Goal: Task Accomplishment & Management: Use online tool/utility

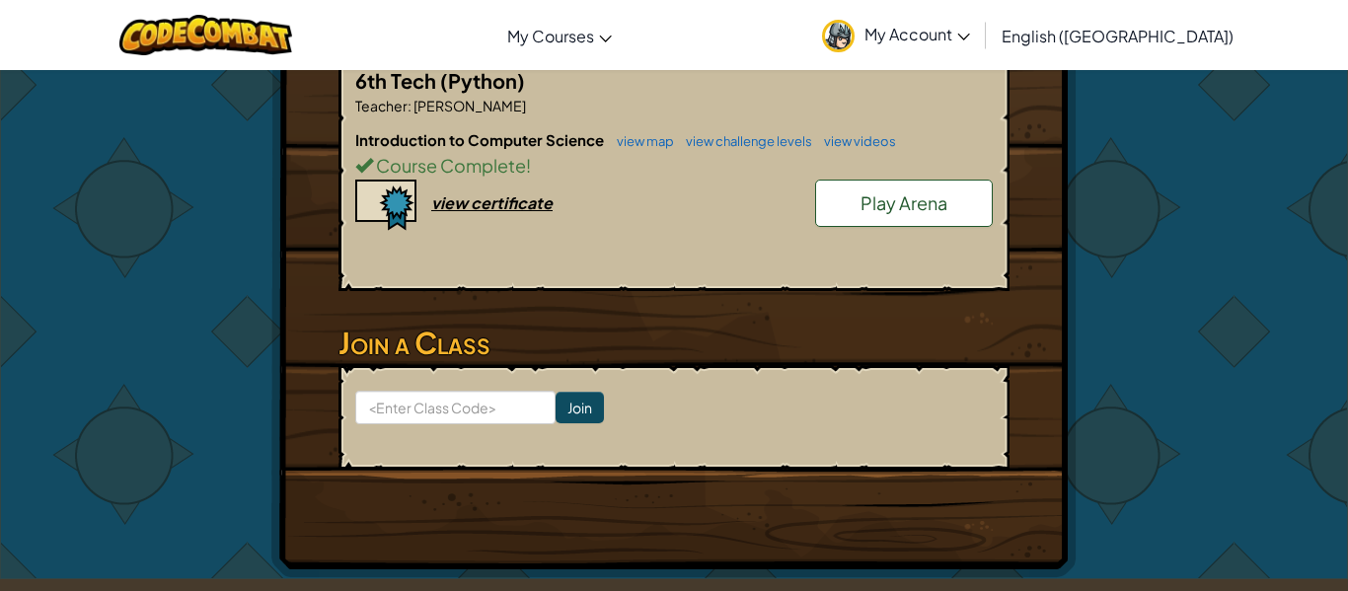
scroll to position [476, 0]
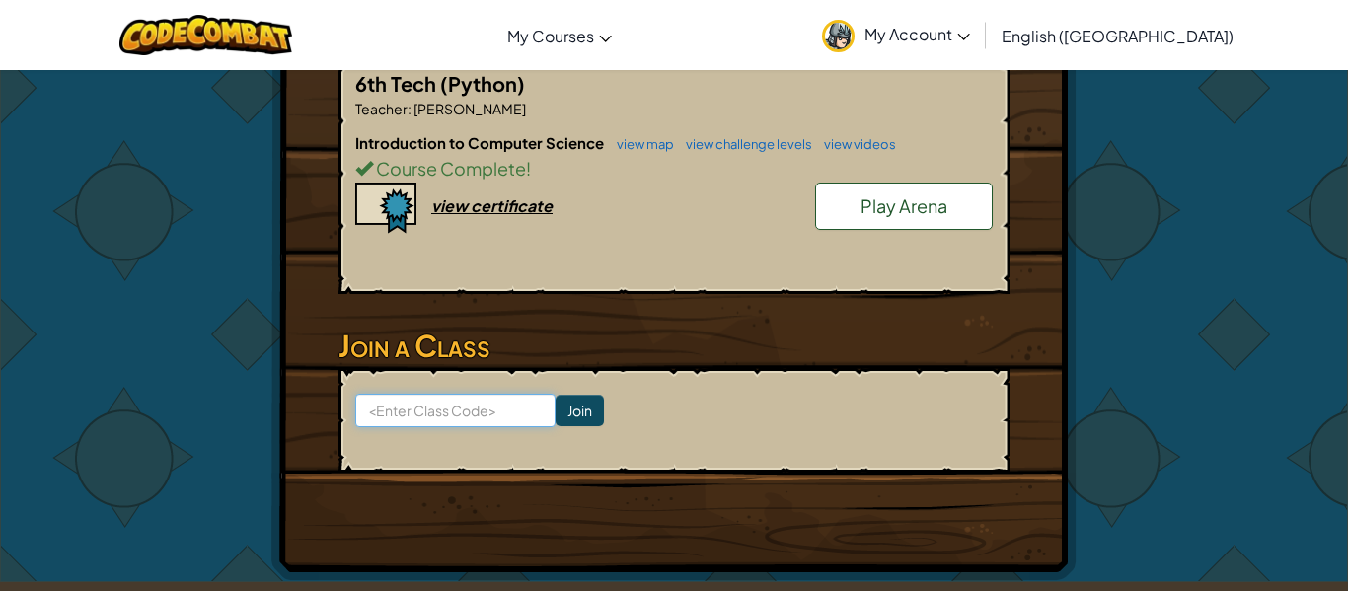
click at [462, 410] on input at bounding box center [455, 411] width 200 height 34
type input "ShopPullApple"
click at [573, 411] on input "Join" at bounding box center [580, 411] width 48 height 32
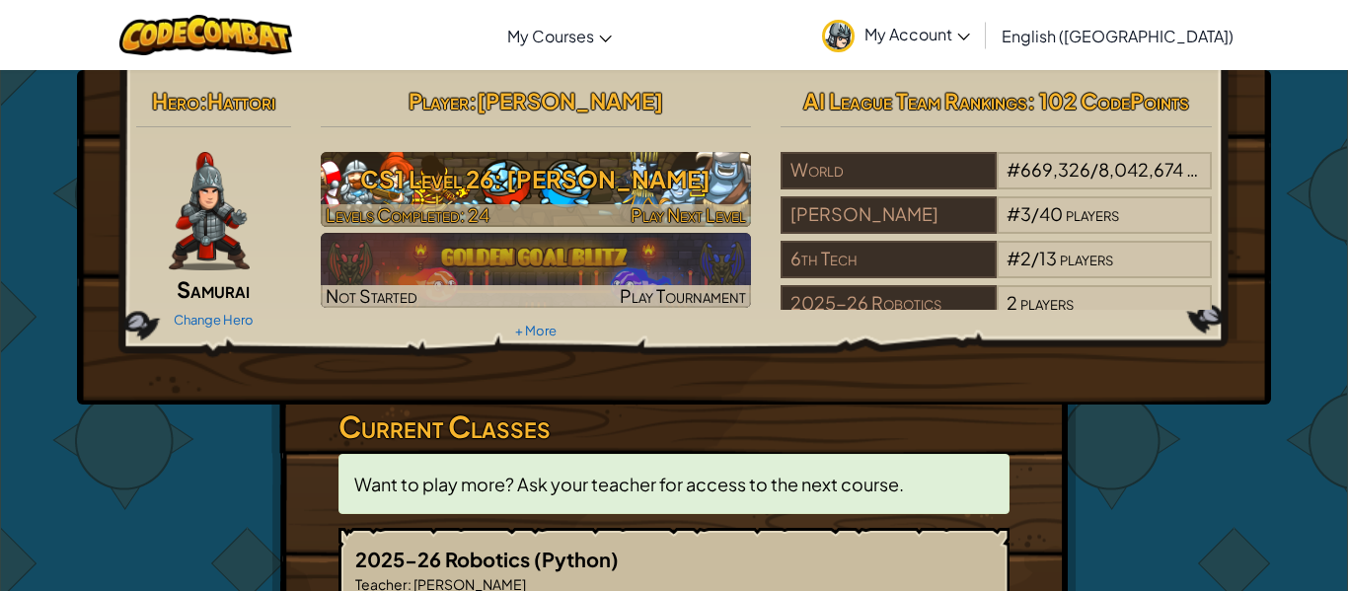
click at [540, 179] on h3 "CS1 Level 26: [PERSON_NAME]" at bounding box center [536, 179] width 431 height 44
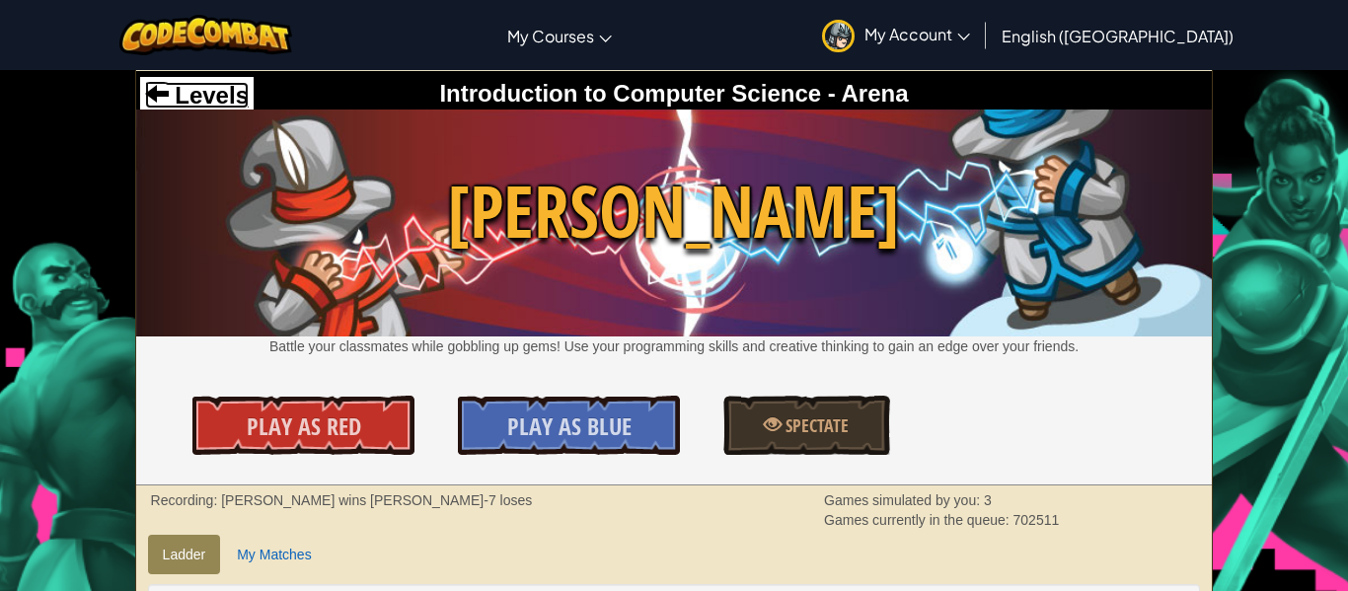
click at [161, 82] on span at bounding box center [157, 93] width 24 height 24
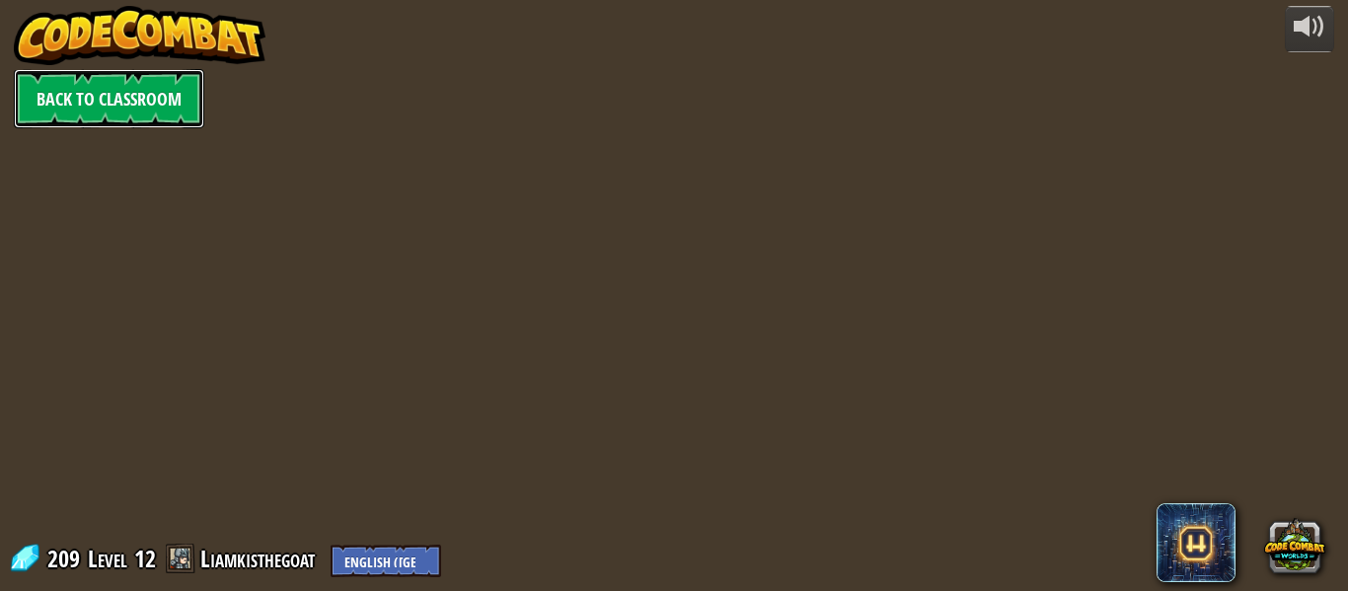
click at [149, 89] on link "Back to Classroom" at bounding box center [109, 98] width 190 height 59
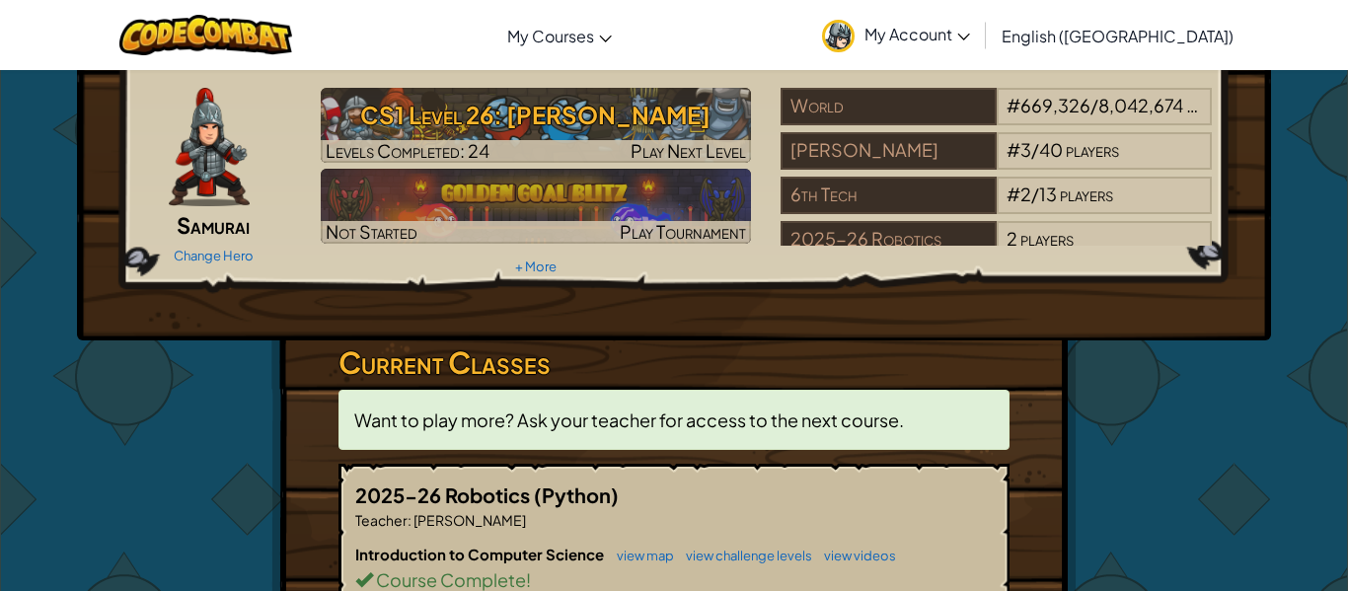
scroll to position [55, 0]
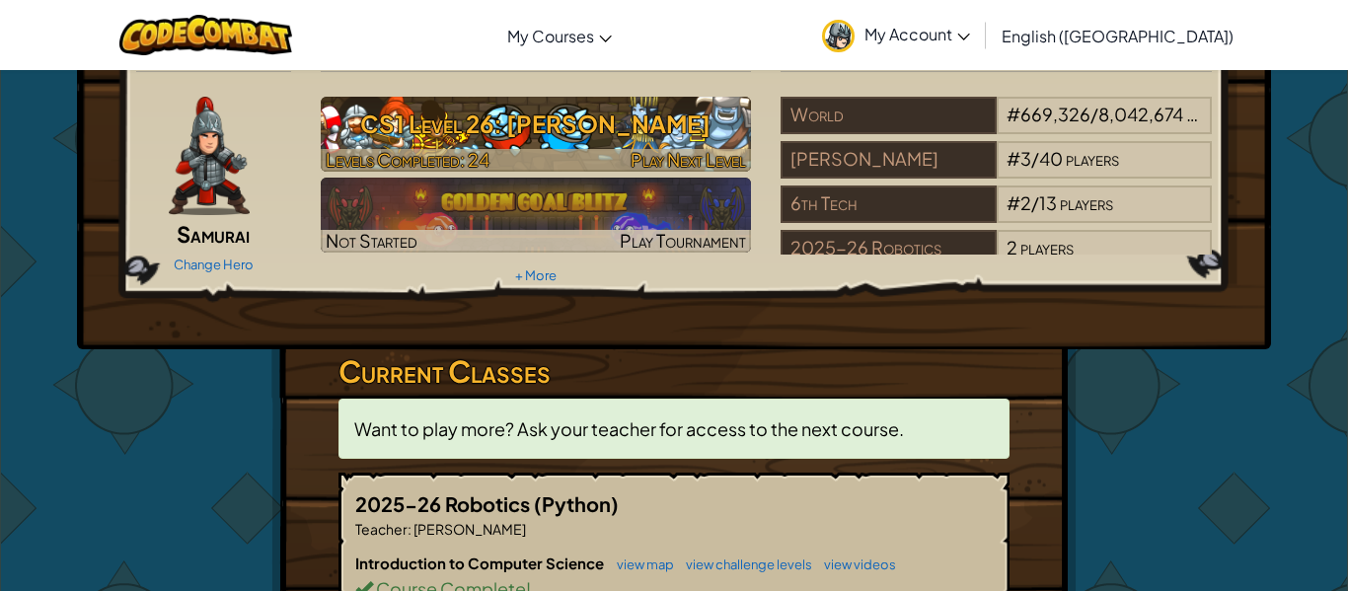
click at [534, 120] on h3 "CS1 Level 26: [PERSON_NAME]" at bounding box center [536, 124] width 431 height 44
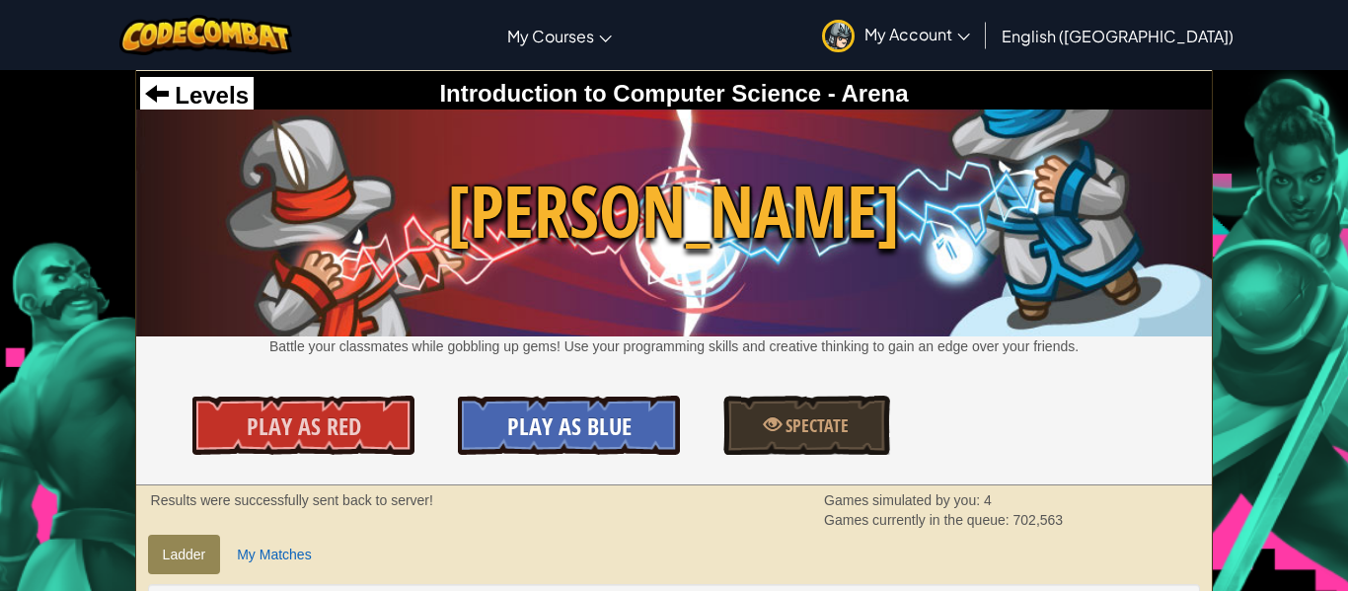
click at [591, 426] on span "Play As Blue" at bounding box center [569, 426] width 124 height 32
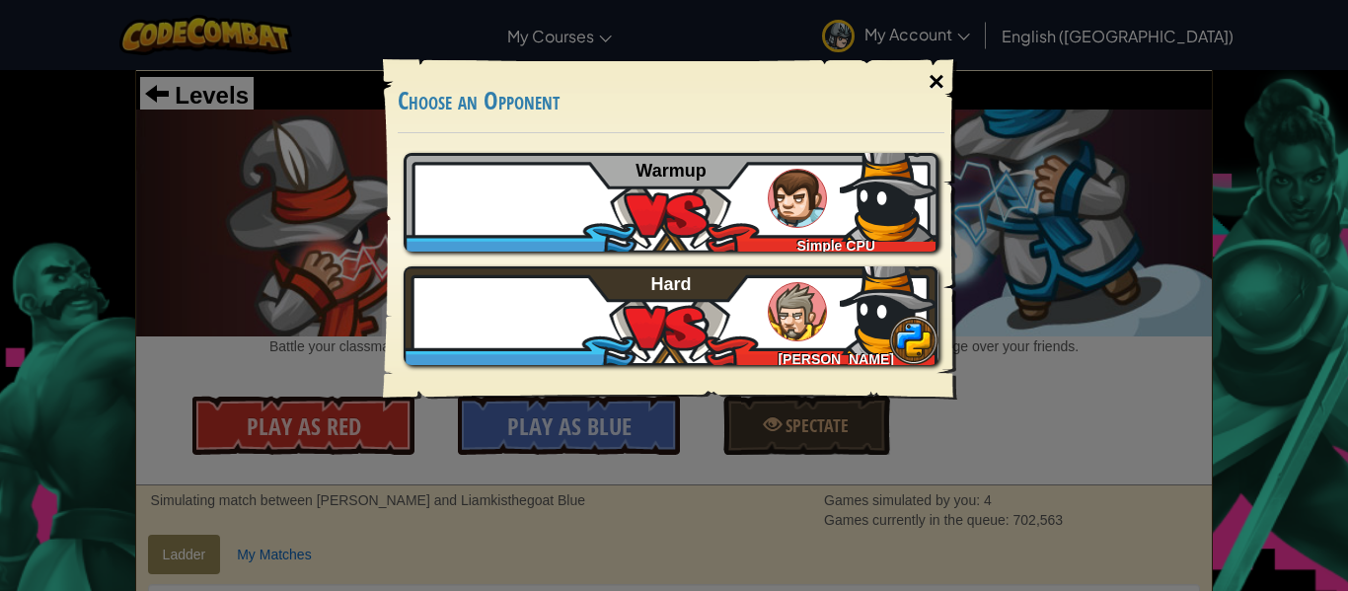
click at [947, 94] on div "×" at bounding box center [936, 81] width 45 height 57
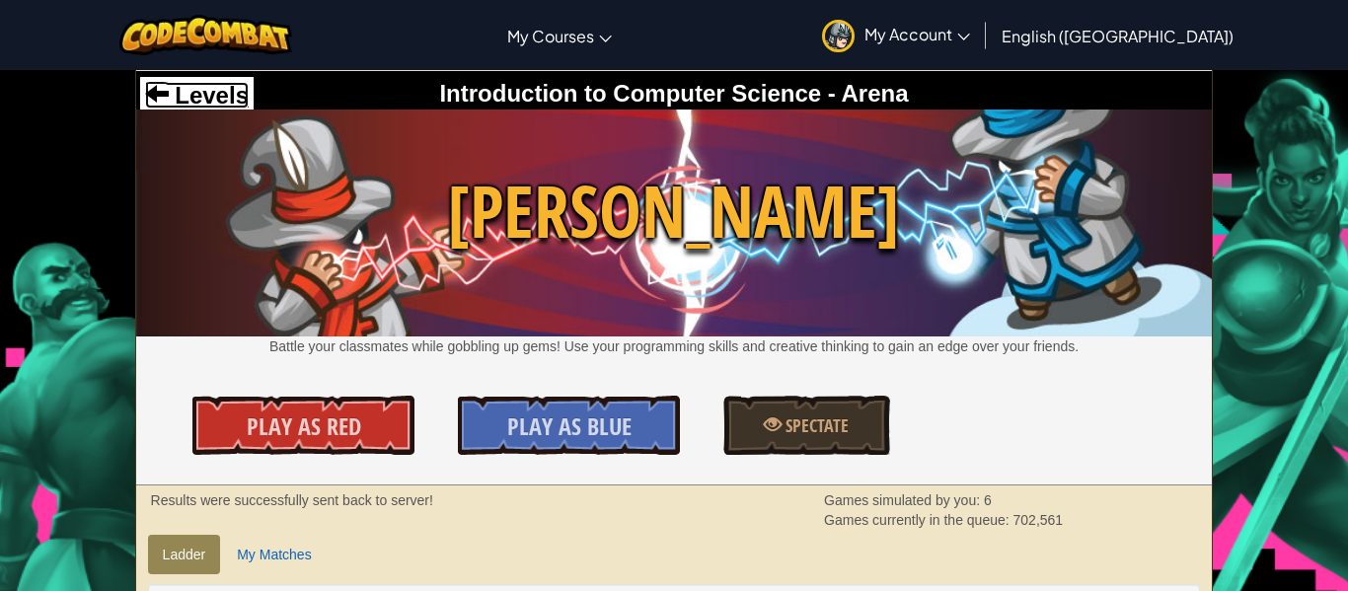
click at [221, 92] on span "Levels" at bounding box center [209, 95] width 80 height 27
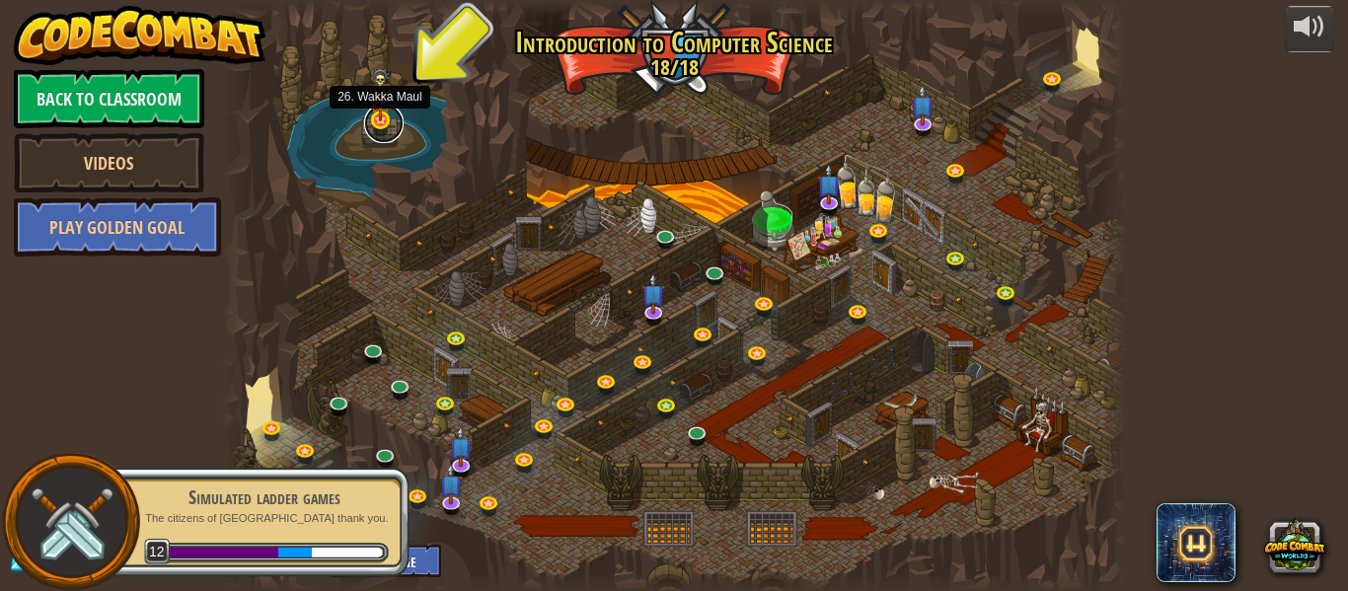
click at [387, 131] on link at bounding box center [383, 123] width 39 height 39
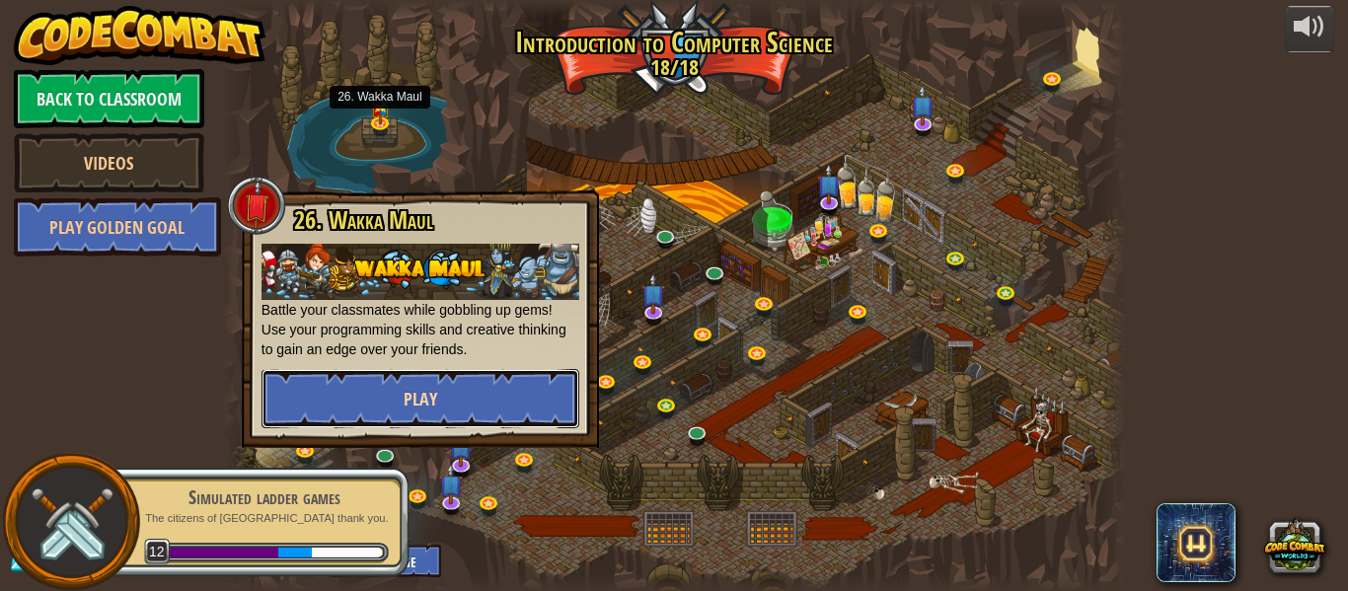
click at [497, 408] on button "Play" at bounding box center [420, 398] width 318 height 59
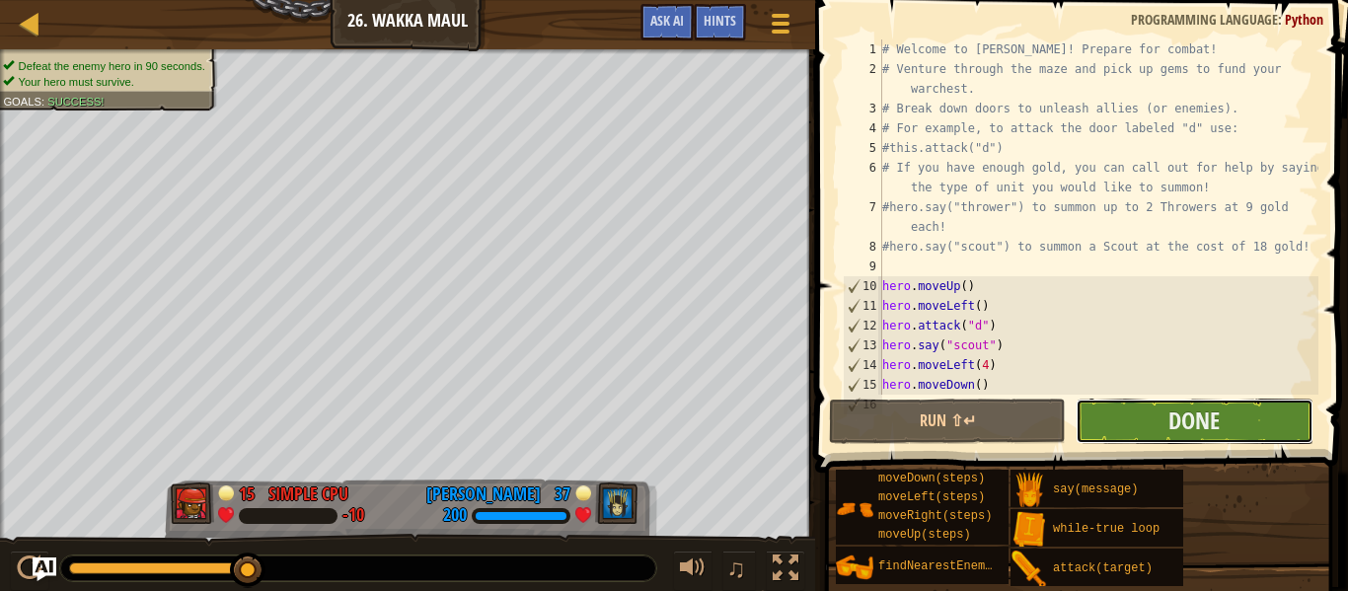
click at [1150, 403] on button "Done" at bounding box center [1194, 421] width 237 height 45
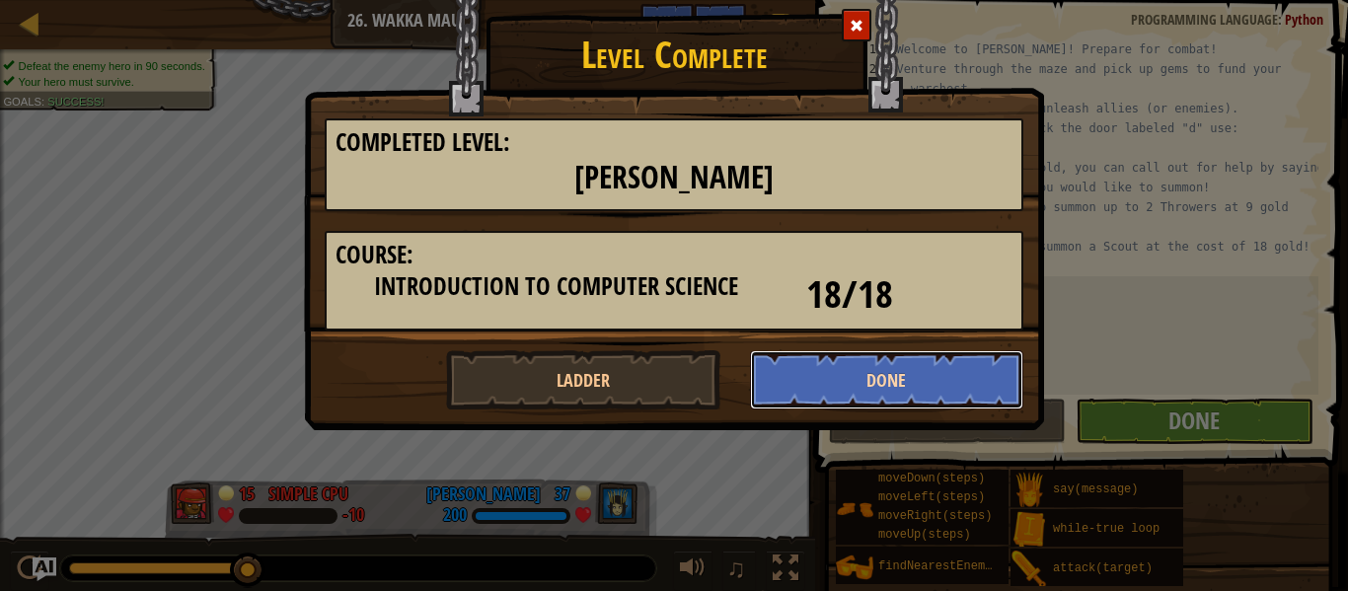
click at [869, 382] on button "Done" at bounding box center [887, 379] width 274 height 59
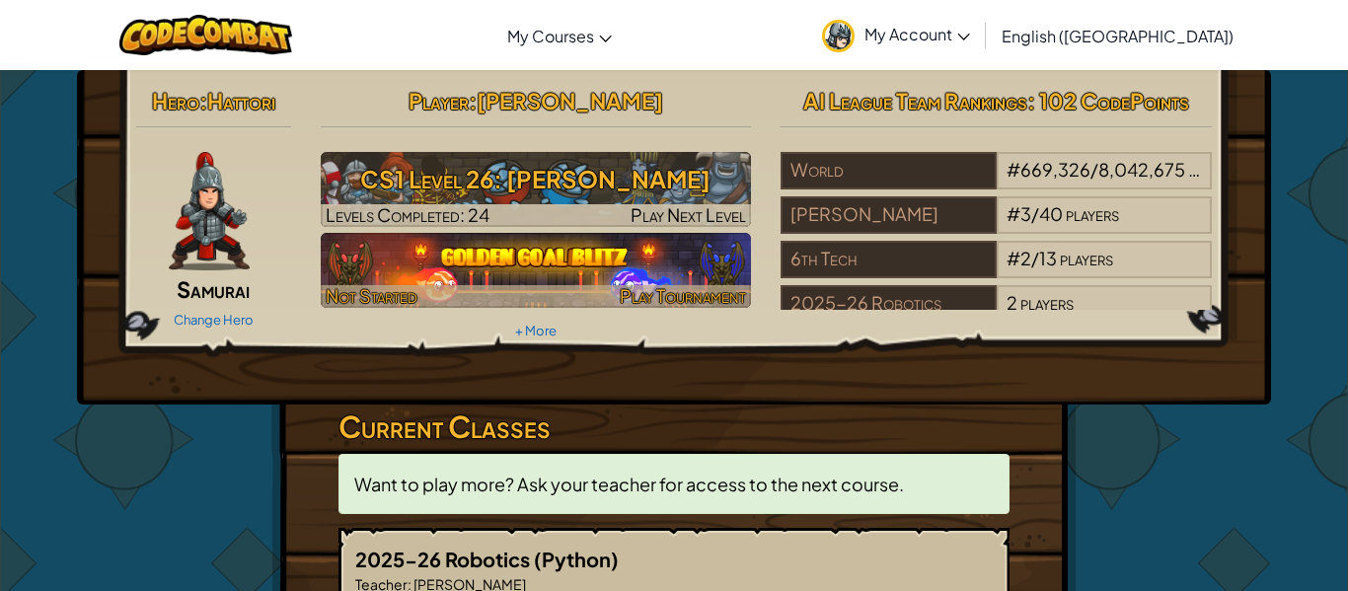
scroll to position [4, 0]
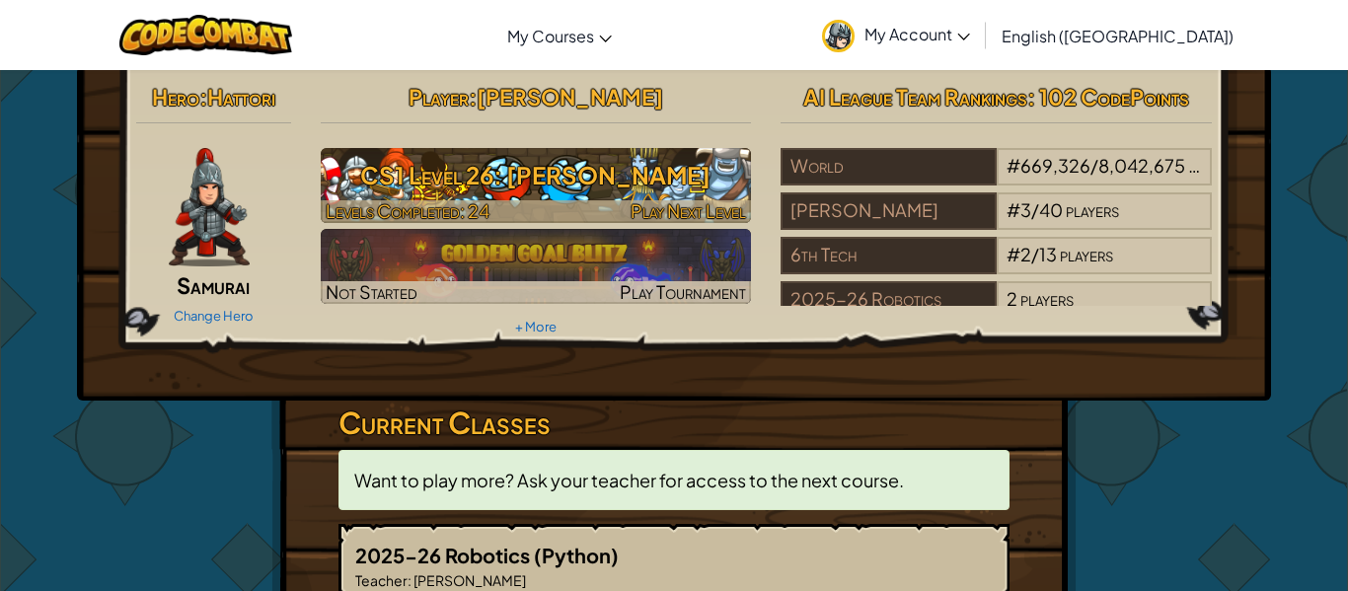
click at [439, 180] on h3 "CS1 Level 26: [PERSON_NAME]" at bounding box center [536, 175] width 431 height 44
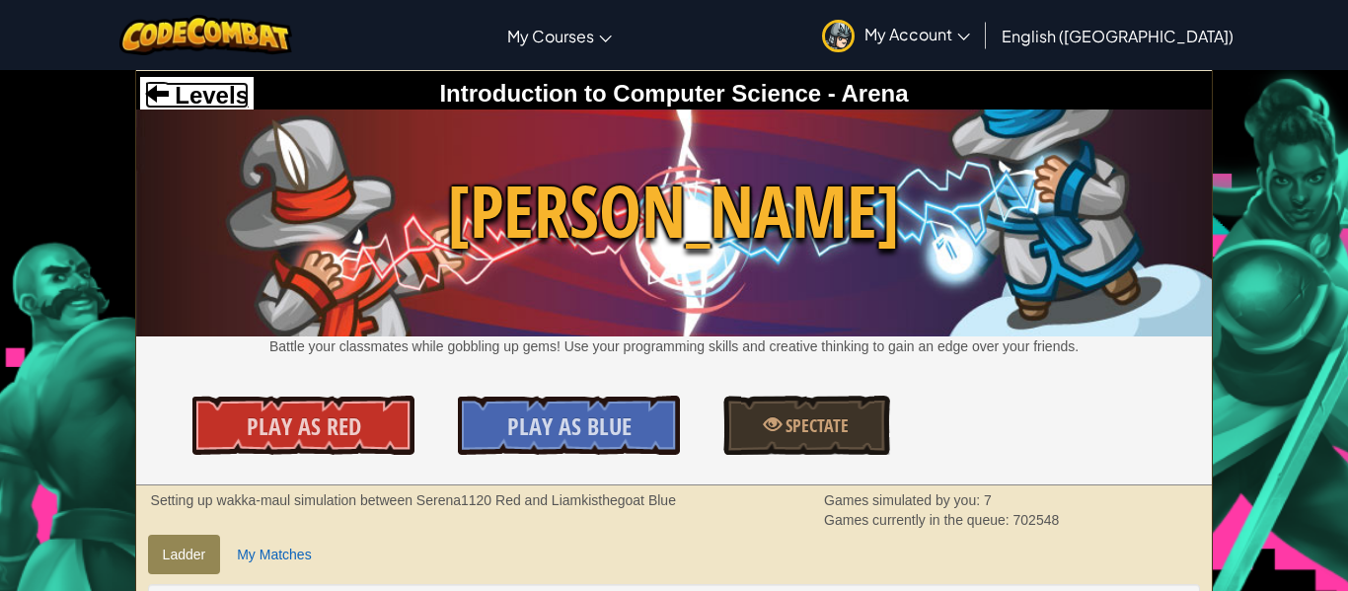
click at [206, 106] on span "Levels" at bounding box center [209, 95] width 80 height 27
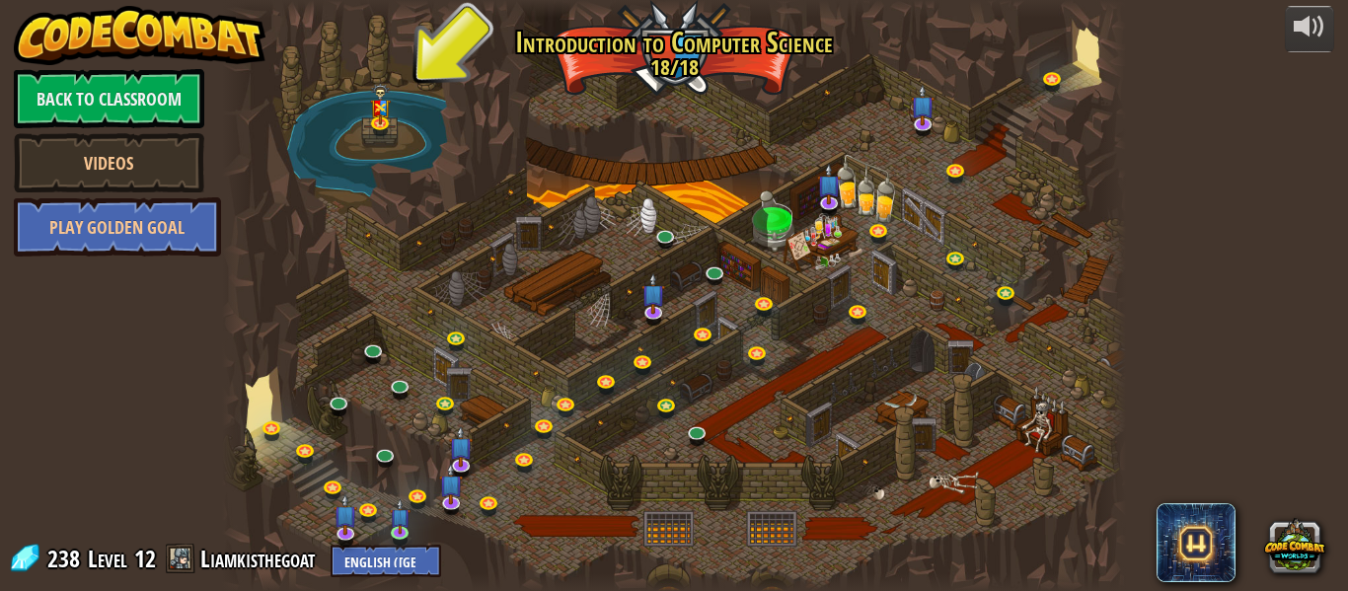
click at [176, 560] on span at bounding box center [181, 559] width 30 height 30
click at [393, 564] on select "English ([GEOGRAPHIC_DATA]) English ([GEOGRAPHIC_DATA]) 简体中文 繁體中文 русский españ…" at bounding box center [386, 561] width 111 height 33
click at [276, 423] on link at bounding box center [275, 429] width 39 height 39
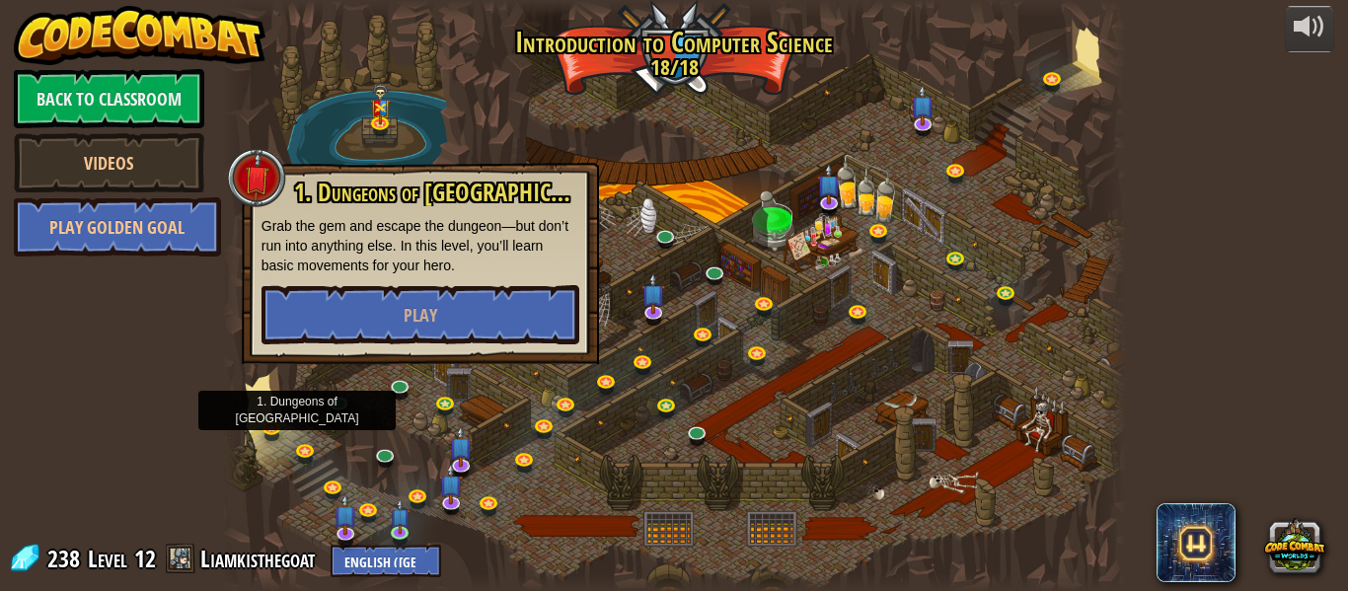
click at [271, 131] on div at bounding box center [674, 295] width 904 height 591
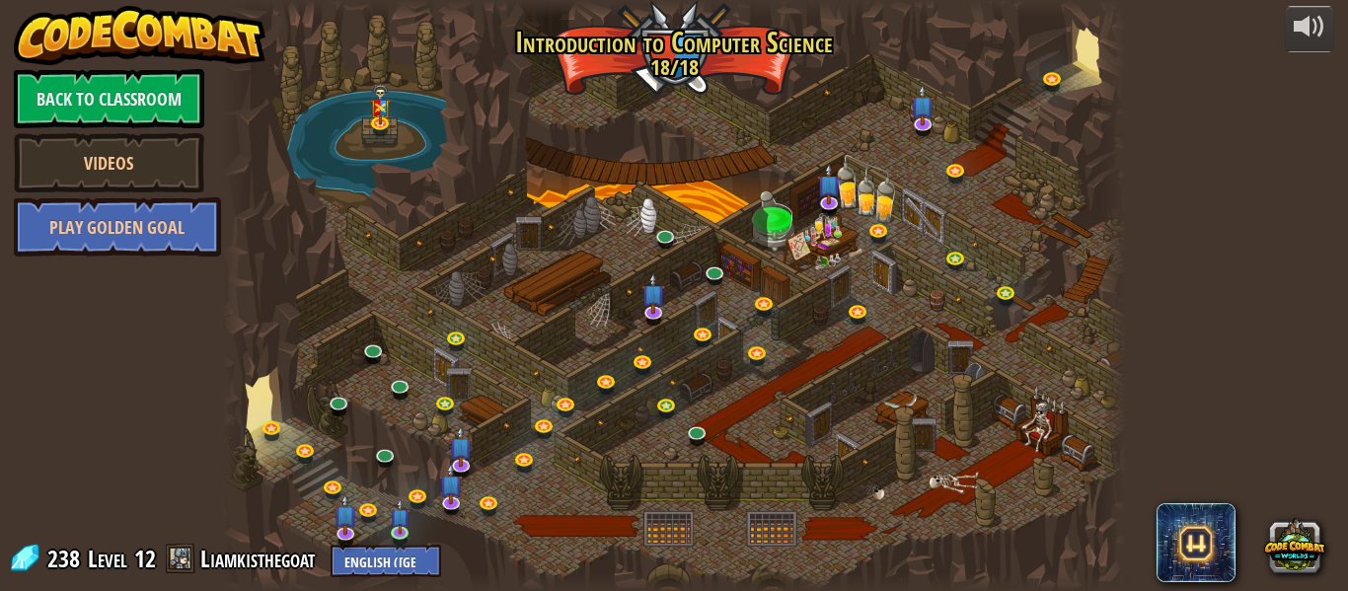
click at [288, 575] on div "238 Level 12 Liamkisthegoat English ([GEOGRAPHIC_DATA]) English ([GEOGRAPHIC_DA…" at bounding box center [224, 560] width 433 height 35
click at [285, 570] on link "Liamkisthegoat" at bounding box center [260, 559] width 120 height 32
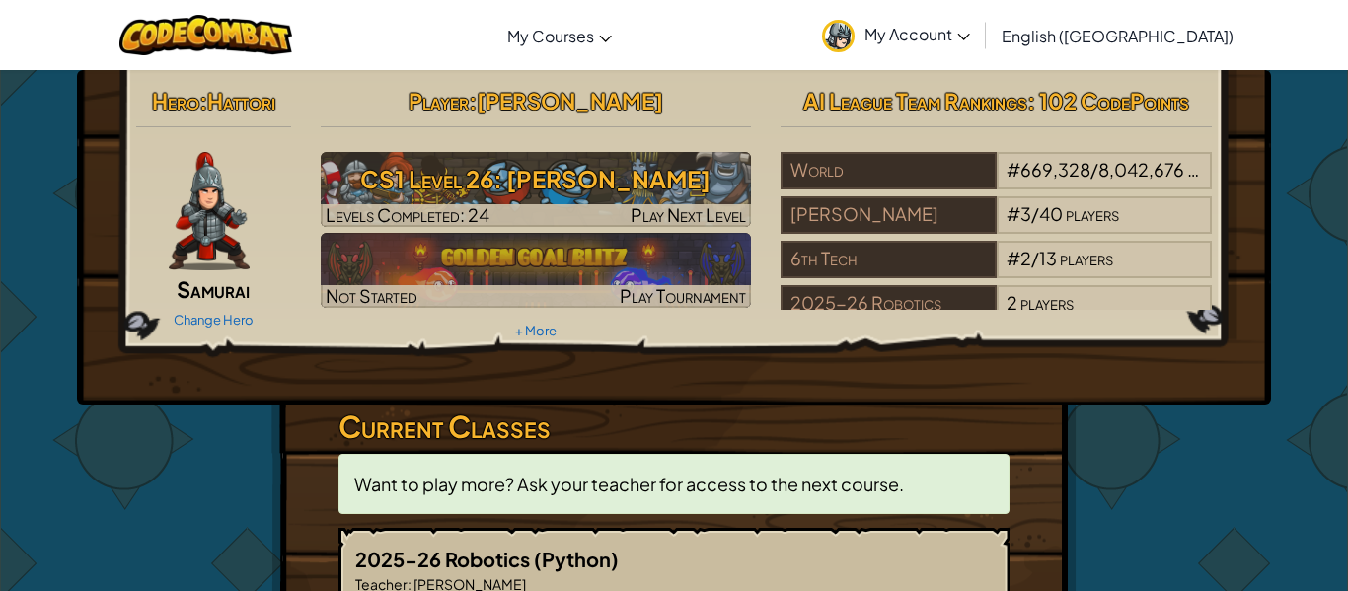
click at [197, 239] on img at bounding box center [209, 211] width 81 height 118
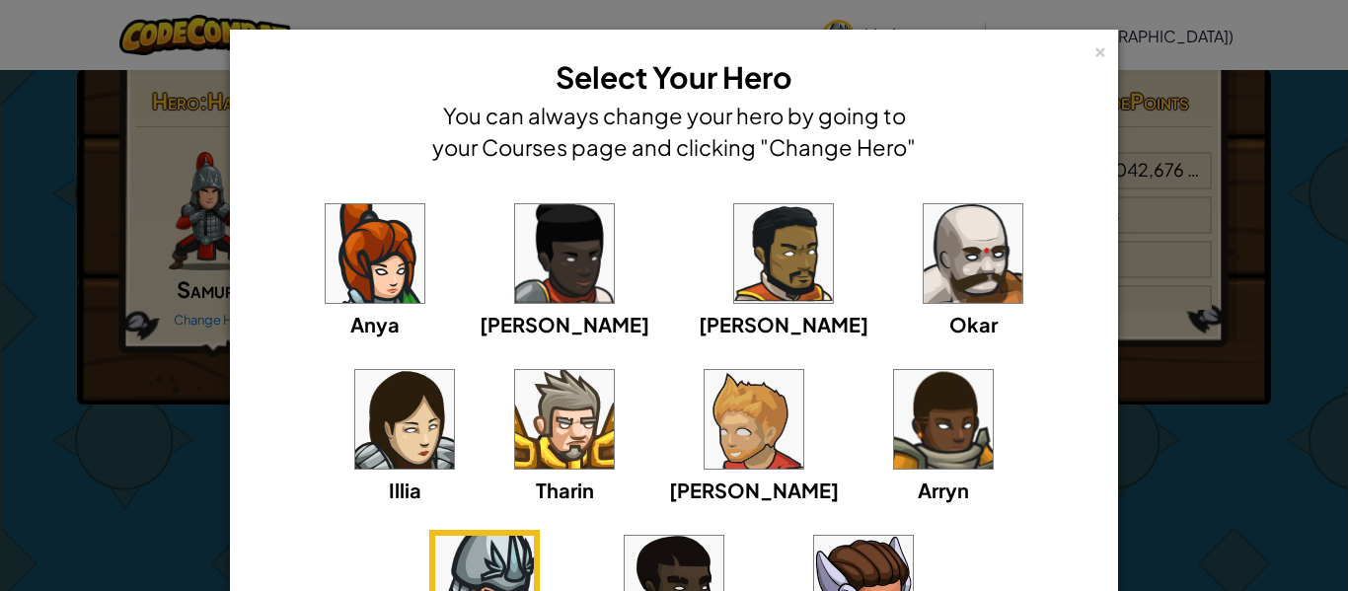
click at [534, 536] on img at bounding box center [484, 585] width 99 height 99
click at [257, 363] on div "Anya [PERSON_NAME] [PERSON_NAME] [PERSON_NAME] Arryn [PERSON_NAME]" at bounding box center [674, 422] width 866 height 487
click at [180, 371] on div "× Select Your Hero You can always change your hero by going to your Courses pag…" at bounding box center [674, 295] width 1348 height 591
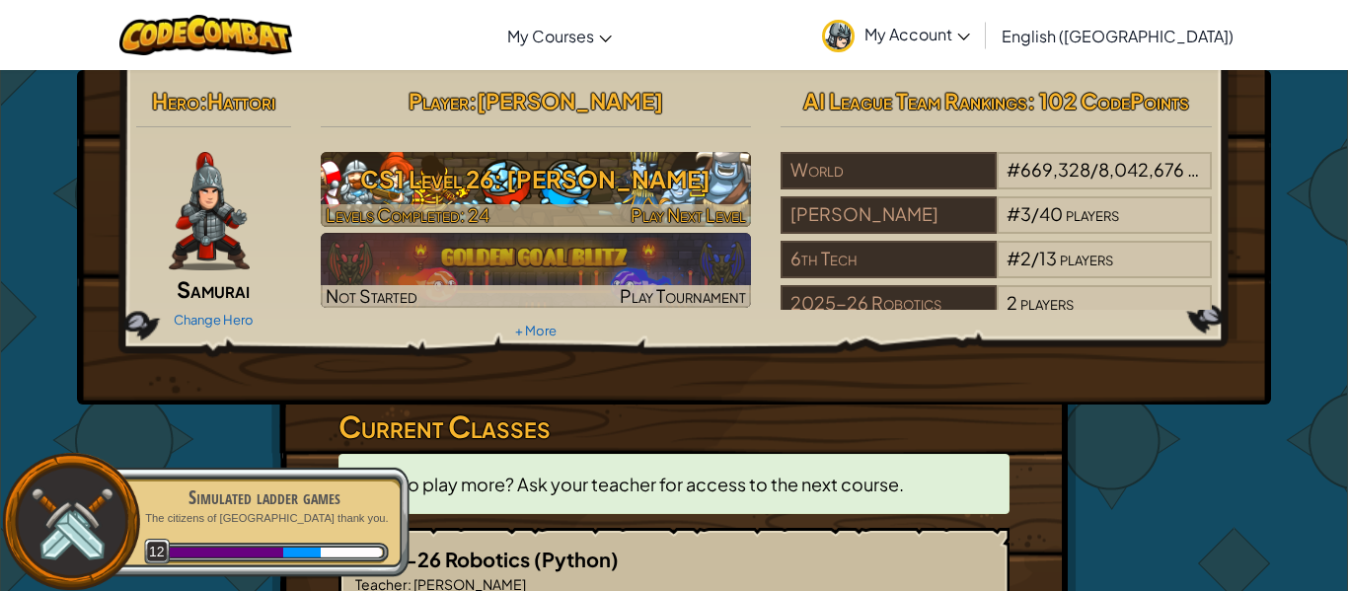
click at [578, 179] on h3 "CS1 Level 26: [PERSON_NAME]" at bounding box center [536, 179] width 431 height 44
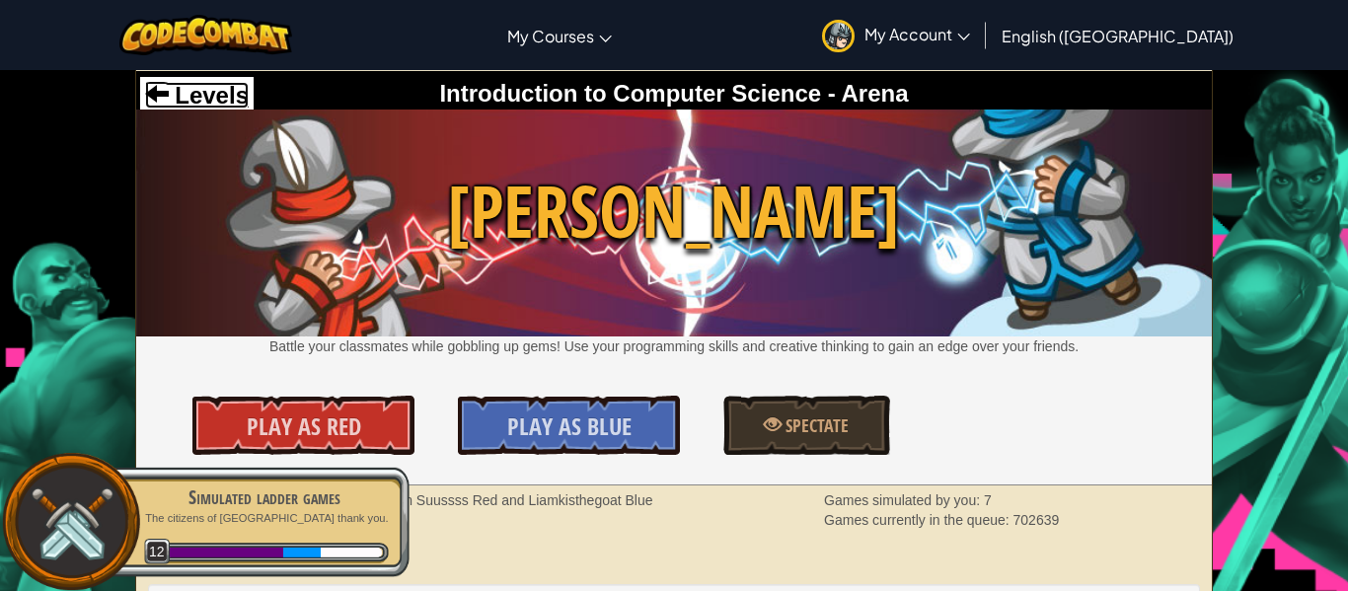
click at [213, 105] on span "Levels" at bounding box center [209, 95] width 80 height 27
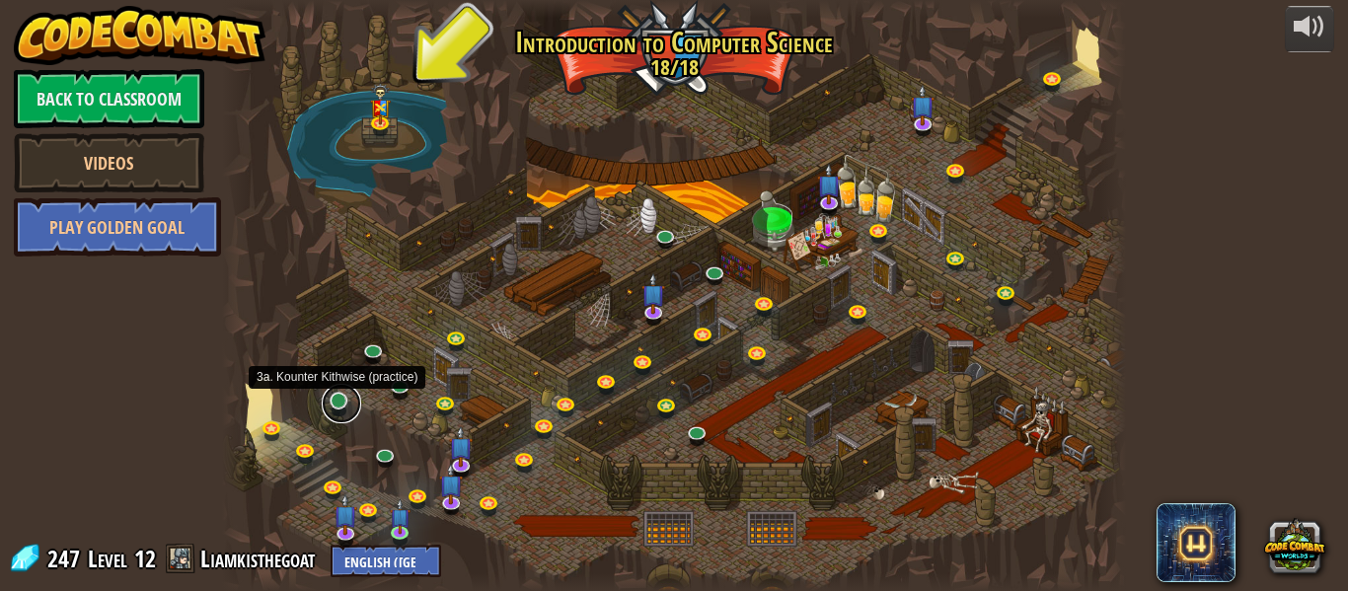
click at [336, 407] on link at bounding box center [341, 403] width 39 height 39
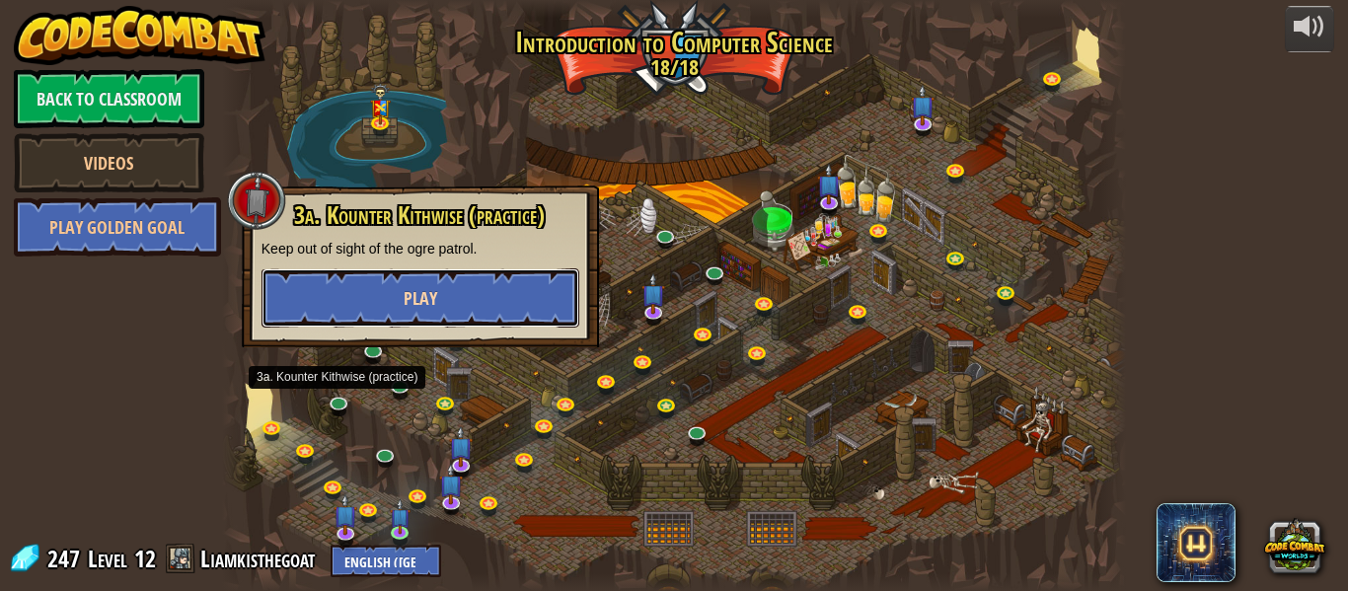
click at [412, 294] on span "Play" at bounding box center [421, 298] width 34 height 25
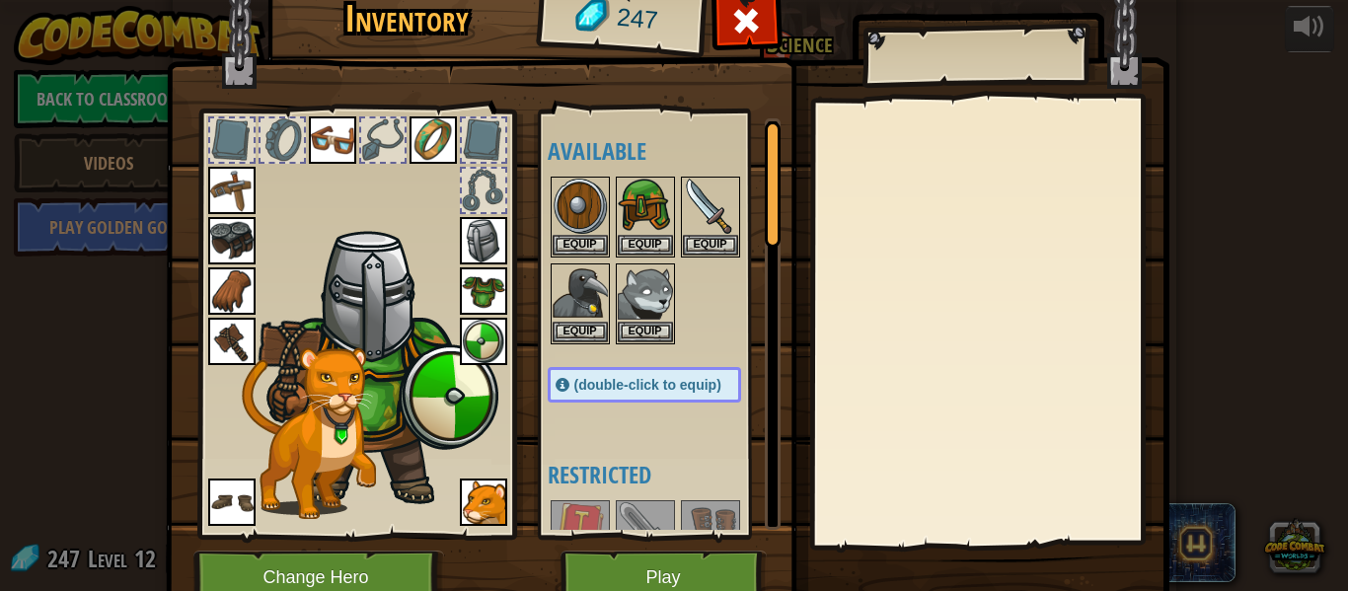
click at [489, 506] on img at bounding box center [483, 502] width 47 height 47
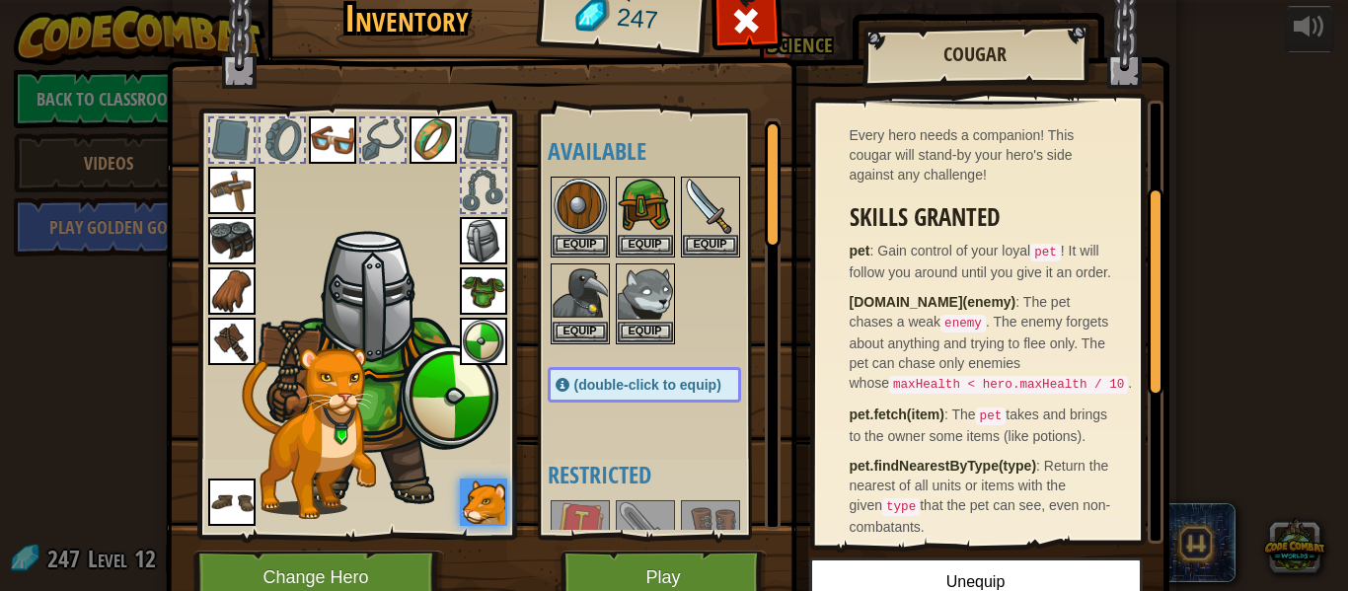
scroll to position [185, 0]
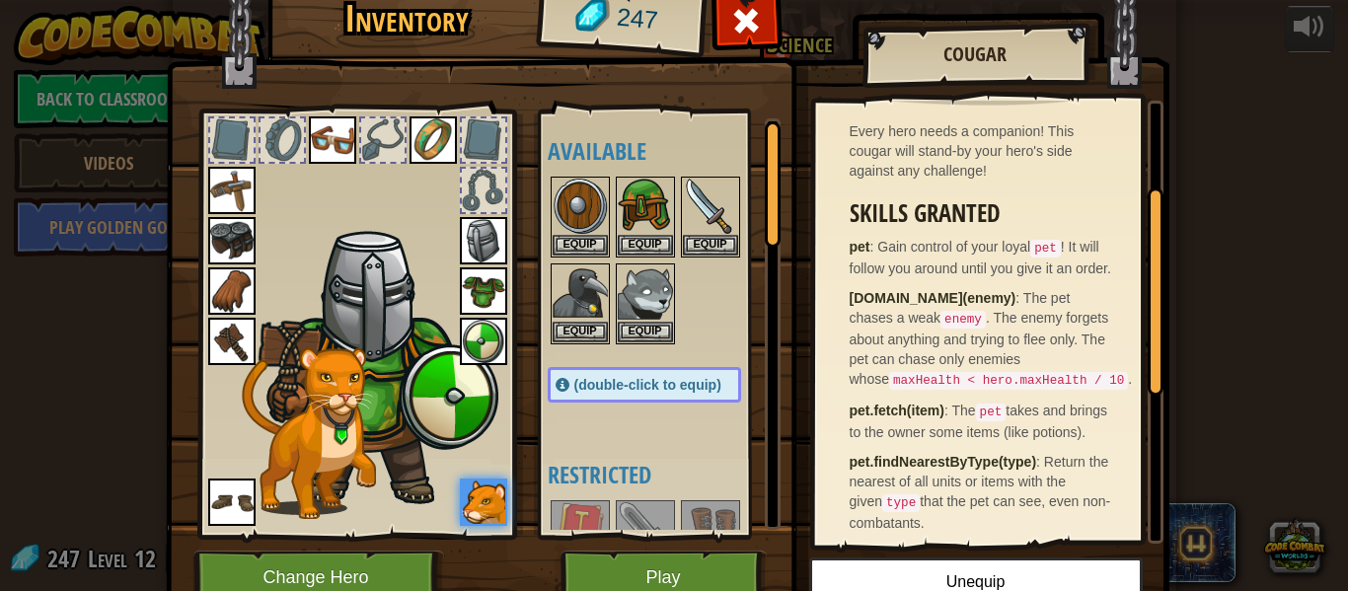
click at [236, 498] on img at bounding box center [231, 502] width 47 height 47
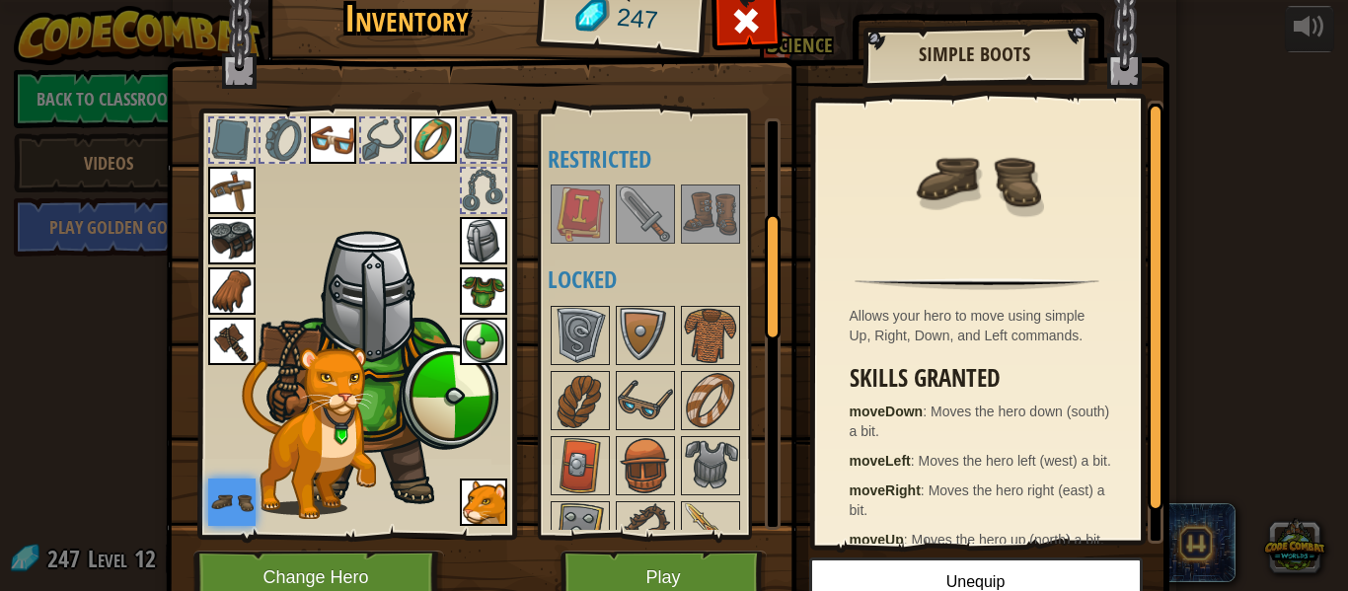
scroll to position [328, 0]
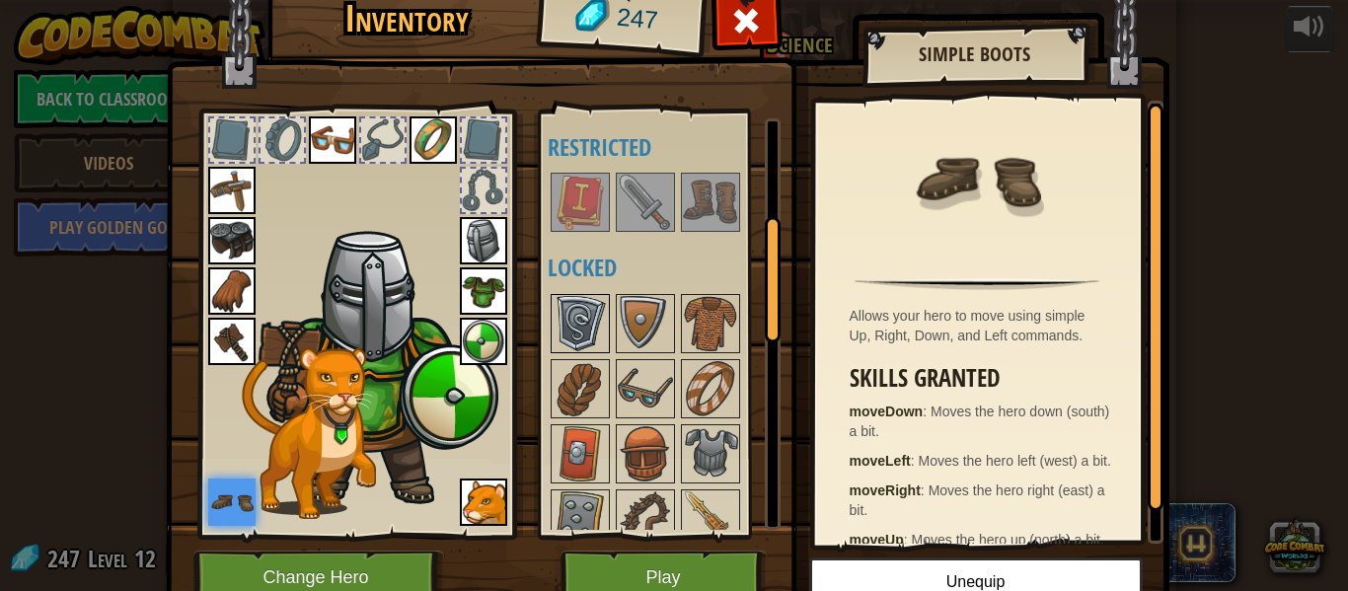
click at [569, 319] on img at bounding box center [580, 323] width 55 height 55
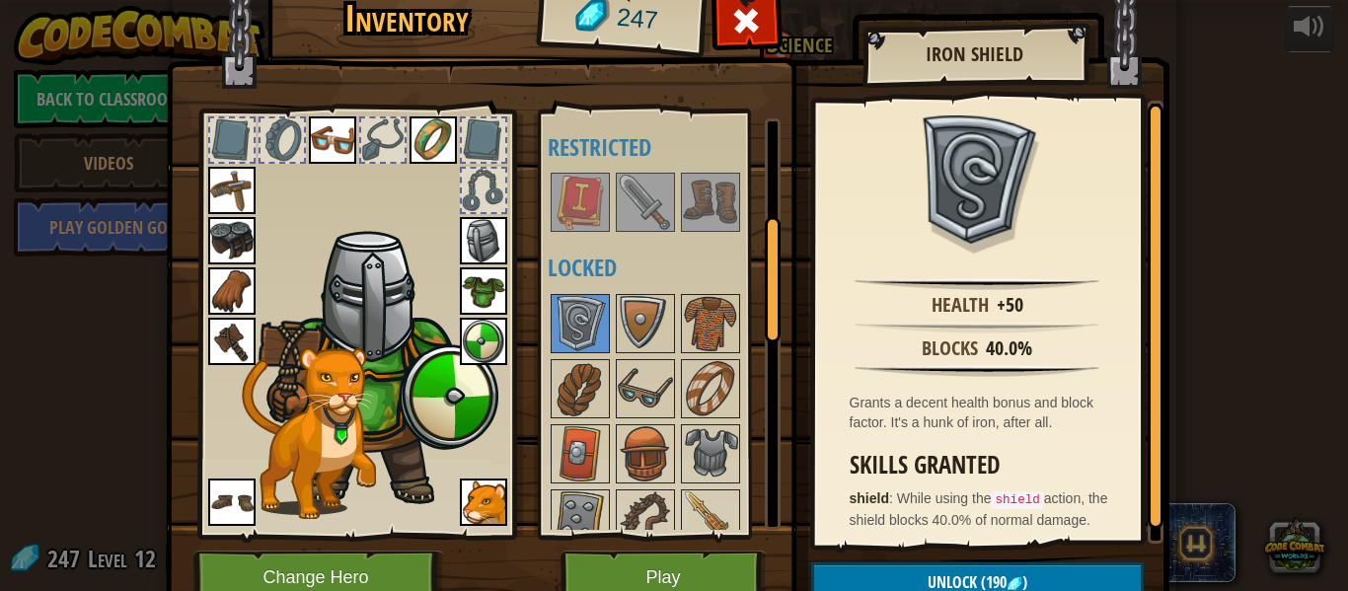
click at [478, 339] on img at bounding box center [483, 341] width 47 height 47
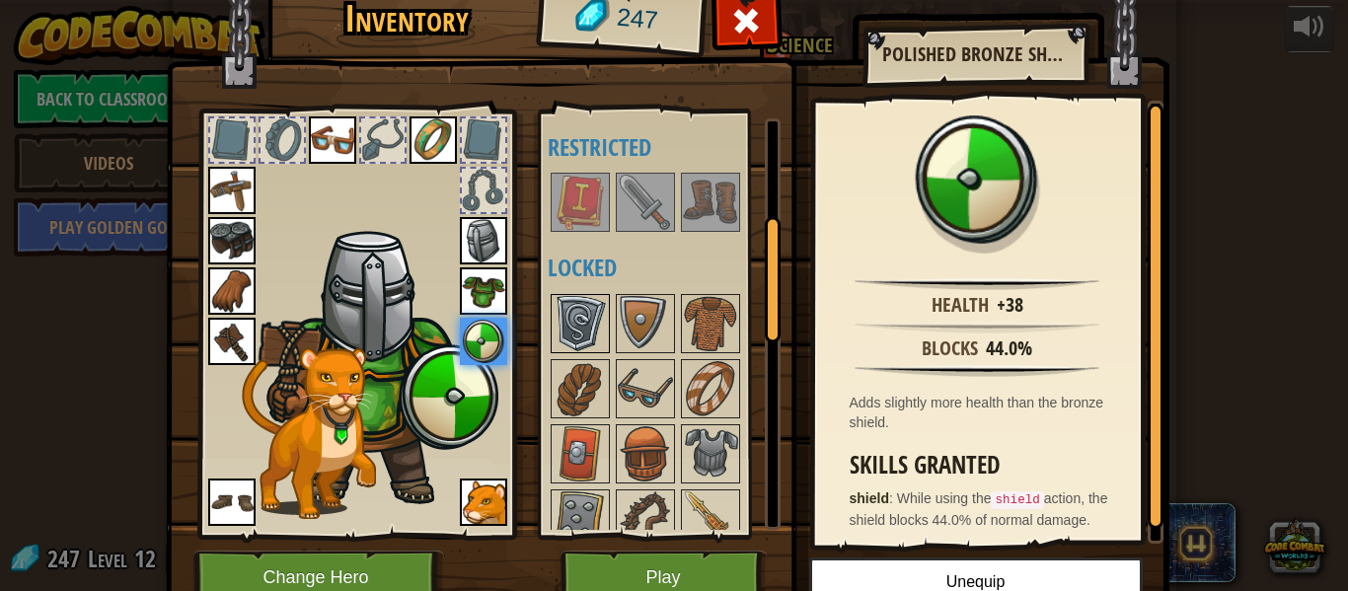
click at [569, 311] on img at bounding box center [580, 323] width 55 height 55
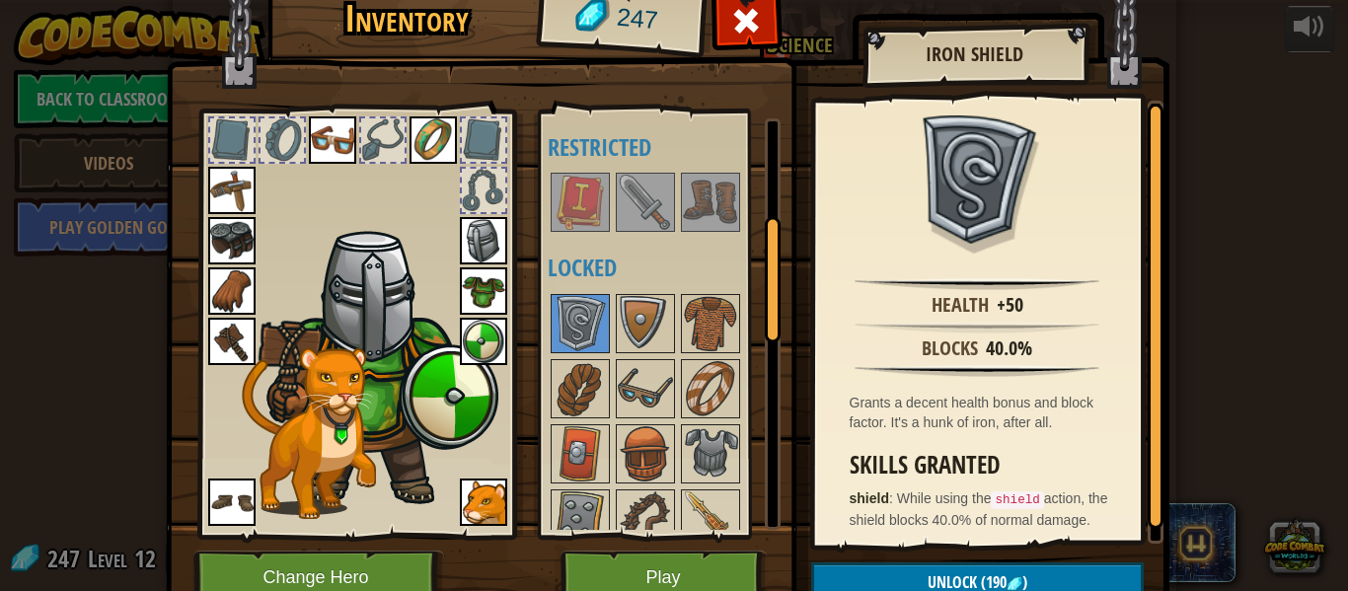
click at [473, 259] on img at bounding box center [483, 240] width 47 height 47
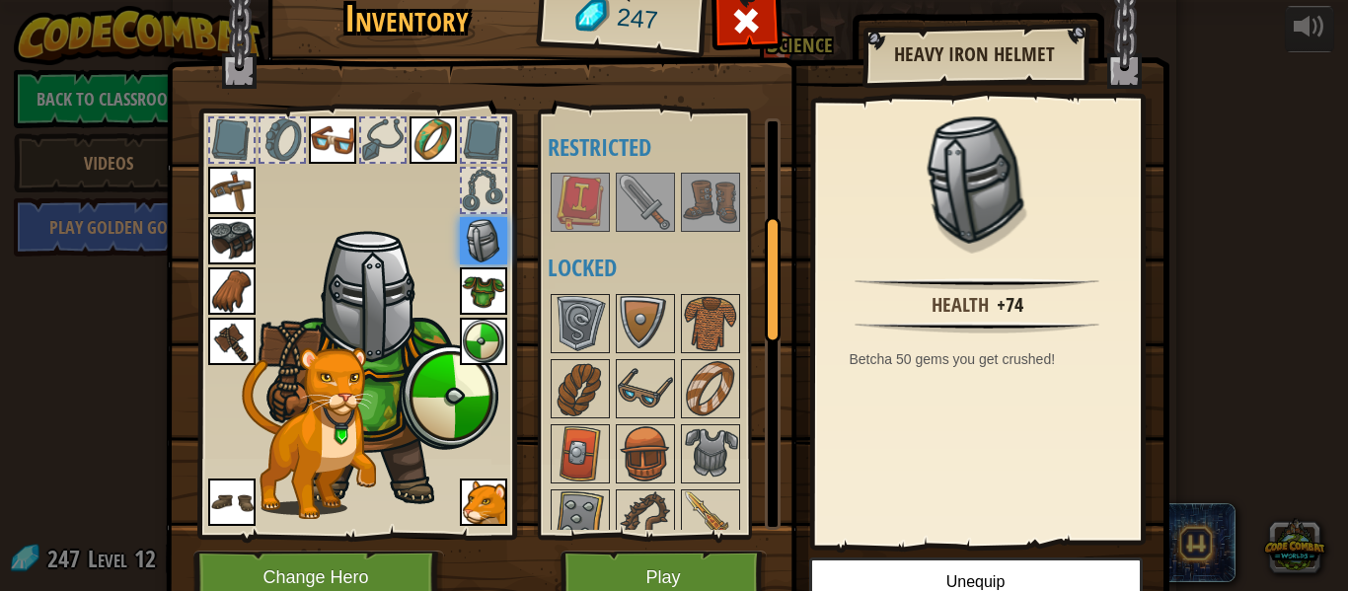
click at [482, 338] on img at bounding box center [483, 341] width 47 height 47
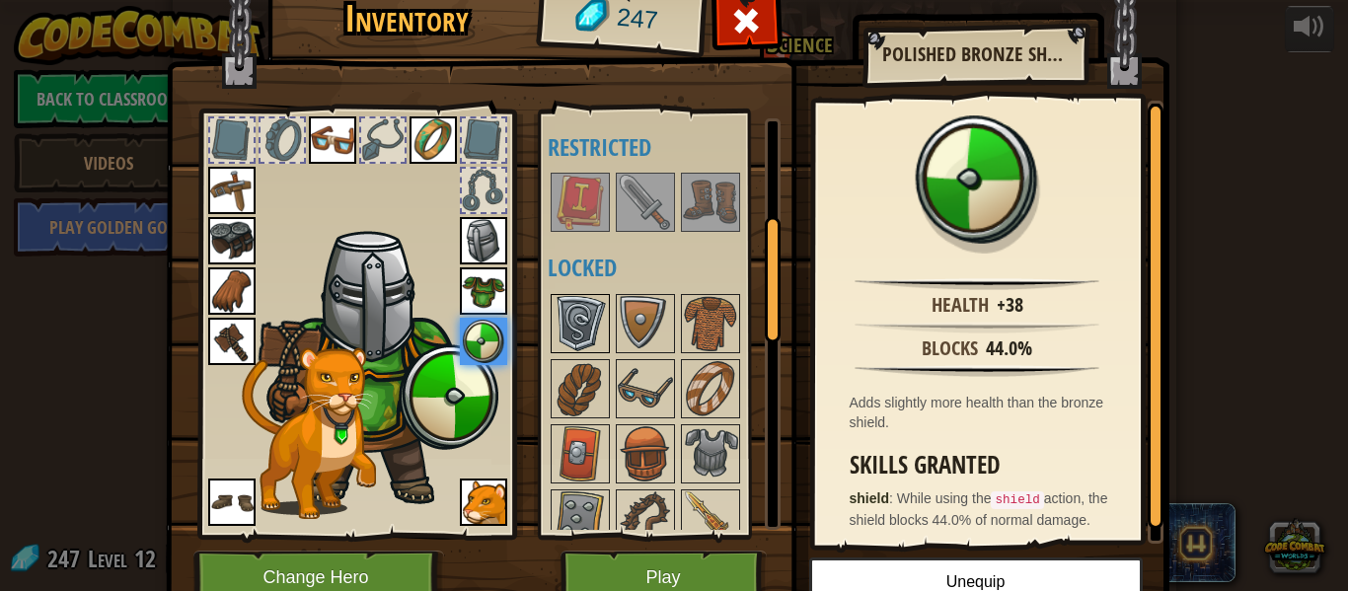
click at [561, 316] on img at bounding box center [580, 323] width 55 height 55
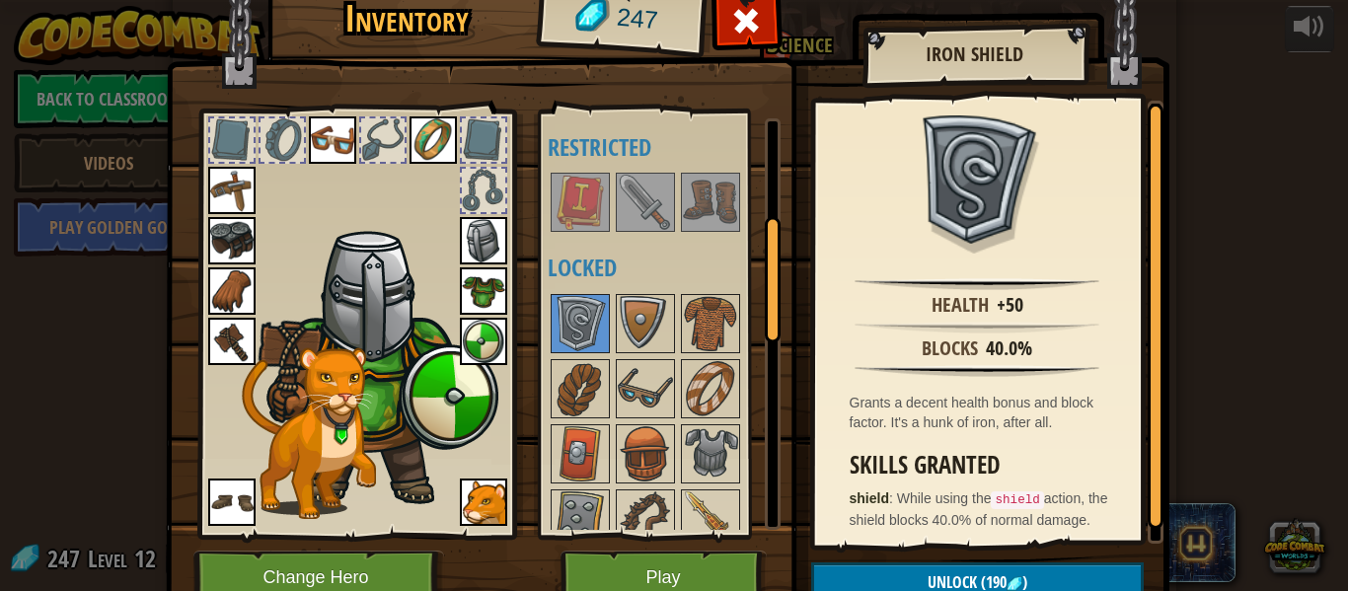
click at [488, 352] on img at bounding box center [483, 341] width 47 height 47
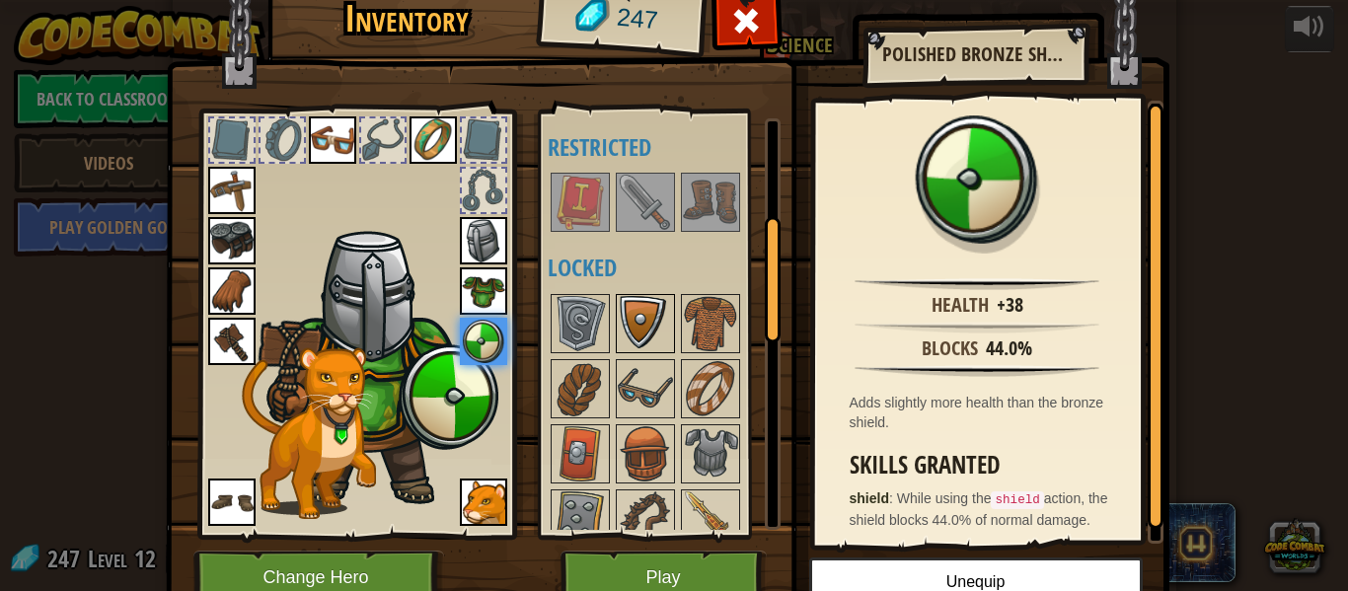
click at [621, 318] on img at bounding box center [645, 323] width 55 height 55
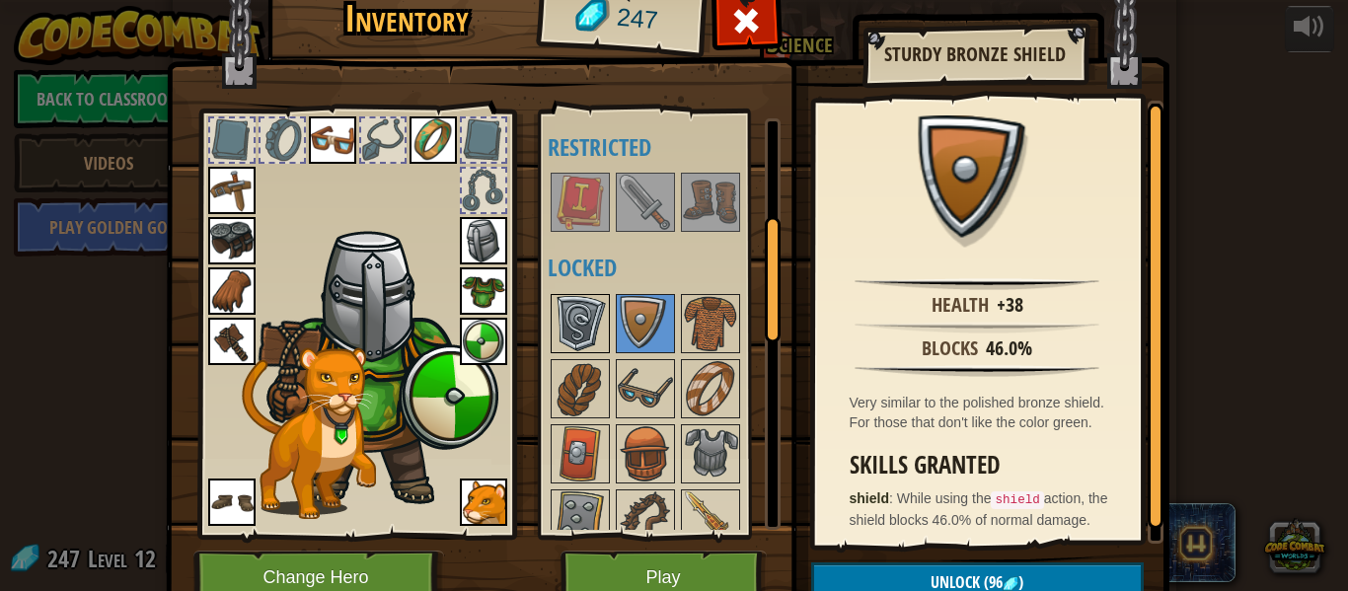
click at [578, 318] on img at bounding box center [580, 323] width 55 height 55
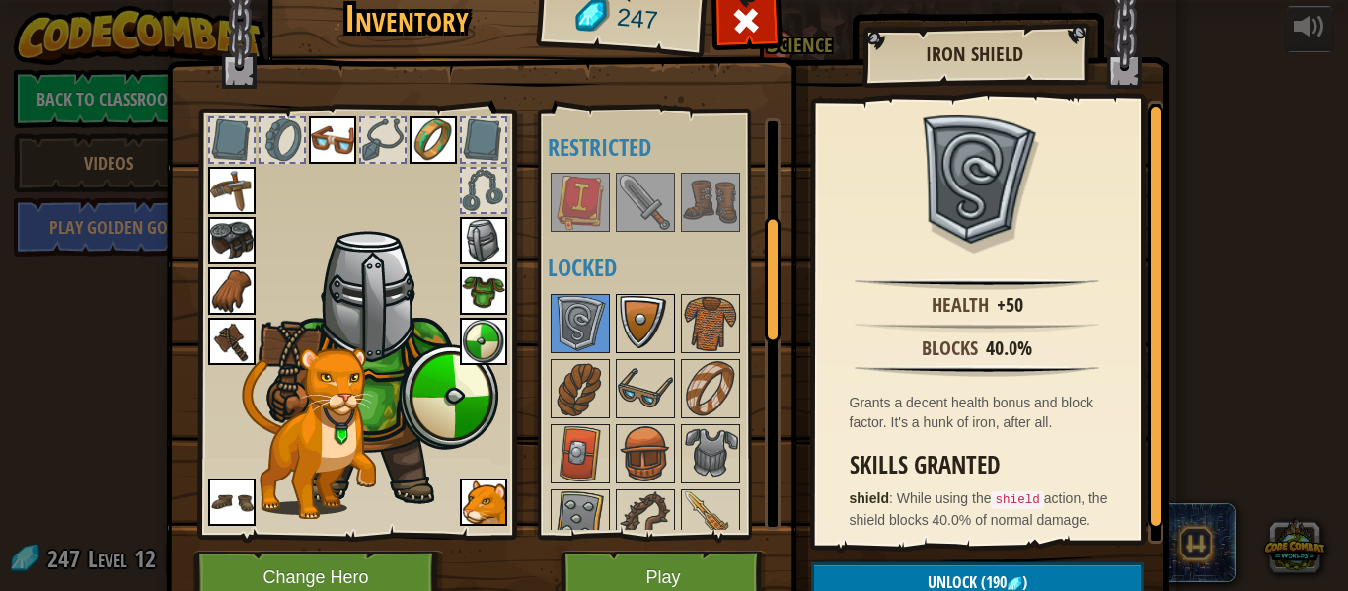
click at [666, 316] on img at bounding box center [645, 323] width 55 height 55
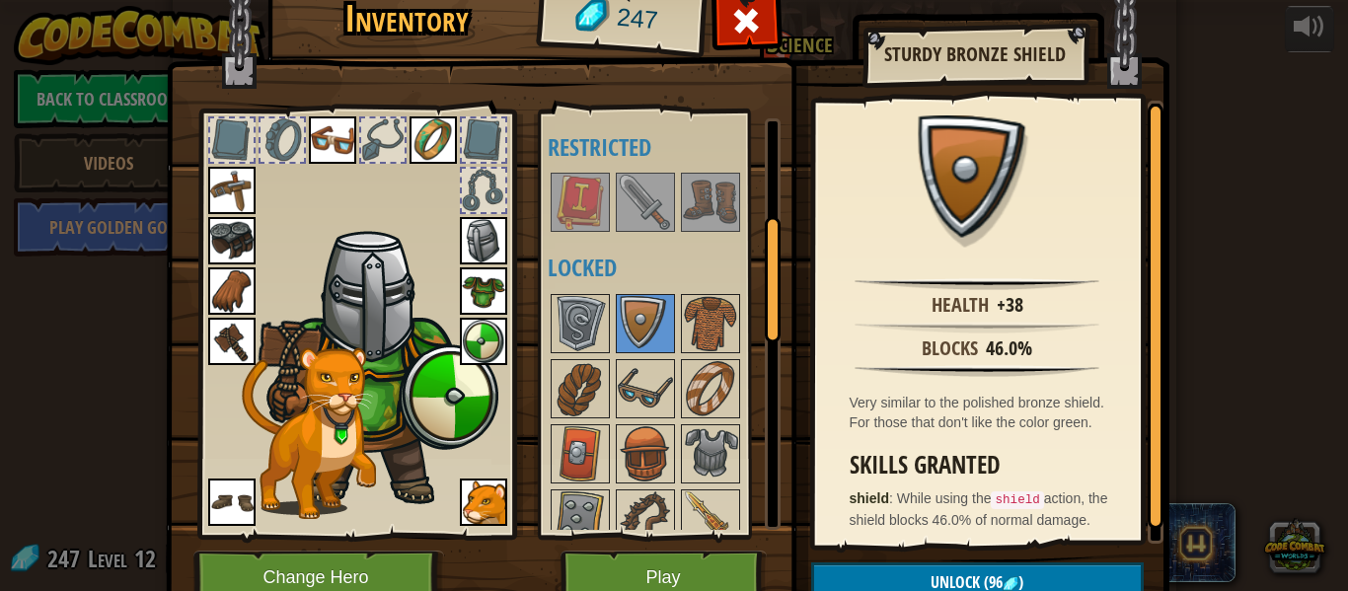
click at [478, 334] on img at bounding box center [483, 341] width 47 height 47
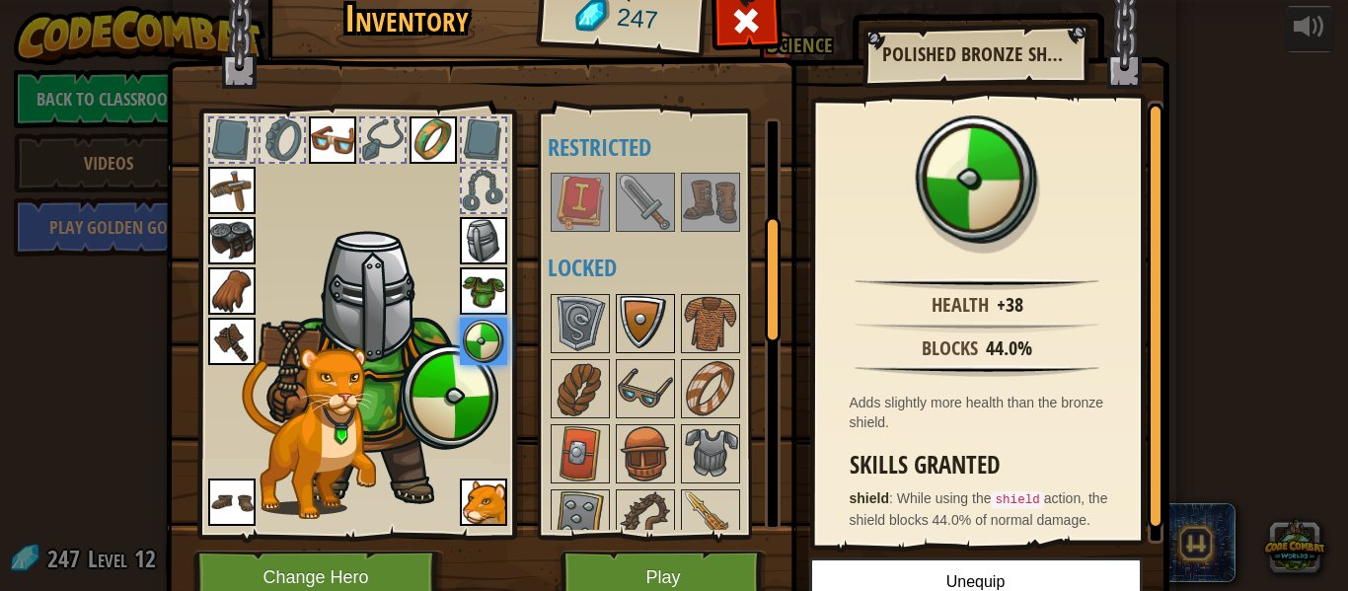
click at [648, 323] on img at bounding box center [645, 323] width 55 height 55
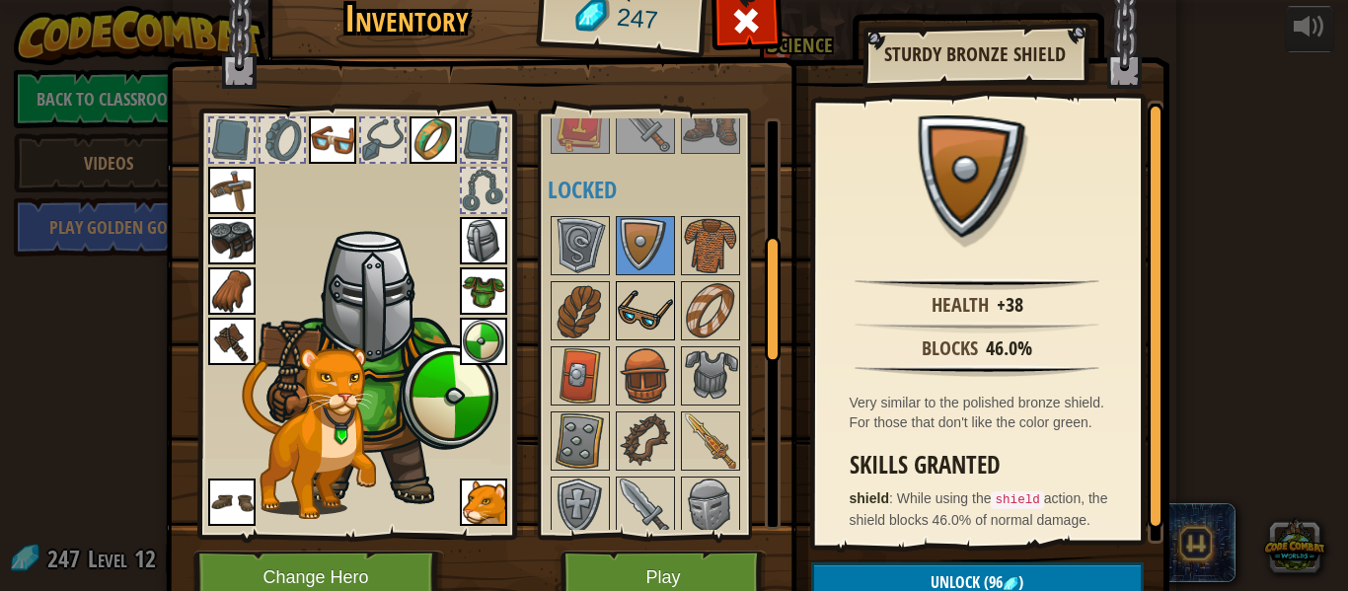
scroll to position [407, 0]
click at [554, 373] on img at bounding box center [580, 374] width 55 height 55
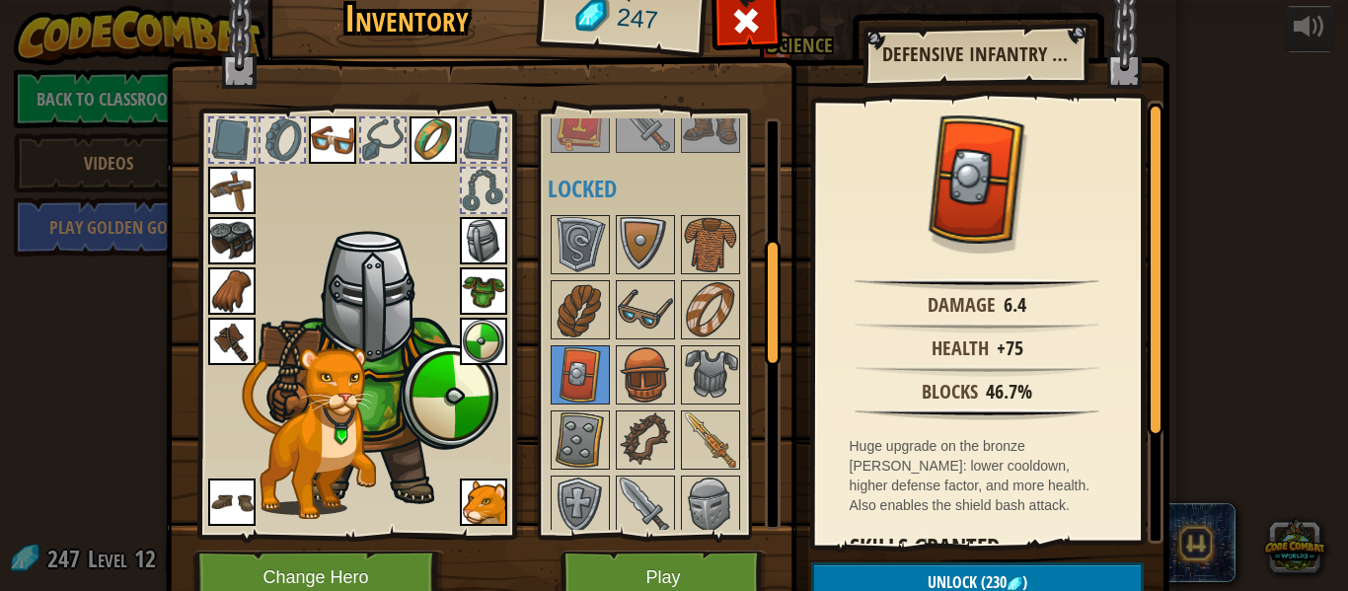
click at [479, 339] on img at bounding box center [483, 341] width 47 height 47
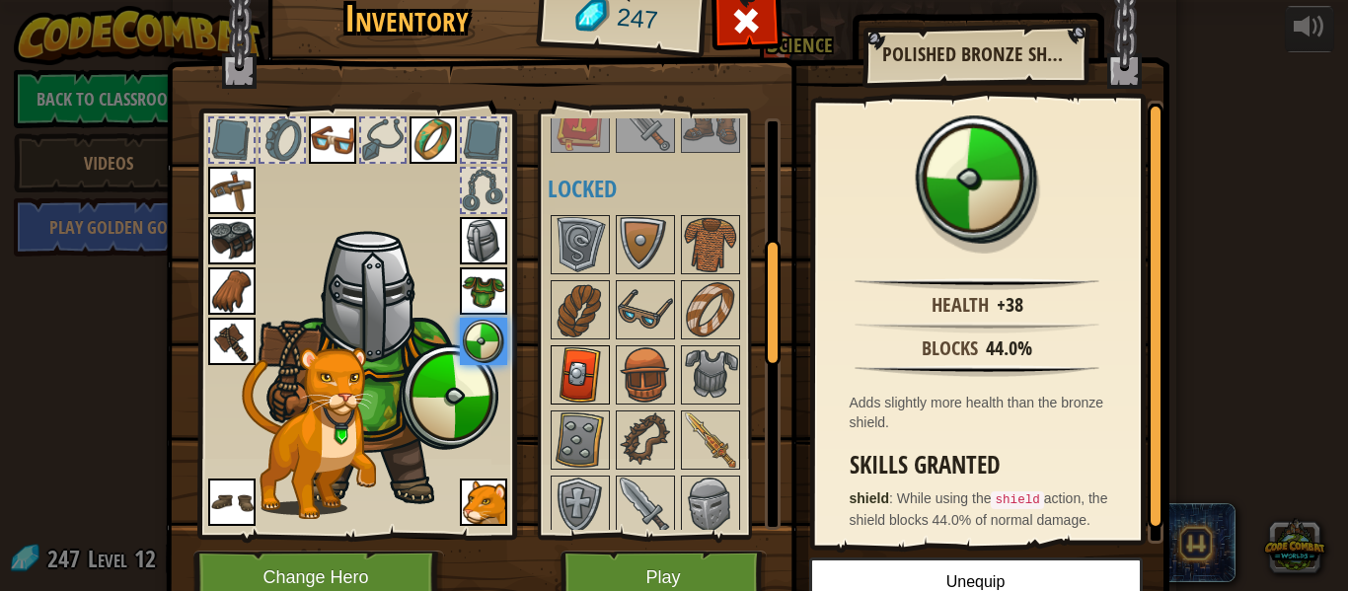
click at [587, 378] on img at bounding box center [580, 374] width 55 height 55
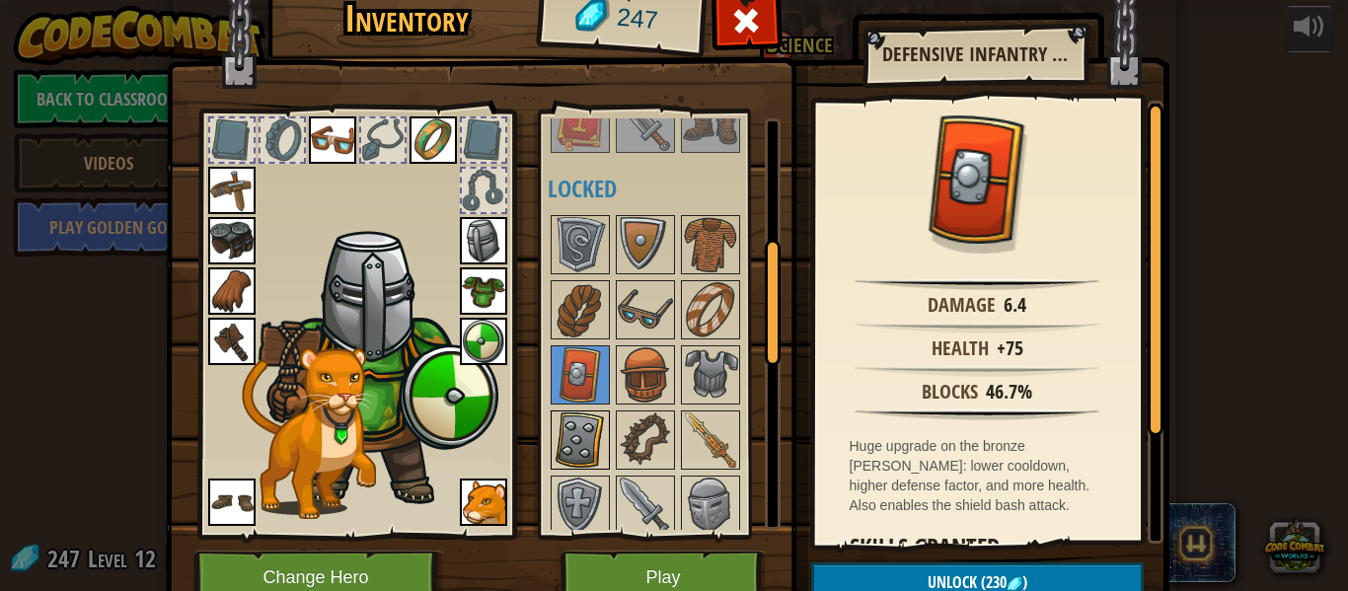
click at [573, 447] on img at bounding box center [580, 439] width 55 height 55
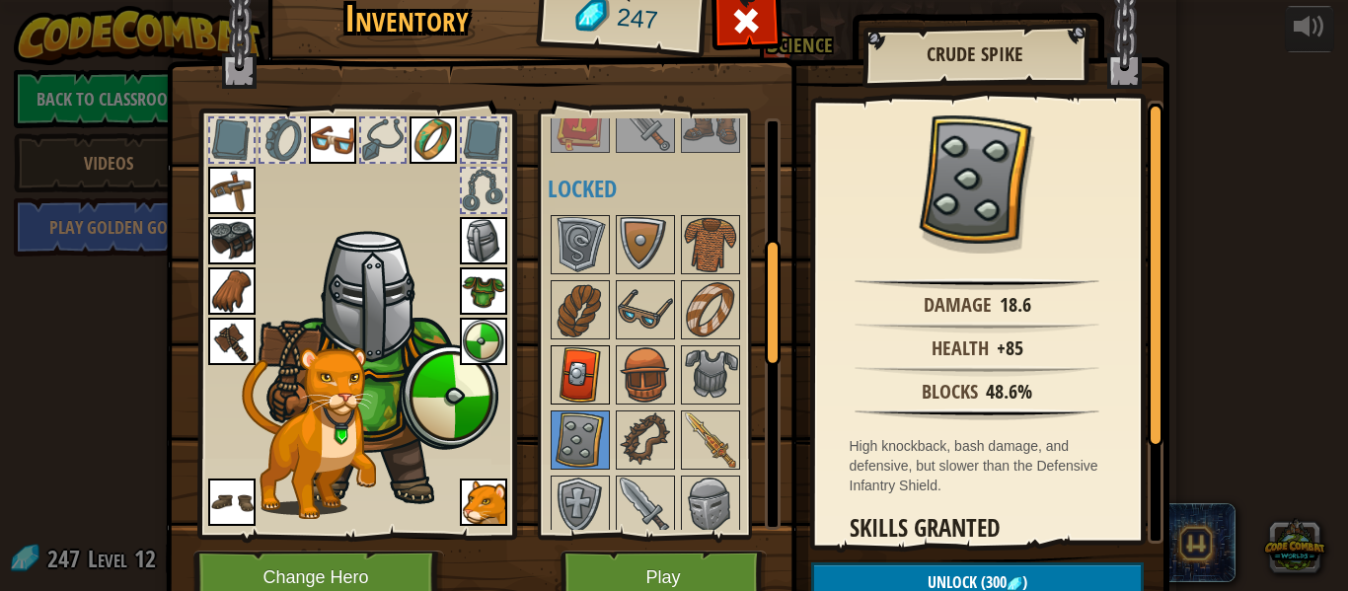
click at [580, 380] on img at bounding box center [580, 374] width 55 height 55
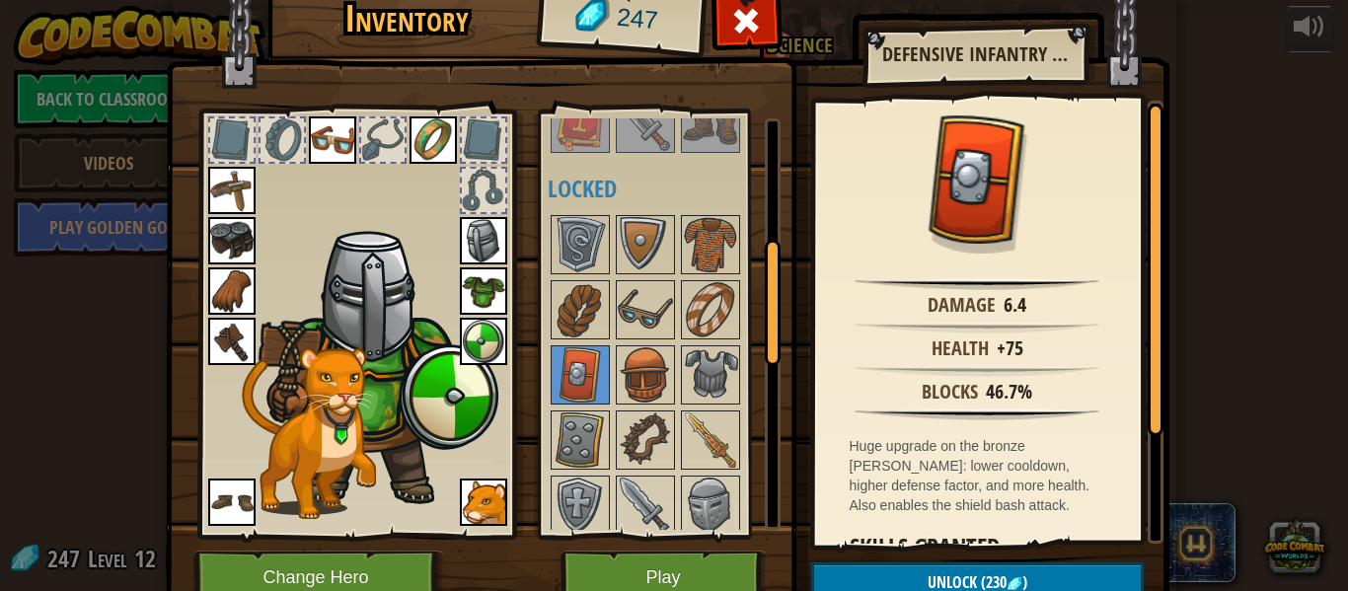
click at [334, 139] on img at bounding box center [332, 139] width 47 height 47
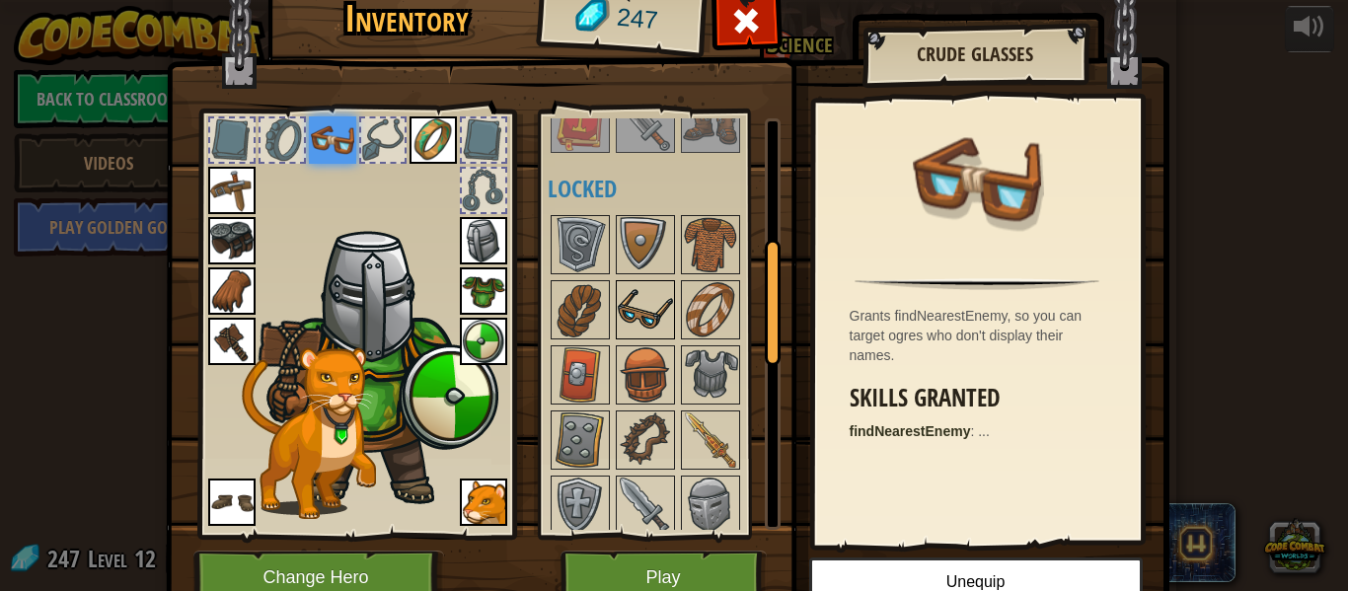
click at [636, 320] on img at bounding box center [645, 309] width 55 height 55
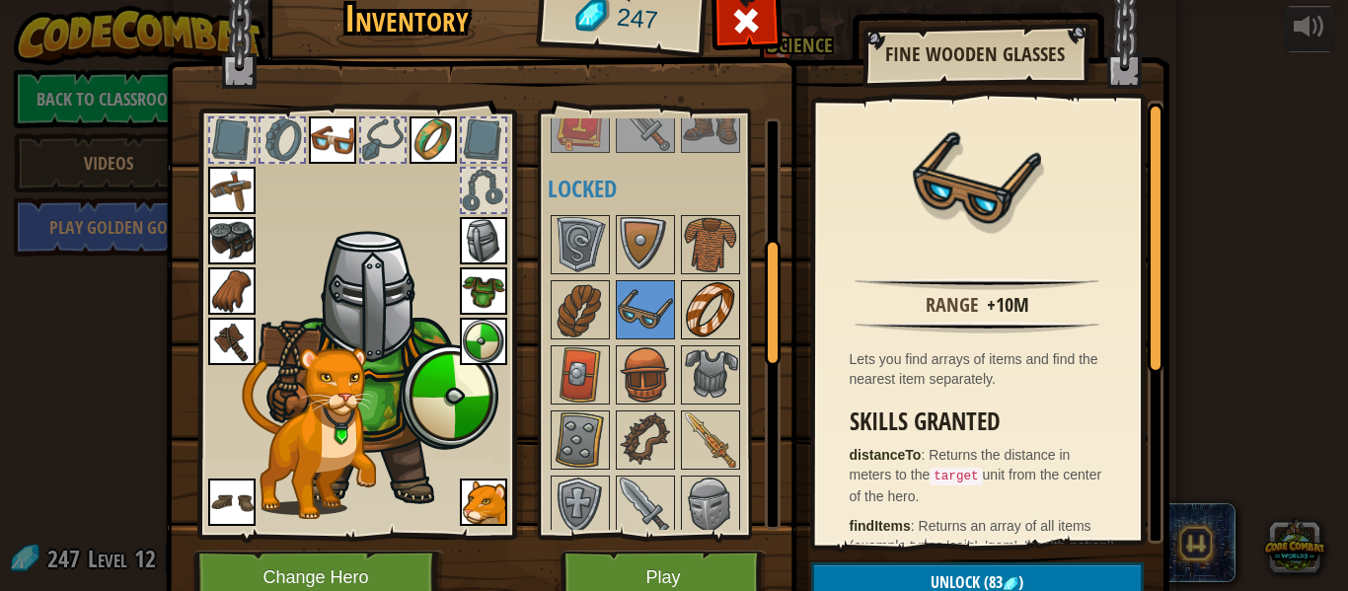
click at [709, 308] on img at bounding box center [710, 309] width 55 height 55
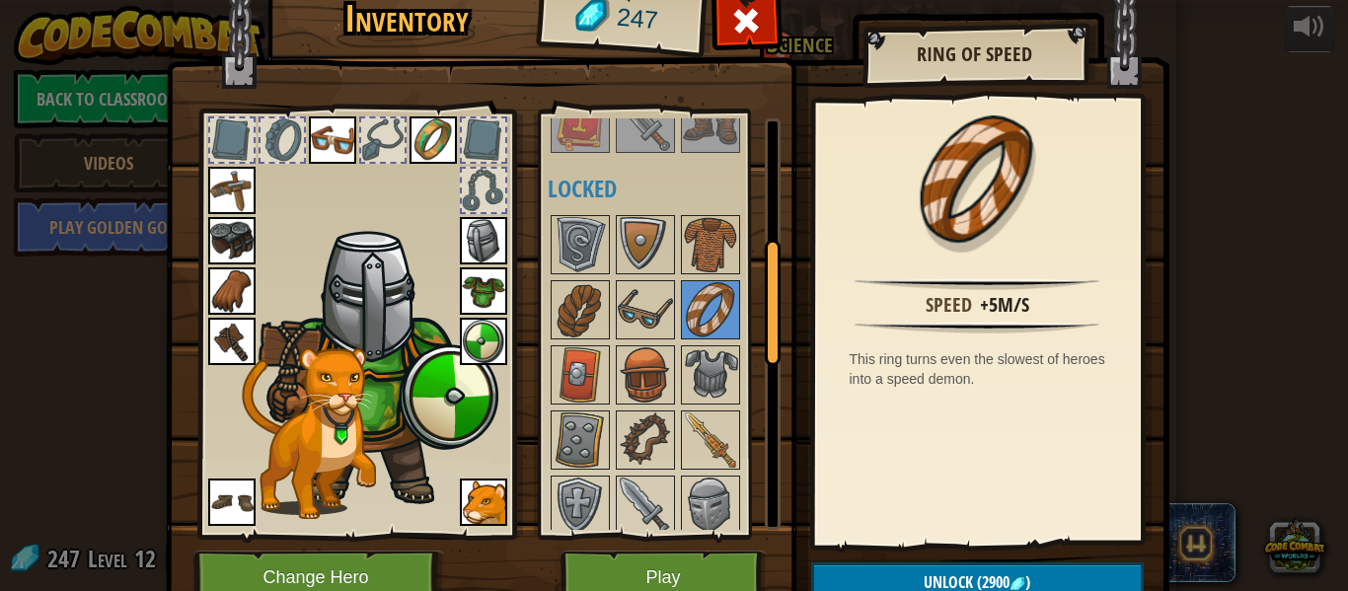
click at [438, 137] on img at bounding box center [433, 139] width 47 height 47
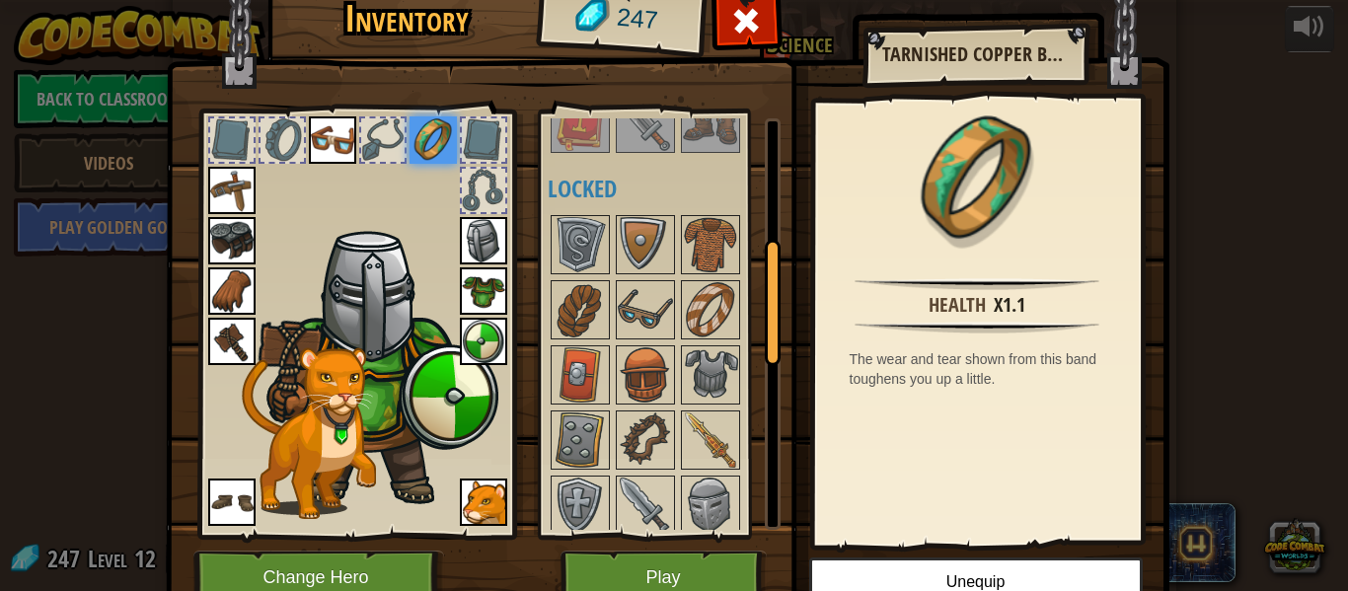
click at [237, 243] on img at bounding box center [231, 240] width 47 height 47
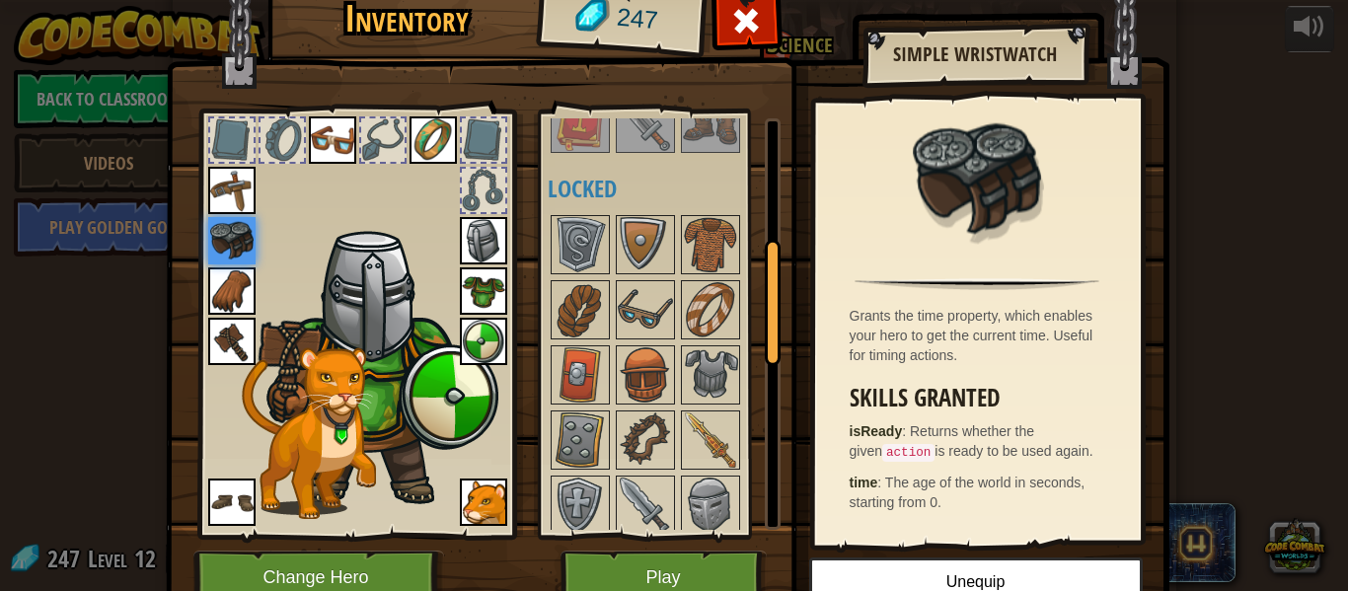
click at [276, 141] on div at bounding box center [282, 139] width 43 height 43
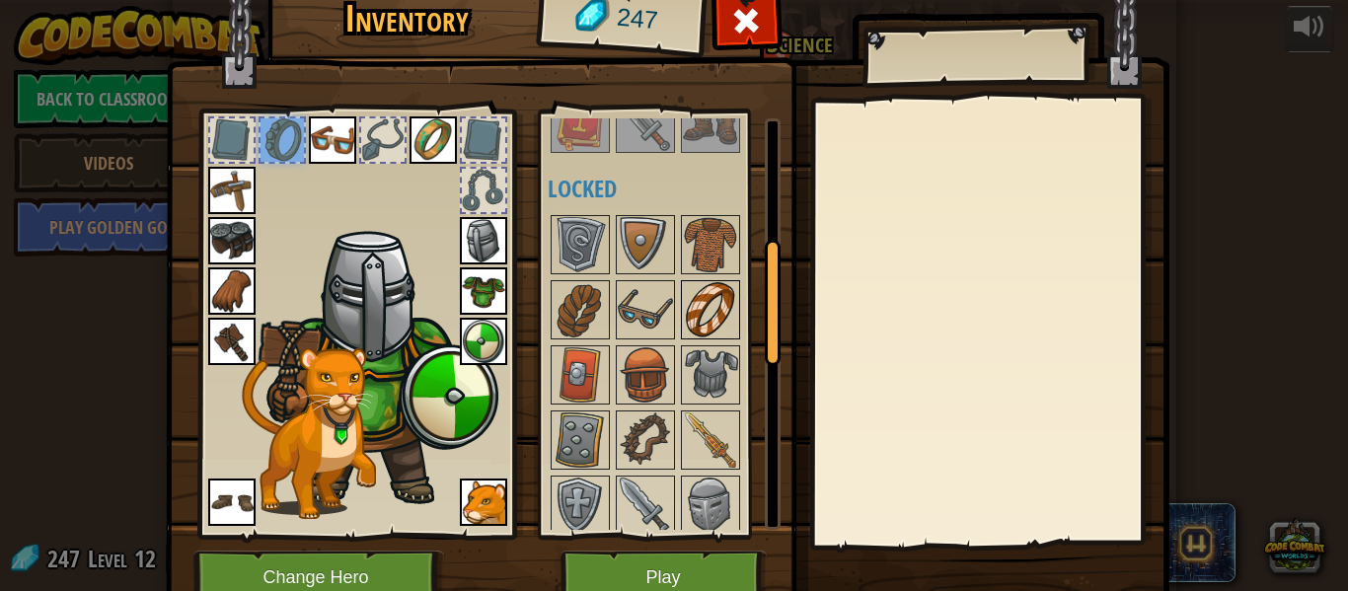
click at [717, 300] on img at bounding box center [710, 309] width 55 height 55
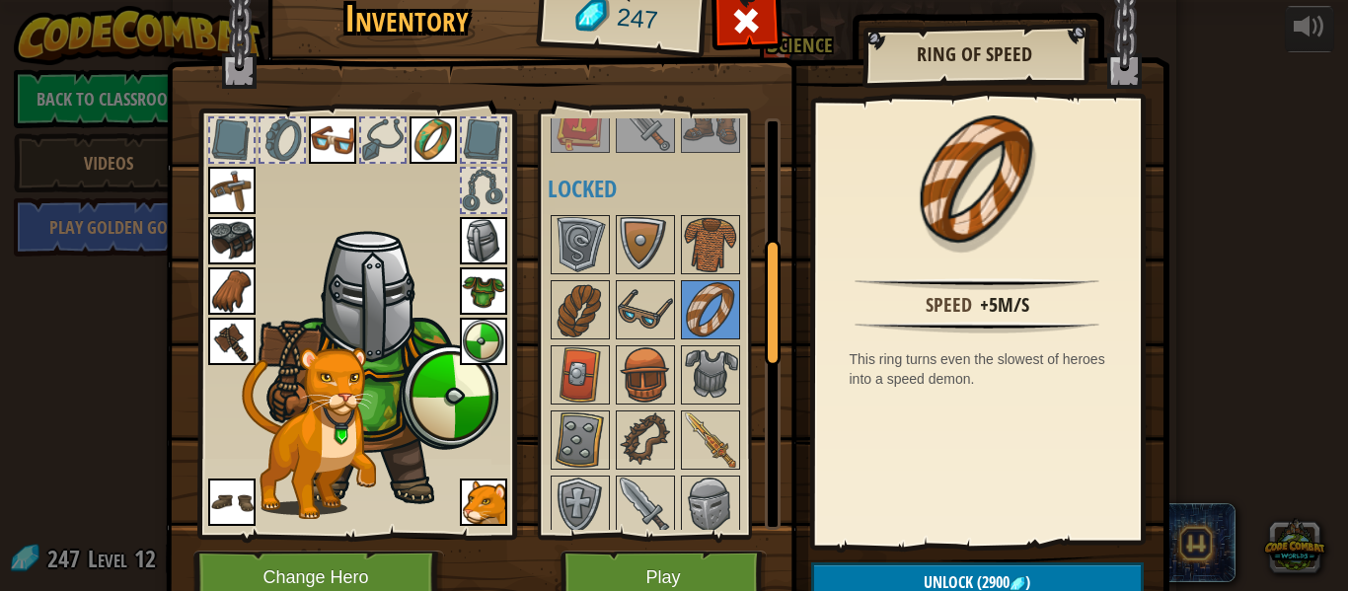
click at [317, 148] on img at bounding box center [332, 139] width 47 height 47
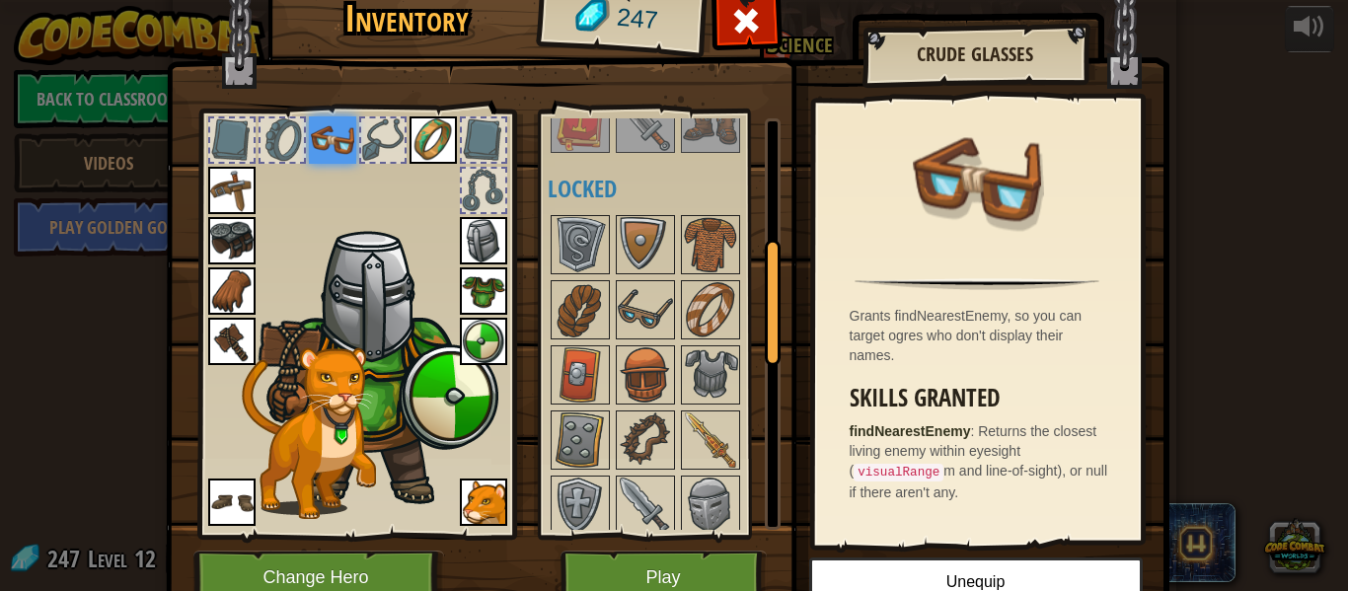
click at [278, 138] on div at bounding box center [282, 139] width 43 height 43
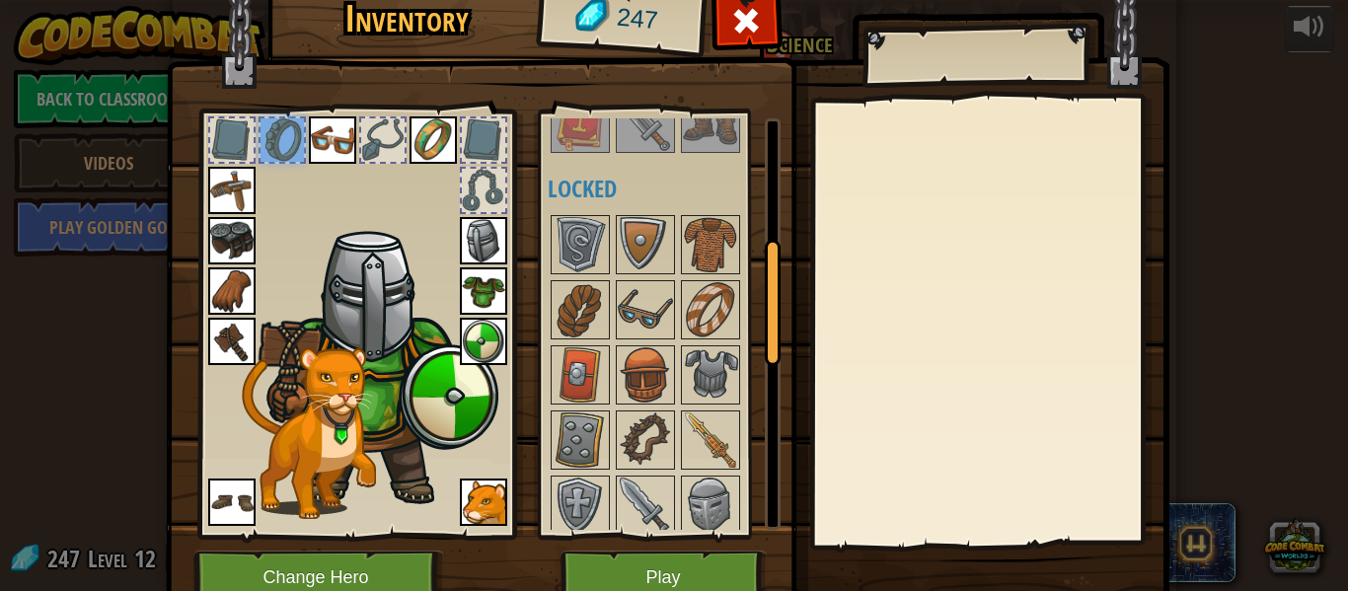
click at [281, 138] on div at bounding box center [282, 139] width 43 height 43
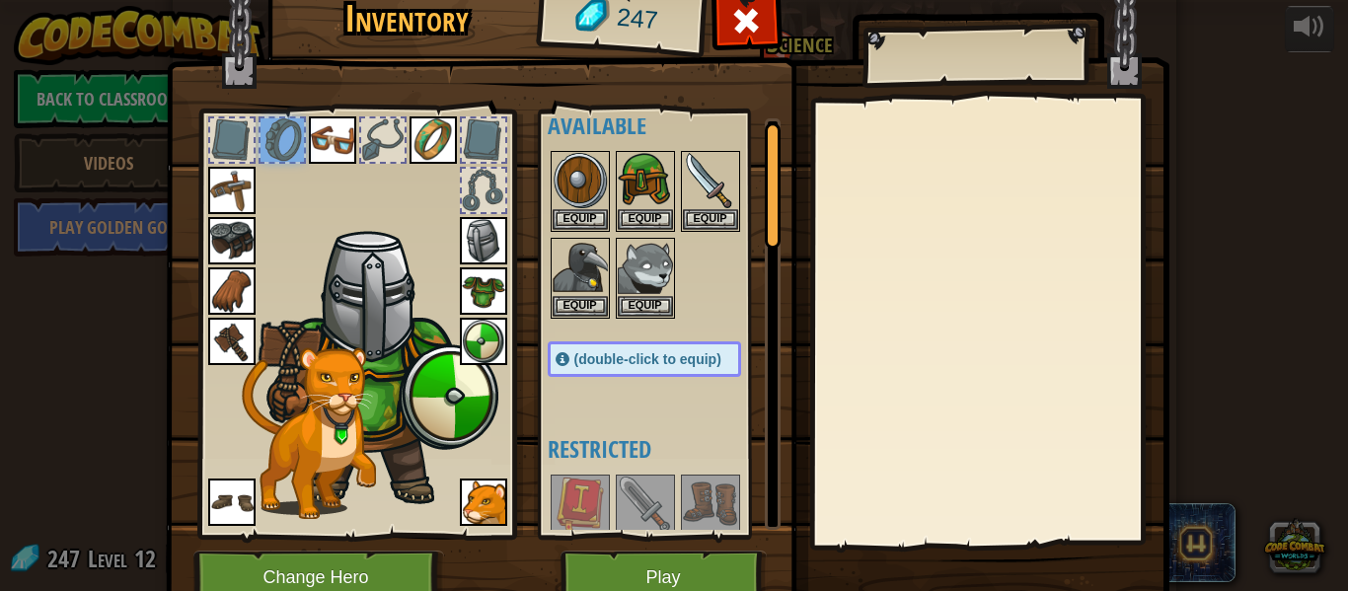
scroll to position [3, 0]
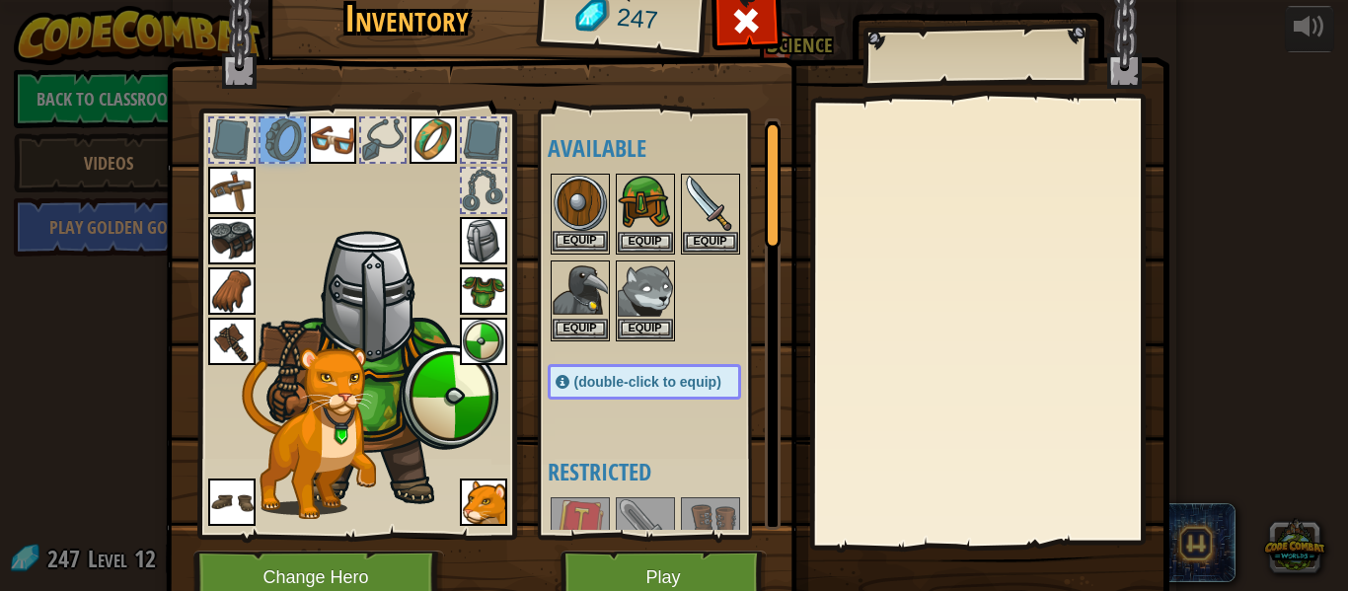
click at [555, 201] on img at bounding box center [580, 203] width 55 height 55
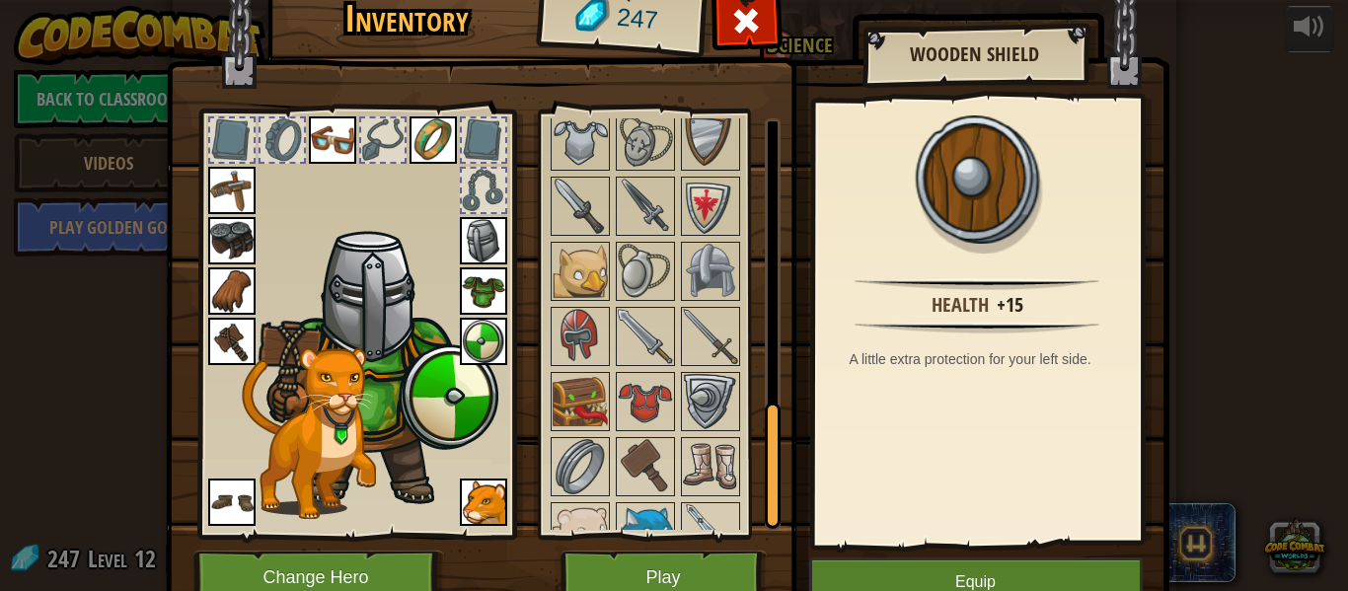
scroll to position [1001, 0]
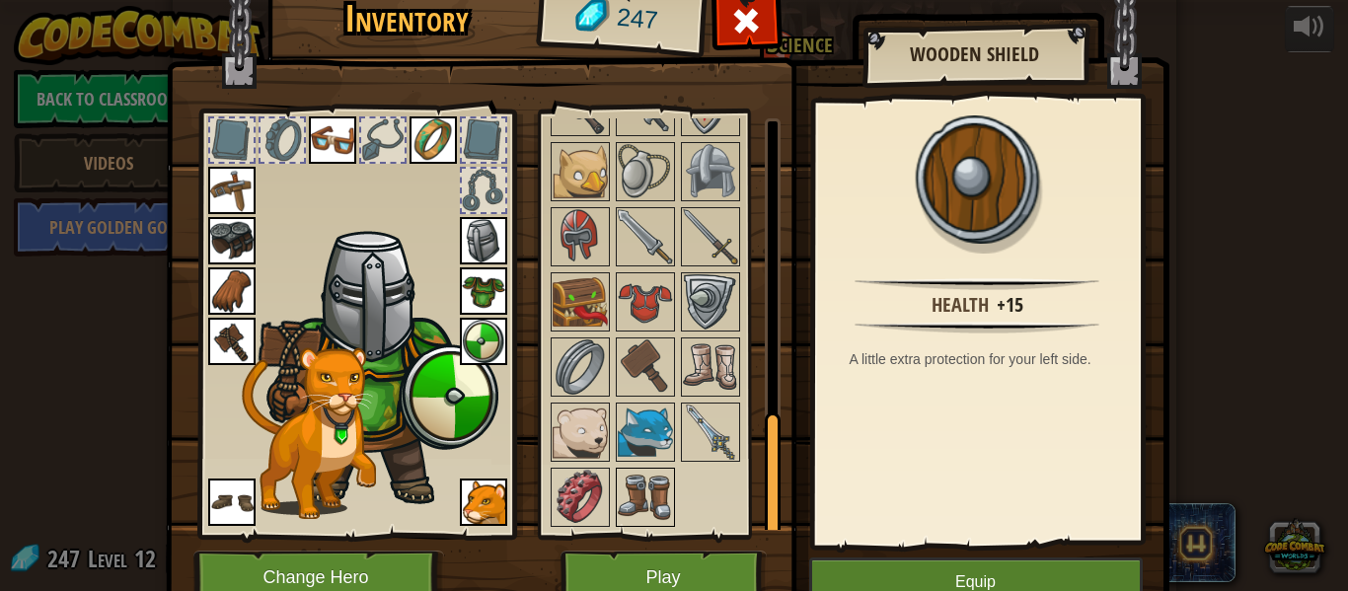
click at [660, 502] on img at bounding box center [645, 497] width 55 height 55
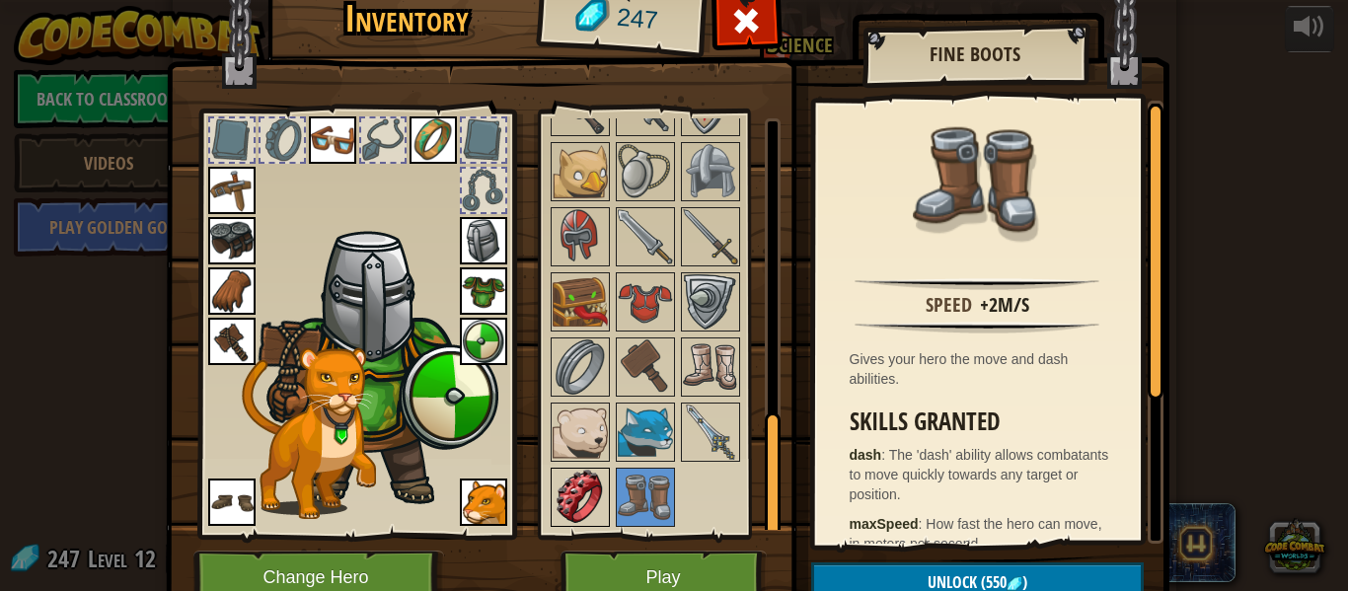
click at [568, 485] on img at bounding box center [580, 497] width 55 height 55
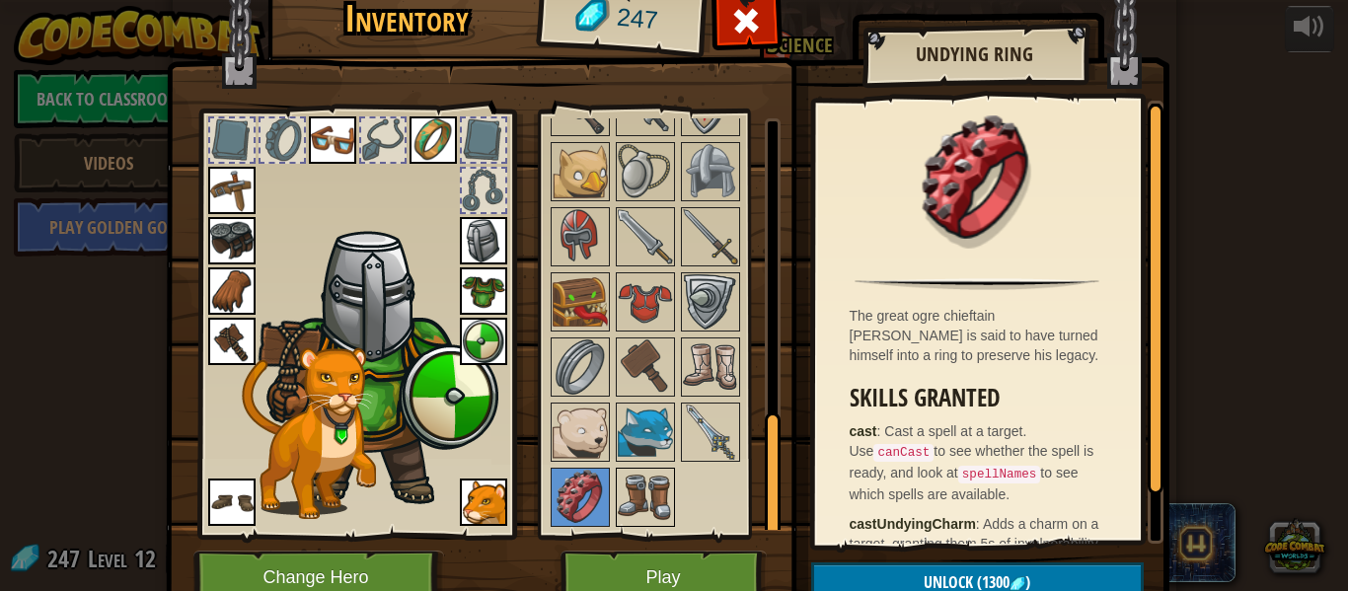
click at [633, 505] on img at bounding box center [645, 497] width 55 height 55
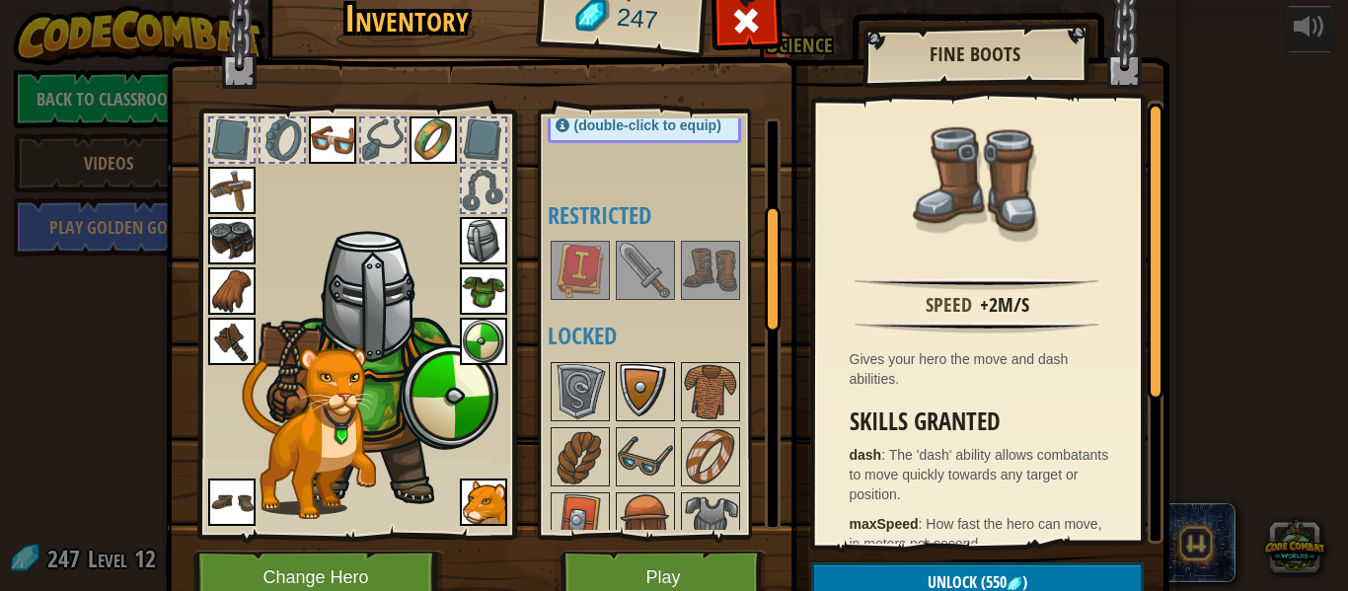
scroll to position [308, 0]
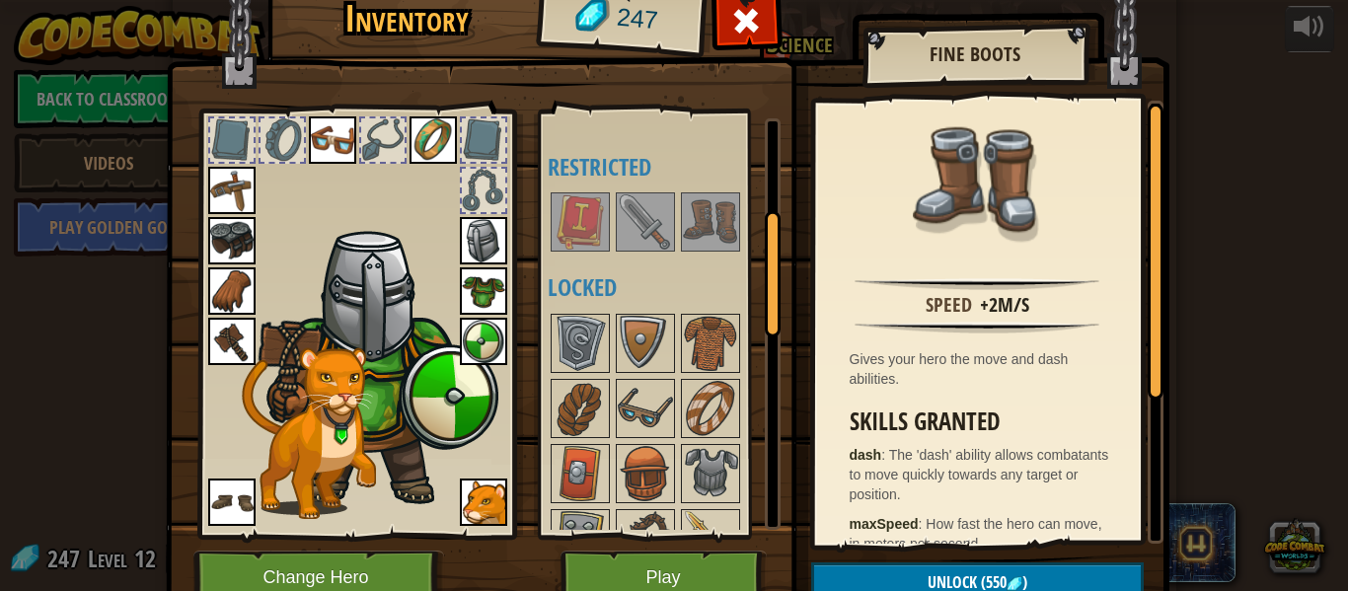
click at [721, 412] on img at bounding box center [710, 408] width 55 height 55
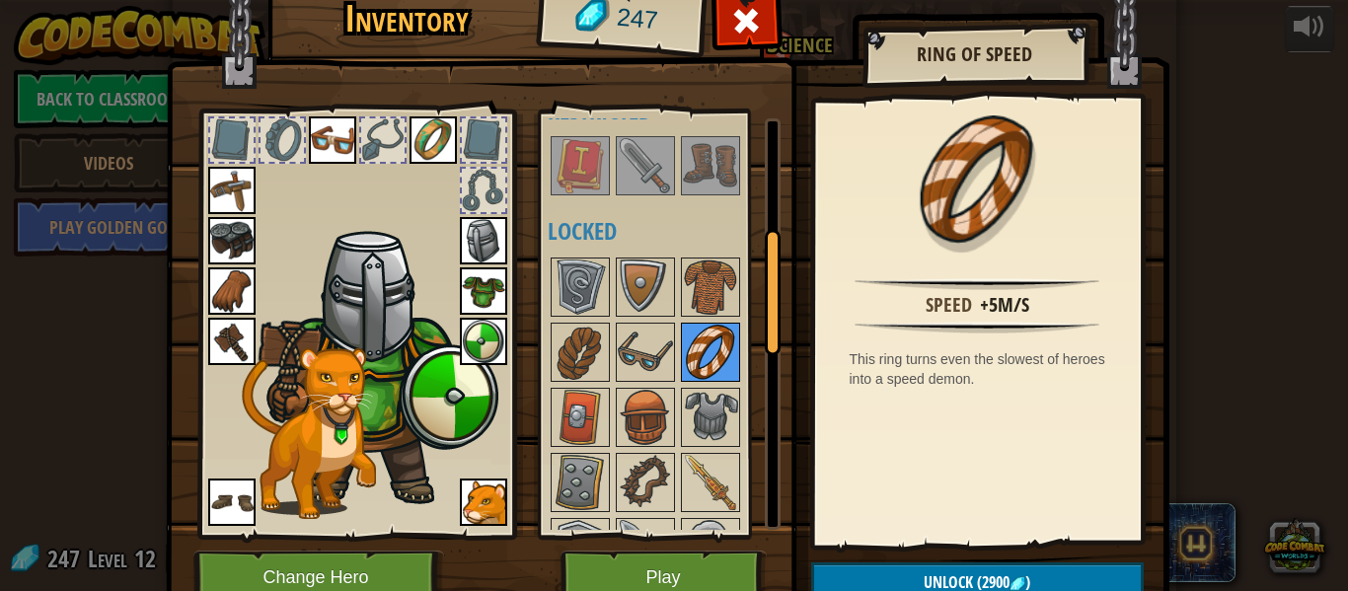
scroll to position [373, 0]
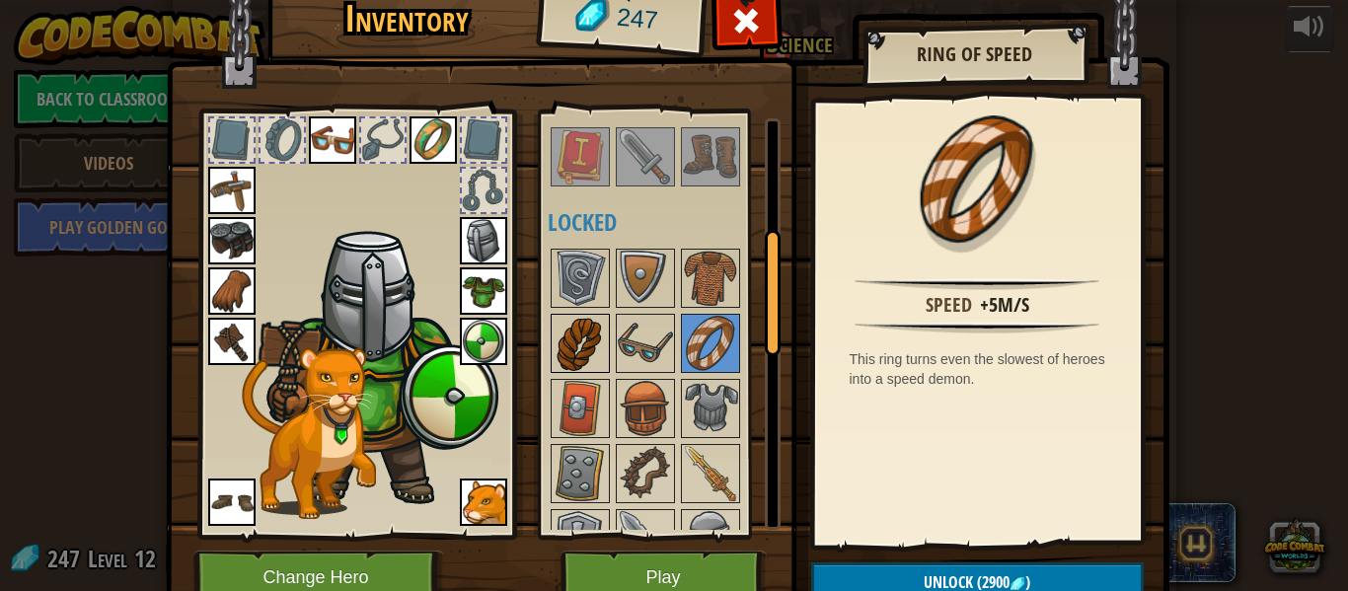
click at [560, 331] on img at bounding box center [580, 343] width 55 height 55
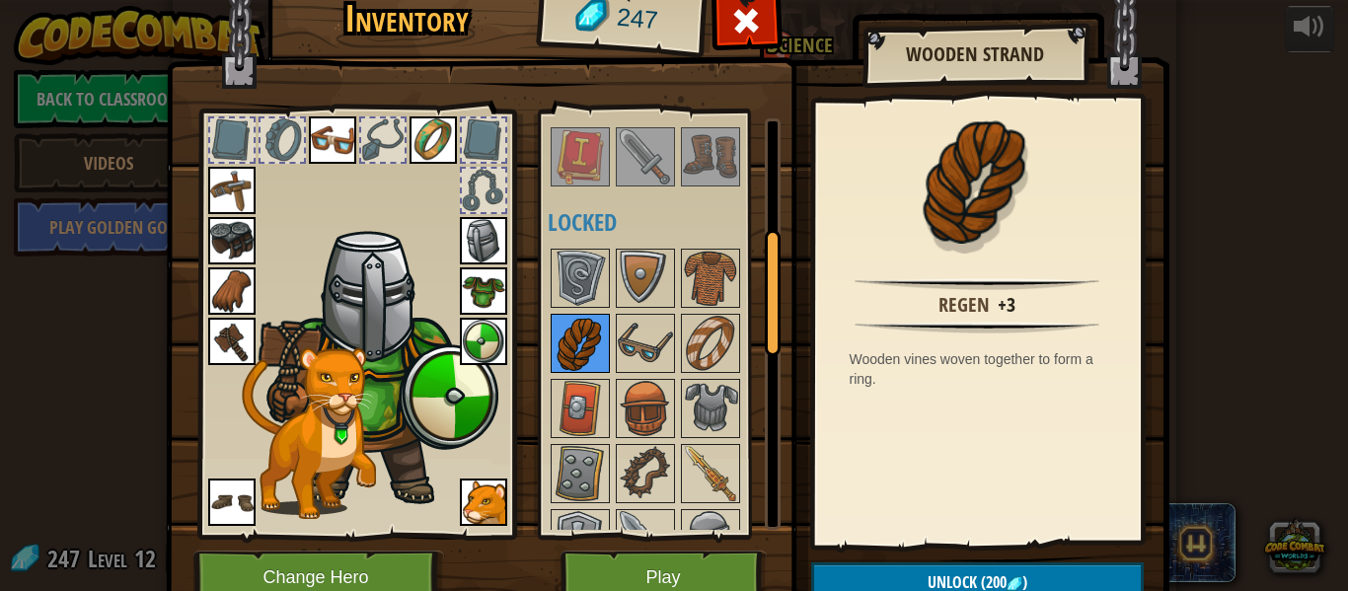
click at [564, 347] on img at bounding box center [580, 343] width 55 height 55
click at [231, 234] on img at bounding box center [231, 240] width 47 height 47
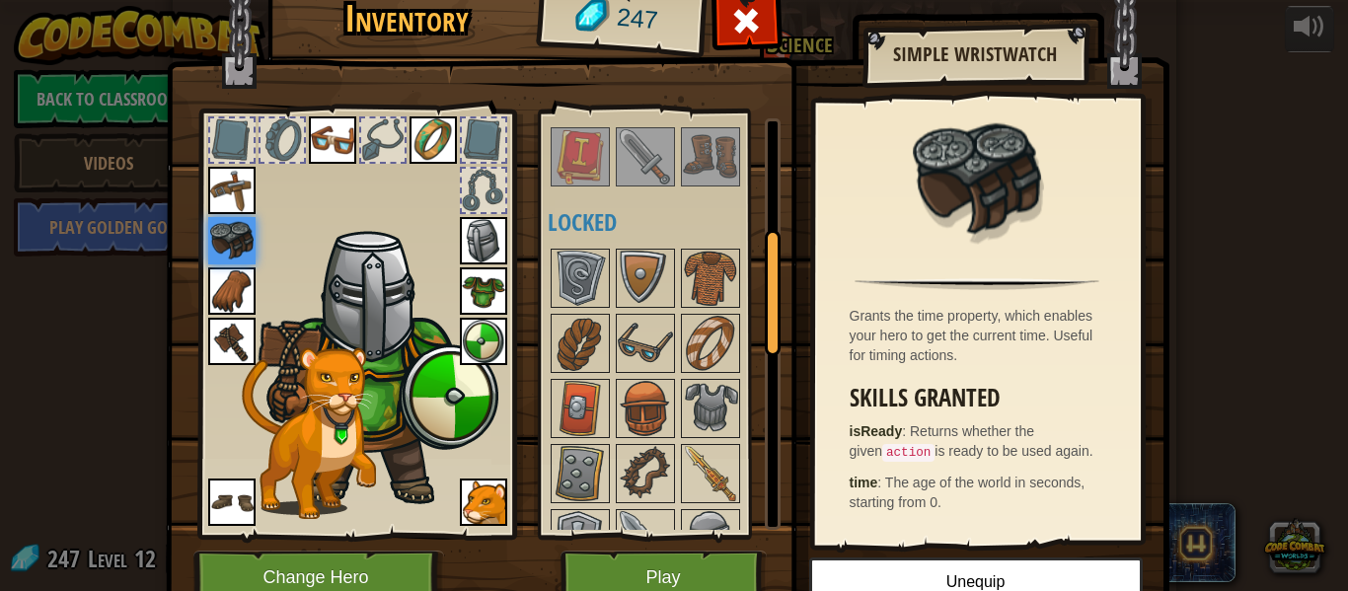
click at [441, 154] on img at bounding box center [433, 139] width 47 height 47
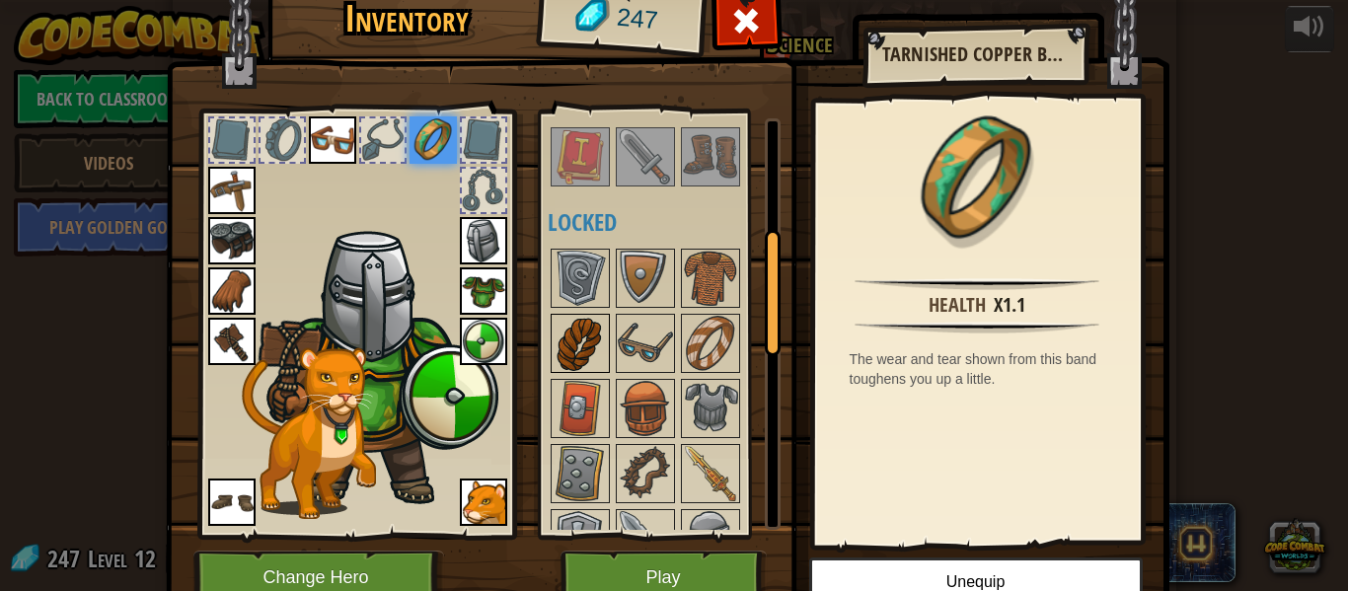
click at [564, 348] on img at bounding box center [580, 343] width 55 height 55
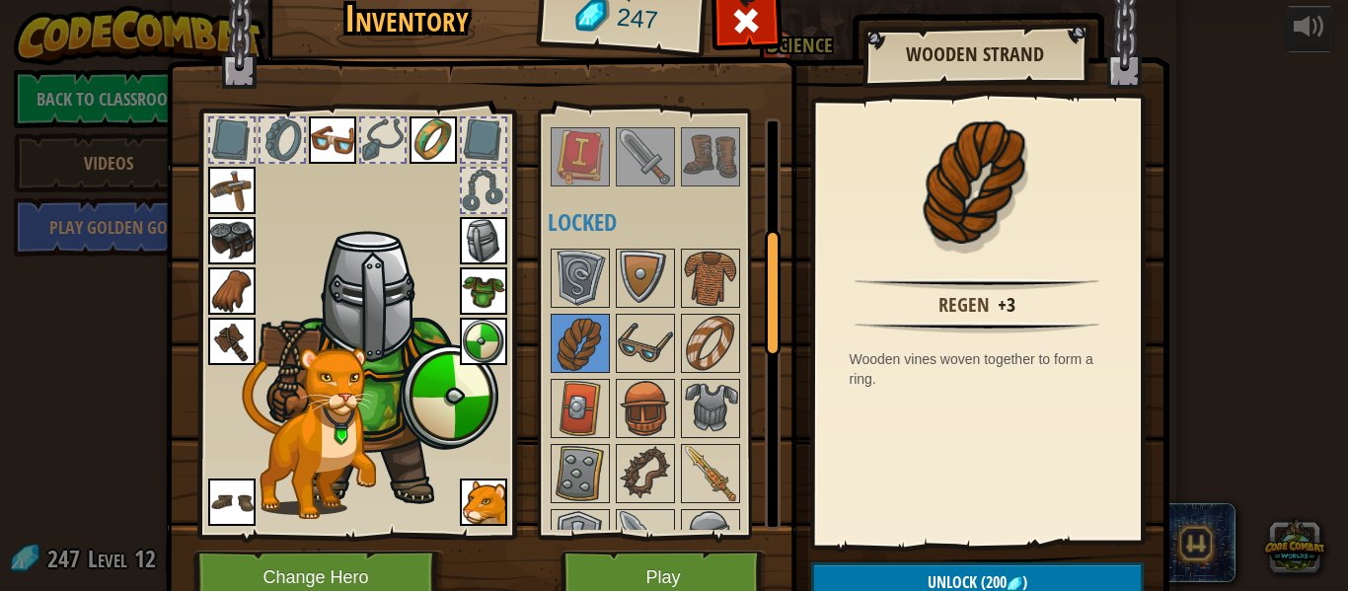
click at [494, 291] on img at bounding box center [483, 290] width 47 height 47
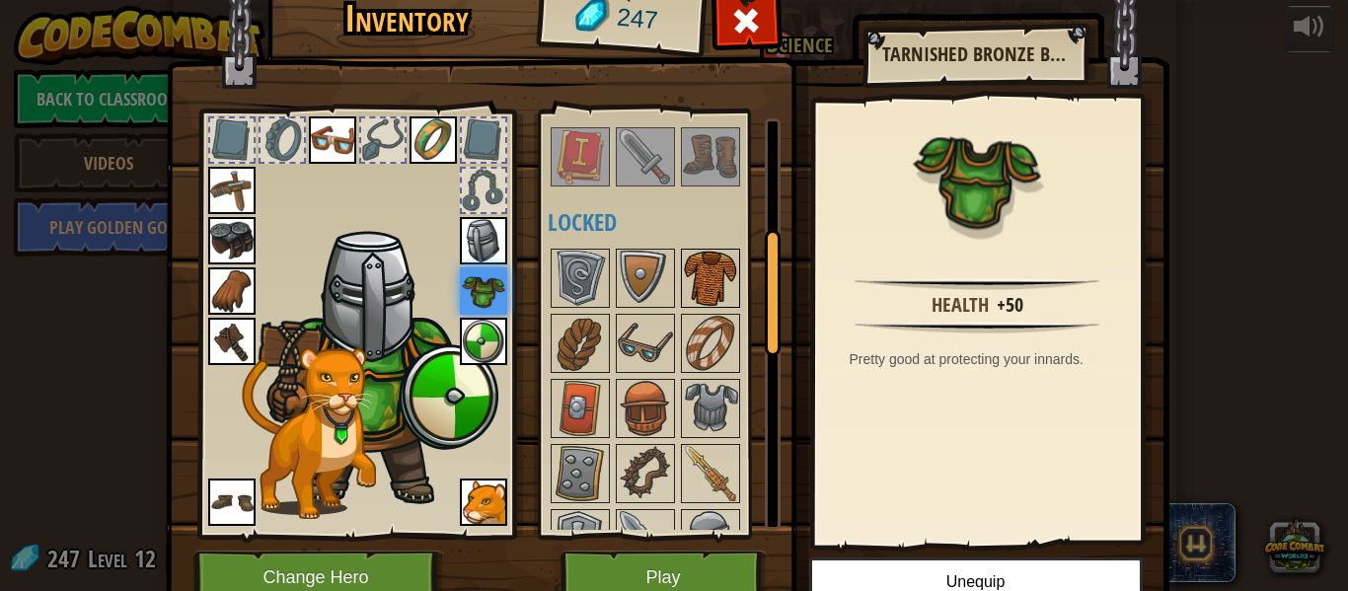
click at [709, 294] on img at bounding box center [710, 278] width 55 height 55
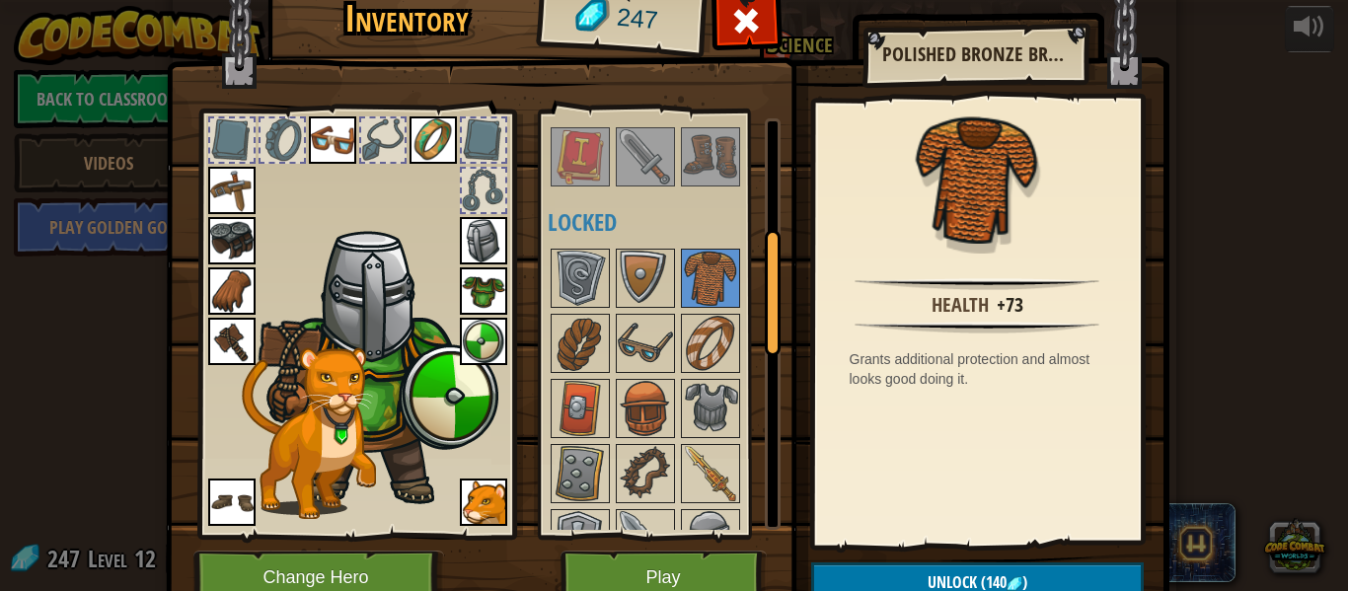
click at [483, 295] on img at bounding box center [483, 290] width 47 height 47
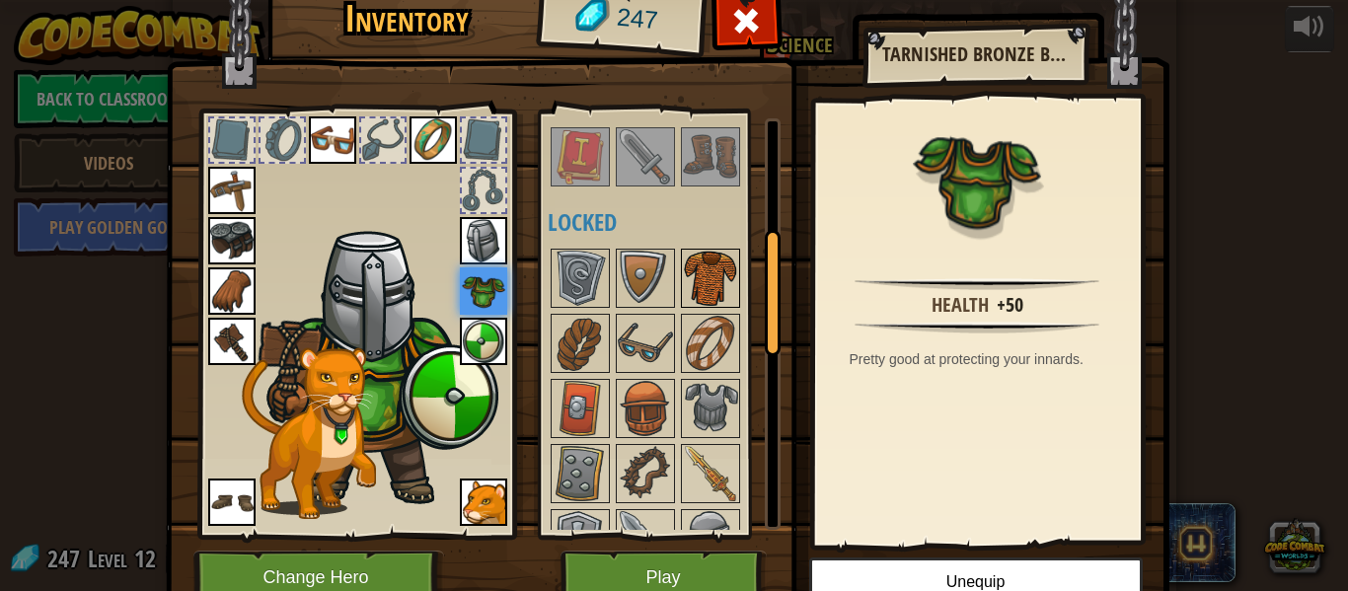
click at [709, 279] on img at bounding box center [710, 278] width 55 height 55
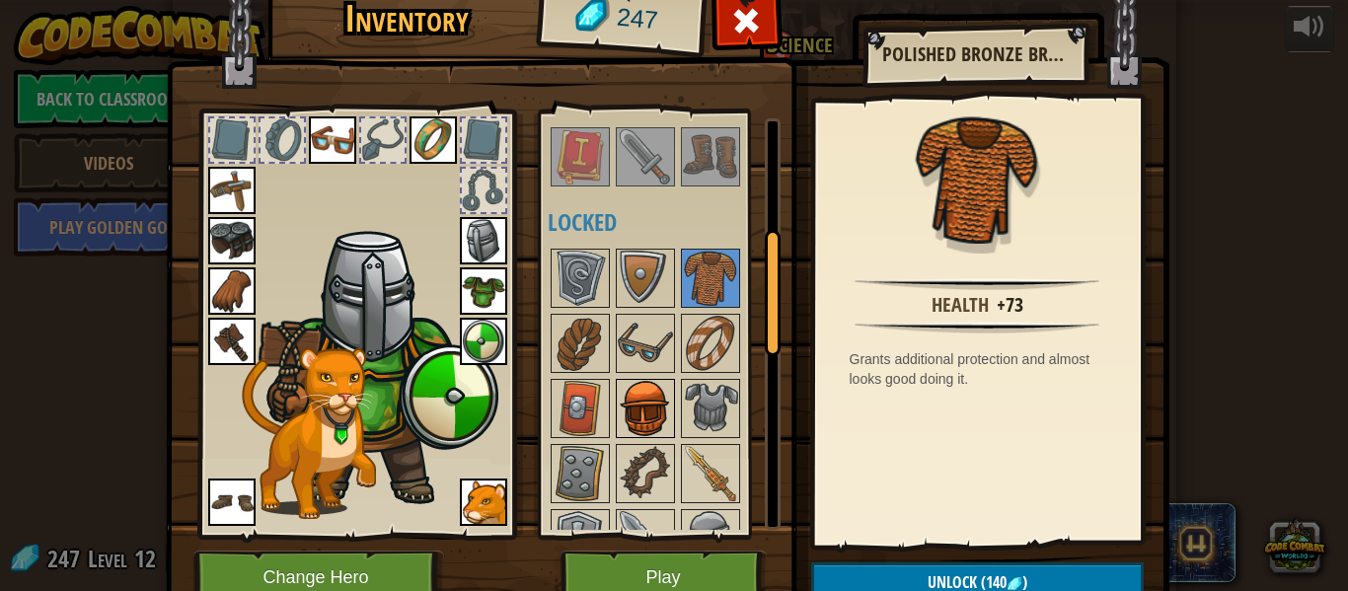
click at [641, 391] on img at bounding box center [645, 408] width 55 height 55
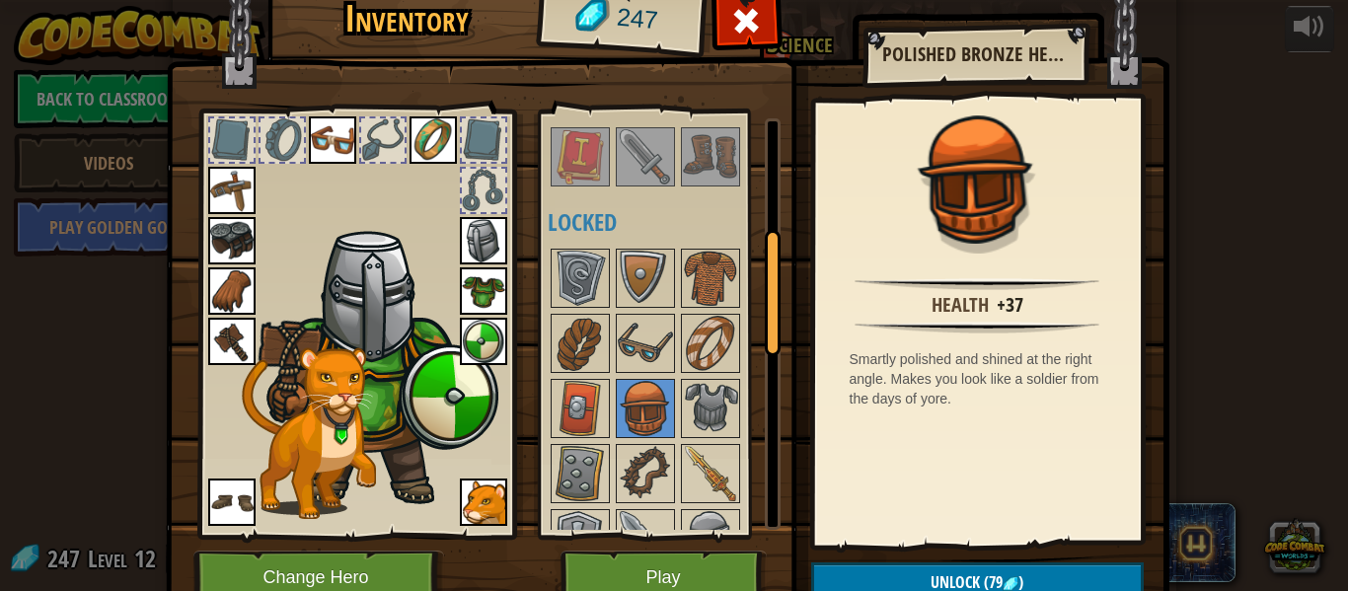
click at [474, 227] on img at bounding box center [483, 240] width 47 height 47
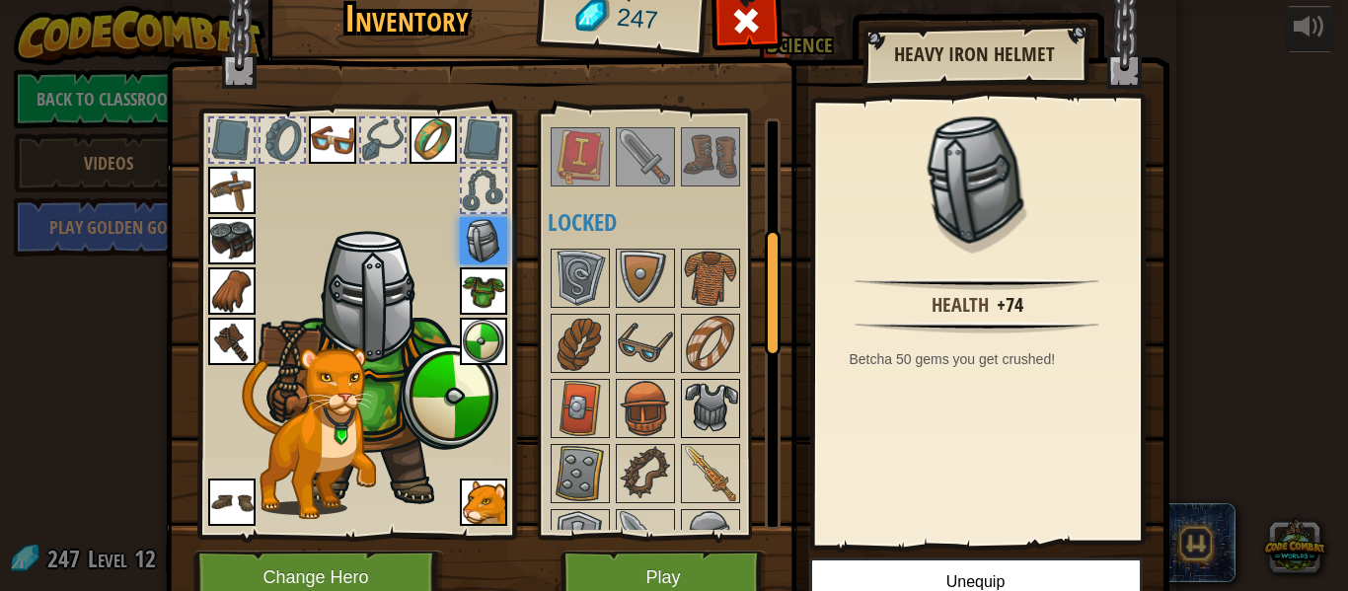
click at [712, 407] on img at bounding box center [710, 408] width 55 height 55
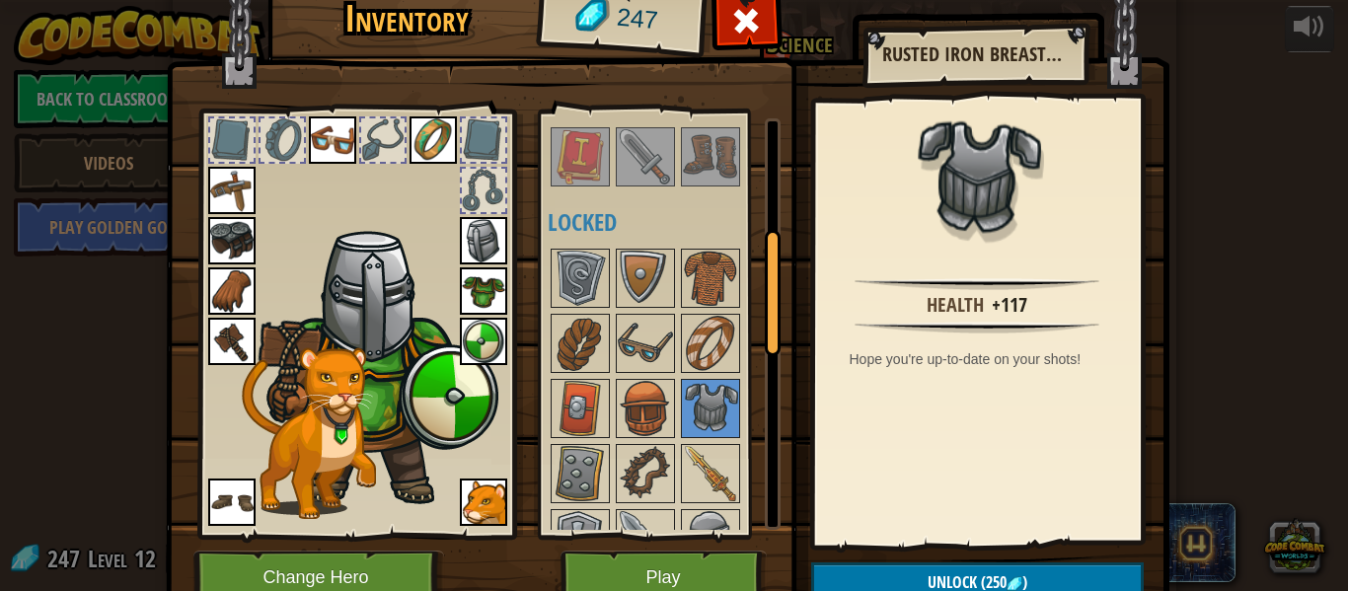
click at [478, 290] on img at bounding box center [483, 290] width 47 height 47
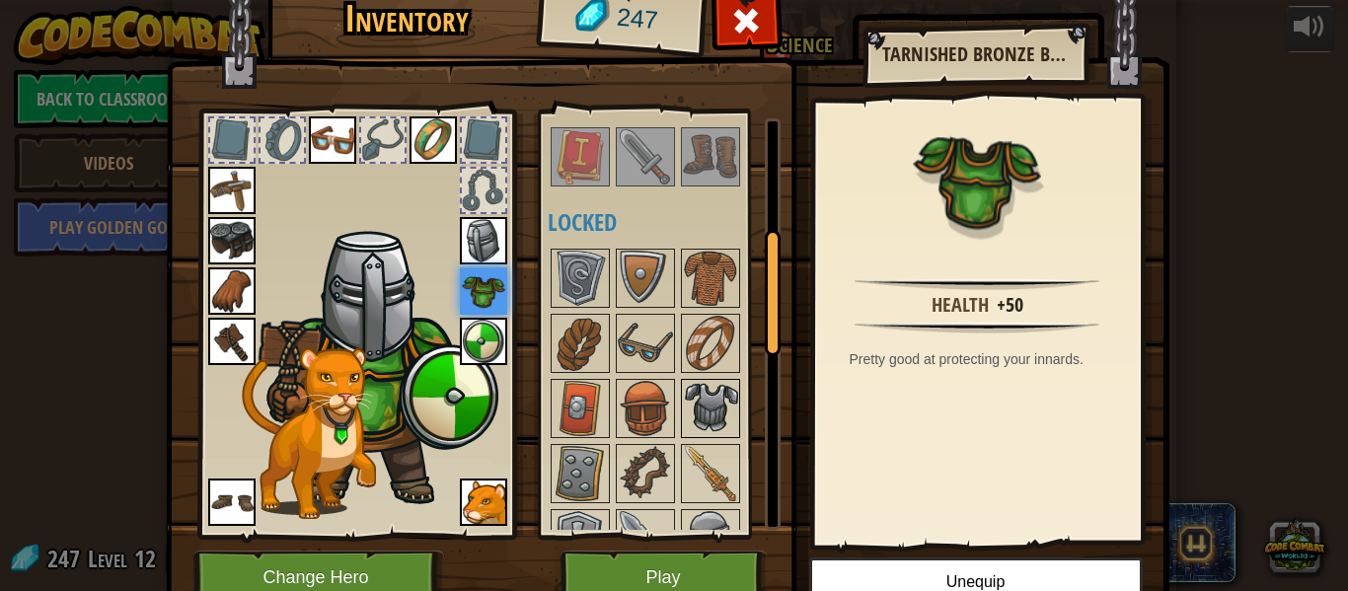
click at [731, 415] on img at bounding box center [710, 408] width 55 height 55
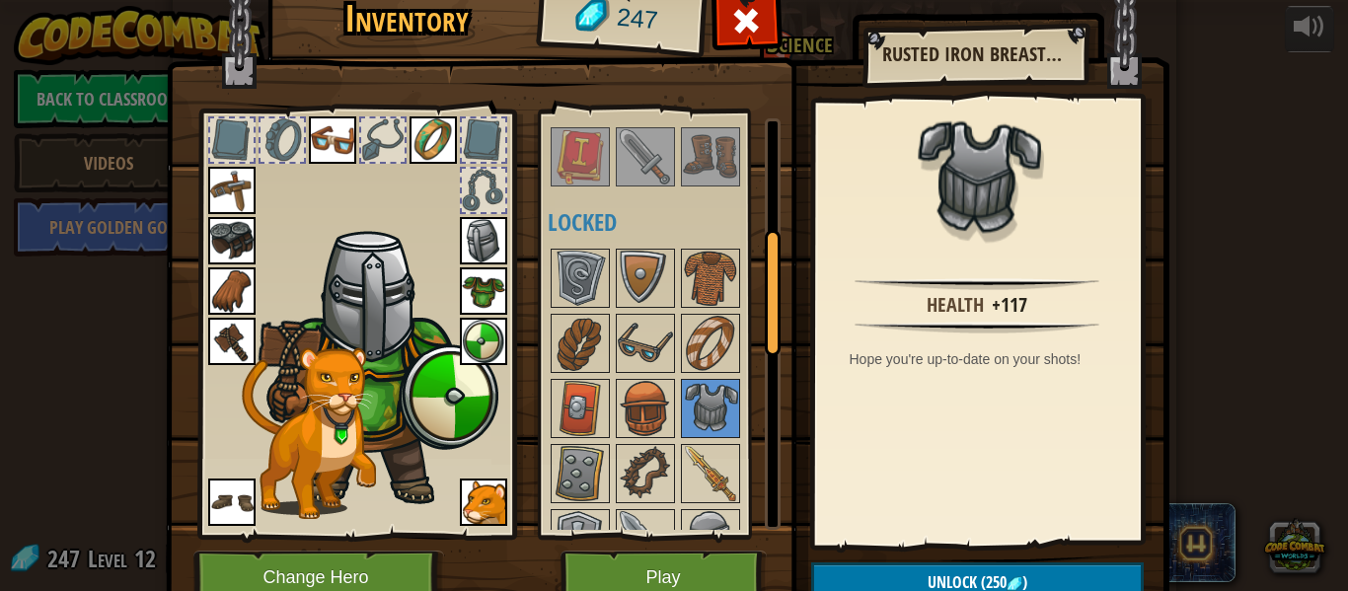
click at [493, 289] on img at bounding box center [483, 290] width 47 height 47
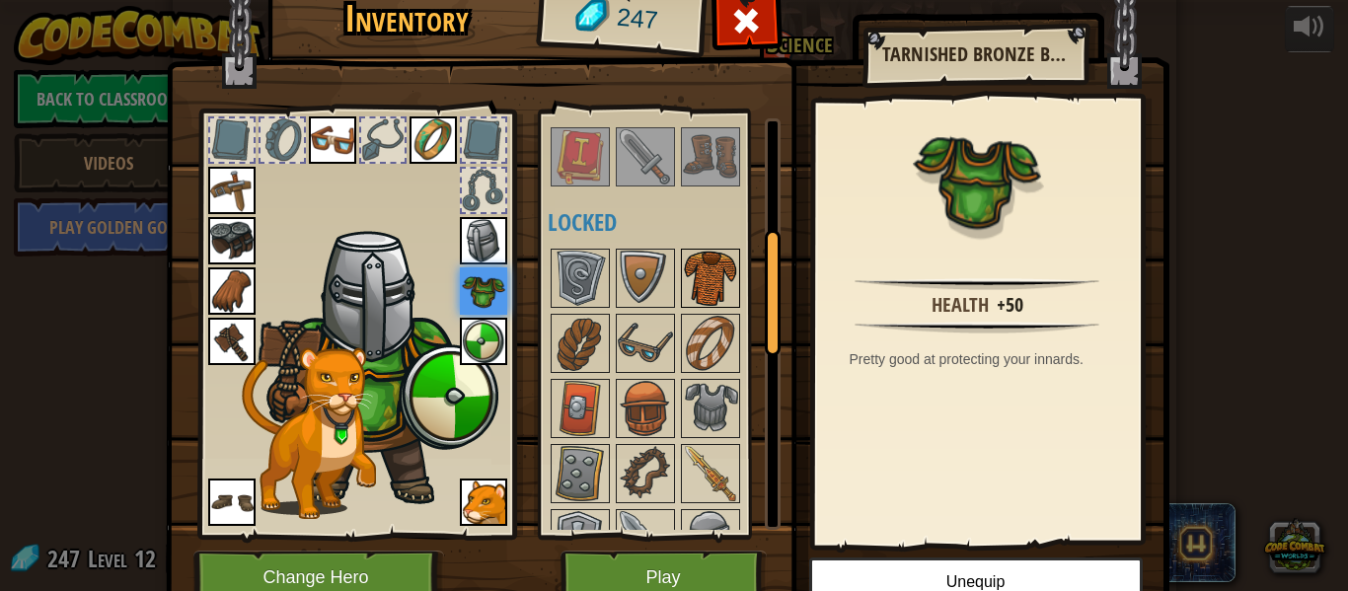
click at [692, 265] on img at bounding box center [710, 278] width 55 height 55
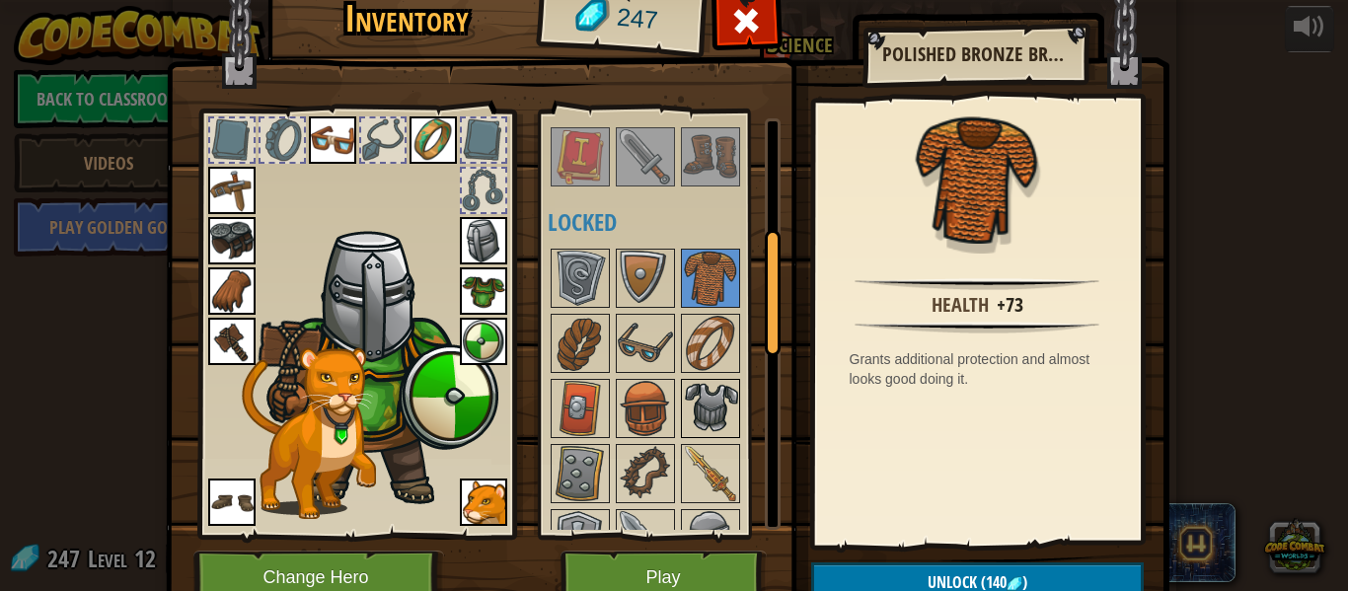
click at [727, 406] on img at bounding box center [710, 408] width 55 height 55
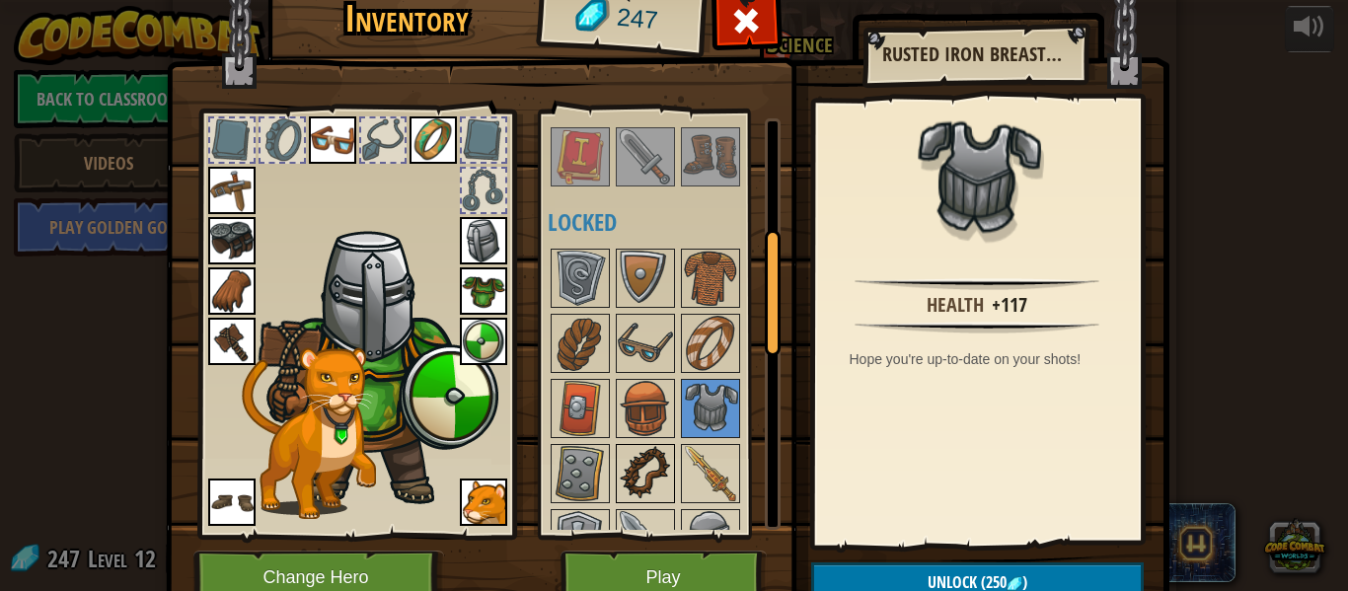
click at [643, 460] on img at bounding box center [645, 473] width 55 height 55
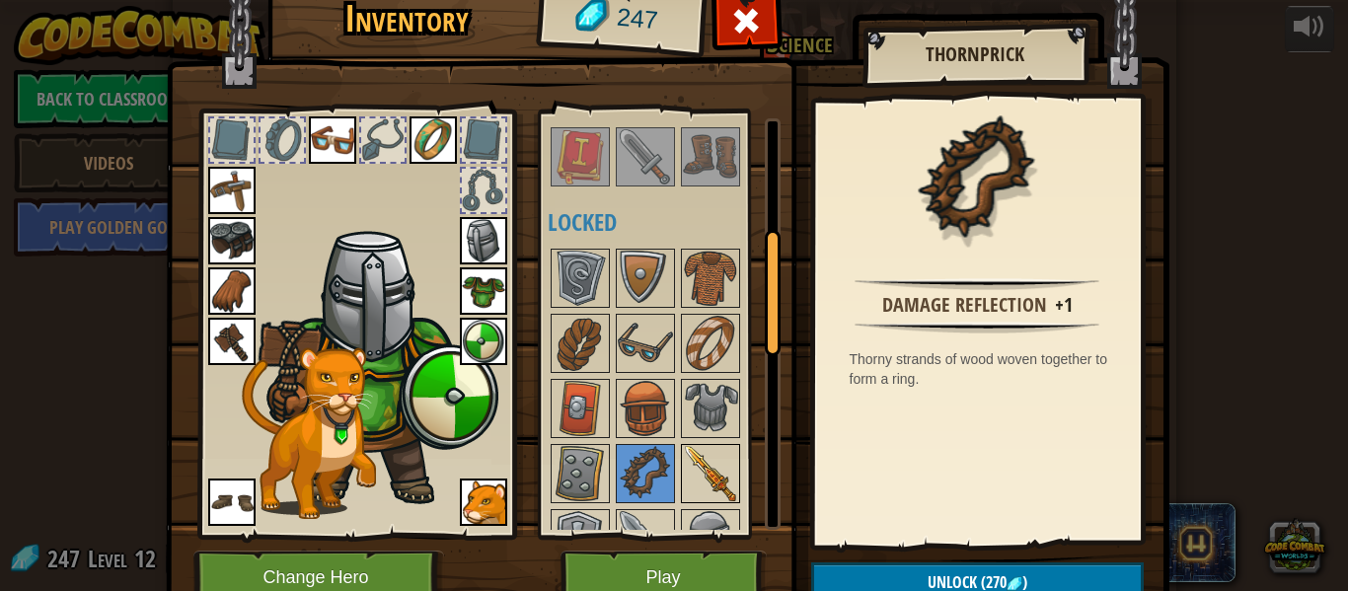
click at [709, 486] on img at bounding box center [710, 473] width 55 height 55
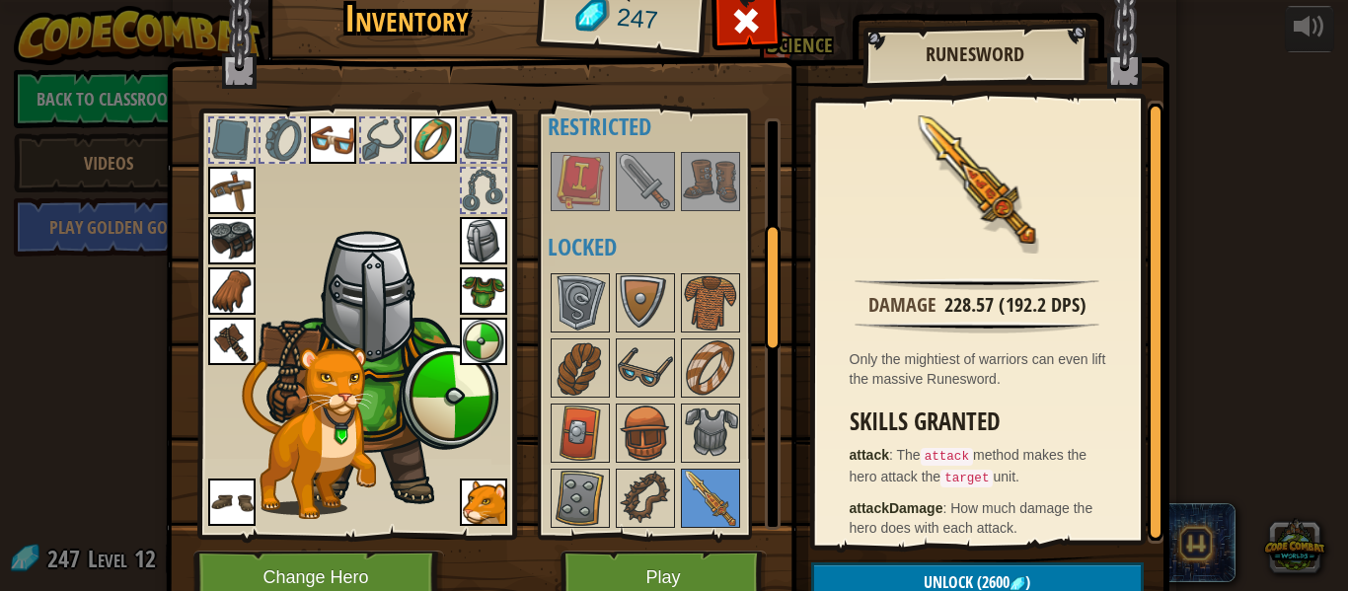
scroll to position [354, 0]
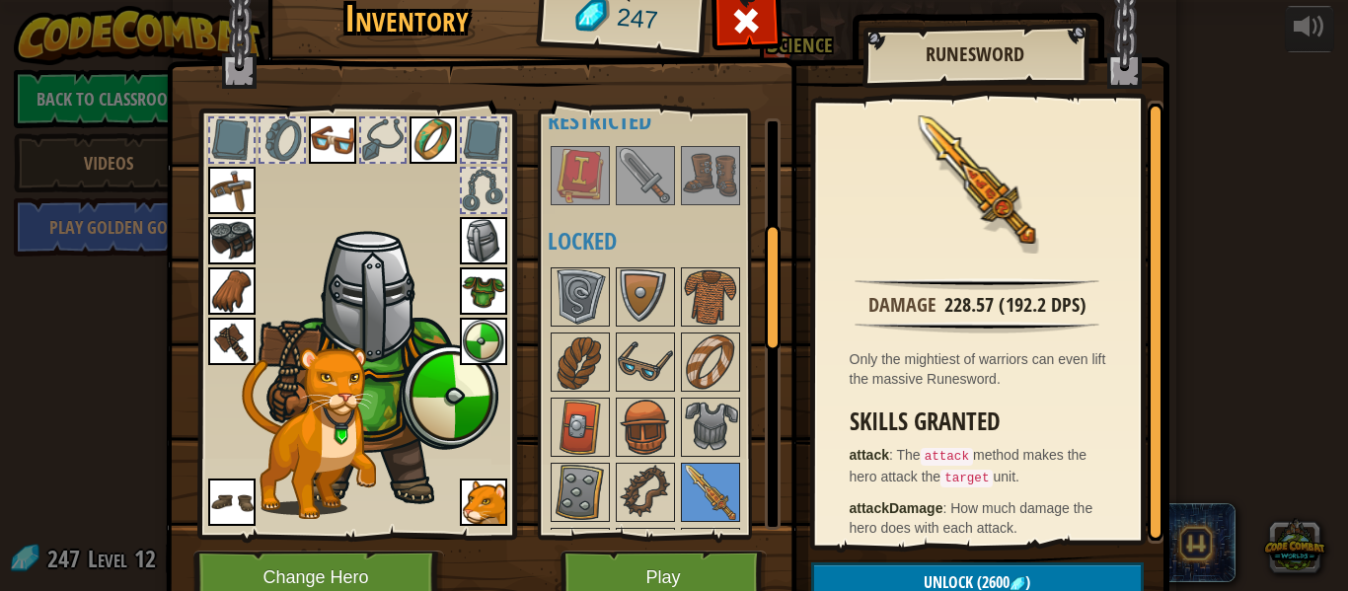
click at [228, 313] on img at bounding box center [231, 290] width 47 height 47
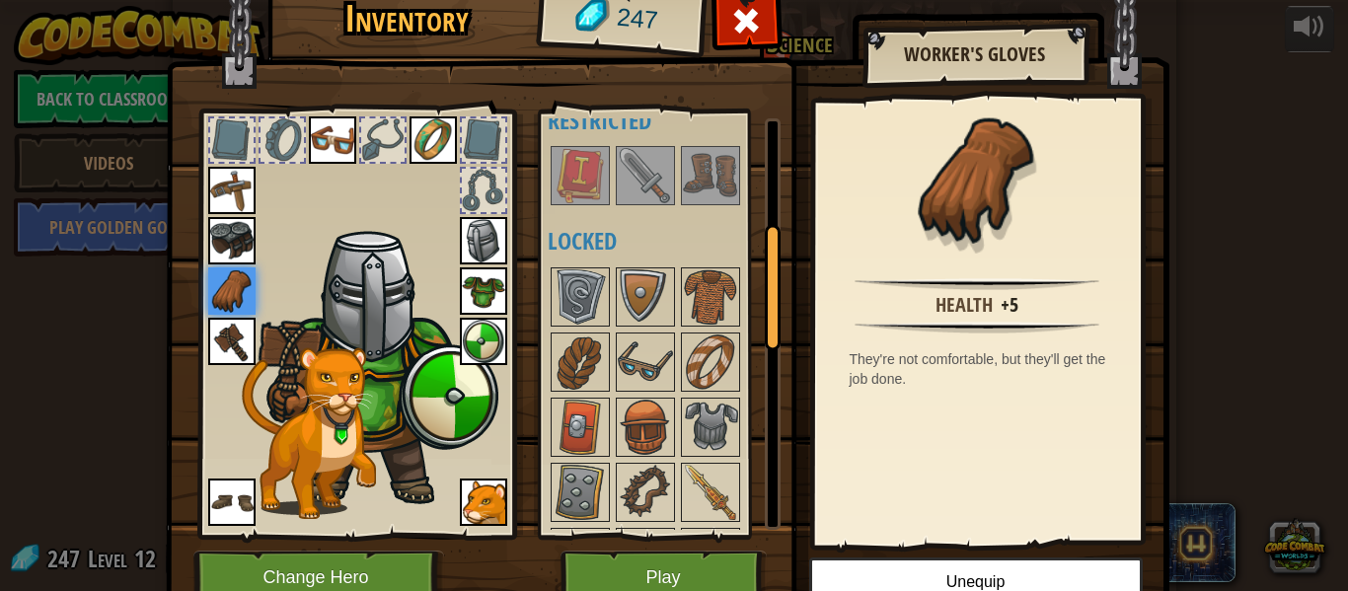
click at [235, 352] on img at bounding box center [231, 341] width 47 height 47
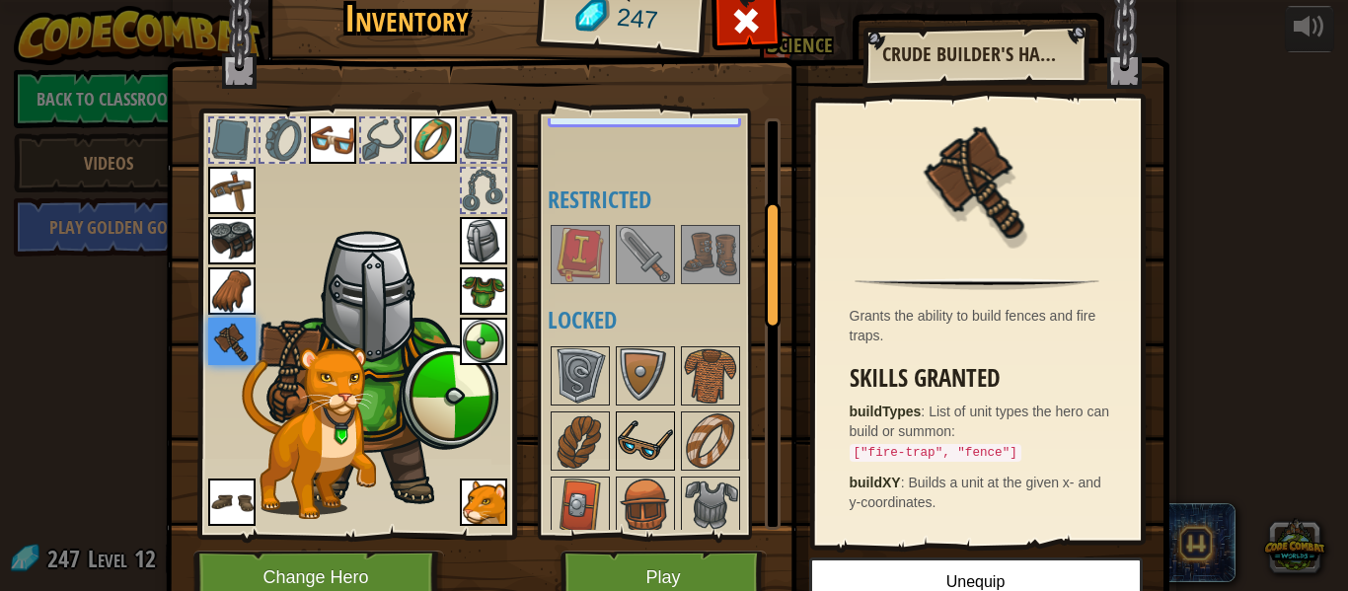
scroll to position [273, 0]
click at [649, 263] on img at bounding box center [645, 256] width 55 height 55
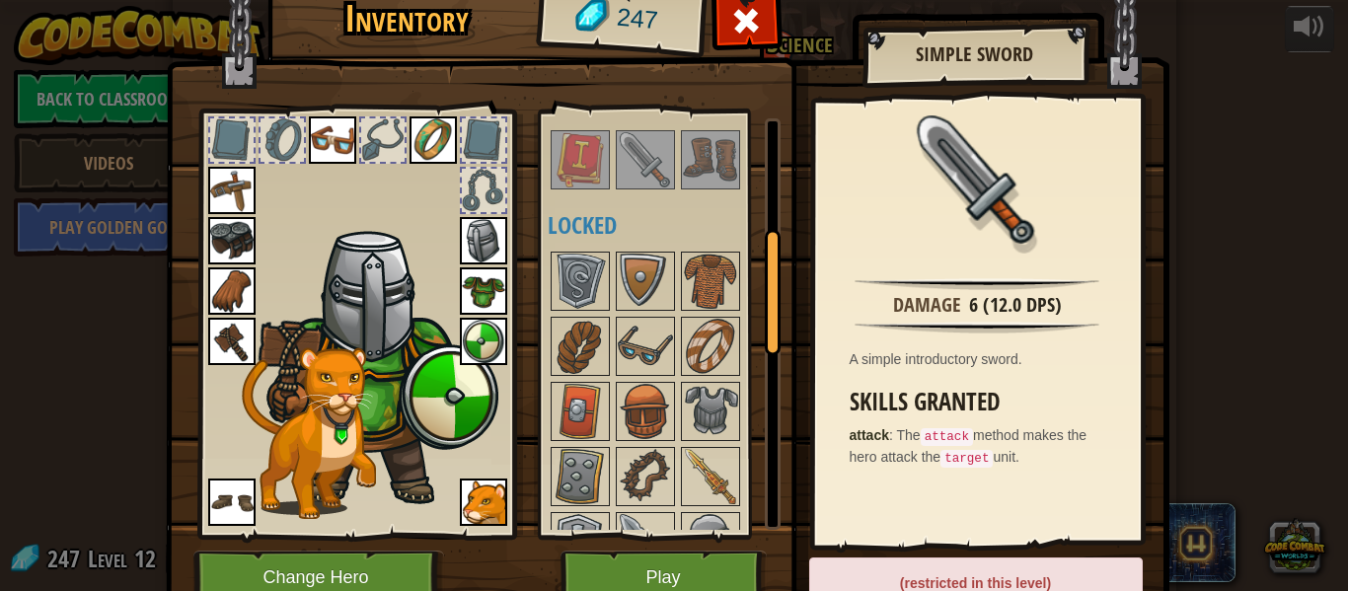
scroll to position [374, 0]
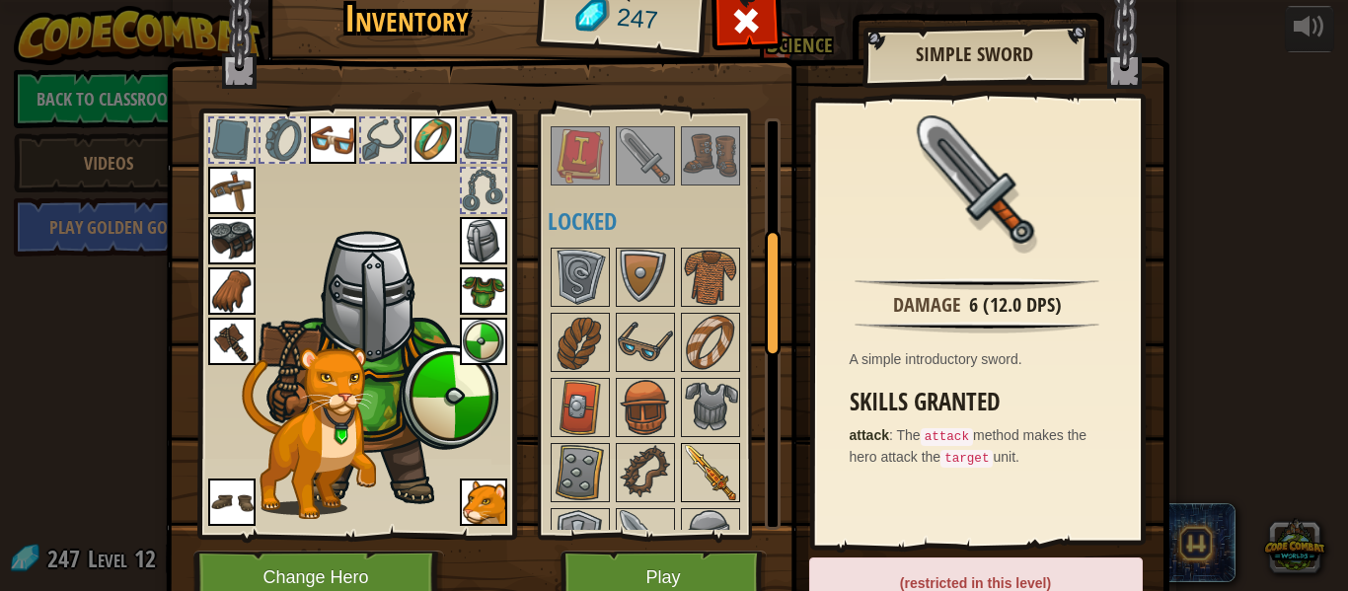
click at [725, 482] on img at bounding box center [710, 472] width 55 height 55
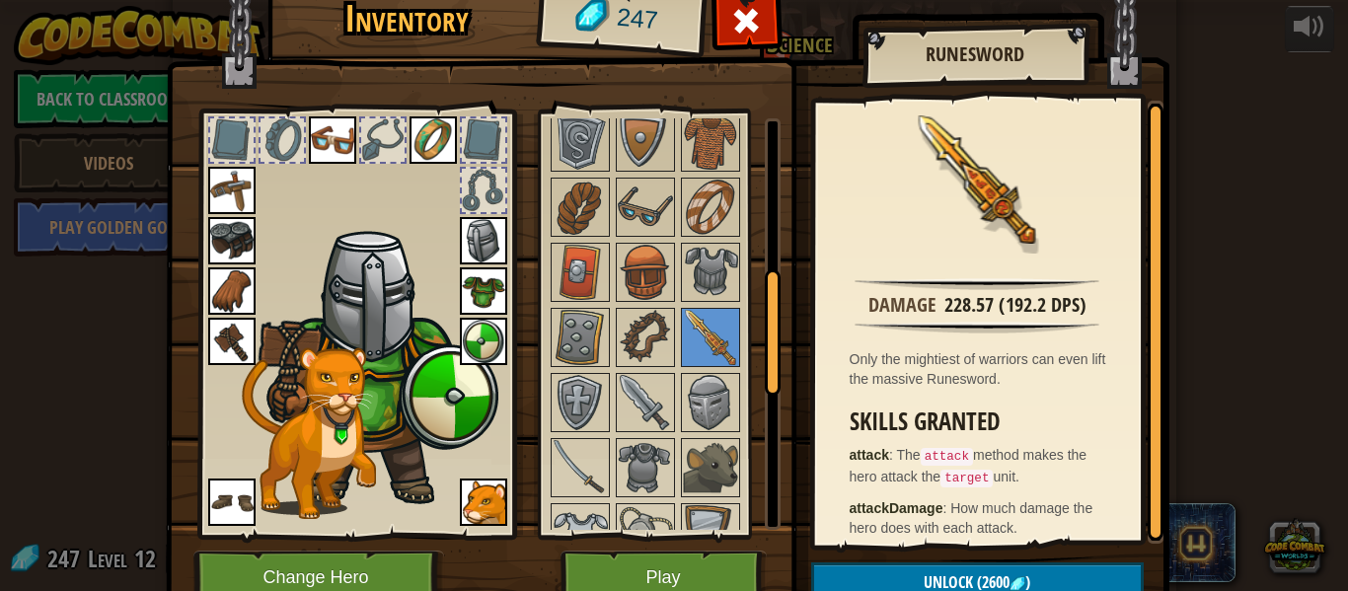
scroll to position [511, 0]
click at [642, 408] on img at bounding box center [645, 400] width 55 height 55
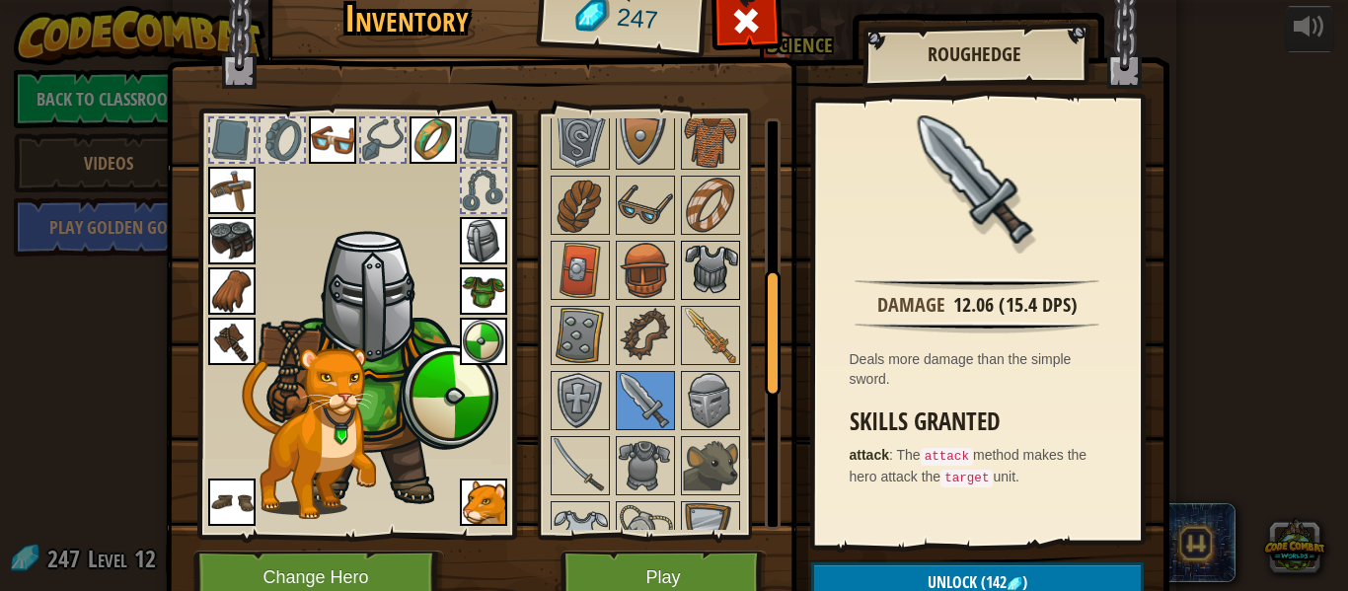
click at [711, 257] on img at bounding box center [710, 270] width 55 height 55
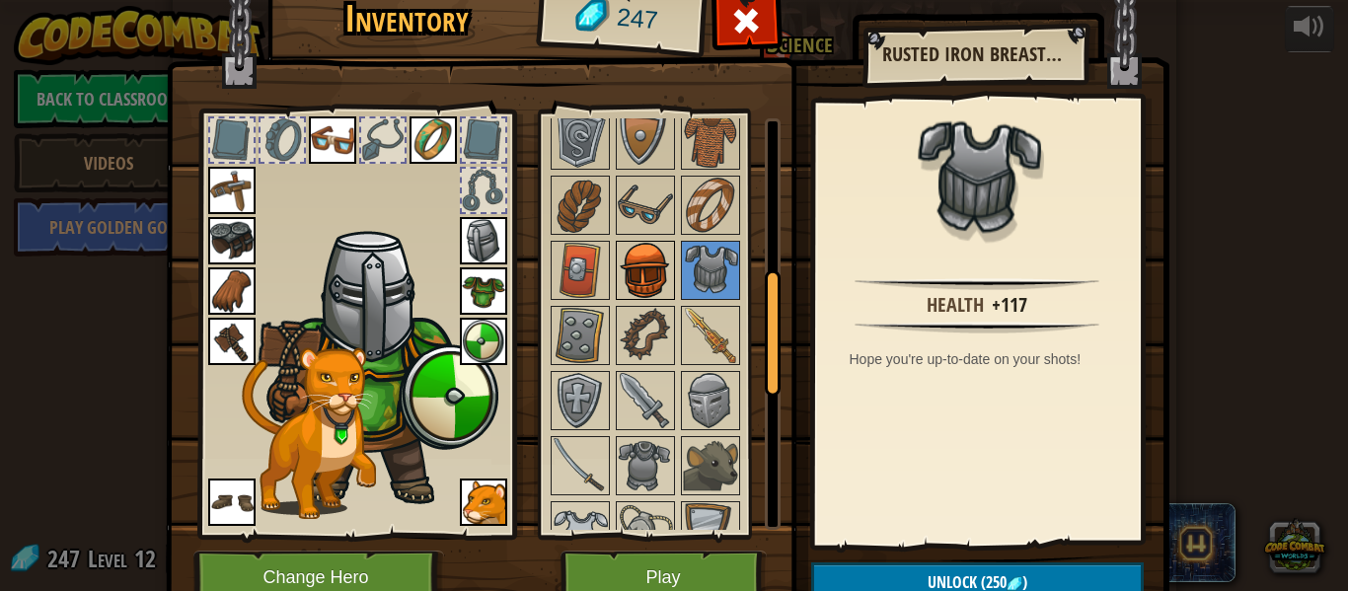
click at [662, 265] on img at bounding box center [645, 270] width 55 height 55
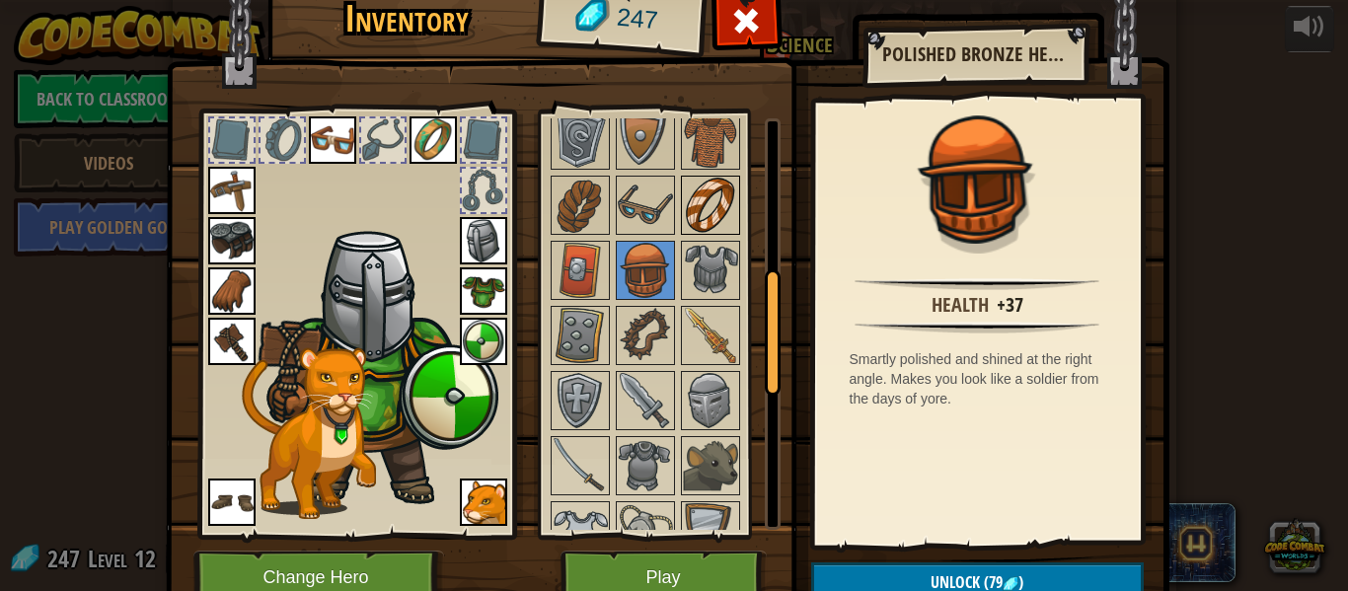
scroll to position [509, 0]
click at [584, 268] on img at bounding box center [580, 272] width 55 height 55
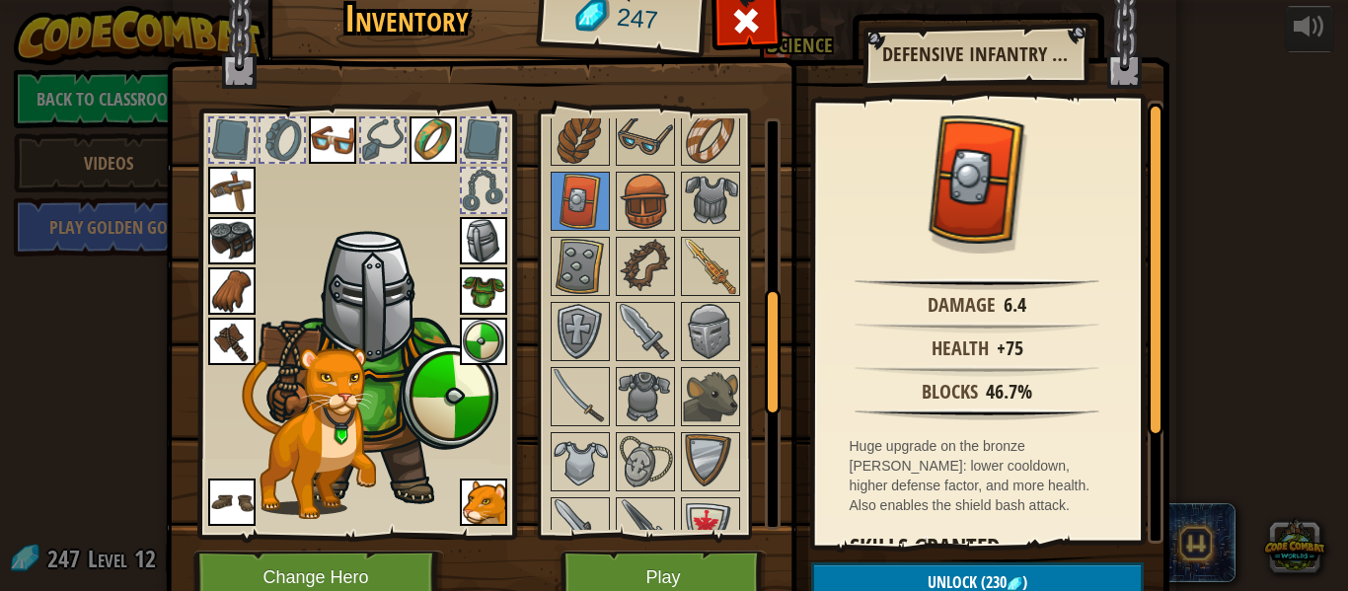
scroll to position [576, 0]
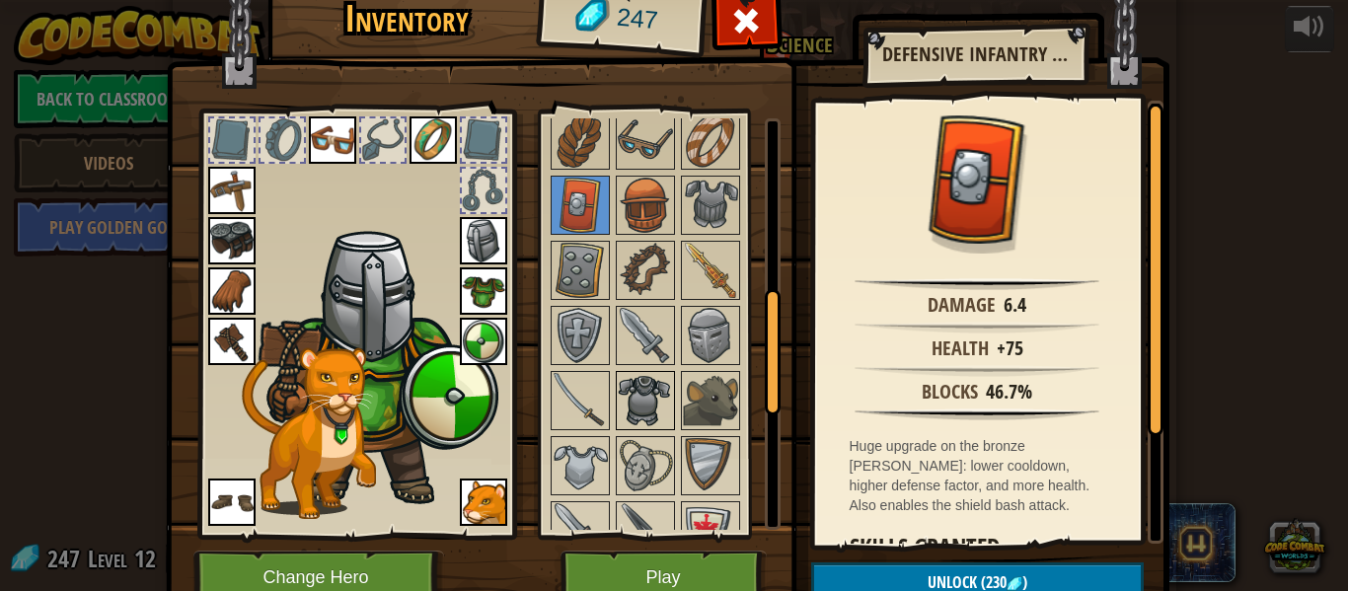
click at [672, 379] on img at bounding box center [645, 400] width 55 height 55
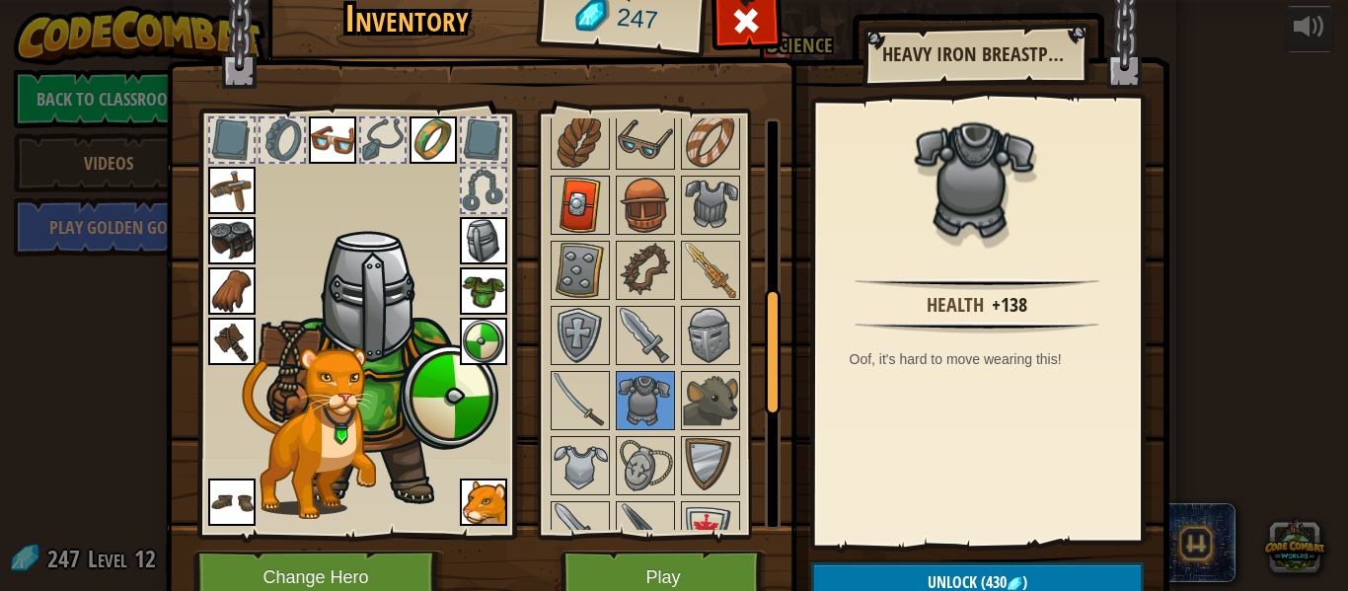
click at [560, 212] on img at bounding box center [580, 205] width 55 height 55
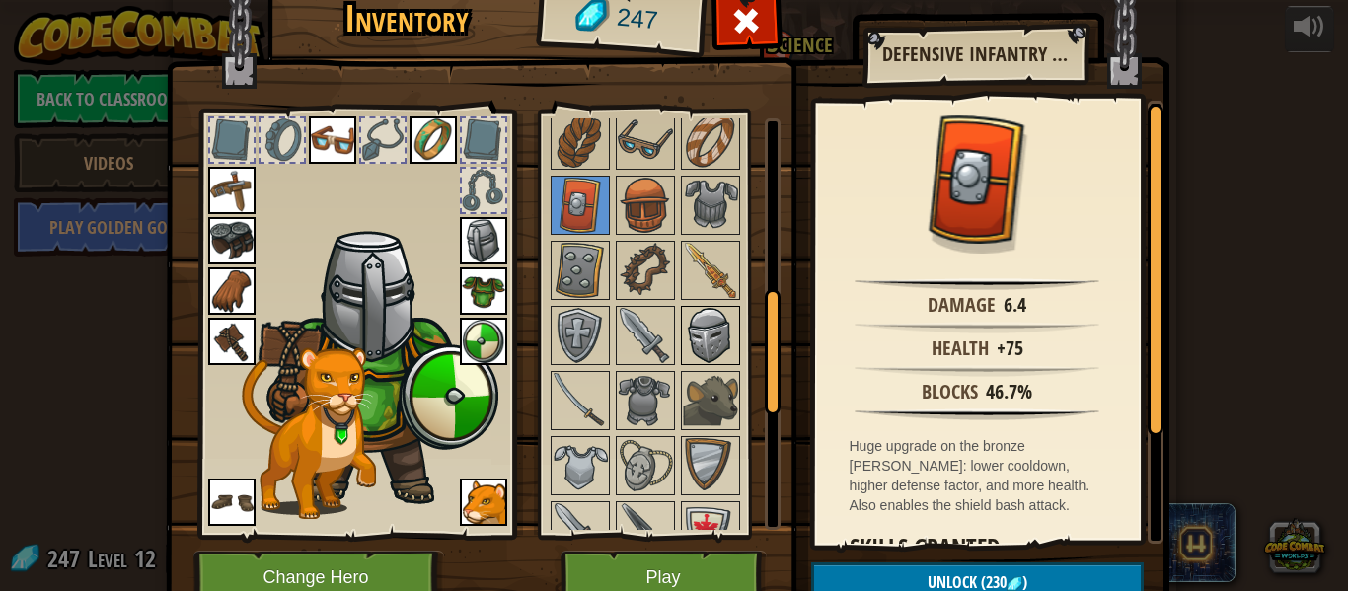
click at [739, 343] on div at bounding box center [710, 335] width 59 height 59
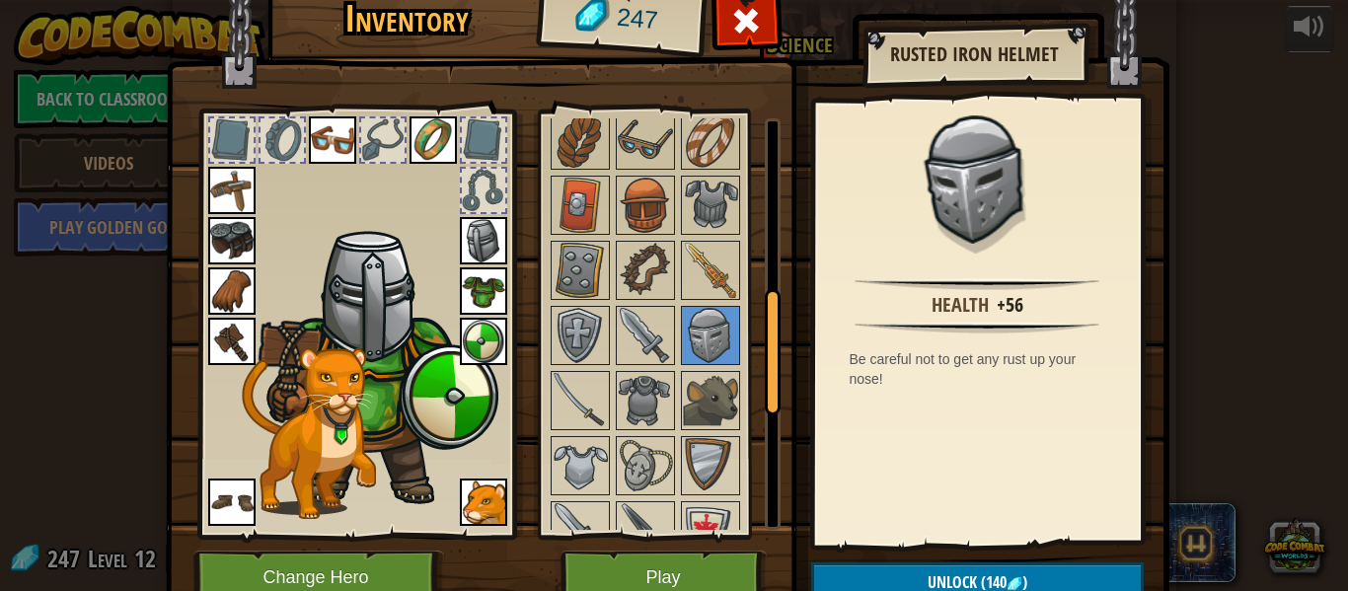
click at [488, 227] on img at bounding box center [483, 240] width 47 height 47
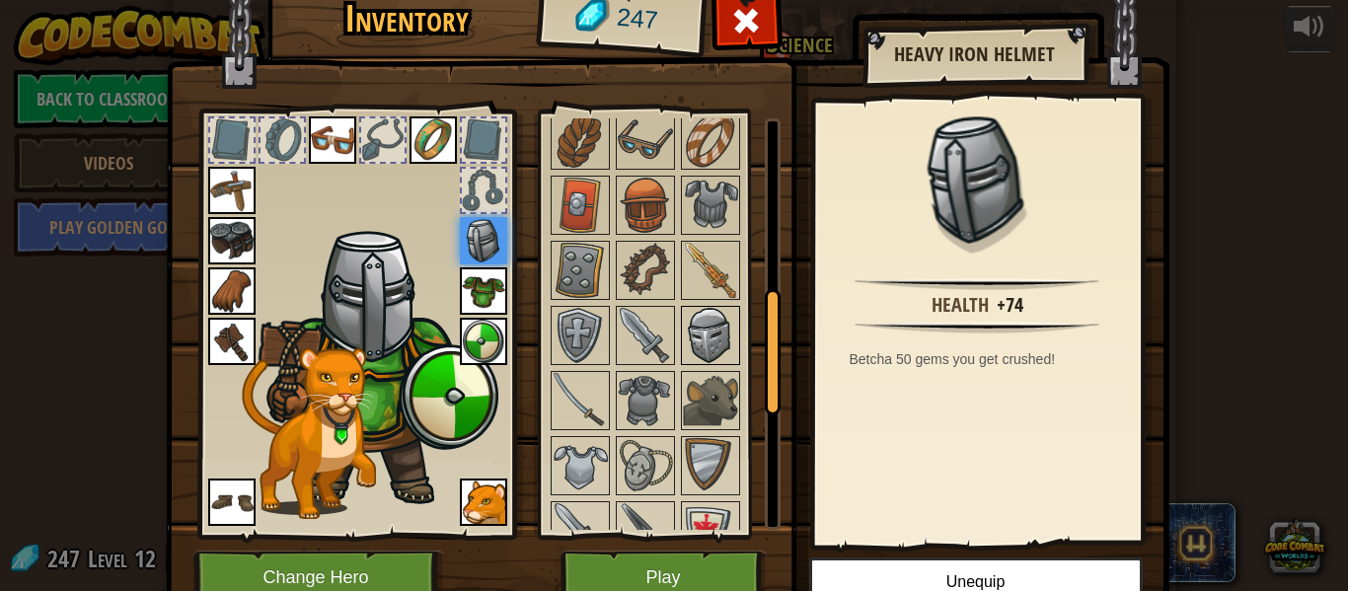
click at [724, 344] on img at bounding box center [710, 335] width 55 height 55
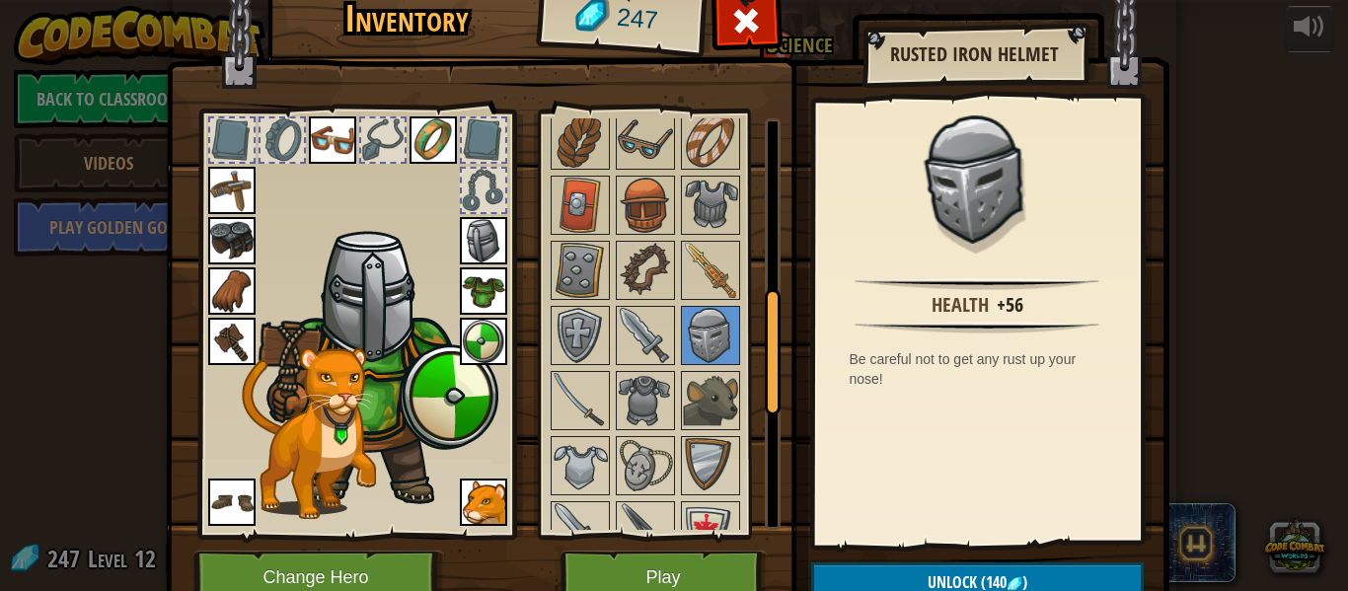
click at [478, 227] on img at bounding box center [483, 240] width 47 height 47
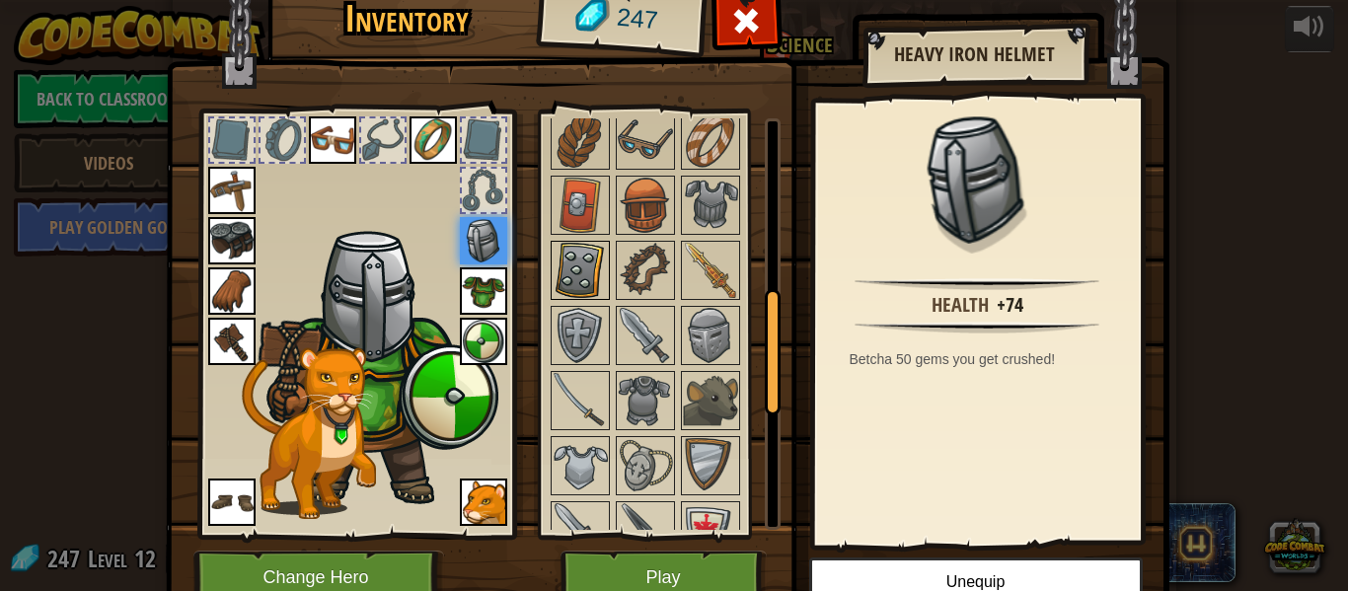
click at [685, 507] on img at bounding box center [710, 530] width 55 height 55
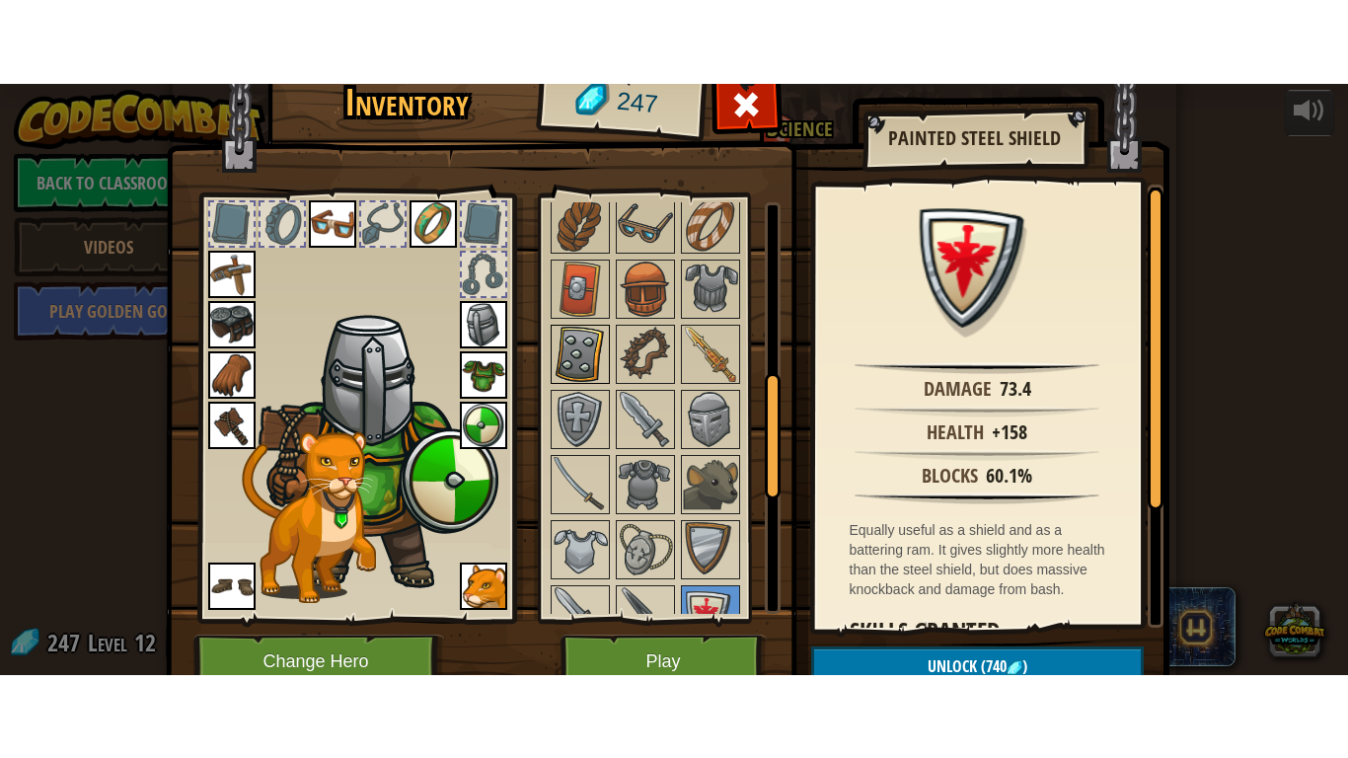
scroll to position [542, 0]
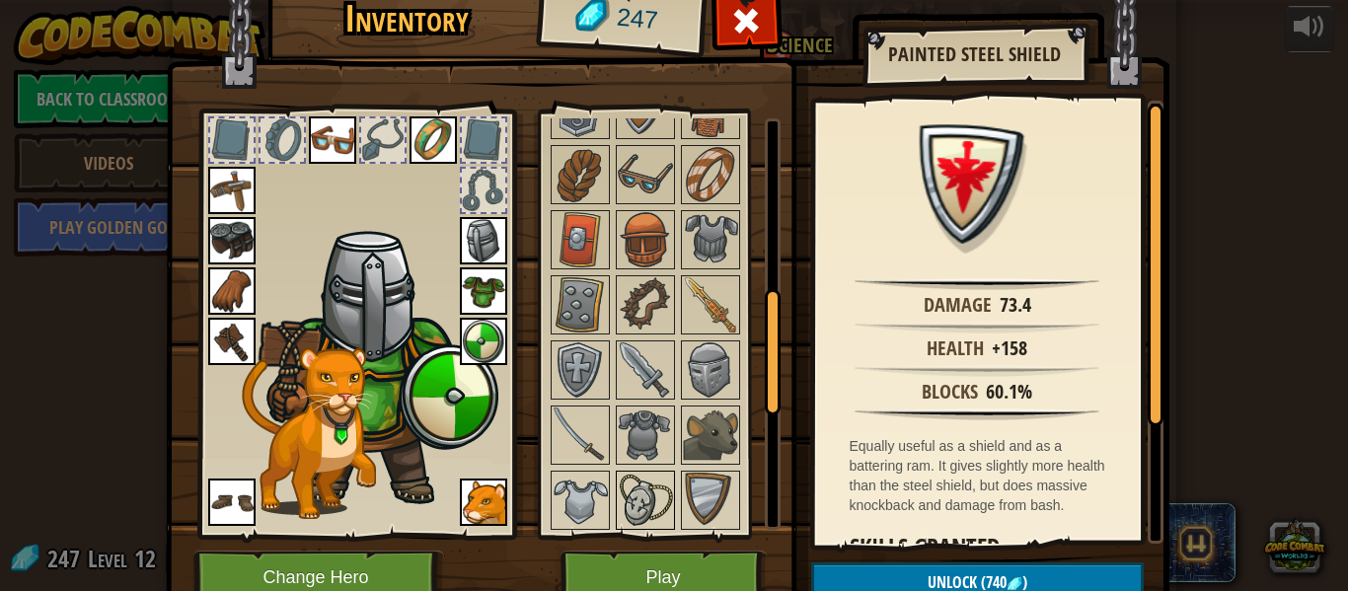
click at [666, 502] on img at bounding box center [645, 500] width 55 height 55
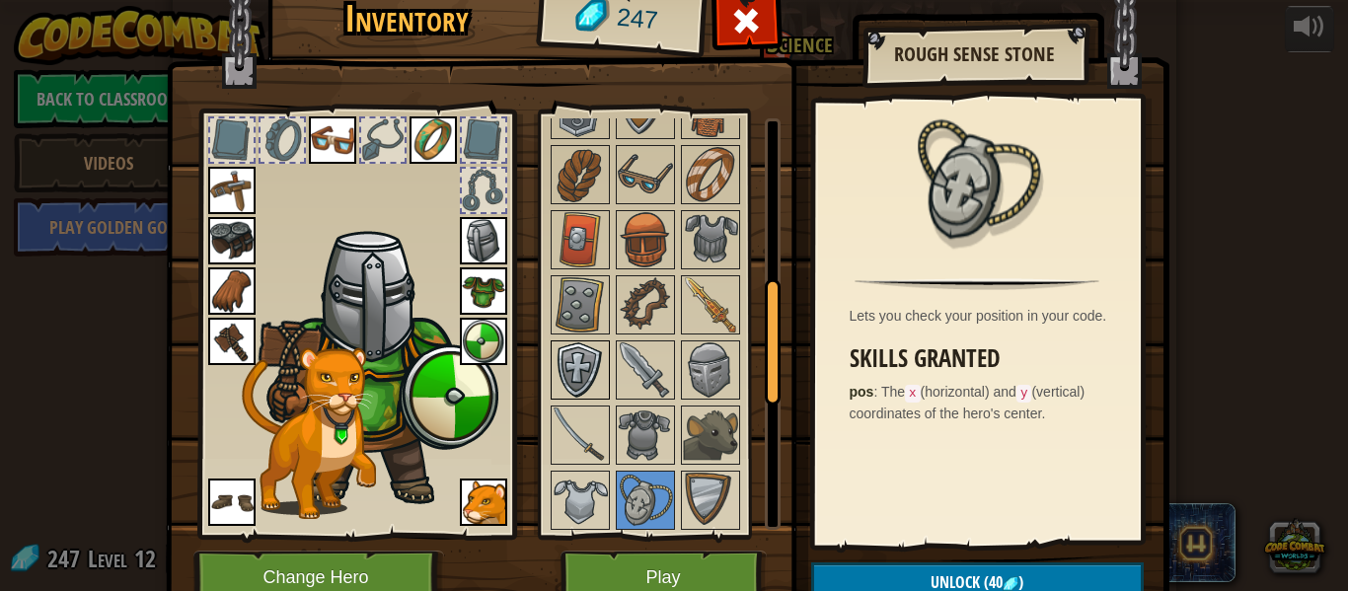
click at [575, 385] on img at bounding box center [580, 369] width 55 height 55
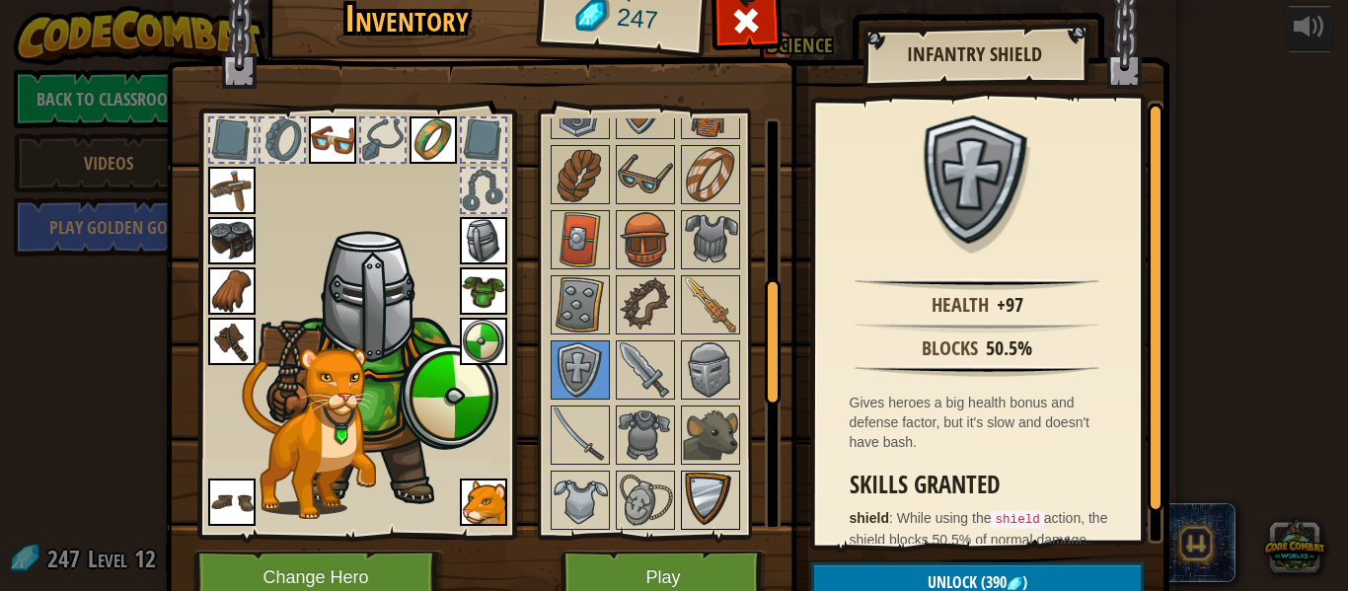
click at [712, 501] on img at bounding box center [710, 500] width 55 height 55
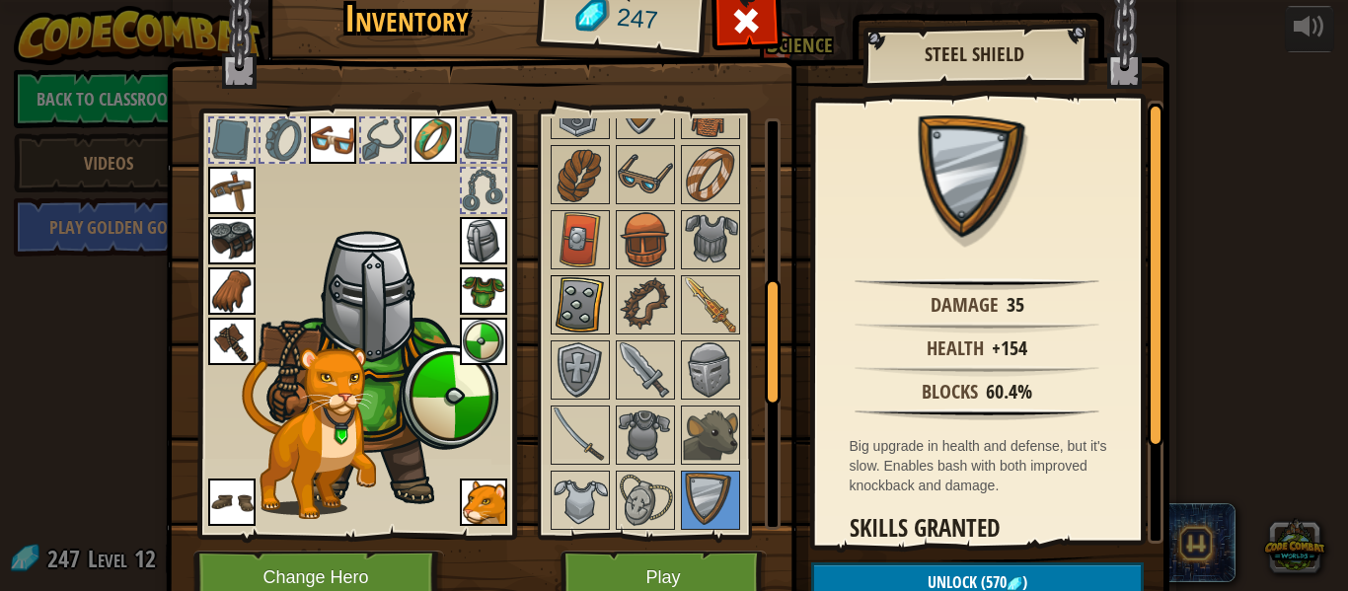
click at [579, 284] on img at bounding box center [580, 304] width 55 height 55
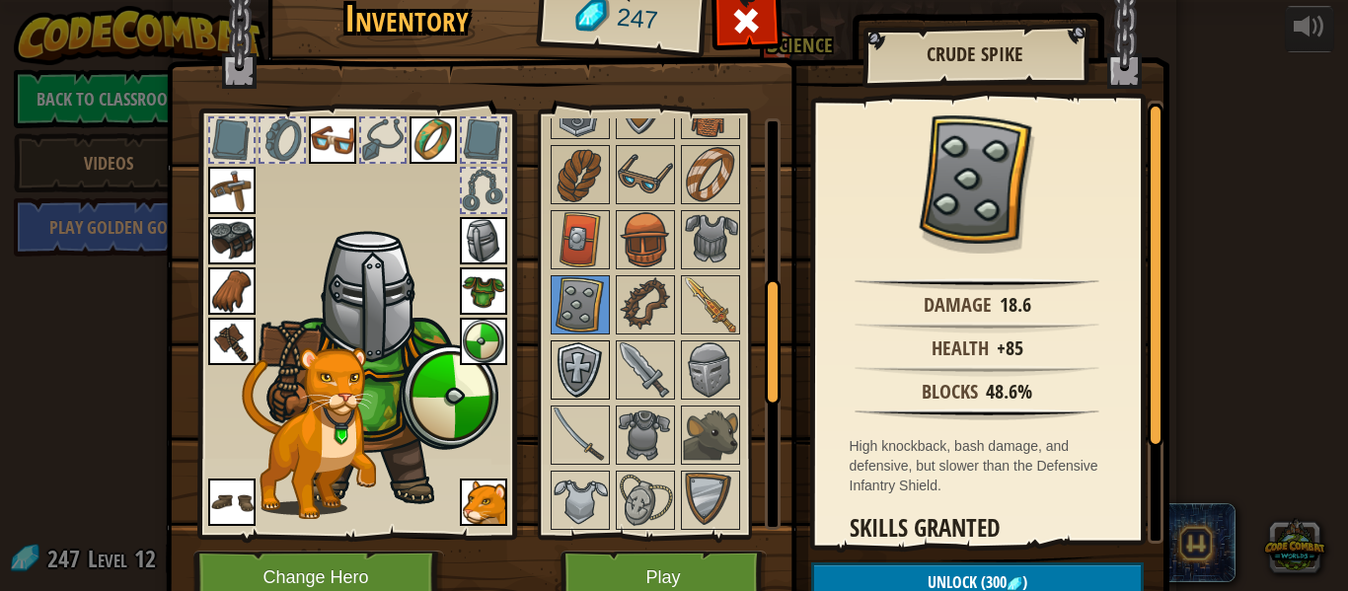
click at [586, 378] on img at bounding box center [580, 369] width 55 height 55
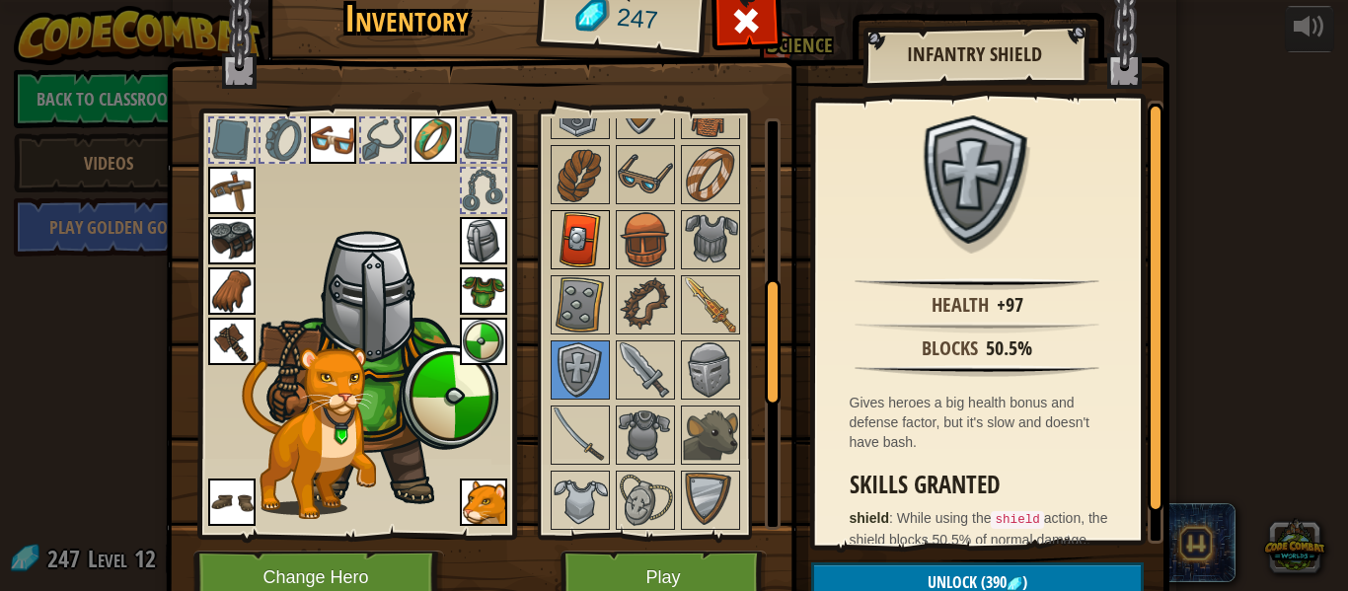
click at [570, 232] on img at bounding box center [580, 239] width 55 height 55
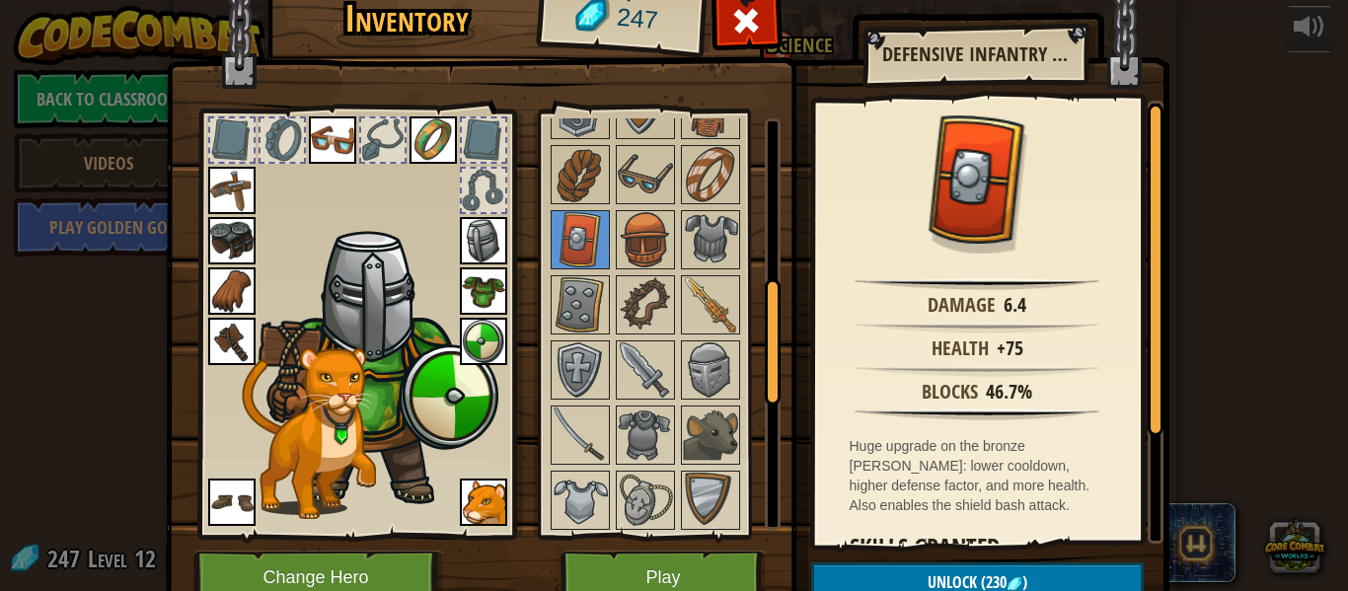
click at [311, 337] on img at bounding box center [379, 366] width 242 height 287
click at [270, 337] on img at bounding box center [379, 366] width 242 height 287
click at [867, 579] on button "Unlock (230 )" at bounding box center [977, 582] width 333 height 40
click at [867, 579] on button "Confirm" at bounding box center [977, 582] width 333 height 40
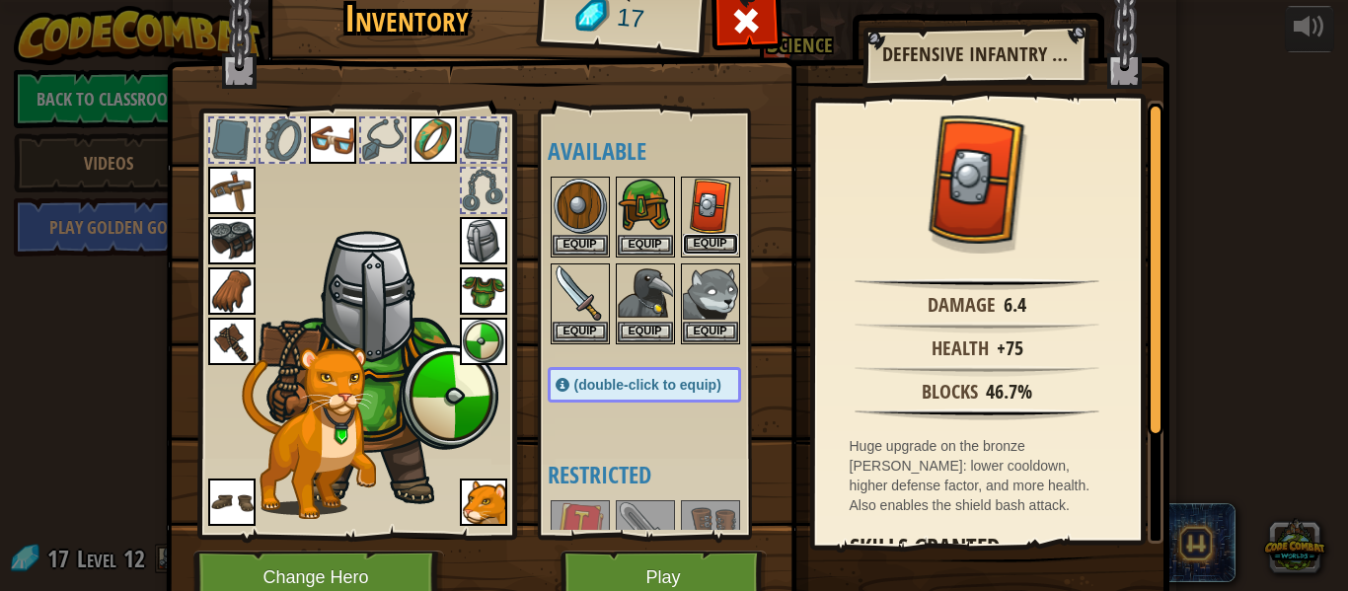
click at [702, 234] on button "Equip" at bounding box center [710, 244] width 55 height 21
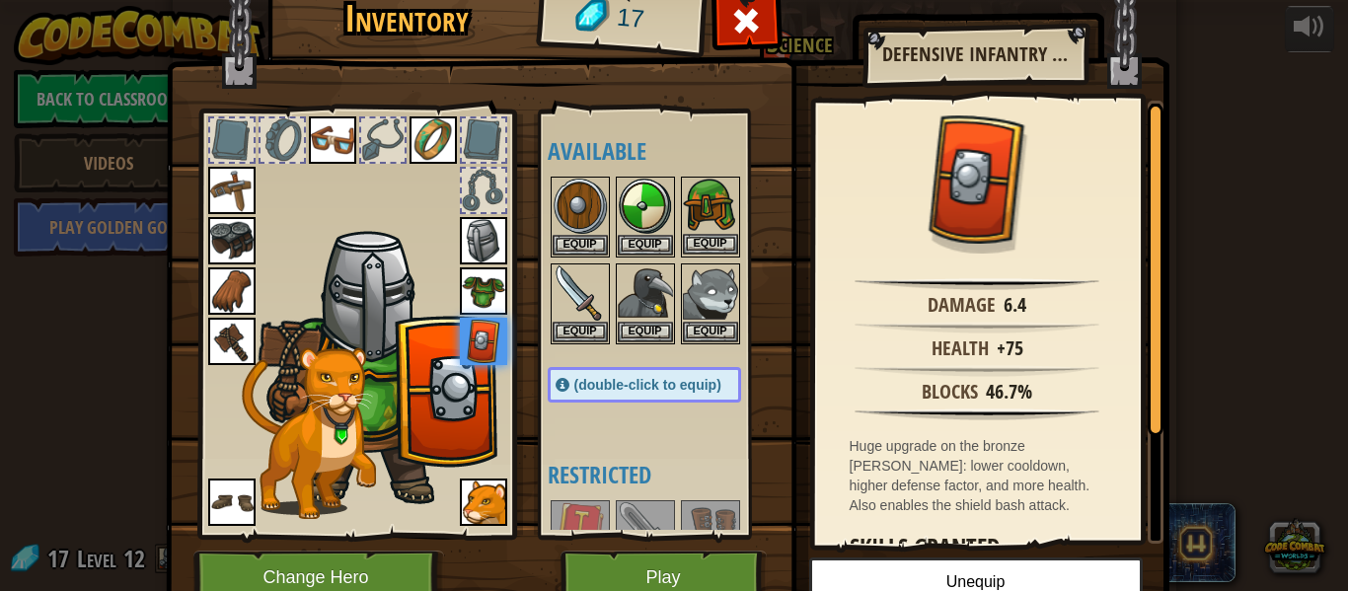
click at [708, 204] on img at bounding box center [710, 206] width 55 height 55
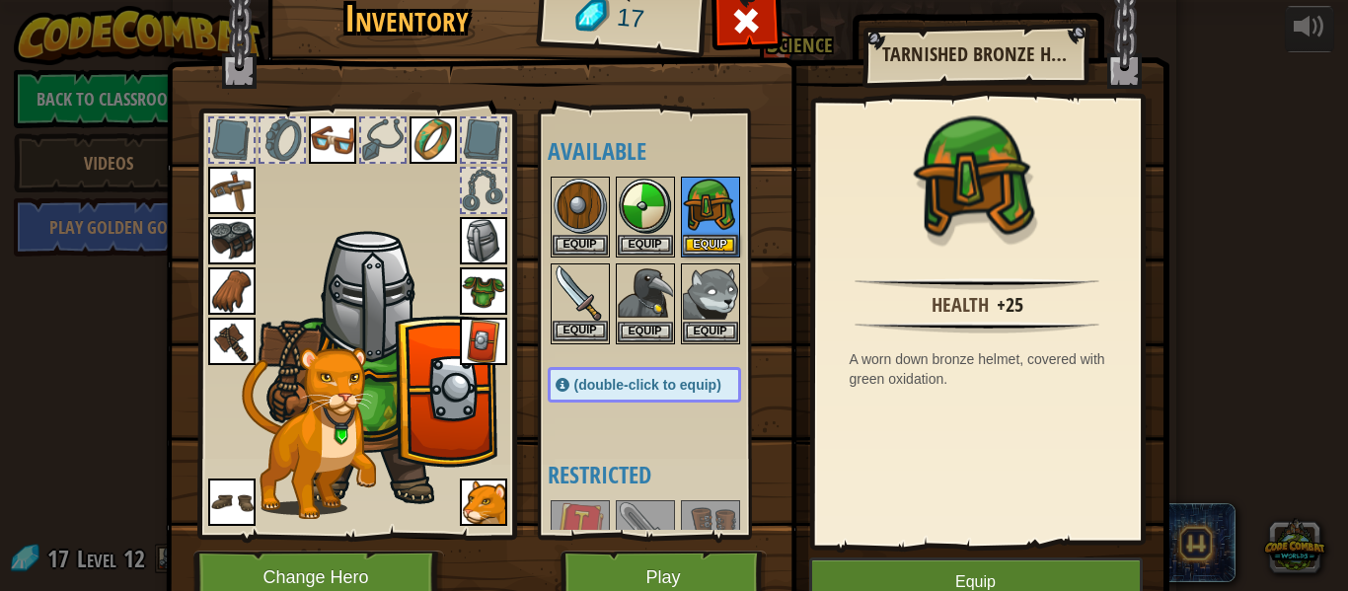
click at [591, 293] on img at bounding box center [580, 292] width 55 height 55
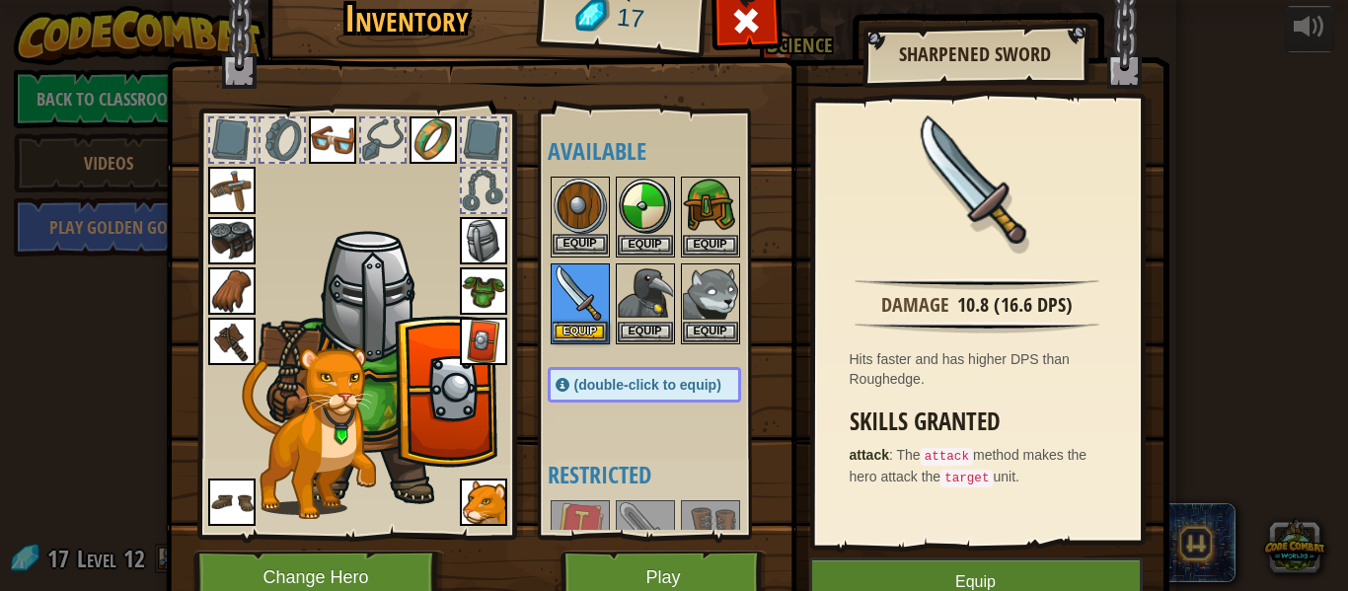
click at [582, 199] on img at bounding box center [580, 206] width 55 height 55
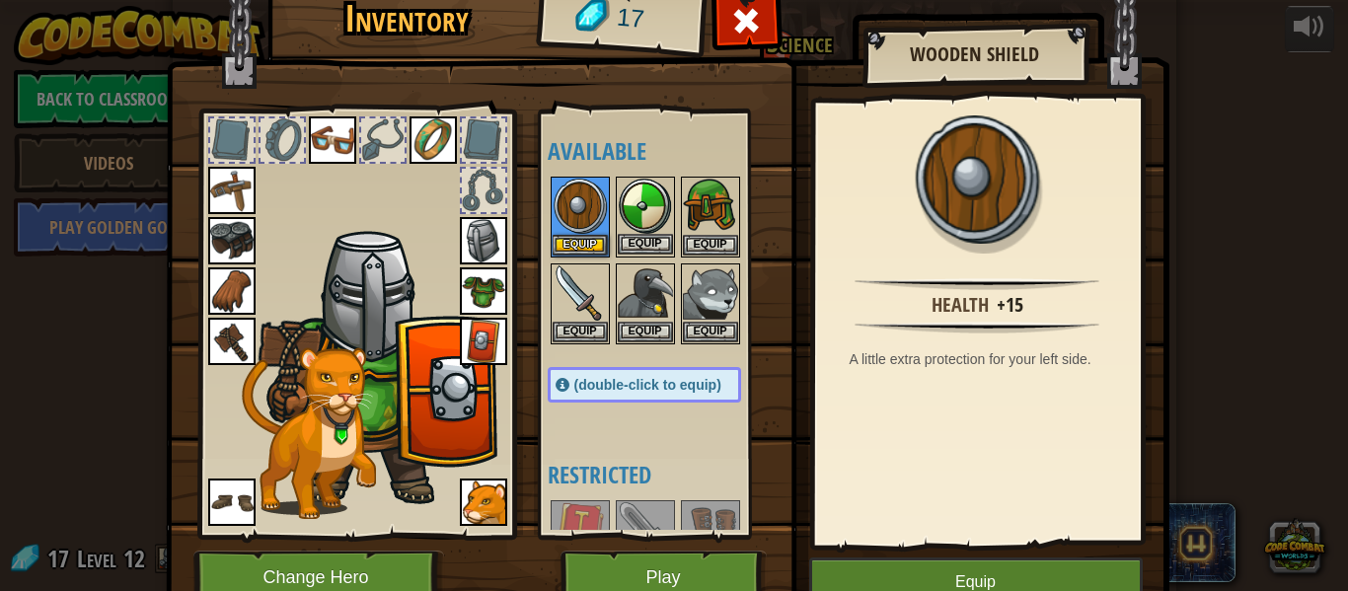
click at [629, 199] on img at bounding box center [645, 206] width 55 height 55
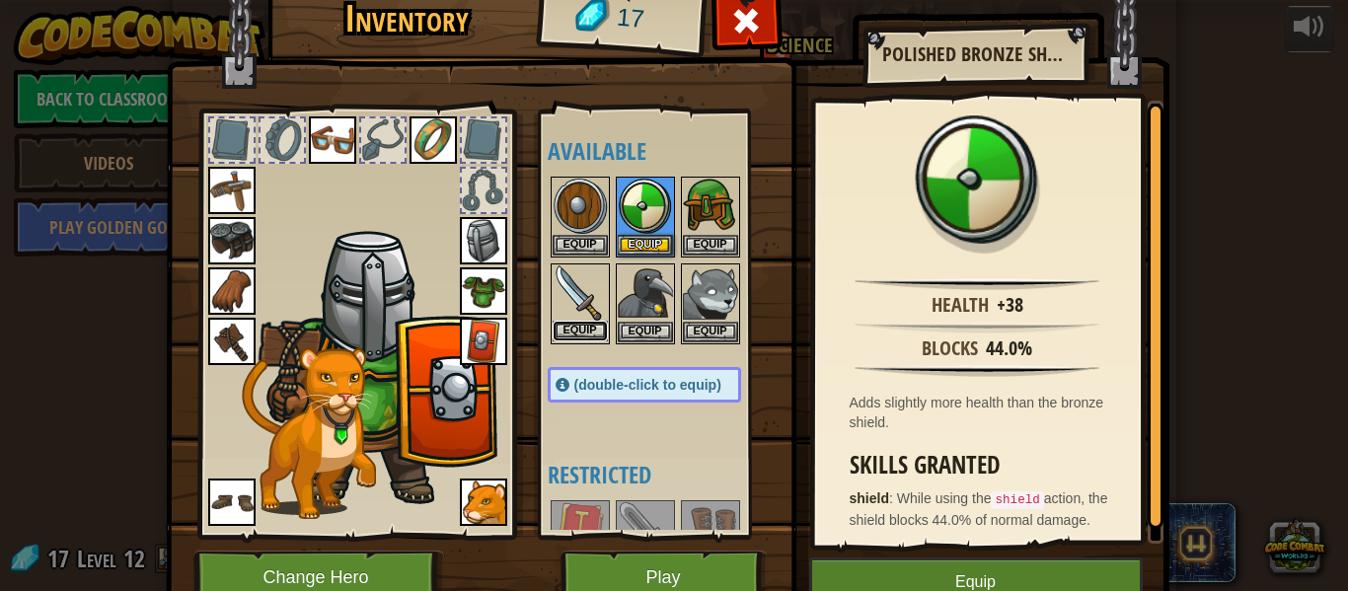
click at [580, 330] on button "Equip" at bounding box center [580, 331] width 55 height 21
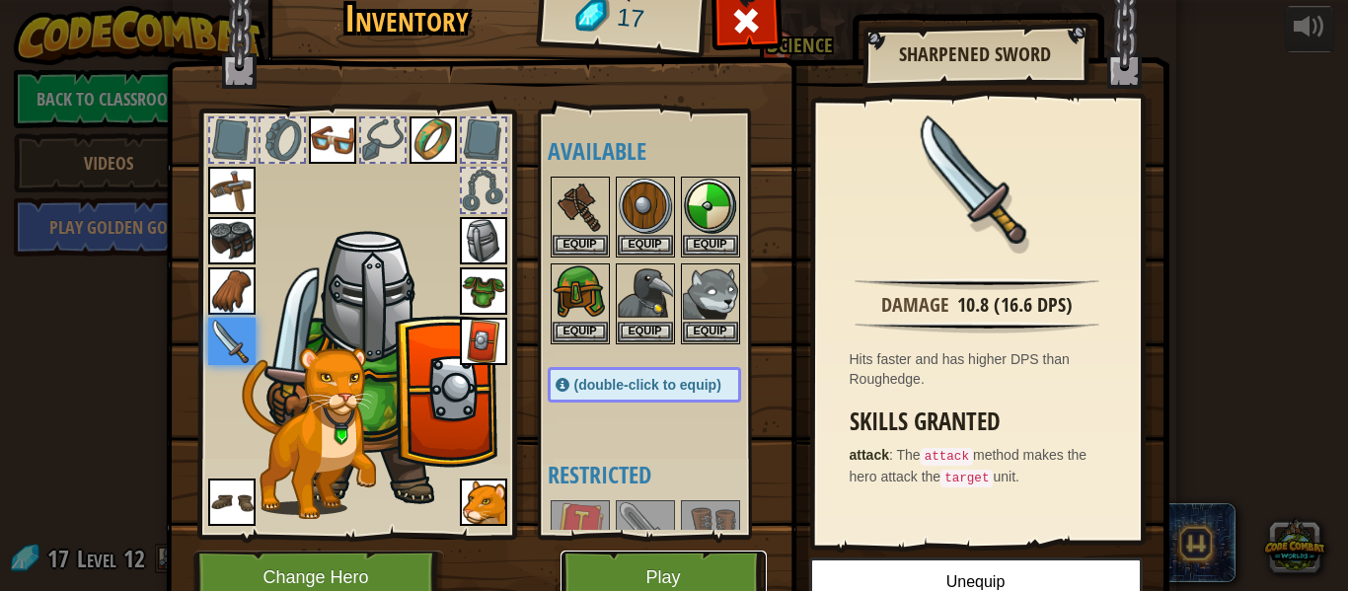
click at [672, 583] on button "Play" at bounding box center [663, 578] width 206 height 54
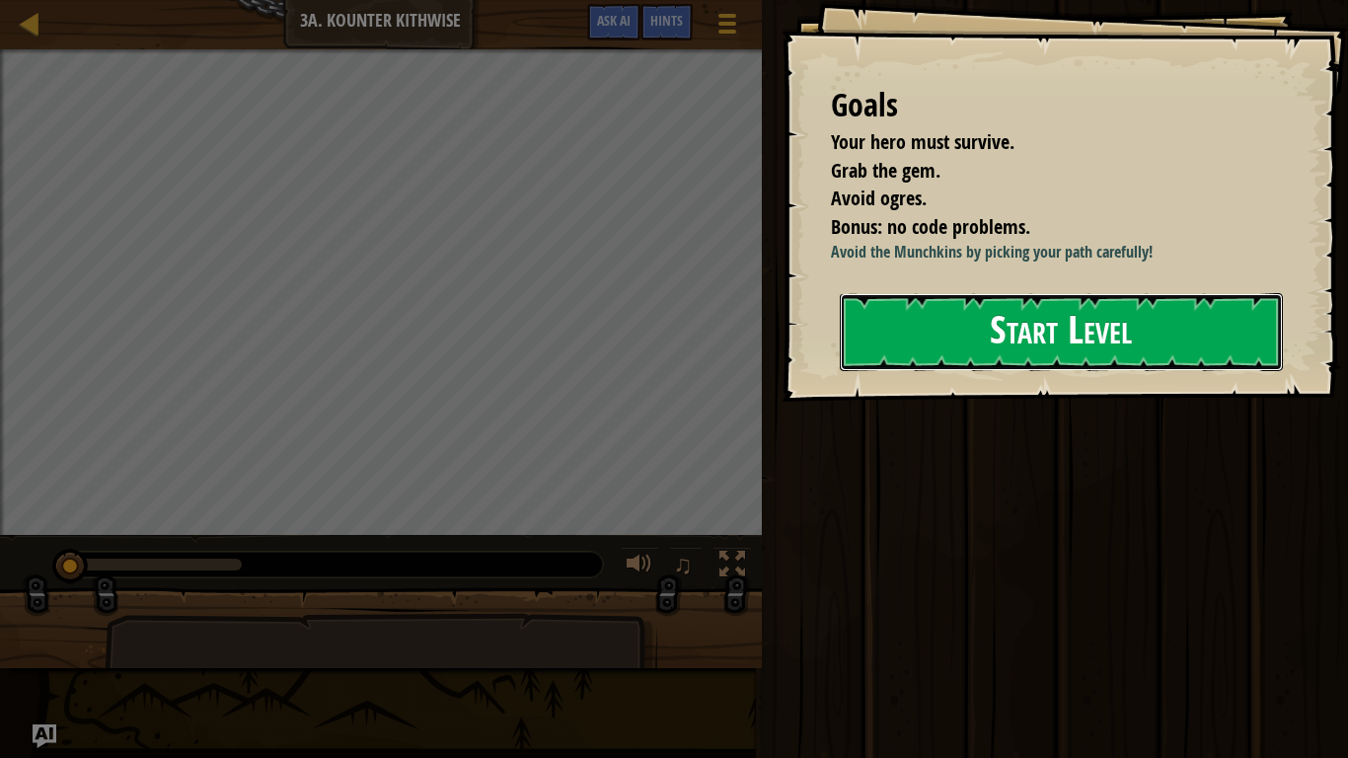
click at [931, 329] on button "Start Level" at bounding box center [1061, 332] width 443 height 78
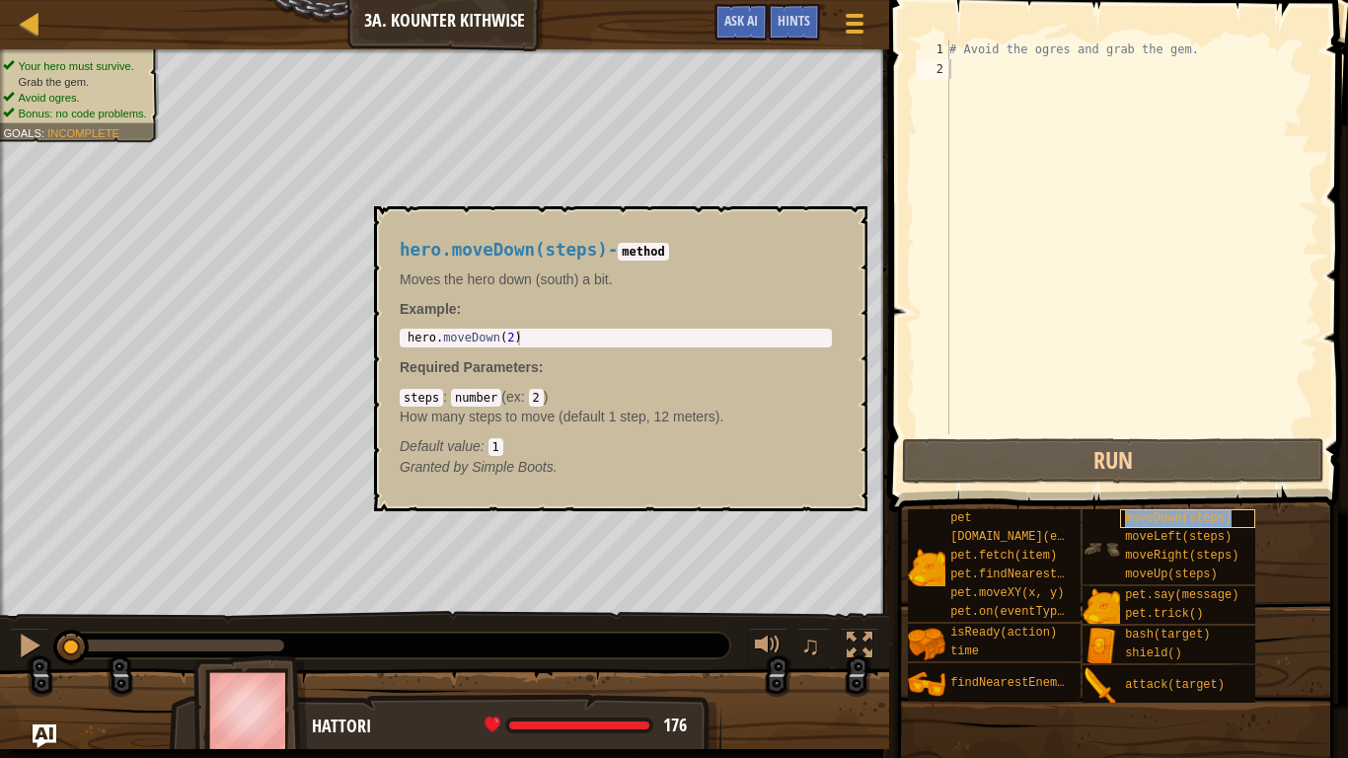
click at [1163, 514] on span "moveDown(steps)" at bounding box center [1178, 518] width 107 height 14
click at [1163, 528] on div "moveLeft(steps)" at bounding box center [1187, 537] width 135 height 19
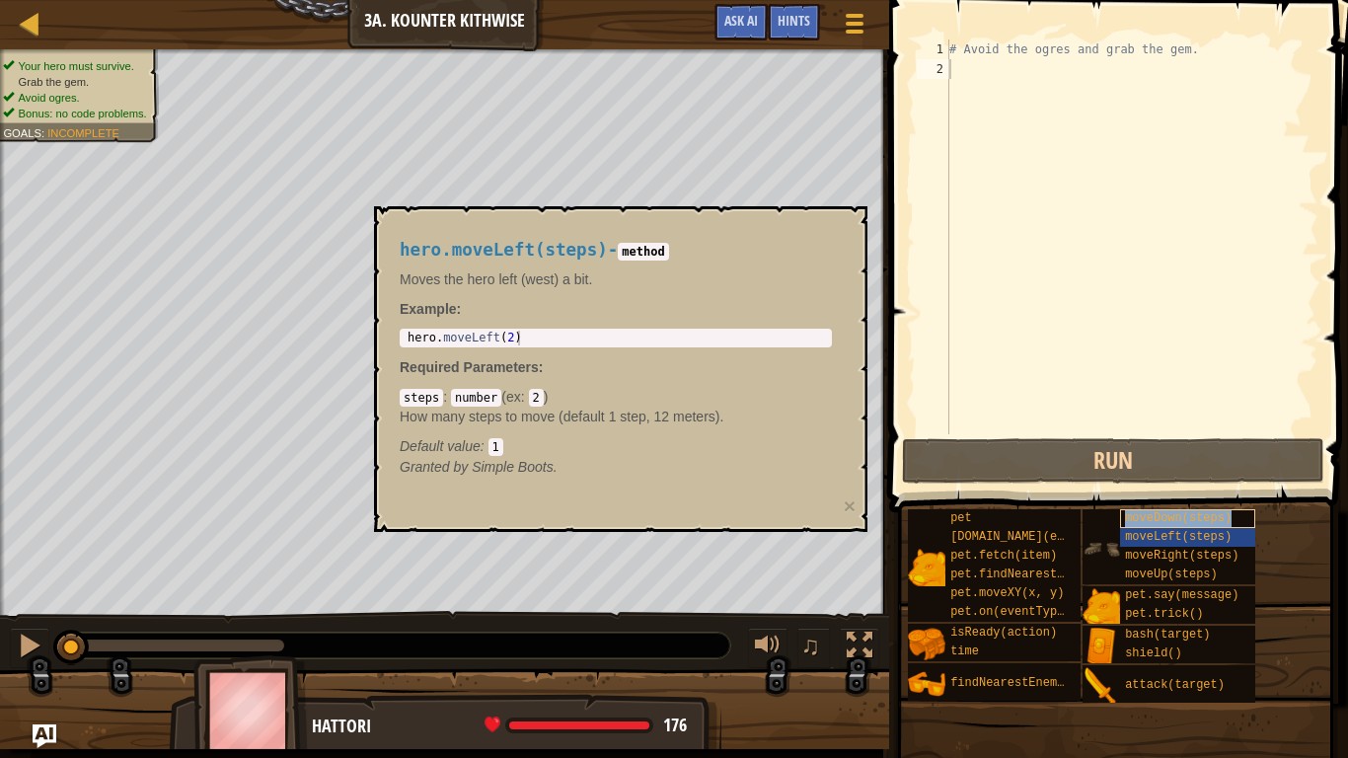
click at [1169, 517] on span "moveDown(steps)" at bounding box center [1178, 518] width 107 height 14
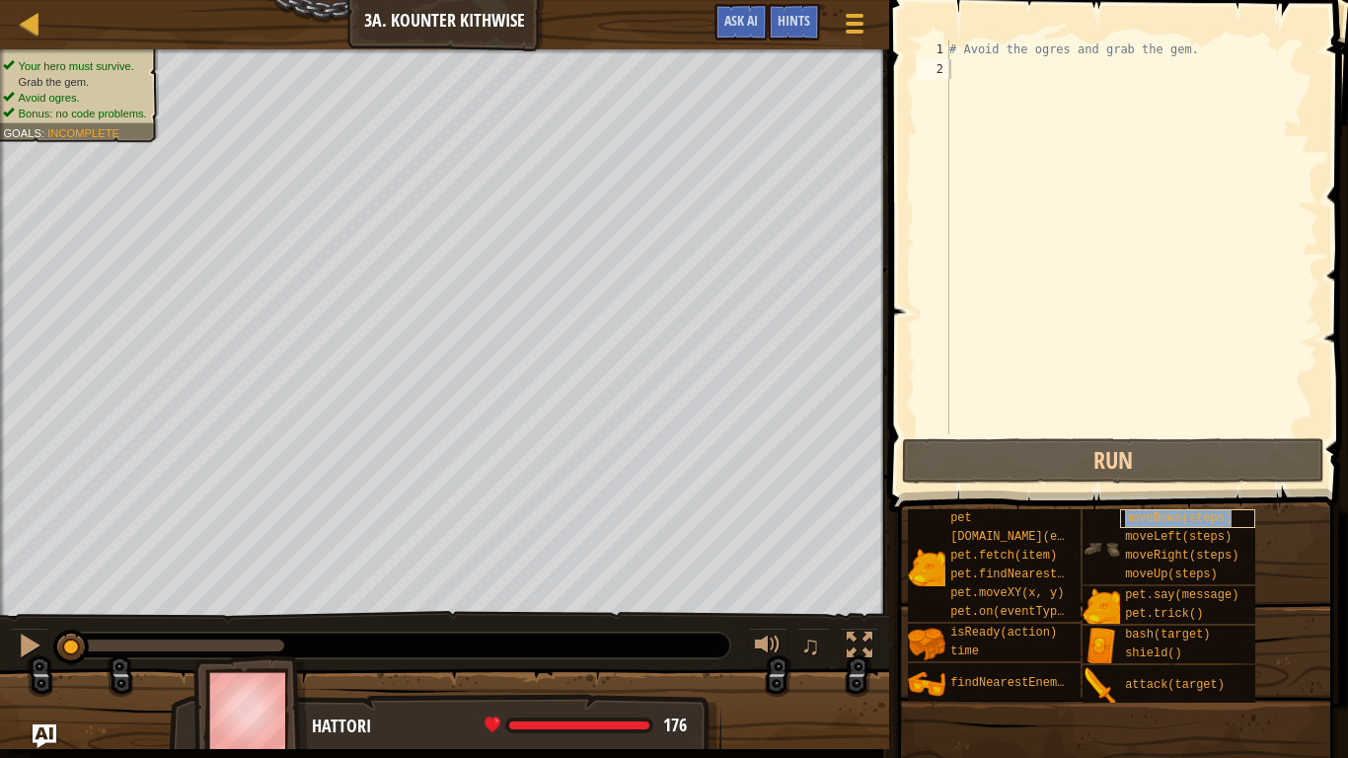
click at [1169, 517] on span "moveDown(steps)" at bounding box center [1178, 518] width 107 height 14
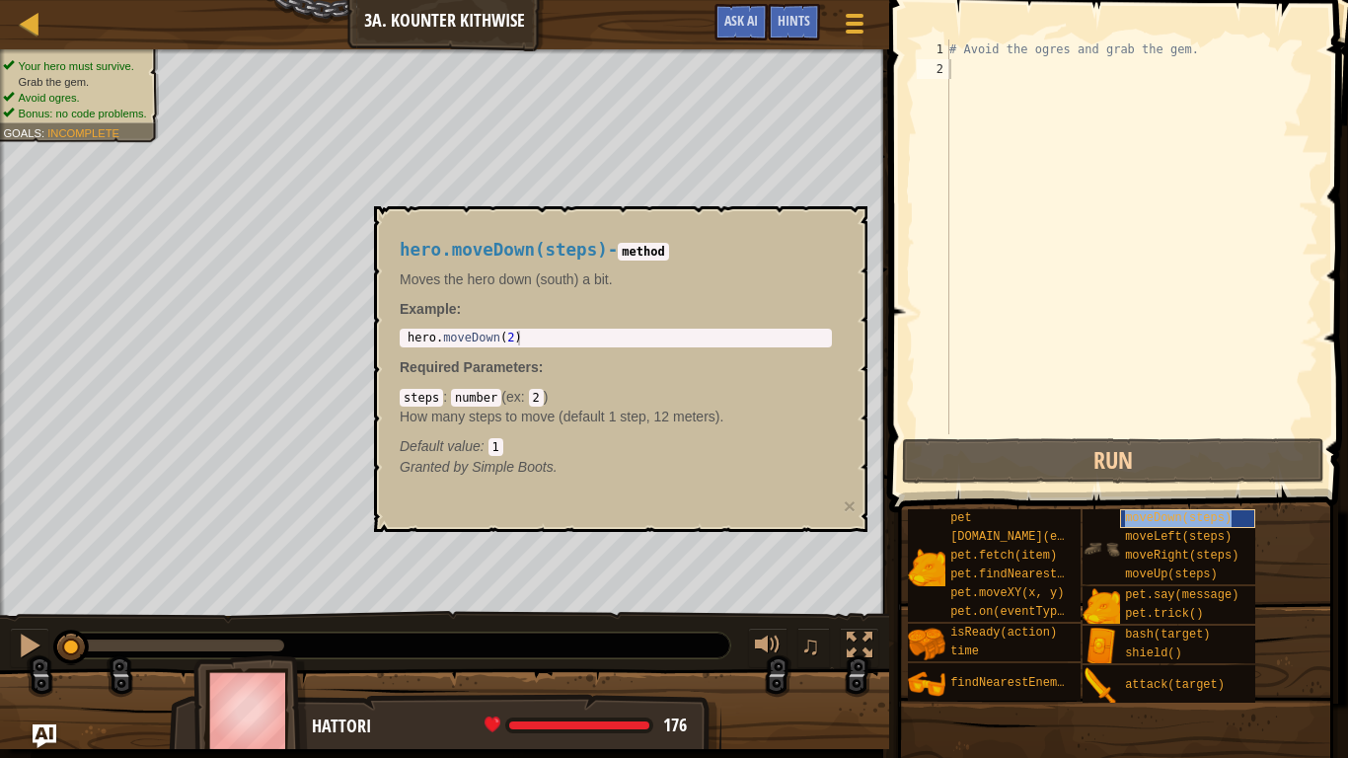
click at [1169, 517] on span "moveDown(steps)" at bounding box center [1178, 518] width 107 height 14
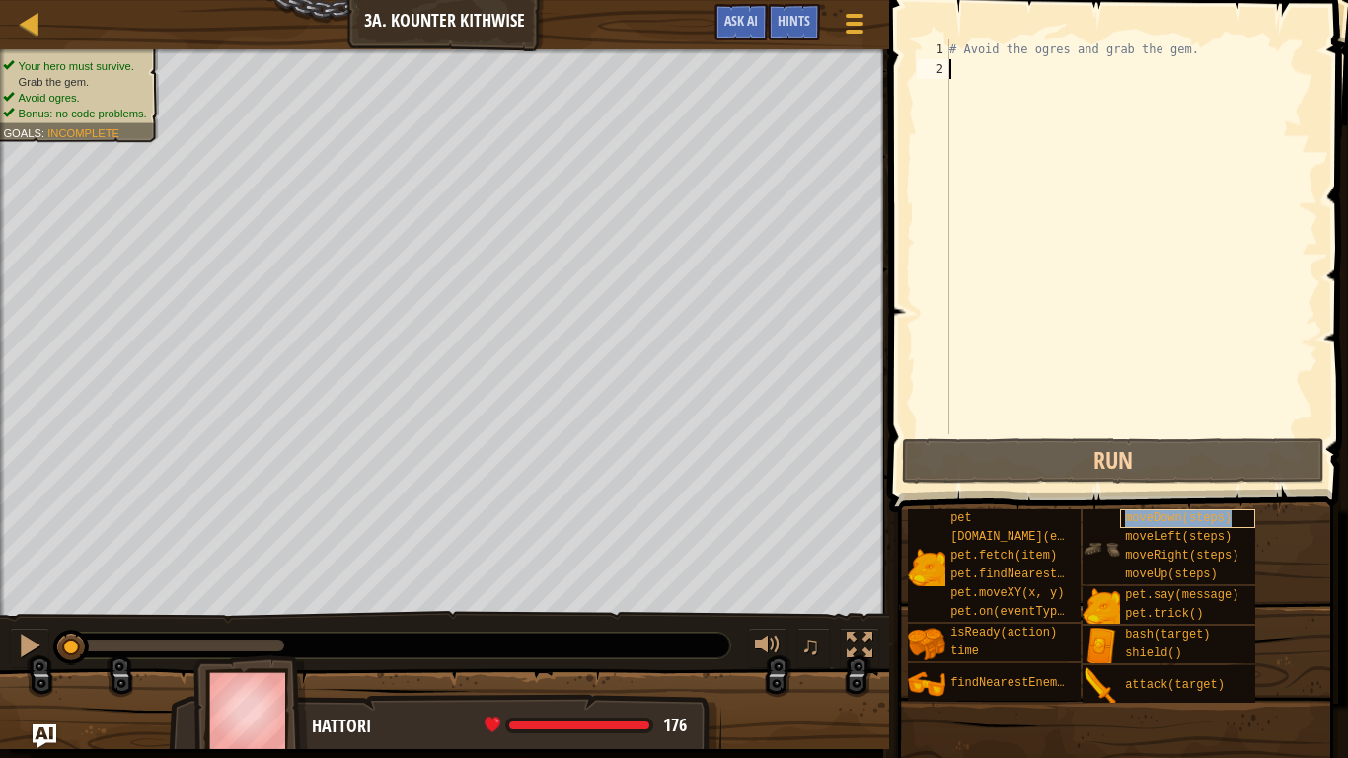
click at [1169, 517] on span "moveDown(steps)" at bounding box center [1178, 518] width 107 height 14
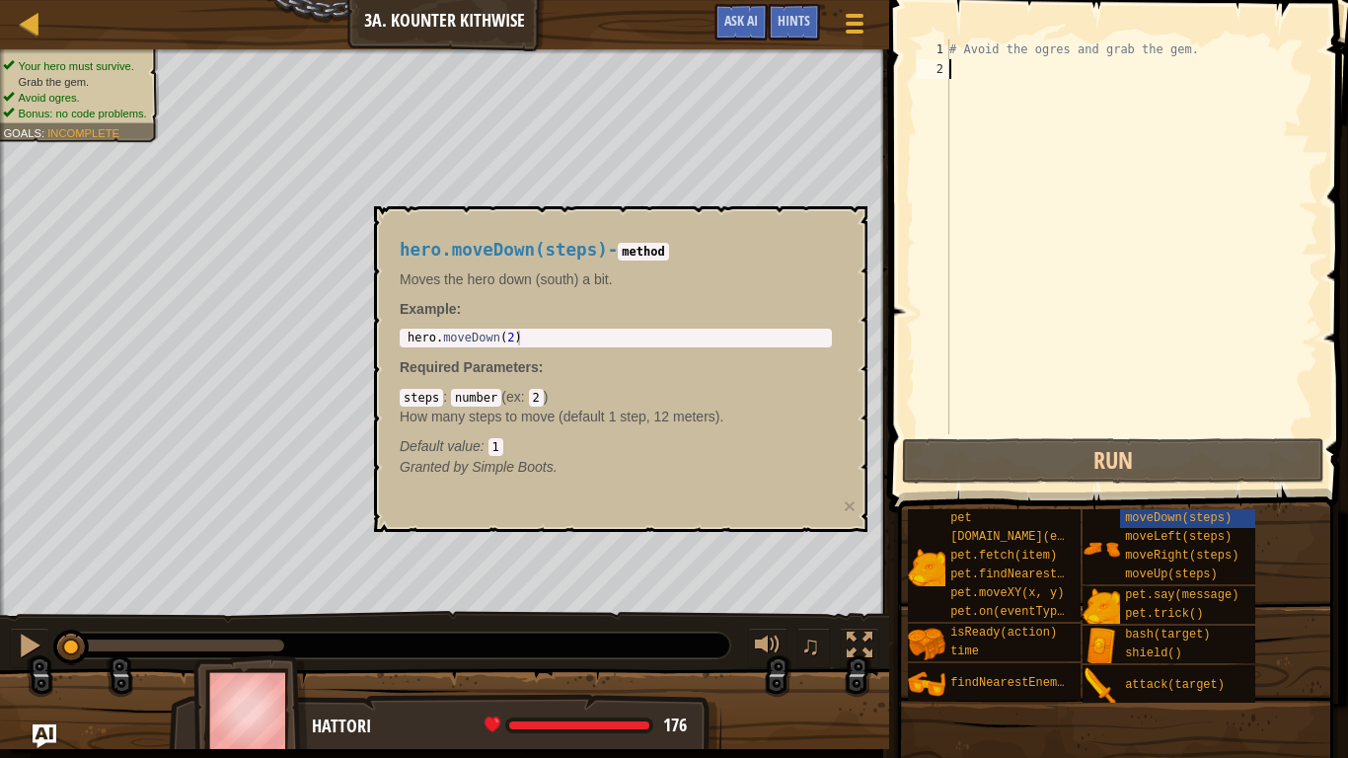
click at [1007, 165] on div "# Avoid the ogres and grab the gem." at bounding box center [1131, 256] width 373 height 434
click at [995, 71] on div "# Avoid the ogres and grab the gem." at bounding box center [1131, 256] width 373 height 434
copy span "moveDown(steps)"
click at [1149, 523] on span "moveDown(steps)" at bounding box center [1178, 518] width 107 height 14
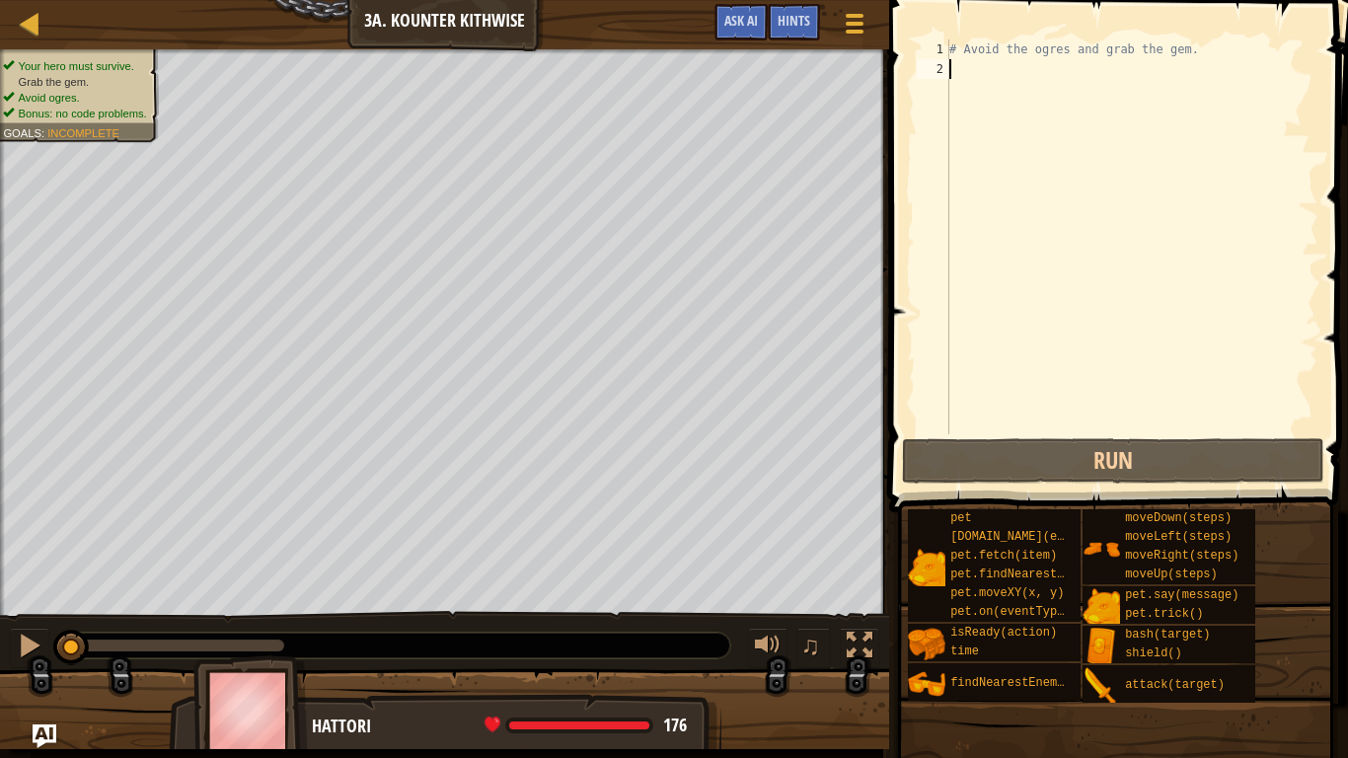
paste textarea "moveDown(steps)"
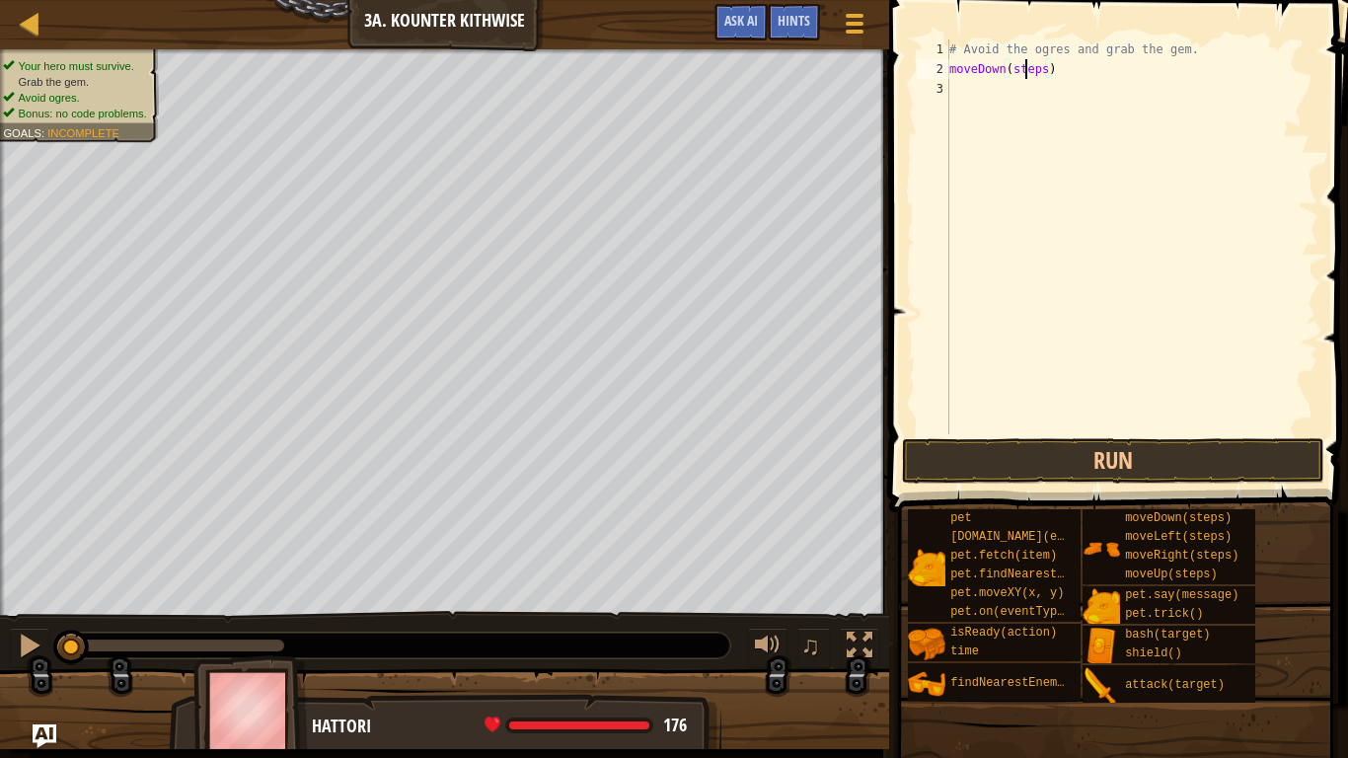
click at [1024, 71] on div "# Avoid the ogres and grab the gem. moveDown ( steps )" at bounding box center [1131, 256] width 373 height 434
type textarea "moveDown(2)"
click at [1071, 122] on div "# Avoid the ogres and grab the gem. moveDown ( 2 )" at bounding box center [1131, 256] width 373 height 434
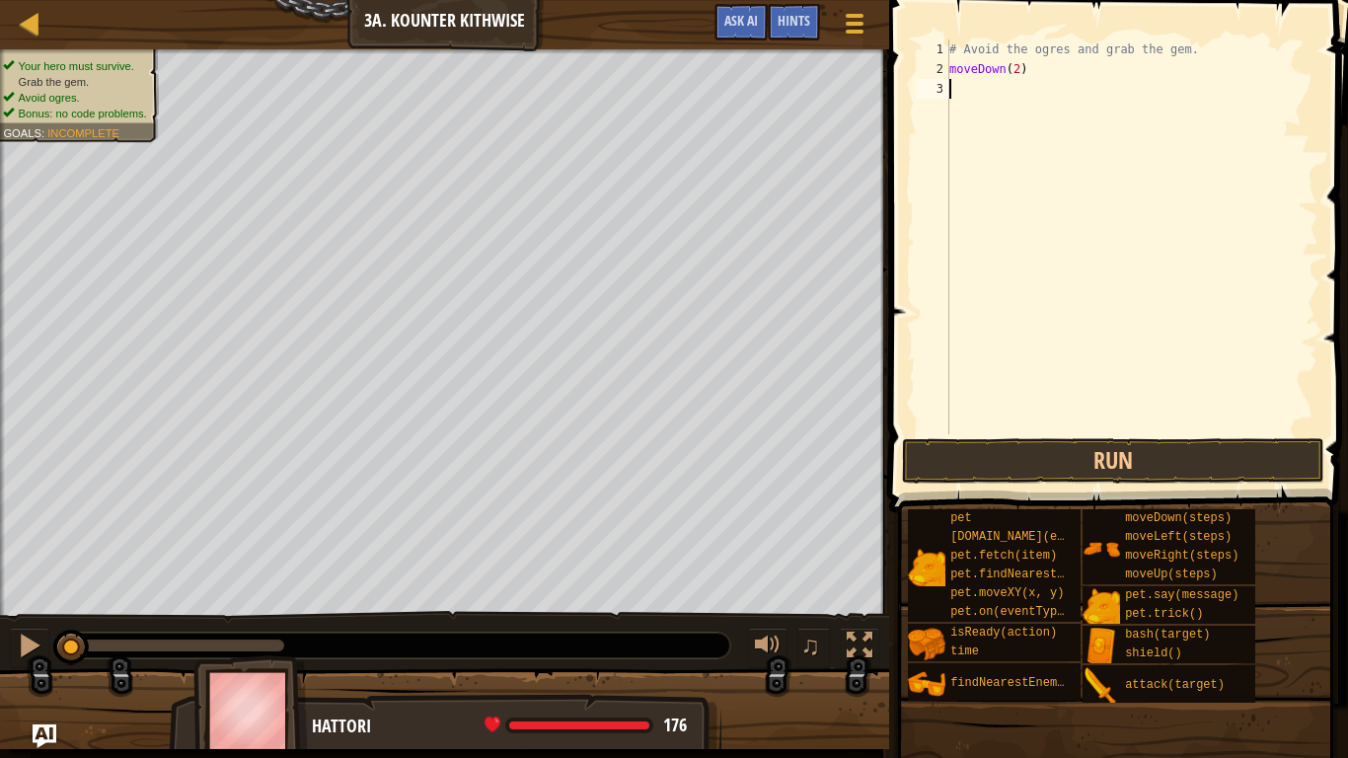
scroll to position [9, 0]
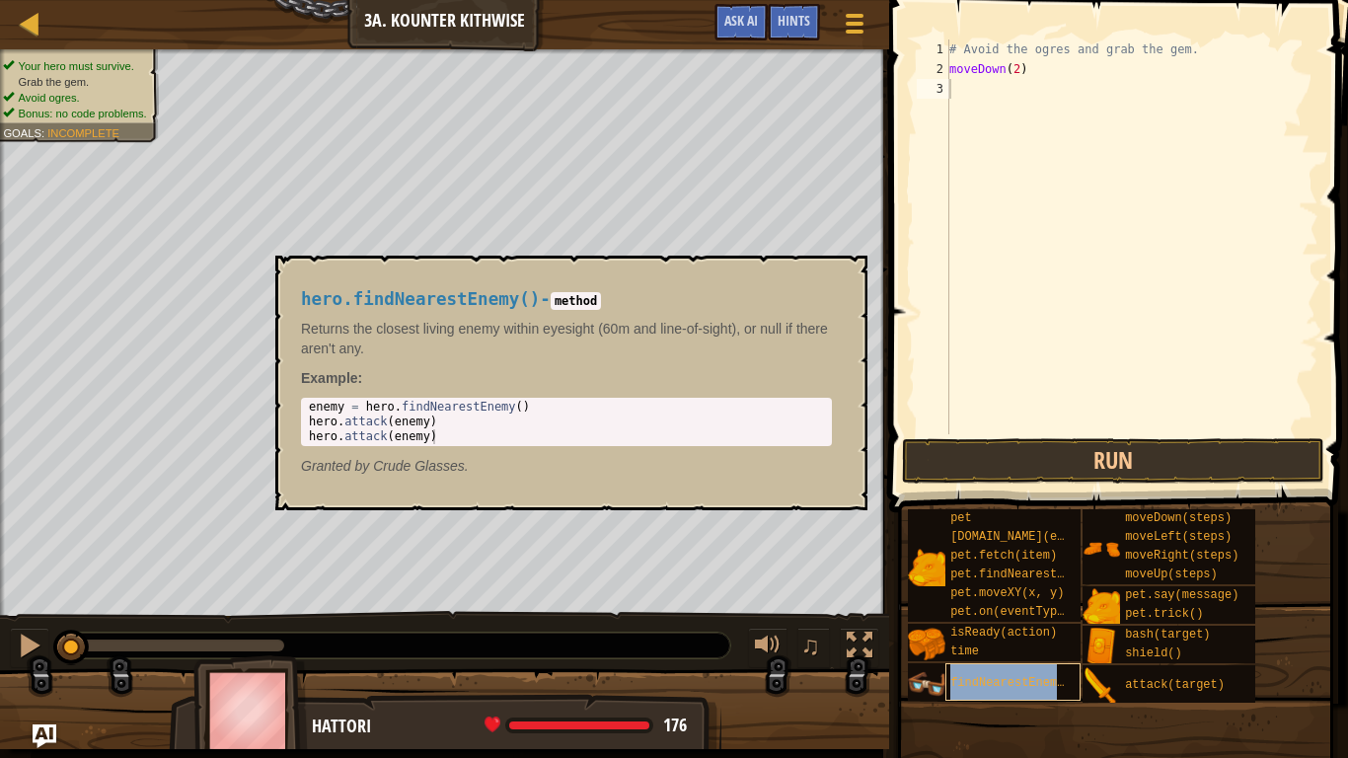
click at [998, 590] on div "findNearestEnemy()" at bounding box center [1012, 681] width 135 height 37
copy span "findNearestEnemy()"
click at [998, 590] on div "findNearestEnemy()" at bounding box center [1012, 681] width 135 height 37
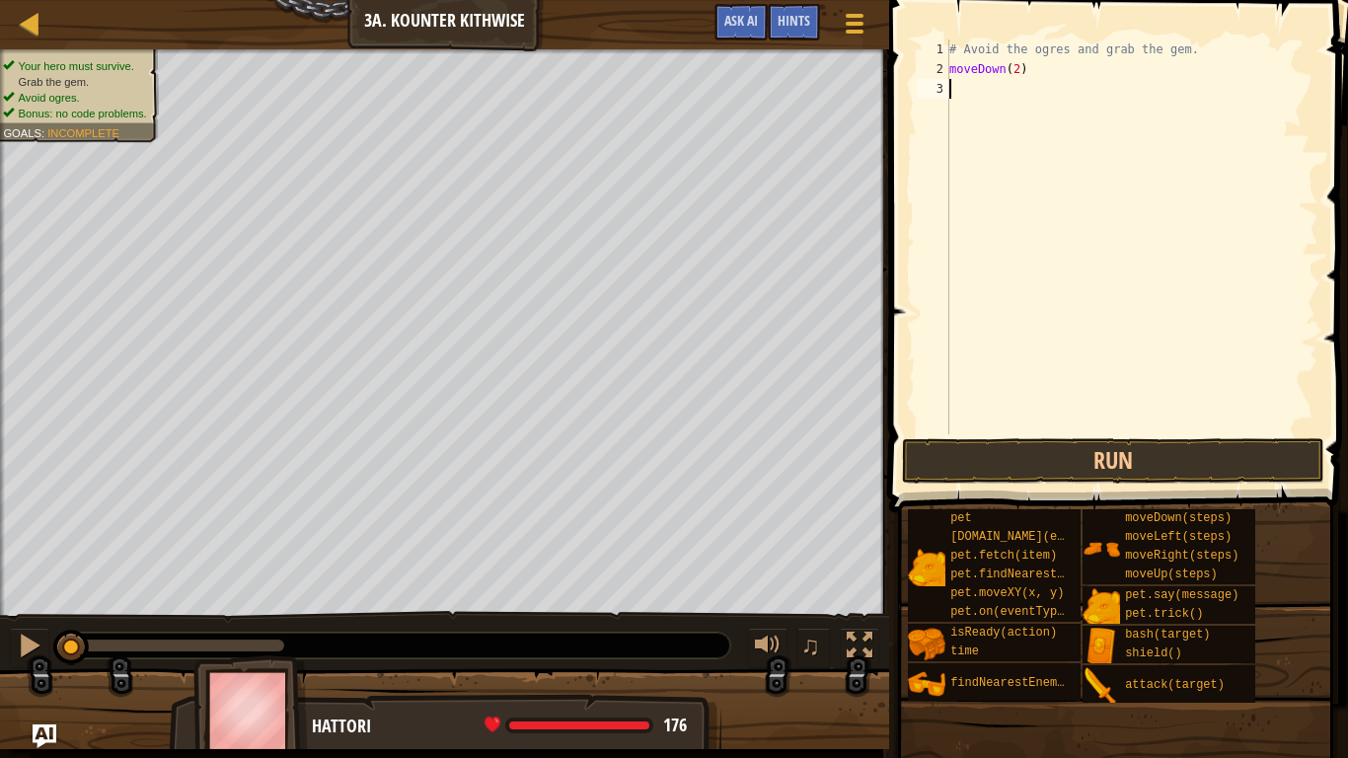
paste textarea "findNearestEnemy()"
type textarea "findNearestEnemy()"
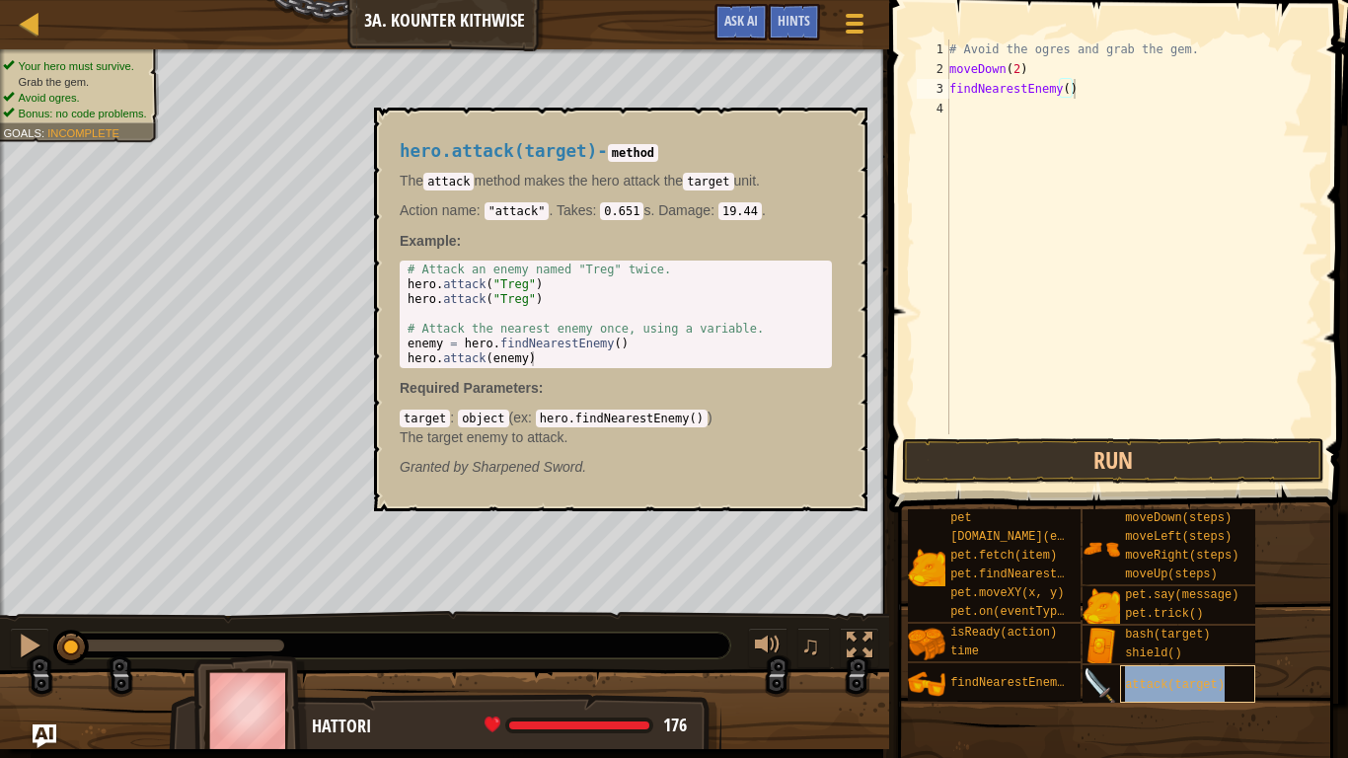
click at [1156, 590] on span "attack(target)" at bounding box center [1175, 685] width 100 height 14
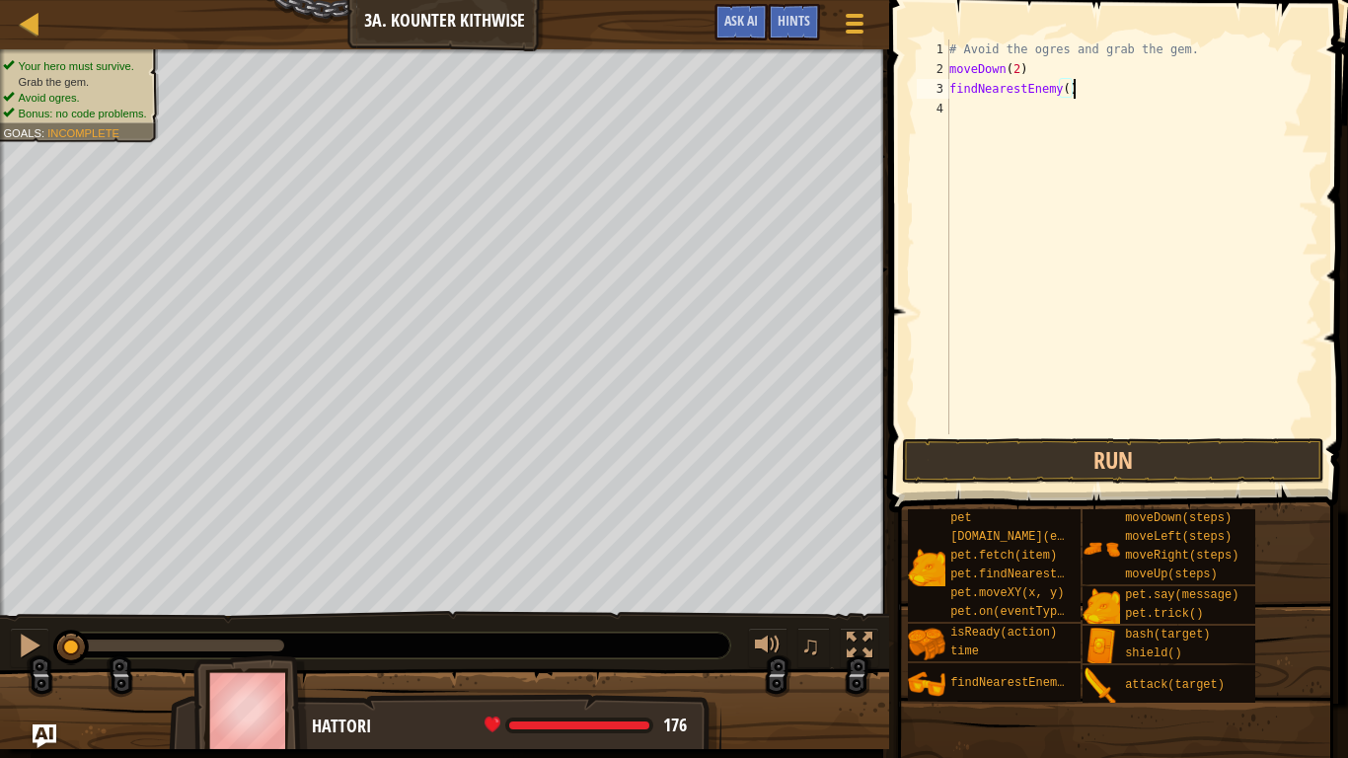
click at [1021, 195] on div "# Avoid the ogres and grab the gem. moveDown ( 2 ) findNearestEnemy ( )" at bounding box center [1131, 256] width 373 height 434
paste textarea "findNearestEnemy()"
type textarea "f"
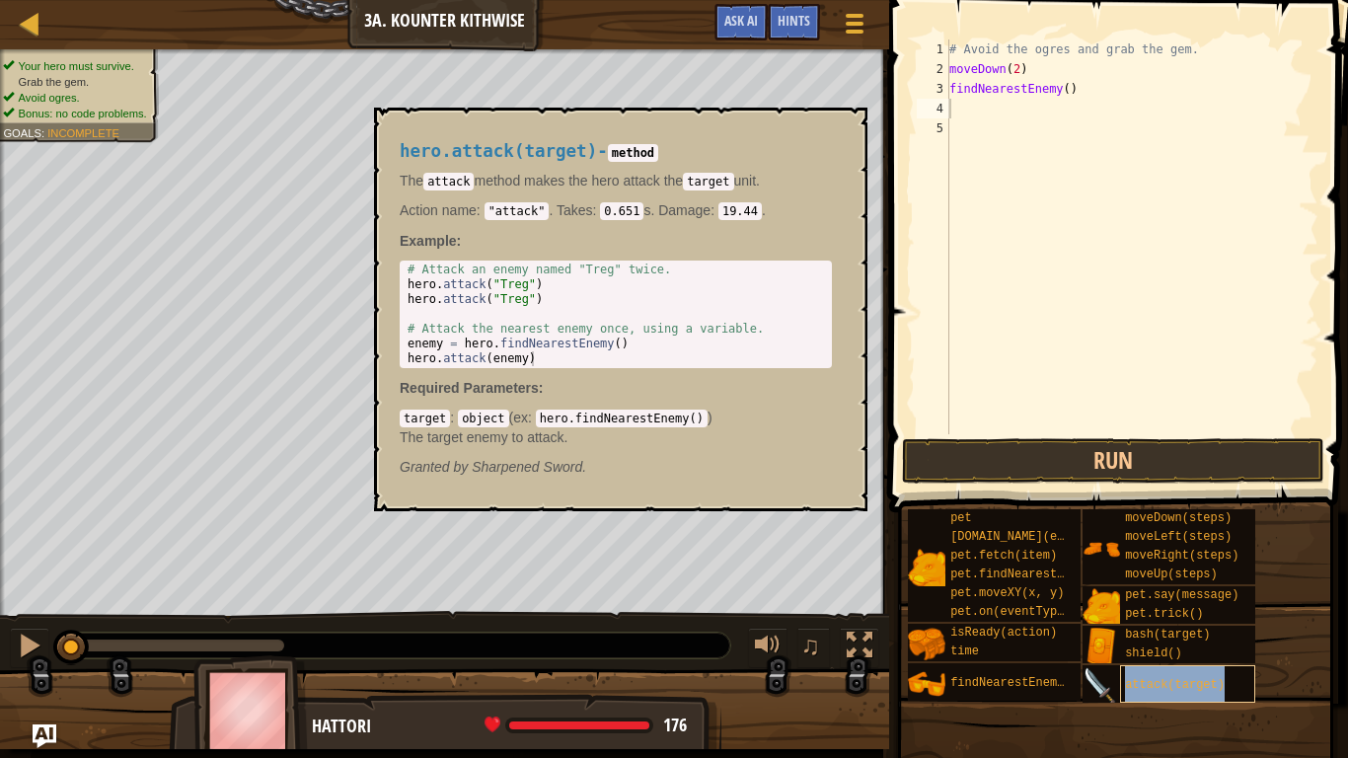
click at [1151, 590] on div "attack(target)" at bounding box center [1187, 683] width 135 height 37
copy span "attack(target)"
click at [1151, 590] on span "attack(target)" at bounding box center [1175, 685] width 100 height 14
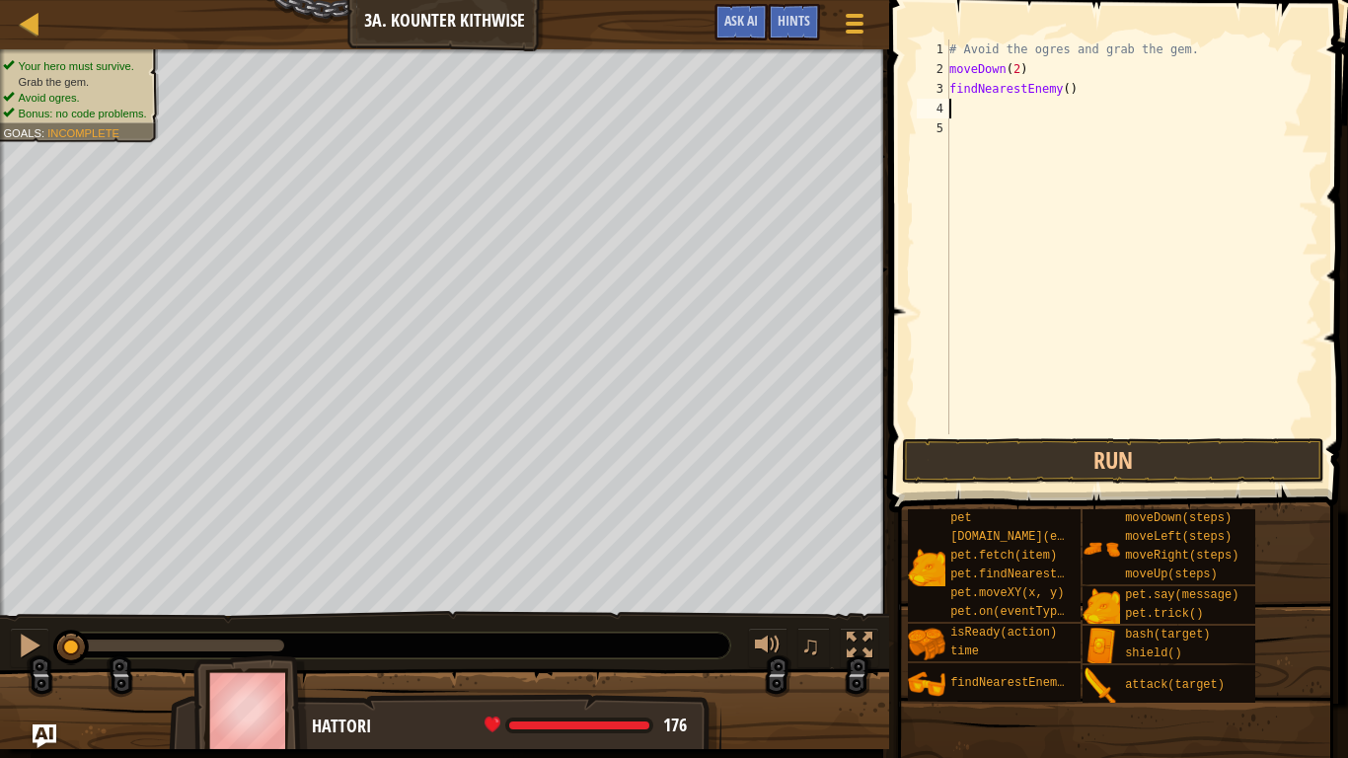
paste textarea "attack(target)"
type textarea "attack(target)"
click at [1082, 464] on button "Run" at bounding box center [1113, 460] width 422 height 45
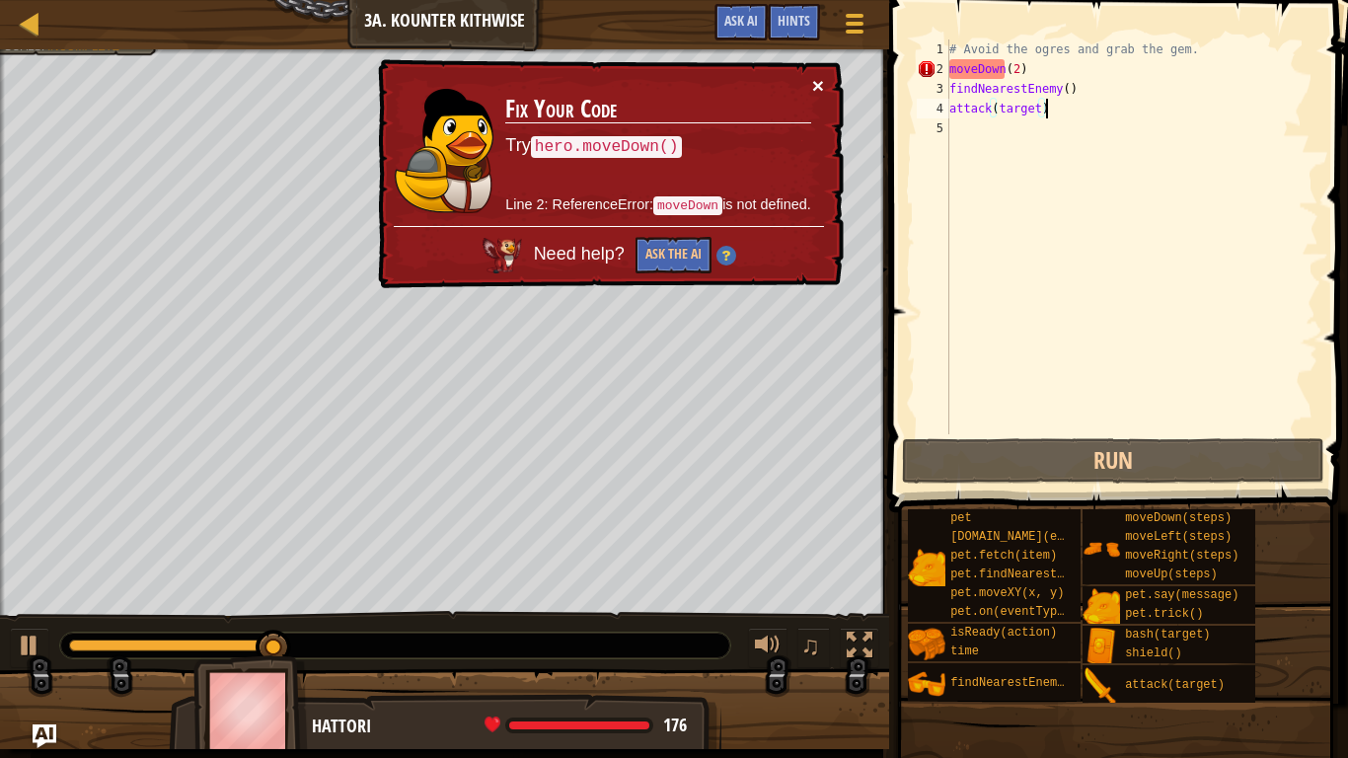
click at [815, 75] on button "×" at bounding box center [818, 85] width 12 height 21
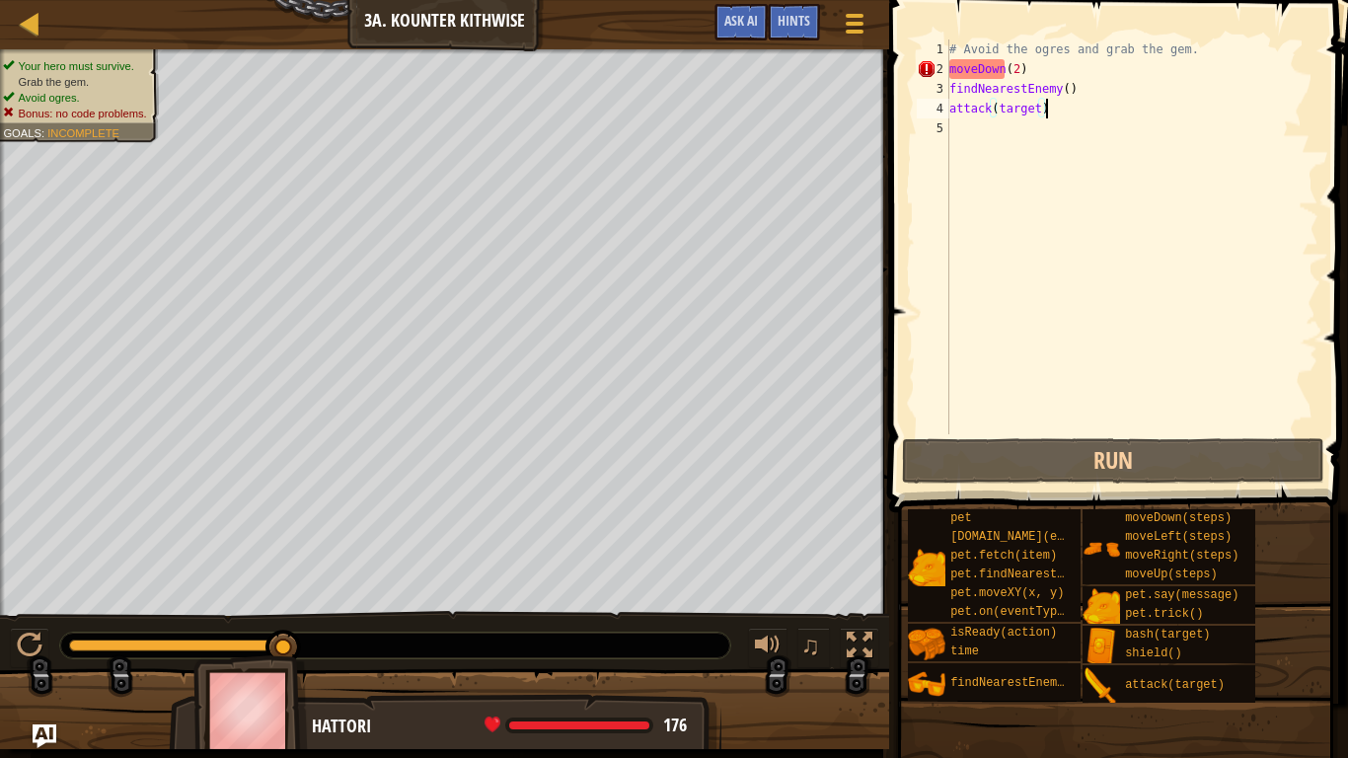
click at [1020, 427] on div "# Avoid the ogres and grab the gem. moveDown ( 2 ) findNearestEnemy ( ) attack …" at bounding box center [1131, 256] width 373 height 434
click at [40, 590] on div at bounding box center [30, 646] width 26 height 26
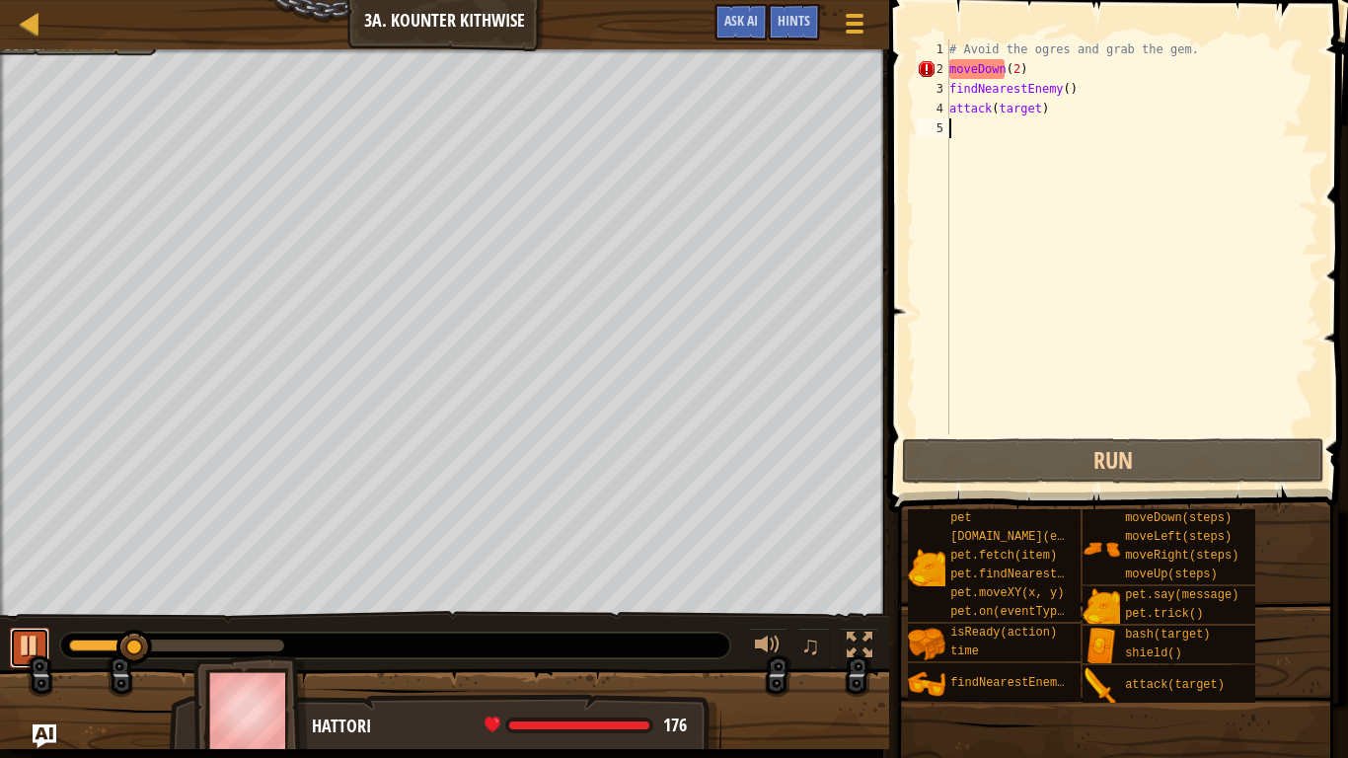
click at [21, 590] on div at bounding box center [30, 646] width 26 height 26
click at [950, 71] on div "# Avoid the ogres and grab the gem. moveDown ( 2 ) findNearestEnemy ( ) attack …" at bounding box center [1131, 256] width 373 height 434
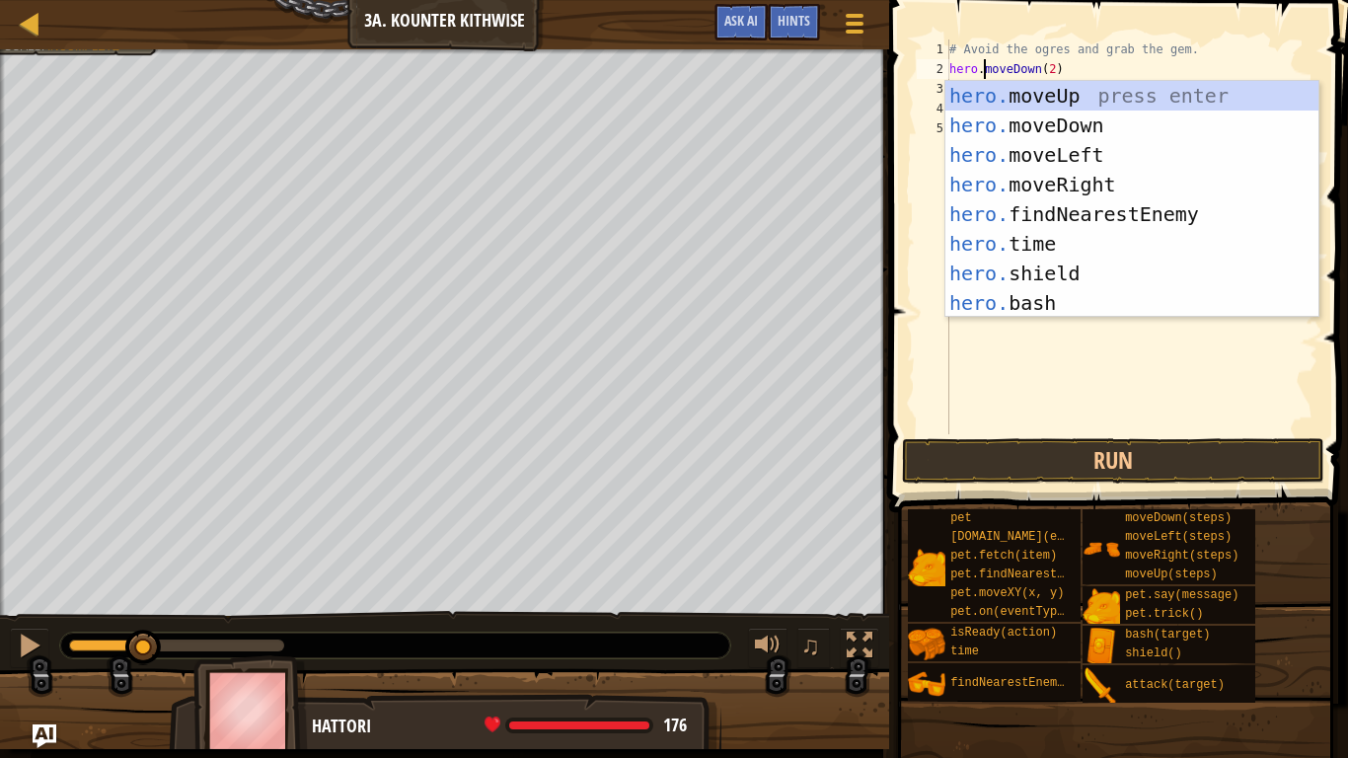
scroll to position [9, 5]
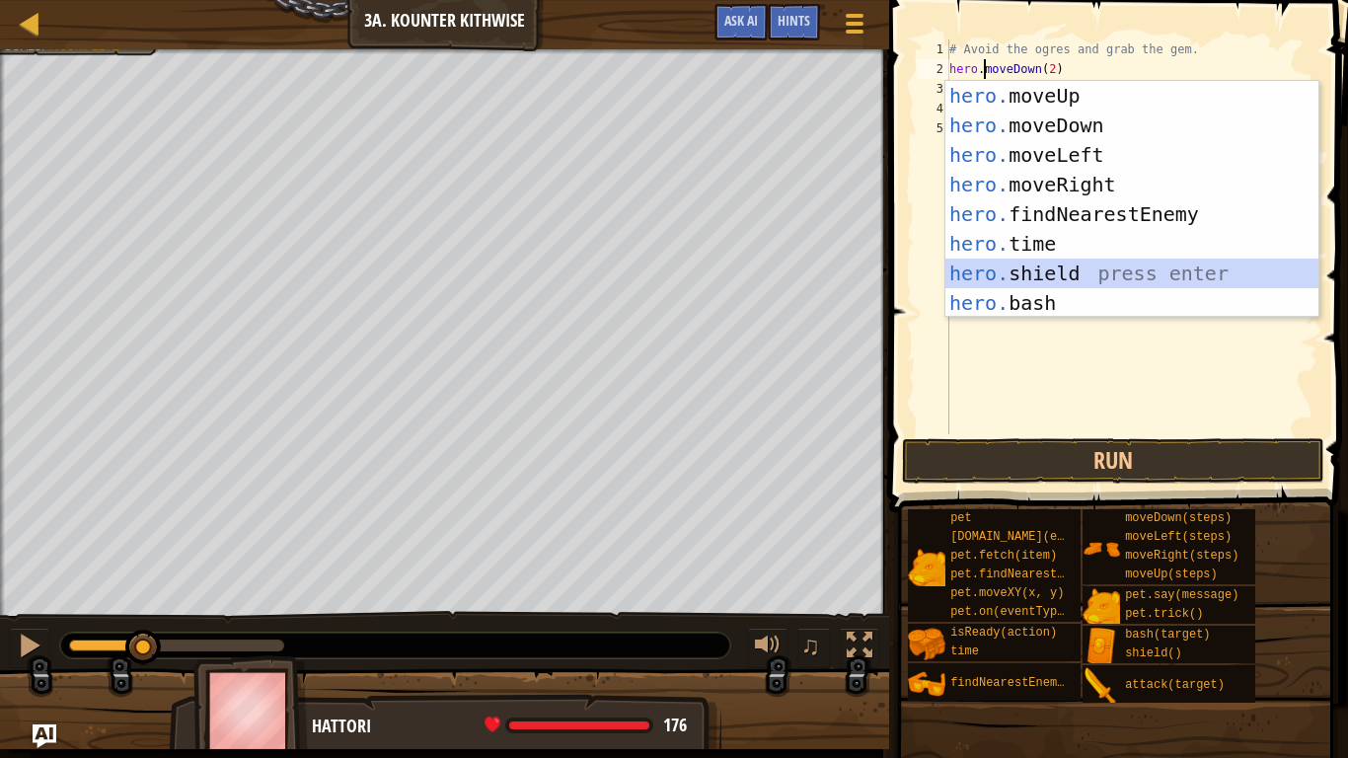
click at [1063, 263] on div "hero. moveUp press enter hero. moveDown press enter hero. moveLeft press enter …" at bounding box center [1131, 229] width 373 height 296
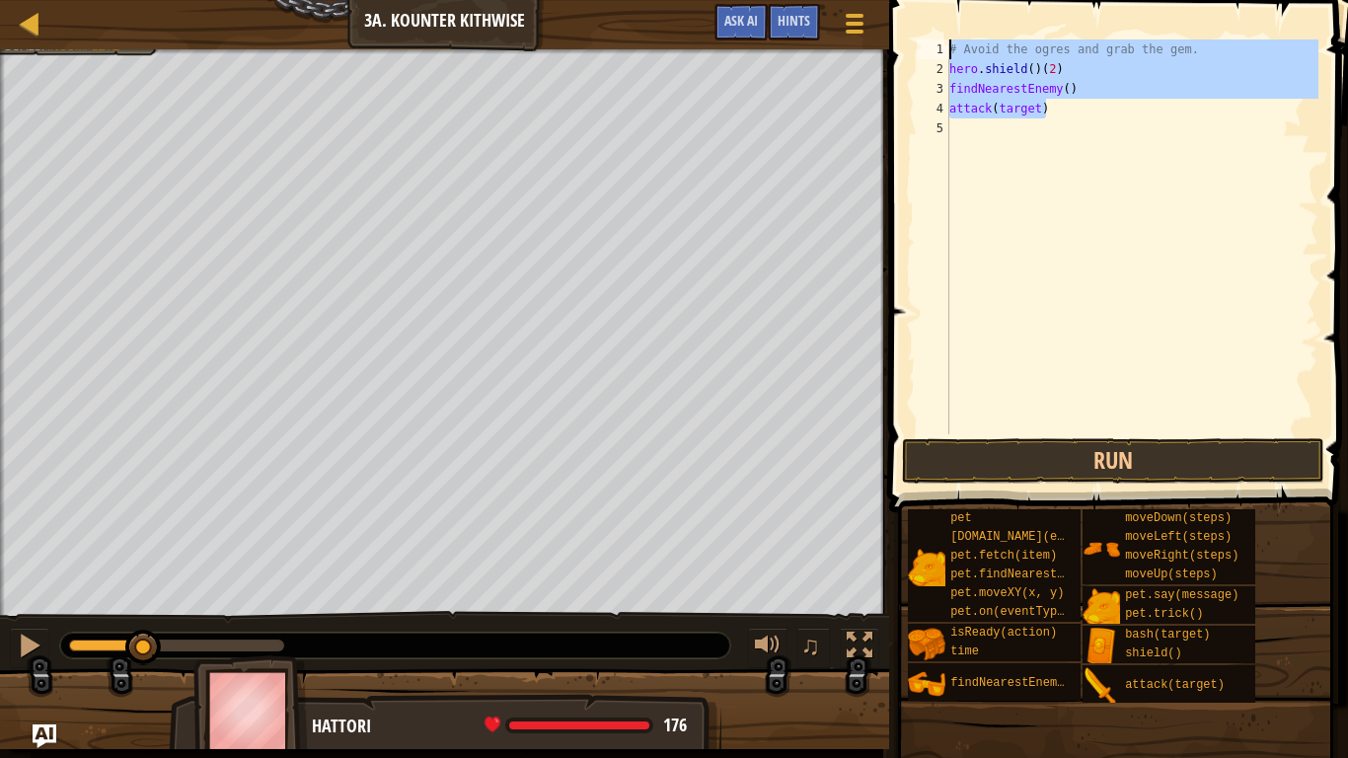
drag, startPoint x: 1077, startPoint y: 112, endPoint x: 915, endPoint y: 12, distance: 190.1
click at [915, 12] on div "hero.shield()(2) 1 2 3 4 5 # Avoid the ogres and grab the gem. hero . shield ( …" at bounding box center [1115, 295] width 465 height 570
type textarea "# Avoid the ogres and grab the gem. hero.shield()(2)"
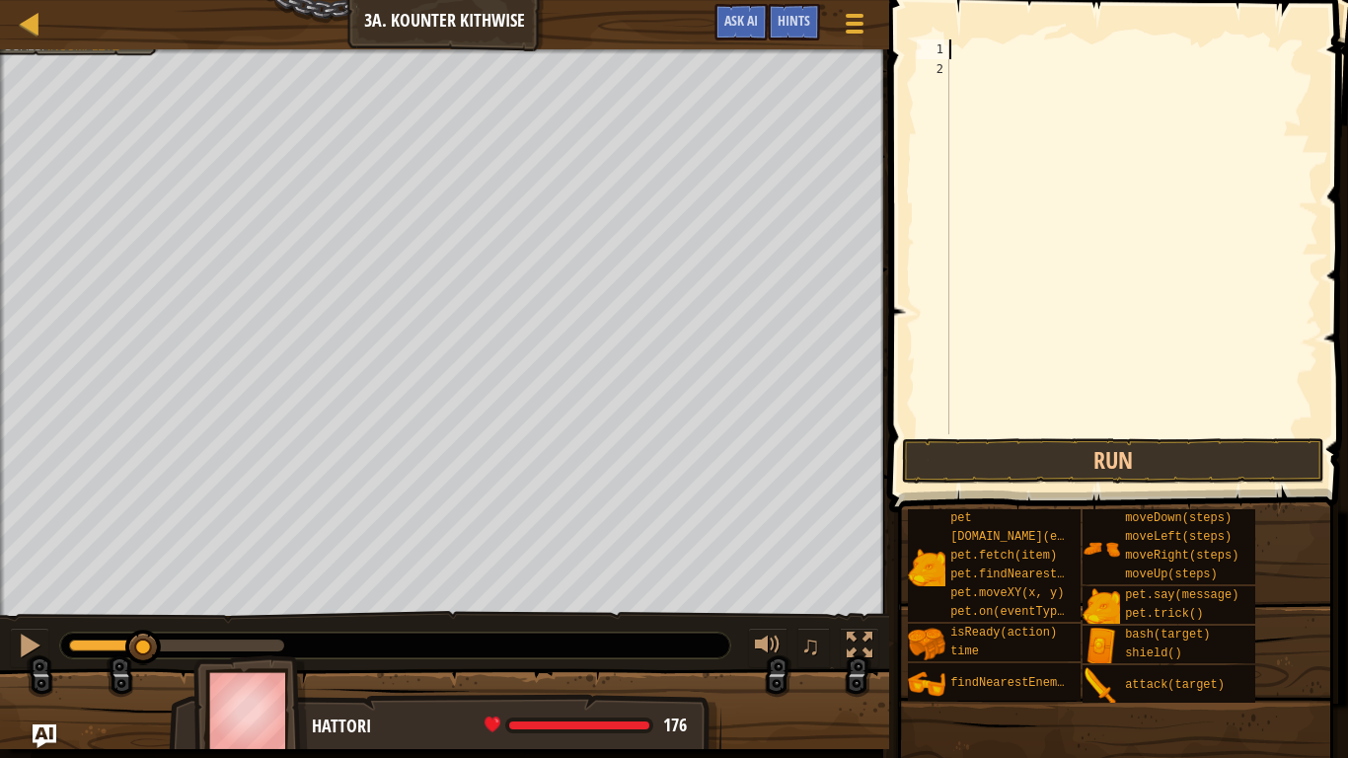
scroll to position [9, 0]
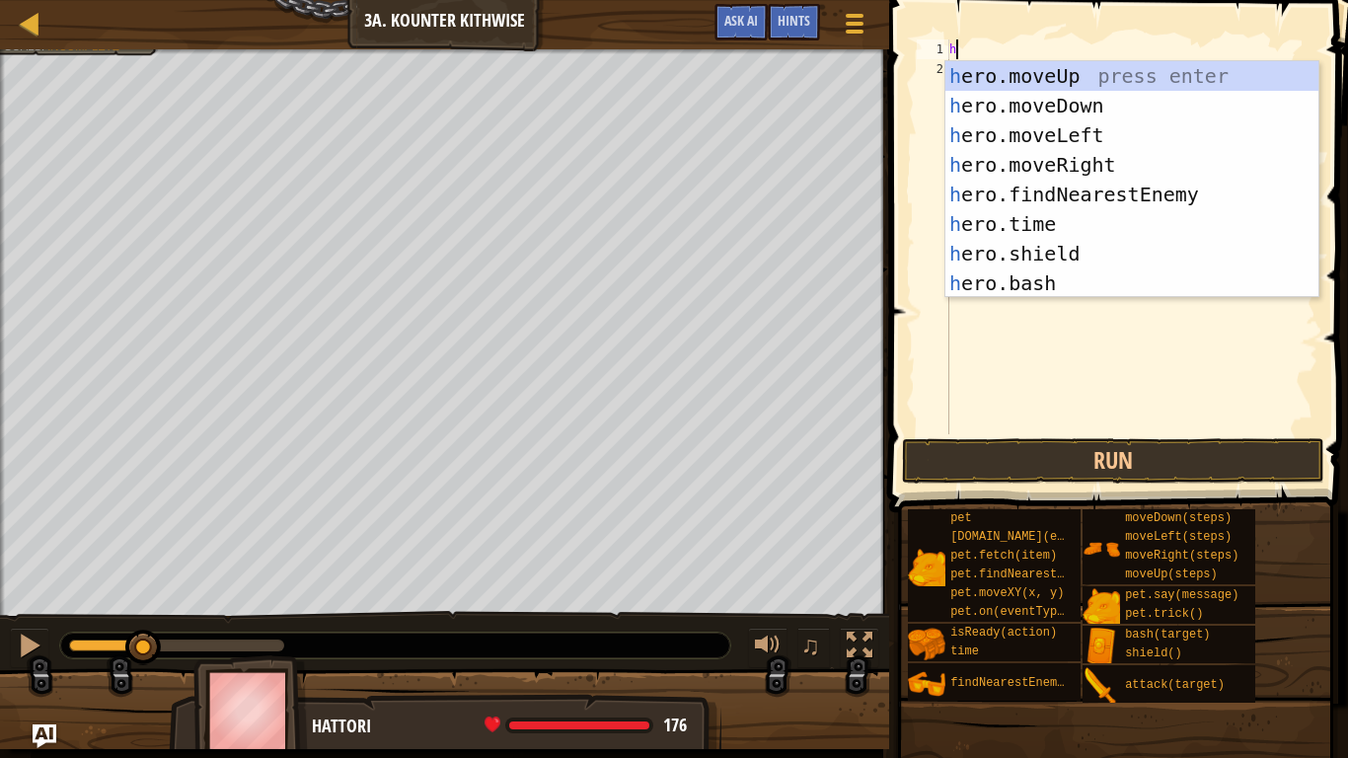
type textarea "he"
click at [1099, 105] on div "he ro.moveUp press enter he ro.moveDown press enter he ro.moveLeft press enter …" at bounding box center [1131, 209] width 373 height 296
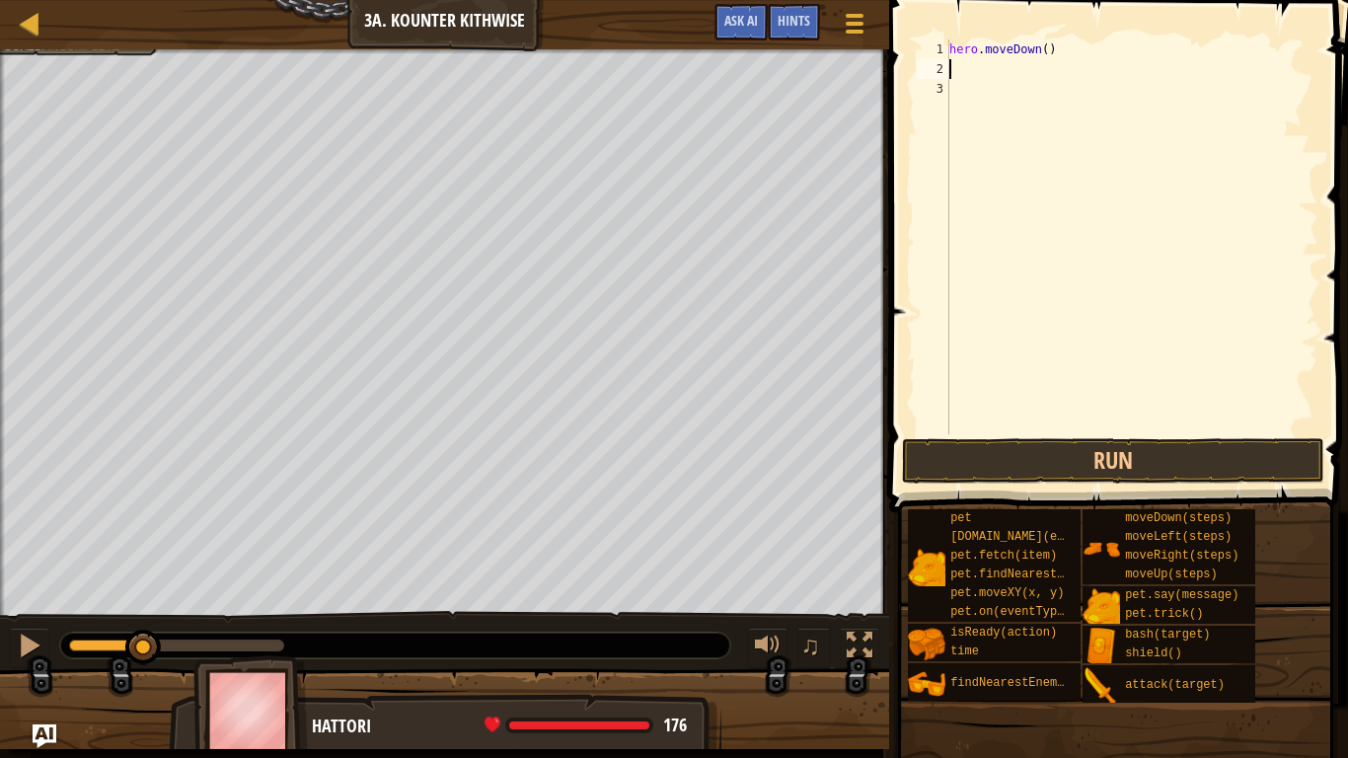
scroll to position [9, 0]
click at [1047, 51] on div "hero . moveDown ( )" at bounding box center [1131, 256] width 373 height 434
type textarea "hero.moveDown(2)"
click at [982, 84] on div "hero . moveDown ( 2 )" at bounding box center [1131, 256] width 373 height 434
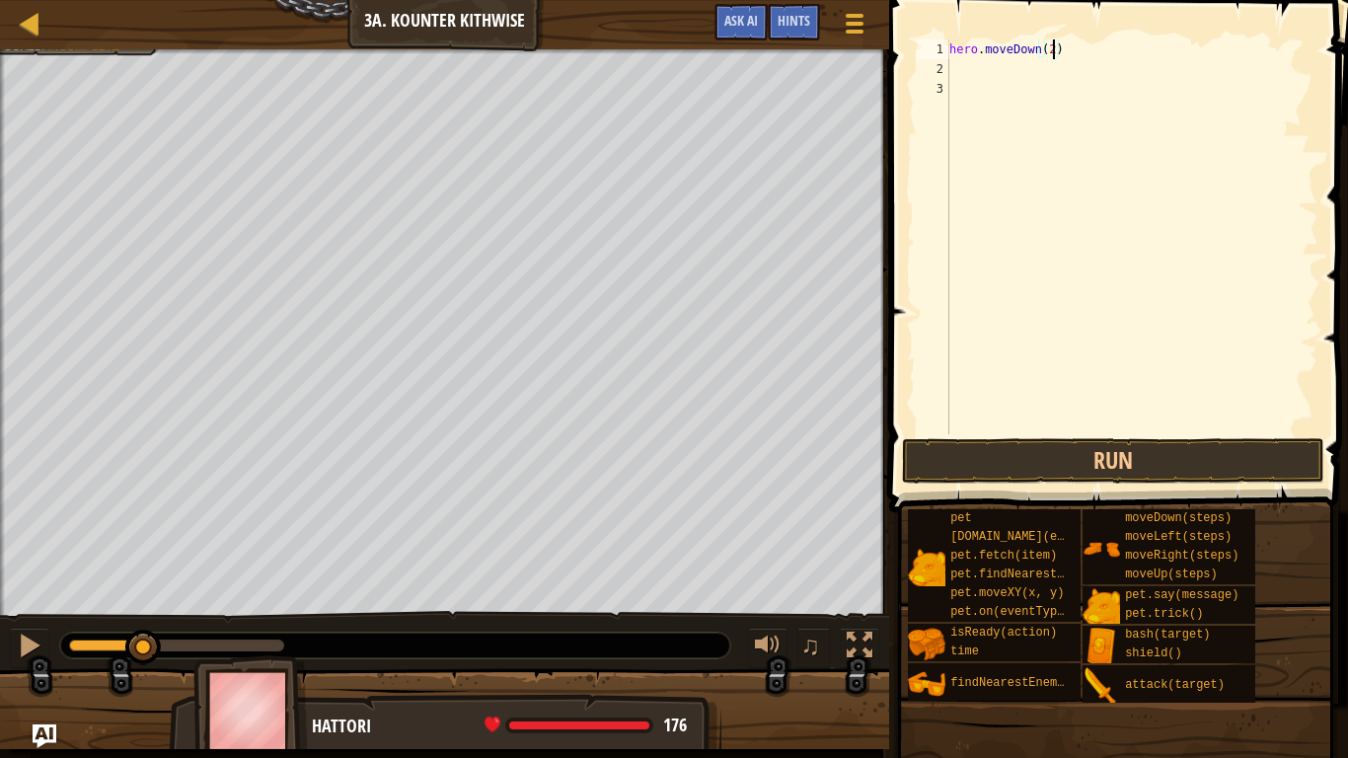
scroll to position [9, 0]
click at [968, 73] on div "hero . moveDown ( 2 )" at bounding box center [1131, 256] width 373 height 434
type textarea "e"
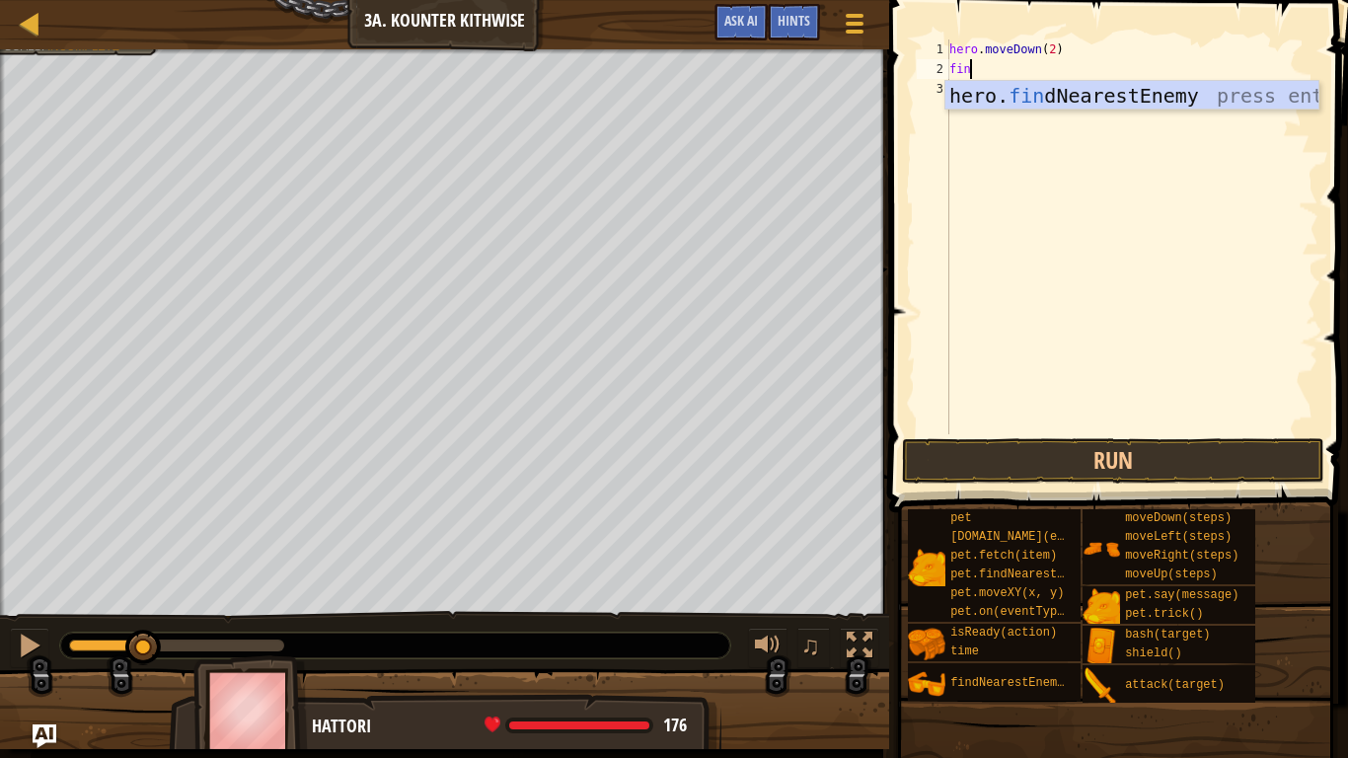
type textarea "fin"
click at [1028, 110] on div "hero . moveDown ( 2 ) fin" at bounding box center [1131, 256] width 373 height 434
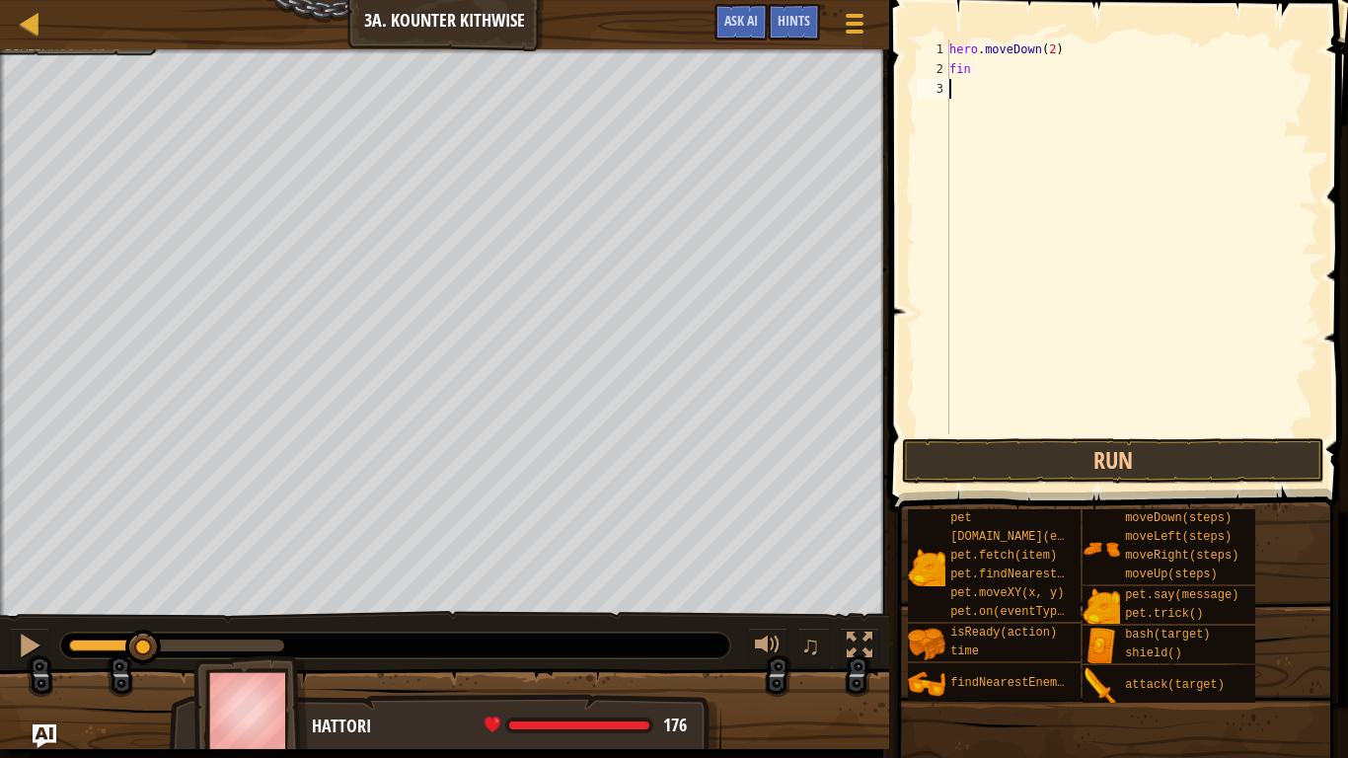
click at [984, 62] on div "hero . moveDown ( 2 ) fin" at bounding box center [1131, 256] width 373 height 434
type textarea "fin"
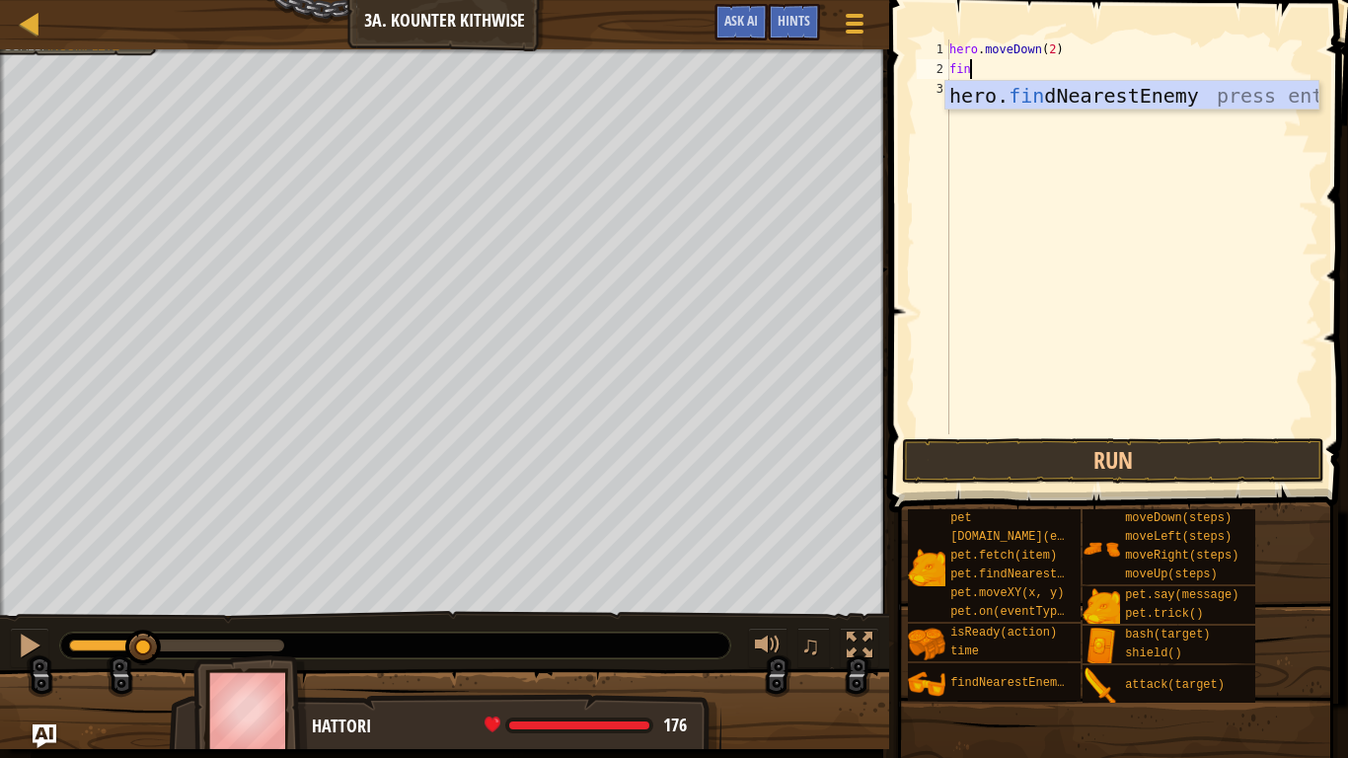
scroll to position [9, 2]
click at [1001, 101] on div "hero. fin dNearestEnemy press enter" at bounding box center [1131, 125] width 373 height 89
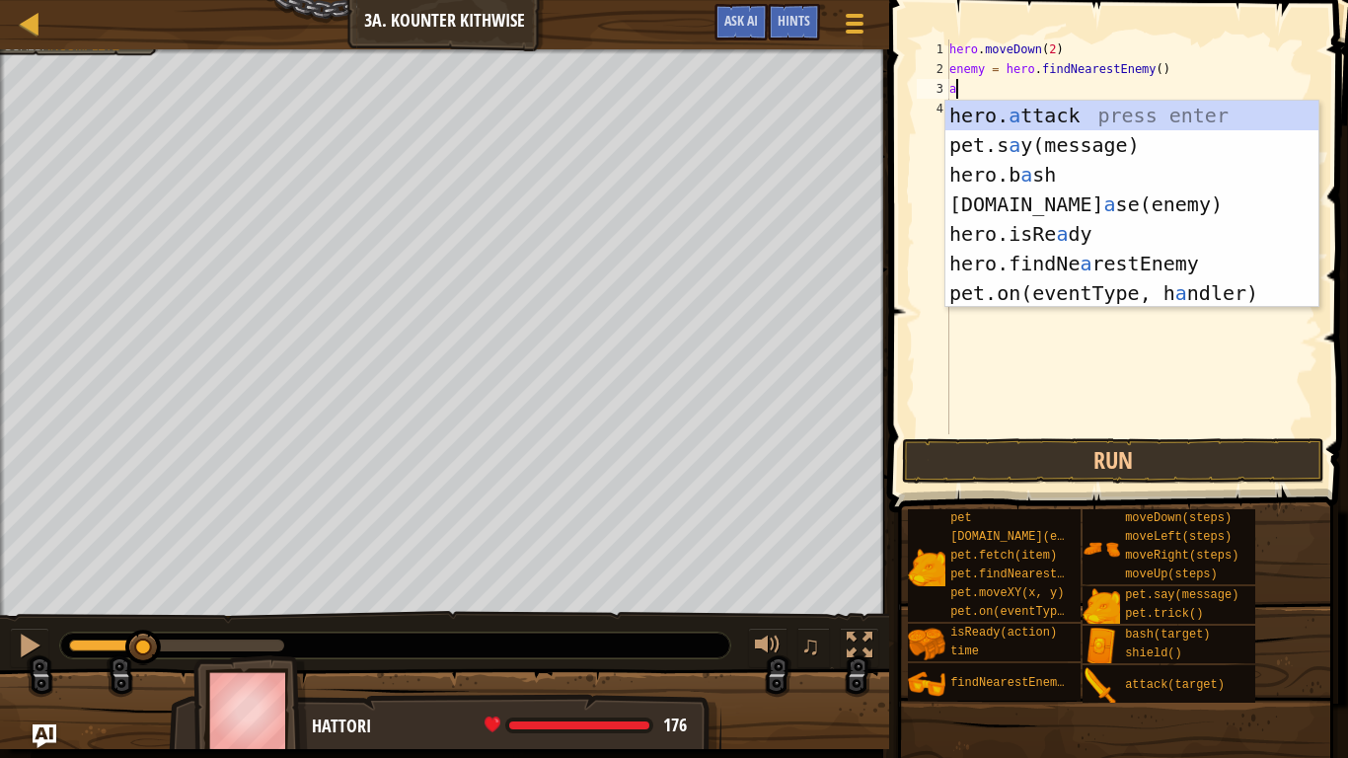
scroll to position [9, 1]
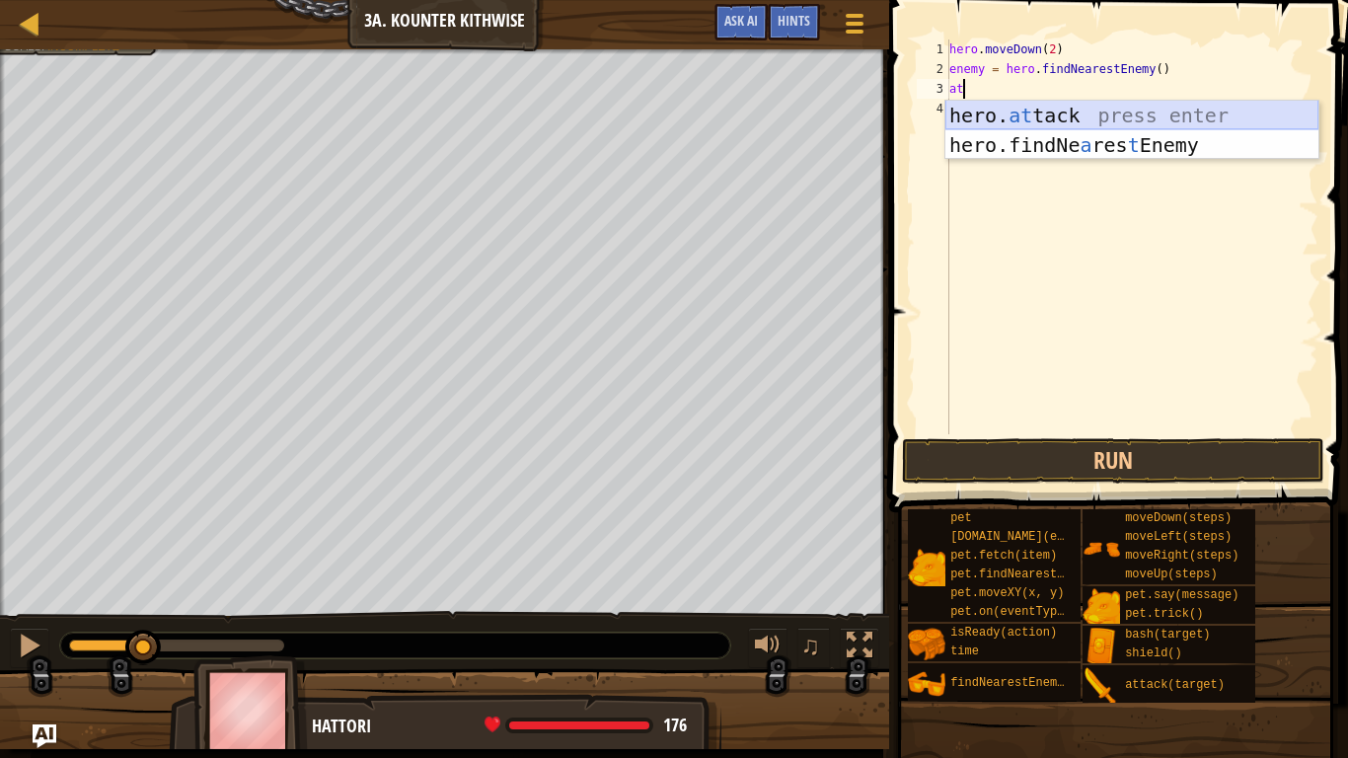
click at [1107, 109] on div "hero. at tack press enter hero.findNe a res t Enemy press enter" at bounding box center [1131, 160] width 373 height 118
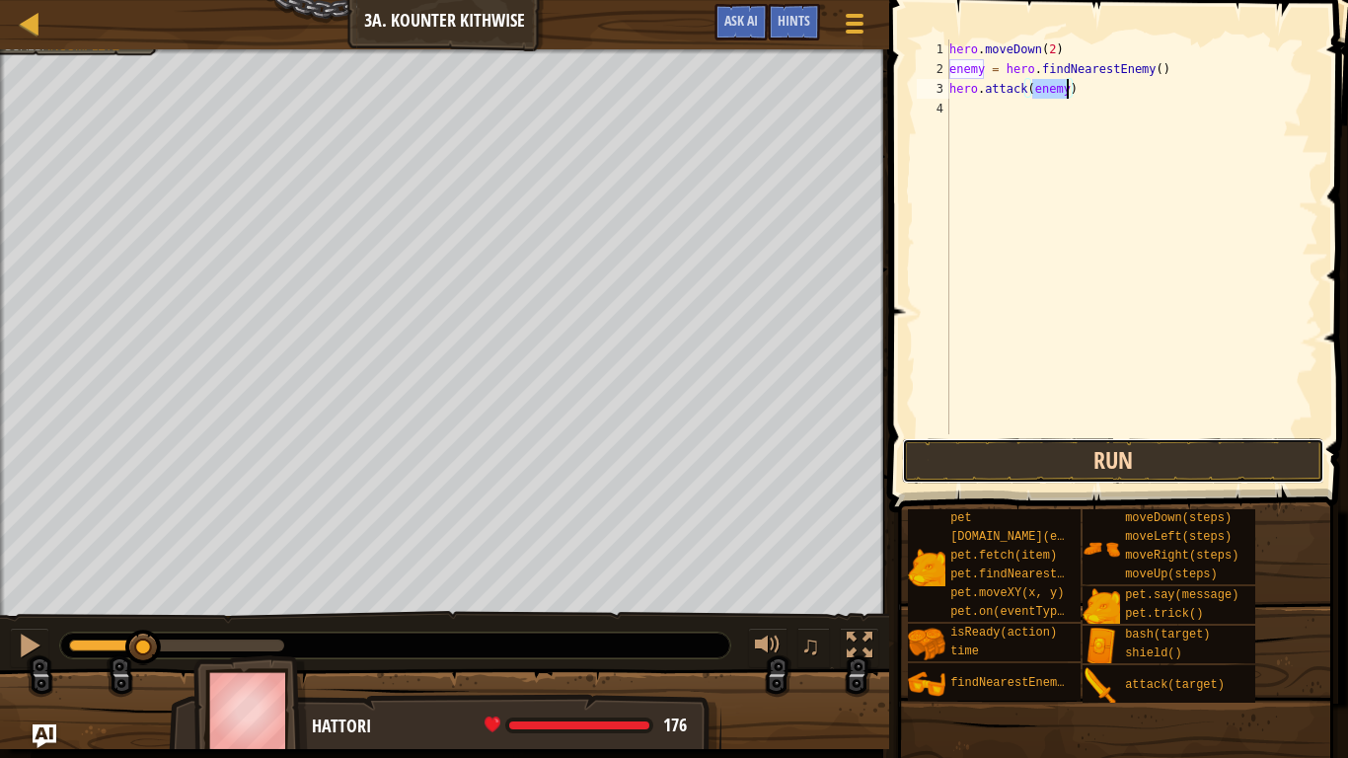
click at [1027, 470] on button "Run" at bounding box center [1113, 460] width 422 height 45
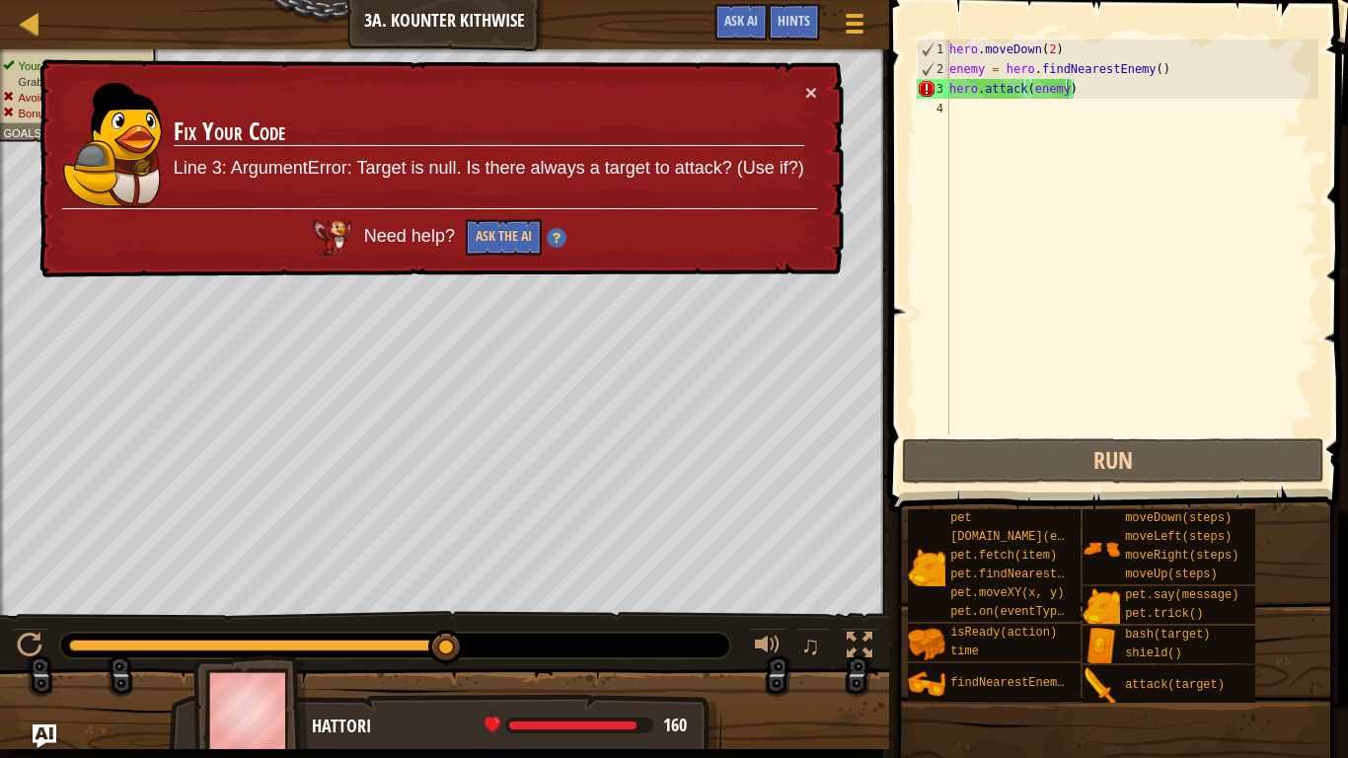
click at [819, 91] on div "× Fix Your Code Line 3: ArgumentError: Target is null. Is there always a target…" at bounding box center [440, 168] width 808 height 219
click at [813, 98] on button "×" at bounding box center [811, 92] width 12 height 21
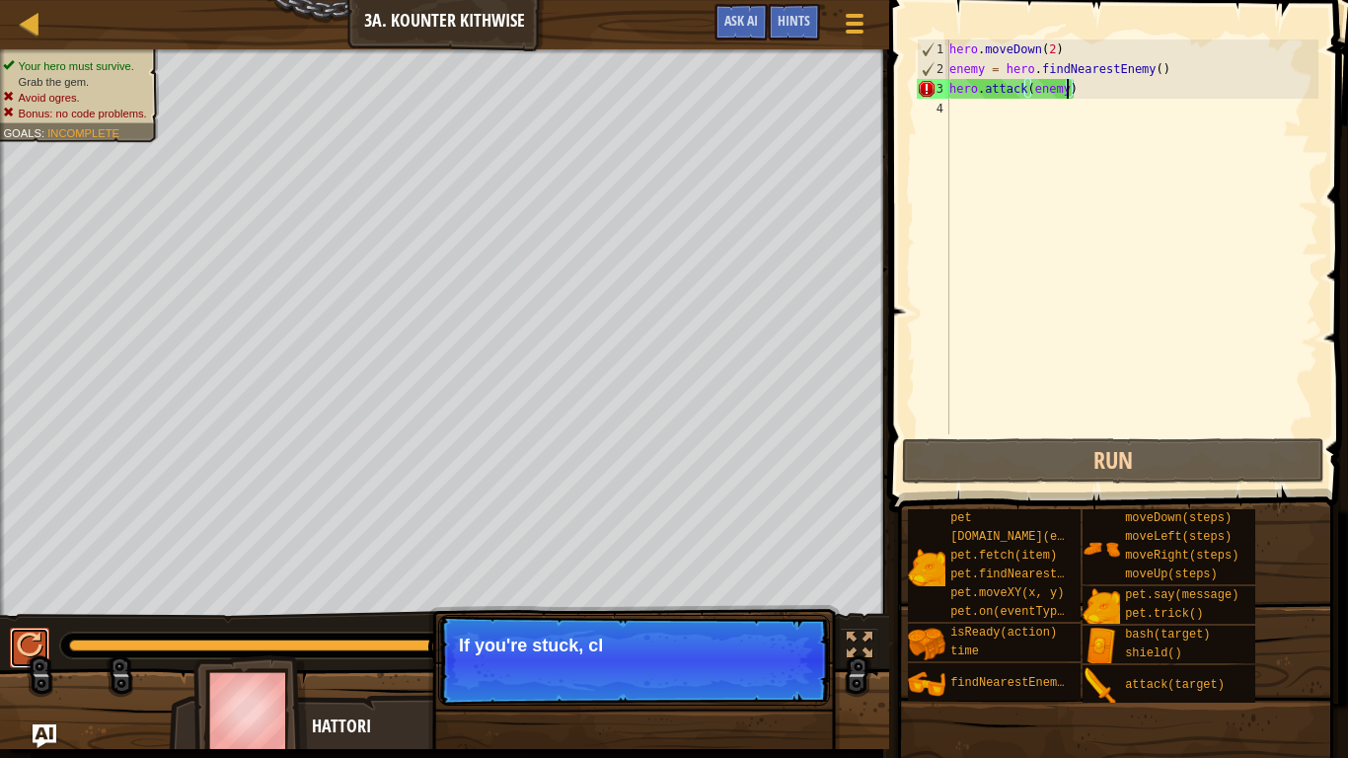
click at [35, 590] on div at bounding box center [30, 646] width 26 height 26
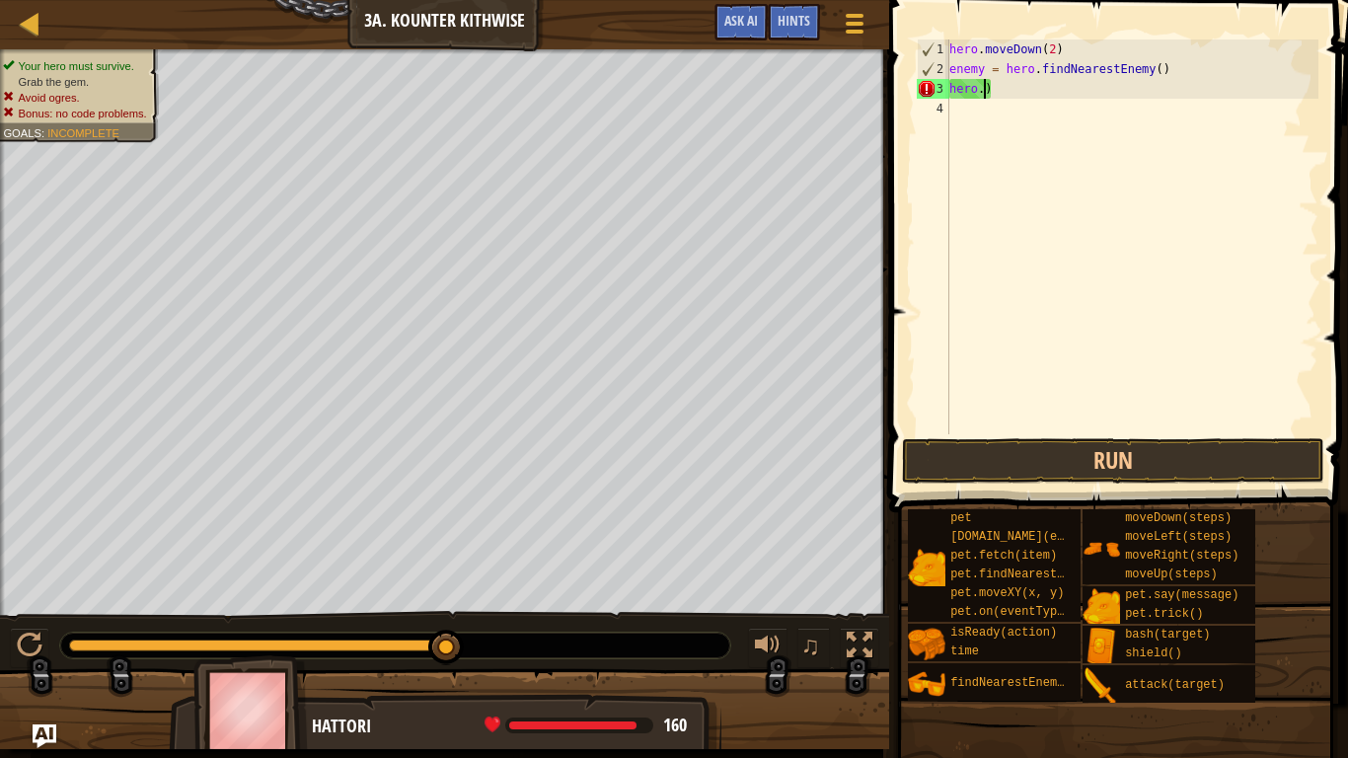
scroll to position [9, 0]
type textarea ")"
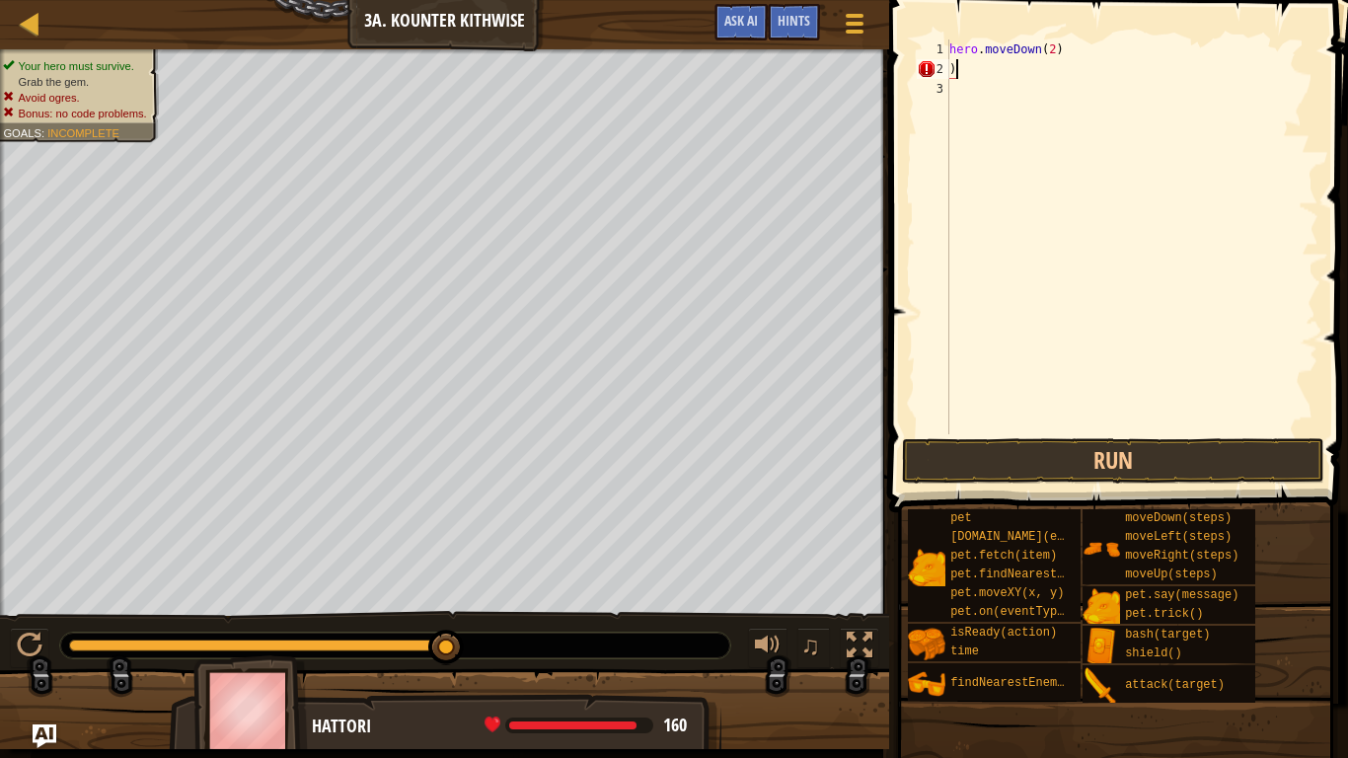
click at [998, 78] on div "hero . moveDown ( 2 ) )" at bounding box center [1131, 256] width 373 height 434
click at [1054, 53] on div "hero . moveDown ( 2 )" at bounding box center [1131, 256] width 373 height 434
type textarea "hero.moveDown(1)"
click at [1047, 87] on div "hero . moveDown ( 1 )" at bounding box center [1131, 256] width 373 height 434
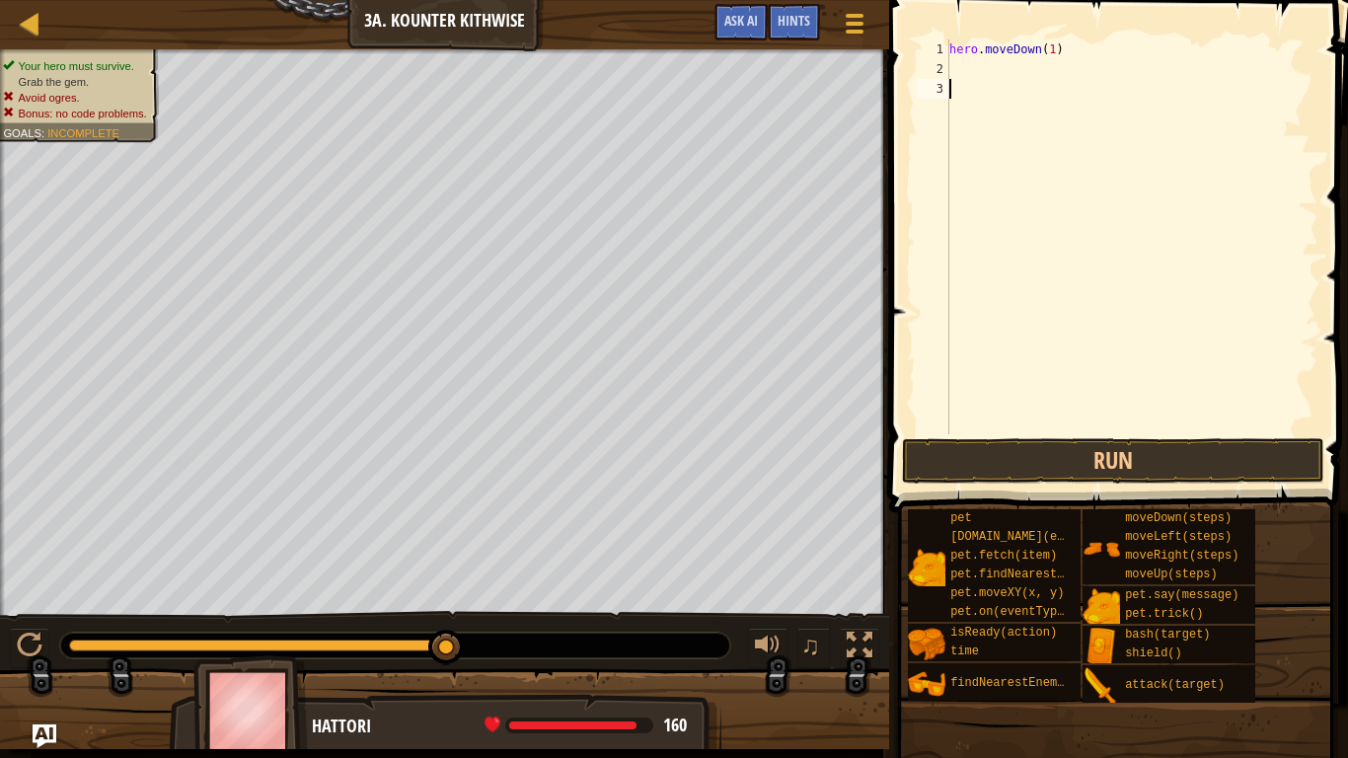
scroll to position [9, 0]
click at [1053, 73] on div "hero . moveDown ( 1 )" at bounding box center [1131, 256] width 373 height 434
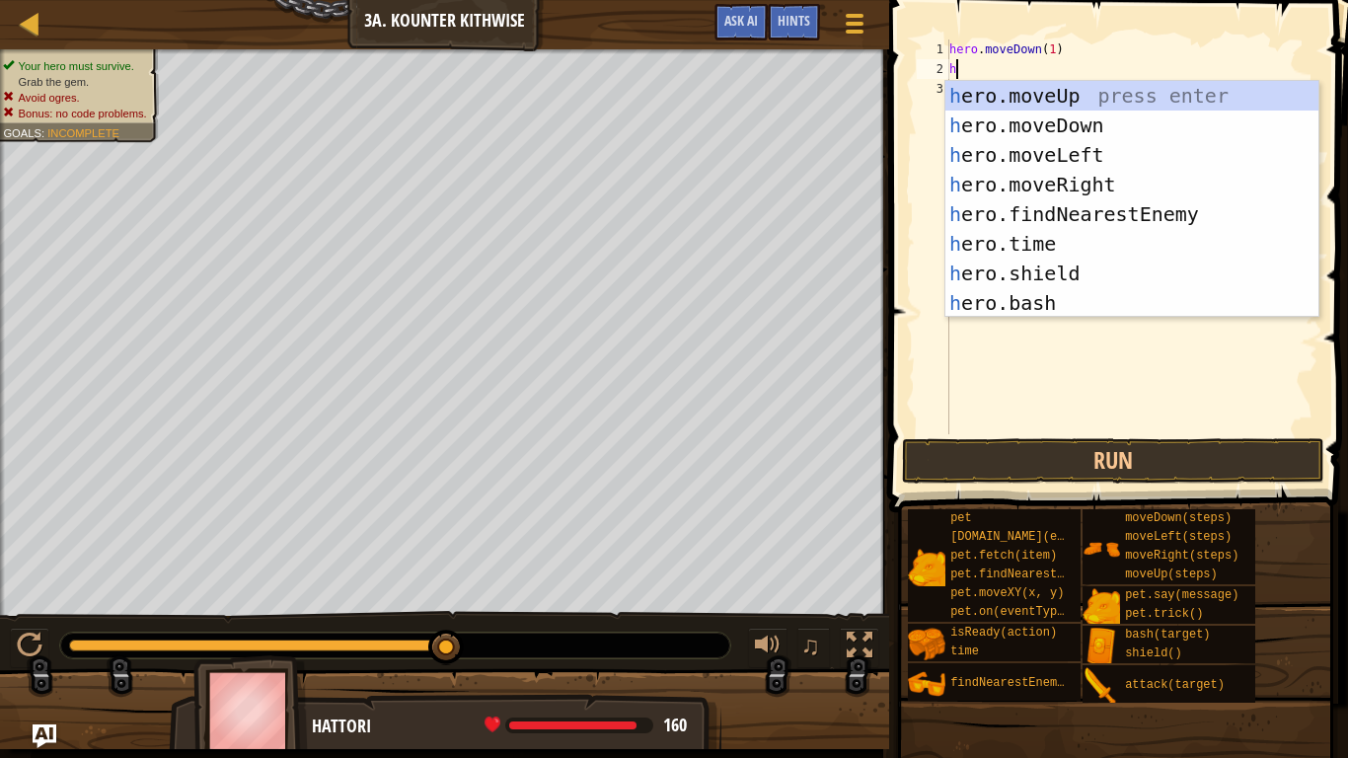
type textarea "he"
click at [1053, 178] on div "he ro.moveUp press enter he ro.moveDown press enter he ro.moveLeft press enter …" at bounding box center [1131, 229] width 373 height 296
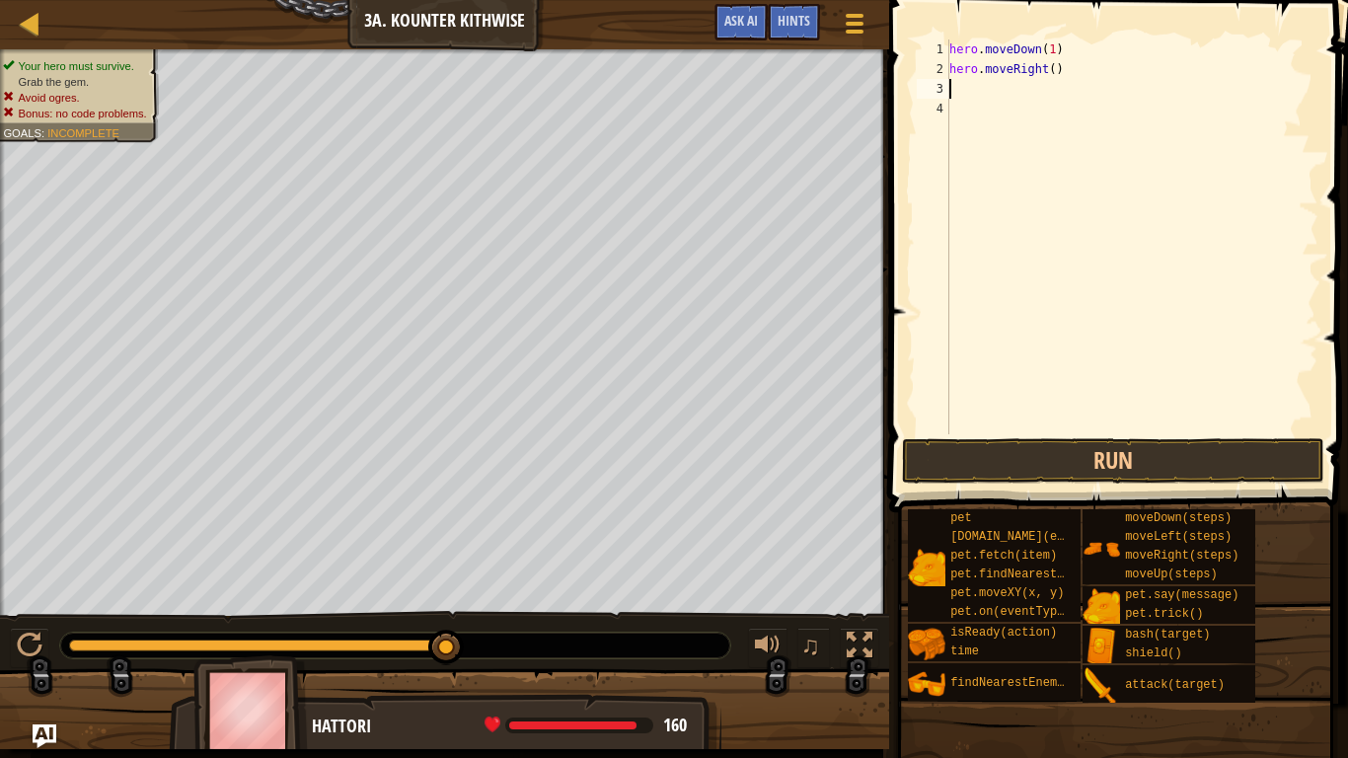
click at [1054, 68] on div "hero . moveDown ( 1 ) hero . moveRight ( )" at bounding box center [1131, 256] width 373 height 434
click at [1050, 449] on button "Run" at bounding box center [1113, 460] width 422 height 45
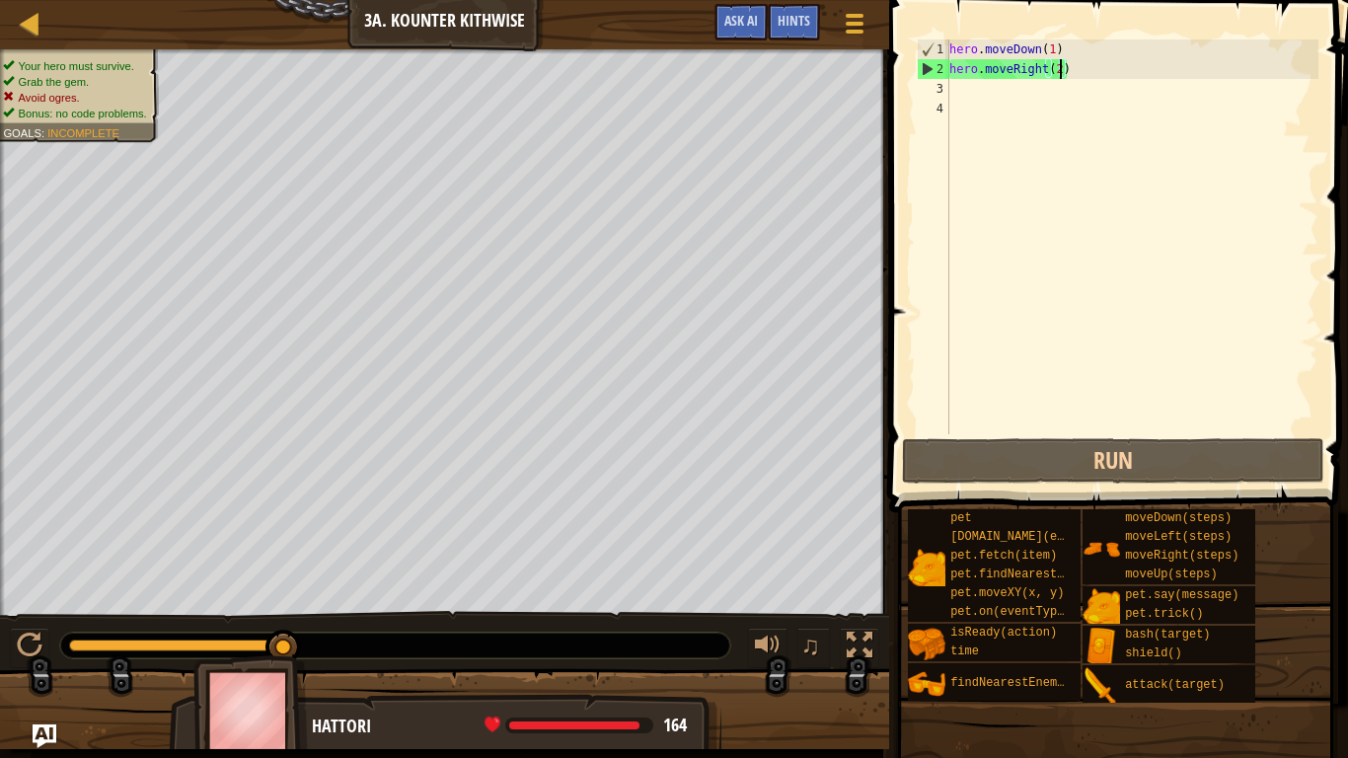
click at [1051, 47] on div "hero . moveDown ( 1 ) hero . moveRight ( 2 )" at bounding box center [1131, 256] width 373 height 434
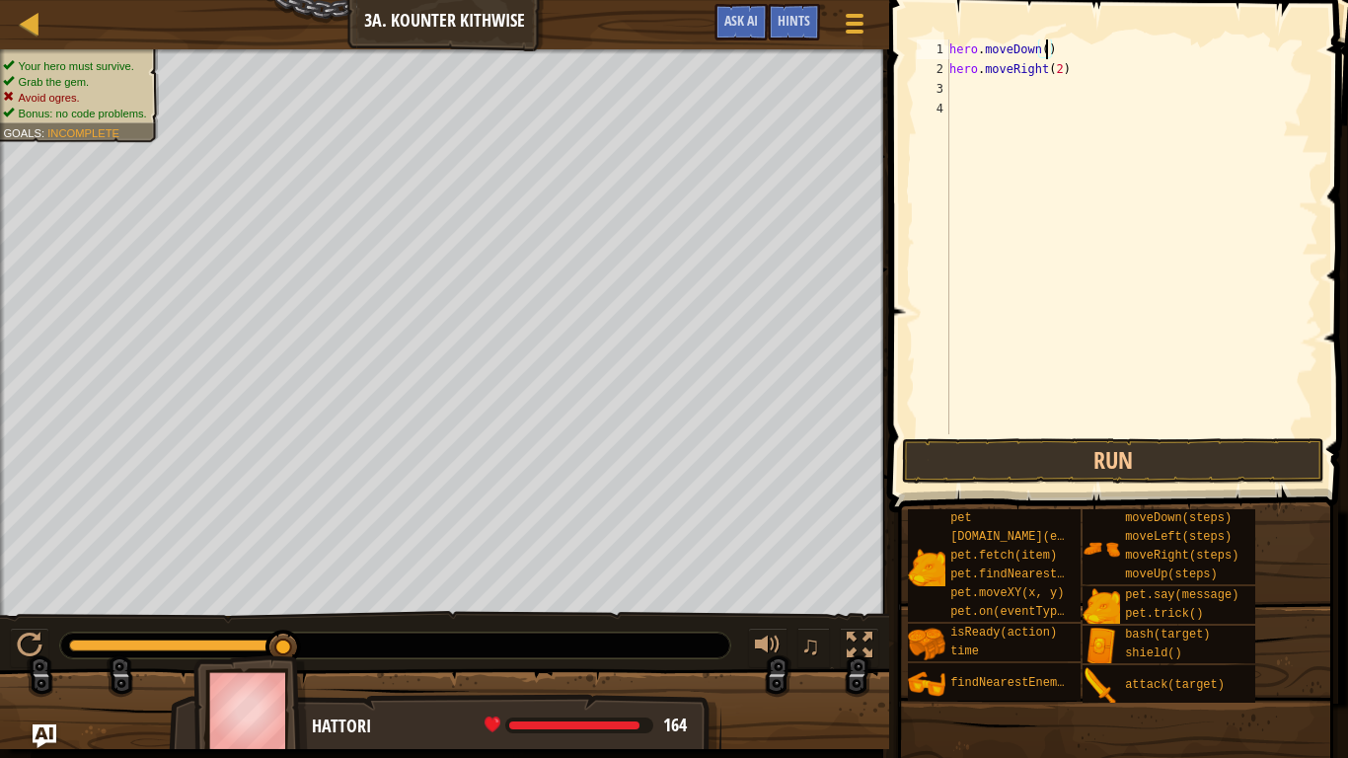
scroll to position [9, 15]
click at [1068, 67] on div "hero . moveDown ( 2 ) hero . moveRight ( 2 )" at bounding box center [1131, 256] width 373 height 434
click at [1066, 69] on div "hero . moveDown ( 2 ) hero . moveRight ( 2 )" at bounding box center [1131, 256] width 373 height 434
click at [1060, 69] on div "hero . moveDown ( 2 ) hero . moveRight ( 2 )" at bounding box center [1131, 256] width 373 height 434
type textarea "hero.moveRight(1)"
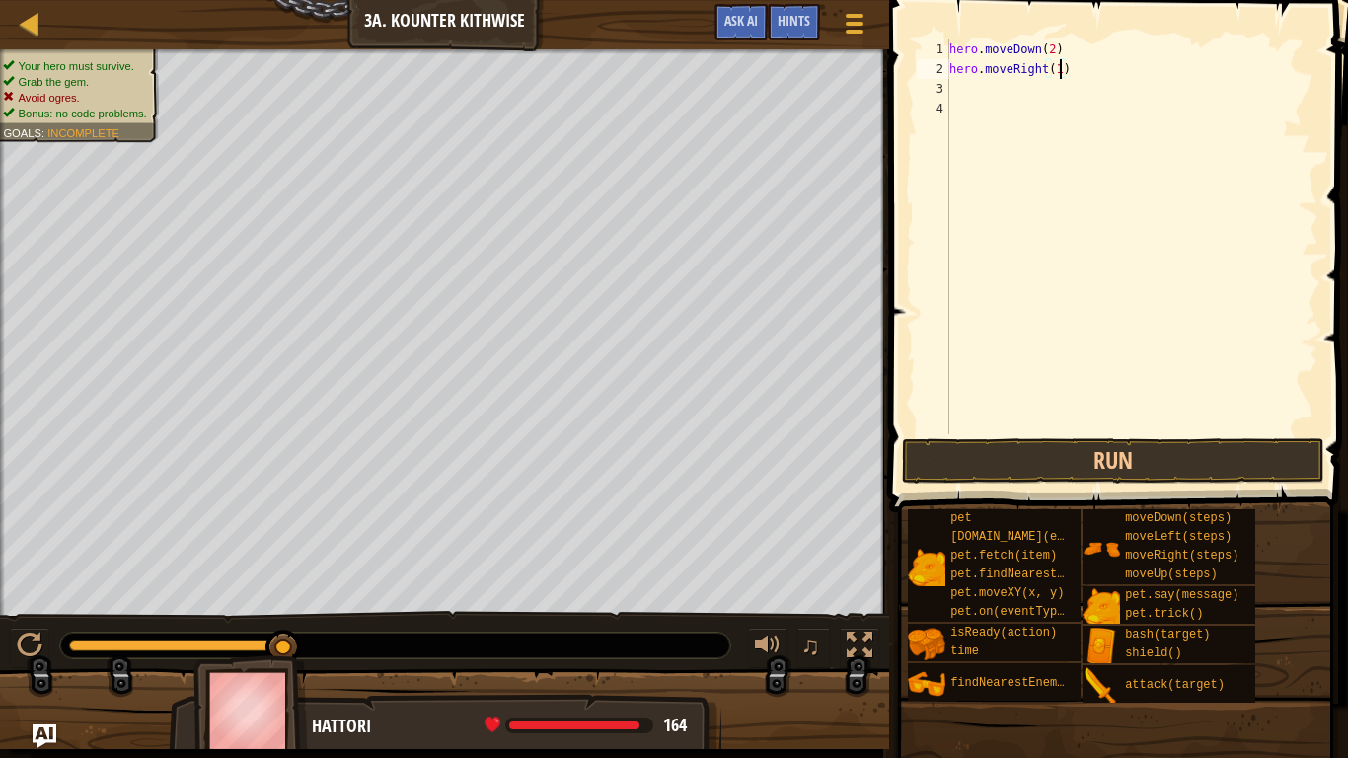
scroll to position [9, 16]
click at [1051, 102] on div "hero . moveDown ( 2 ) hero . moveRight ( 1 )" at bounding box center [1131, 256] width 373 height 434
click at [1044, 89] on div "hero . moveDown ( 2 ) hero . moveRight ( 1 )" at bounding box center [1131, 256] width 373 height 434
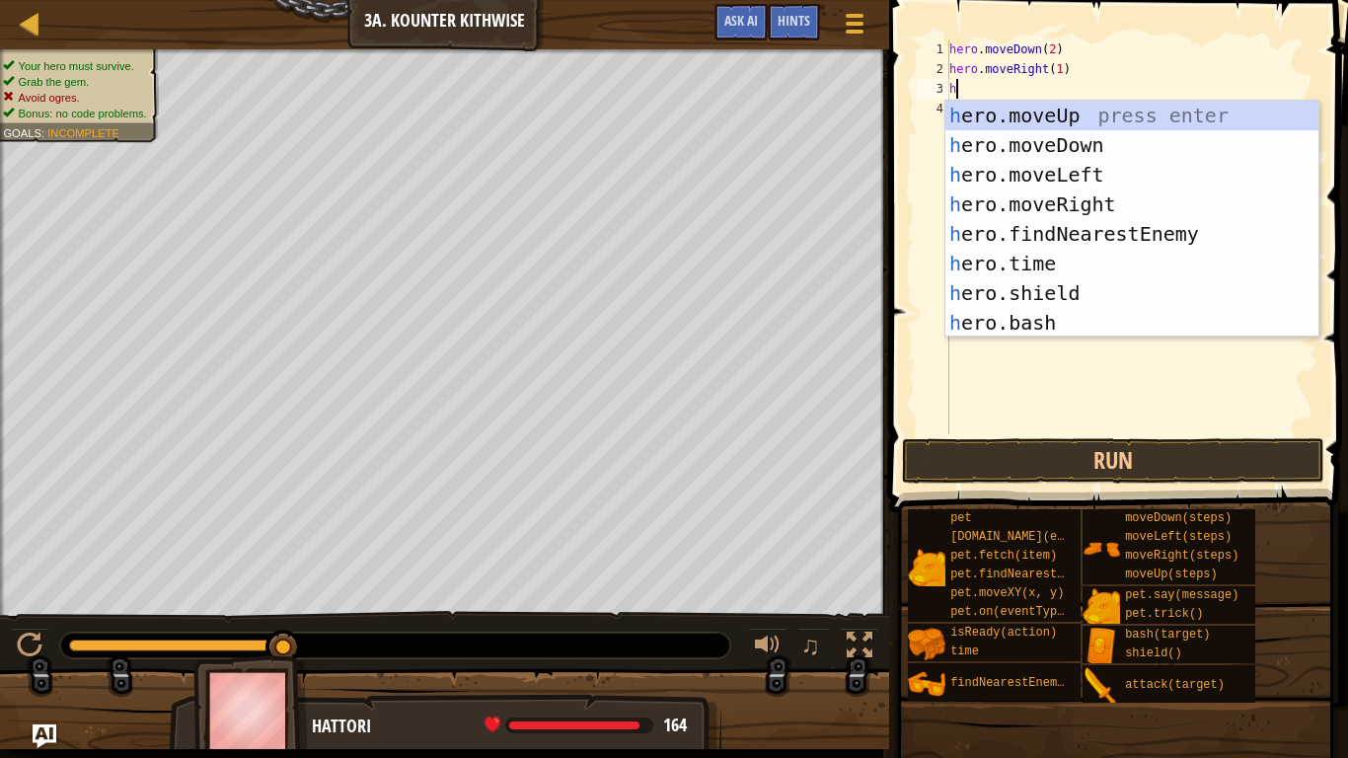
type textarea "he"
click at [1051, 127] on div "he ro.moveUp press enter he ro.moveDown press enter he ro.moveLeft press enter …" at bounding box center [1131, 249] width 373 height 296
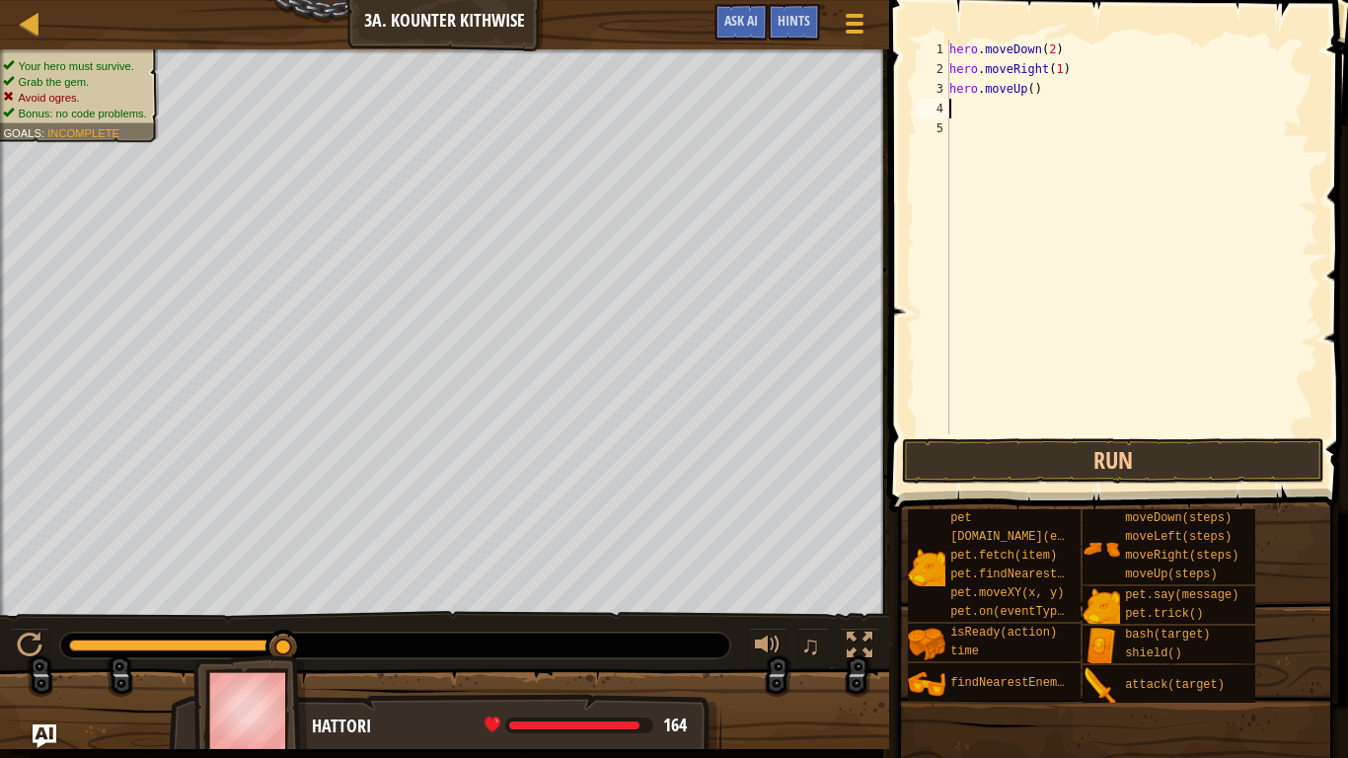
click at [1028, 87] on div "hero . moveDown ( 2 ) hero . moveRight ( 1 ) hero . moveUp ( )" at bounding box center [1131, 256] width 373 height 434
click at [1038, 88] on div "hero . moveDown ( 2 ) hero . moveRight ( 1 ) hero . moveUp ( )" at bounding box center [1131, 256] width 373 height 434
click at [1033, 88] on div "hero . moveDown ( 2 ) hero . moveRight ( 1 ) hero . moveUp ( )" at bounding box center [1131, 256] width 373 height 434
type textarea "hero.moveUp(1)"
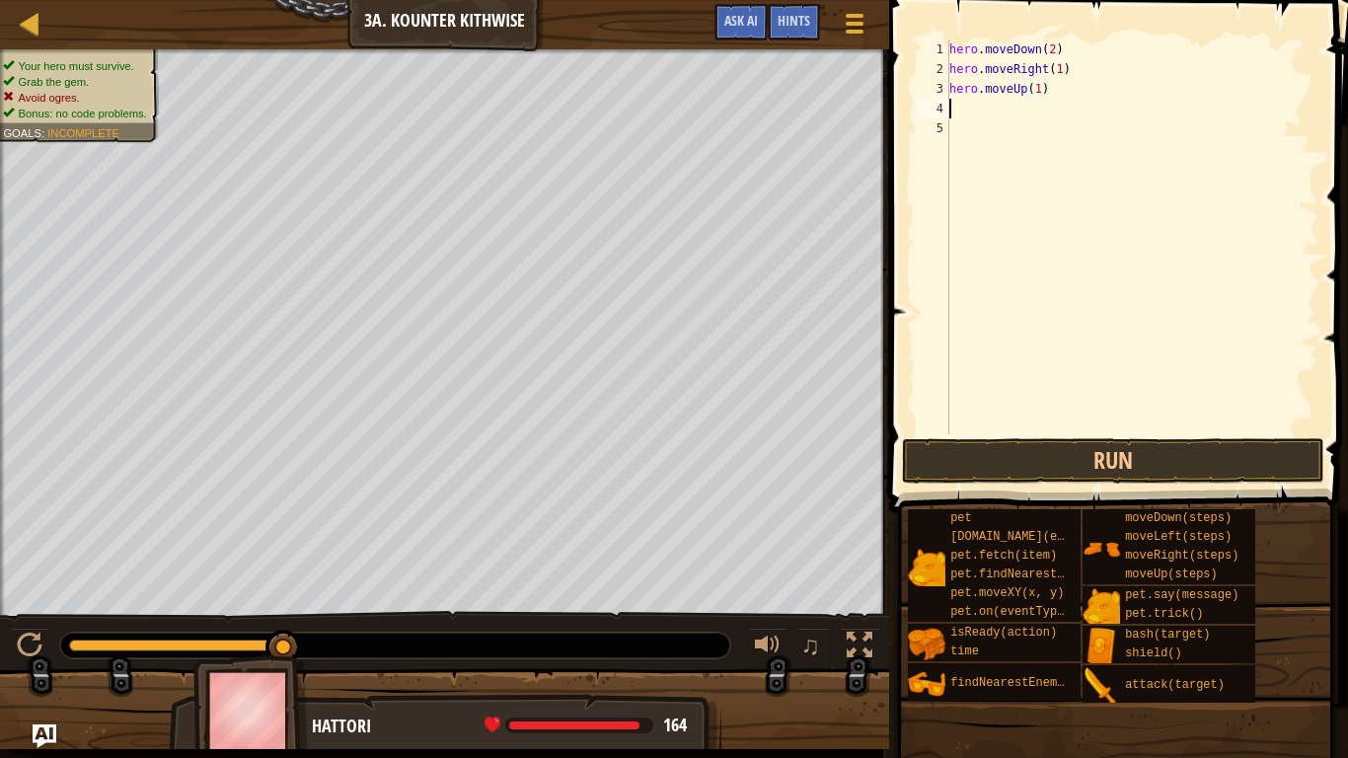
click at [994, 107] on div "hero . moveDown ( 2 ) hero . moveRight ( 1 ) hero . moveUp ( 1 )" at bounding box center [1131, 256] width 373 height 434
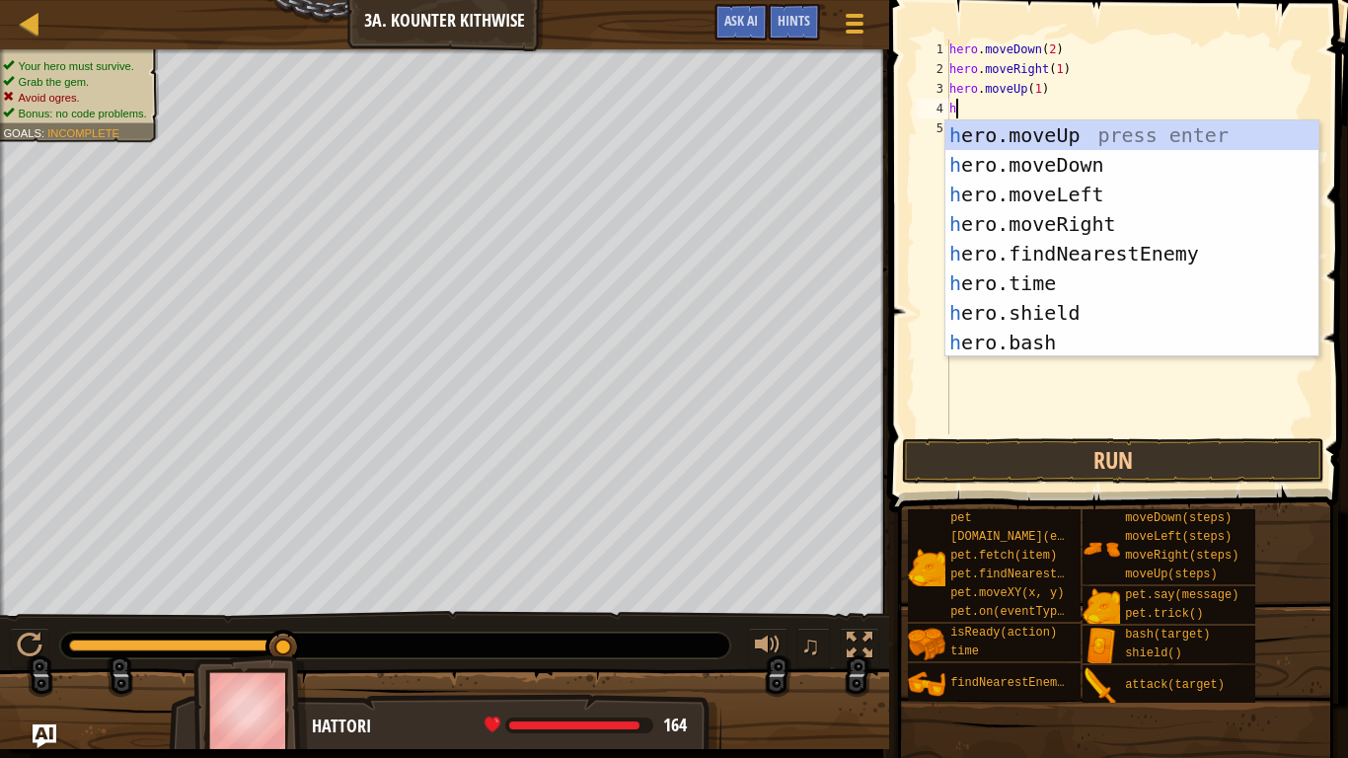
type textarea "he"
click at [1075, 226] on div "he ro.moveUp press enter he ro.moveDown press enter he ro.moveLeft press enter …" at bounding box center [1131, 268] width 373 height 296
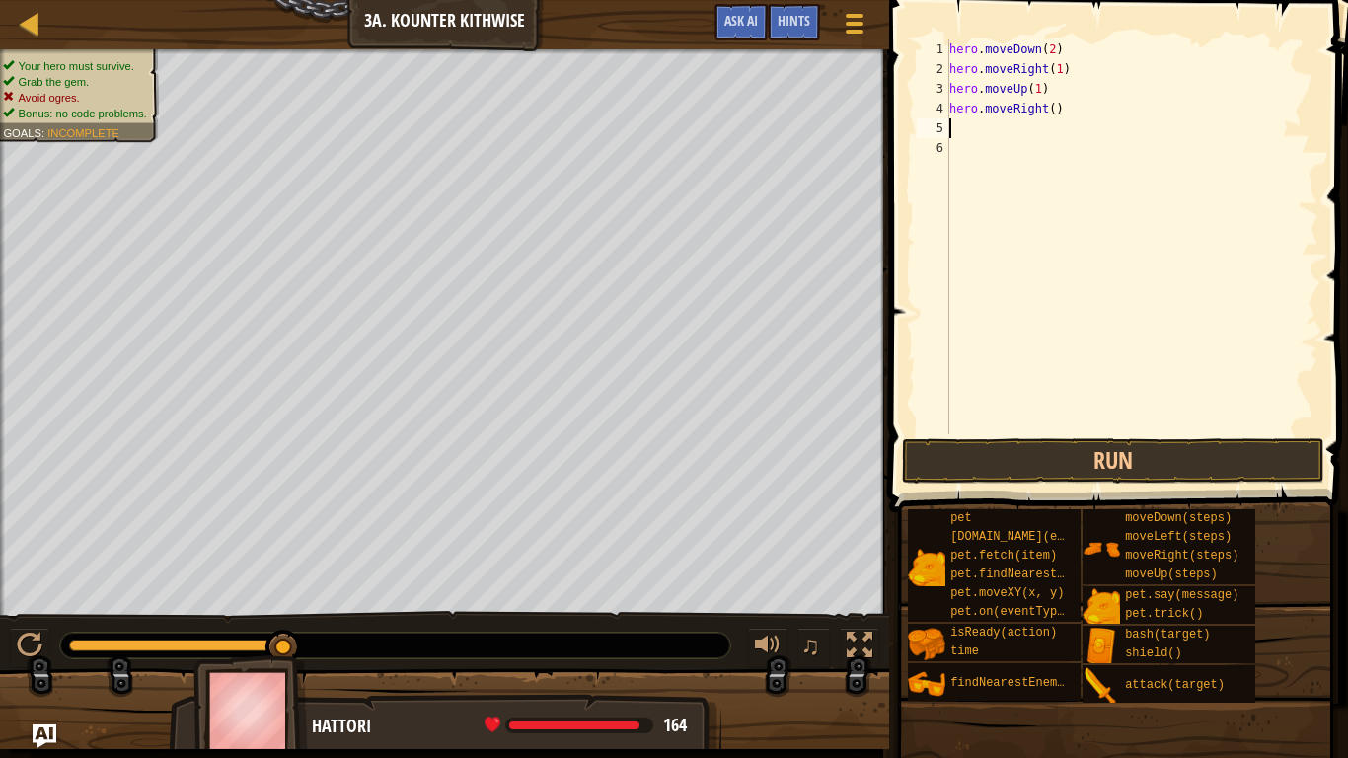
scroll to position [9, 0]
click at [1057, 107] on div "hero . moveDown ( 2 ) hero . moveRight ( 1 ) hero . moveUp ( 1 ) hero . moveRig…" at bounding box center [1131, 256] width 373 height 434
click at [1053, 107] on div "hero . moveDown ( 2 ) hero . moveRight ( 1 ) hero . moveUp ( 1 ) hero . moveRig…" at bounding box center [1131, 256] width 373 height 434
type textarea "hero.moveRight(1)"
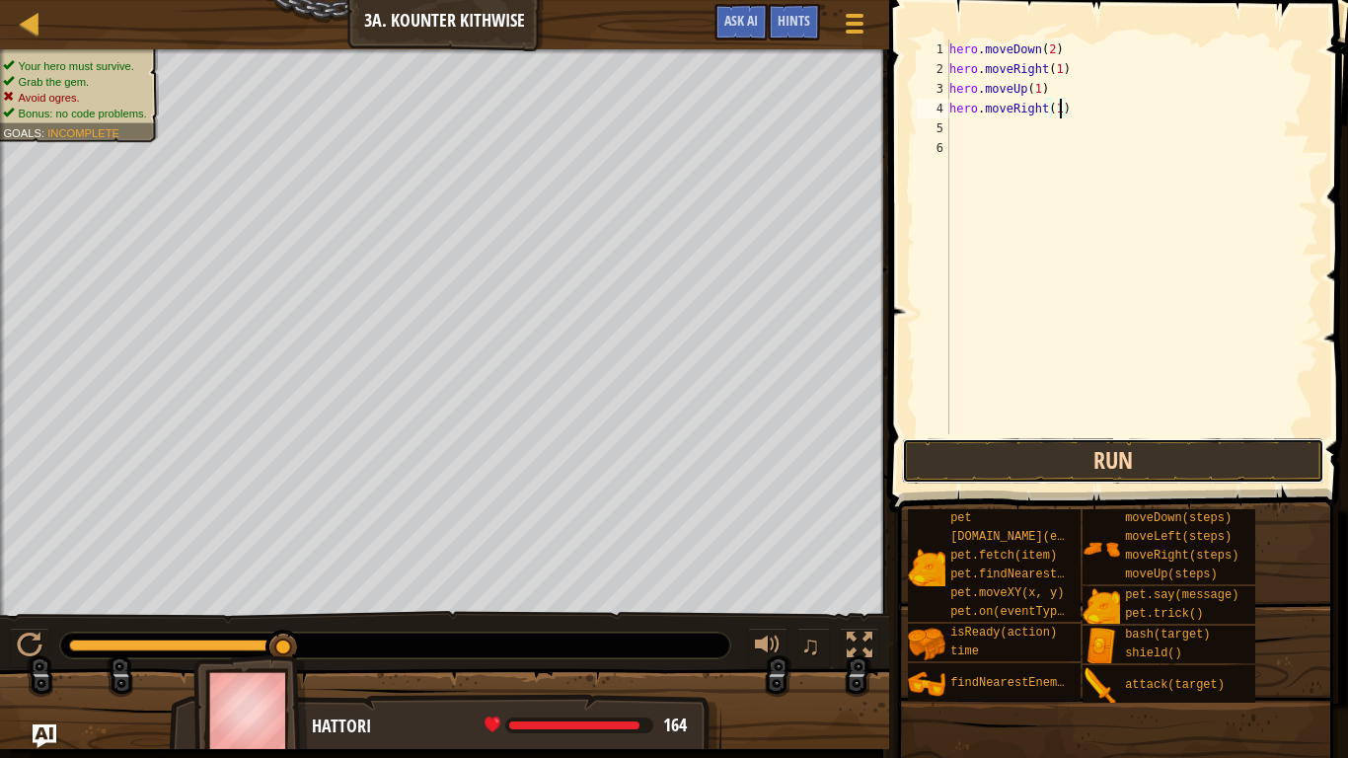
click at [1157, 479] on button "Run" at bounding box center [1113, 460] width 422 height 45
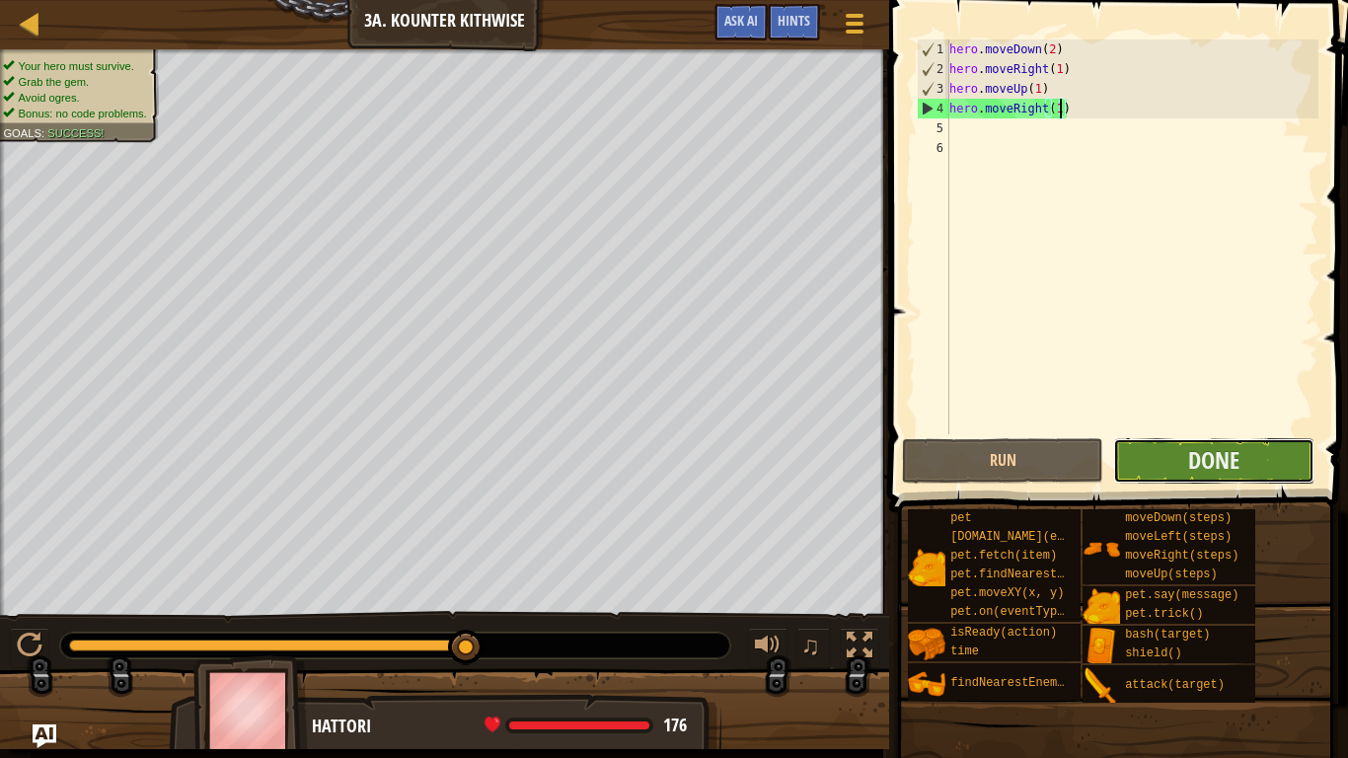
click at [1174, 457] on button "Done" at bounding box center [1213, 460] width 201 height 45
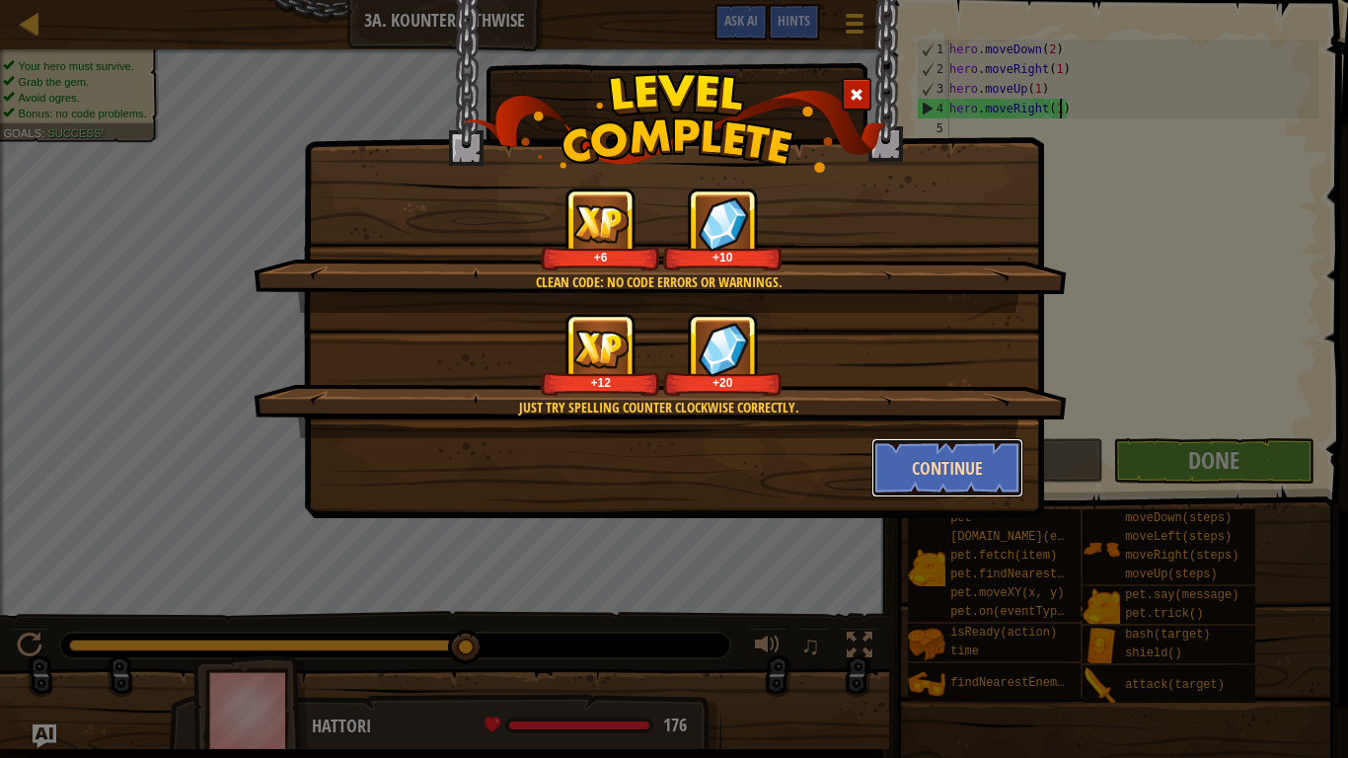
click at [960, 467] on button "Continue" at bounding box center [947, 467] width 153 height 59
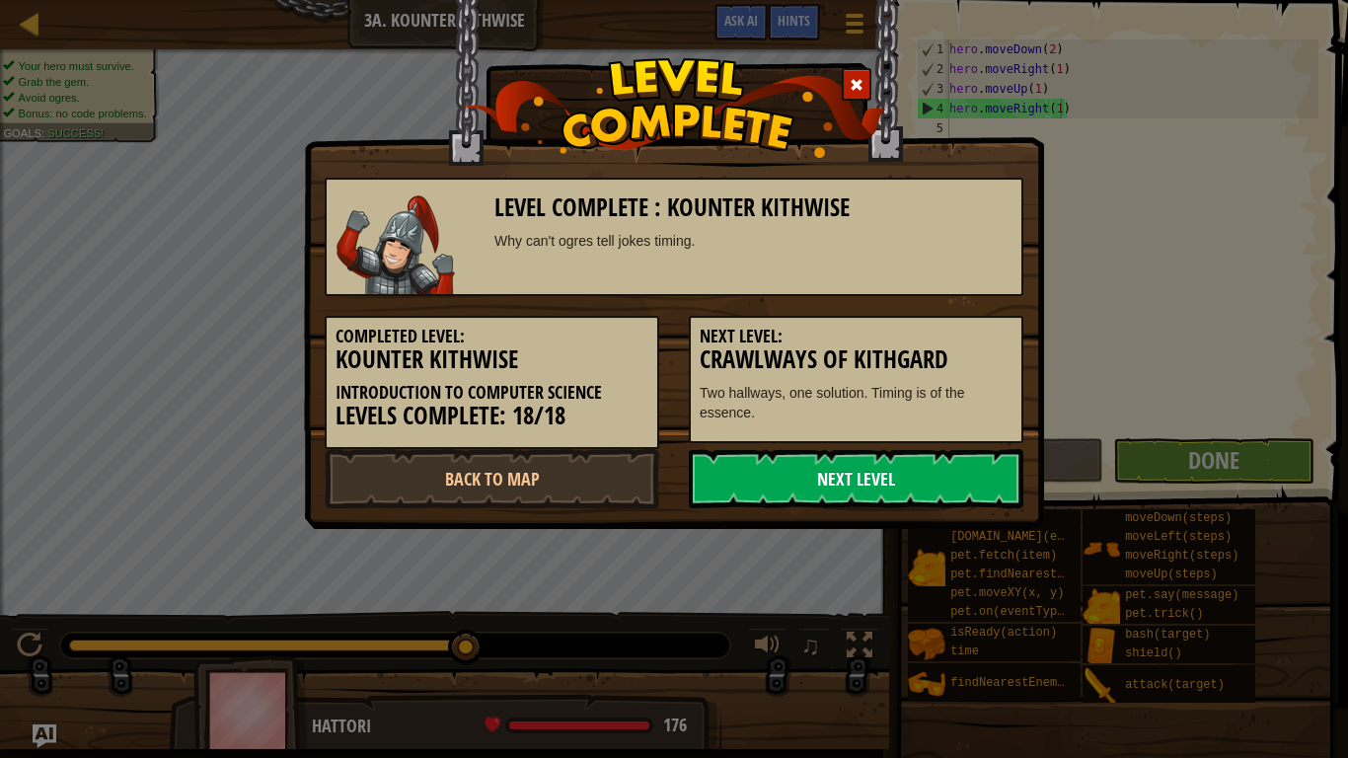
click at [839, 478] on link "Next Level" at bounding box center [856, 478] width 335 height 59
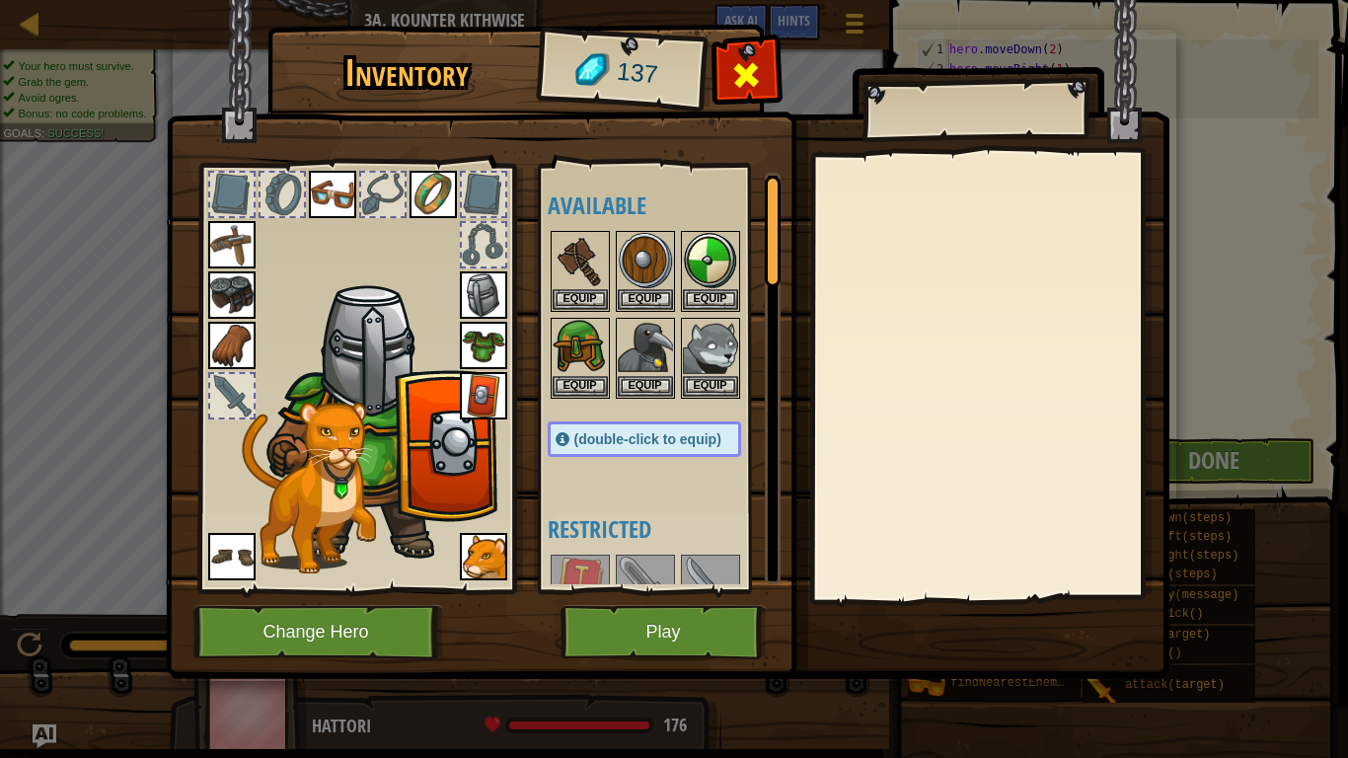
click at [756, 82] on span at bounding box center [746, 75] width 32 height 32
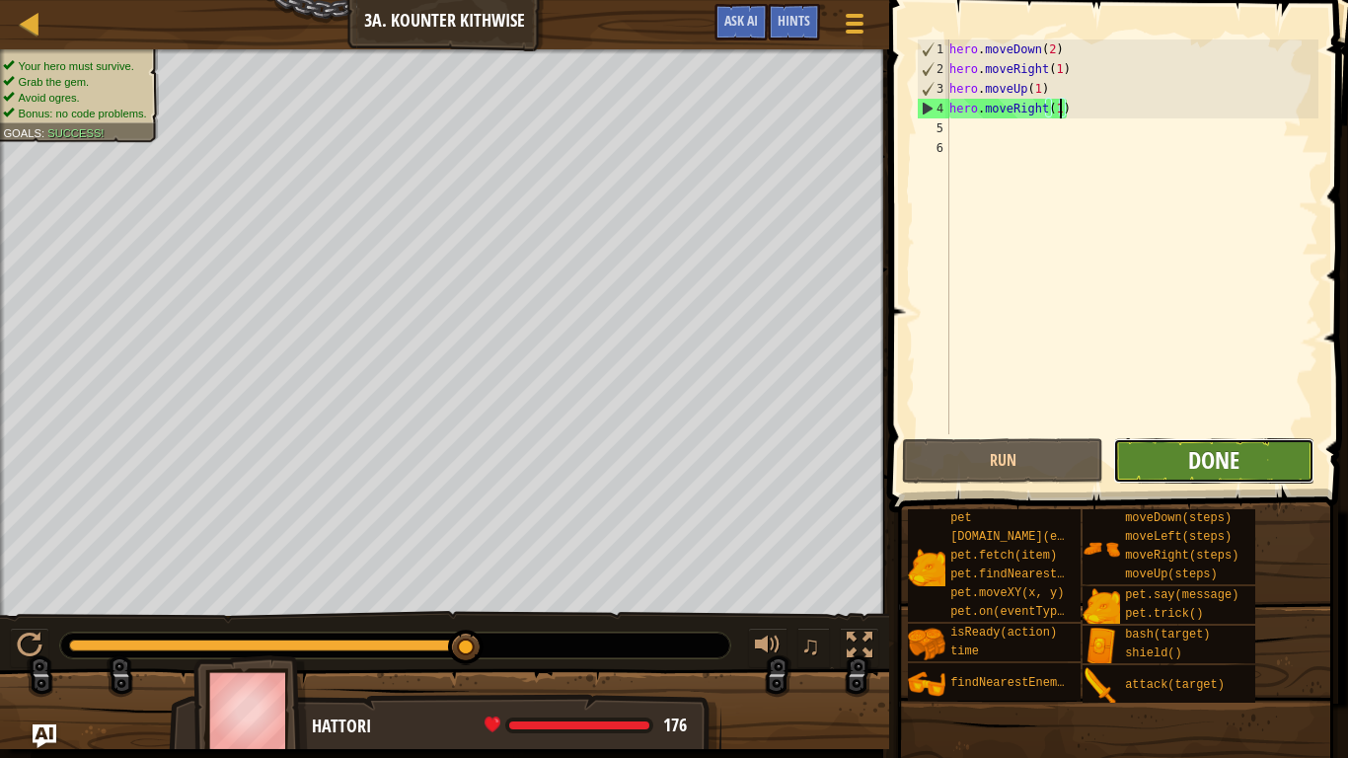
click at [1219, 461] on span "Done" at bounding box center [1213, 460] width 51 height 32
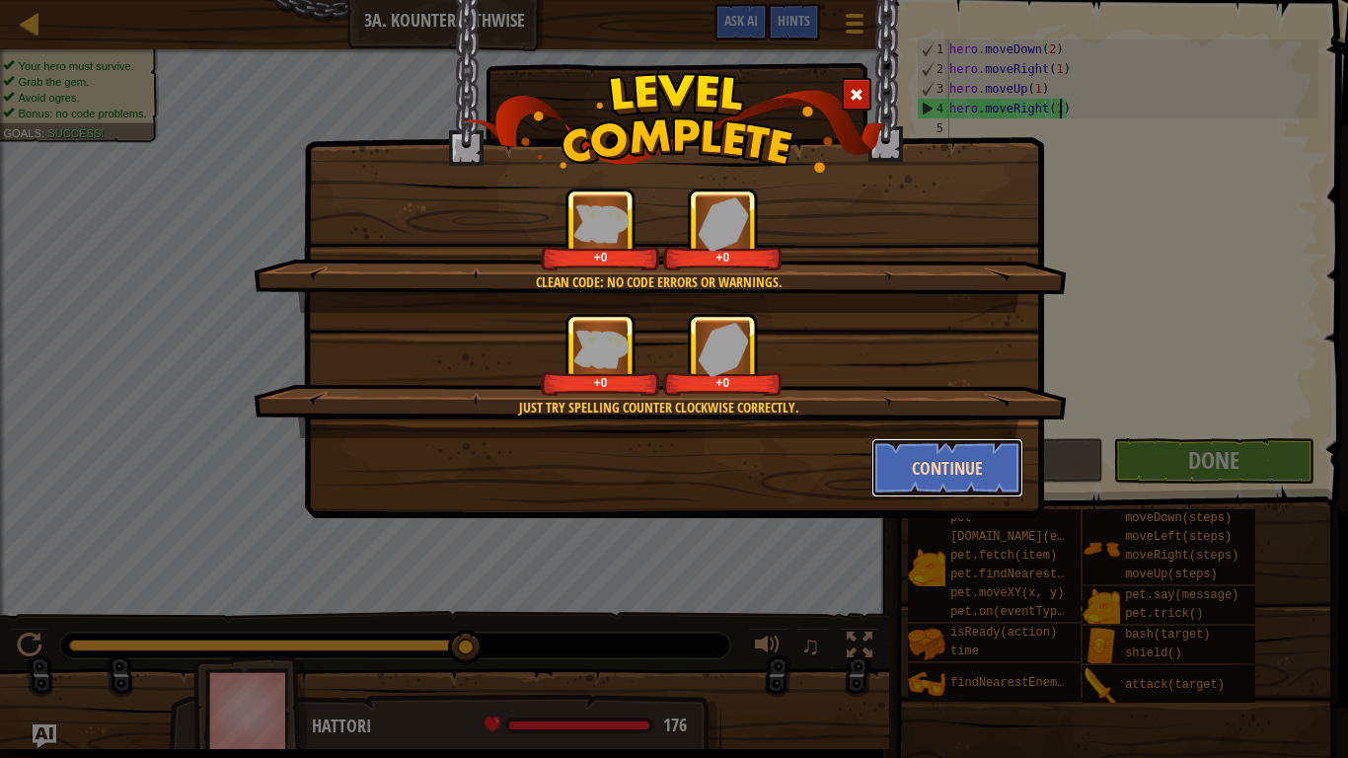
click at [918, 465] on button "Continue" at bounding box center [947, 467] width 153 height 59
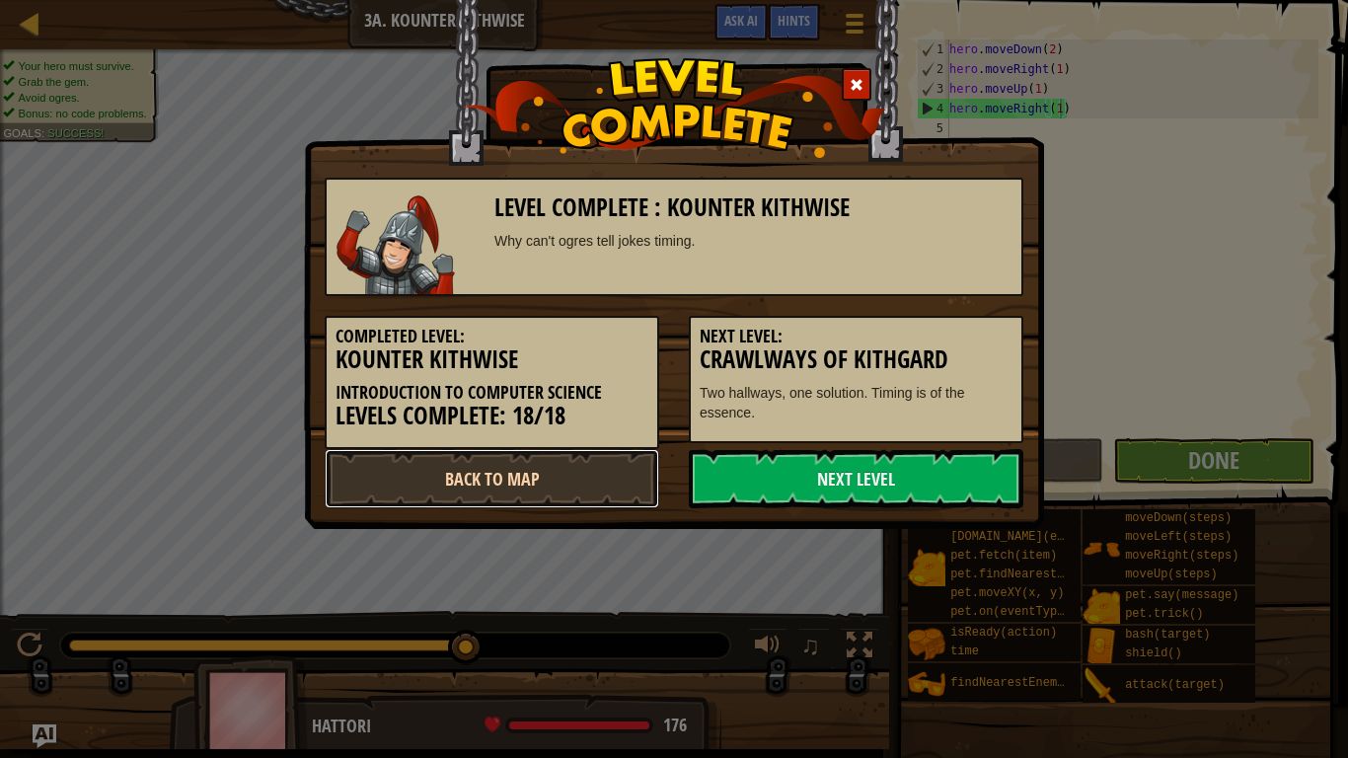
click at [562, 461] on link "Back to Map" at bounding box center [492, 478] width 335 height 59
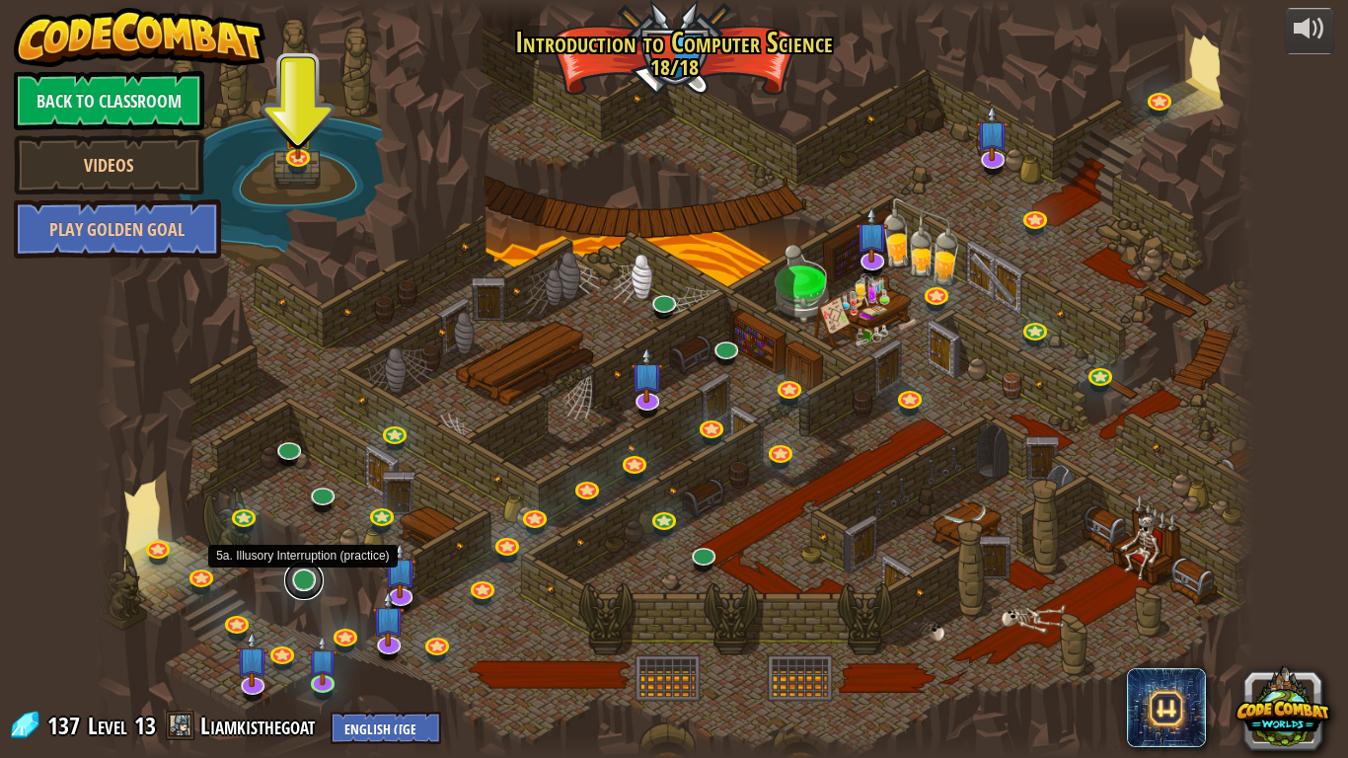
click at [310, 585] on link at bounding box center [303, 579] width 39 height 39
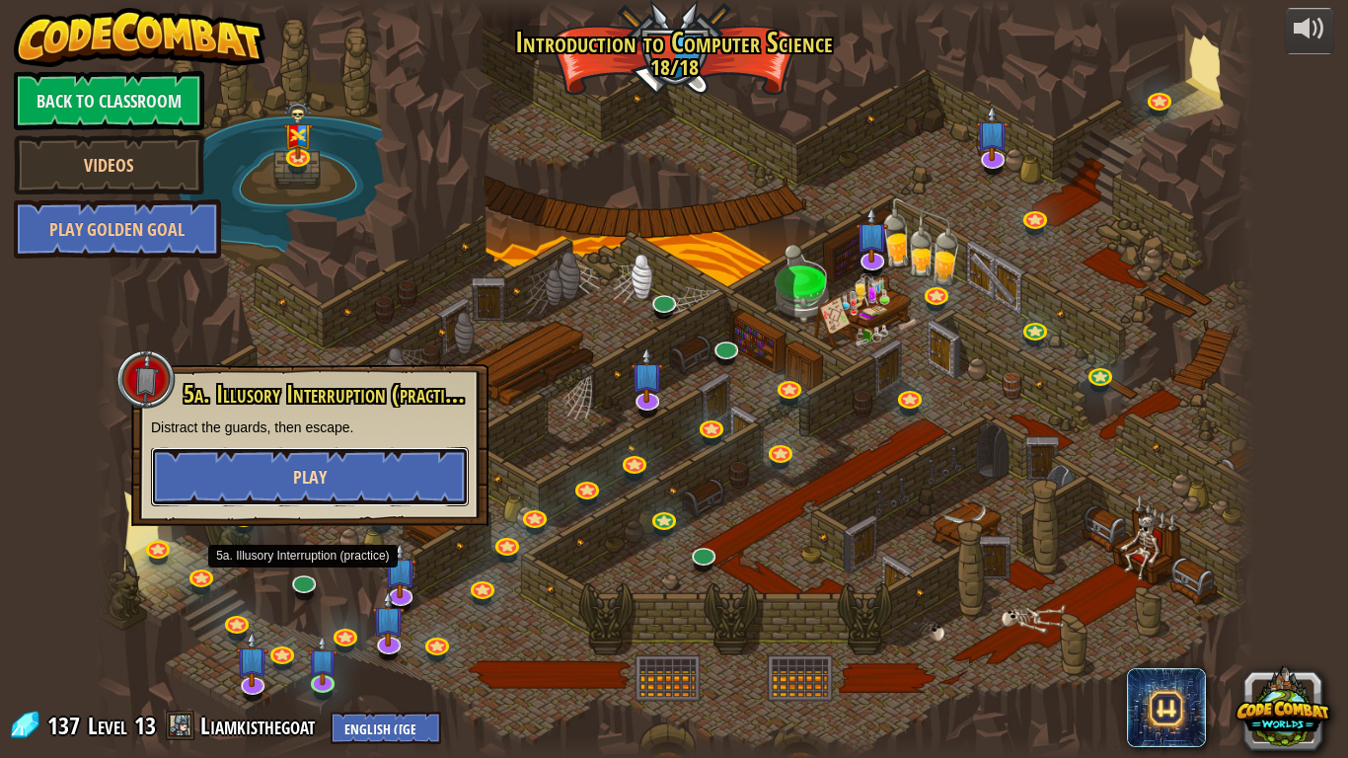
click at [363, 476] on button "Play" at bounding box center [310, 476] width 318 height 59
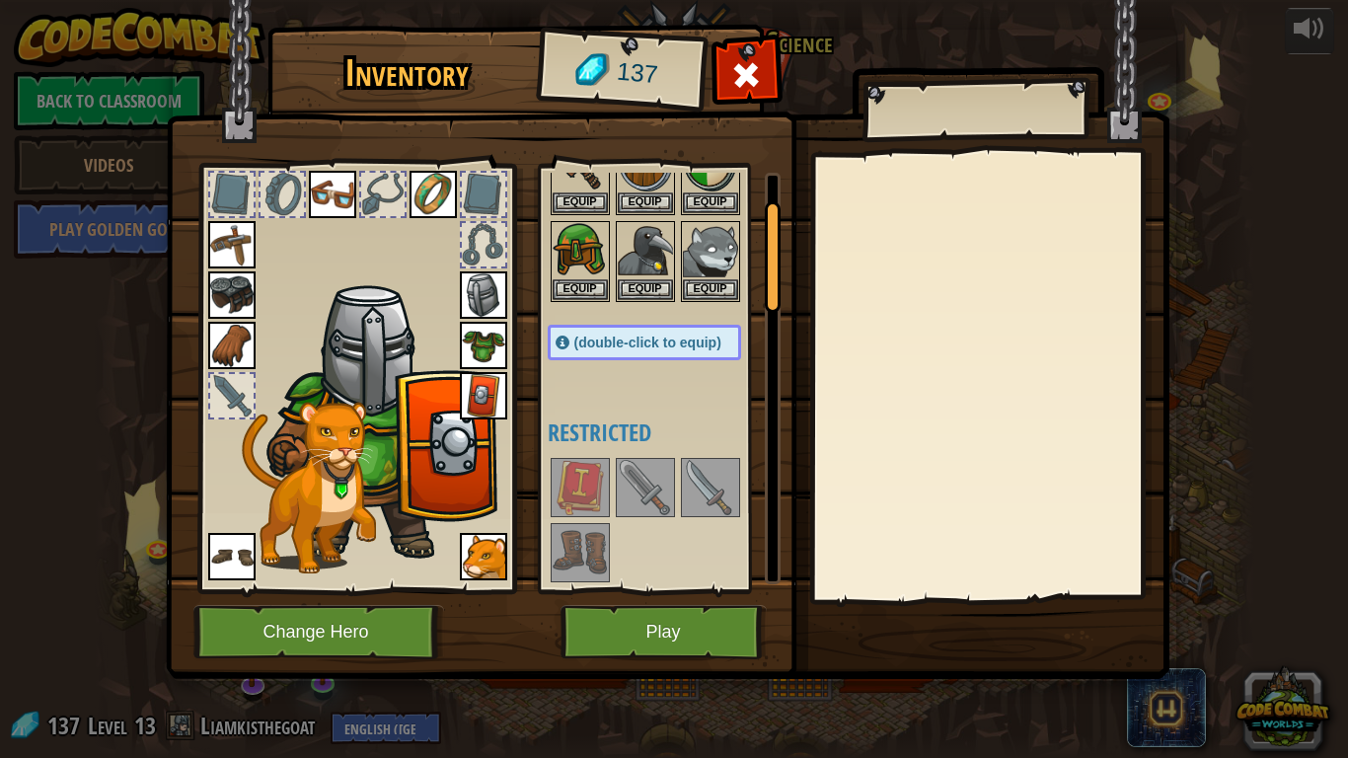
scroll to position [105, 0]
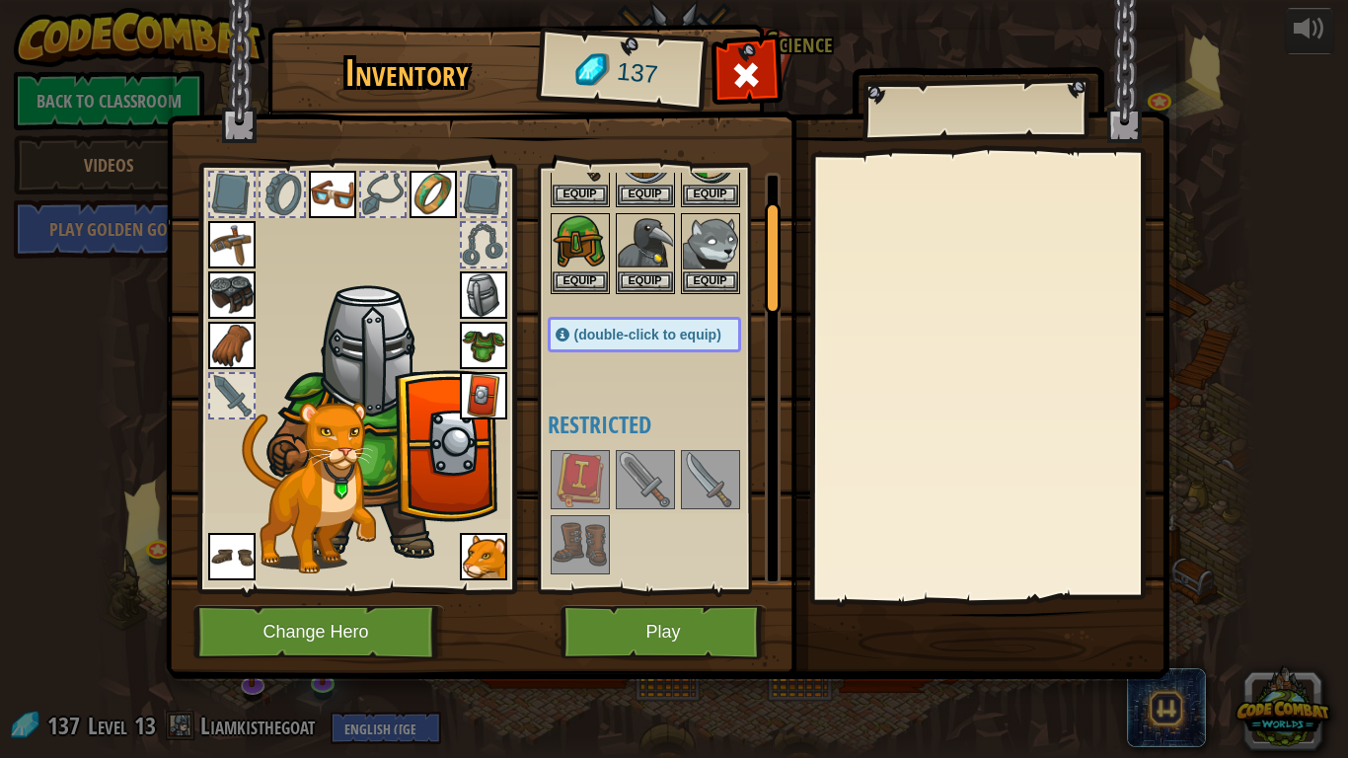
click at [574, 540] on img at bounding box center [580, 544] width 55 height 55
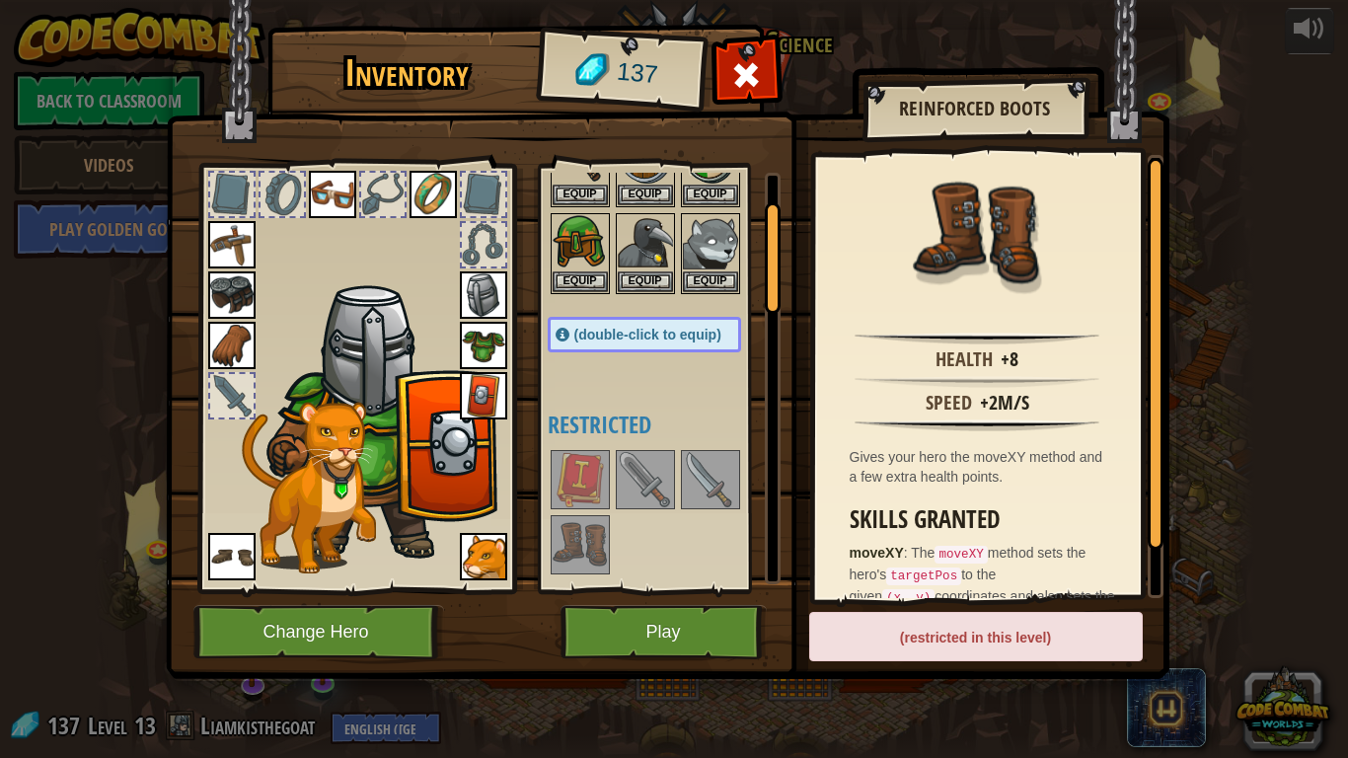
click at [214, 557] on img at bounding box center [231, 556] width 47 height 47
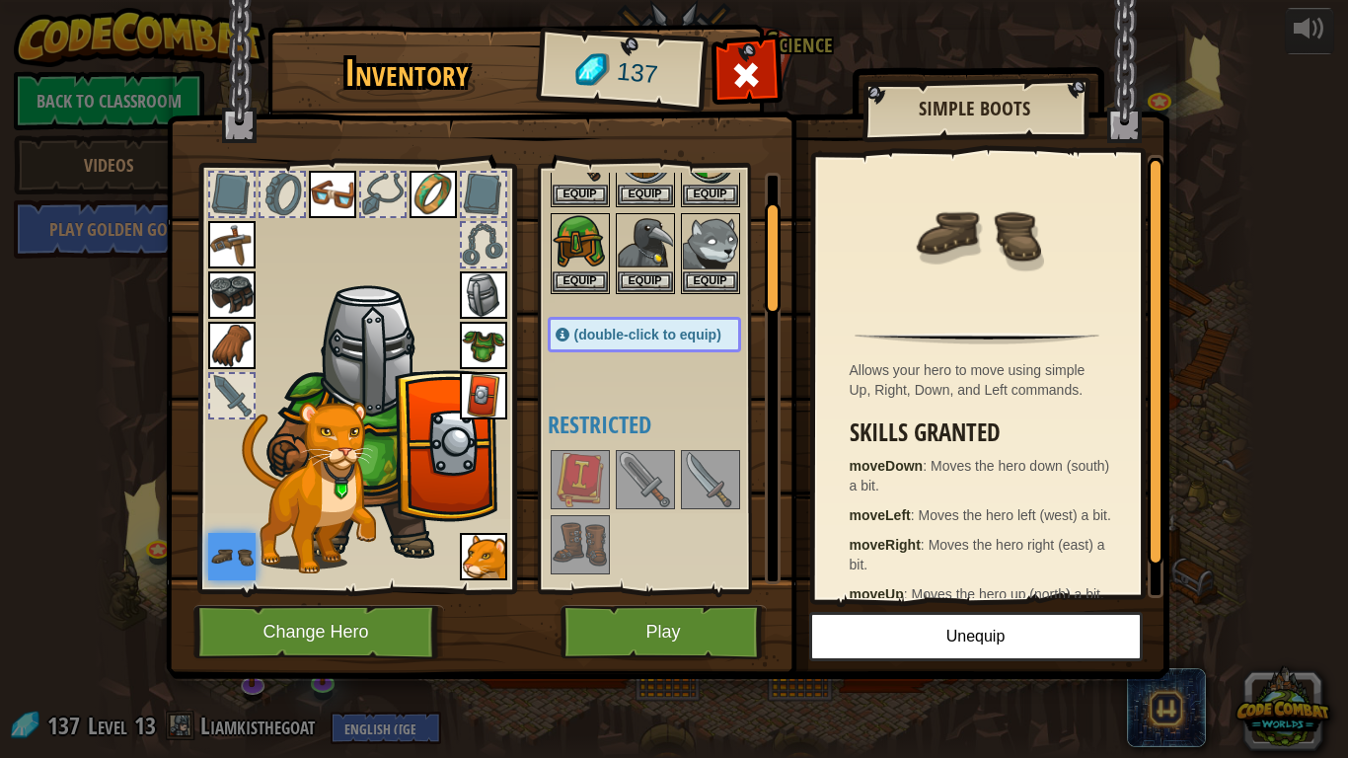
click at [573, 551] on img at bounding box center [580, 544] width 55 height 55
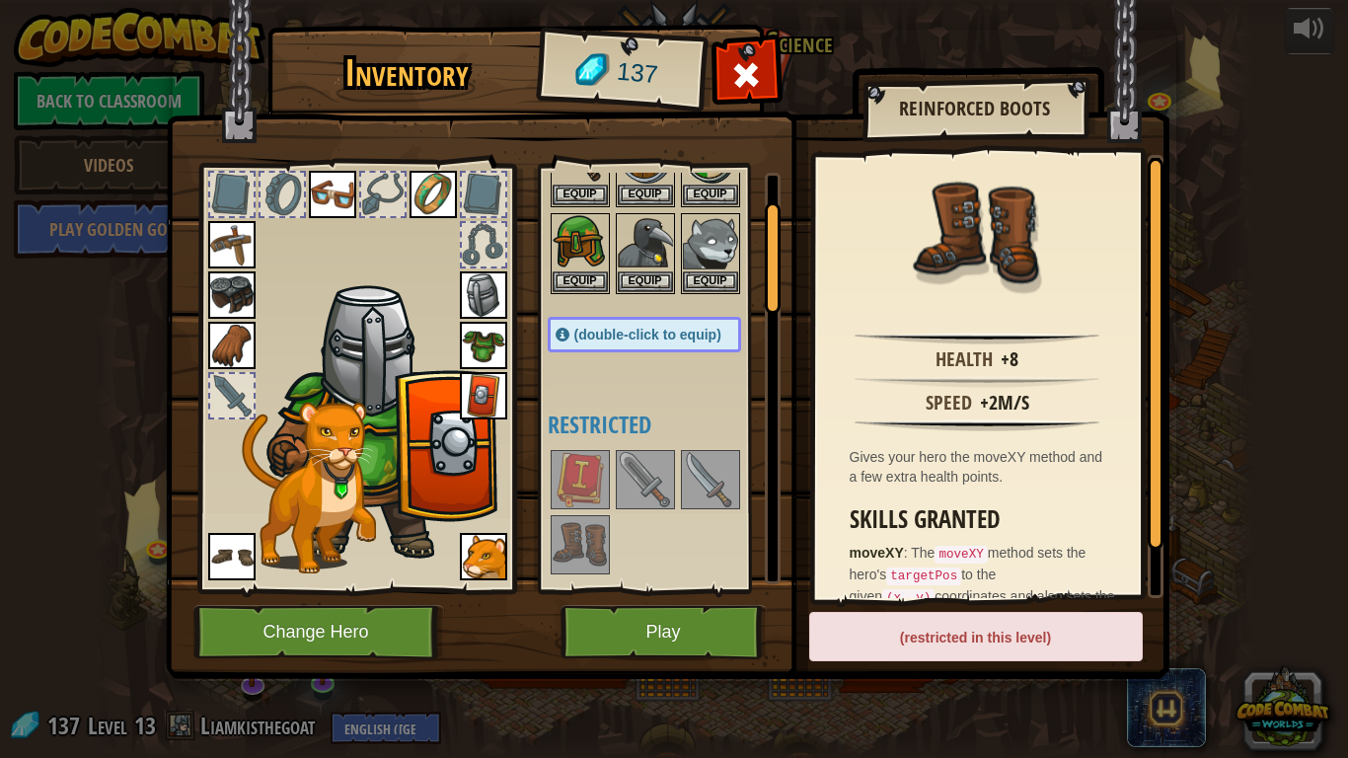
click at [223, 556] on img at bounding box center [231, 556] width 47 height 47
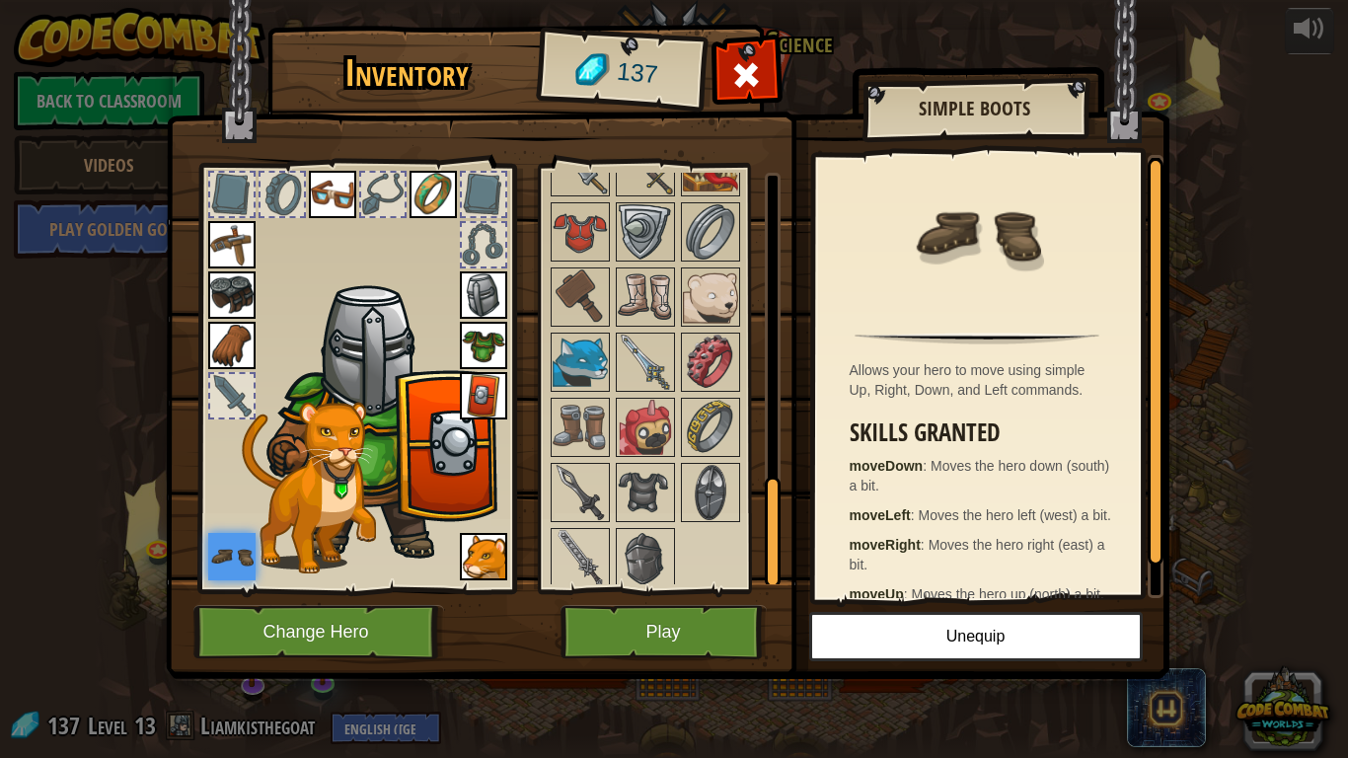
scroll to position [1196, 0]
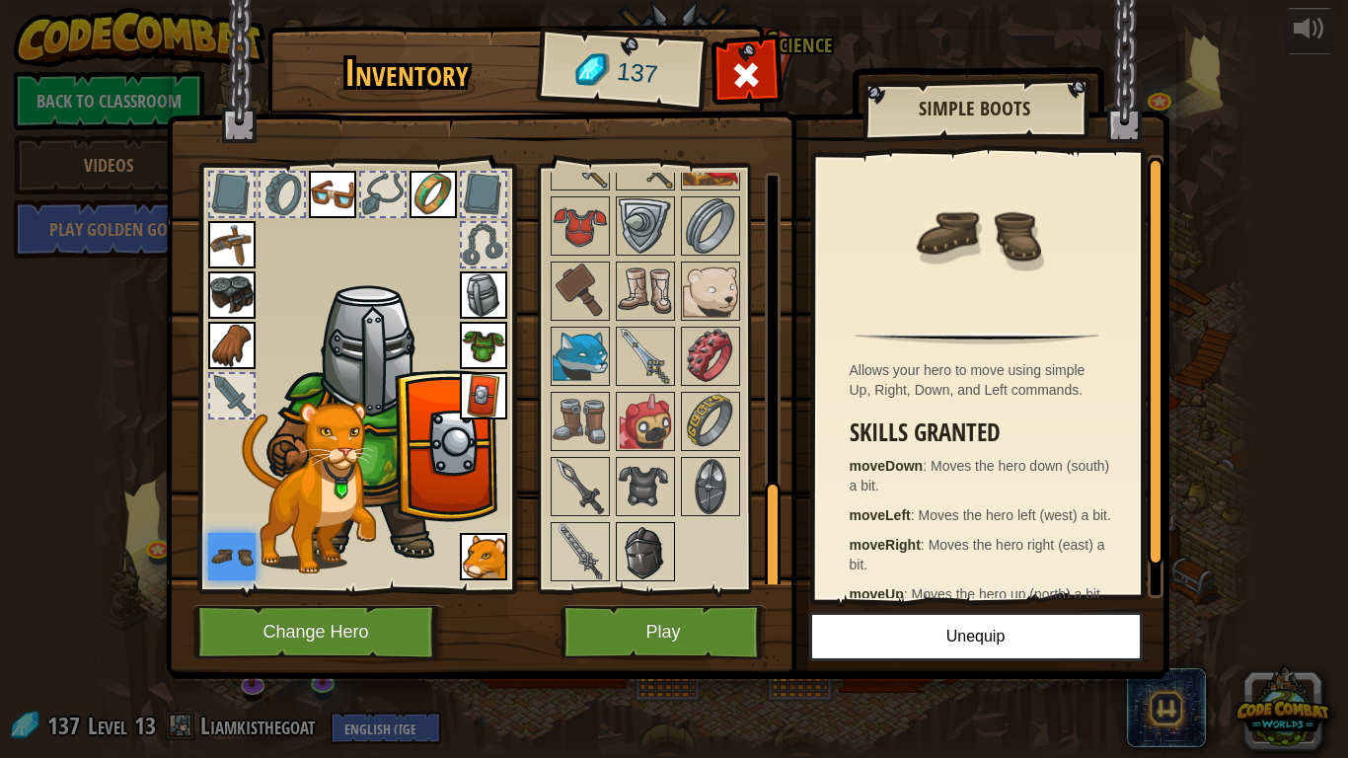
click at [660, 554] on img at bounding box center [645, 551] width 55 height 55
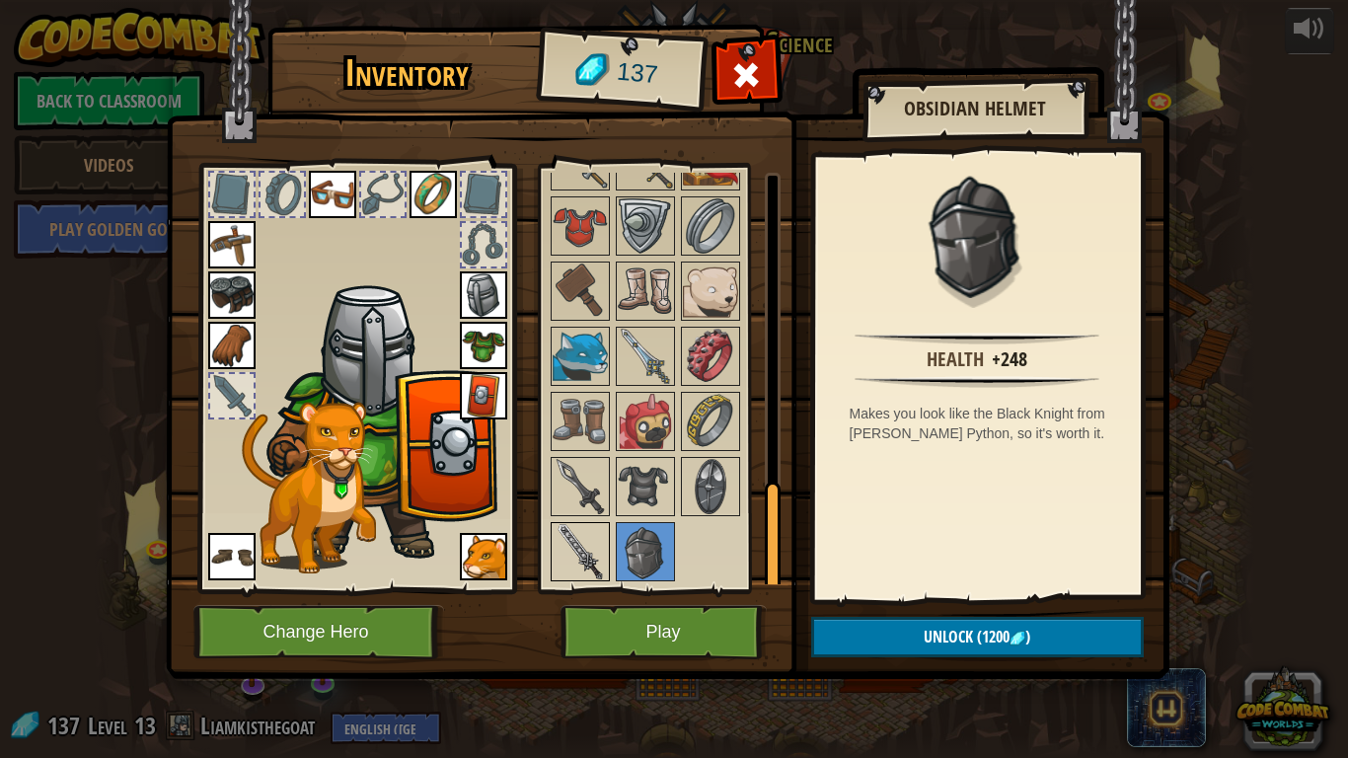
click at [591, 542] on img at bounding box center [580, 551] width 55 height 55
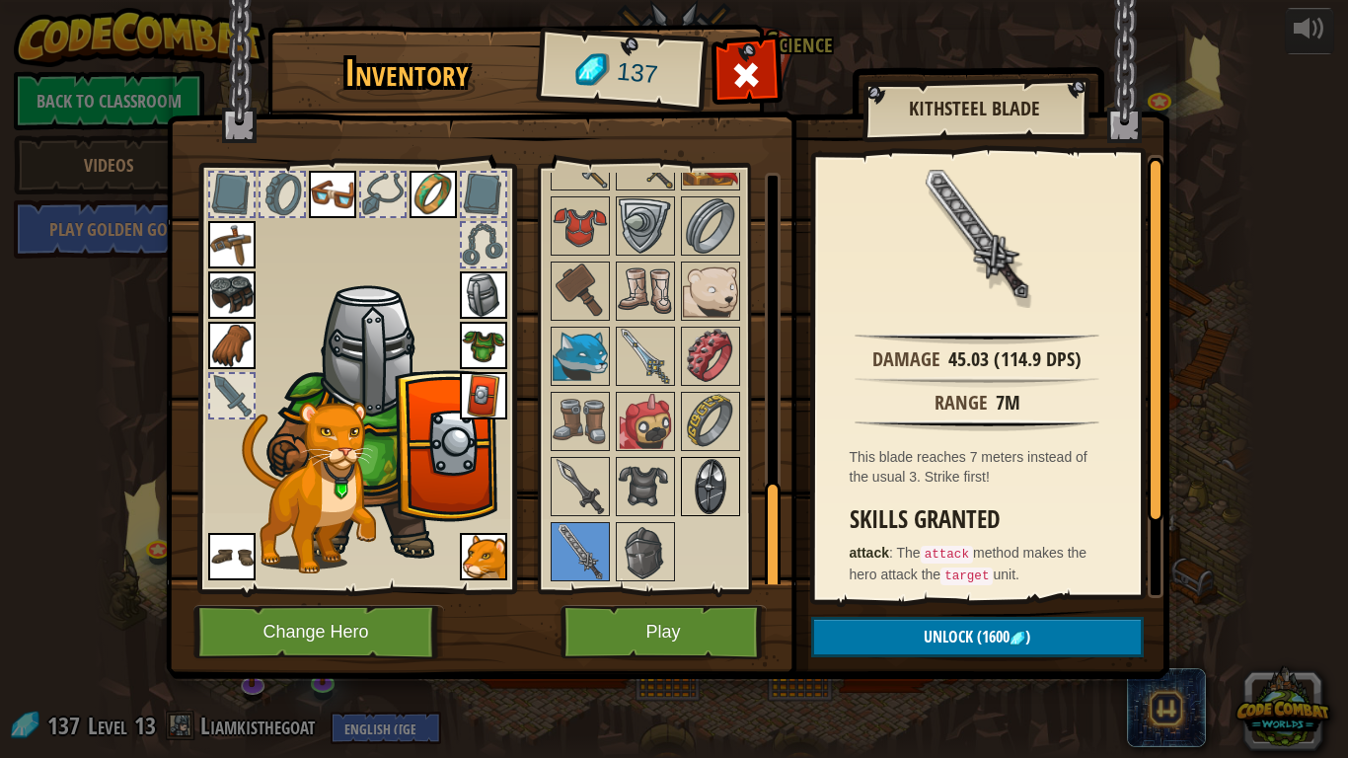
click at [719, 493] on img at bounding box center [710, 486] width 55 height 55
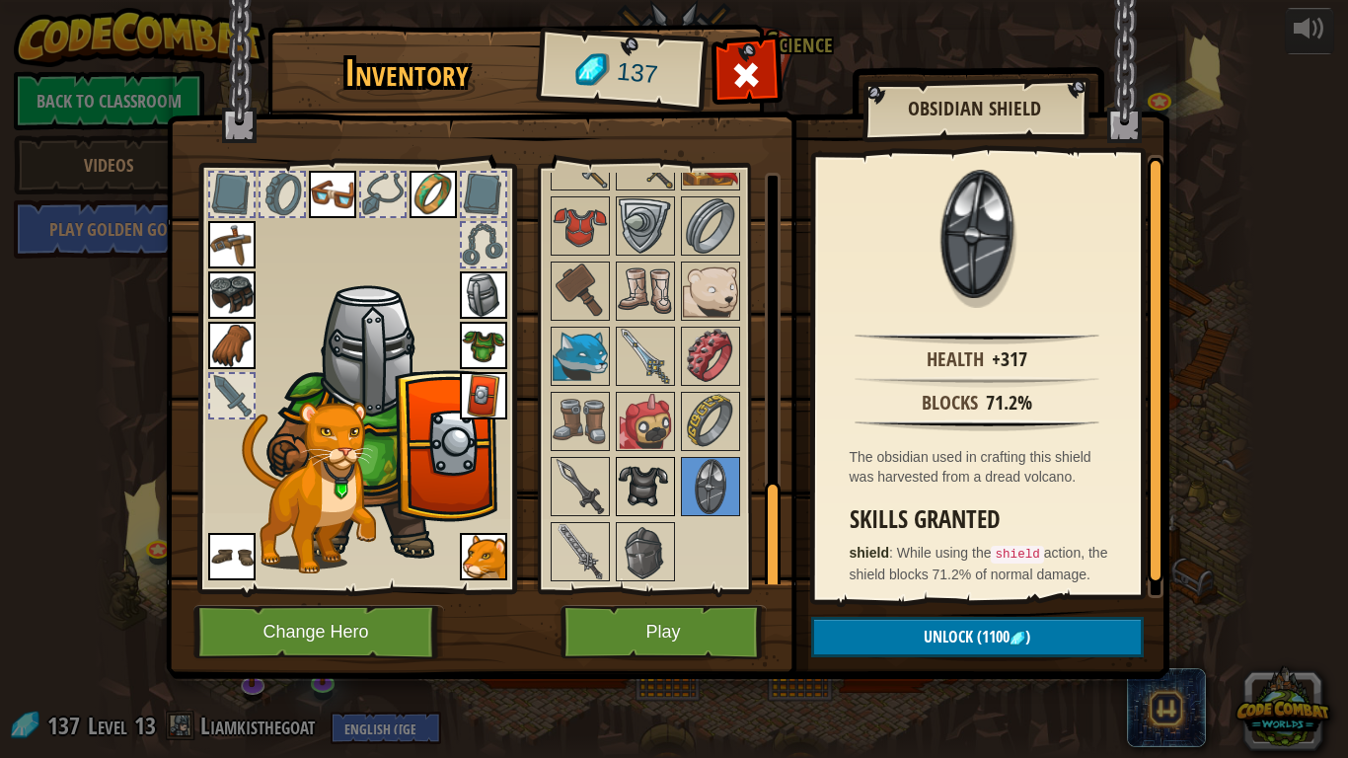
click at [658, 481] on img at bounding box center [645, 486] width 55 height 55
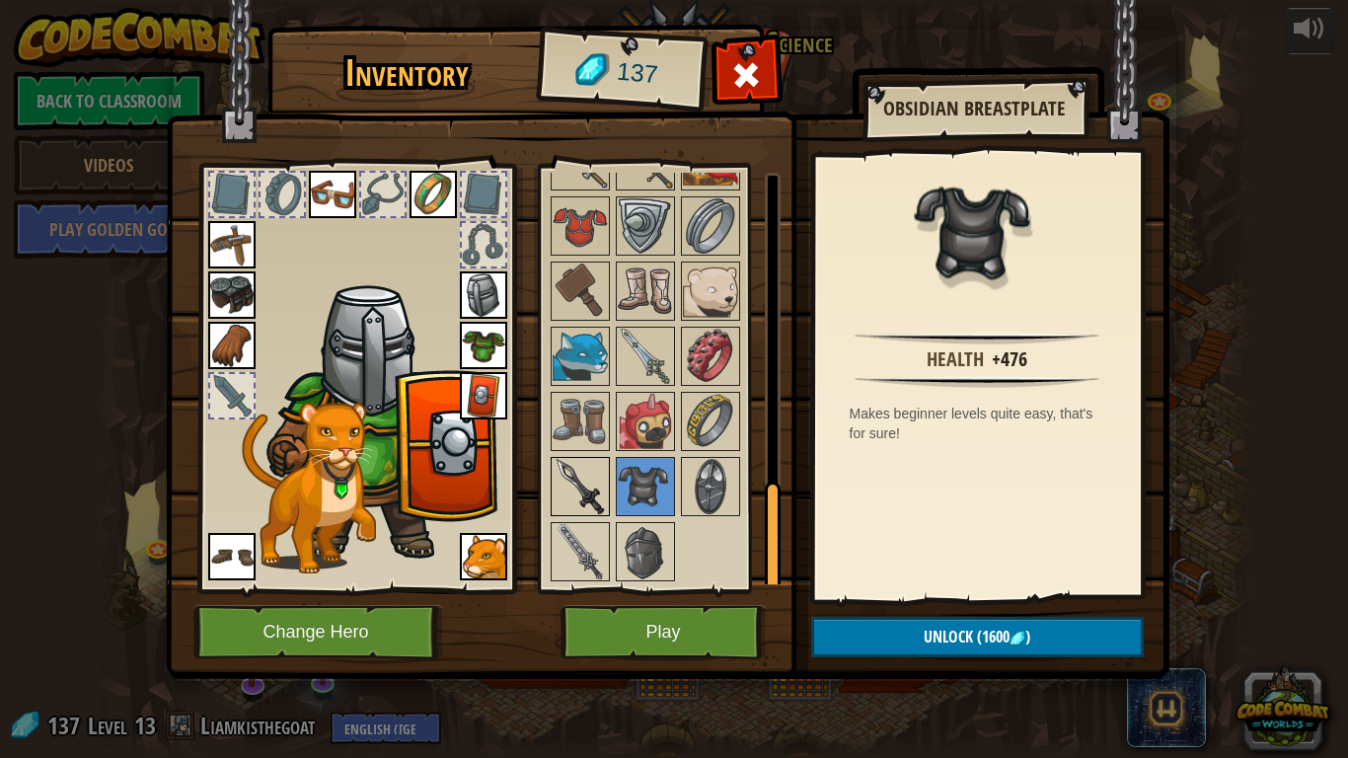
click at [580, 485] on img at bounding box center [580, 486] width 55 height 55
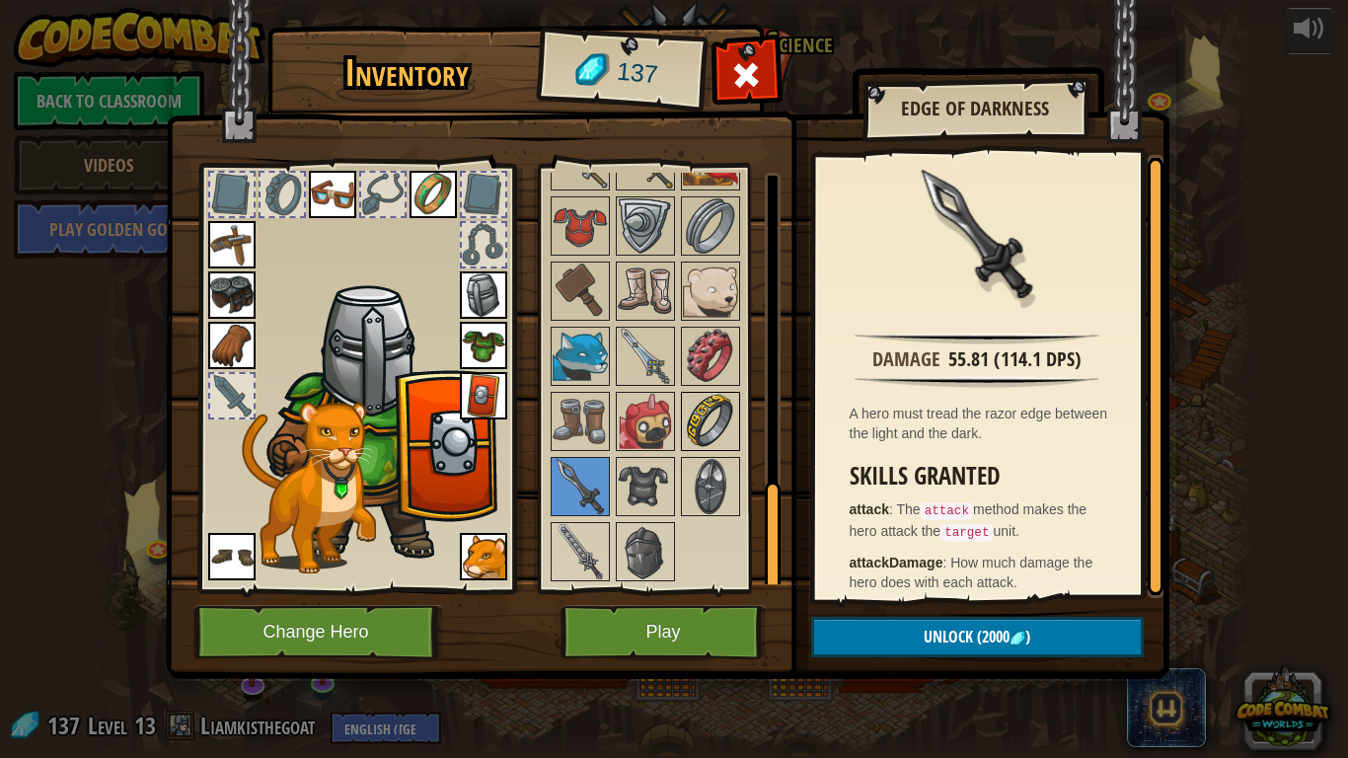
click at [719, 411] on img at bounding box center [710, 421] width 55 height 55
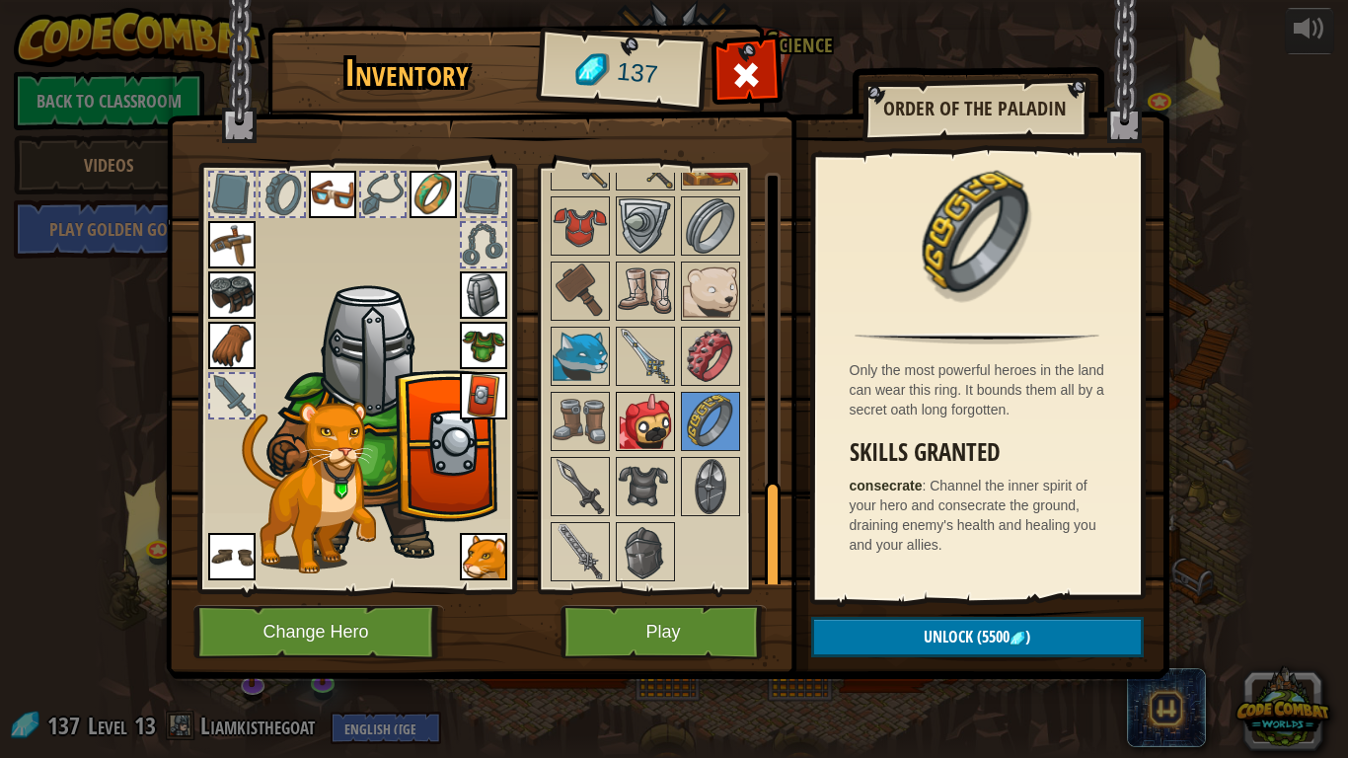
click at [644, 417] on img at bounding box center [645, 421] width 55 height 55
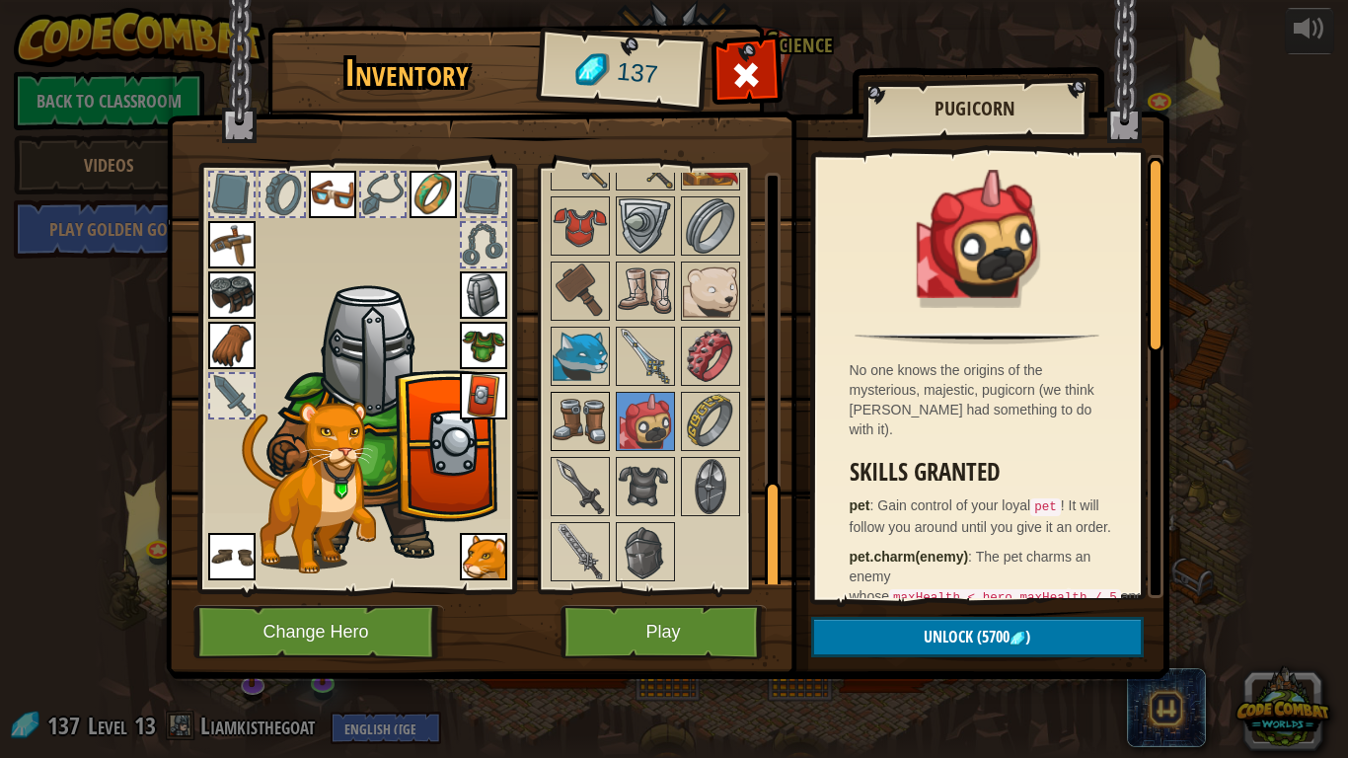
click at [578, 417] on img at bounding box center [580, 421] width 55 height 55
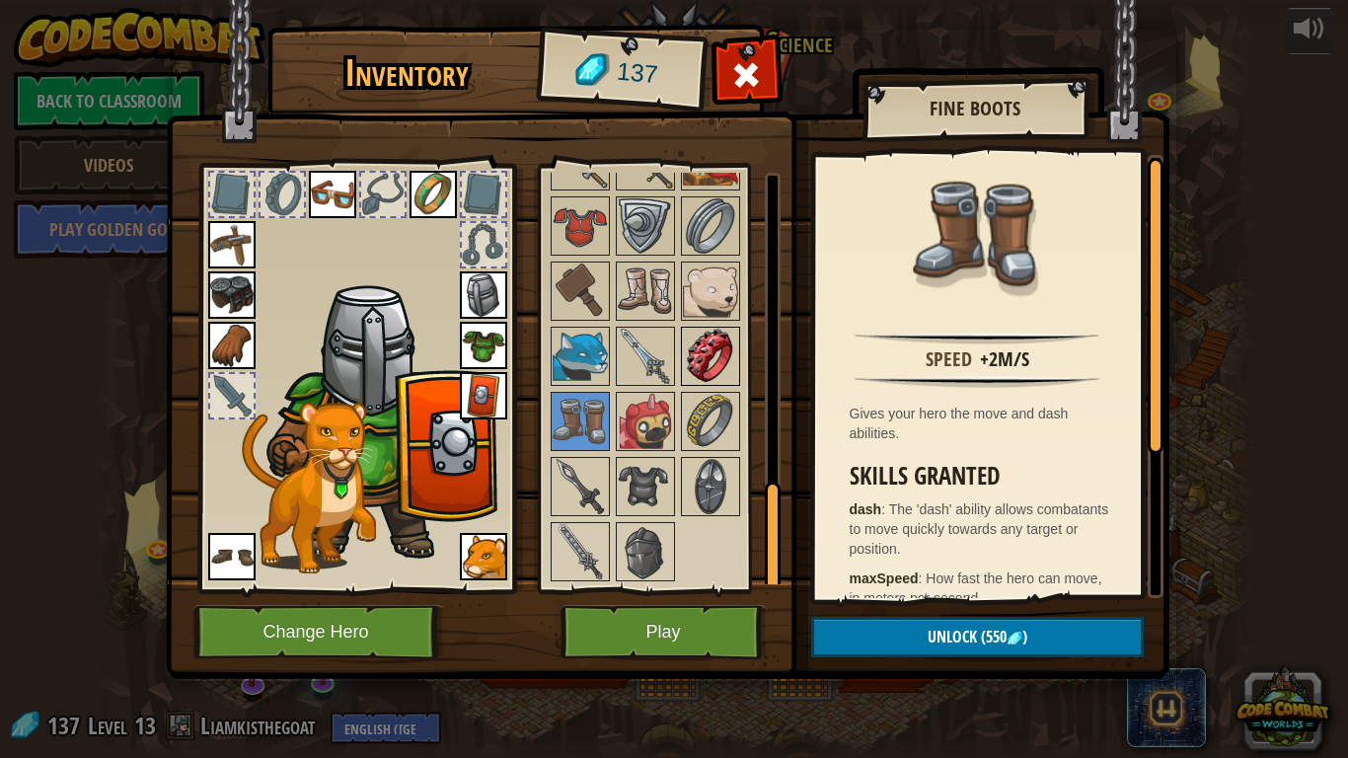
click at [738, 352] on div at bounding box center [710, 356] width 59 height 59
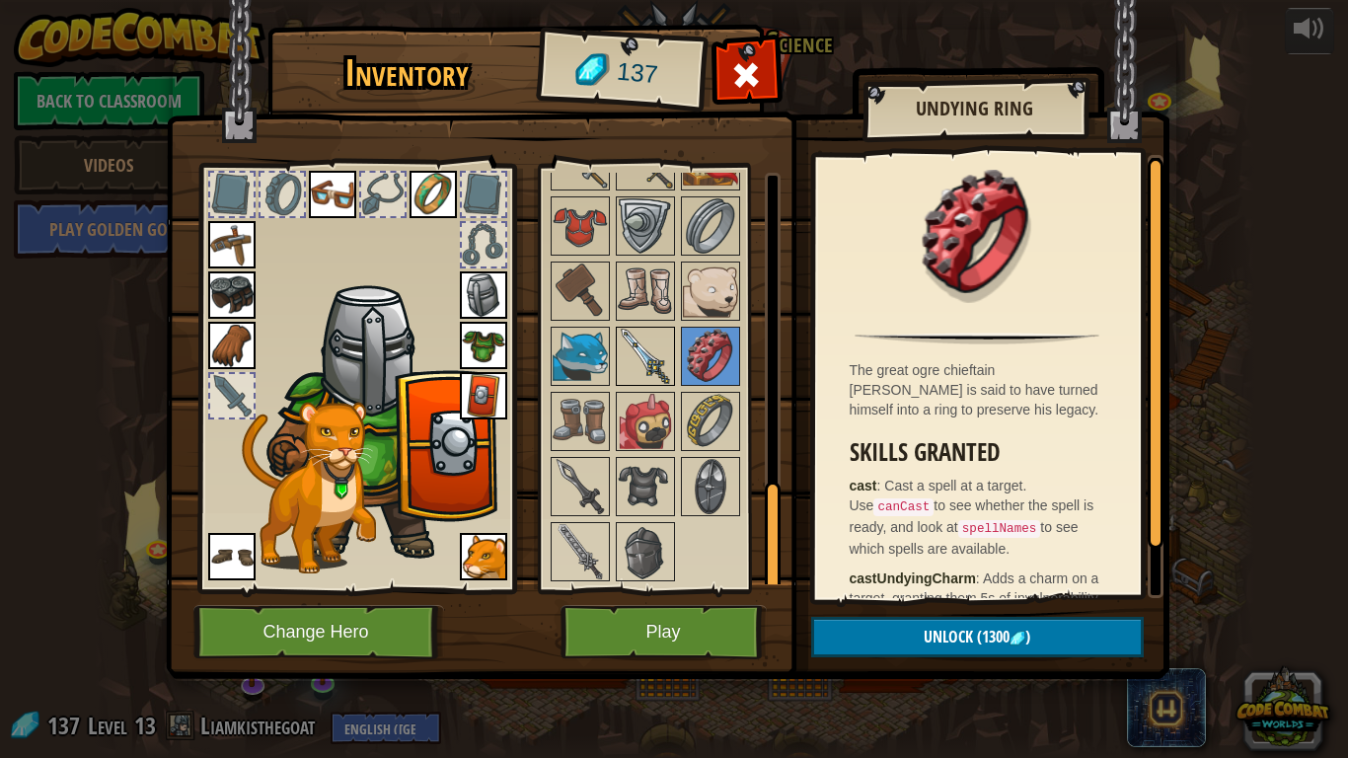
click at [649, 357] on img at bounding box center [645, 356] width 55 height 55
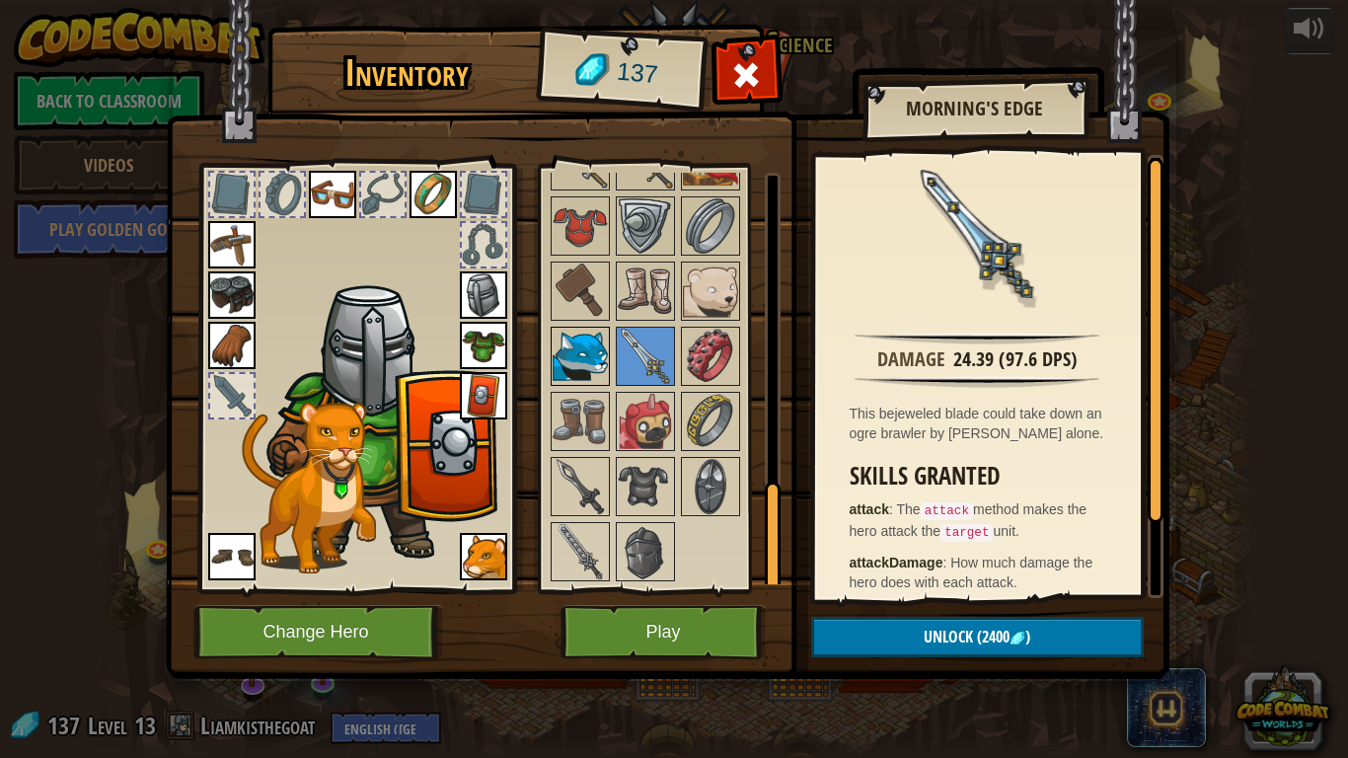
click at [588, 358] on img at bounding box center [580, 356] width 55 height 55
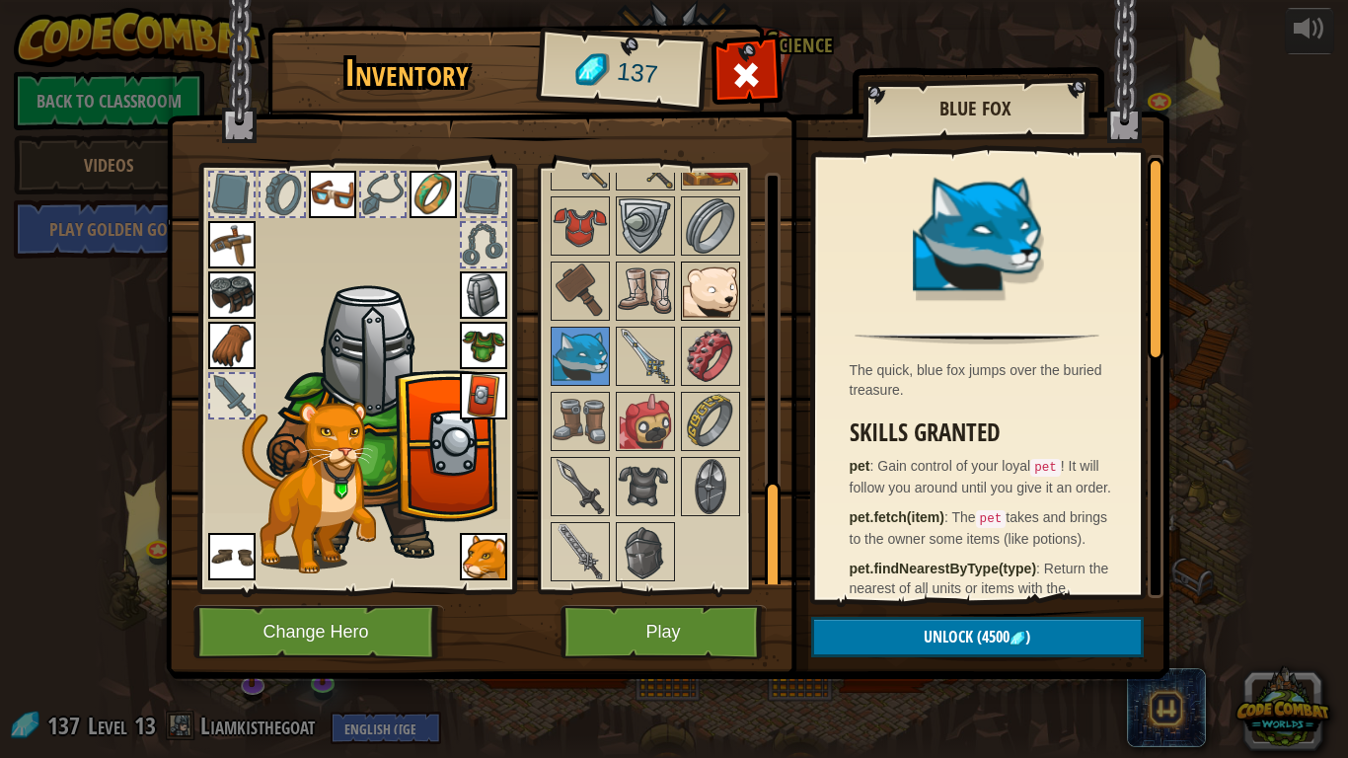
click at [706, 272] on img at bounding box center [710, 290] width 55 height 55
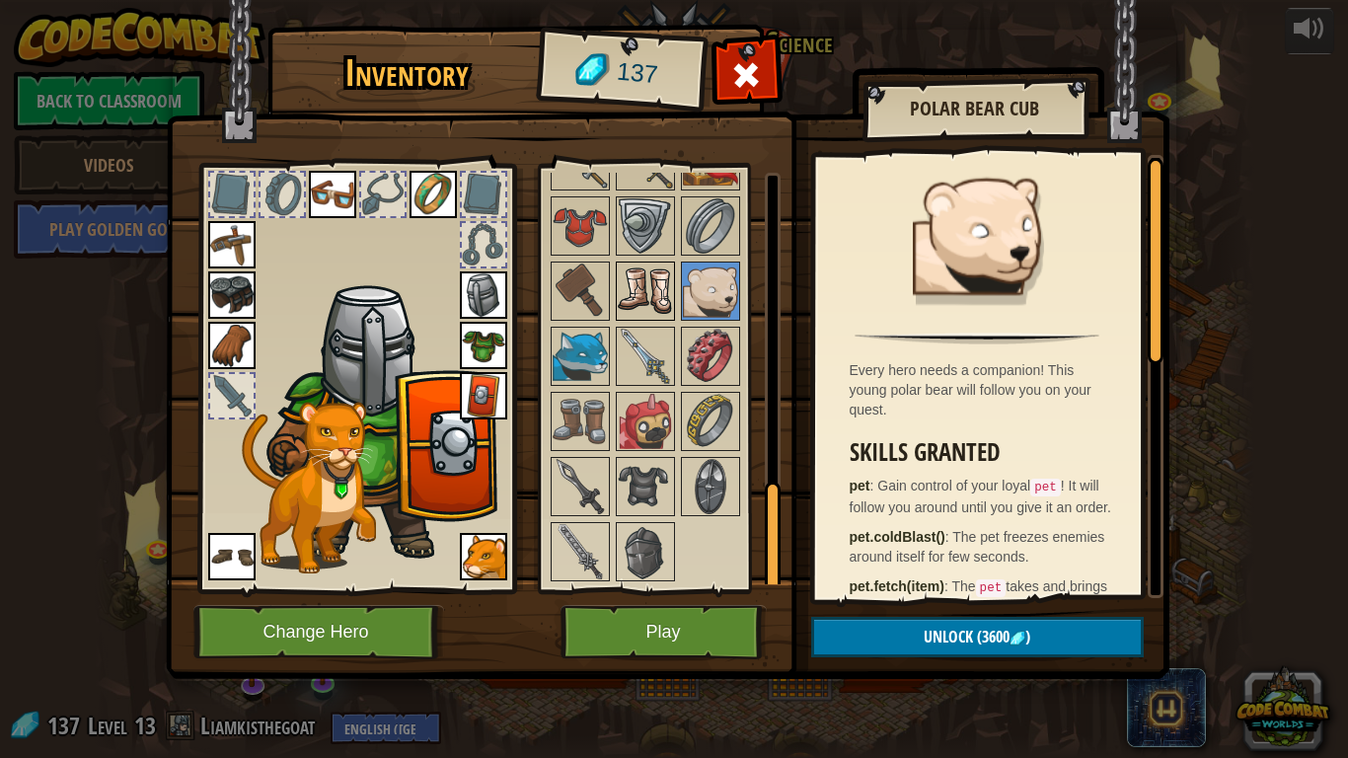
click at [647, 297] on img at bounding box center [645, 290] width 55 height 55
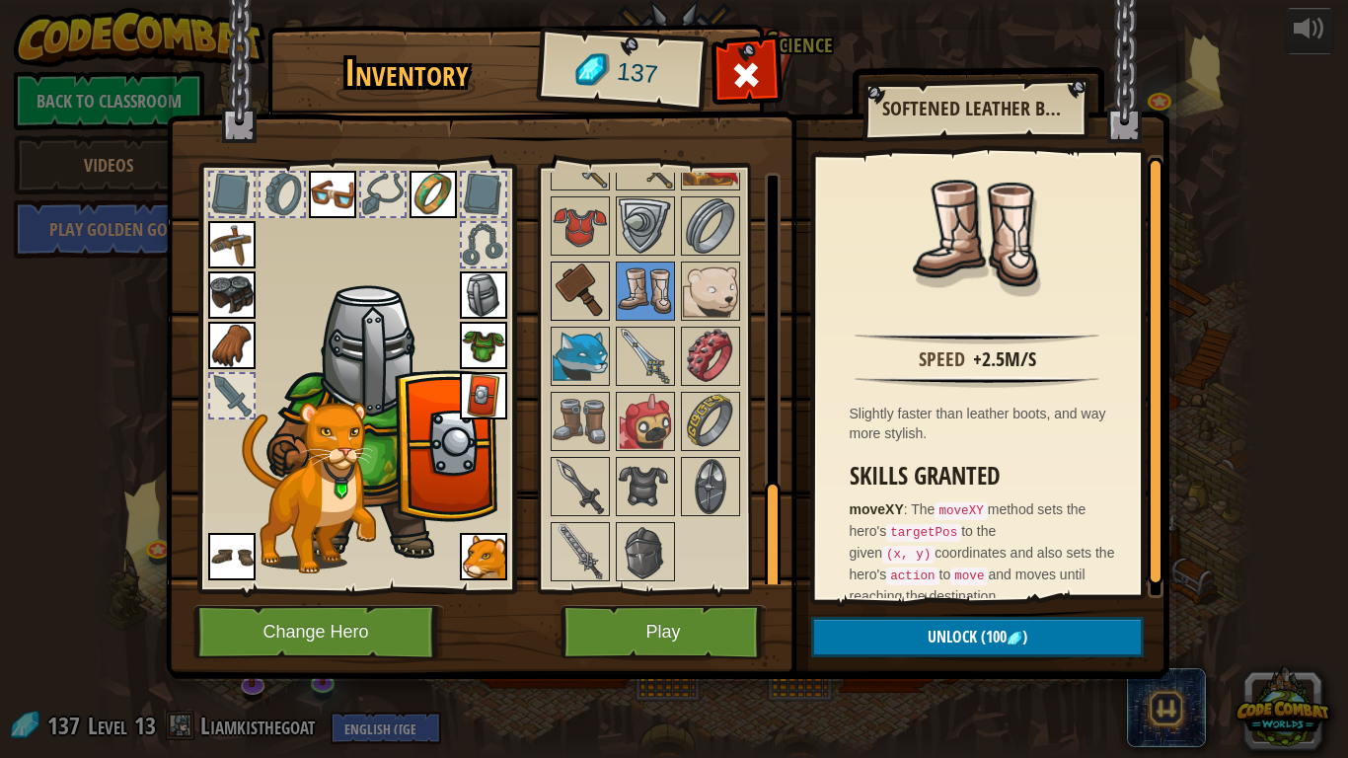
click at [575, 286] on img at bounding box center [580, 290] width 55 height 55
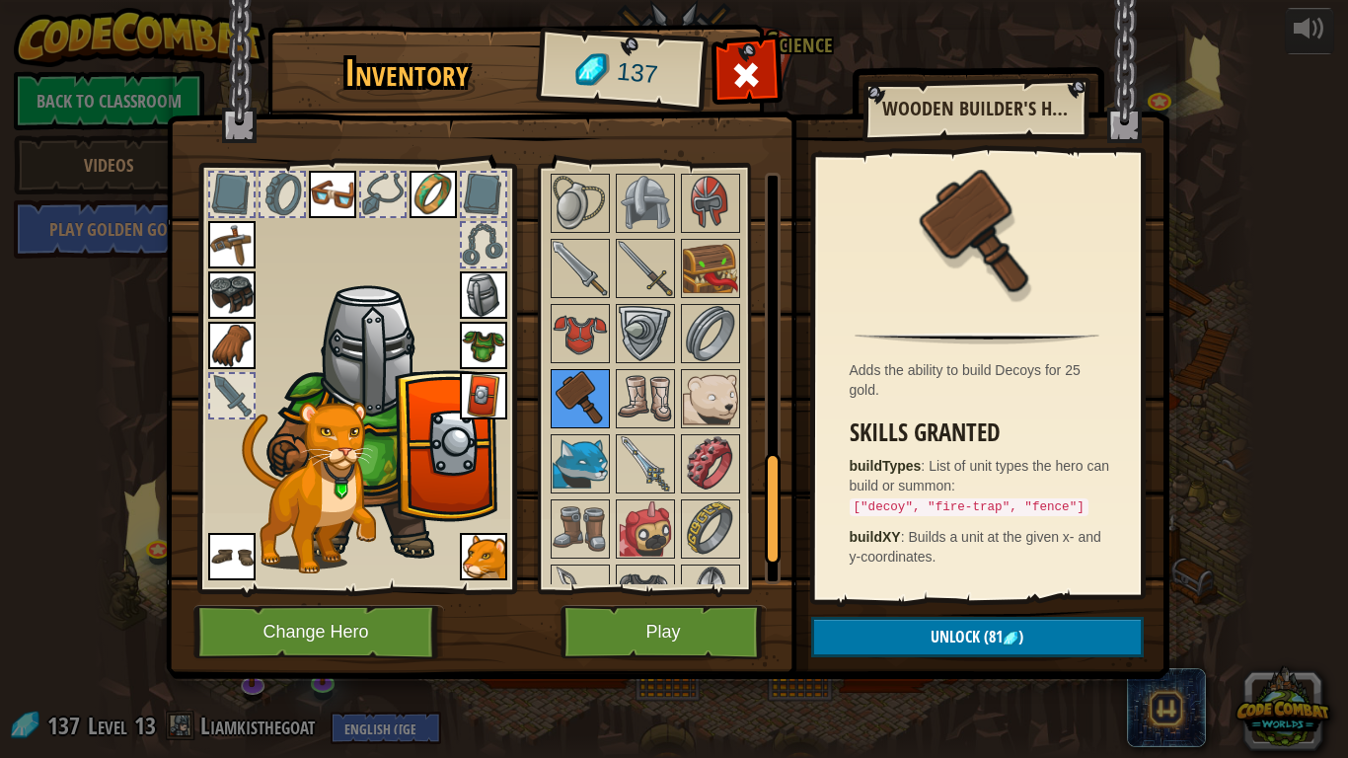
scroll to position [1084, 0]
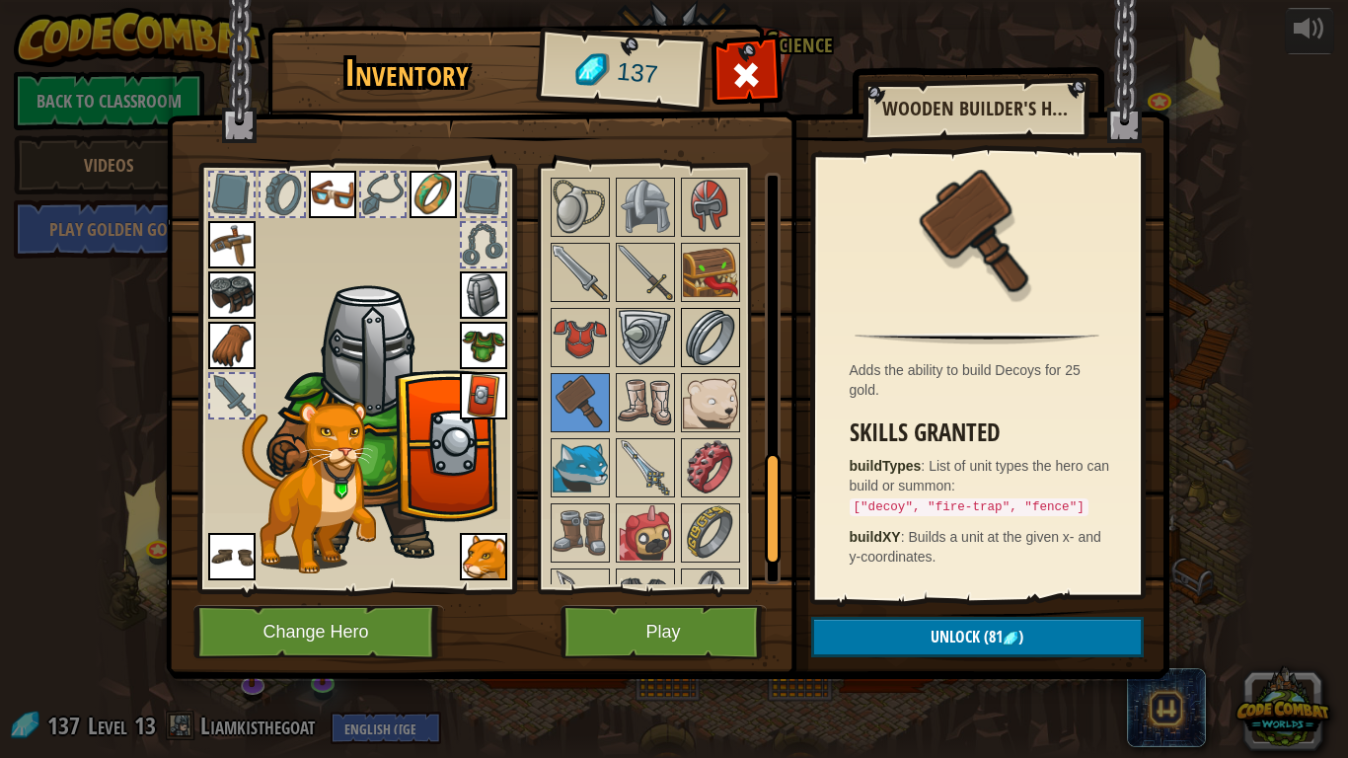
click at [706, 333] on img at bounding box center [710, 337] width 55 height 55
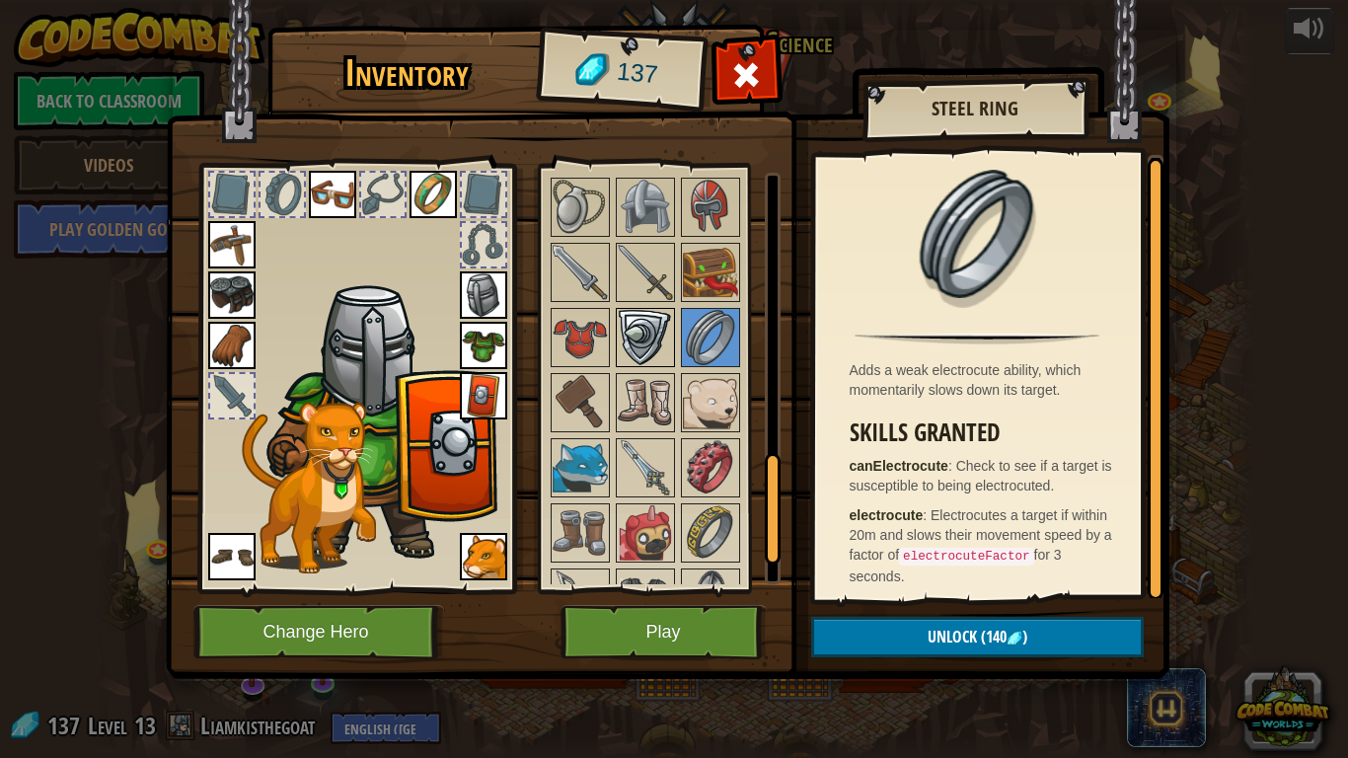
click at [648, 338] on img at bounding box center [645, 337] width 55 height 55
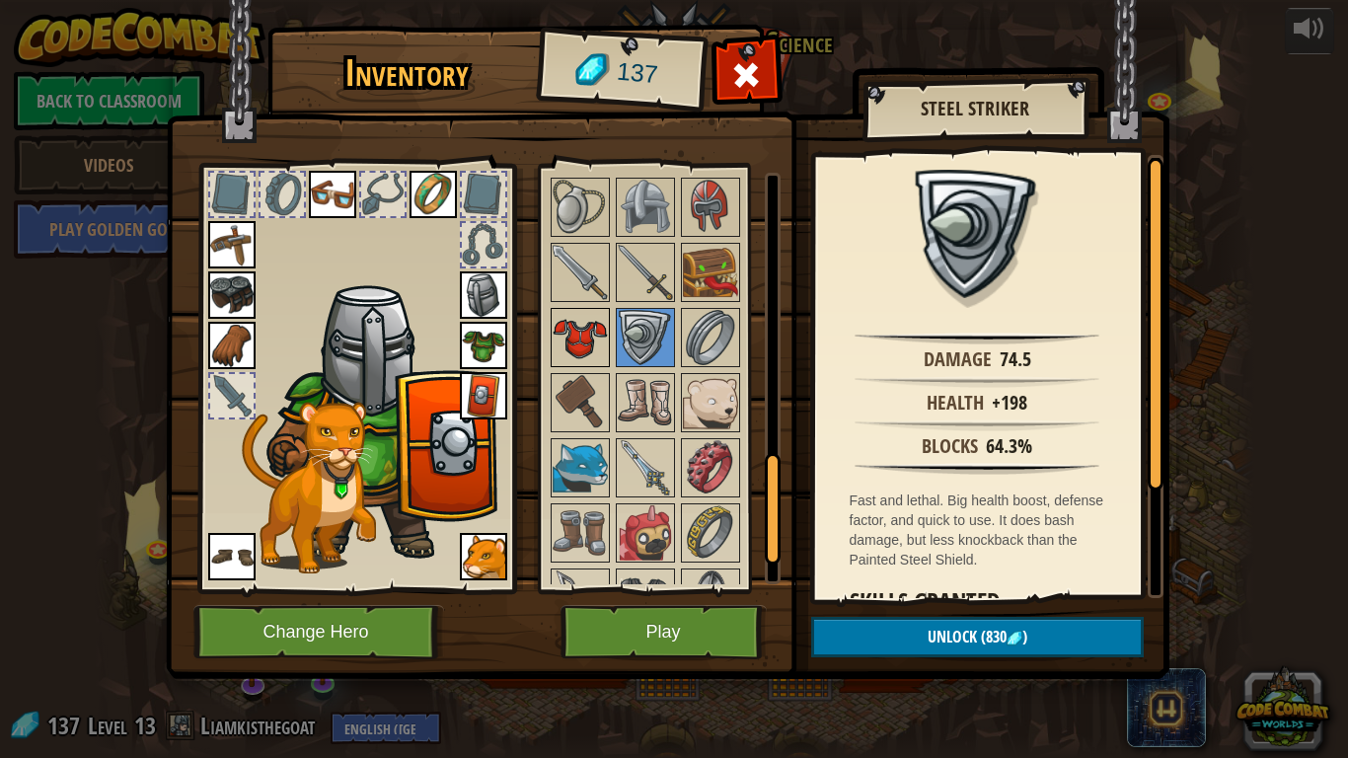
click at [571, 342] on img at bounding box center [580, 337] width 55 height 55
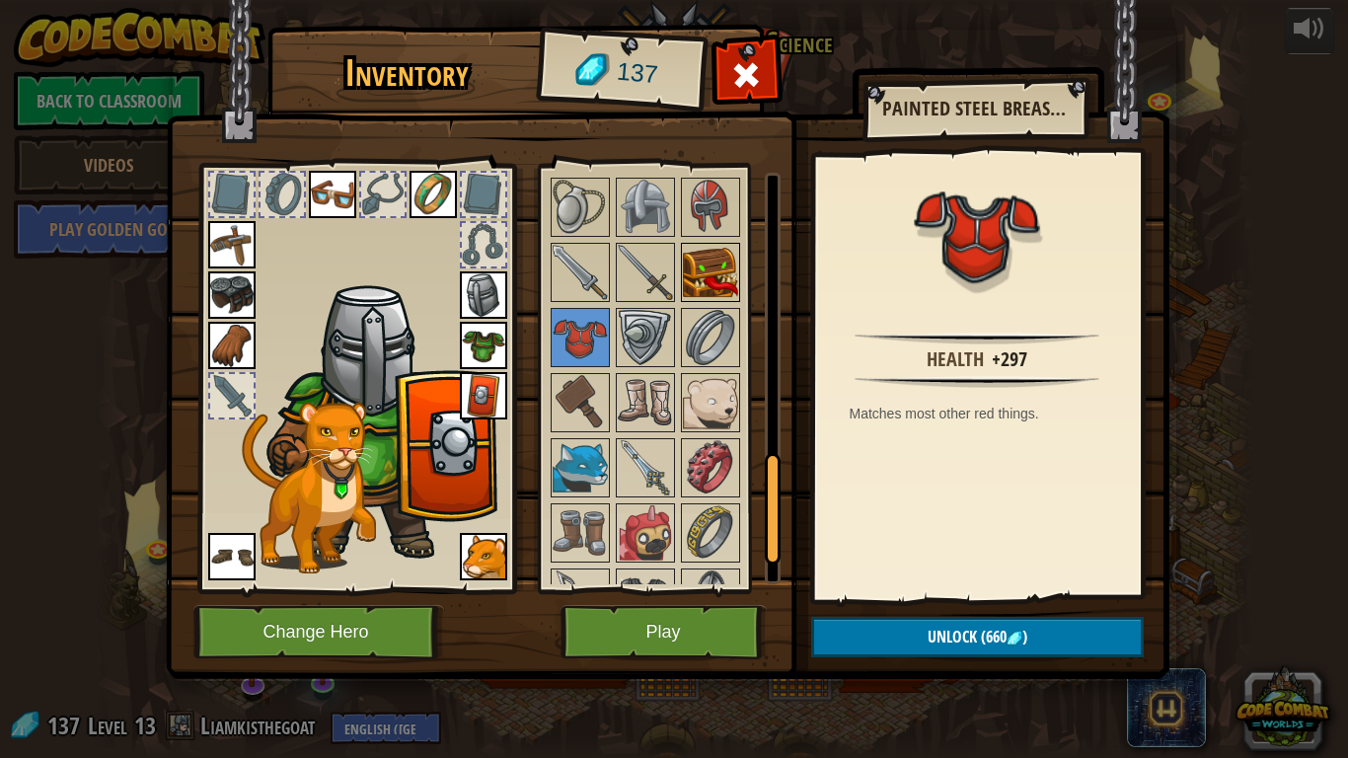
click at [707, 272] on img at bounding box center [710, 272] width 55 height 55
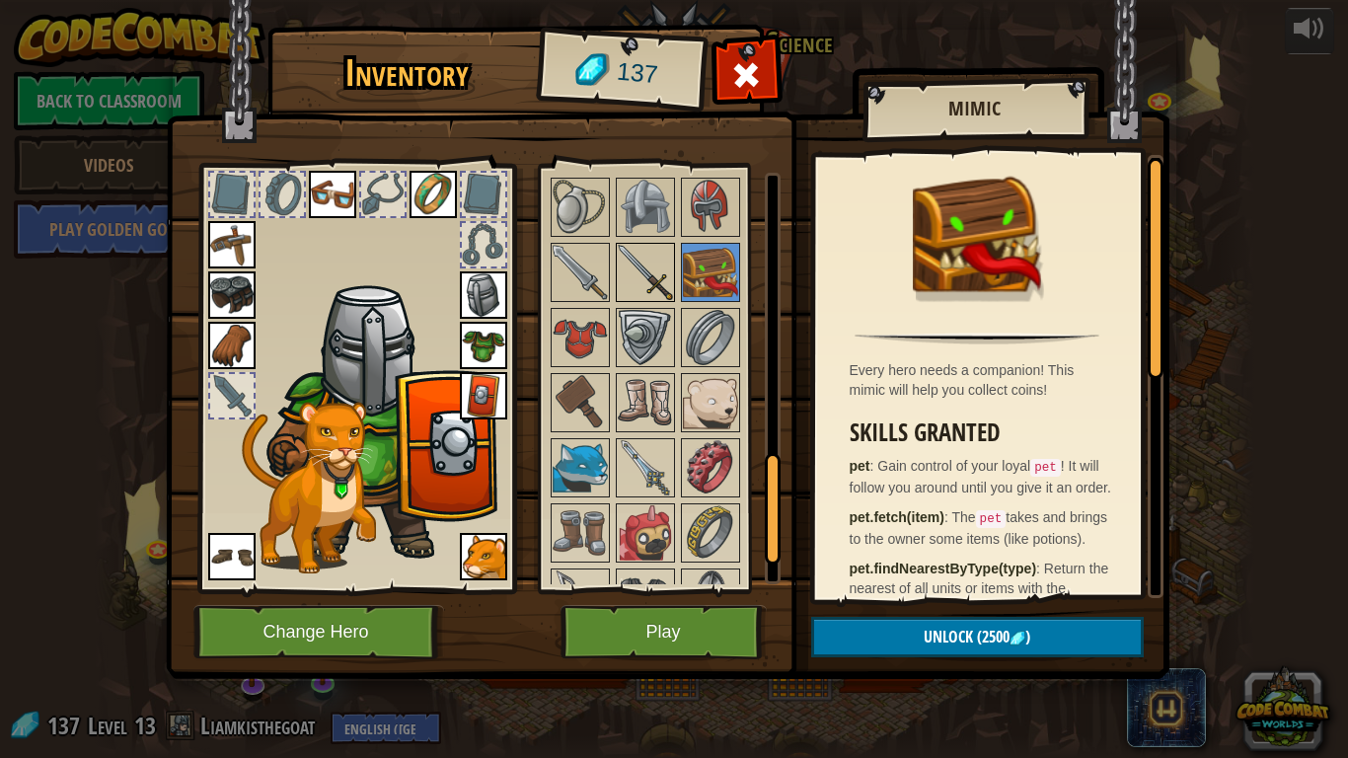
click at [629, 277] on img at bounding box center [645, 272] width 55 height 55
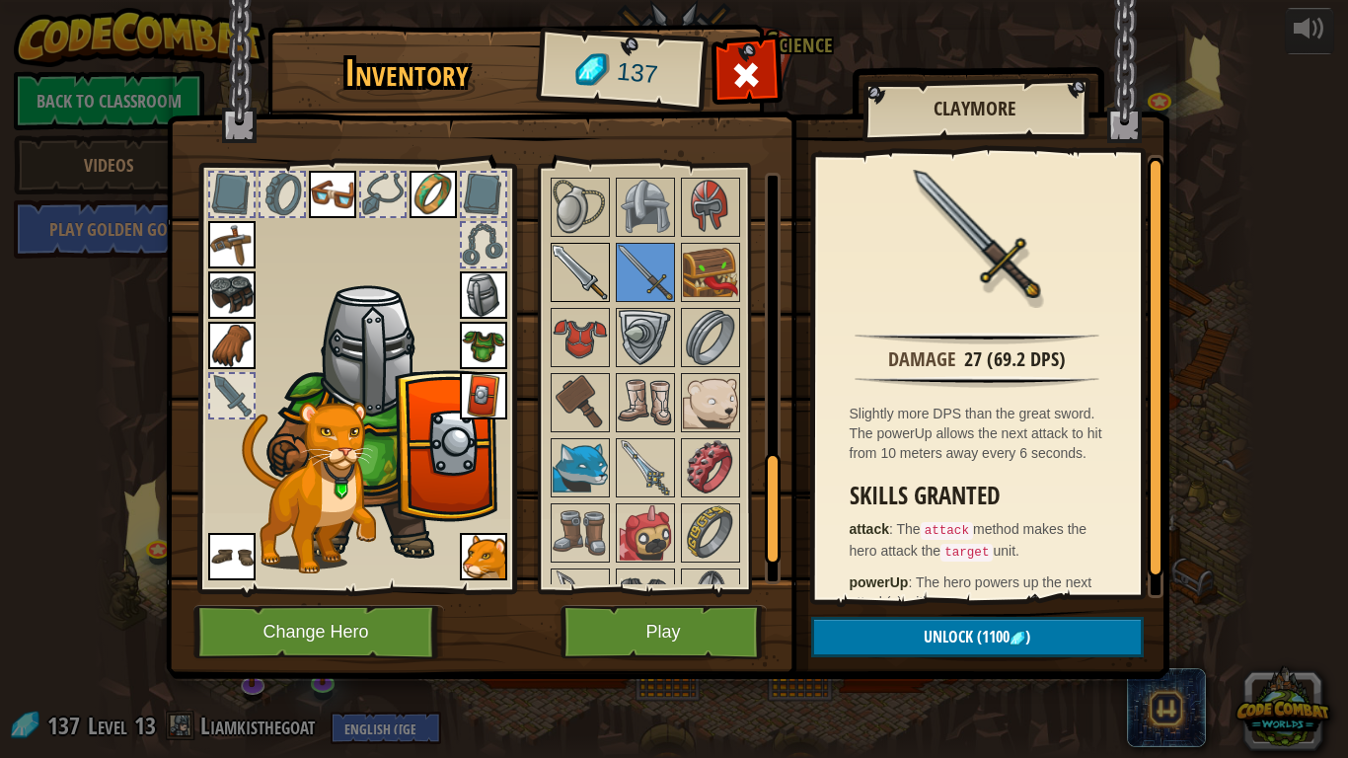
click at [567, 277] on img at bounding box center [580, 272] width 55 height 55
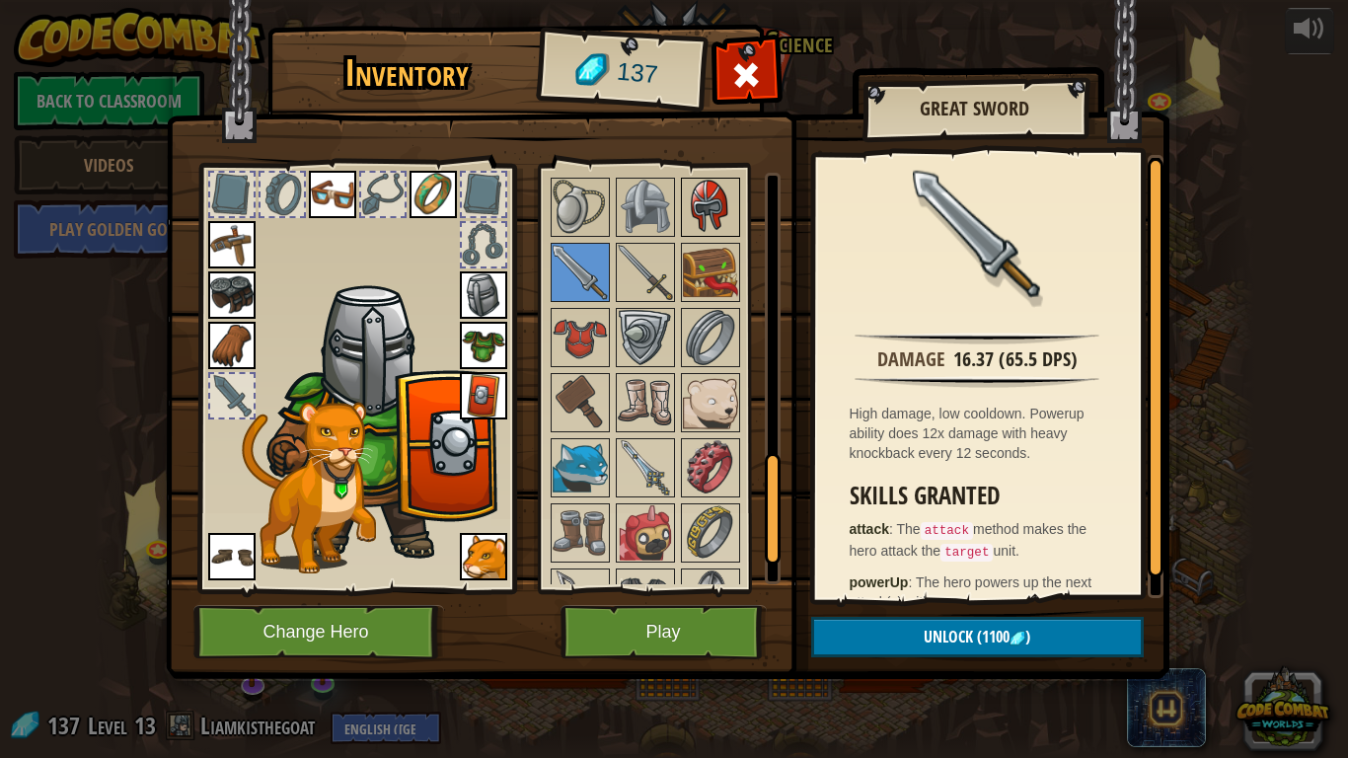
click at [709, 206] on img at bounding box center [710, 207] width 55 height 55
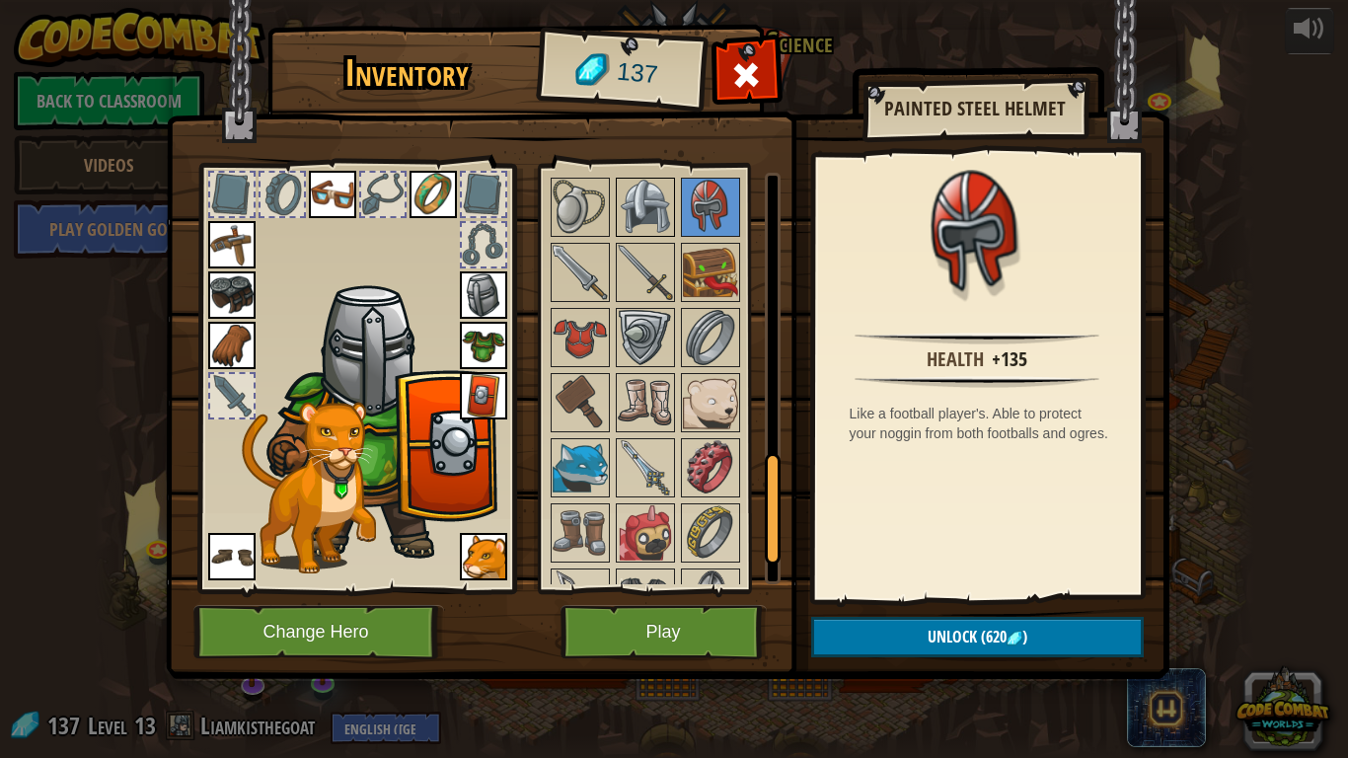
click at [640, 215] on img at bounding box center [645, 207] width 55 height 55
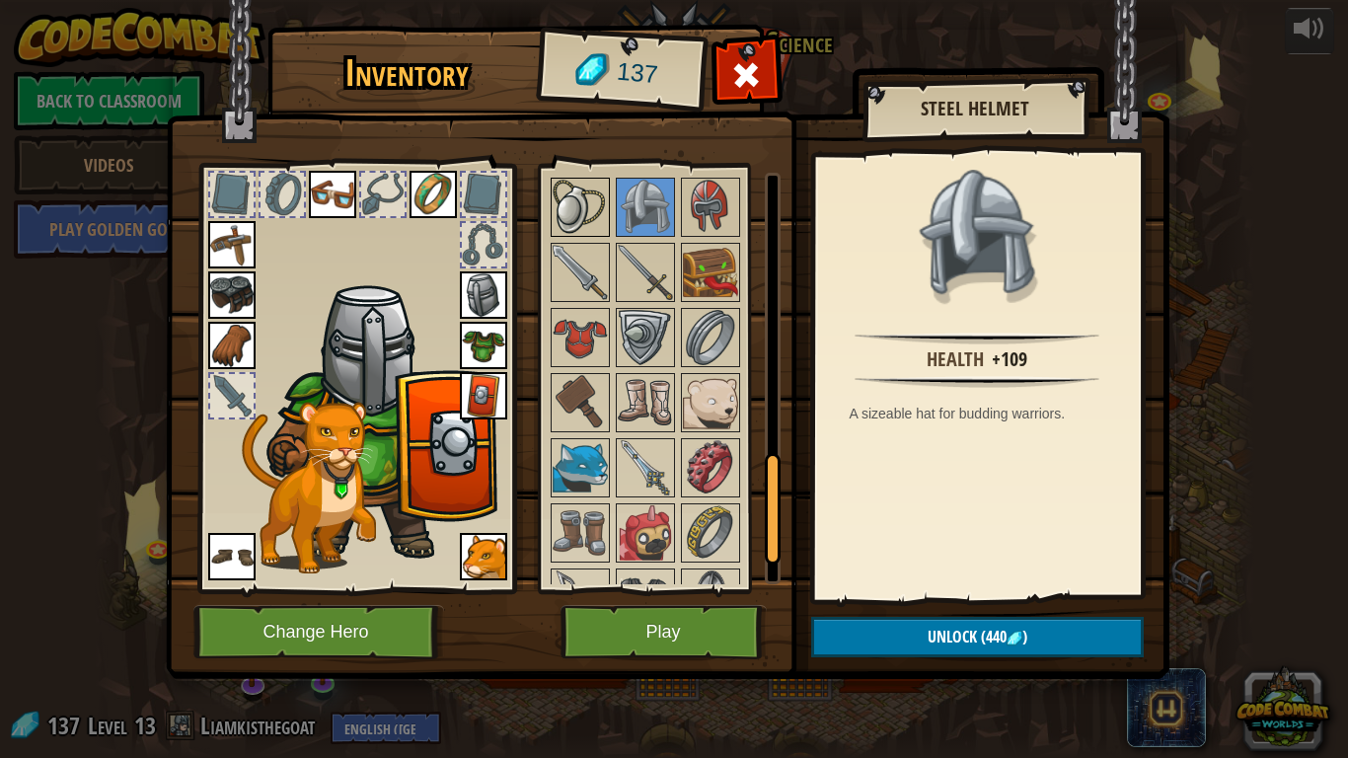
click at [562, 212] on img at bounding box center [580, 207] width 55 height 55
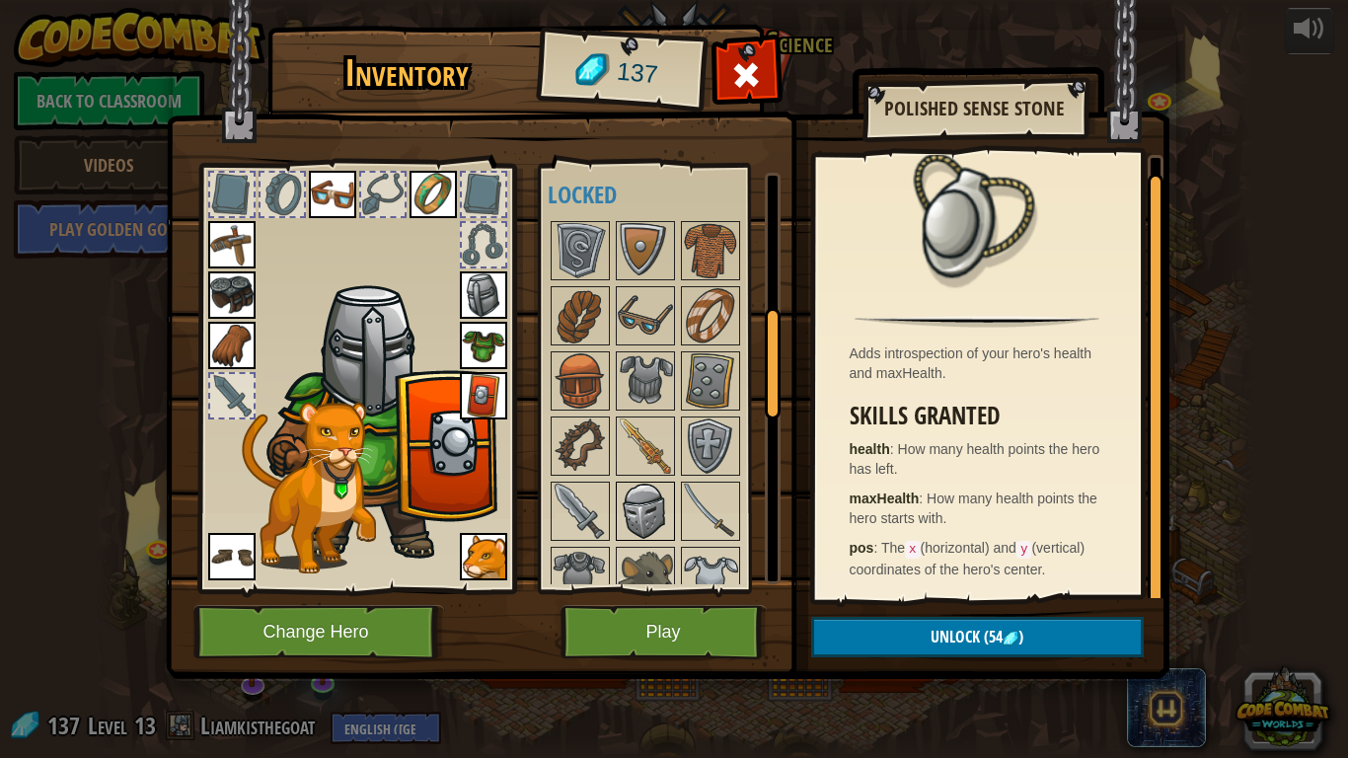
scroll to position [495, 0]
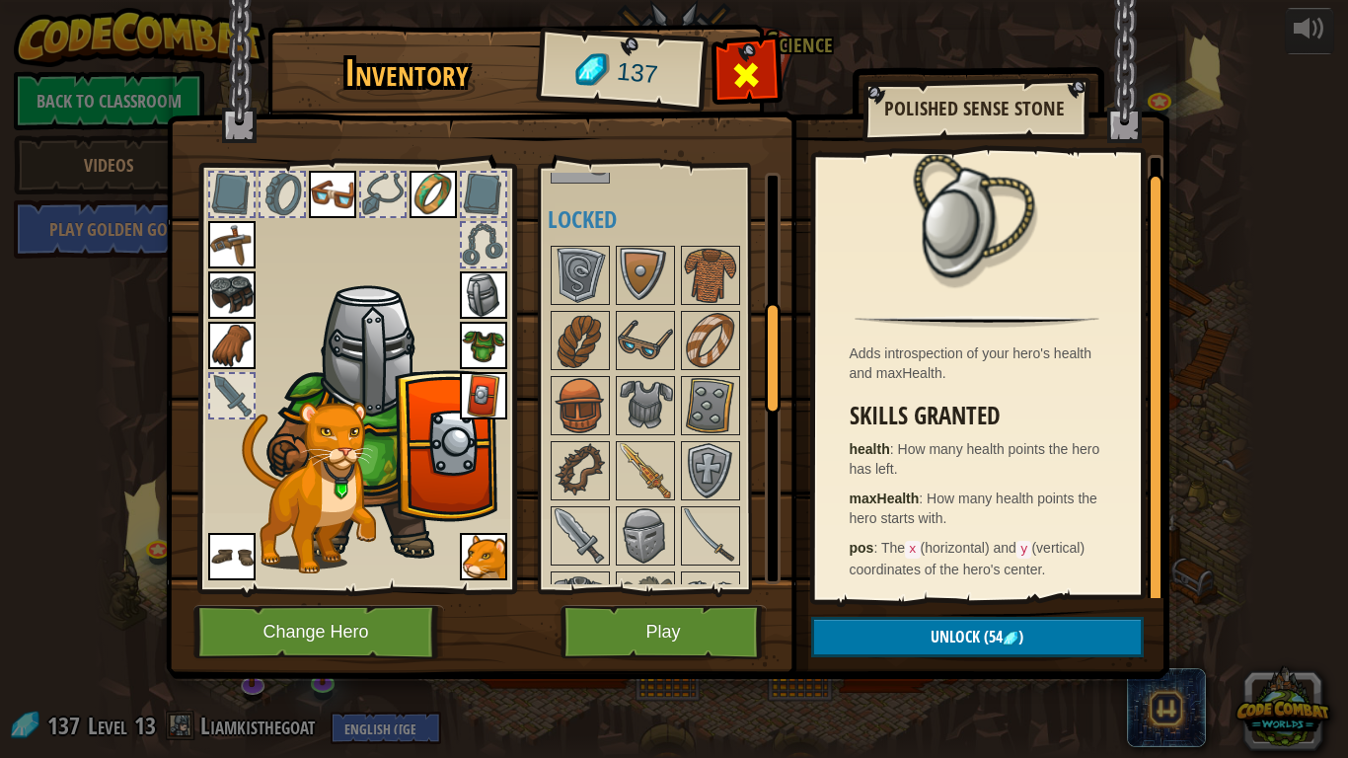
click at [747, 63] on span at bounding box center [746, 75] width 32 height 32
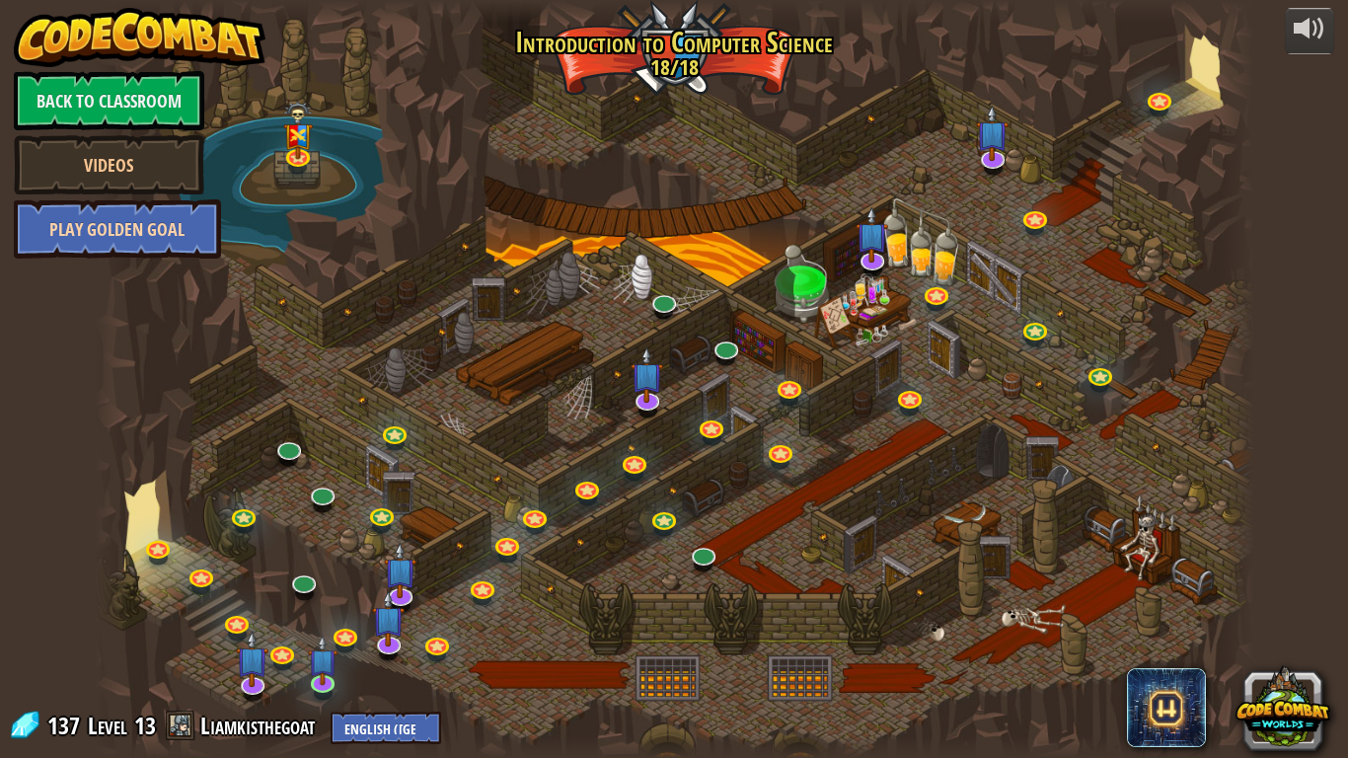
click at [175, 240] on link "Play Golden Goal" at bounding box center [117, 228] width 207 height 59
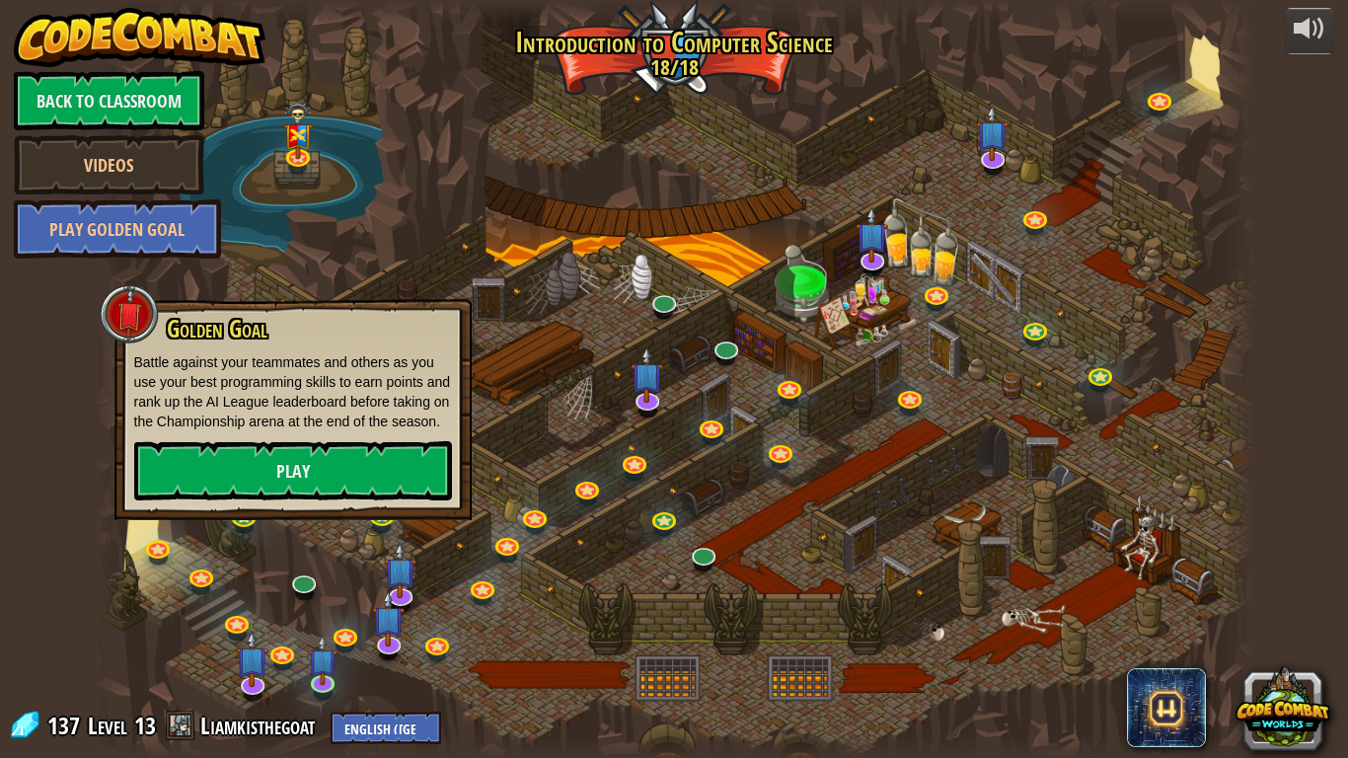
click at [415, 316] on h3 "Golden Goal" at bounding box center [308, 329] width 287 height 27
click at [531, 352] on div at bounding box center [674, 379] width 1159 height 758
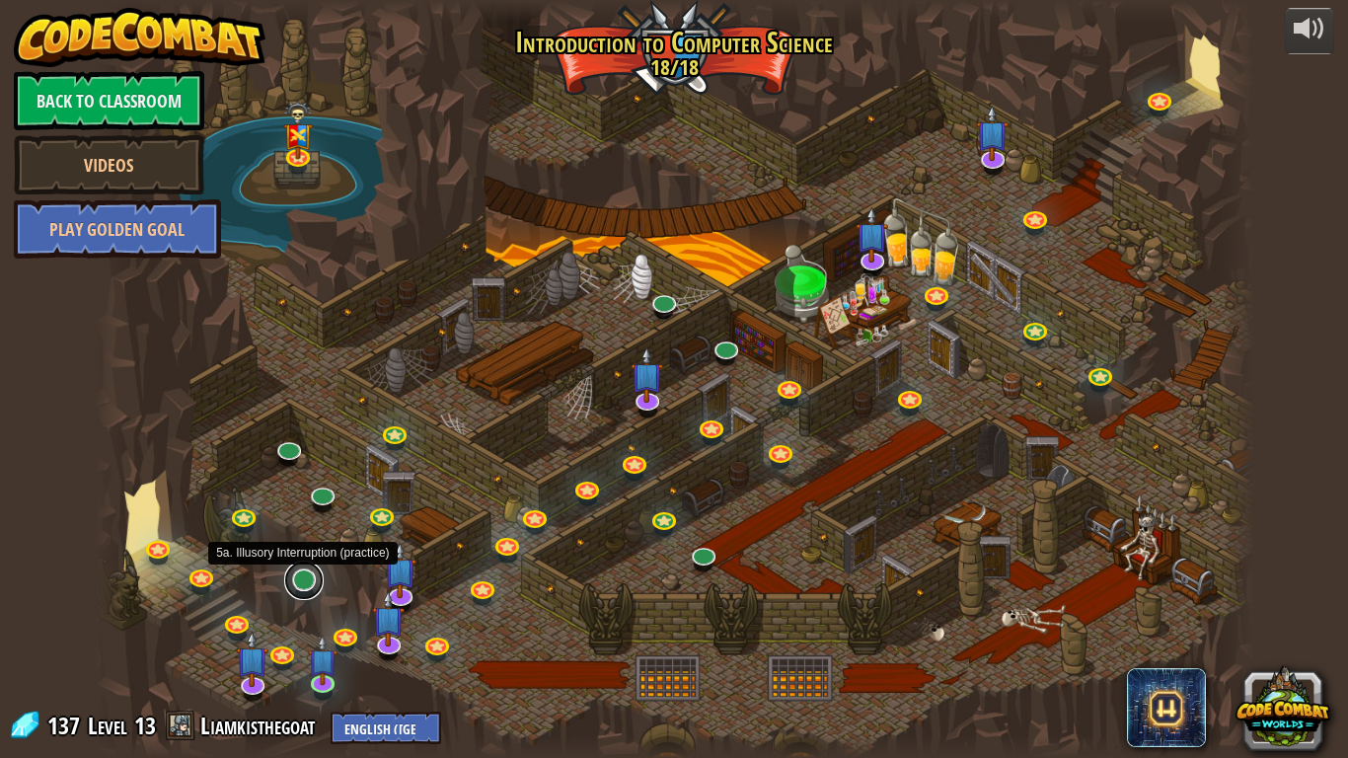
click at [298, 584] on link at bounding box center [303, 579] width 39 height 39
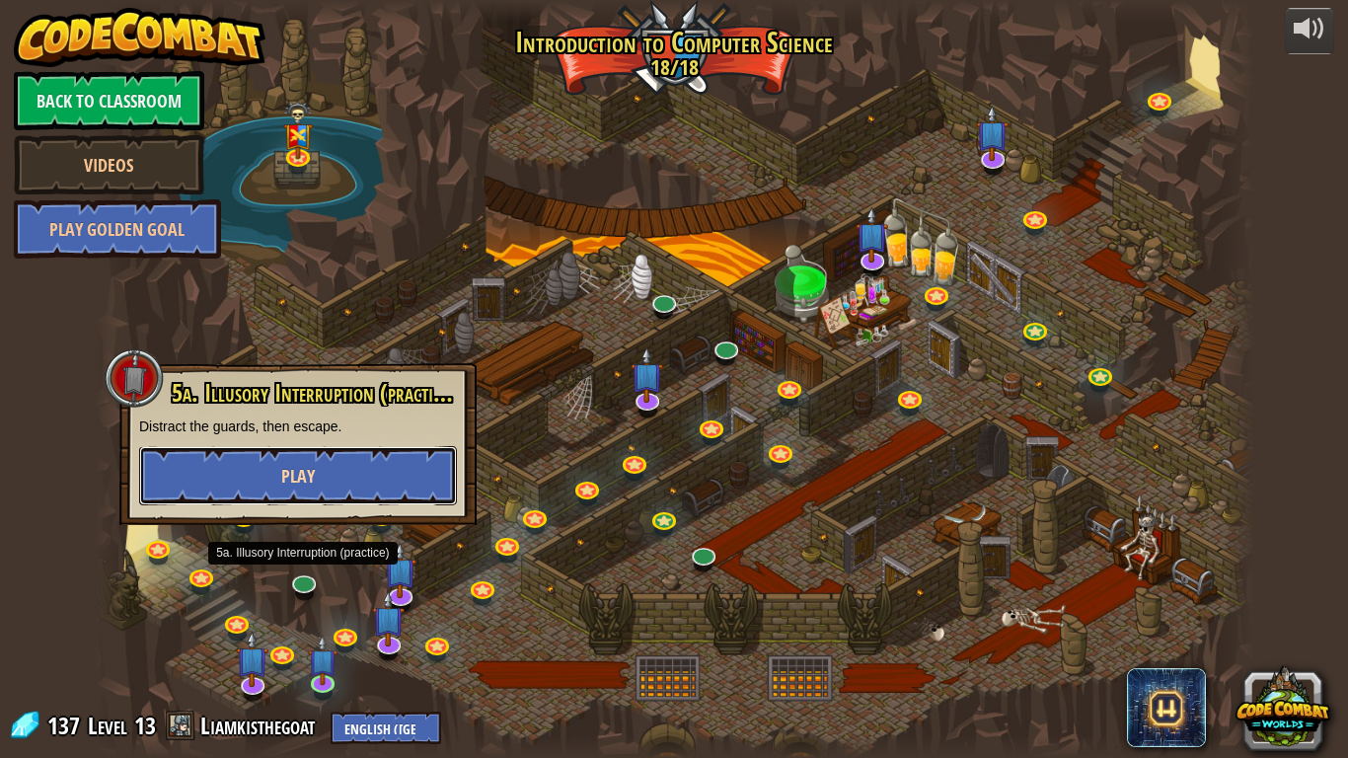
click at [301, 471] on span "Play" at bounding box center [298, 476] width 34 height 25
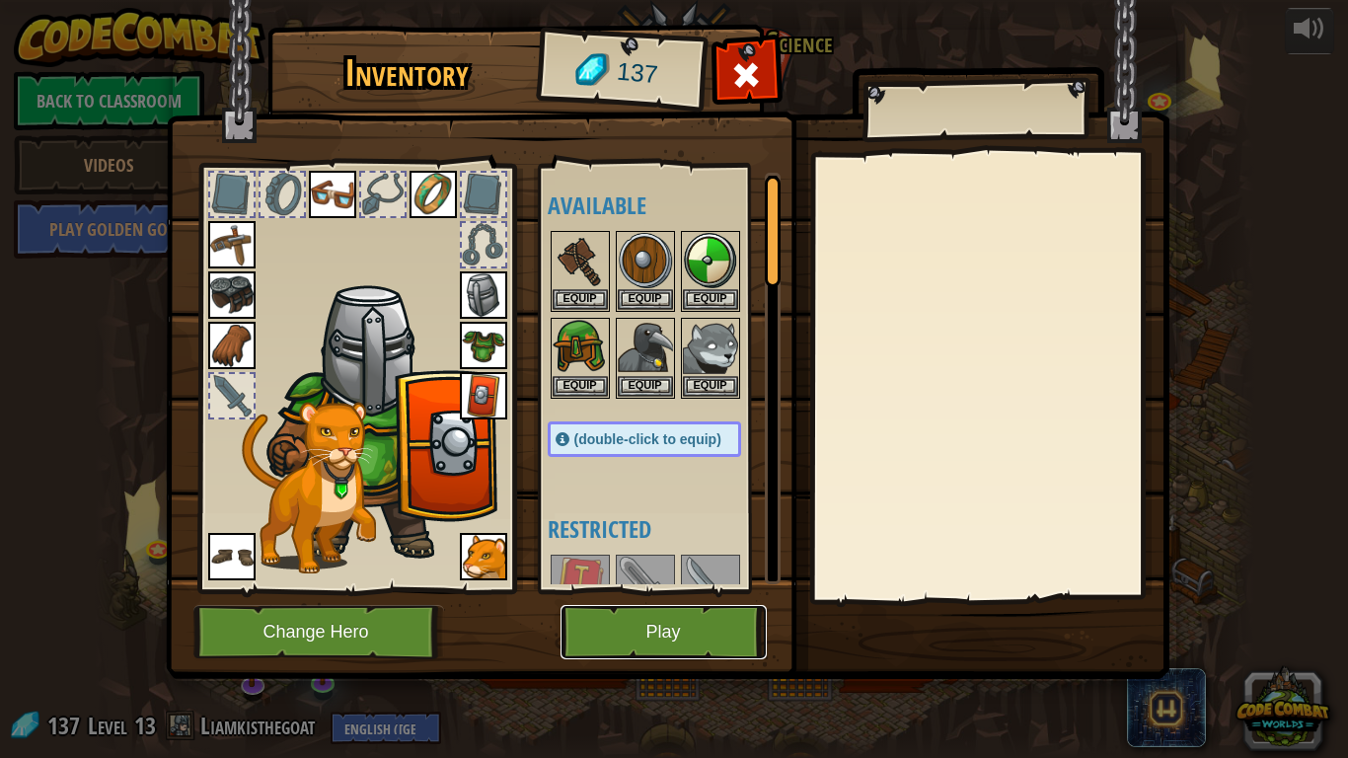
click at [618, 590] on button "Play" at bounding box center [663, 632] width 206 height 54
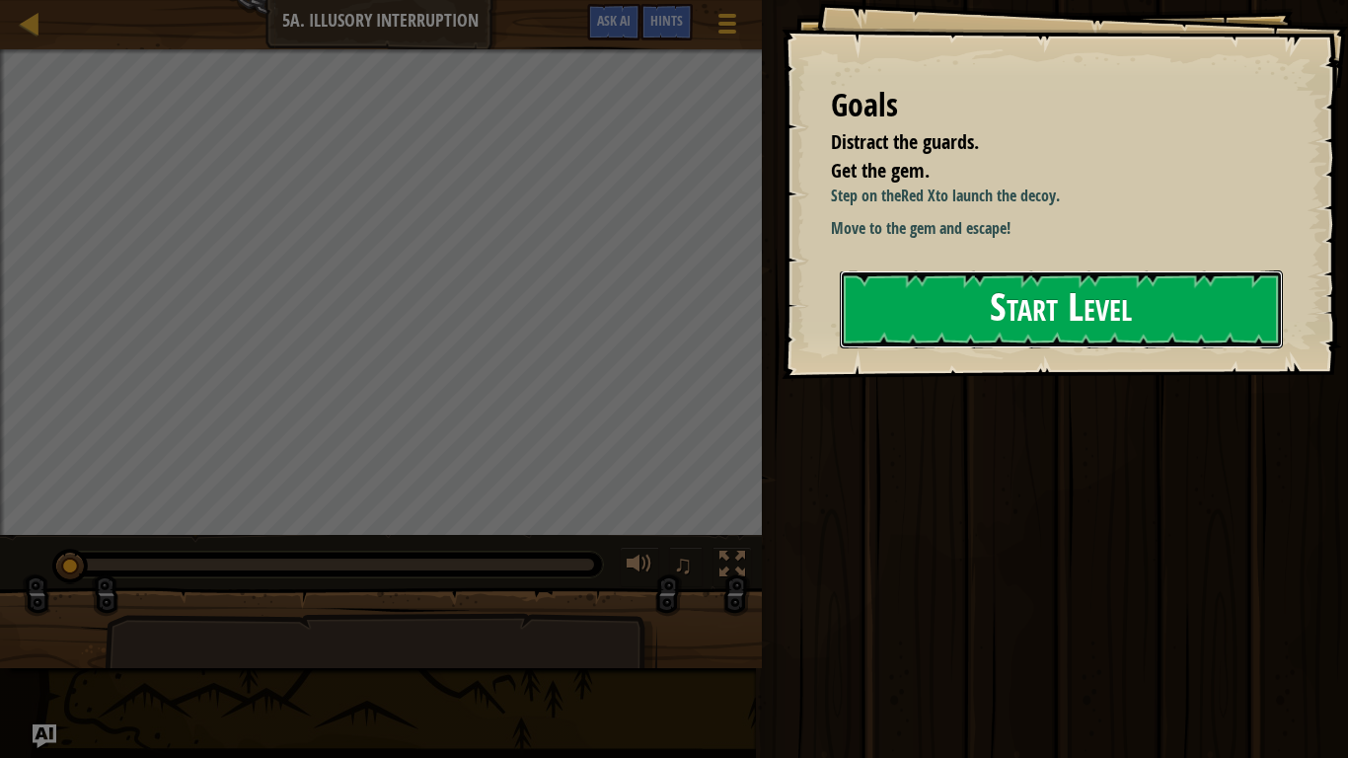
click at [950, 306] on button "Start Level" at bounding box center [1061, 309] width 443 height 78
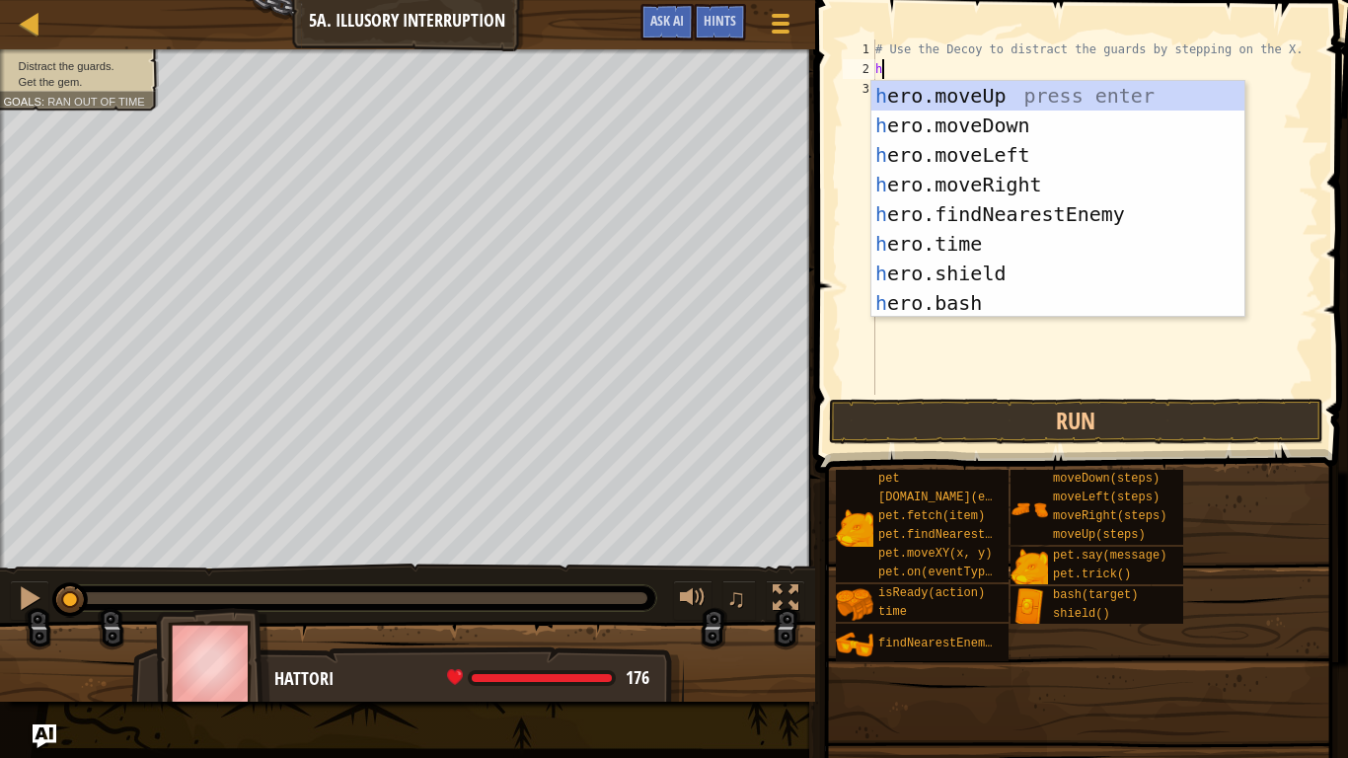
scroll to position [9, 0]
type textarea "he"
click at [1013, 177] on div "he ro.moveUp press enter he ro.moveDown press enter he ro.moveLeft press enter …" at bounding box center [1057, 229] width 373 height 296
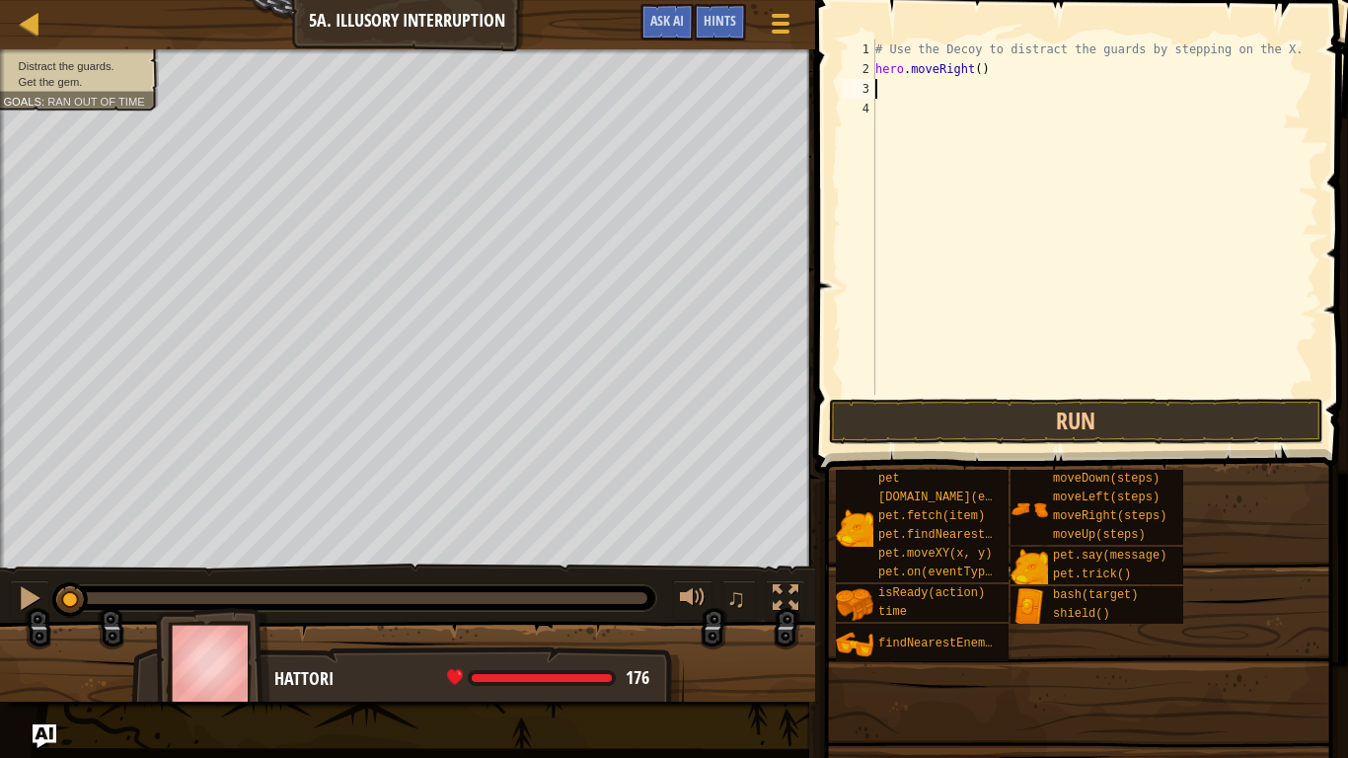
scroll to position [9, 0]
click at [974, 66] on div "# Use the Decoy to distract the guards by stepping on the X. hero . moveRight (…" at bounding box center [1094, 236] width 447 height 395
click at [979, 70] on div "# Use the Decoy to distract the guards by stepping on the X. hero . moveRight (…" at bounding box center [1094, 236] width 447 height 395
type textarea "hero.moveRight(3)"
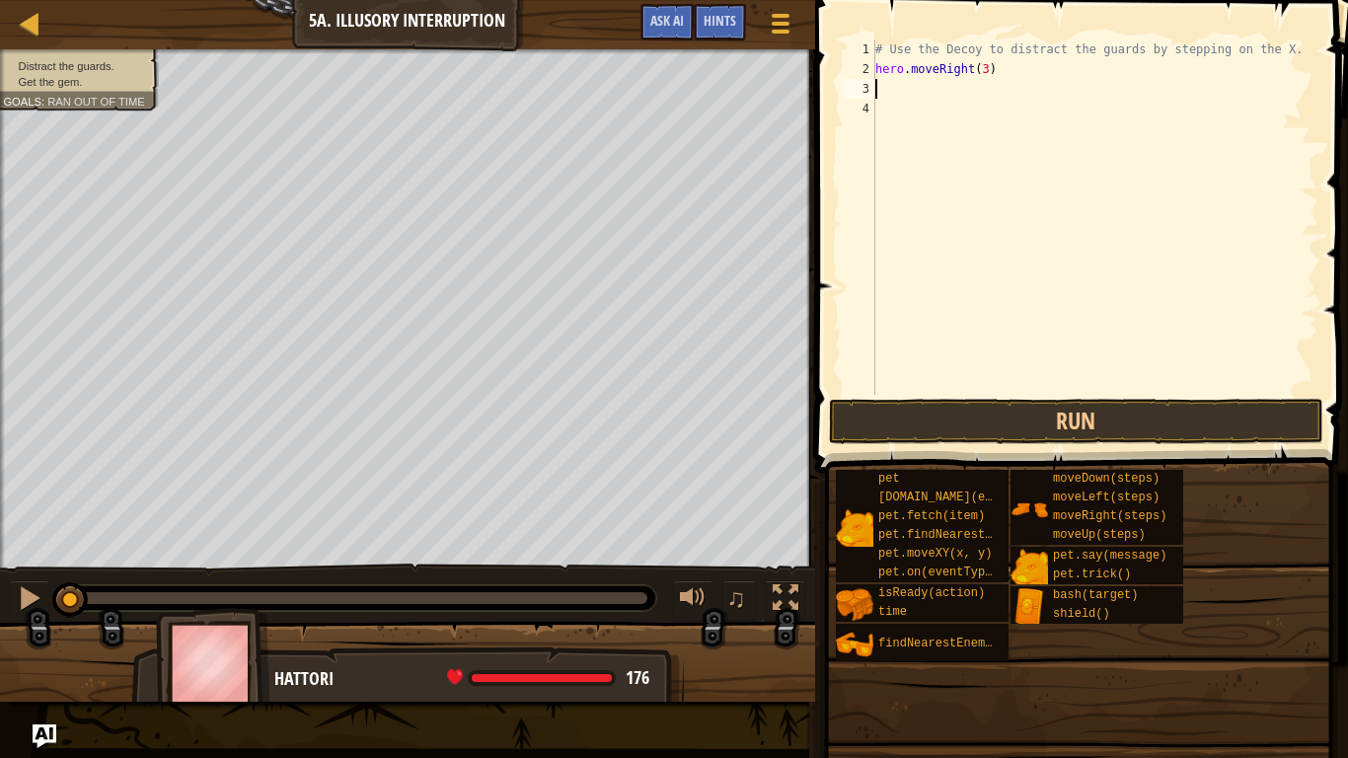
click at [966, 90] on div "# Use the Decoy to distract the guards by stepping on the X. hero . moveRight (…" at bounding box center [1094, 236] width 447 height 395
type textarea "h"
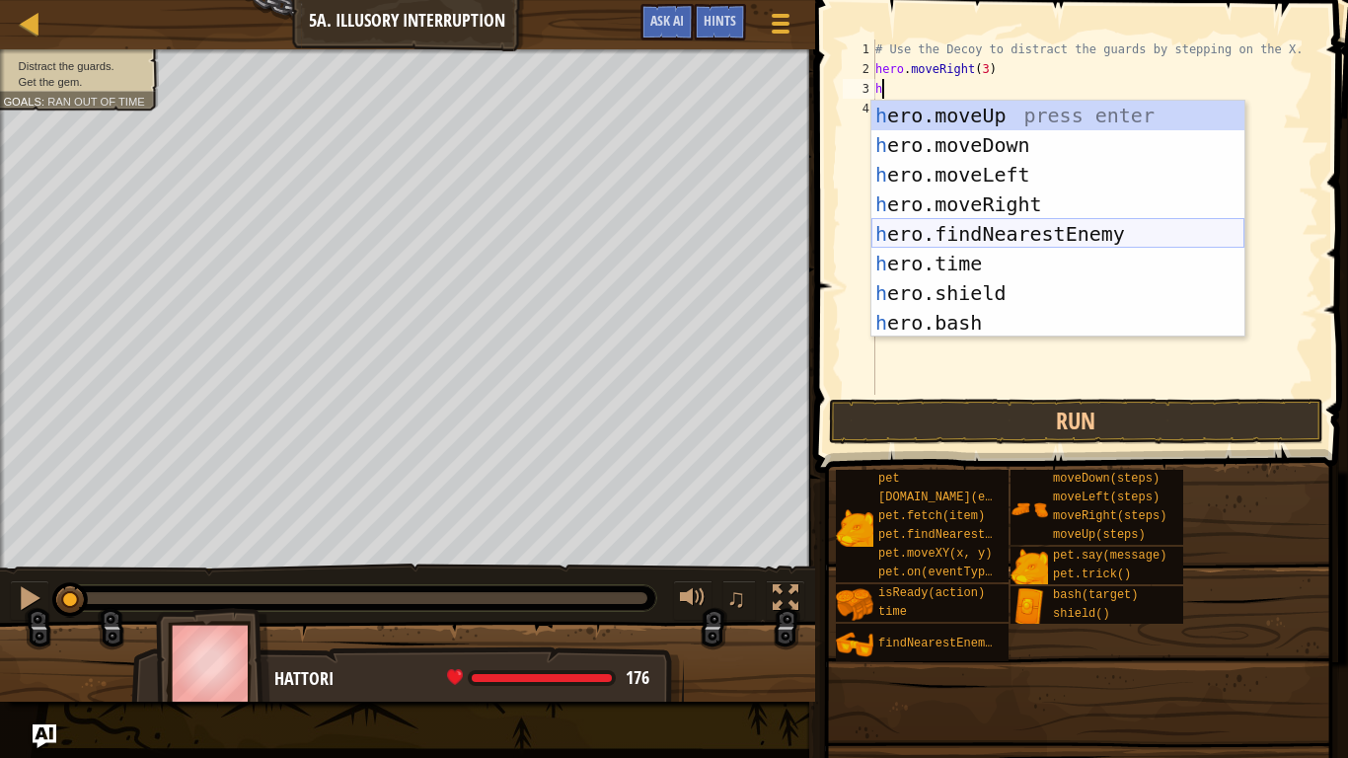
click at [999, 233] on div "h ero.moveUp press enter h ero.moveDown press enter h ero.moveLeft press enter …" at bounding box center [1057, 249] width 373 height 296
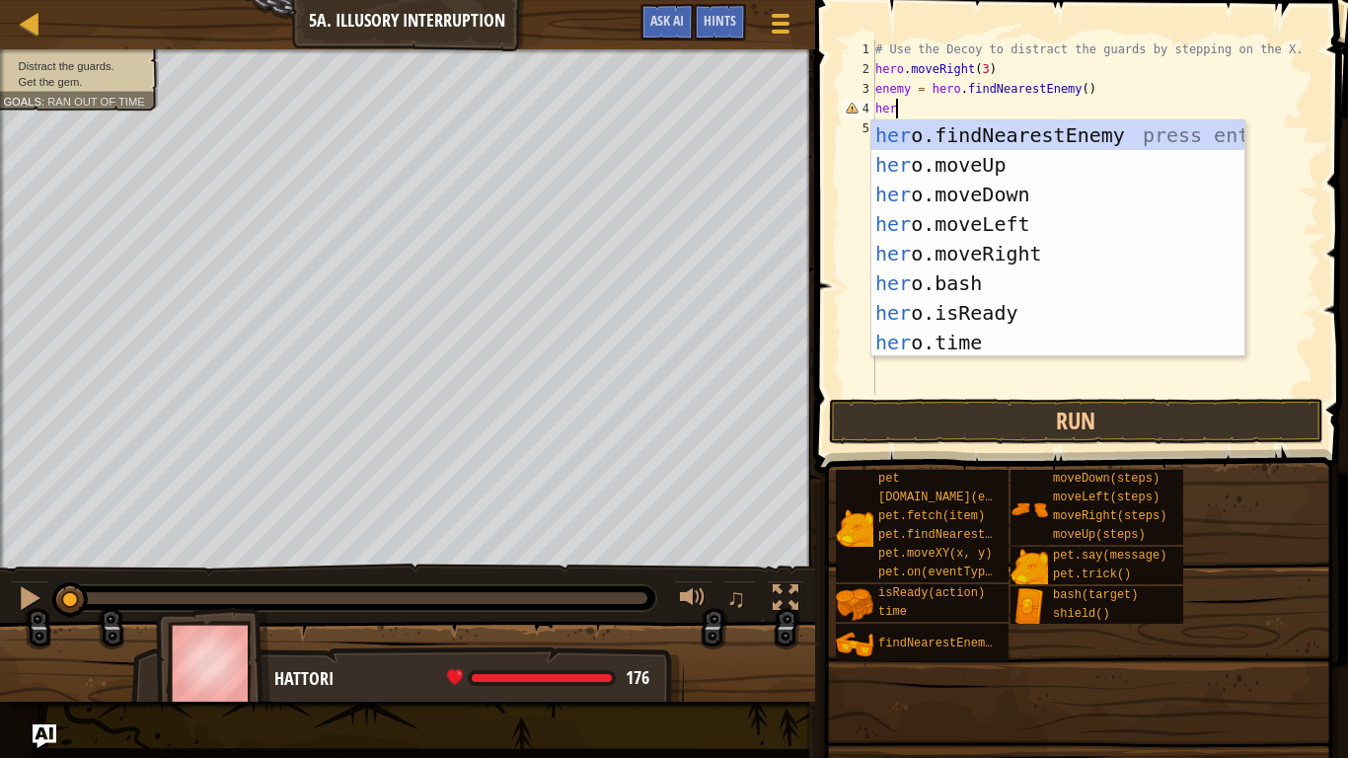
scroll to position [9, 1]
type textarea "h"
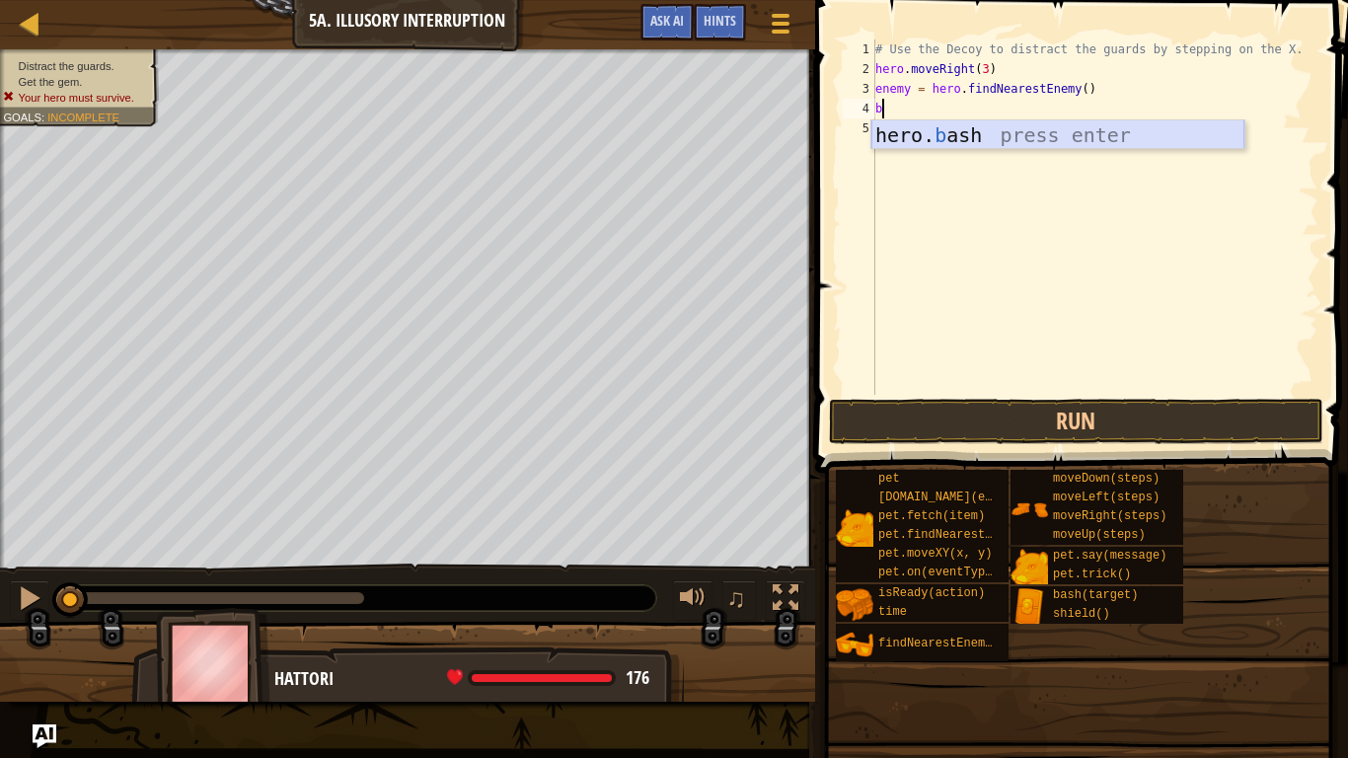
click at [1058, 136] on div "hero. b ash press enter" at bounding box center [1057, 164] width 373 height 89
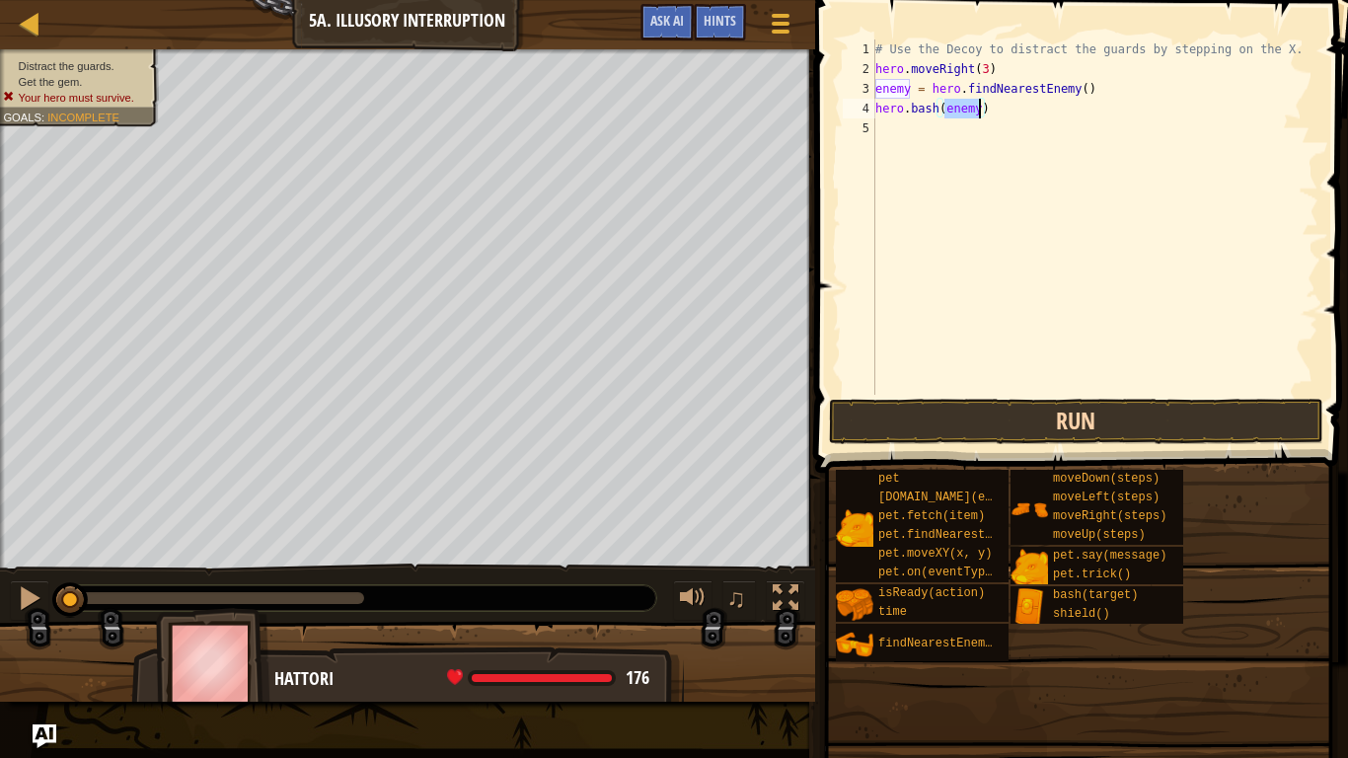
type textarea "hero.bash(enemy)"
click at [1049, 434] on button "Run" at bounding box center [1076, 421] width 494 height 45
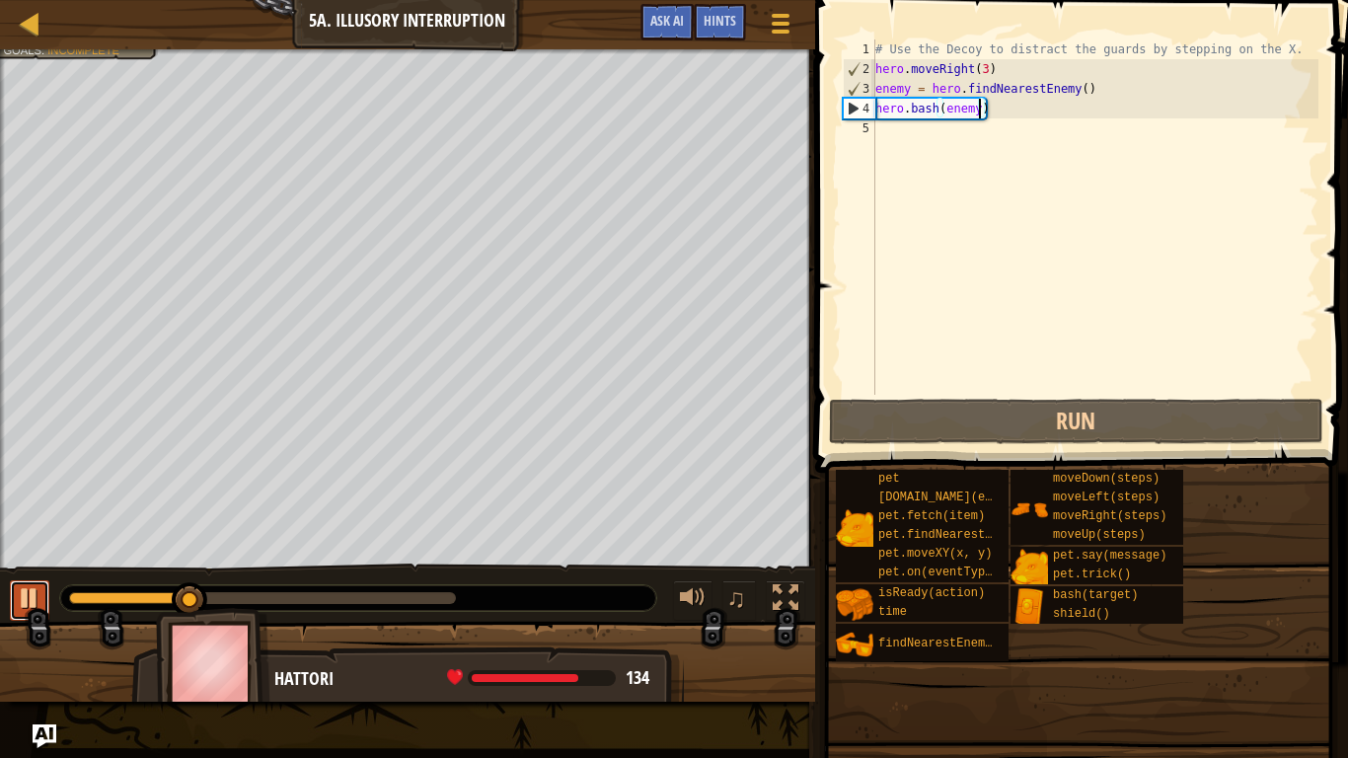
click at [22, 590] on div at bounding box center [30, 598] width 26 height 26
drag, startPoint x: 1006, startPoint y: 111, endPoint x: 872, endPoint y: 109, distance: 133.2
click at [872, 109] on div "hero.bash(enemy) 1 2 3 4 5 # Use the Decoy to distract the guards by stepping o…" at bounding box center [1079, 216] width 480 height 355
click at [983, 165] on div "# Use the Decoy to distract the guards by stepping on the X. hero . moveRight (…" at bounding box center [1094, 236] width 447 height 395
paste textarea "hero.bash(enemy)"
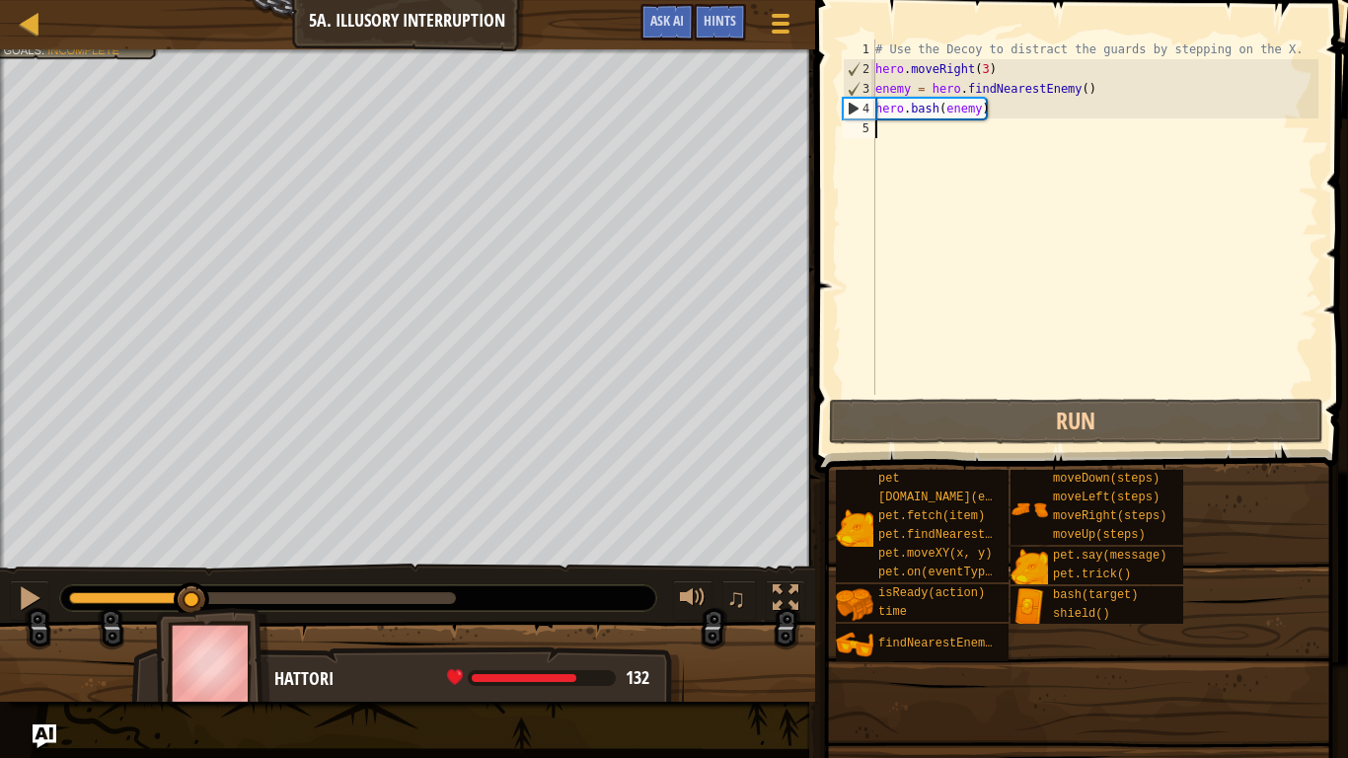
type textarea "hero.bash(enemy)"
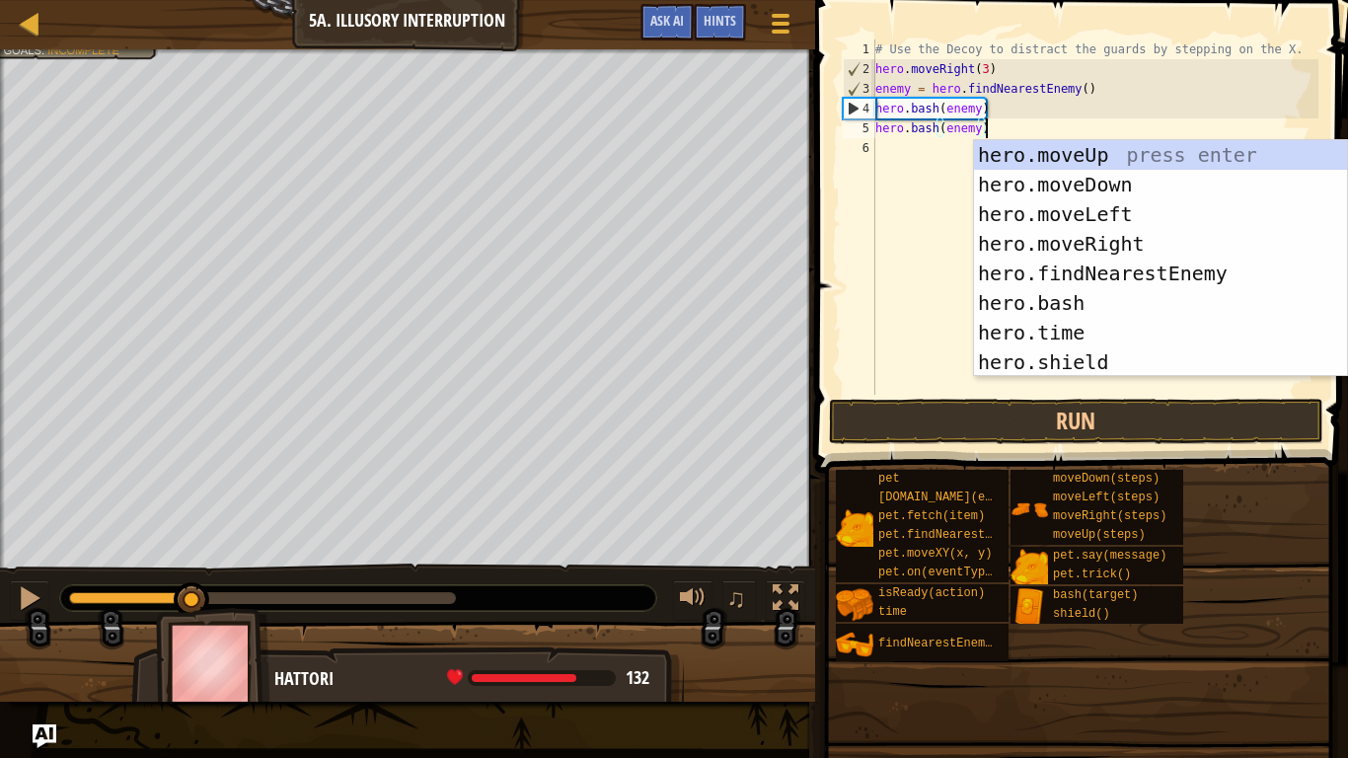
click at [921, 188] on div "# Use the Decoy to distract the guards by stepping on the X. hero . moveRight (…" at bounding box center [1094, 236] width 447 height 395
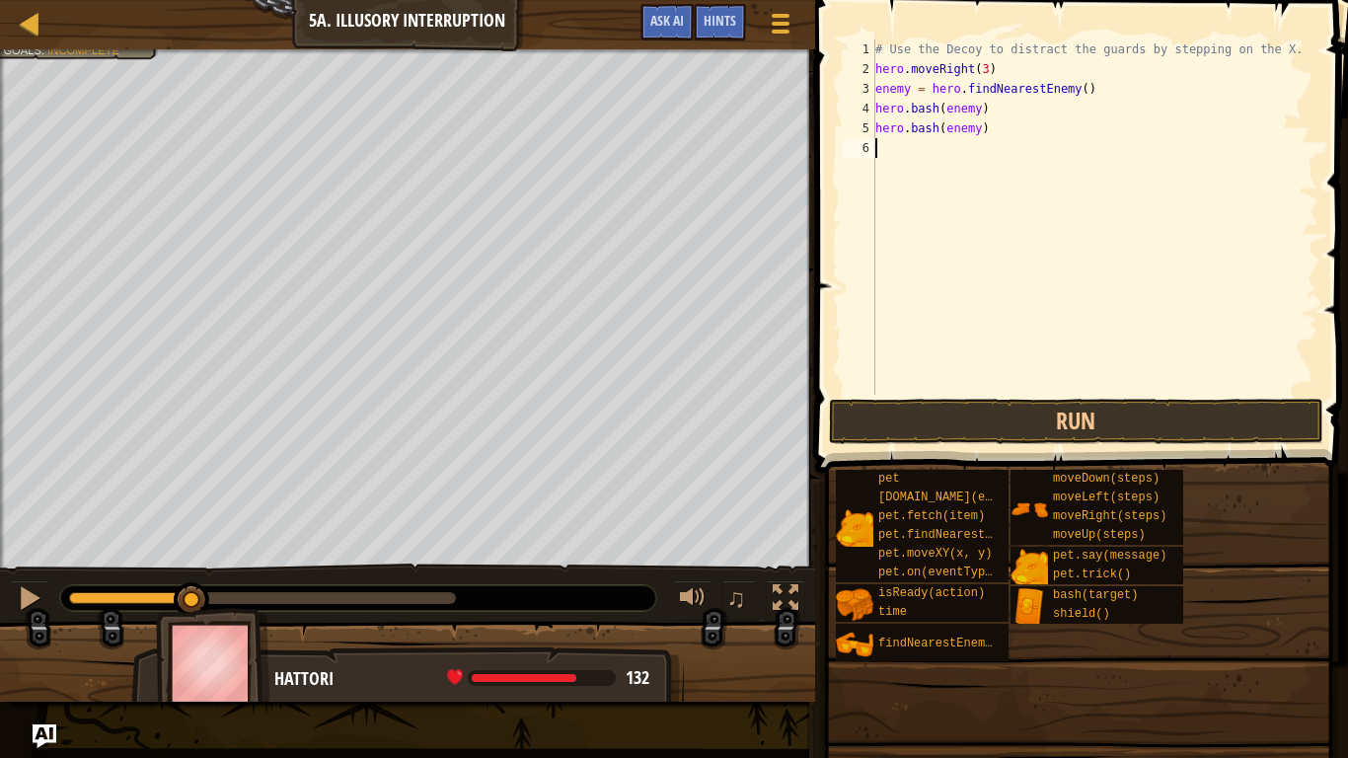
paste textarea "hero.bash(enemy)"
type textarea "hero.bash(enemy)"
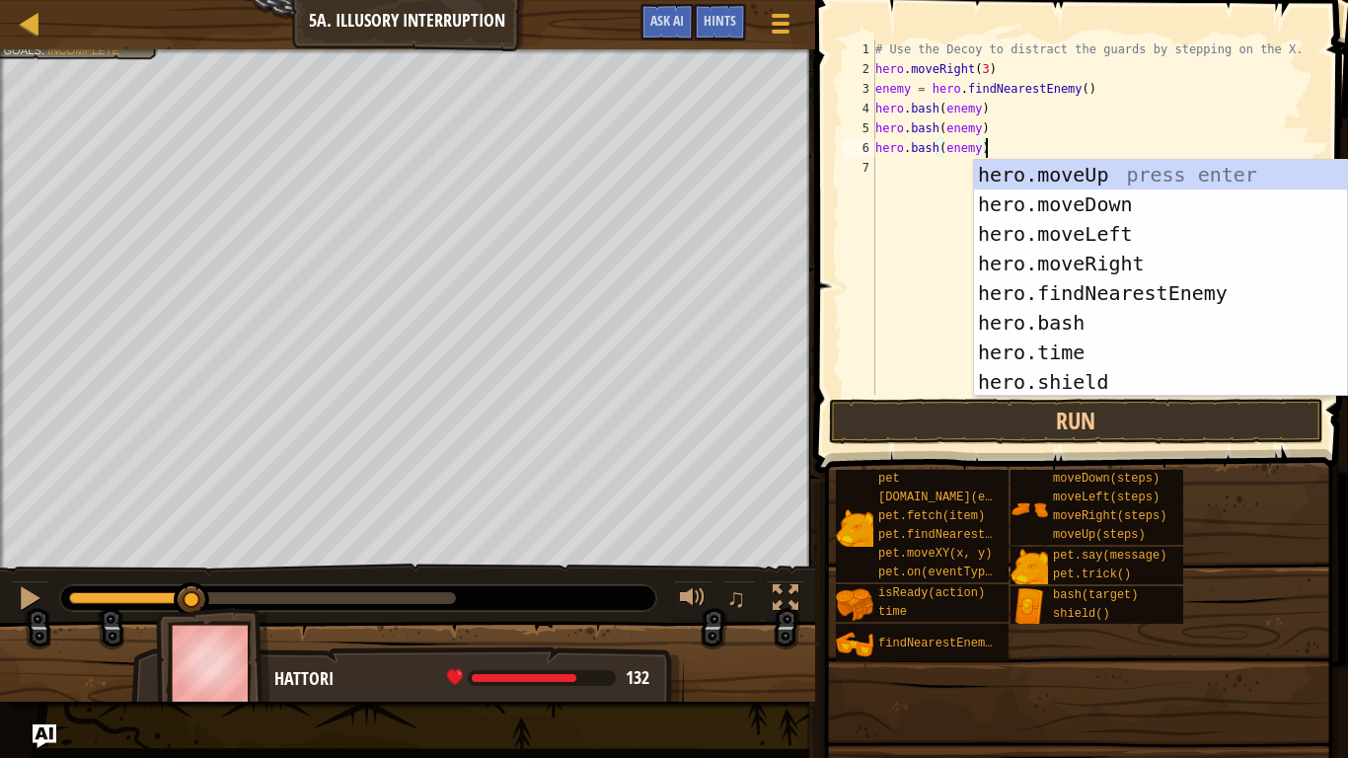
click at [921, 208] on div "# Use the Decoy to distract the guards by stepping on the X. hero . moveRight (…" at bounding box center [1094, 236] width 447 height 395
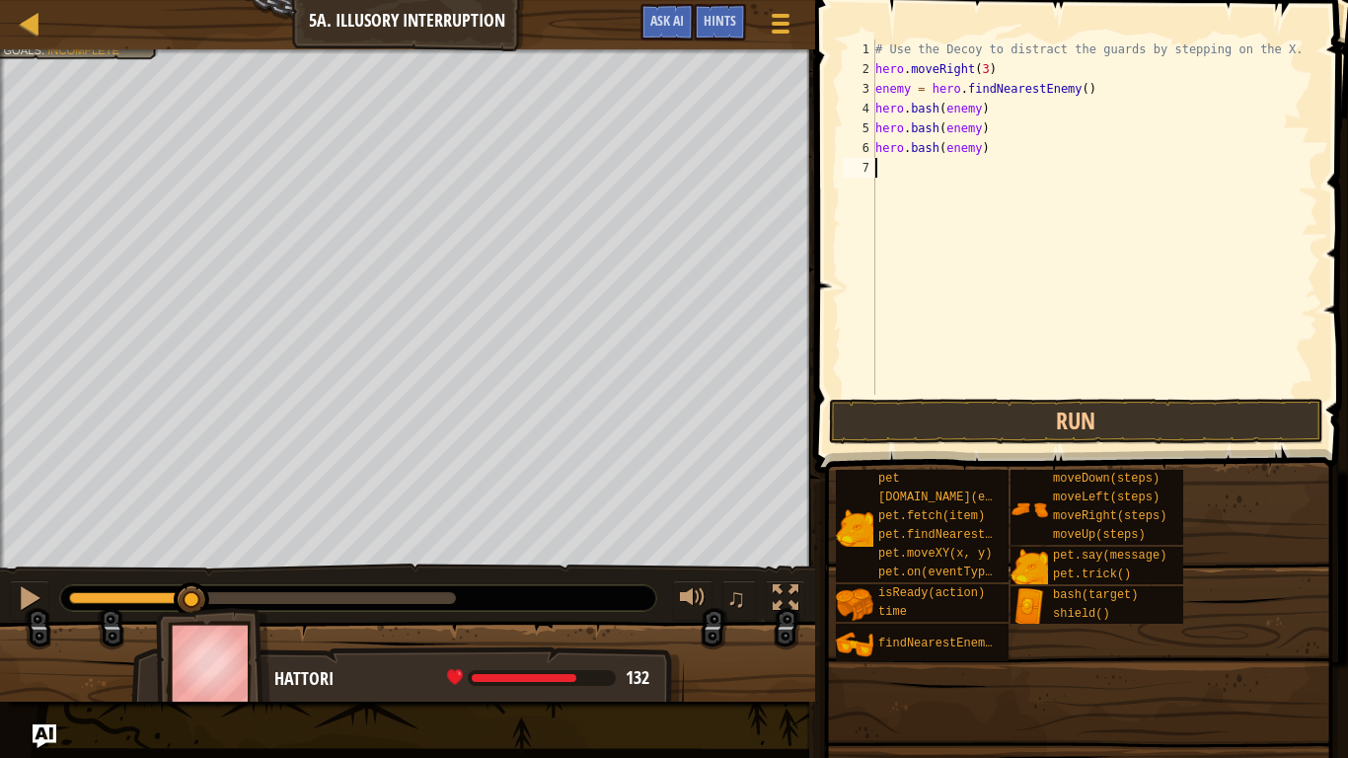
paste textarea "hero.bash(enemy)"
type textarea "hero.bash(enemy)"
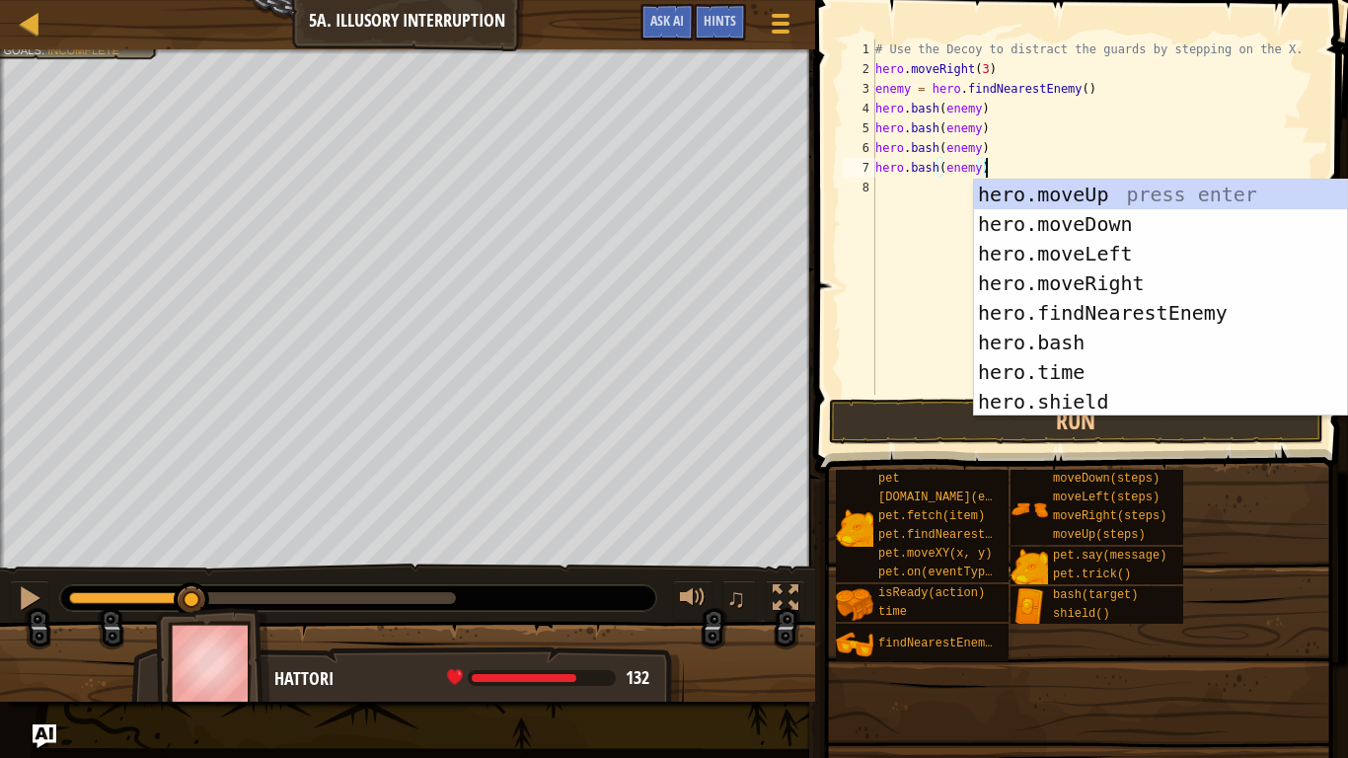
click at [921, 222] on div "# Use the Decoy to distract the guards by stepping on the X. hero . moveRight (…" at bounding box center [1094, 236] width 447 height 395
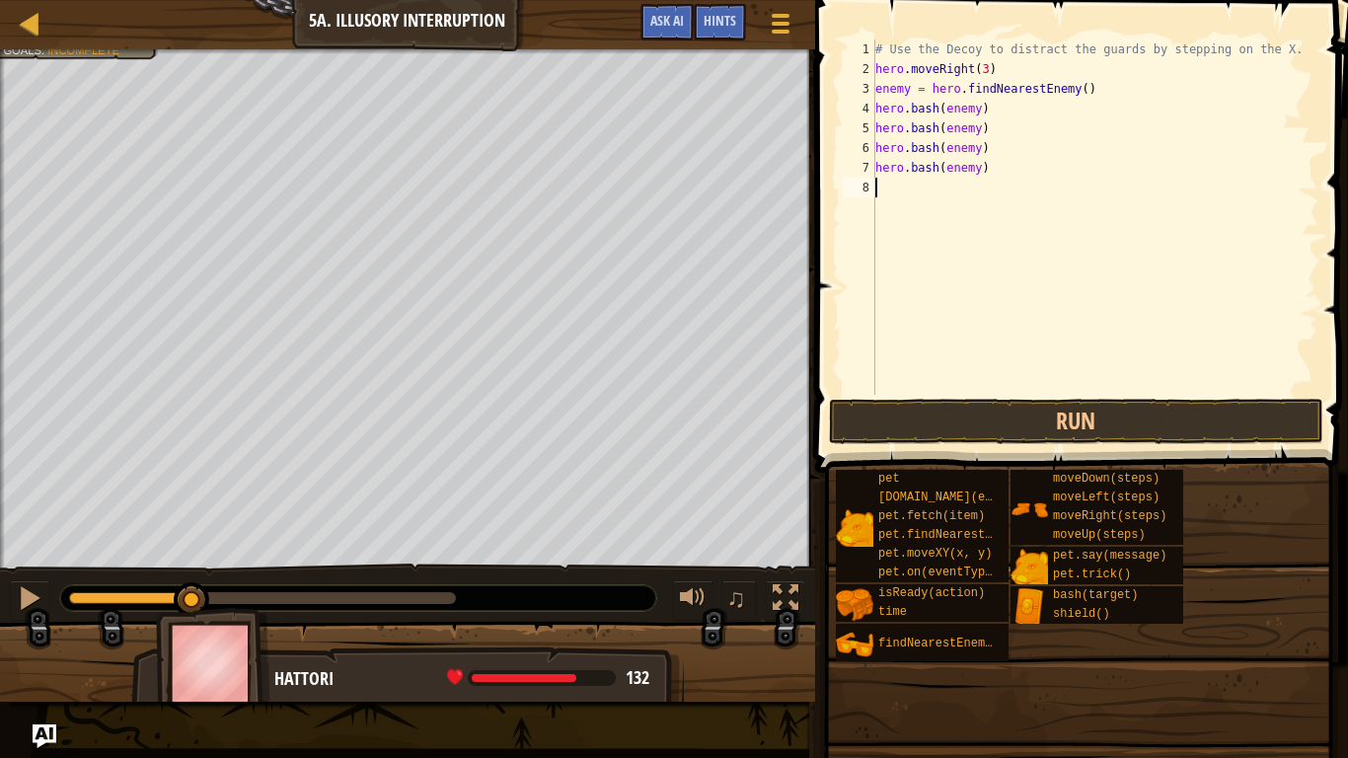
paste textarea "hero.bash(enemy)"
type textarea "hero.bash(enemy)"
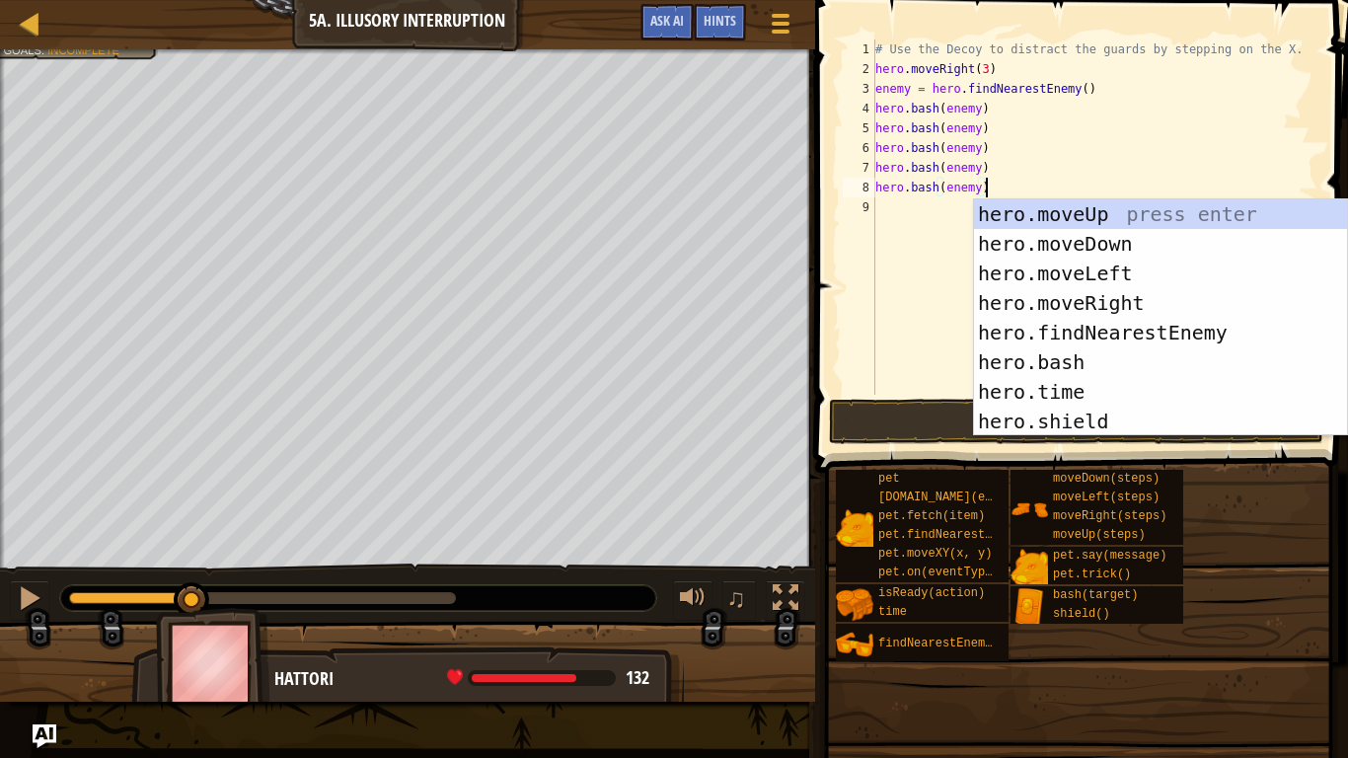
click at [909, 245] on div "# Use the Decoy to distract the guards by stepping on the X. hero . moveRight (…" at bounding box center [1094, 236] width 447 height 395
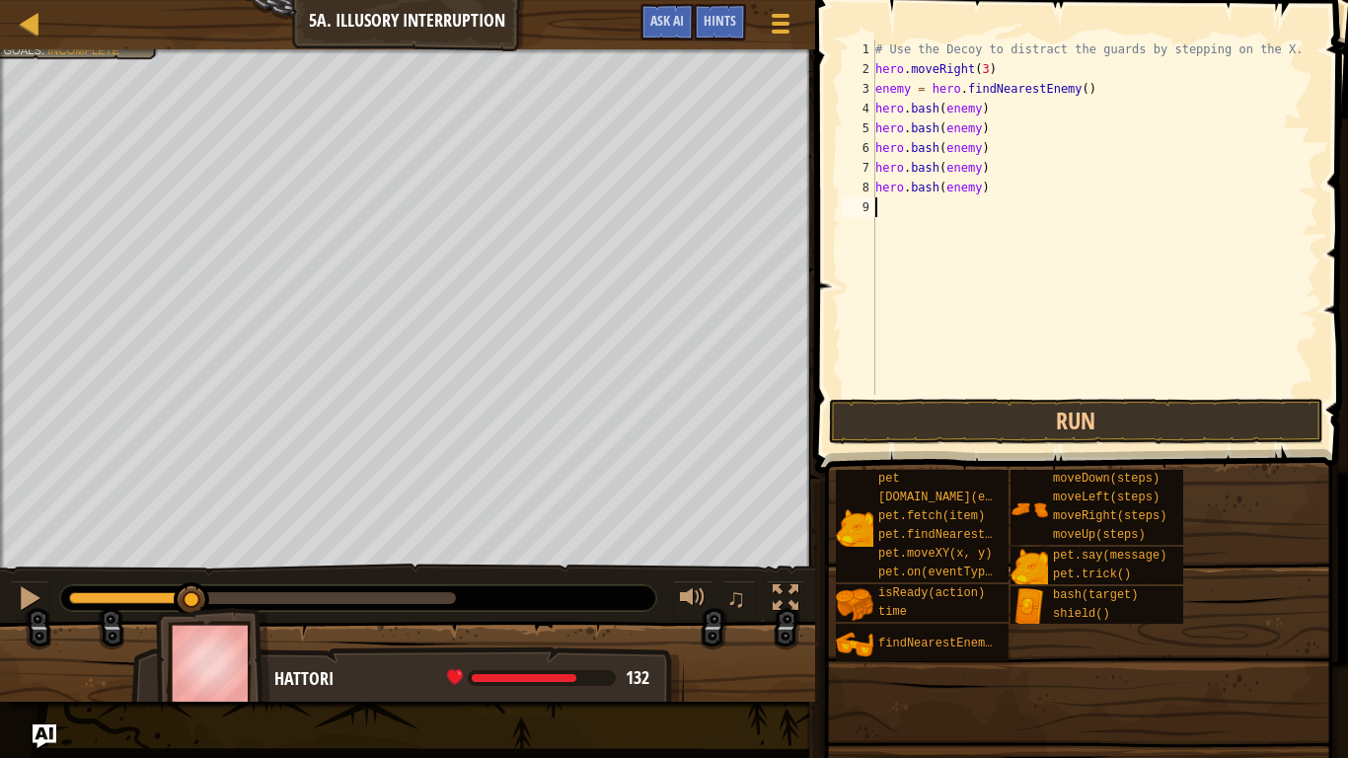
paste textarea "hero.bash(enemy)"
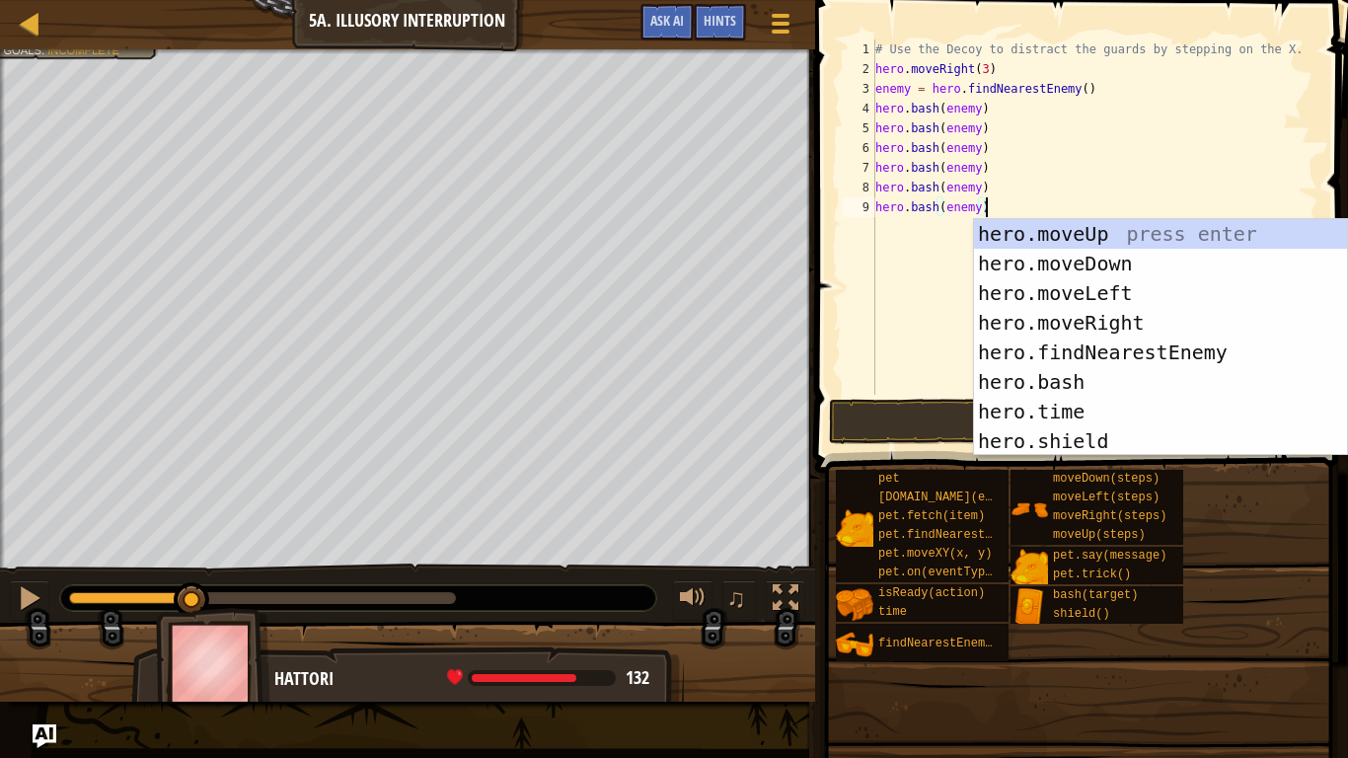
click at [909, 258] on div "# Use the Decoy to distract the guards by stepping on the X. hero . moveRight (…" at bounding box center [1094, 236] width 447 height 395
paste textarea "hero.bash(enemy)"
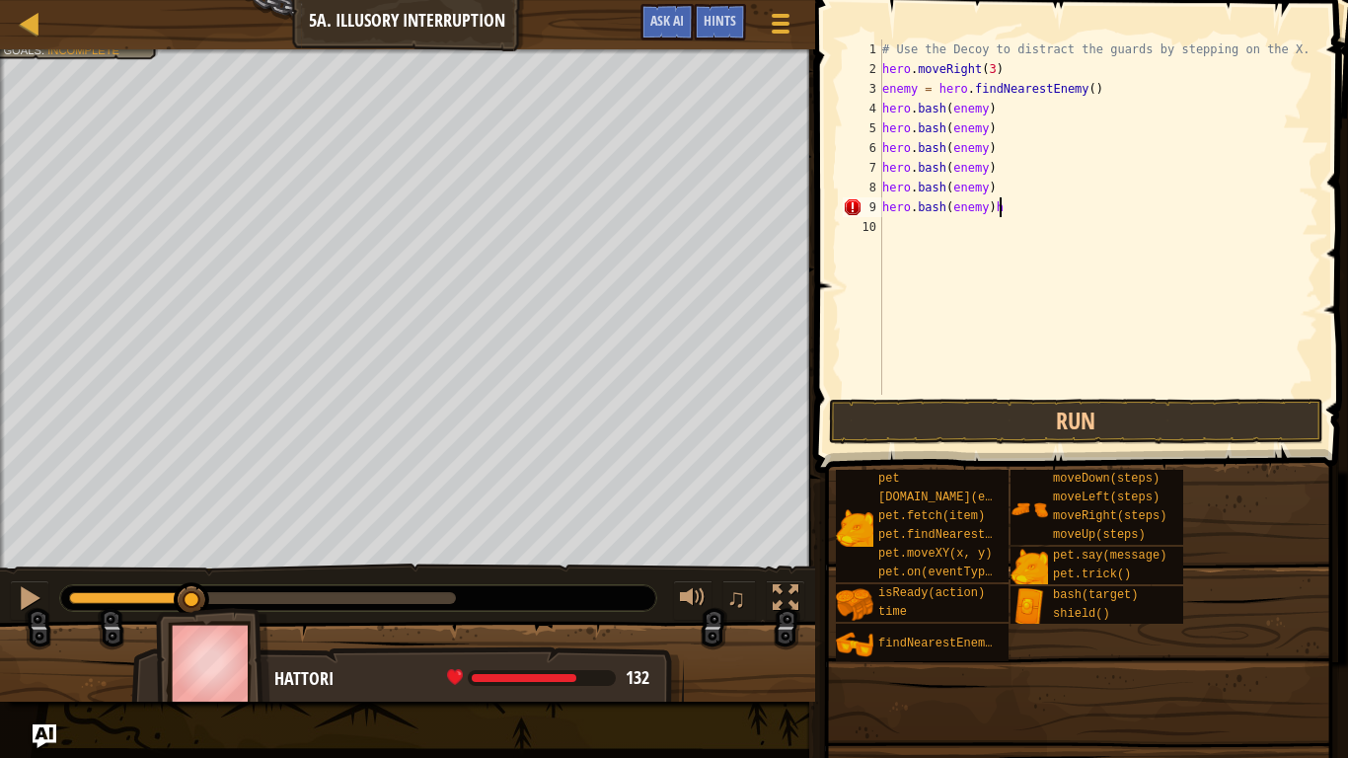
type textarea "hero.bash(enemy)"
click at [1016, 252] on div "# Use the Decoy to distract the guards by stepping on the X. hero . moveRight (…" at bounding box center [1098, 236] width 440 height 395
paste textarea "hero.bash(enemy)"
type textarea "hero.bash(enemy)"
click at [955, 310] on div "# Use the Decoy to distract the guards by stepping on the X. hero . moveRight (…" at bounding box center [1098, 236] width 440 height 395
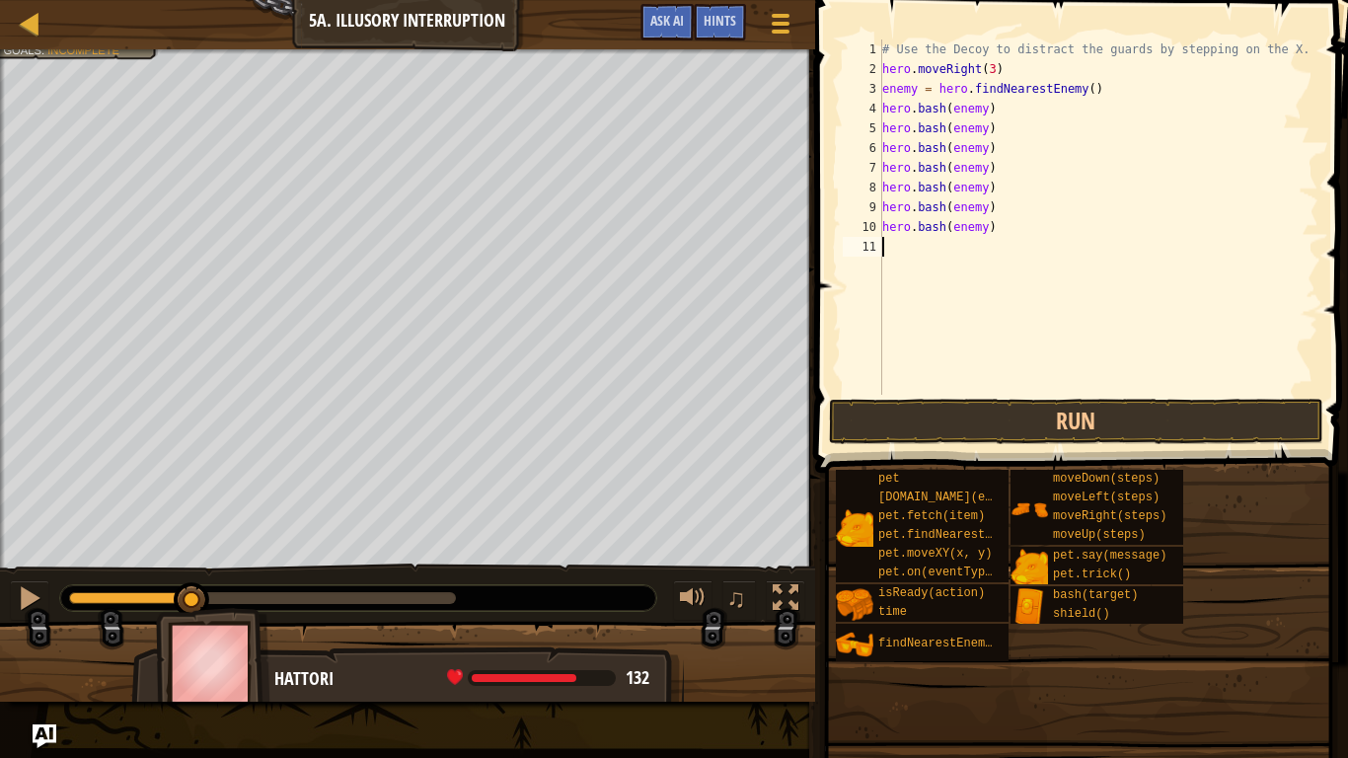
paste textarea "hero.bash(enemy)"
type textarea "hero.bash(enemy)"
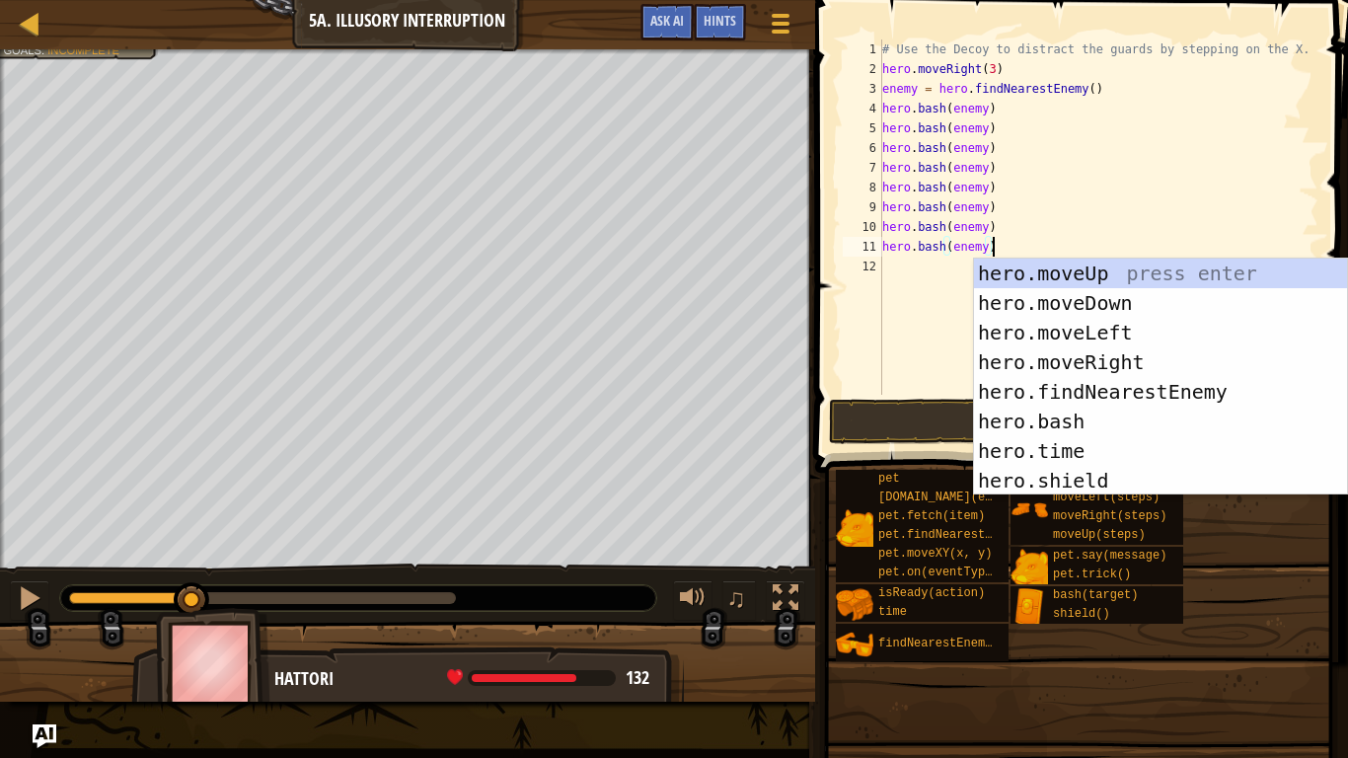
click at [942, 317] on div "# Use the Decoy to distract the guards by stepping on the X. hero . moveRight (…" at bounding box center [1098, 236] width 440 height 395
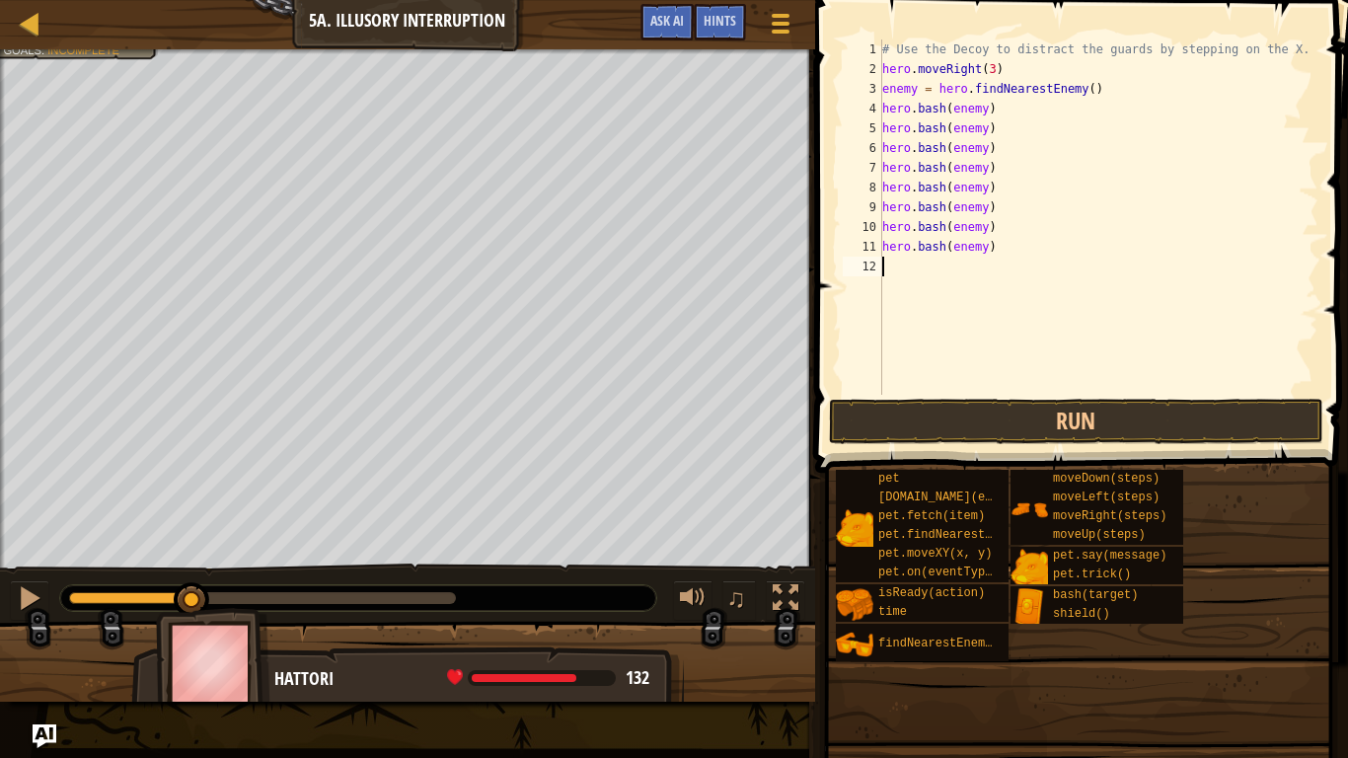
paste textarea "hero.bash(enemy)"
type textarea "hero.bash(enemy)"
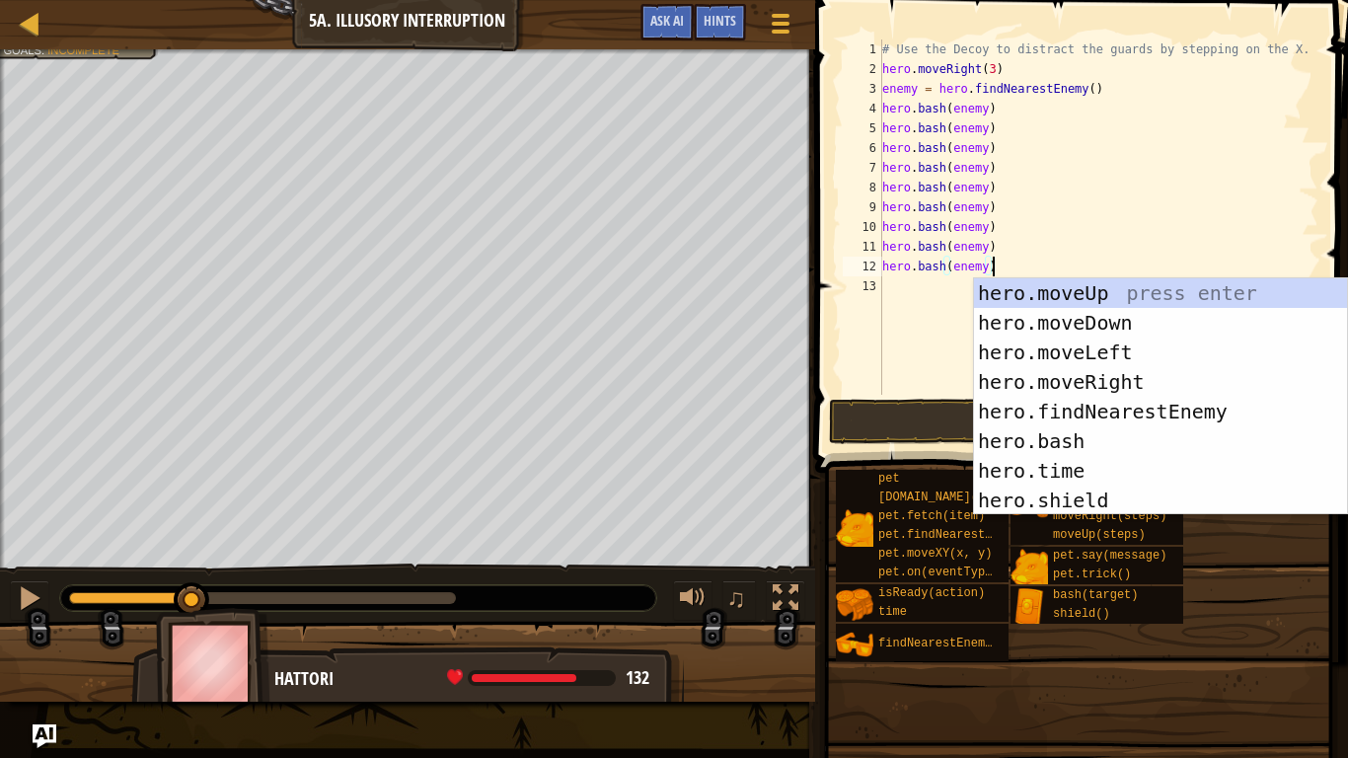
click at [938, 318] on div "# Use the Decoy to distract the guards by stepping on the X. hero . moveRight (…" at bounding box center [1098, 236] width 440 height 395
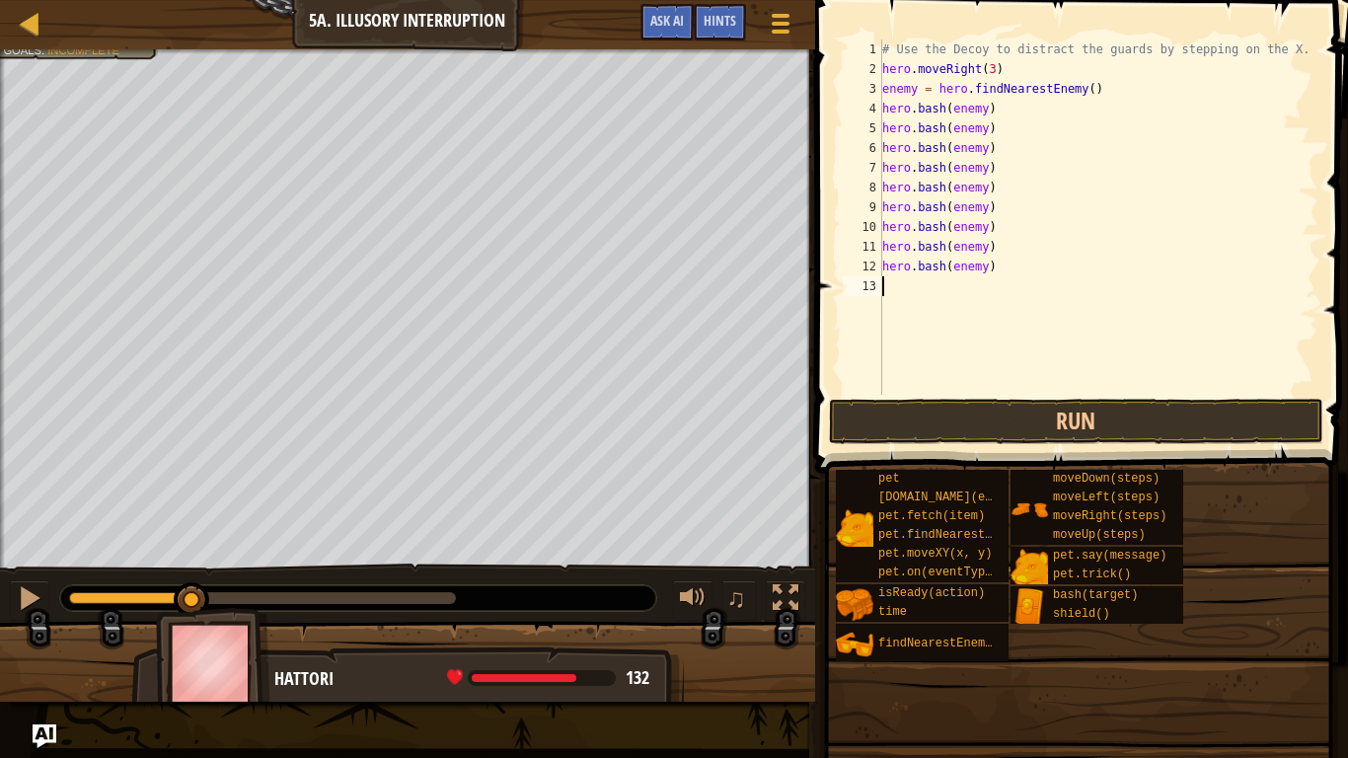
paste textarea "hero.bash(enemy)"
type textarea "hero.bash(enemy)"
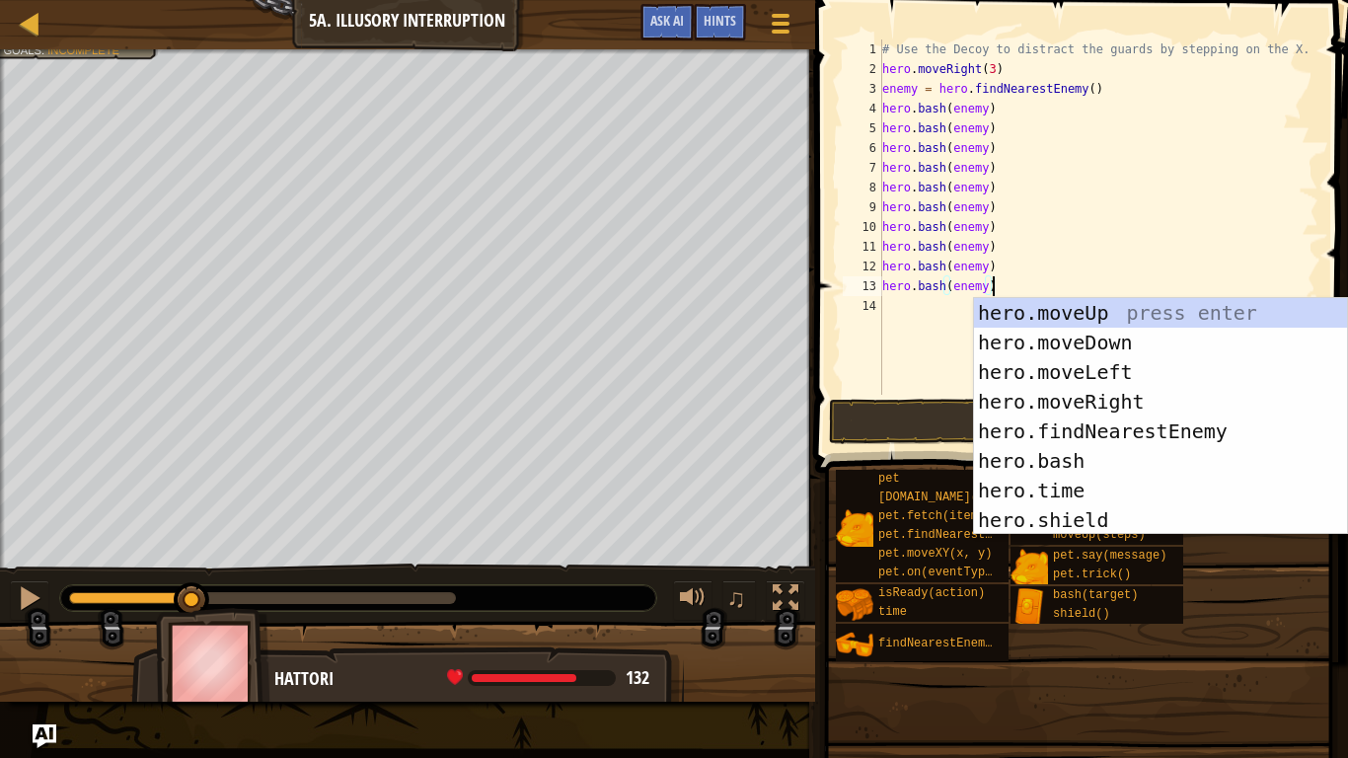
click at [958, 357] on div "# Use the Decoy to distract the guards by stepping on the X. hero . moveRight (…" at bounding box center [1098, 236] width 440 height 395
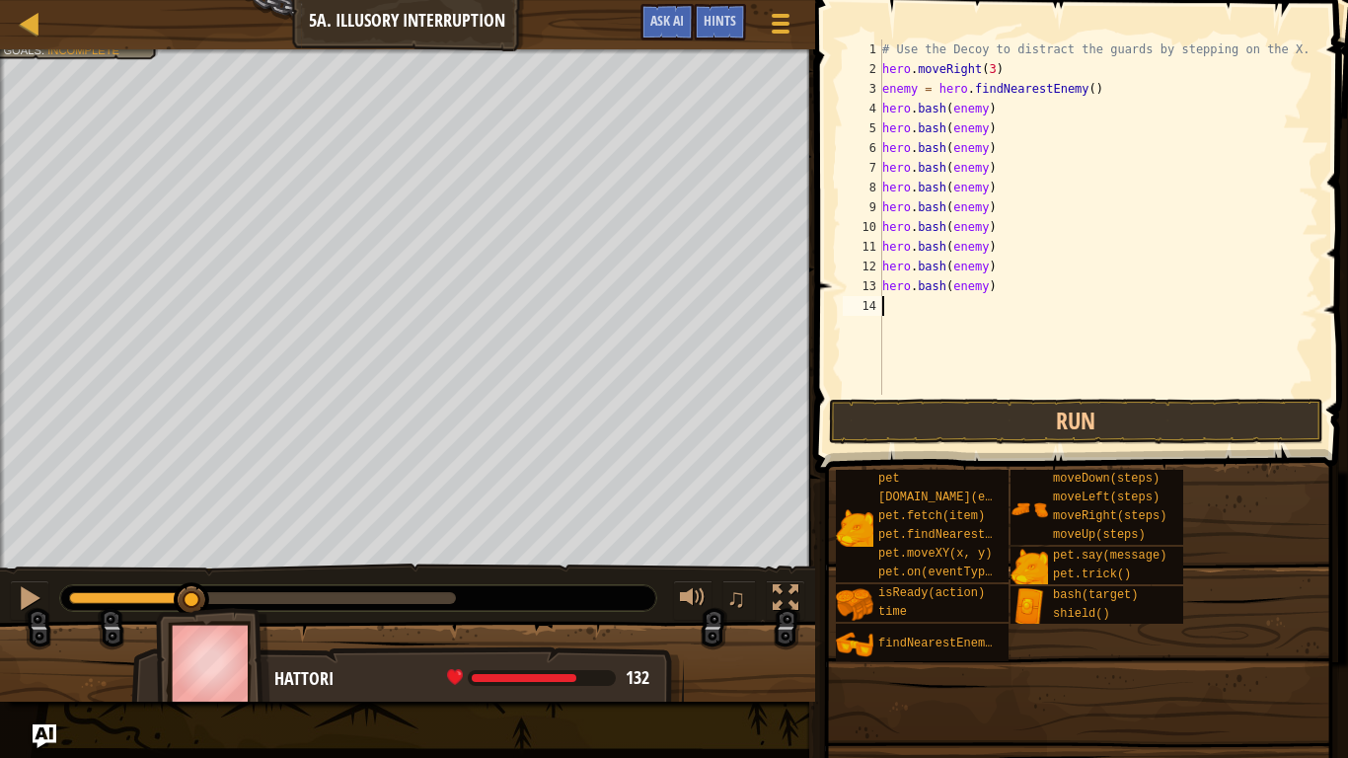
paste textarea "hero.bash(enemy)"
type textarea "hero.bash(enemy)"
click at [911, 370] on div "# Use the Decoy to distract the guards by stepping on the X. hero . moveRight (…" at bounding box center [1098, 236] width 440 height 395
paste textarea "hero.bash(enemy)"
type textarea "hero.bash(enemy)"
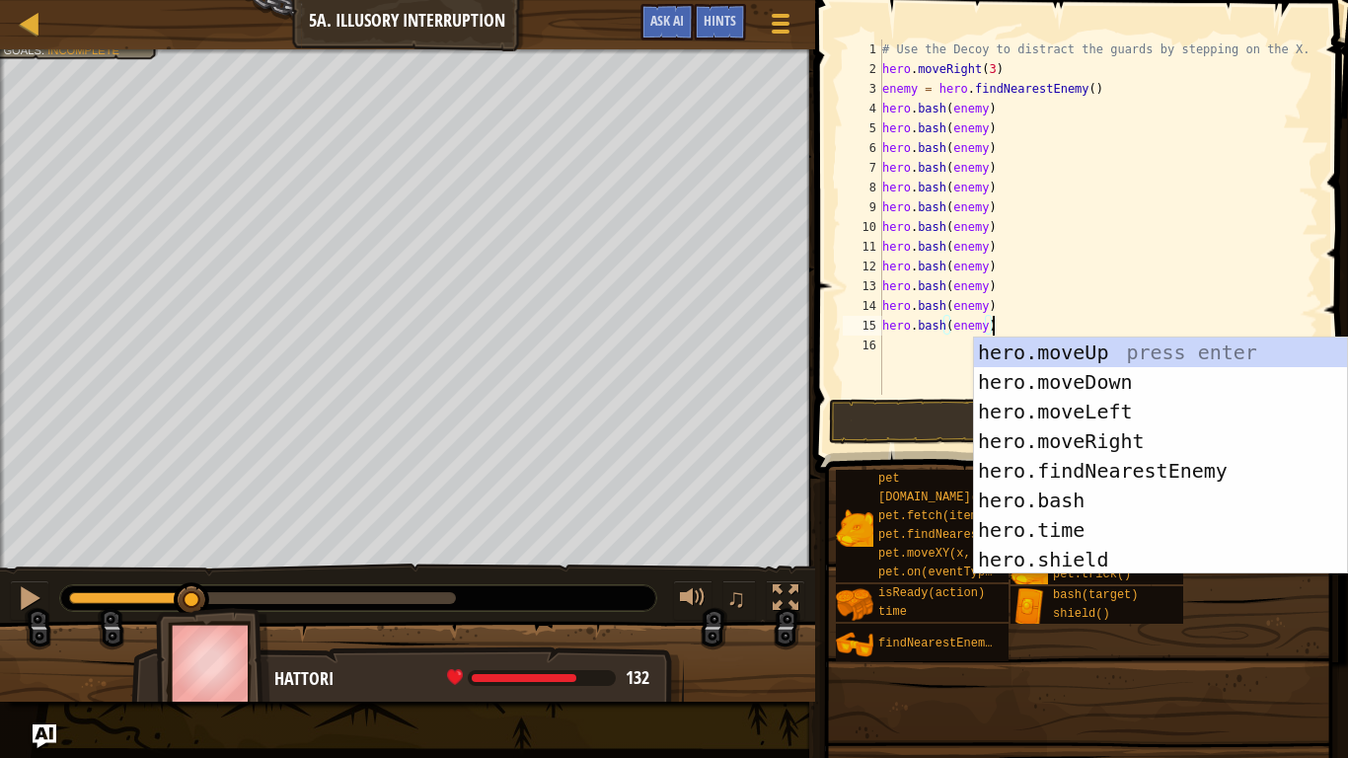
click at [900, 370] on div "# Use the Decoy to distract the guards by stepping on the X. hero . moveRight (…" at bounding box center [1098, 236] width 440 height 395
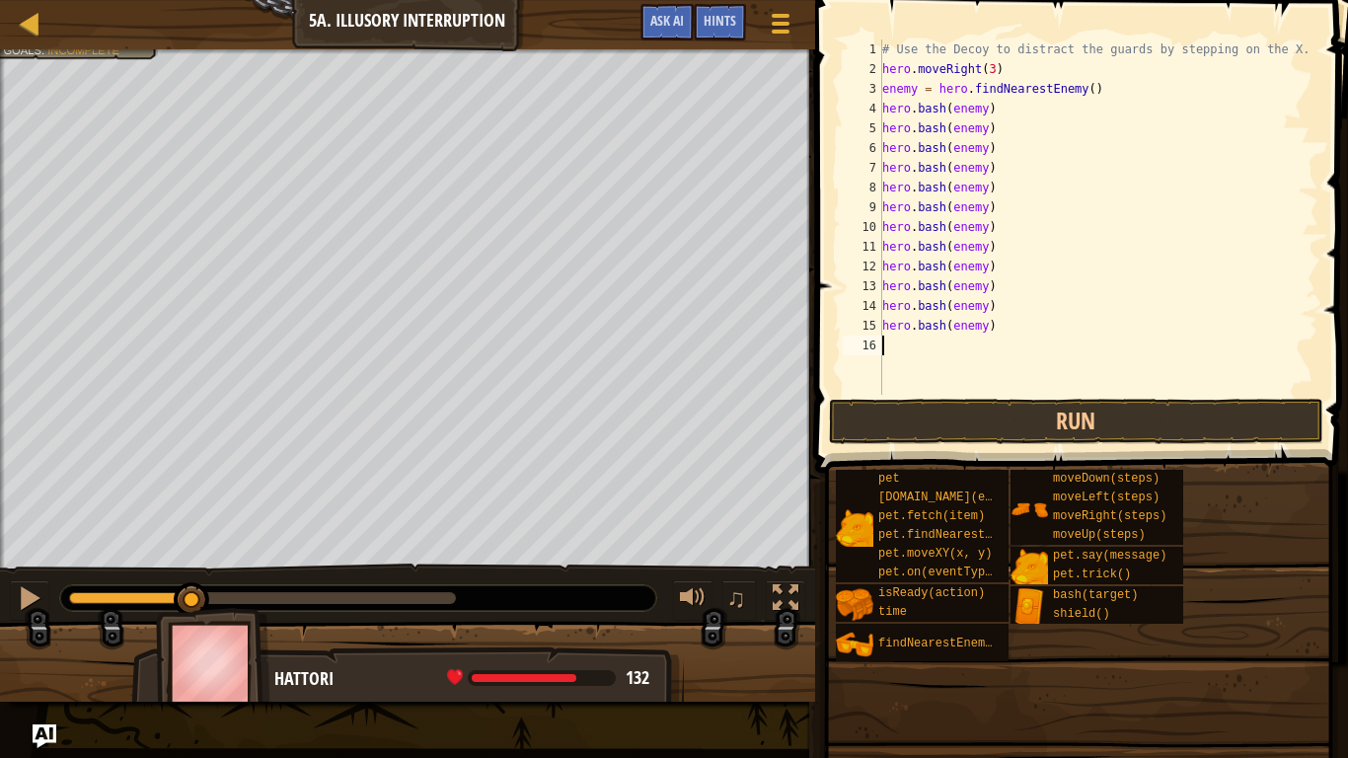
paste textarea "hero.bash(enemy)"
type textarea "hero.bash(enemy)"
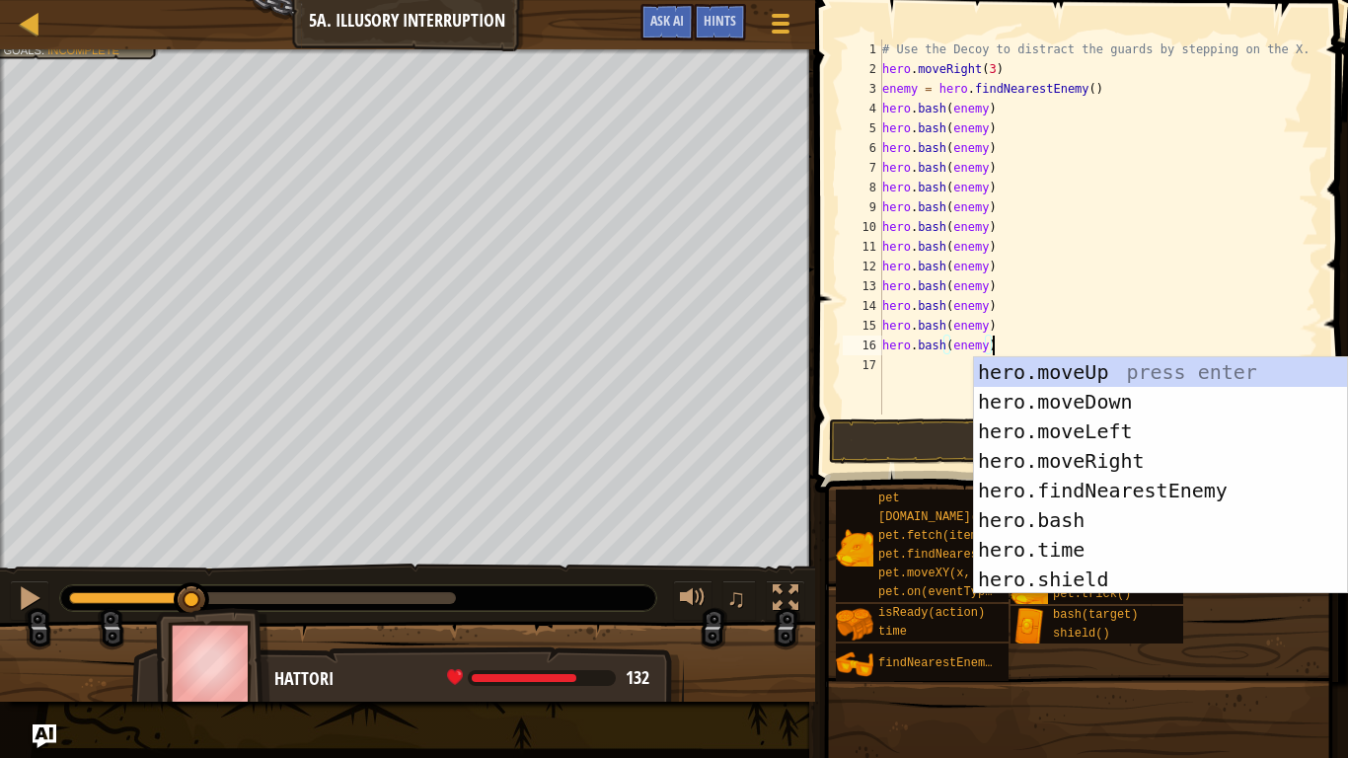
click at [923, 385] on div "# Use the Decoy to distract the guards by stepping on the X. hero . moveRight (…" at bounding box center [1098, 246] width 440 height 414
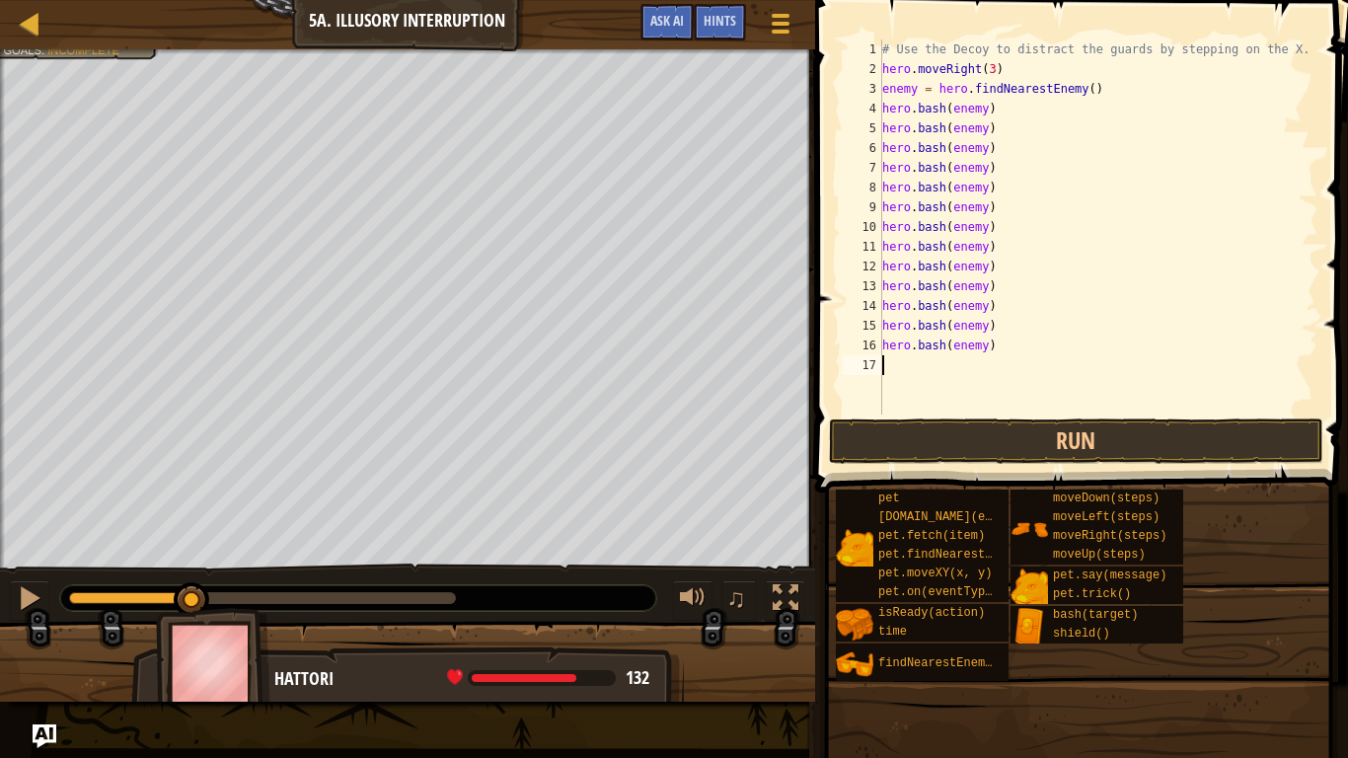
paste textarea "hero.bash(enemy)"
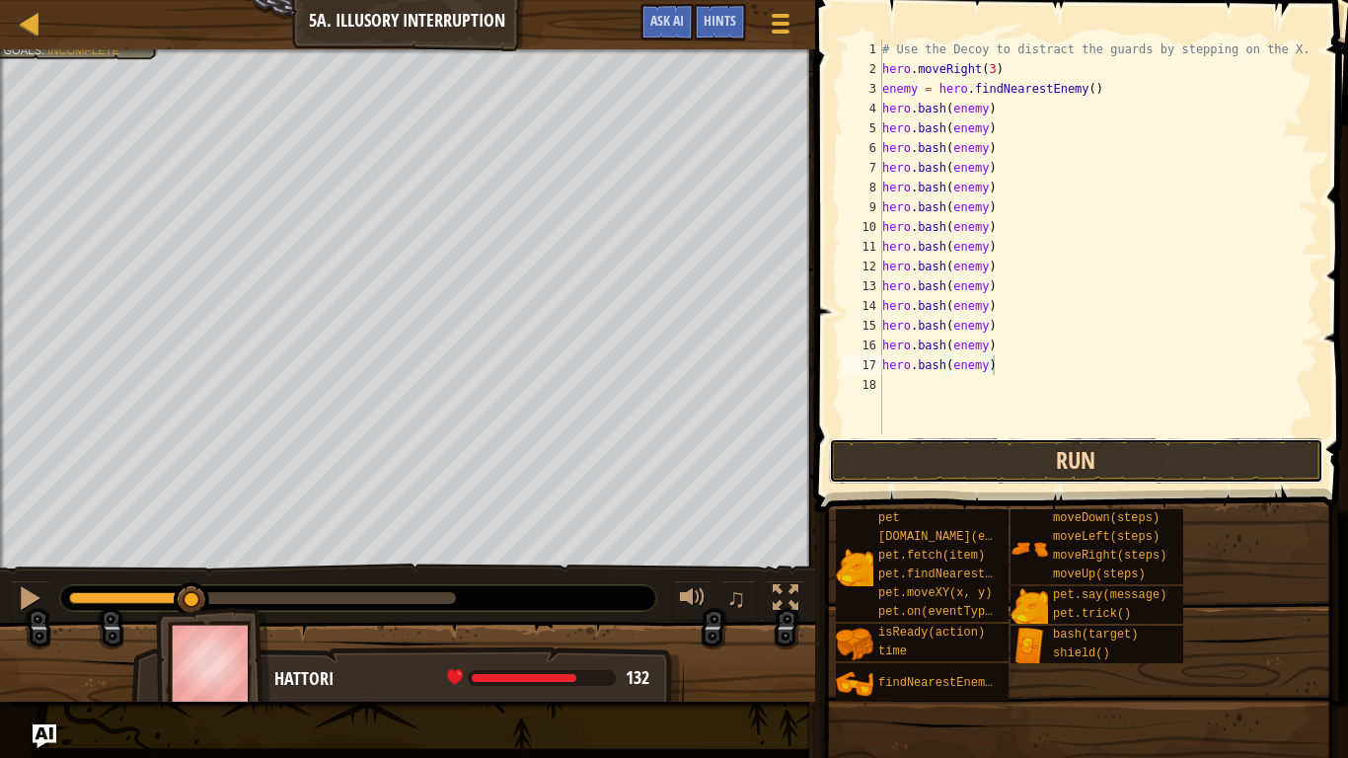
click at [864, 467] on button "Run" at bounding box center [1076, 460] width 494 height 45
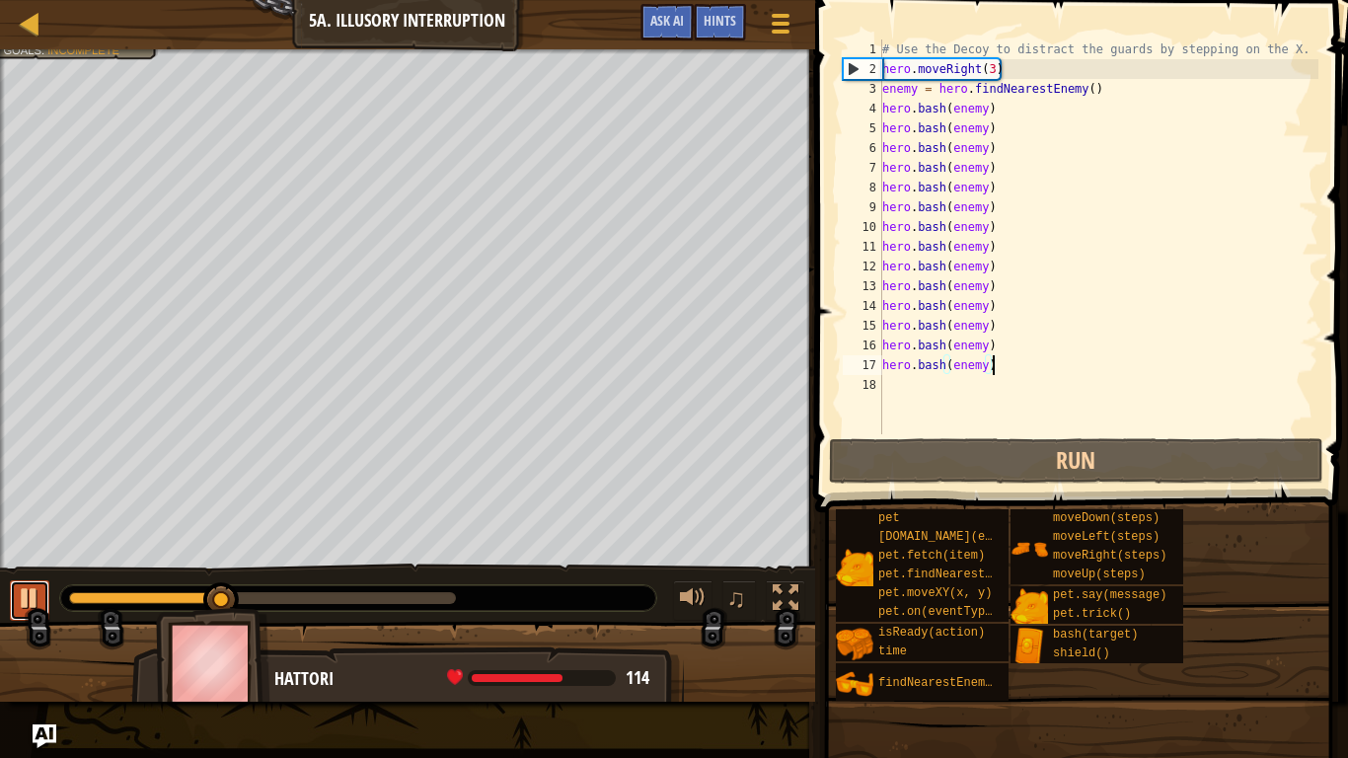
click at [29, 590] on div at bounding box center [30, 598] width 26 height 26
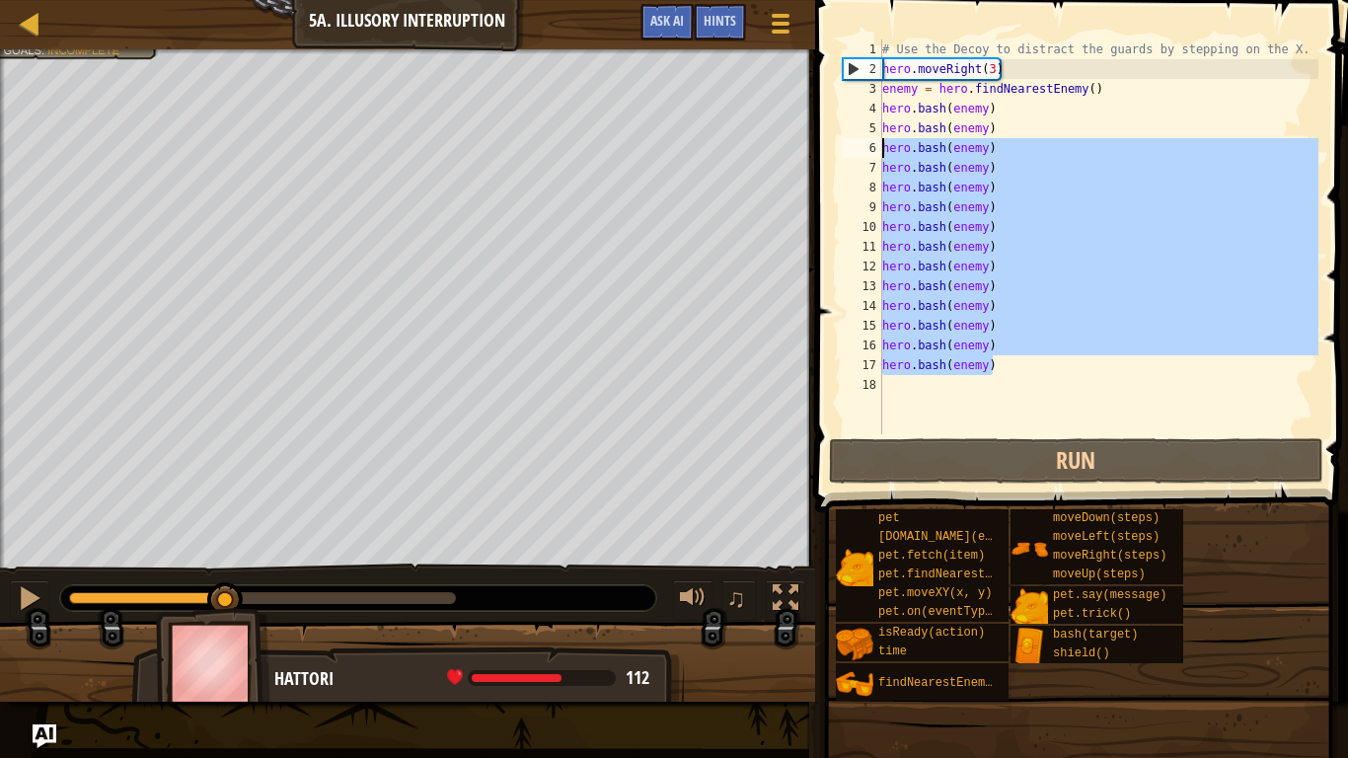
drag, startPoint x: 1022, startPoint y: 372, endPoint x: 814, endPoint y: 151, distance: 303.7
click at [814, 151] on div "hero.bash(enemy) 1 2 3 4 5 6 7 8 9 10 11 12 13 14 15 16 17 18 # Use the Decoy t…" at bounding box center [1078, 295] width 539 height 570
type textarea "hero.bash(enemy) hero.bash(enemy)"
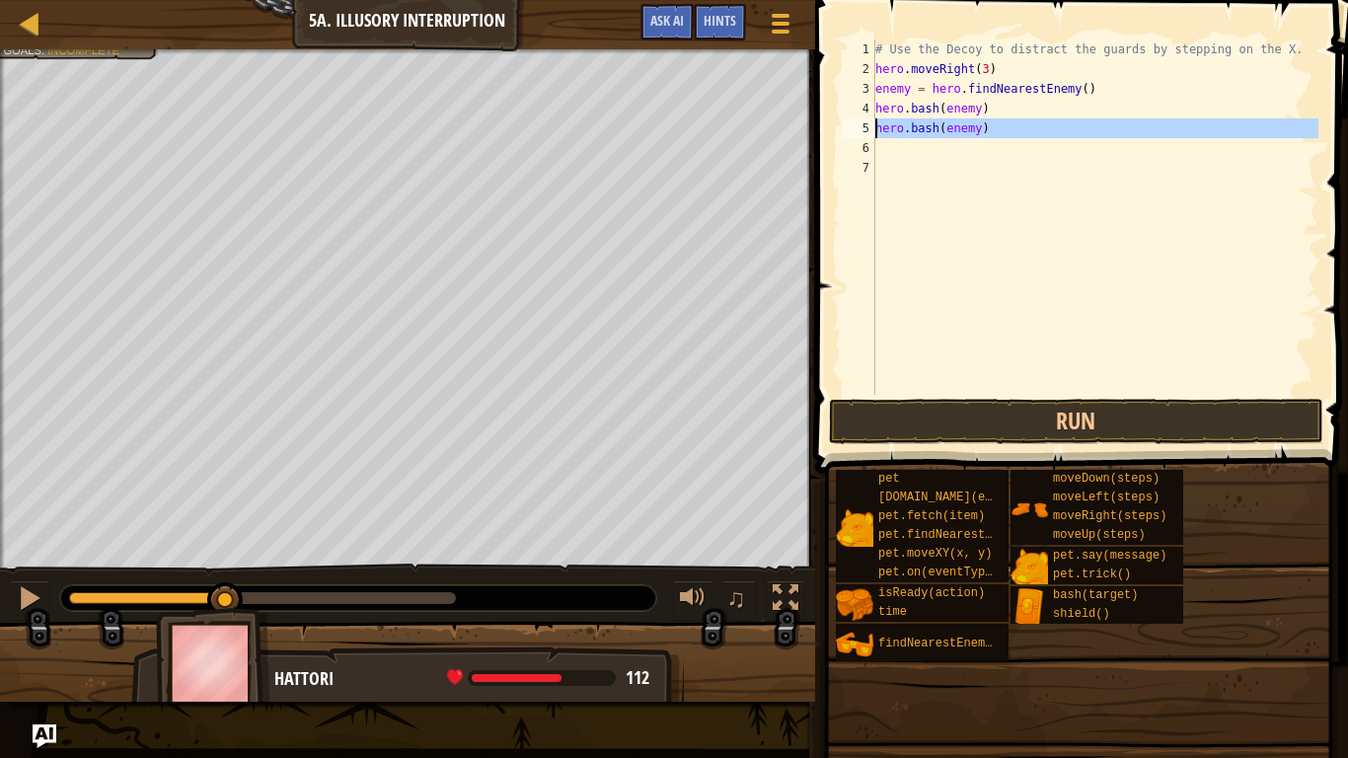
drag, startPoint x: 1019, startPoint y: 141, endPoint x: 856, endPoint y: 131, distance: 164.1
click at [856, 131] on div "1 2 3 4 5 6 7 # Use the Decoy to distract the guards by stepping on the X. hero…" at bounding box center [1079, 216] width 480 height 355
type textarea "hero.bash(enemy)"
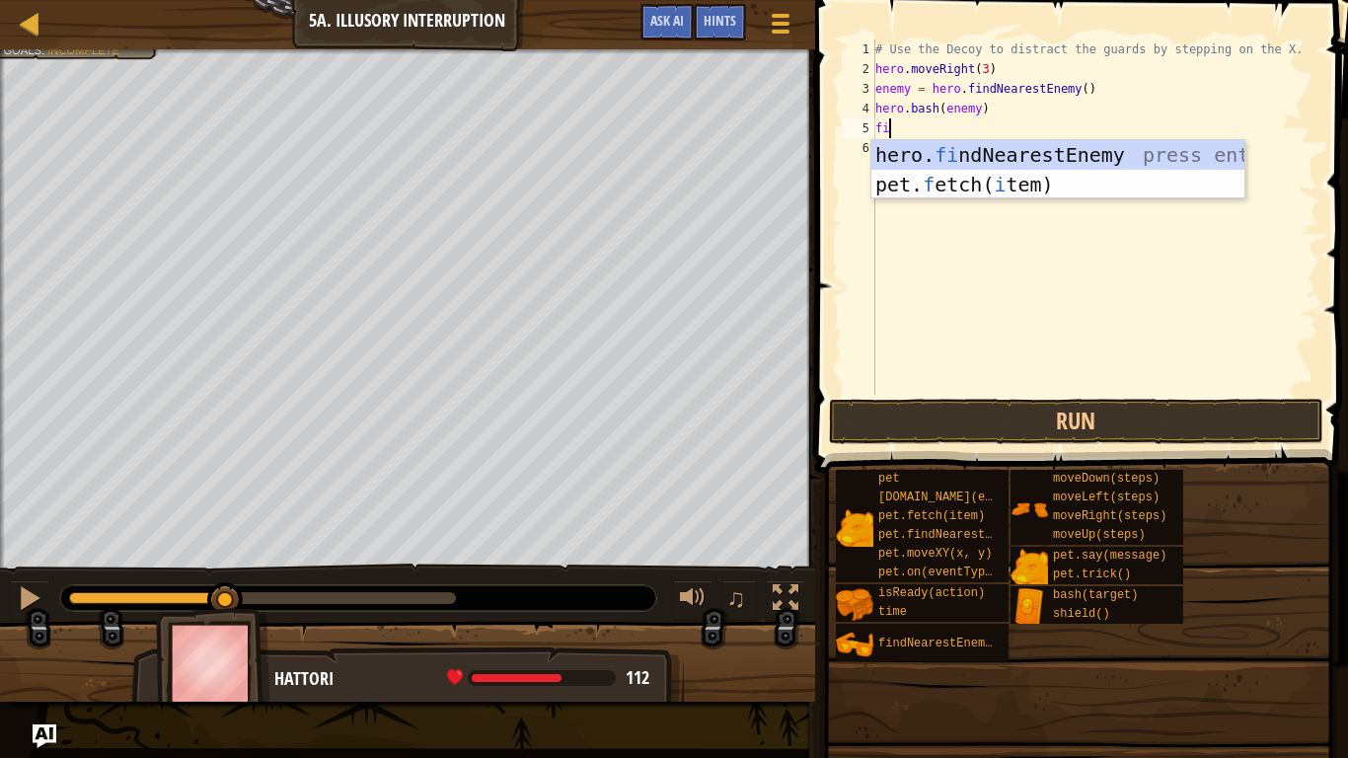
type textarea "fin"
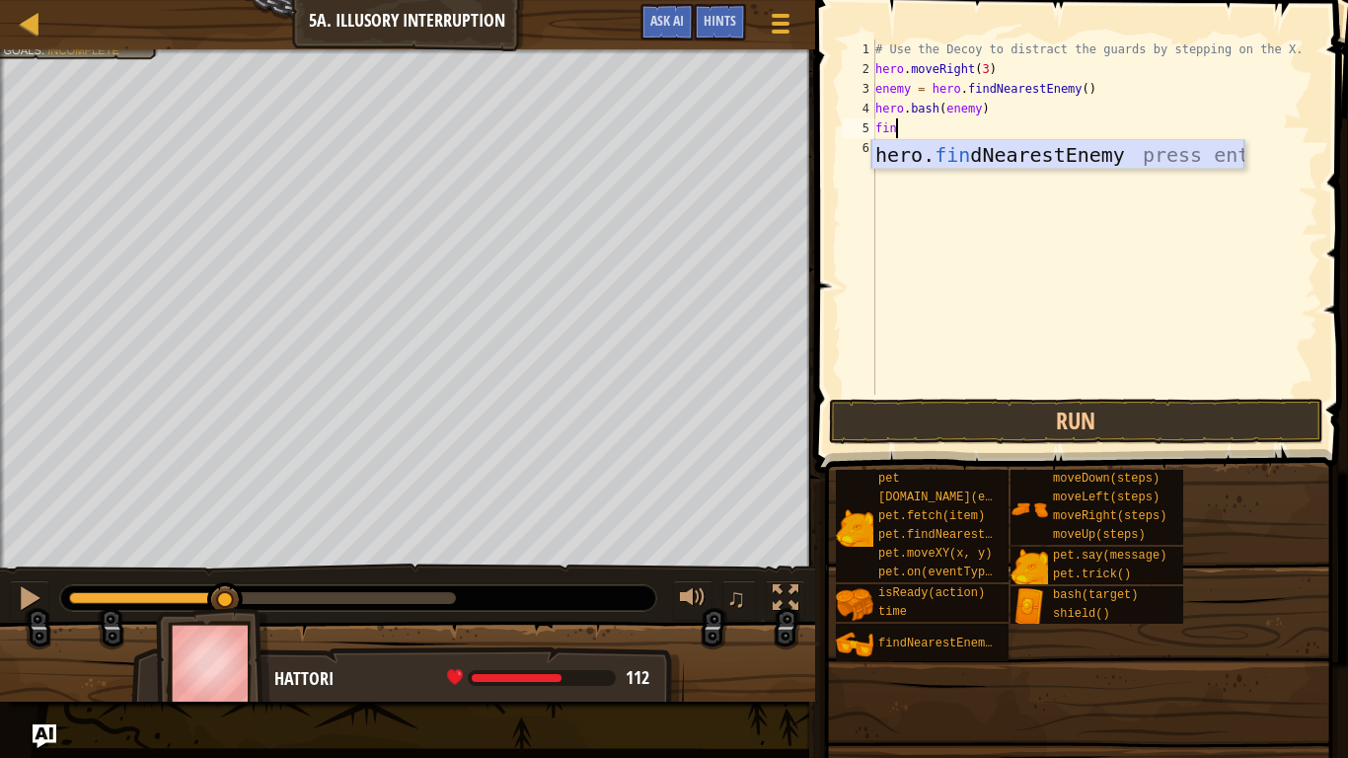
click at [1006, 161] on div "hero. fin dNearestEnemy press enter" at bounding box center [1057, 184] width 373 height 89
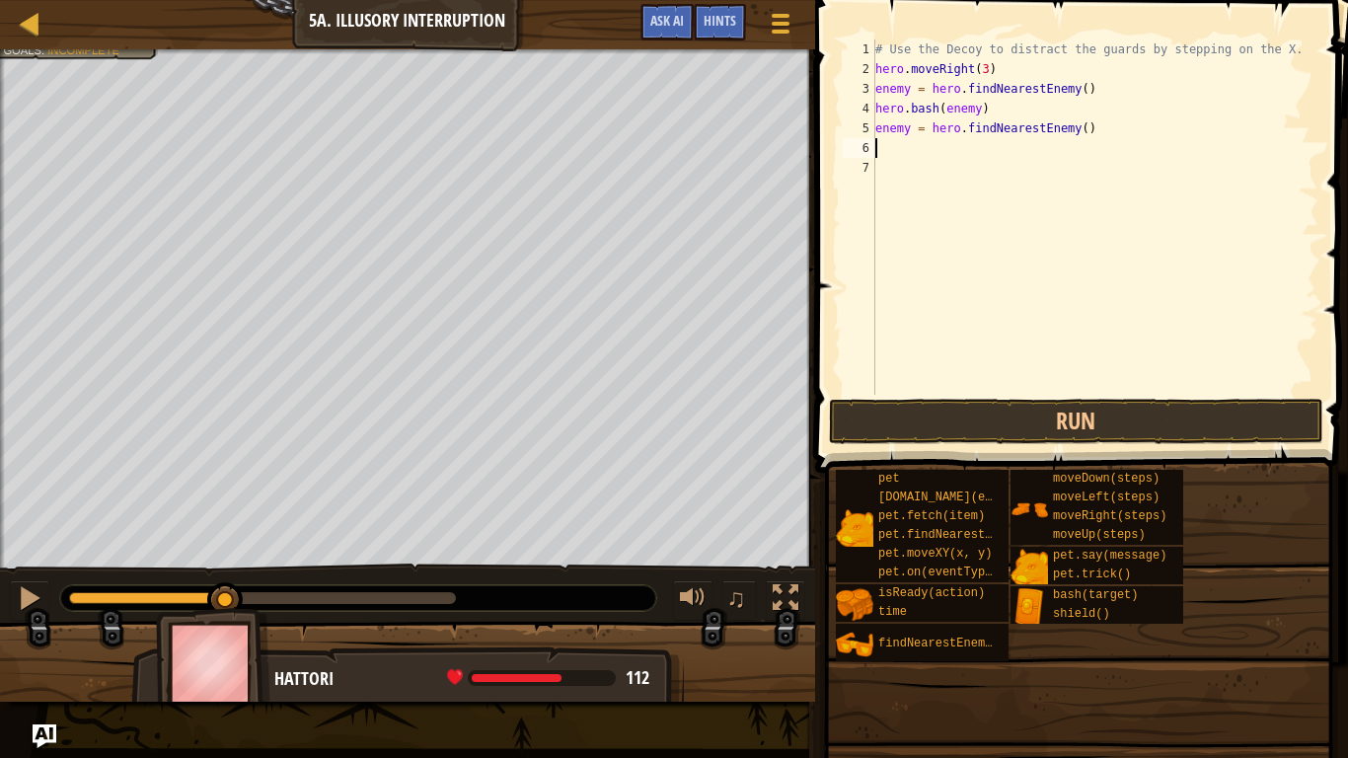
scroll to position [9, 0]
click at [947, 162] on div "# Use the Decoy to distract the guards by stepping on the X. hero . moveRight (…" at bounding box center [1094, 236] width 447 height 395
click at [945, 150] on div "# Use the Decoy to distract the guards by stepping on the X. hero . moveRight (…" at bounding box center [1094, 236] width 447 height 395
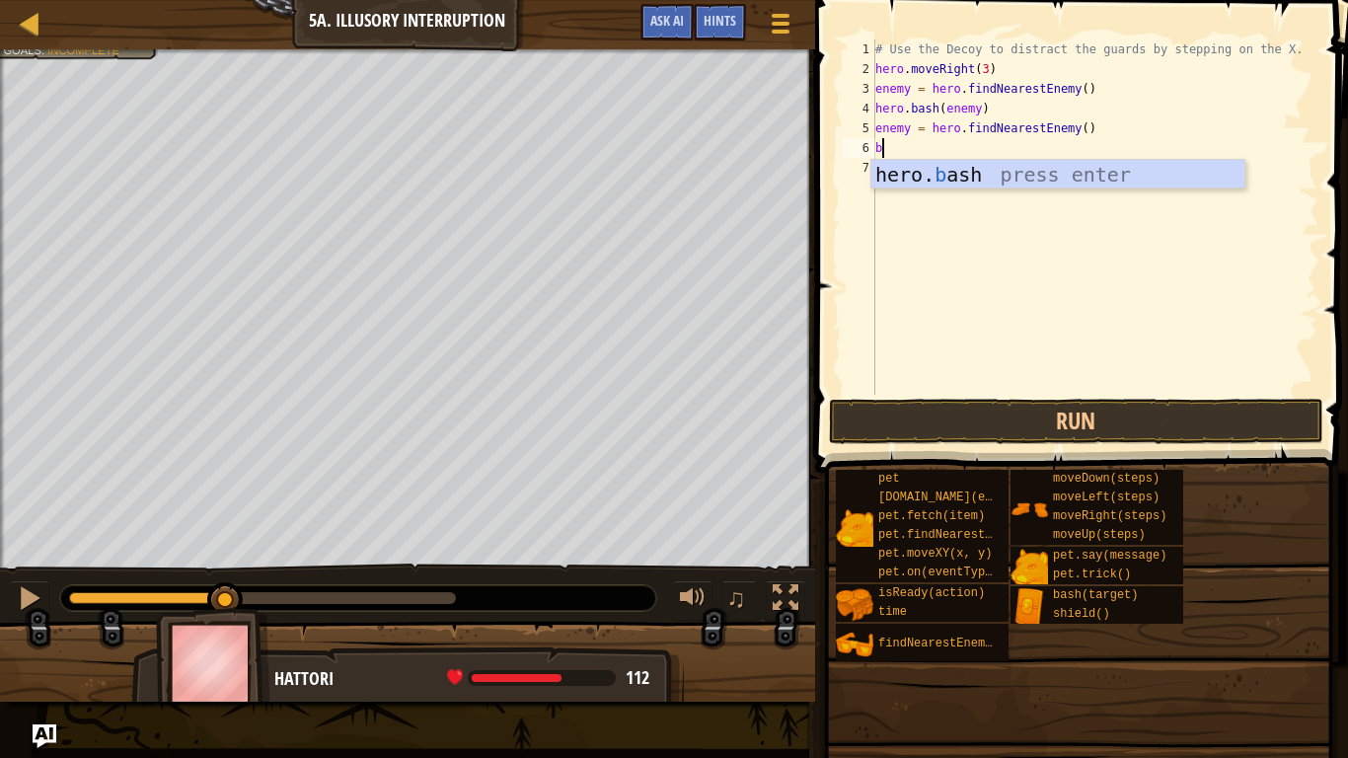
scroll to position [9, 1]
click at [950, 180] on div "hero. ba sh press enter" at bounding box center [1057, 204] width 373 height 89
type textarea "hero.bash(enemy)"
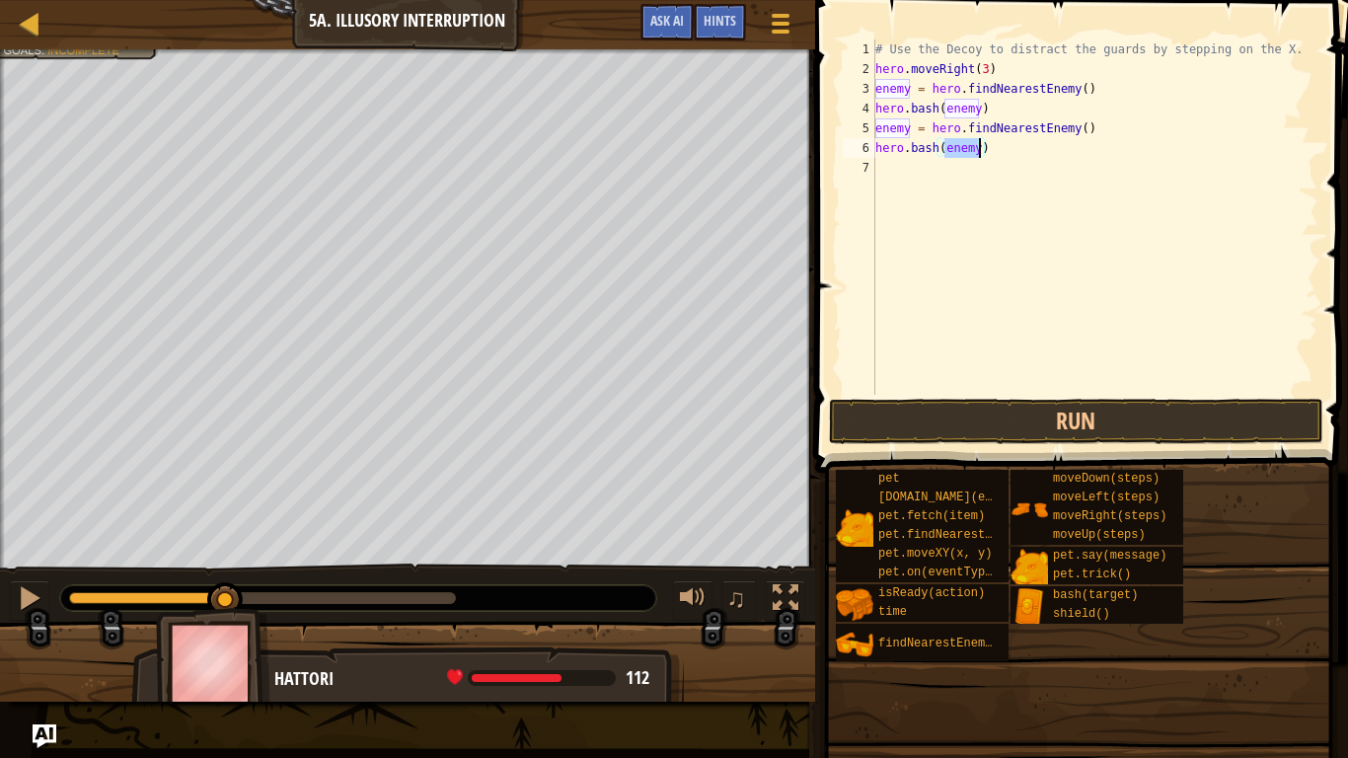
click at [940, 181] on div "# Use the Decoy to distract the guards by stepping on the X. hero . moveRight (…" at bounding box center [1094, 236] width 447 height 395
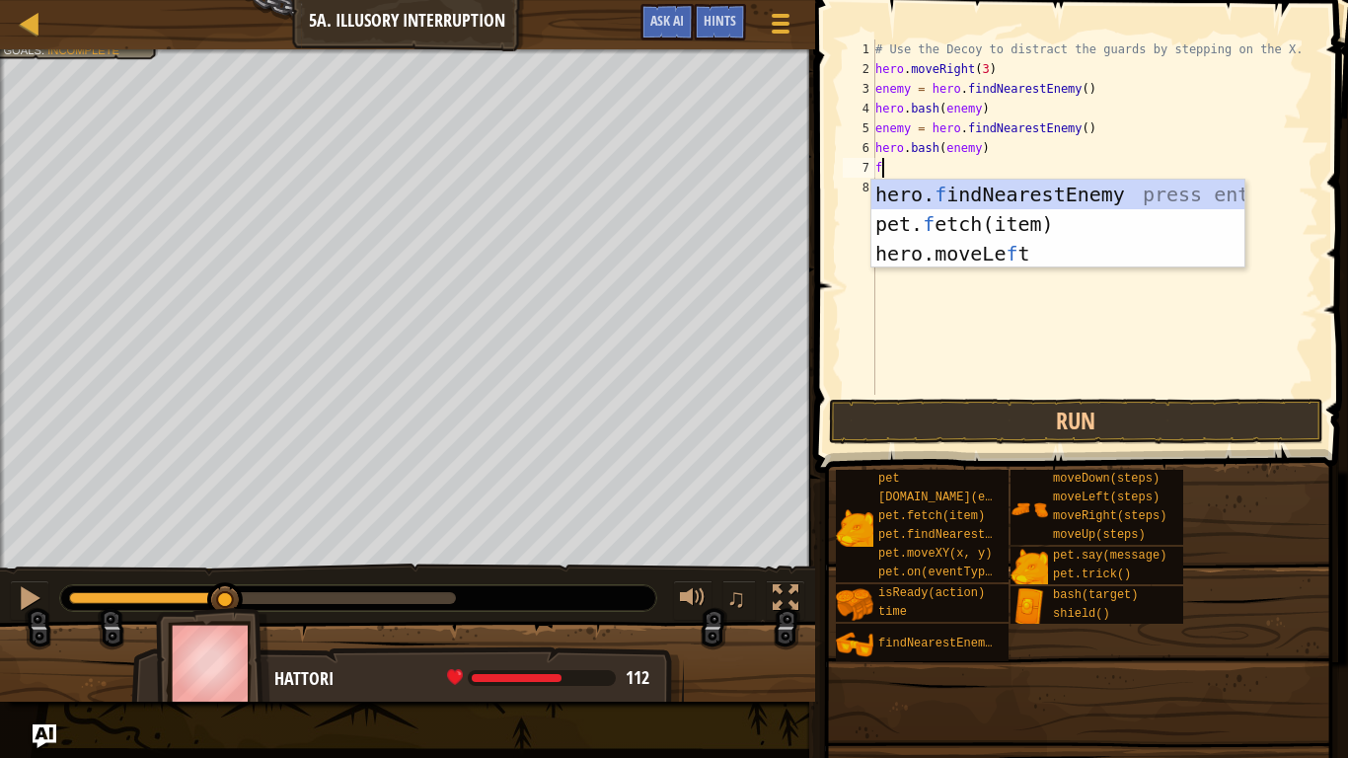
type textarea "fi"
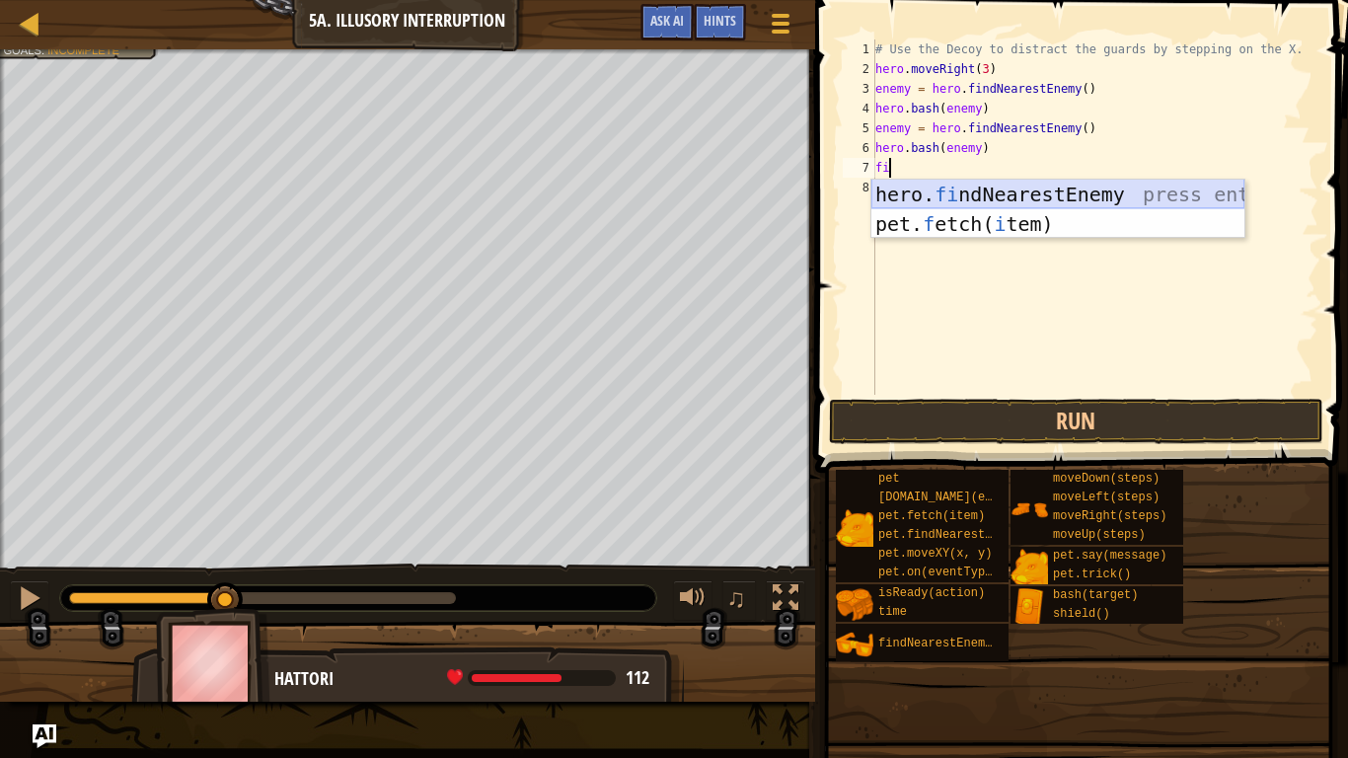
click at [994, 191] on div "hero. fi ndNearestEnemy press enter pet. f etch( i tem) press enter" at bounding box center [1057, 239] width 373 height 118
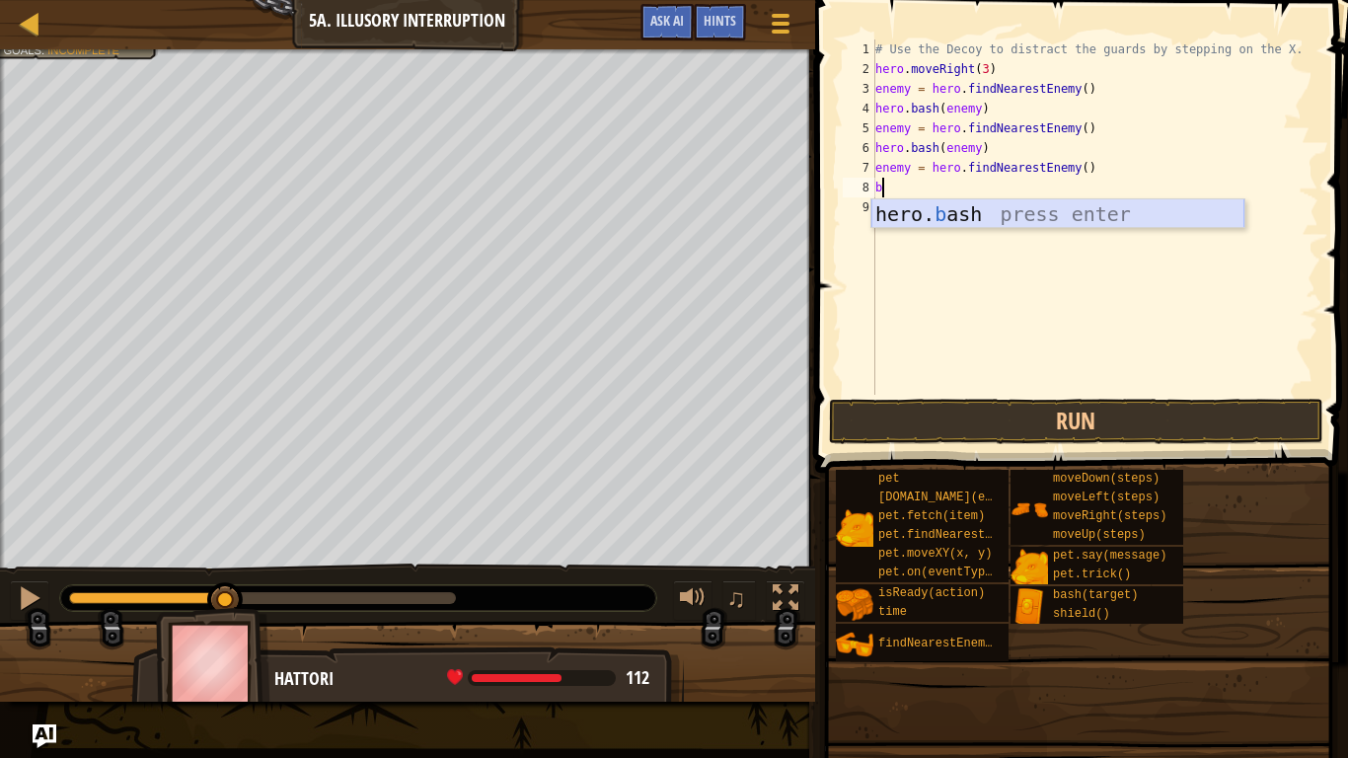
click at [968, 221] on div "hero. b ash press enter" at bounding box center [1057, 243] width 373 height 89
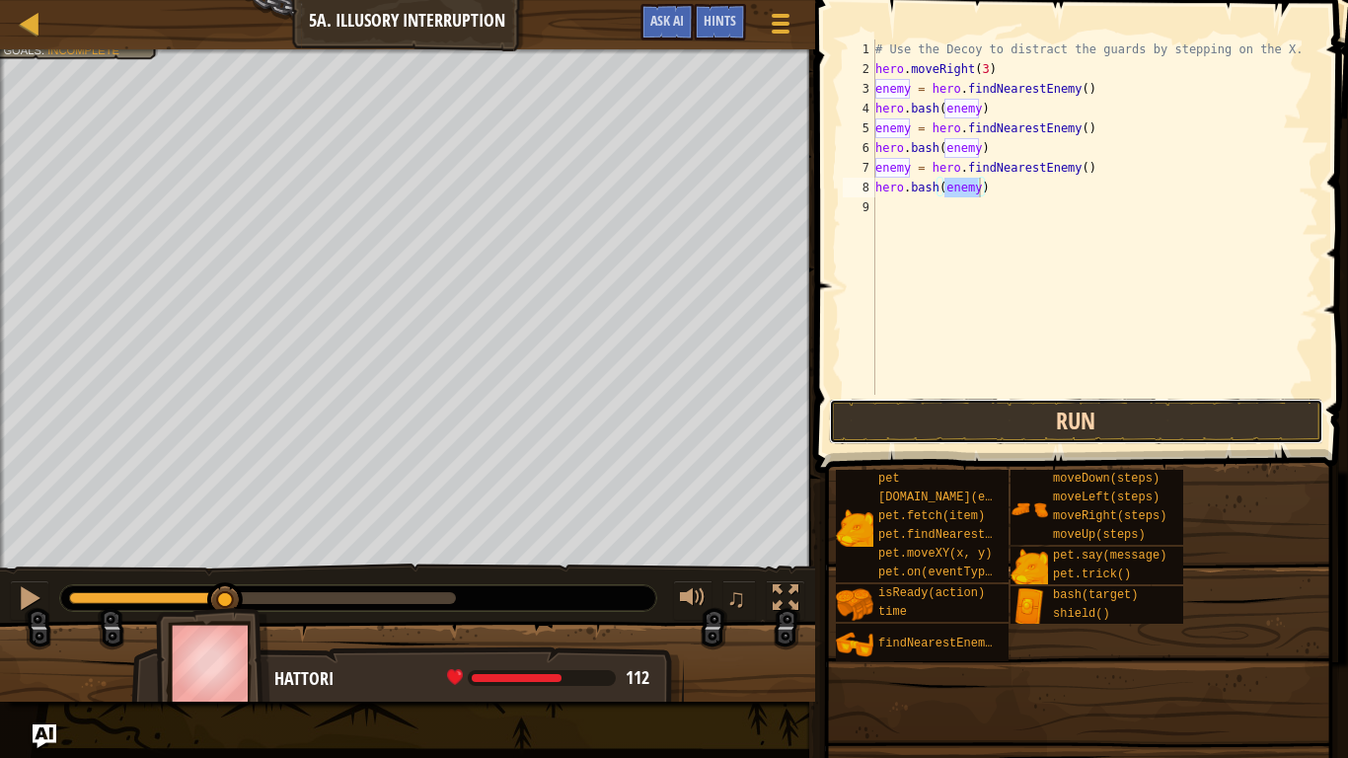
click at [970, 434] on button "Run" at bounding box center [1076, 421] width 494 height 45
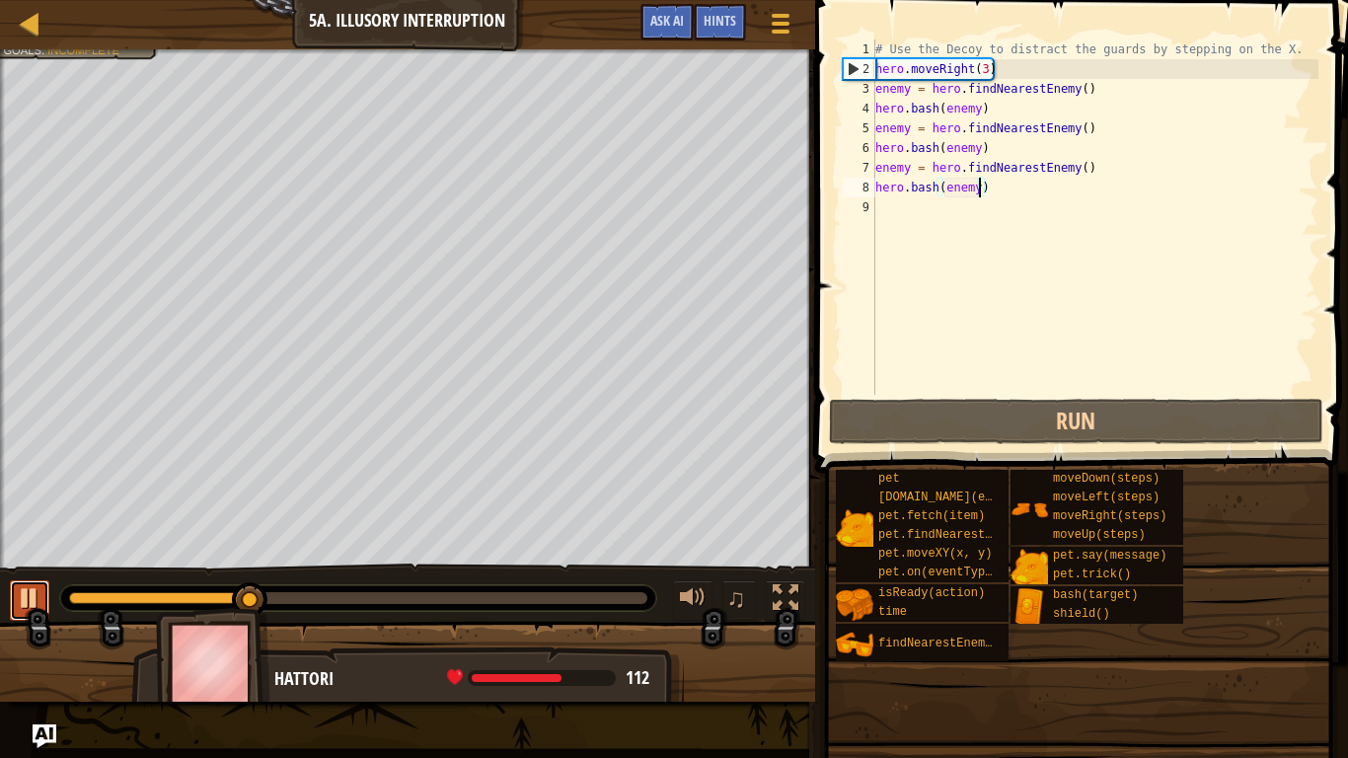
click at [17, 590] on div at bounding box center [30, 598] width 26 height 26
click at [0, 0] on div at bounding box center [0, 0] width 0 height 0
click at [17, 590] on div at bounding box center [30, 598] width 26 height 26
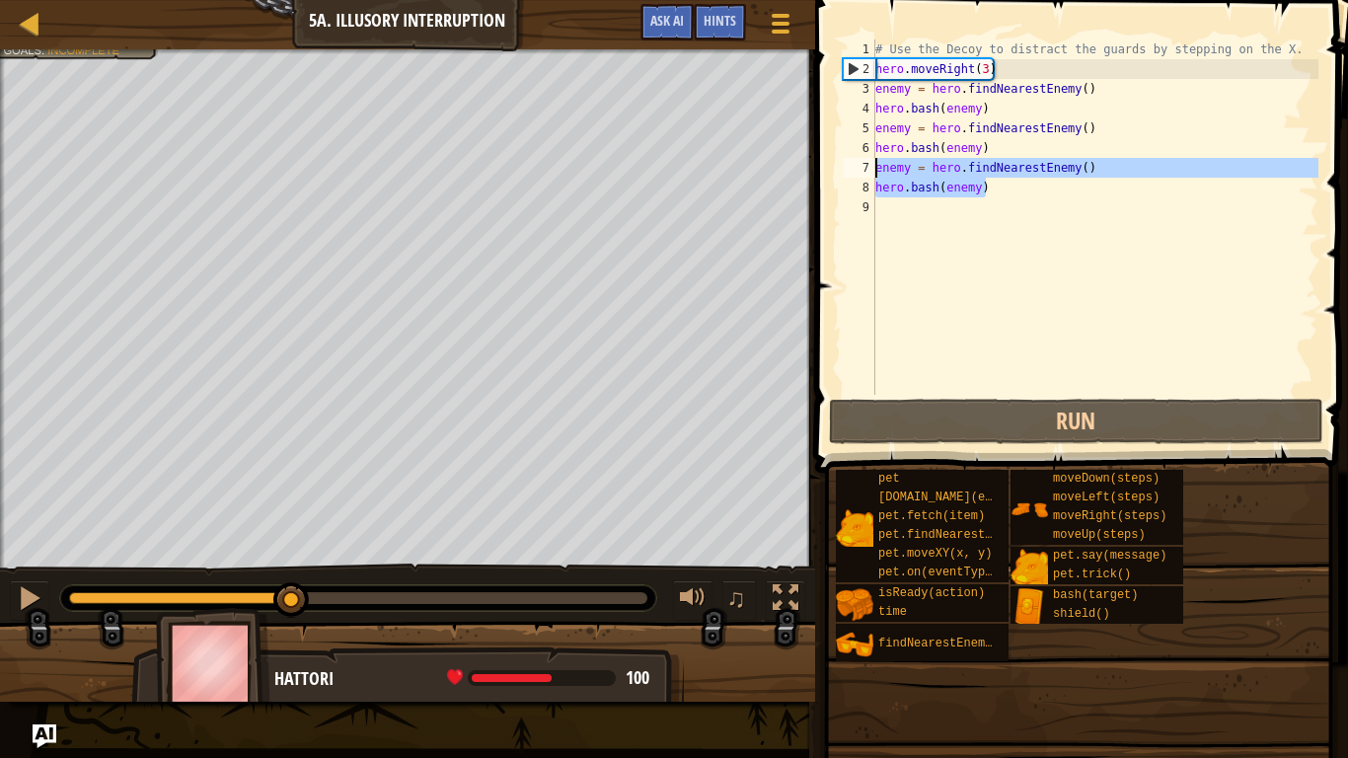
drag, startPoint x: 1016, startPoint y: 188, endPoint x: 848, endPoint y: 168, distance: 170.0
click at [848, 168] on div "hero.bash(enemy) 1 2 3 4 5 6 7 8 9 # Use the Decoy to distract the guards by st…" at bounding box center [1079, 216] width 480 height 355
type textarea "enemy = hero.findNearestEnemy() hero.bash(enemy)"
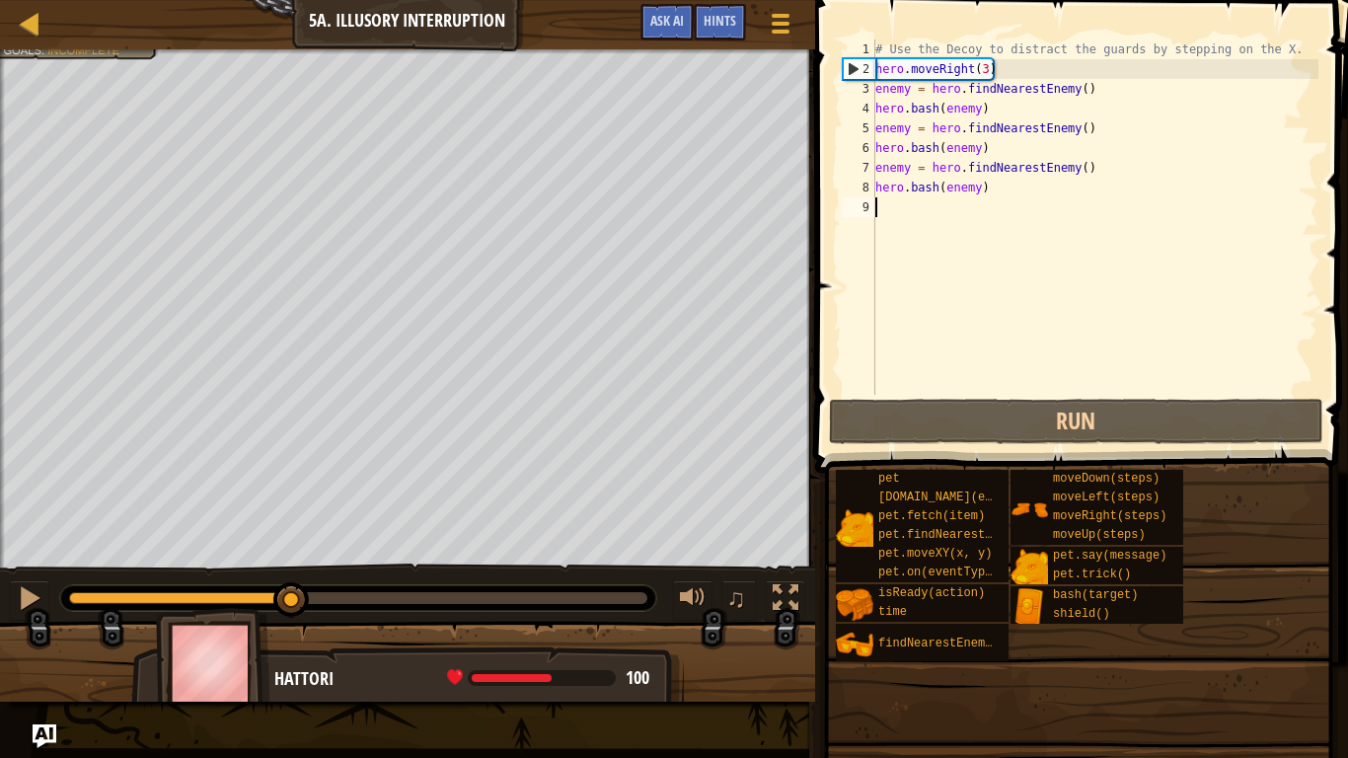
click at [1050, 269] on div "# Use the Decoy to distract the guards by stepping on the X. hero . moveRight (…" at bounding box center [1094, 236] width 447 height 395
paste textarea "hero.bash(enemy)"
type textarea "hero.bash(enemy)"
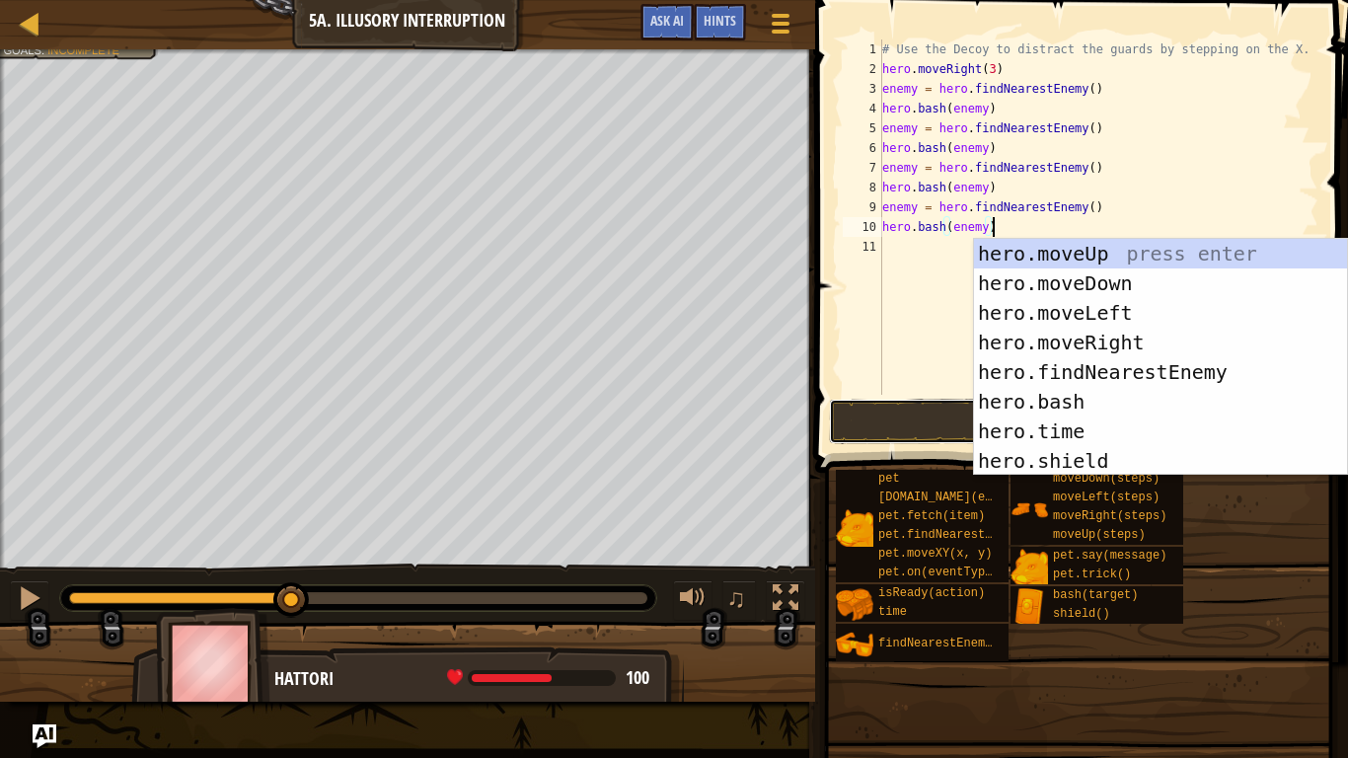
click at [879, 412] on button "Run" at bounding box center [1076, 421] width 494 height 45
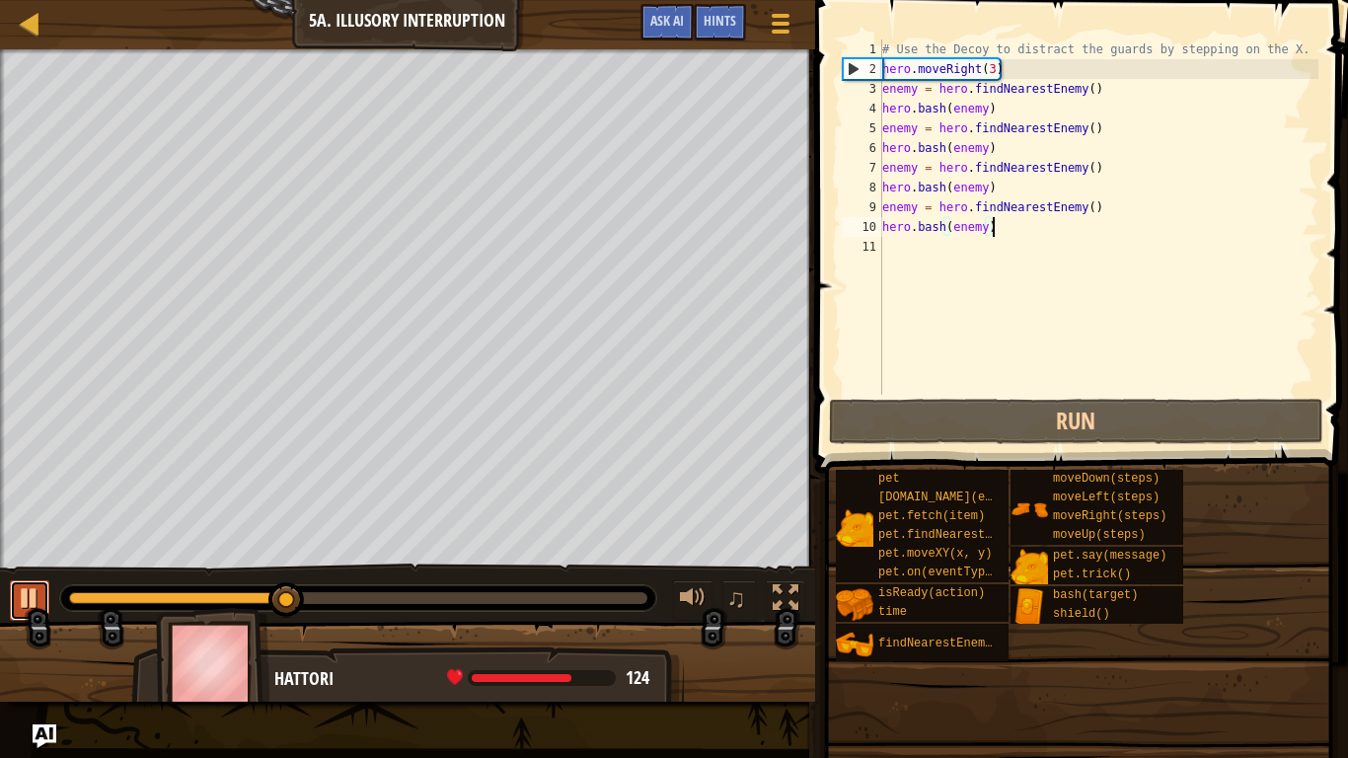
click at [26, 589] on div at bounding box center [30, 598] width 26 height 26
click at [941, 287] on div "# Use the Decoy to distract the guards by stepping on the X. hero . moveRight (…" at bounding box center [1098, 236] width 440 height 395
type textarea "r"
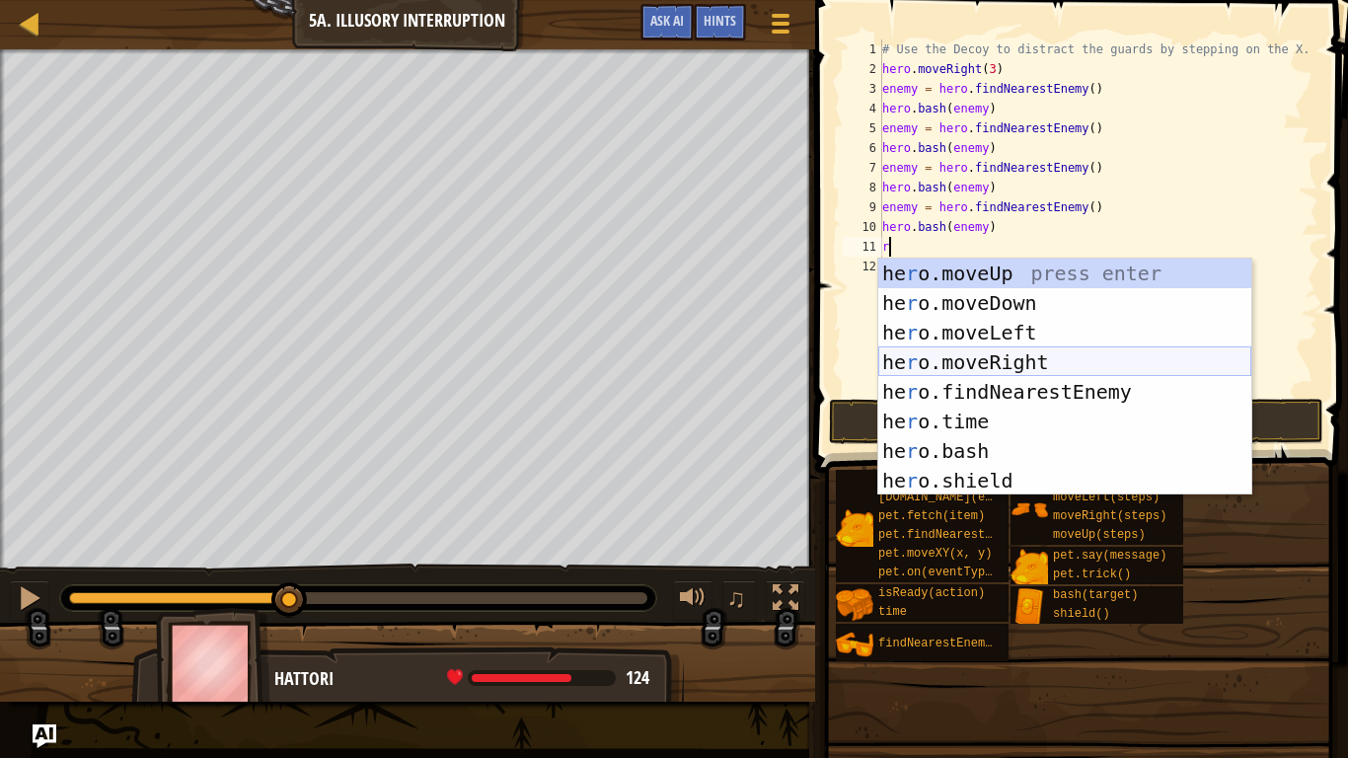
click at [1009, 361] on div "he r o.moveUp press enter he r o.moveDown press enter he r o.moveLeft press ent…" at bounding box center [1064, 407] width 373 height 296
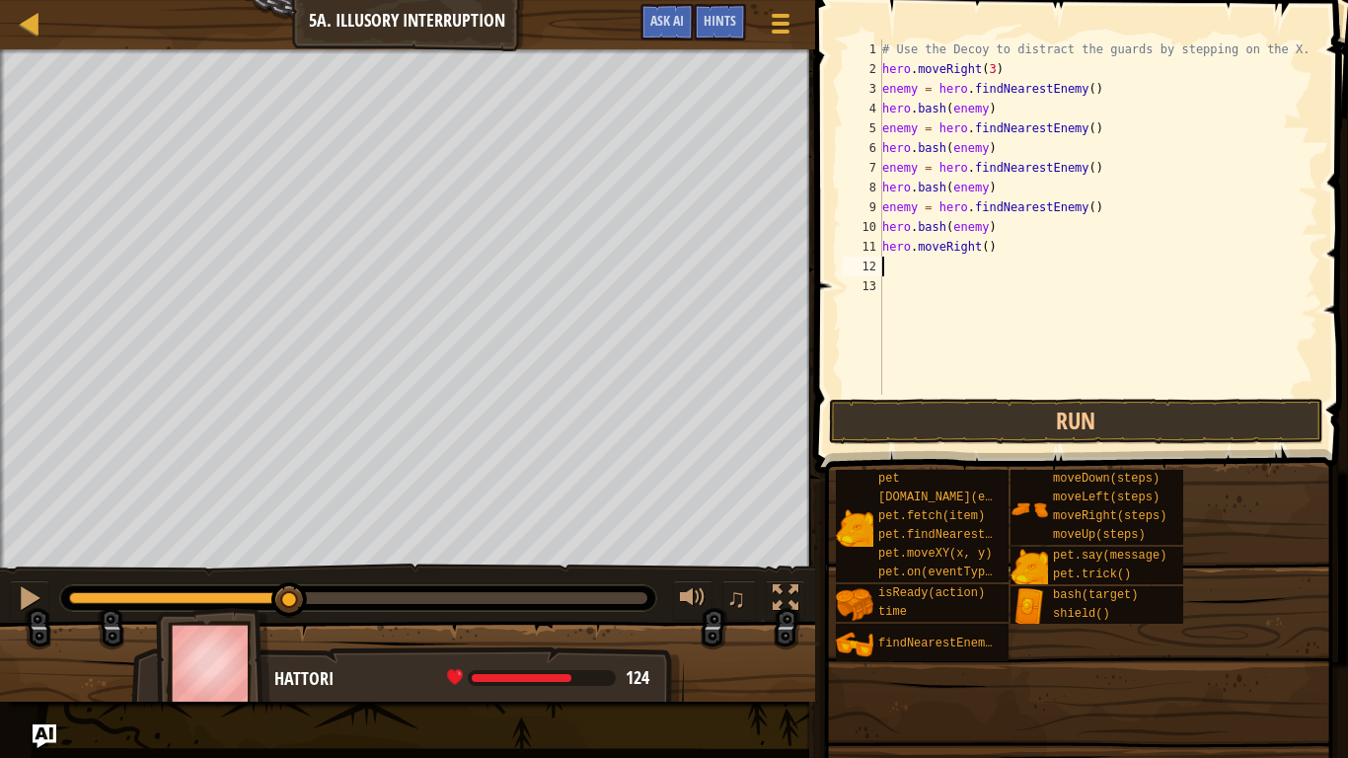
click at [988, 251] on div "# Use the Decoy to distract the guards by stepping on the X. hero . moveRight (…" at bounding box center [1098, 236] width 440 height 395
click at [1041, 416] on button "Run" at bounding box center [1076, 421] width 494 height 45
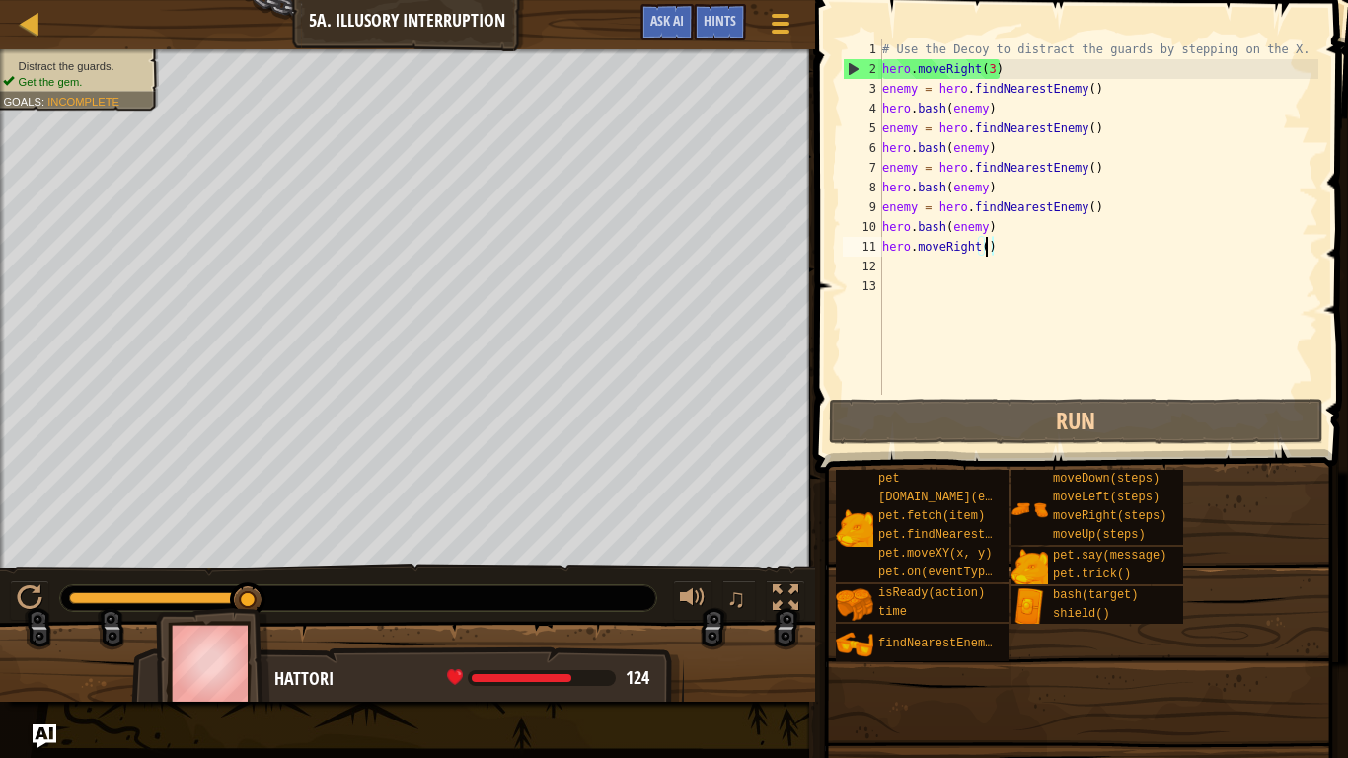
scroll to position [9, 15]
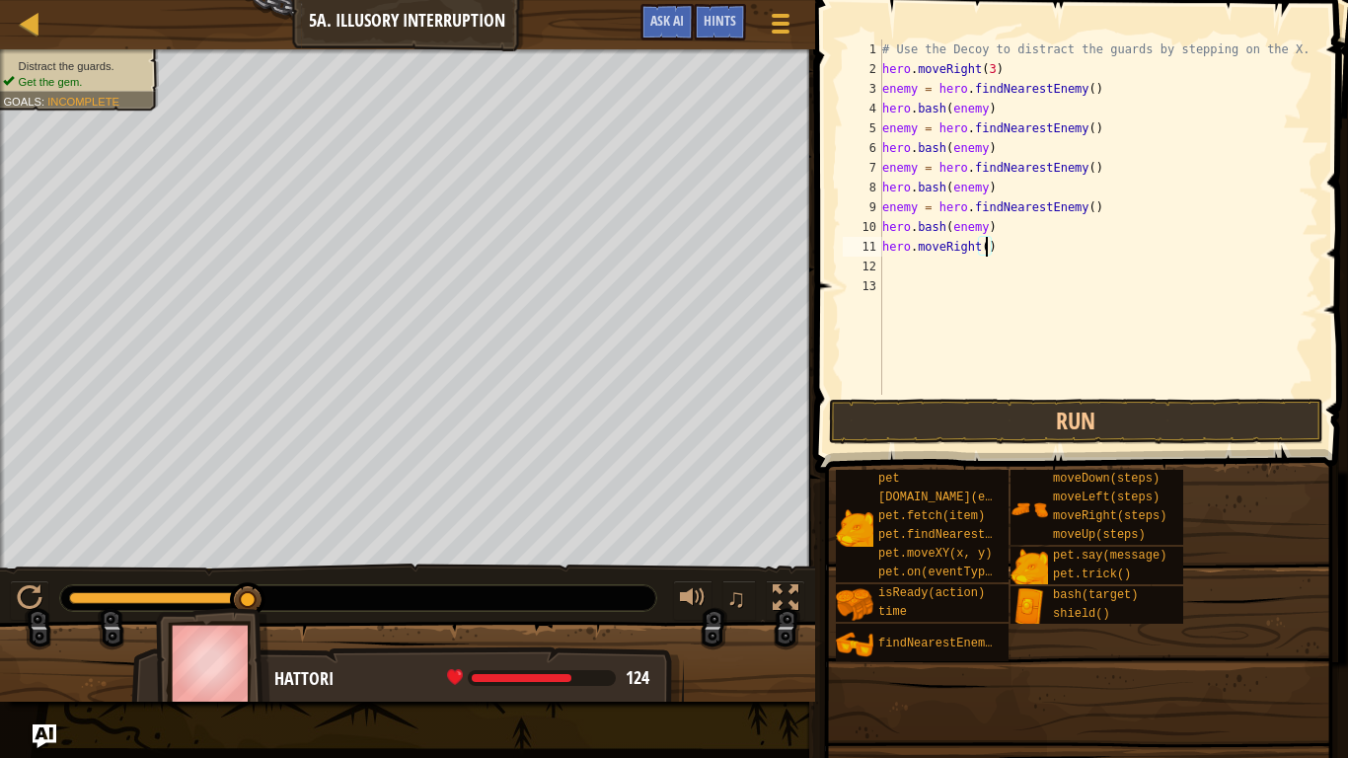
click at [979, 254] on div "# Use the Decoy to distract the guards by stepping on the X. hero . moveRight (…" at bounding box center [1098, 236] width 440 height 395
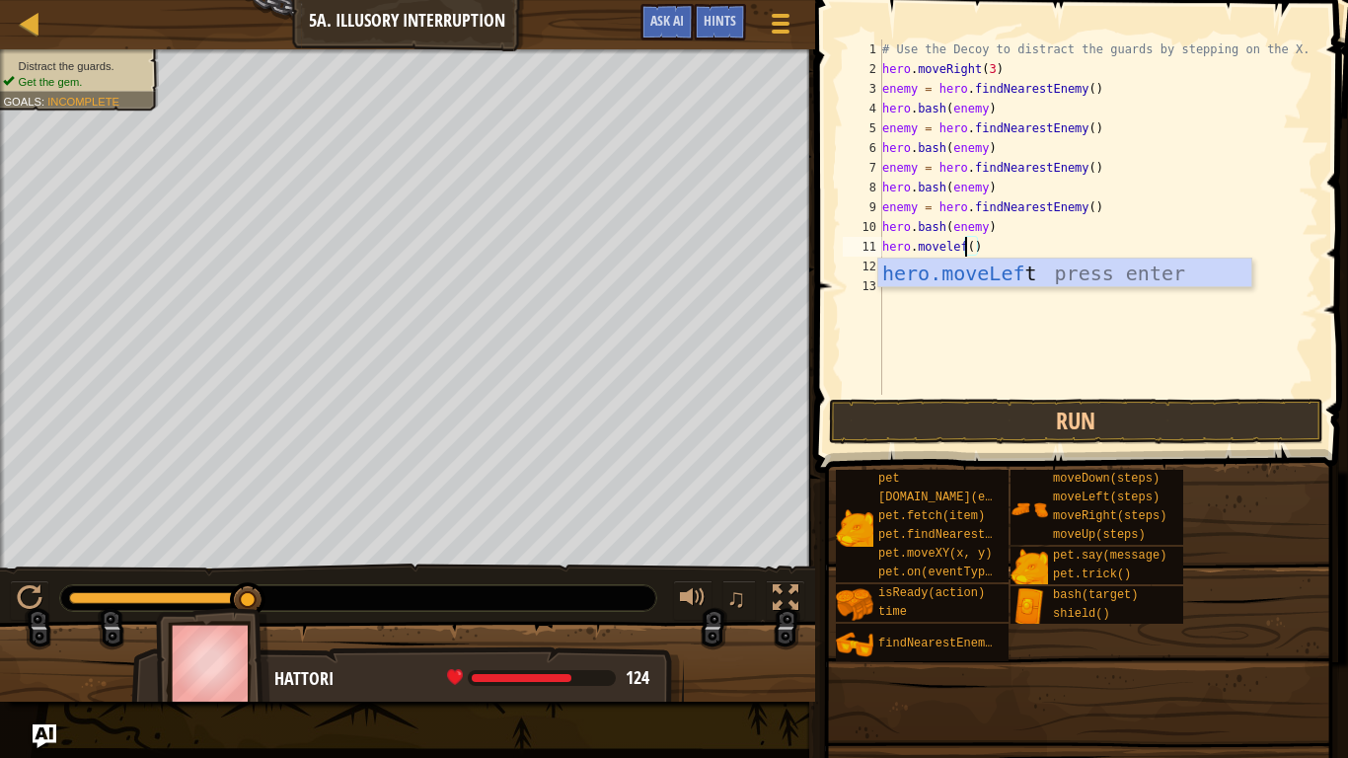
scroll to position [9, 13]
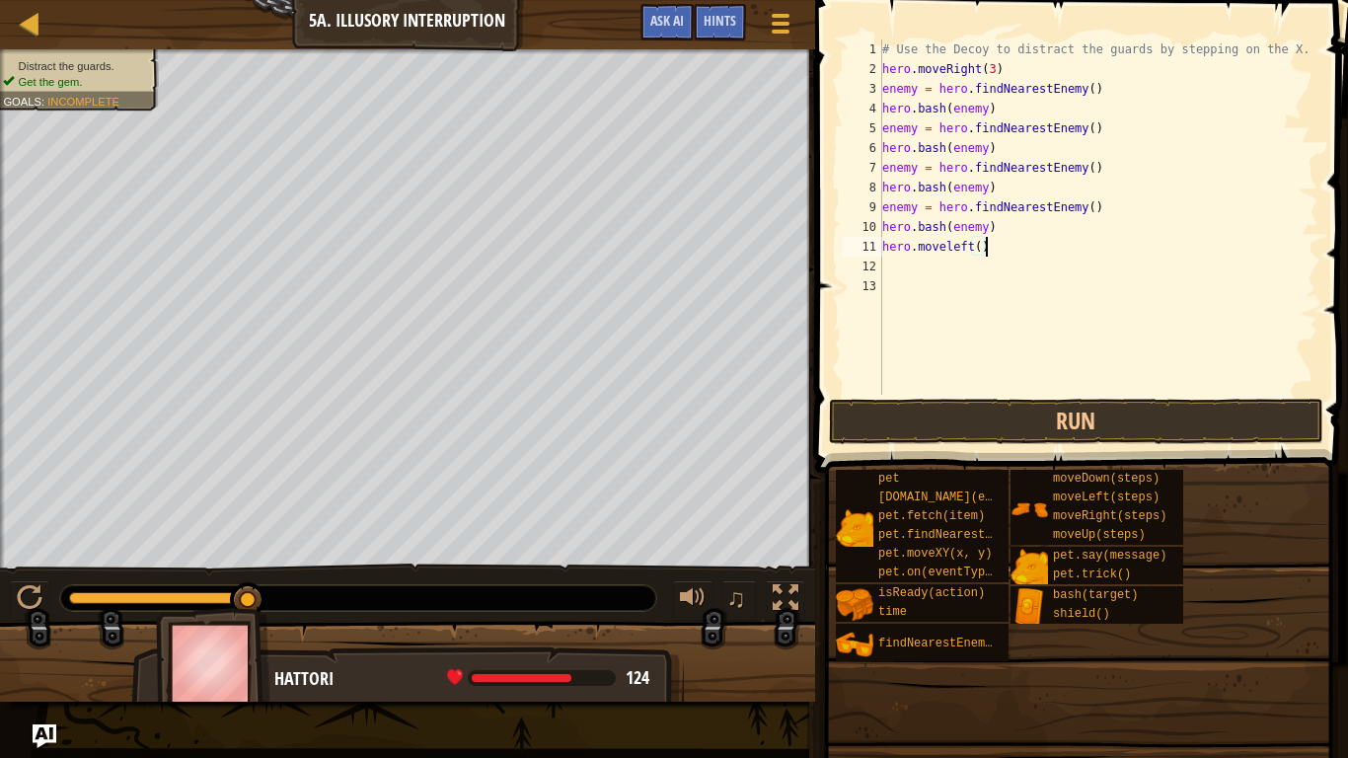
click at [983, 248] on div "# Use the Decoy to distract the guards by stepping on the X. hero . moveRight (…" at bounding box center [1098, 236] width 440 height 395
type textarea "hero.moveleft(2)"
click at [973, 281] on div "# Use the Decoy to distract the guards by stepping on the X. hero . moveRight (…" at bounding box center [1098, 236] width 440 height 395
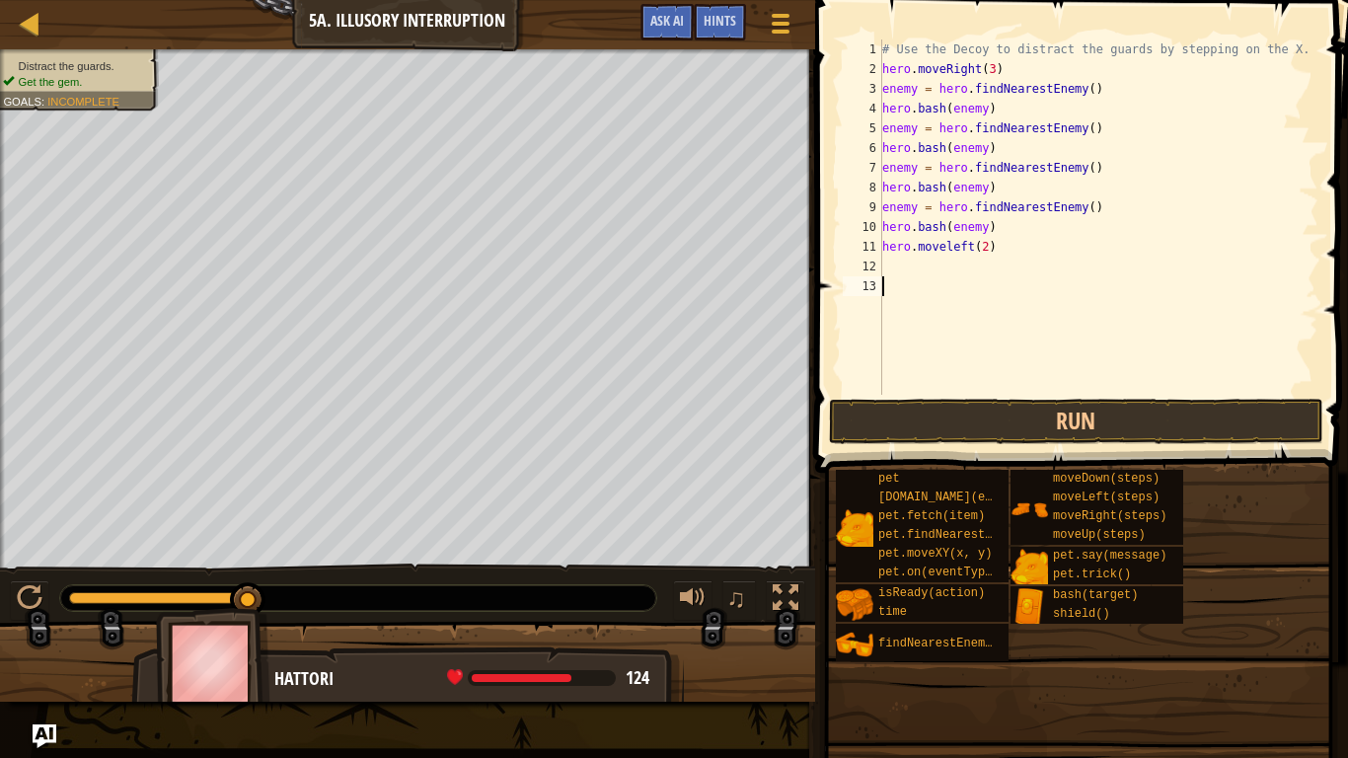
click at [952, 269] on div "# Use the Decoy to distract the guards by stepping on the X. hero . moveRight (…" at bounding box center [1098, 236] width 440 height 395
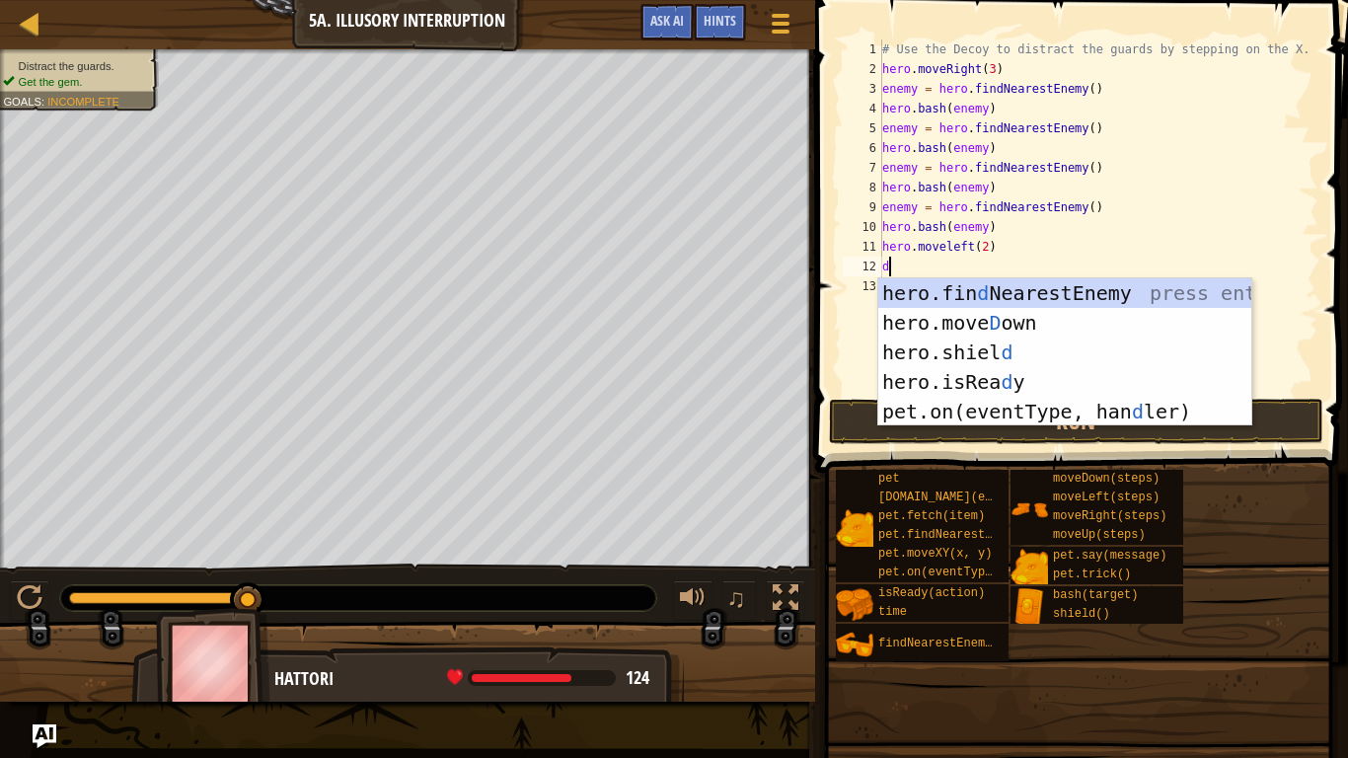
type textarea "do"
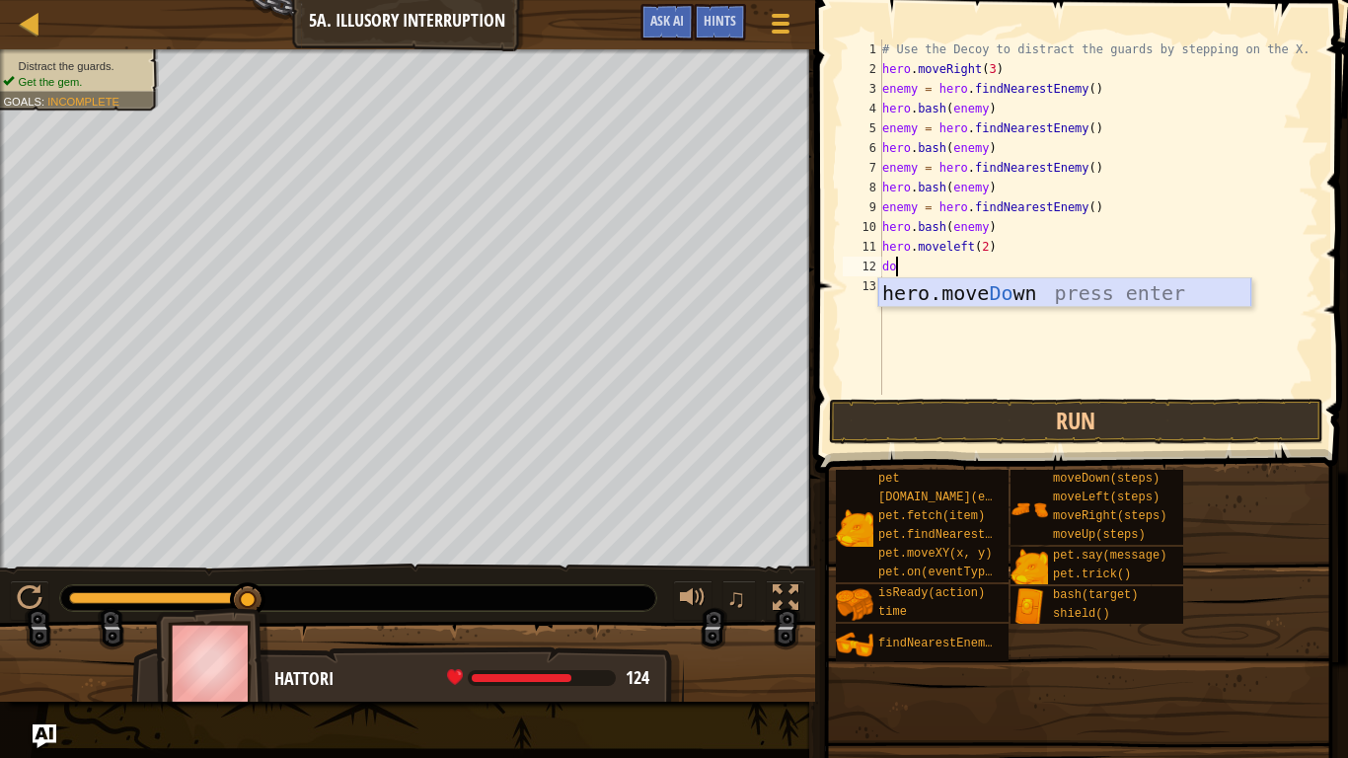
click at [998, 289] on div "hero.move Do wn press enter" at bounding box center [1064, 322] width 373 height 89
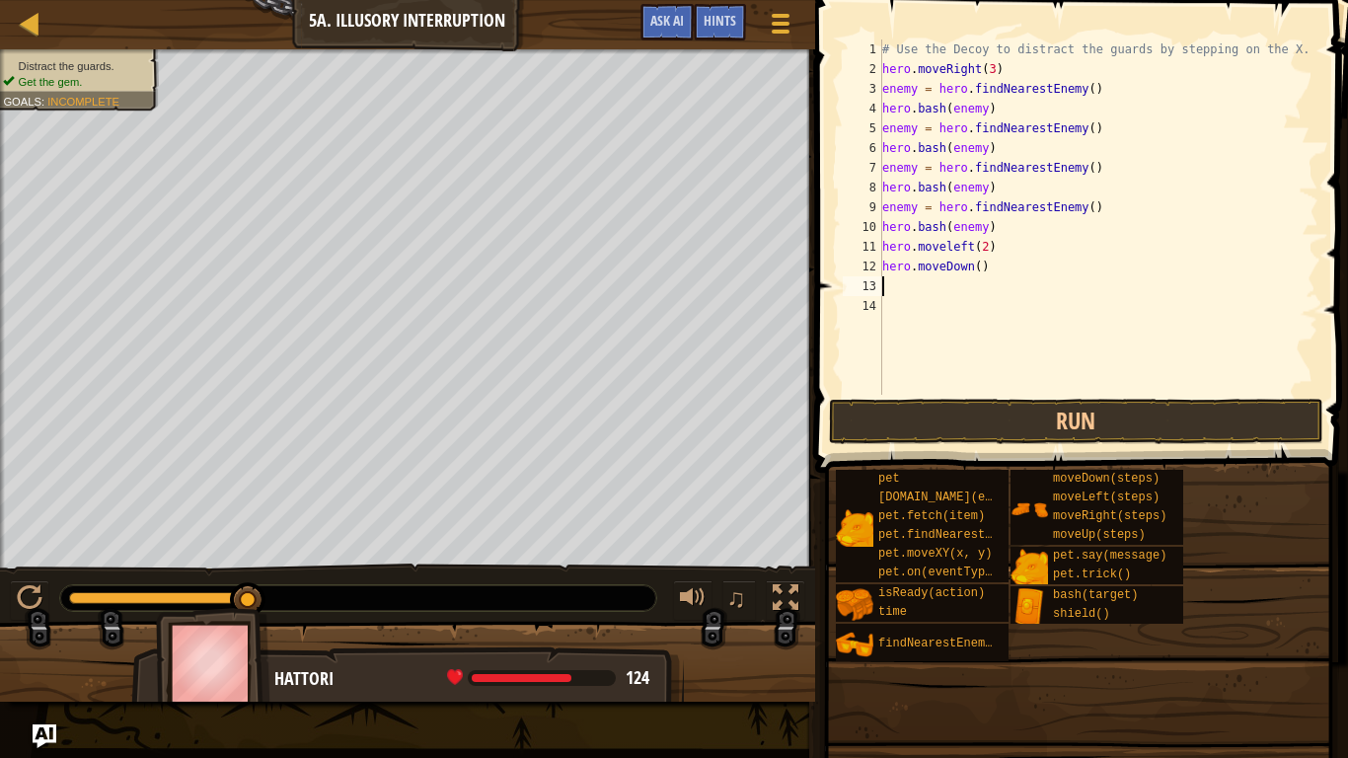
click at [979, 267] on div "# Use the Decoy to distract the guards by stepping on the X. hero . moveRight (…" at bounding box center [1098, 236] width 440 height 395
type textarea "hero.moveDown(2)"
click at [941, 280] on div "# Use the Decoy to distract the guards by stepping on the X. hero . moveRight (…" at bounding box center [1098, 236] width 440 height 395
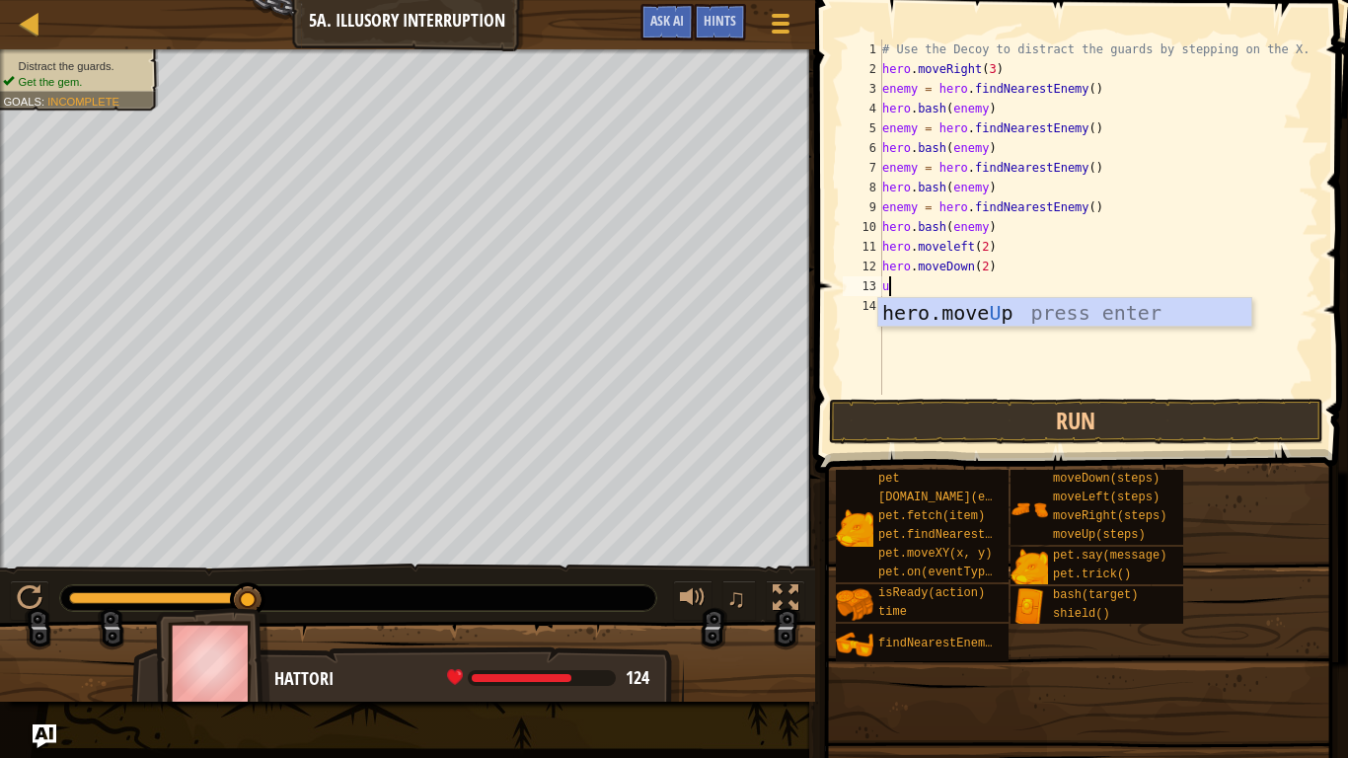
type textarea "up"
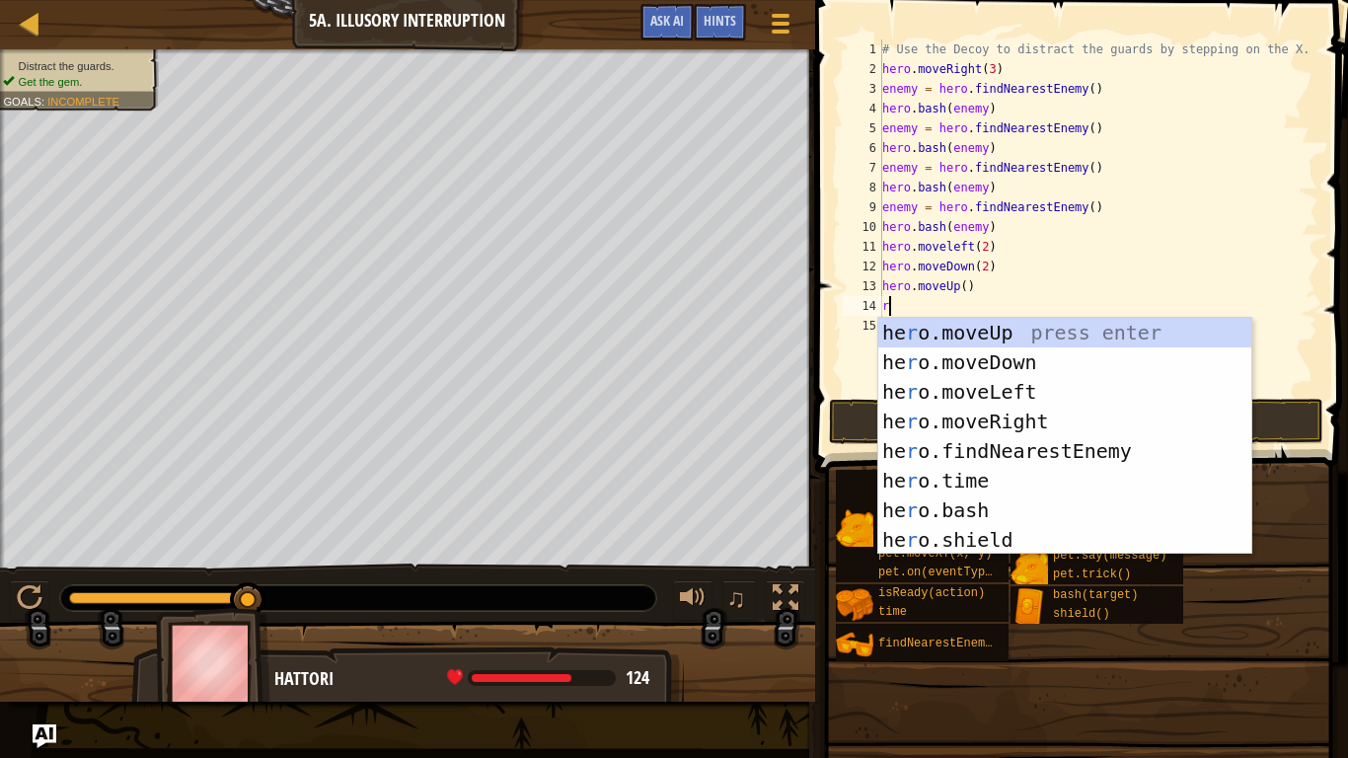
type textarea "ri"
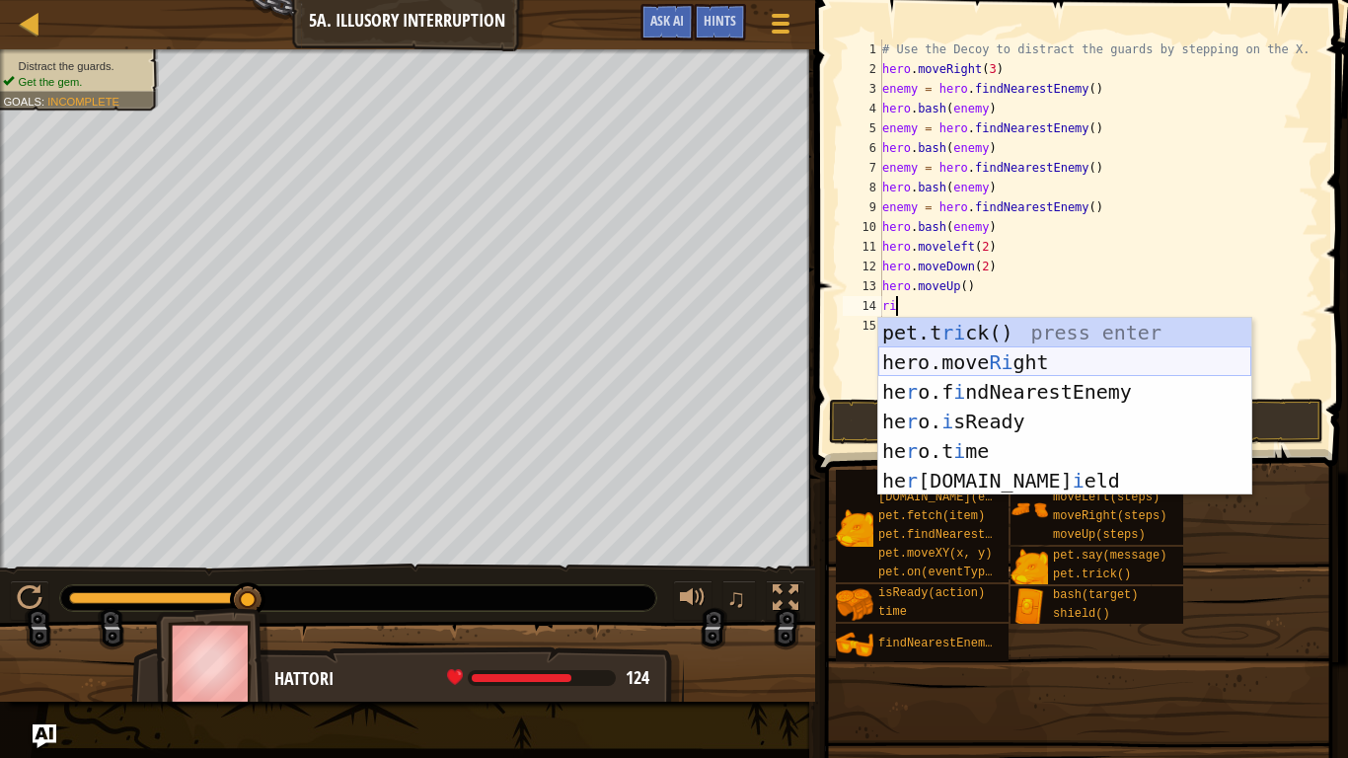
click at [925, 353] on div "pet.t ri ck() press enter hero.move Ri ght press enter he r o.f i ndNearestEnem…" at bounding box center [1064, 436] width 373 height 237
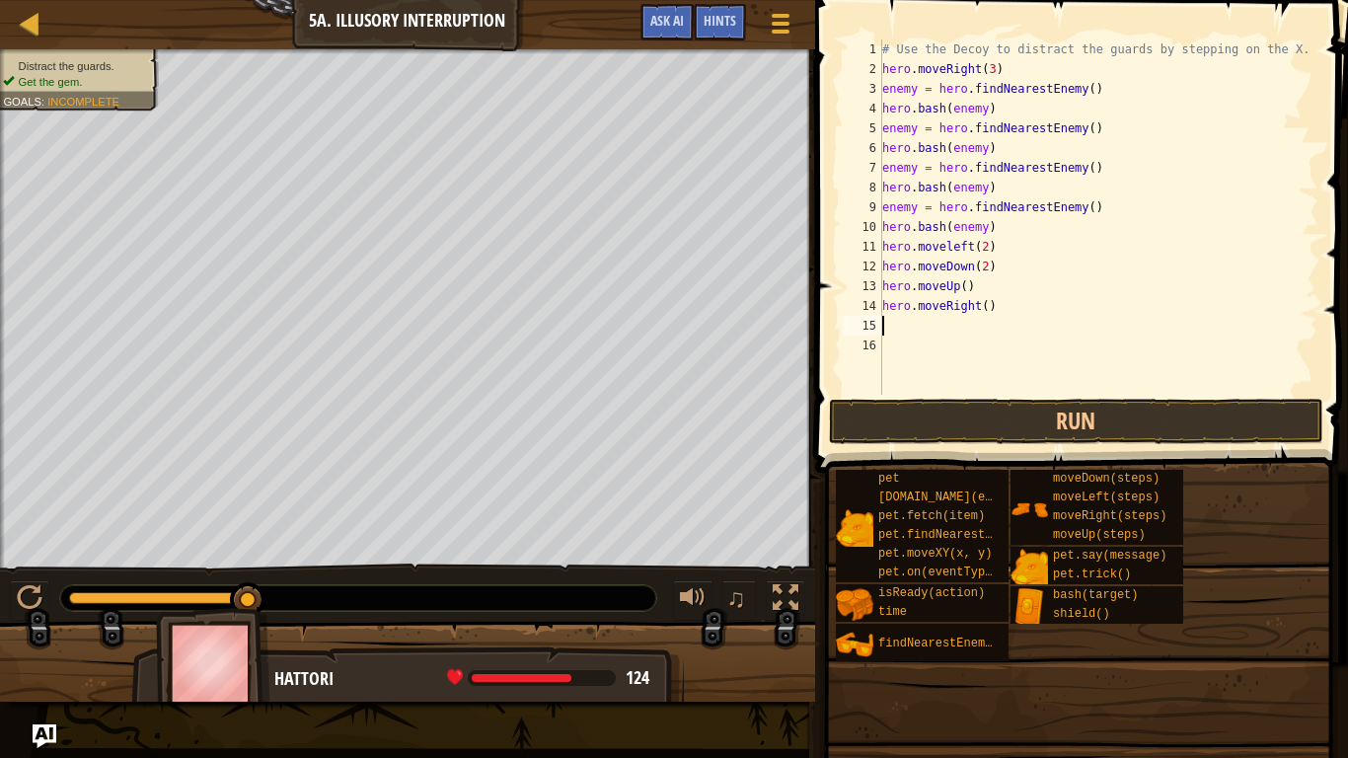
scroll to position [9, 0]
click at [988, 304] on div "# Use the Decoy to distract the guards by stepping on the X. hero . moveRight (…" at bounding box center [1098, 236] width 440 height 395
click at [966, 294] on div "# Use the Decoy to distract the guards by stepping on the X. hero . moveRight (…" at bounding box center [1098, 236] width 440 height 395
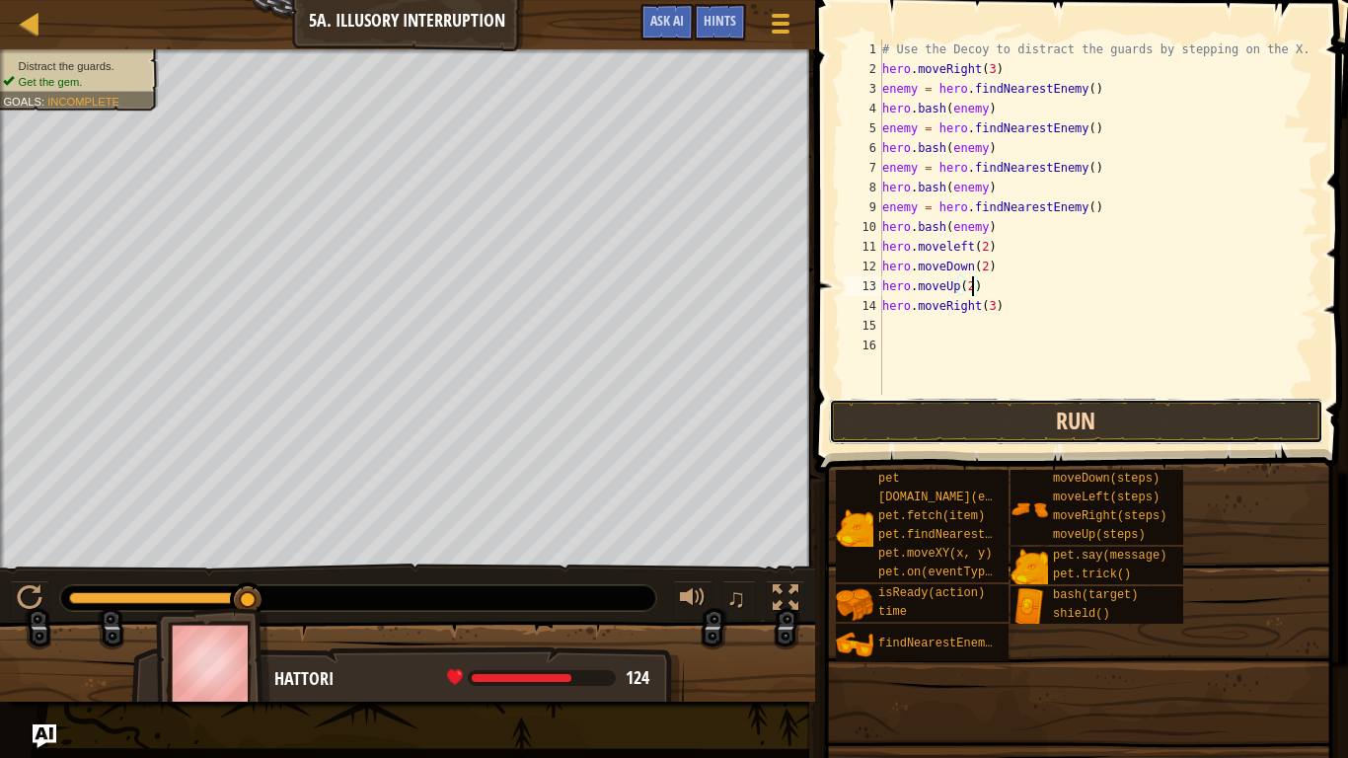
click at [992, 415] on button "Run" at bounding box center [1076, 421] width 494 height 45
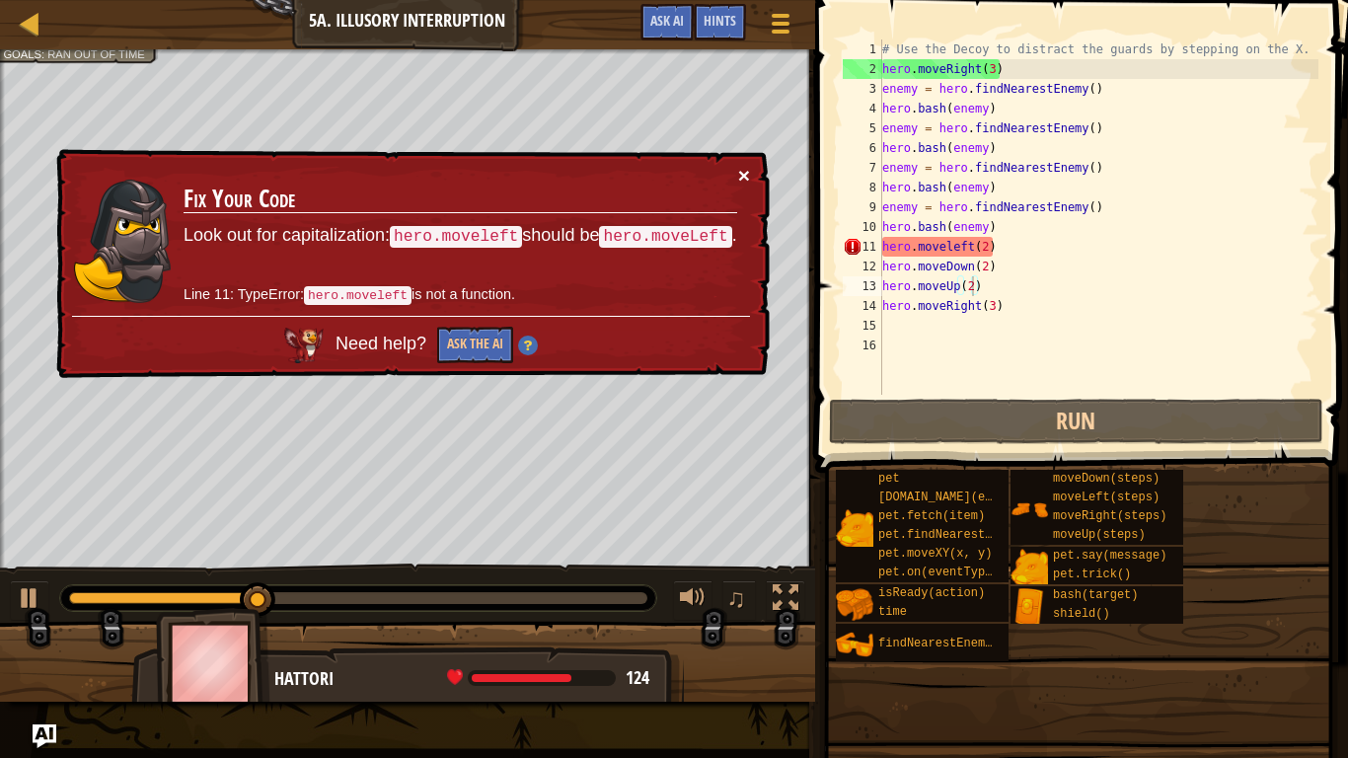
click at [747, 165] on button "×" at bounding box center [744, 175] width 12 height 21
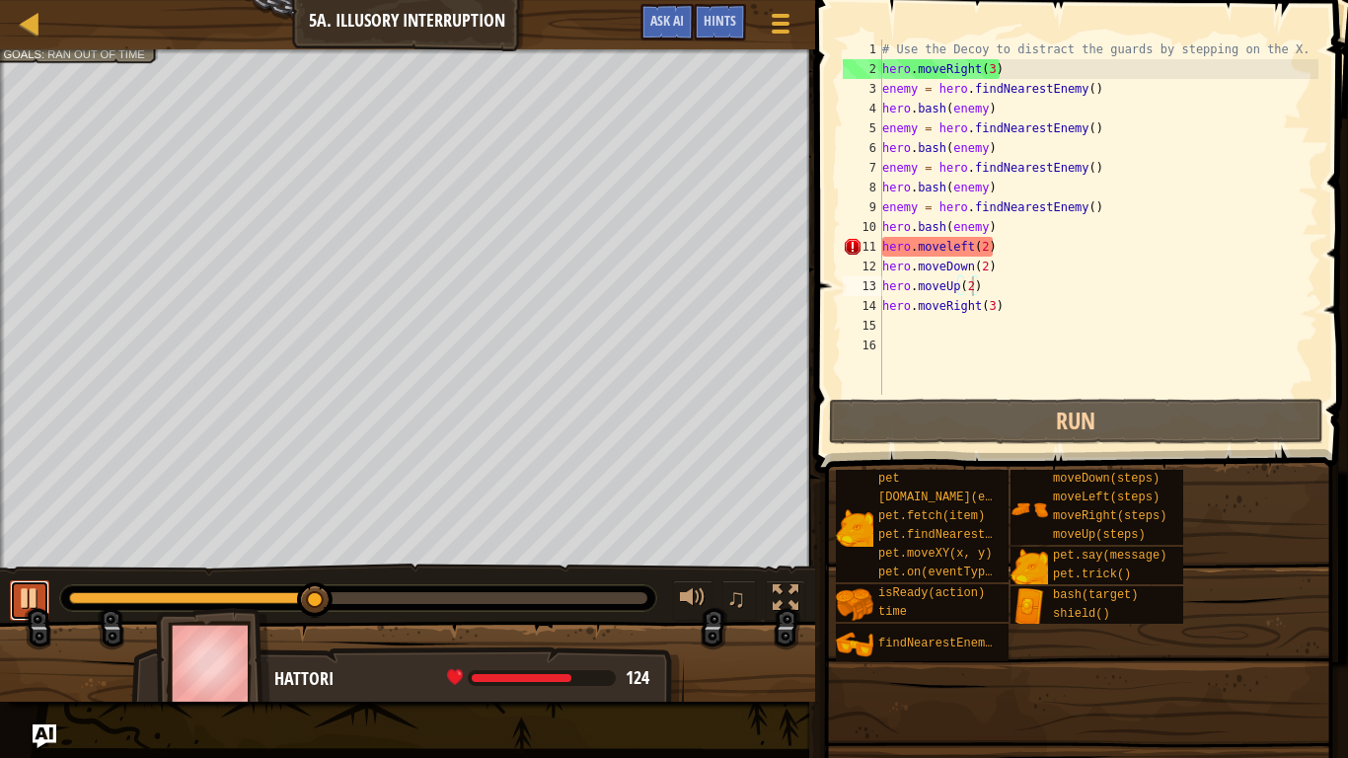
click at [10, 590] on button at bounding box center [29, 600] width 39 height 40
click at [951, 248] on div "# Use the Decoy to distract the guards by stepping on the X. hero . moveRight (…" at bounding box center [1098, 236] width 440 height 395
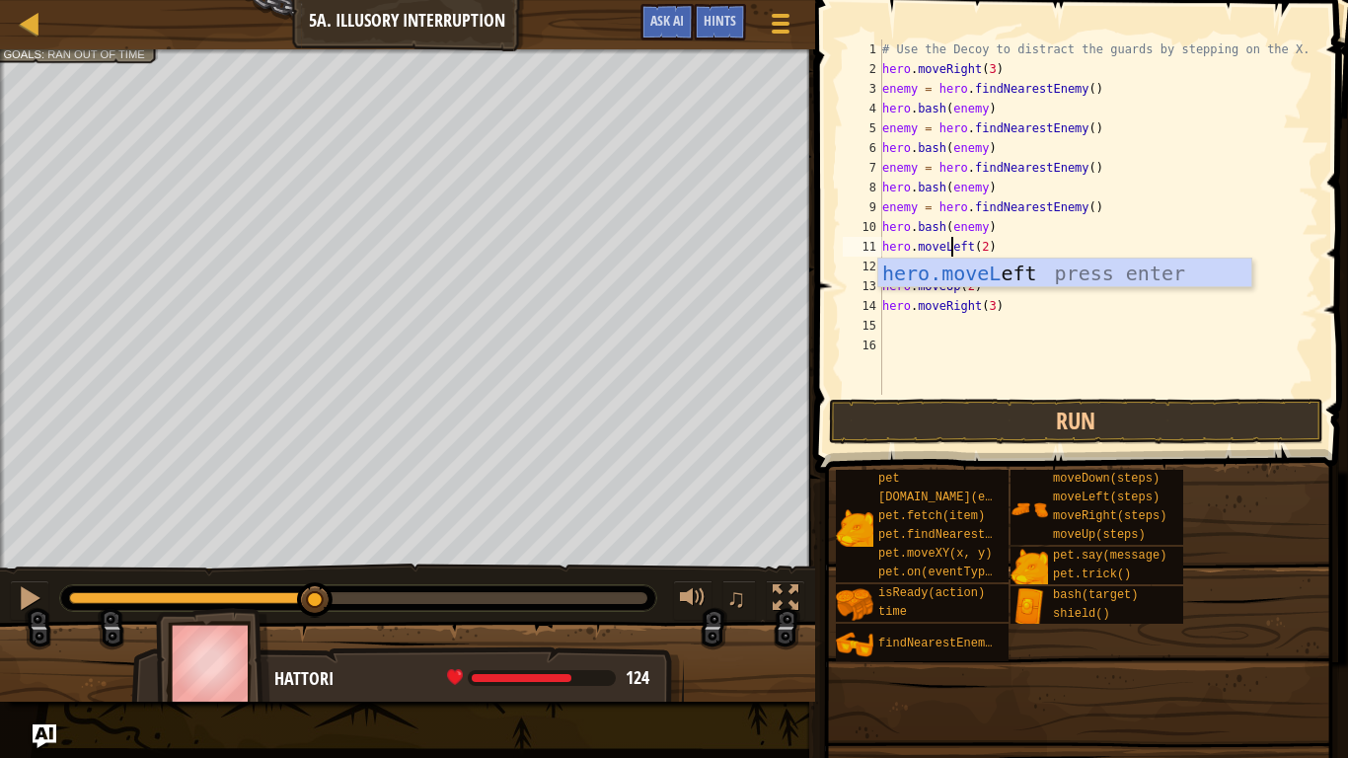
scroll to position [9, 10]
click at [1009, 268] on div "hero.moveL eft press enter" at bounding box center [1064, 303] width 373 height 89
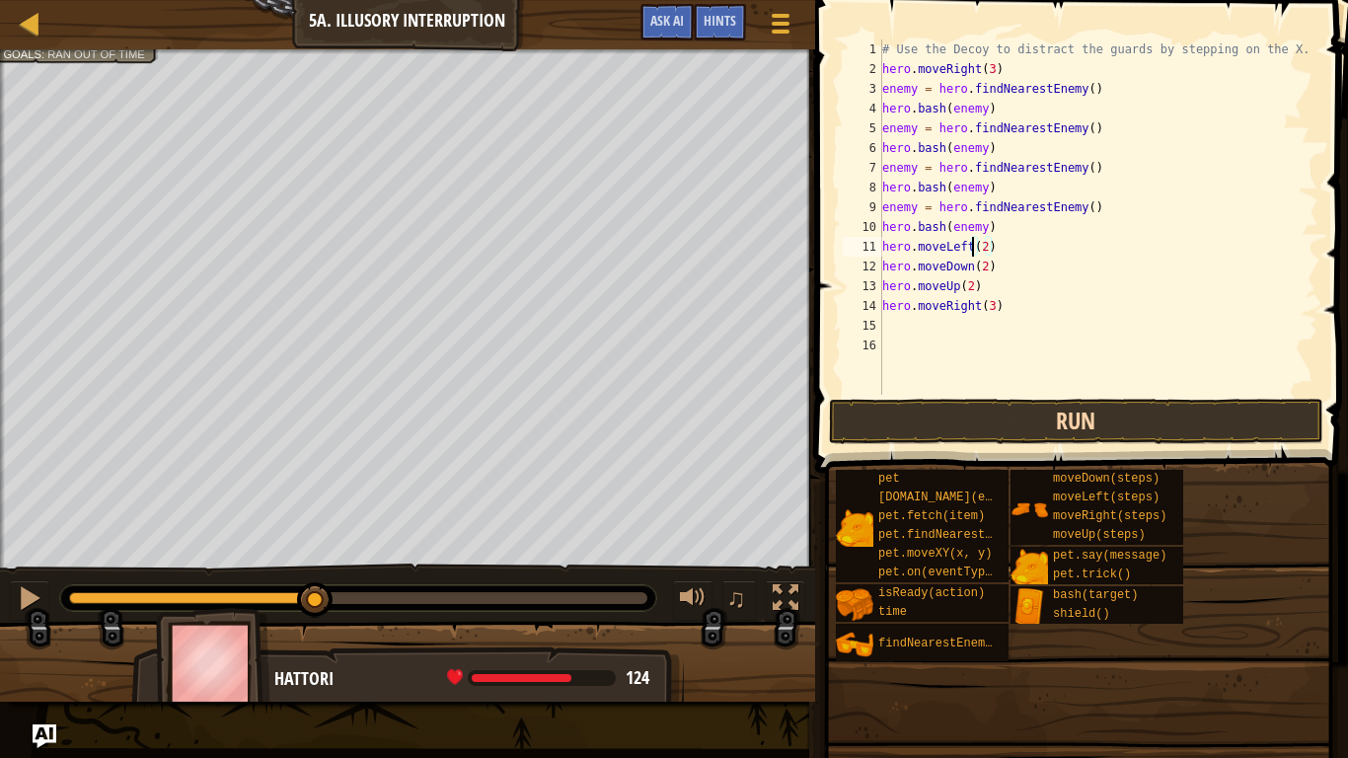
type textarea "hero.moveLeft(2)"
click at [933, 419] on button "Run" at bounding box center [1076, 421] width 494 height 45
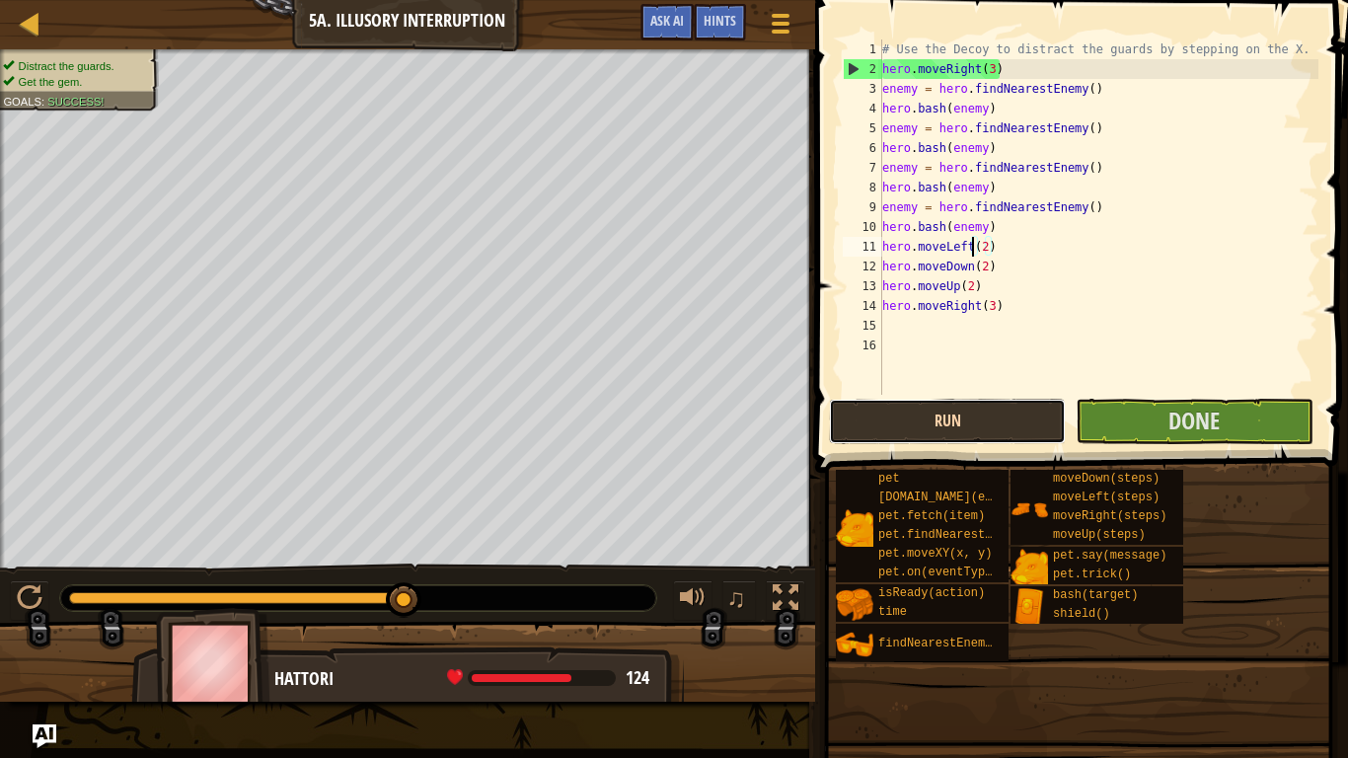
click at [933, 419] on button "Run" at bounding box center [947, 421] width 237 height 45
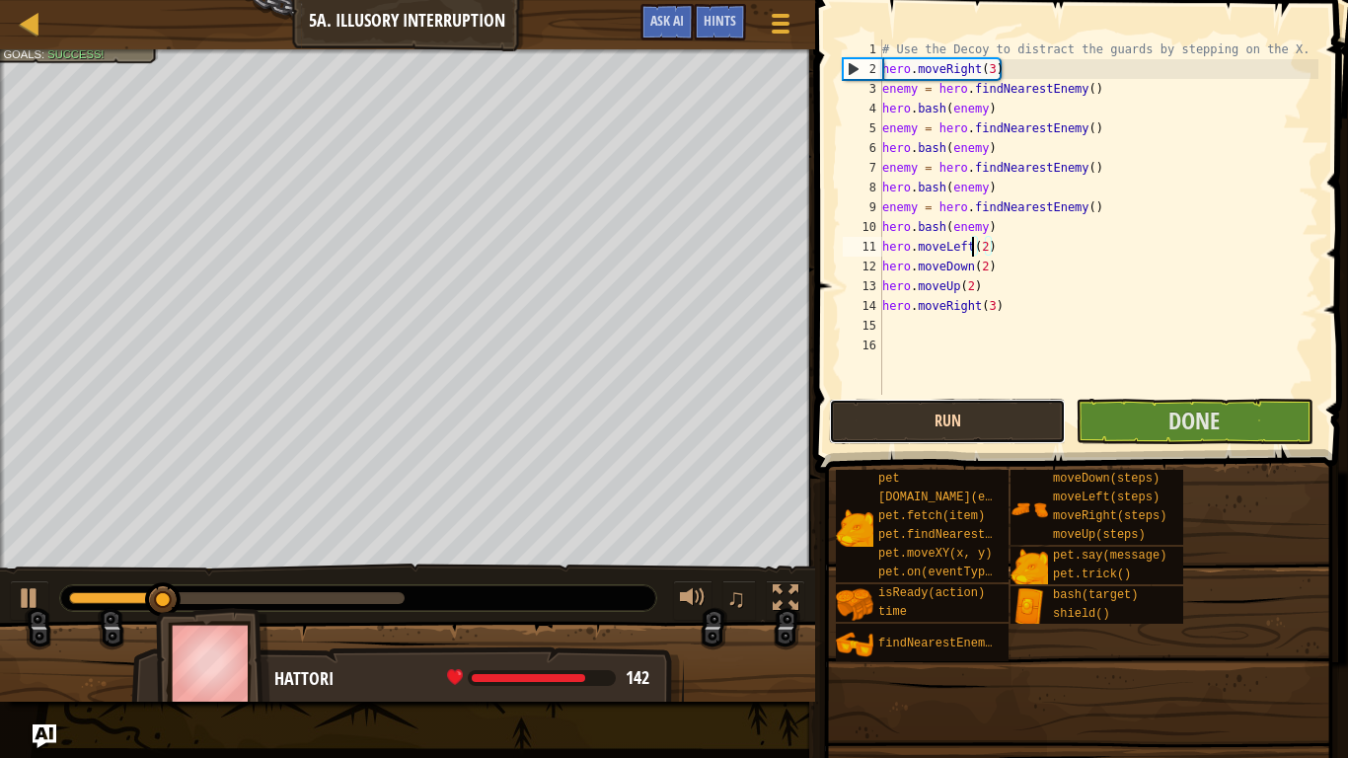
click at [1014, 422] on button "Run" at bounding box center [947, 421] width 237 height 45
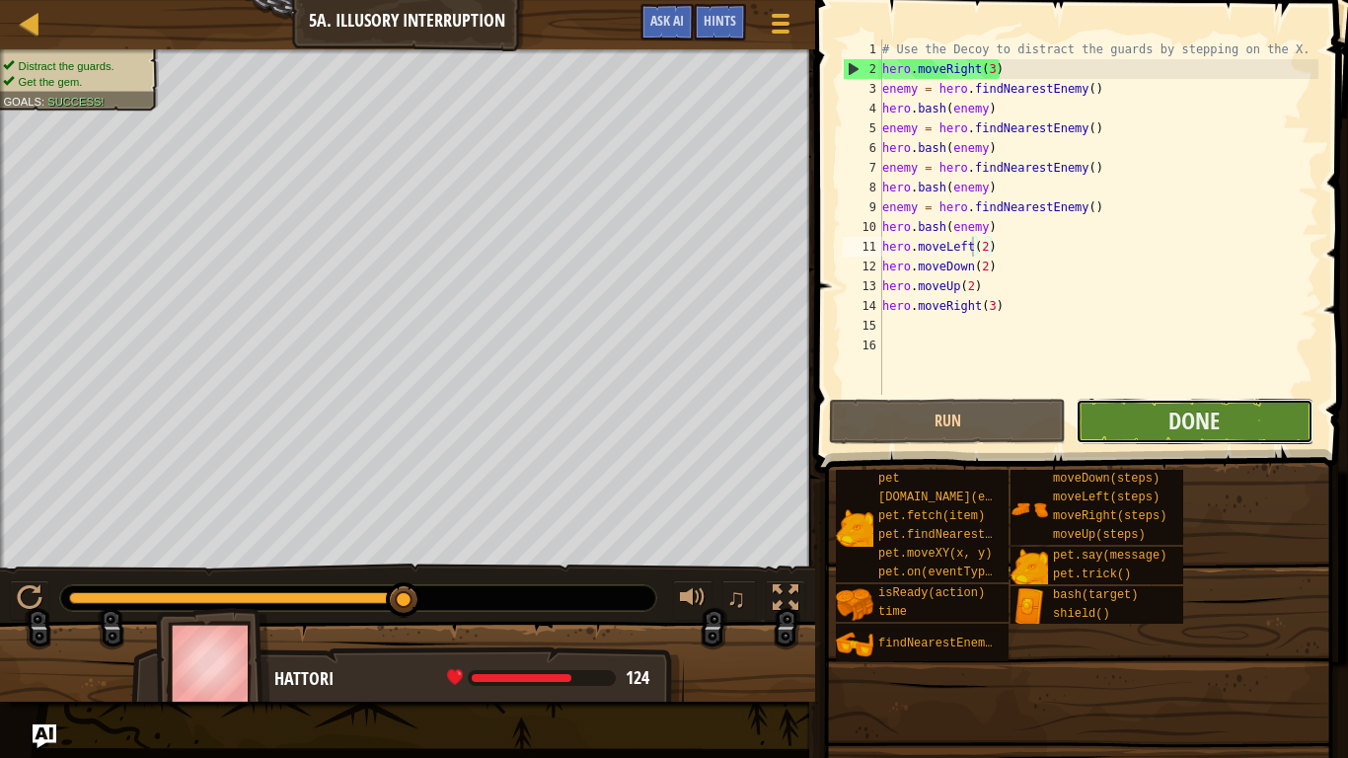
click at [1127, 422] on button "Done" at bounding box center [1194, 421] width 237 height 45
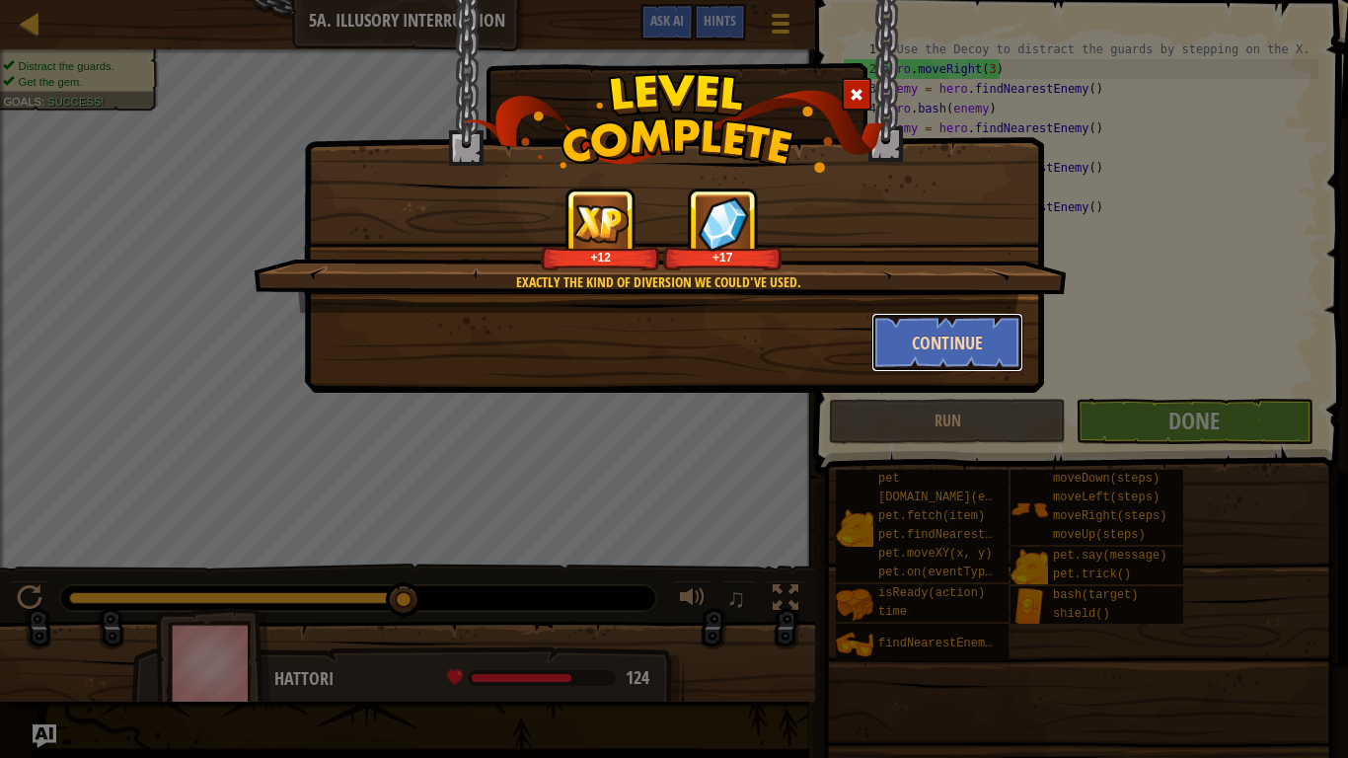
click at [958, 337] on button "Continue" at bounding box center [947, 342] width 153 height 59
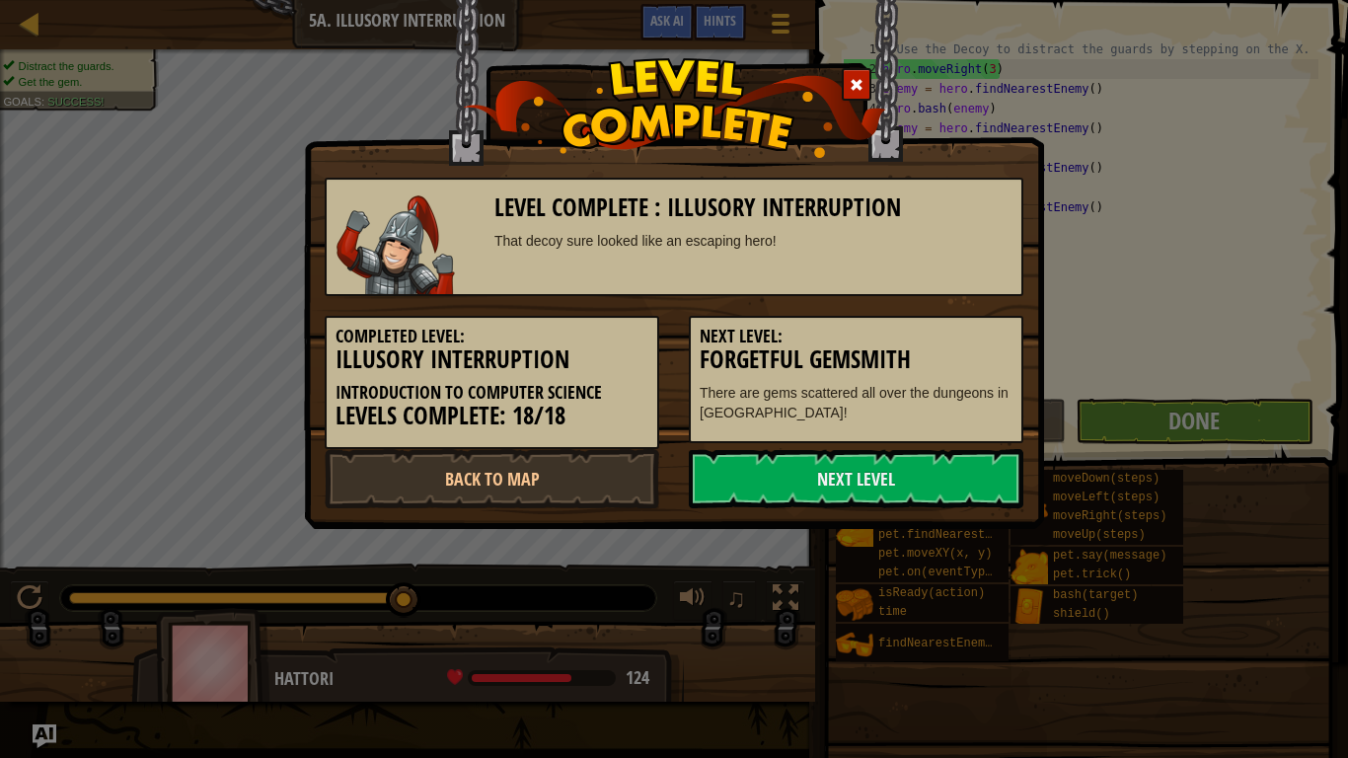
drag, startPoint x: 865, startPoint y: 479, endPoint x: 723, endPoint y: 518, distance: 147.5
click at [723, 518] on div "Level Complete : Illusory Interruption That decoy sure looked like an escaping …" at bounding box center [674, 264] width 740 height 529
click at [600, 485] on link "Back to Map" at bounding box center [492, 478] width 335 height 59
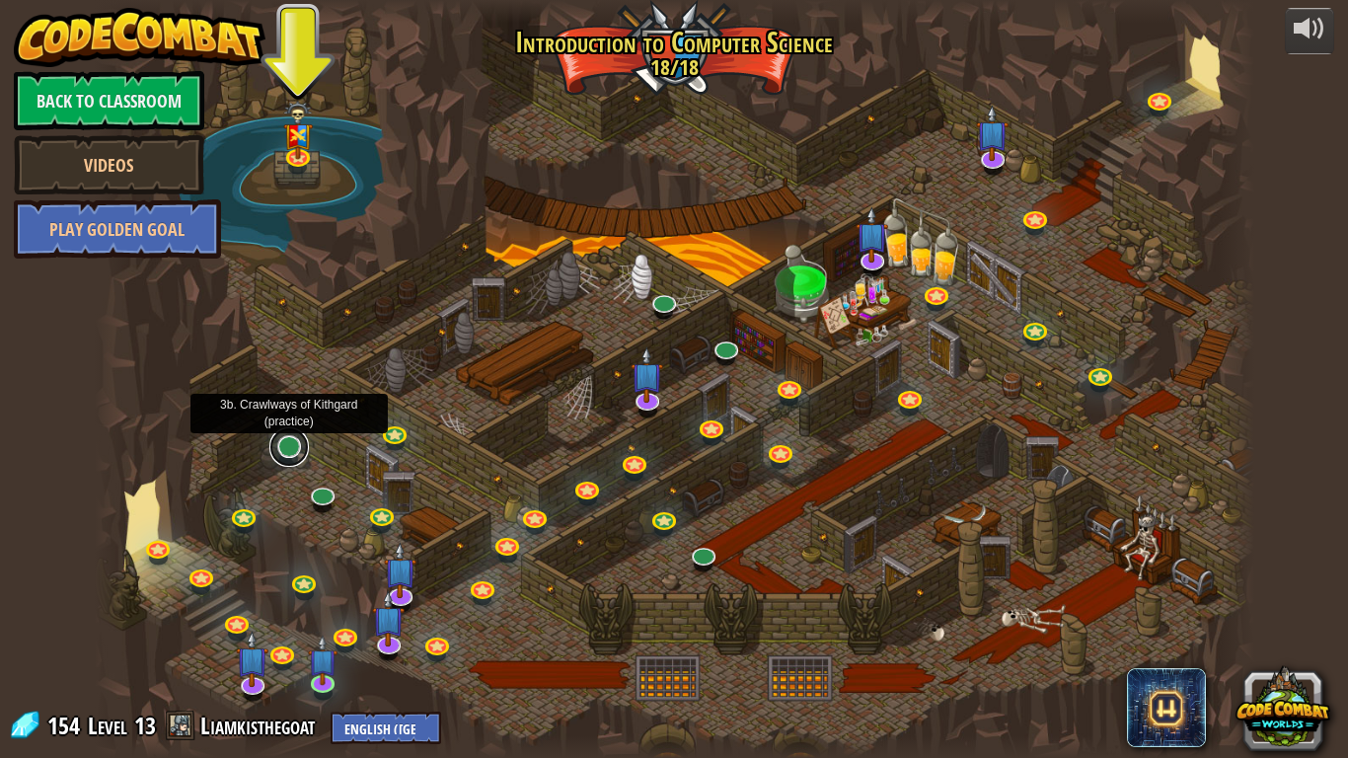
click at [287, 440] on link at bounding box center [288, 446] width 39 height 39
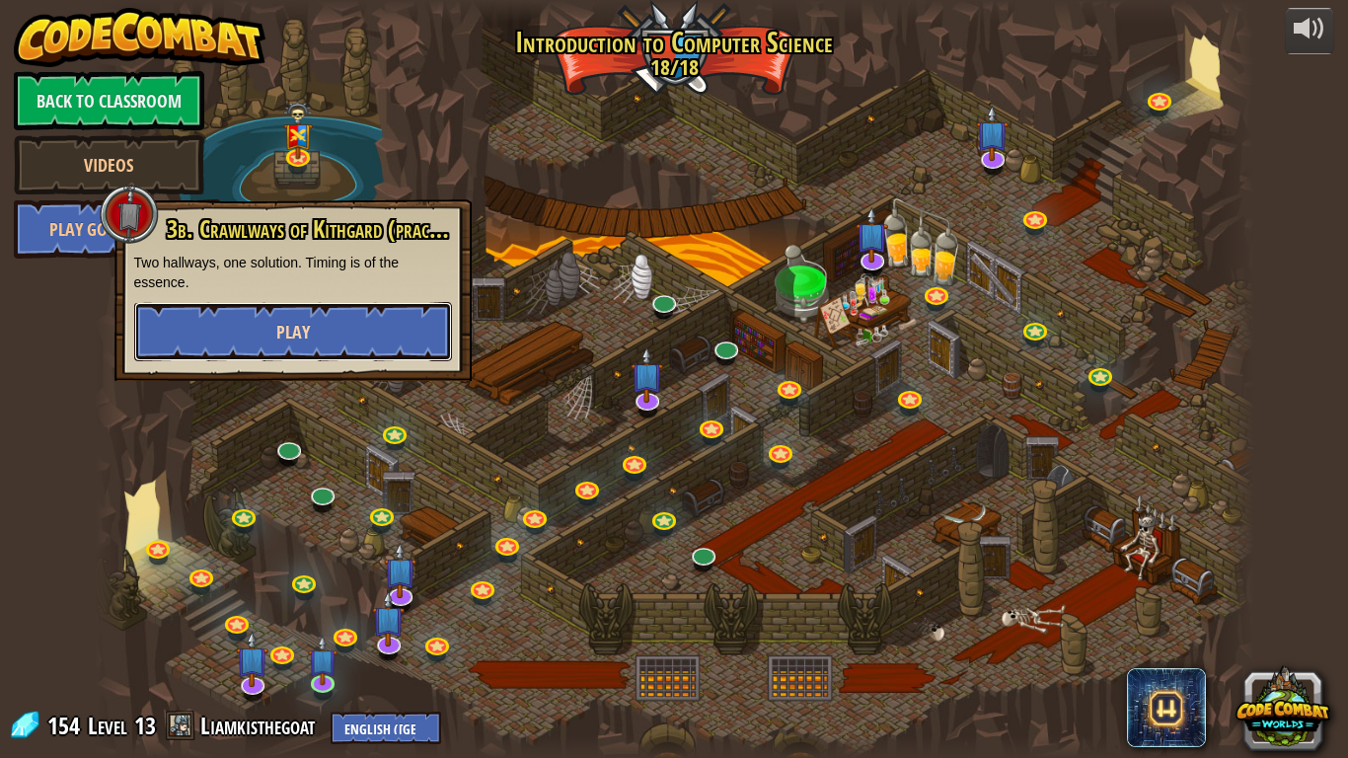
click at [310, 310] on button "Play" at bounding box center [293, 331] width 318 height 59
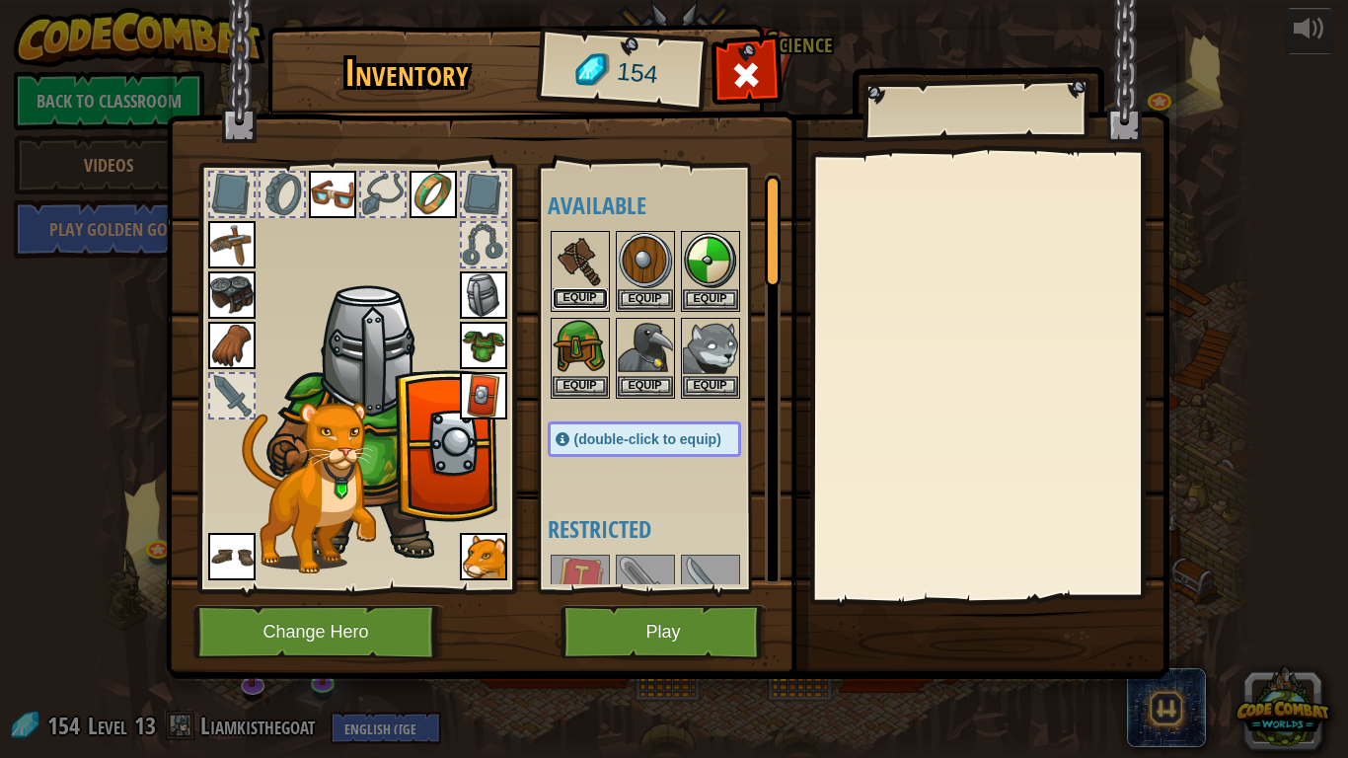
click at [572, 291] on button "Equip" at bounding box center [580, 298] width 55 height 21
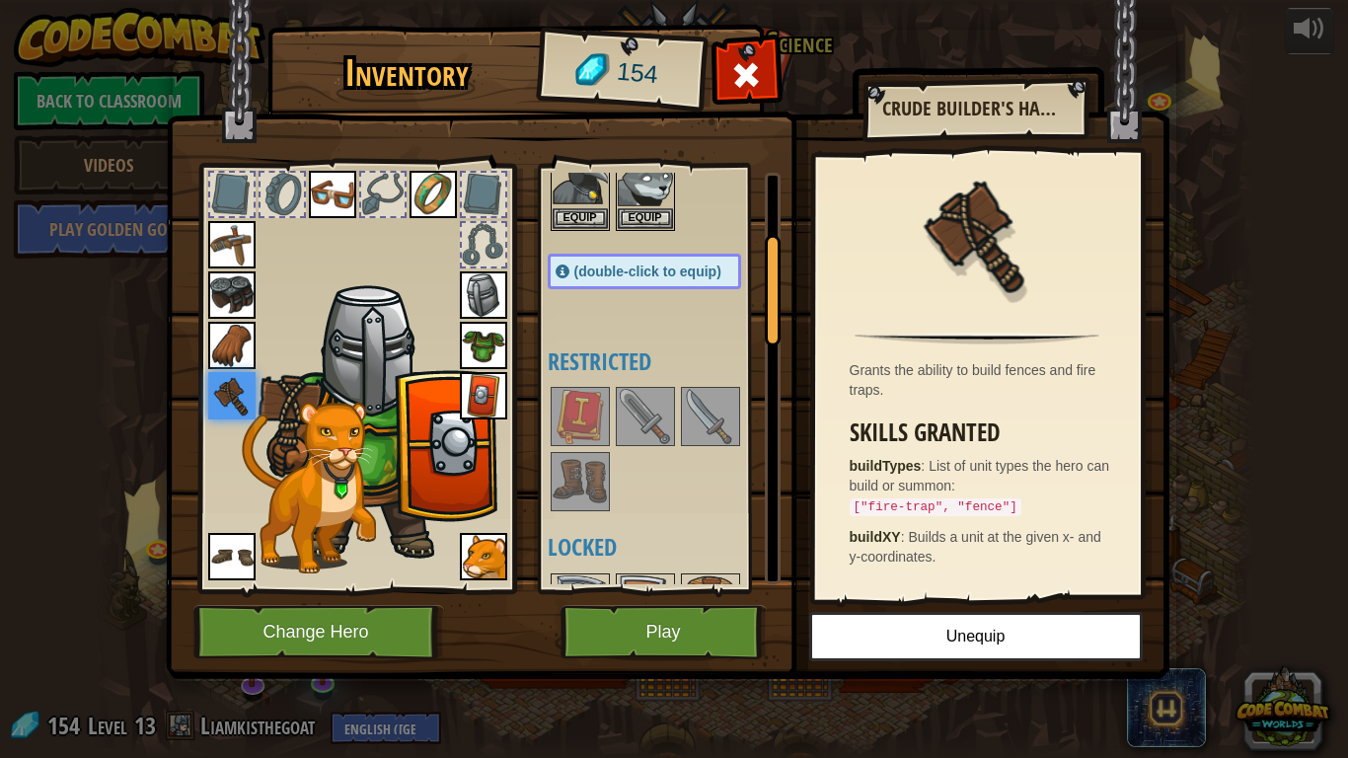
scroll to position [152, 0]
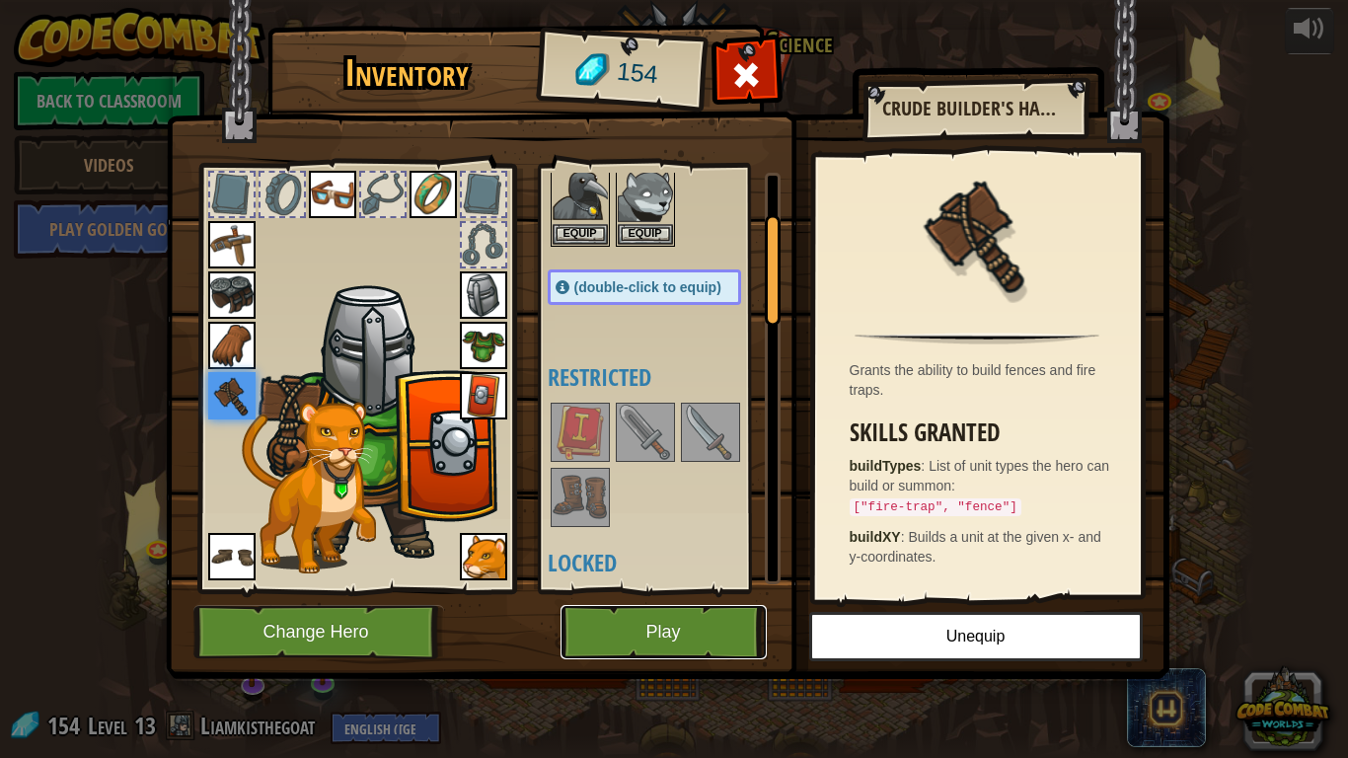
click at [664, 590] on button "Play" at bounding box center [663, 632] width 206 height 54
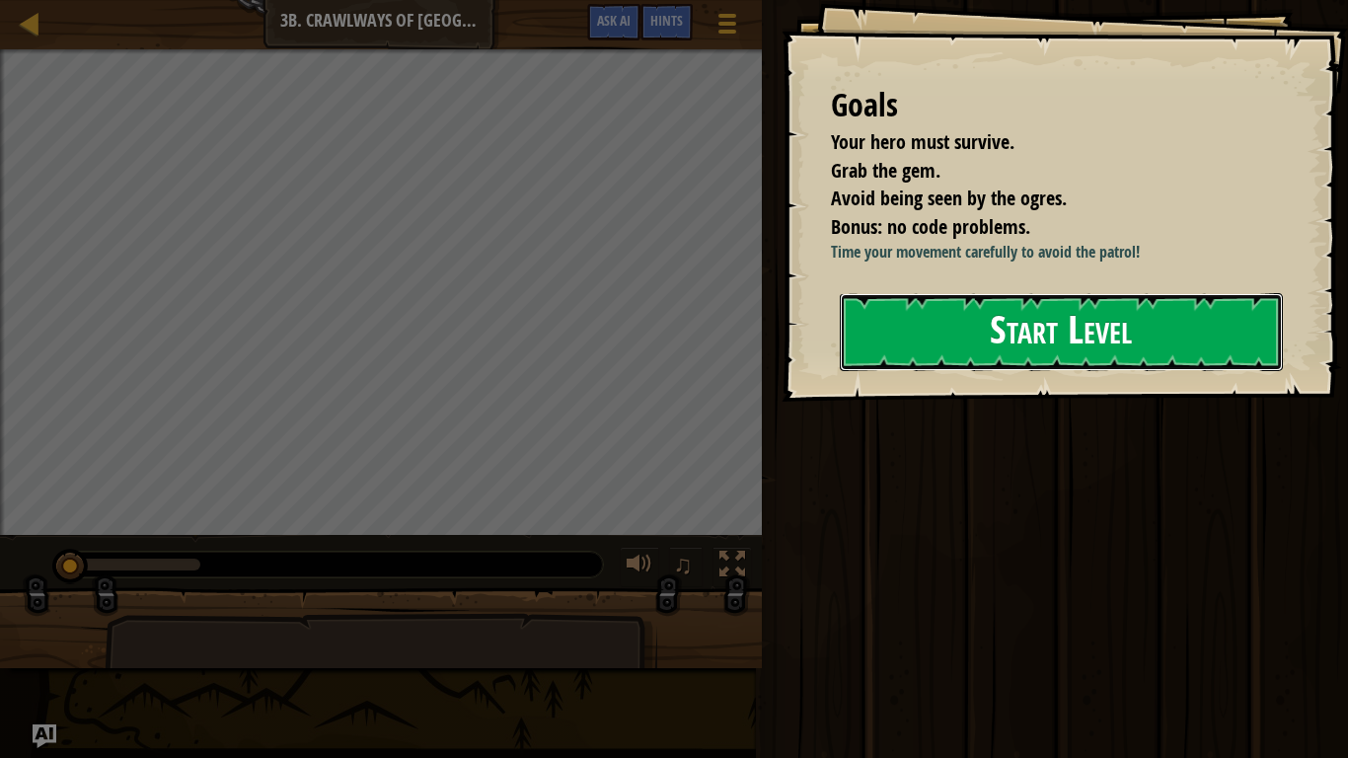
click at [943, 329] on button "Start Level" at bounding box center [1061, 332] width 443 height 78
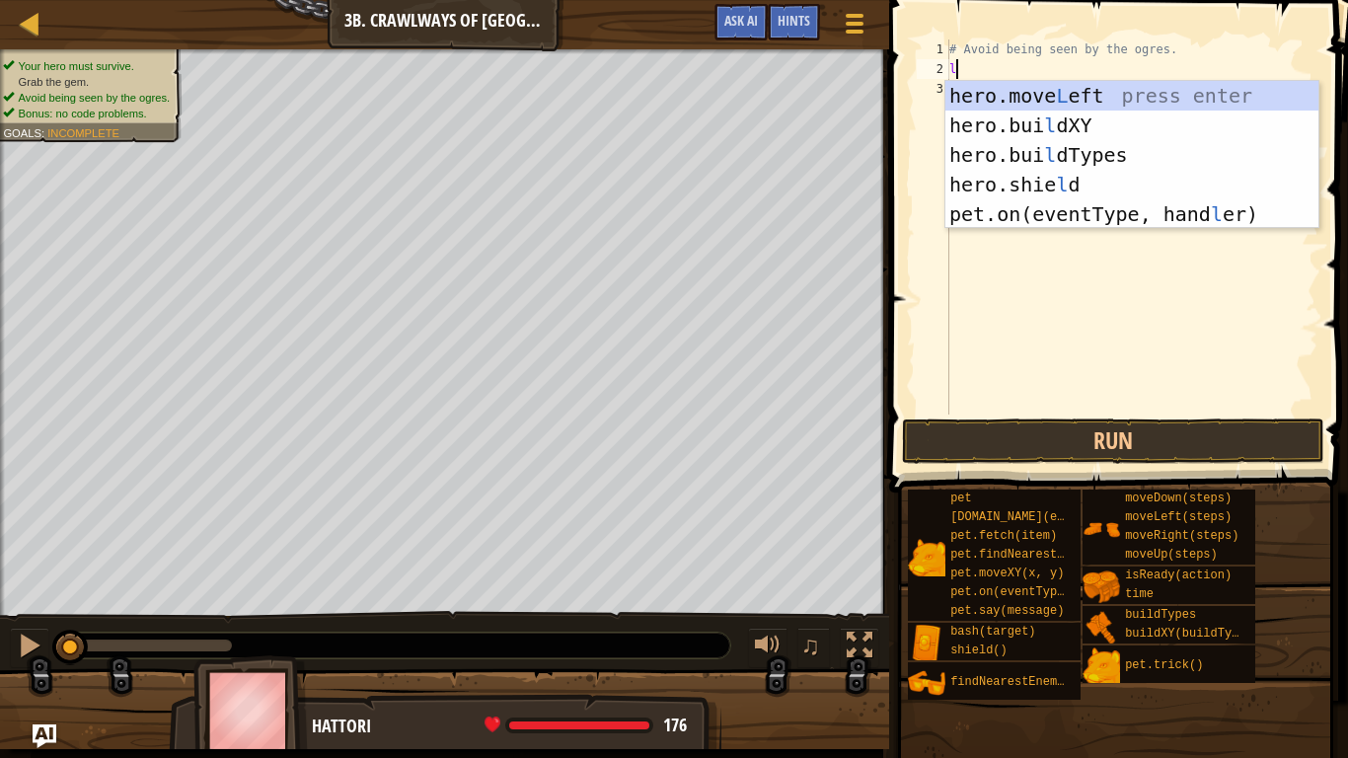
scroll to position [9, 0]
type textarea "le"
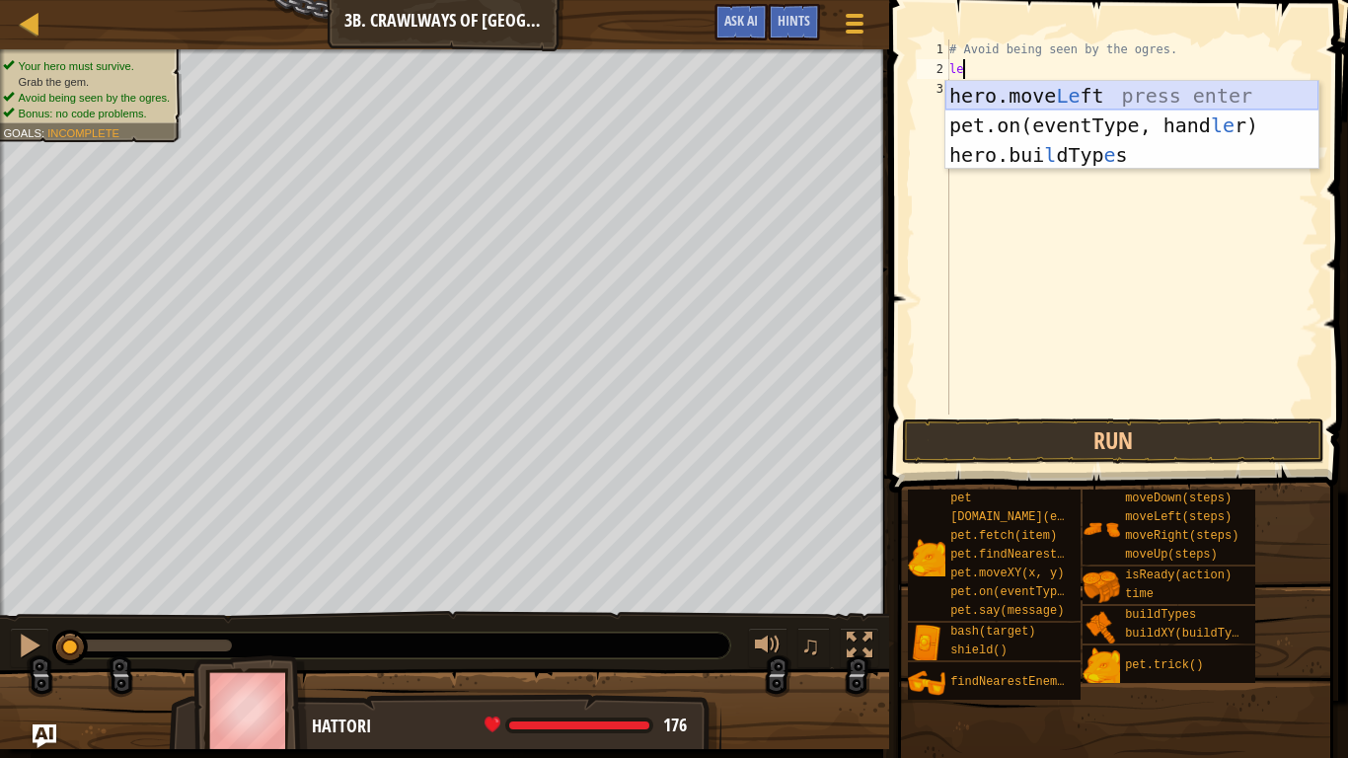
click at [1017, 99] on div "hero.move Le ft press enter pet.on(eventType, hand le r) press enter hero.[PERS…" at bounding box center [1131, 155] width 373 height 148
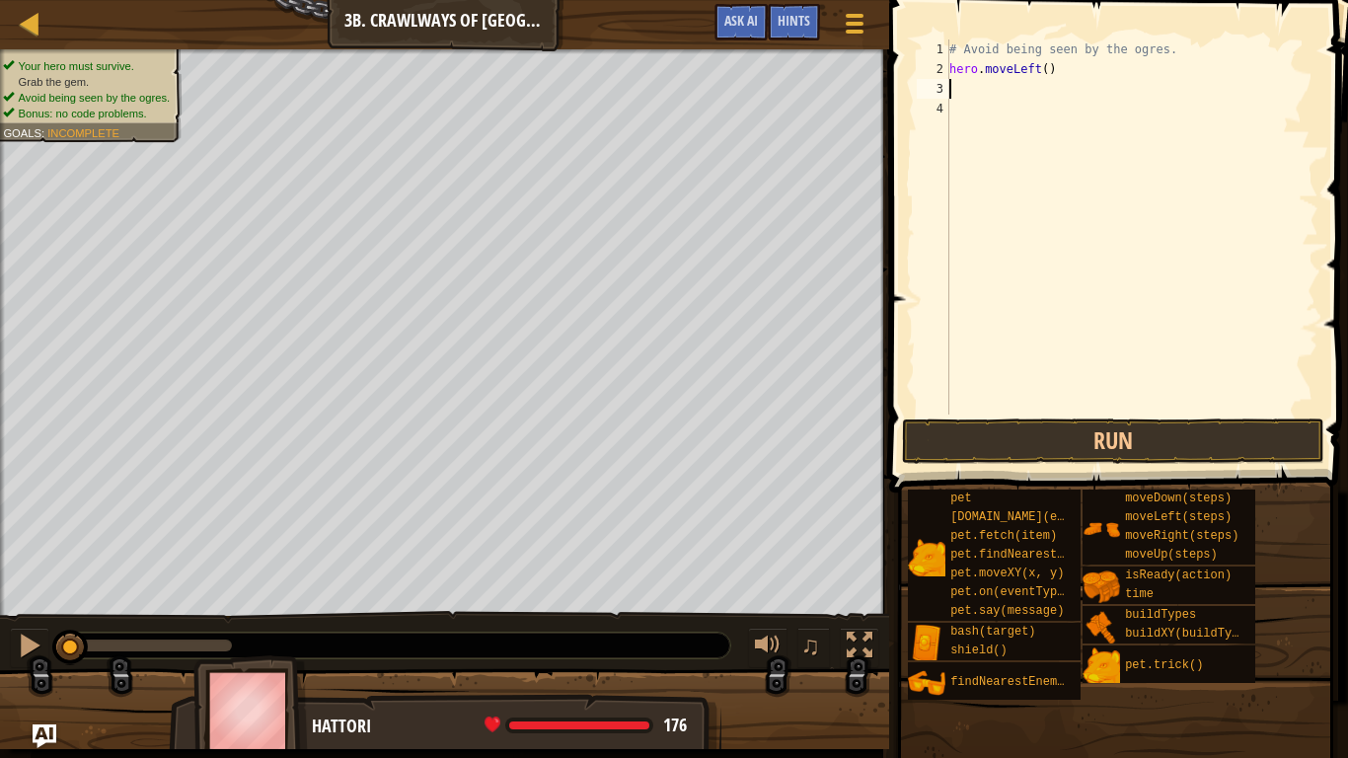
scroll to position [9, 0]
click at [1051, 74] on div "# Avoid being seen by the ogres. hero . moveLeft ( )" at bounding box center [1131, 246] width 373 height 414
click at [1045, 71] on div "# Avoid being seen by the ogres. hero . moveLeft ( )" at bounding box center [1131, 246] width 373 height 414
click at [1056, 443] on button "Run" at bounding box center [1113, 440] width 422 height 45
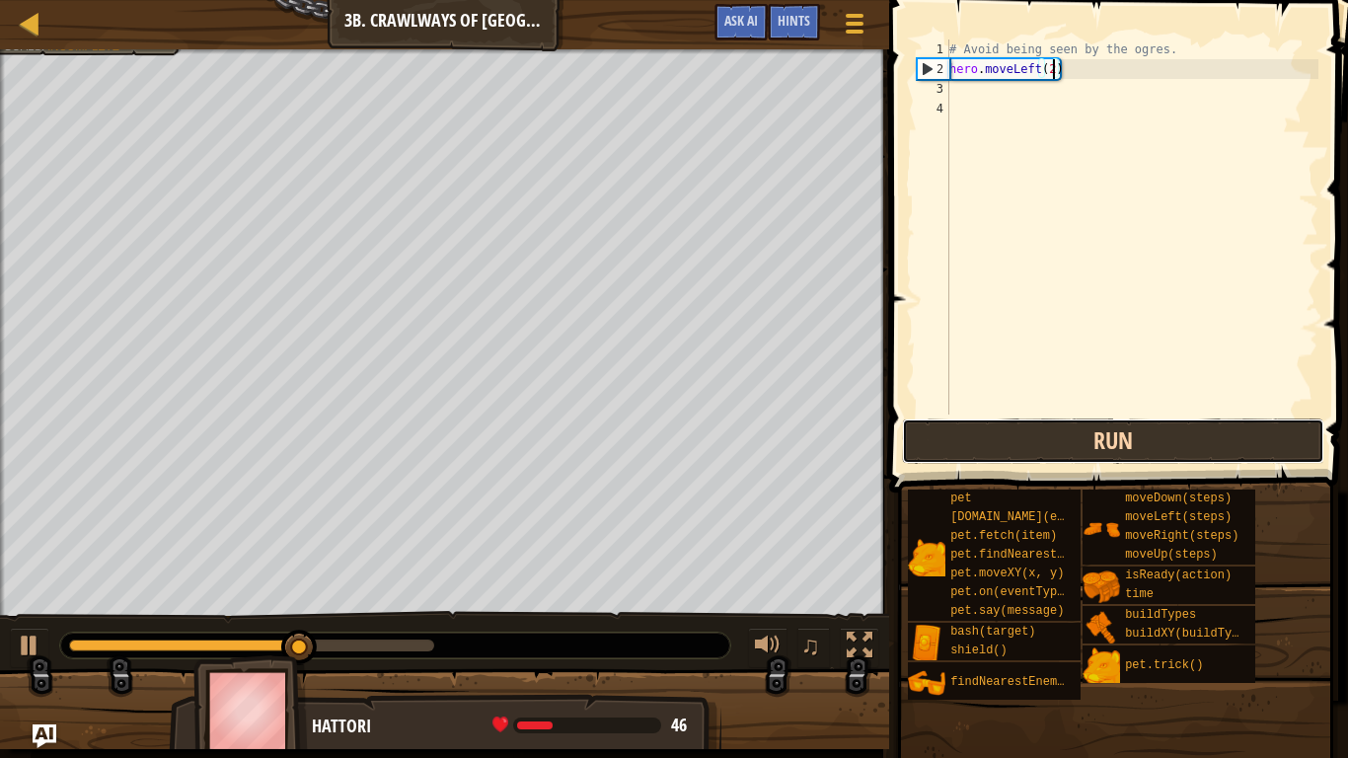
click at [1137, 447] on button "Run" at bounding box center [1113, 440] width 422 height 45
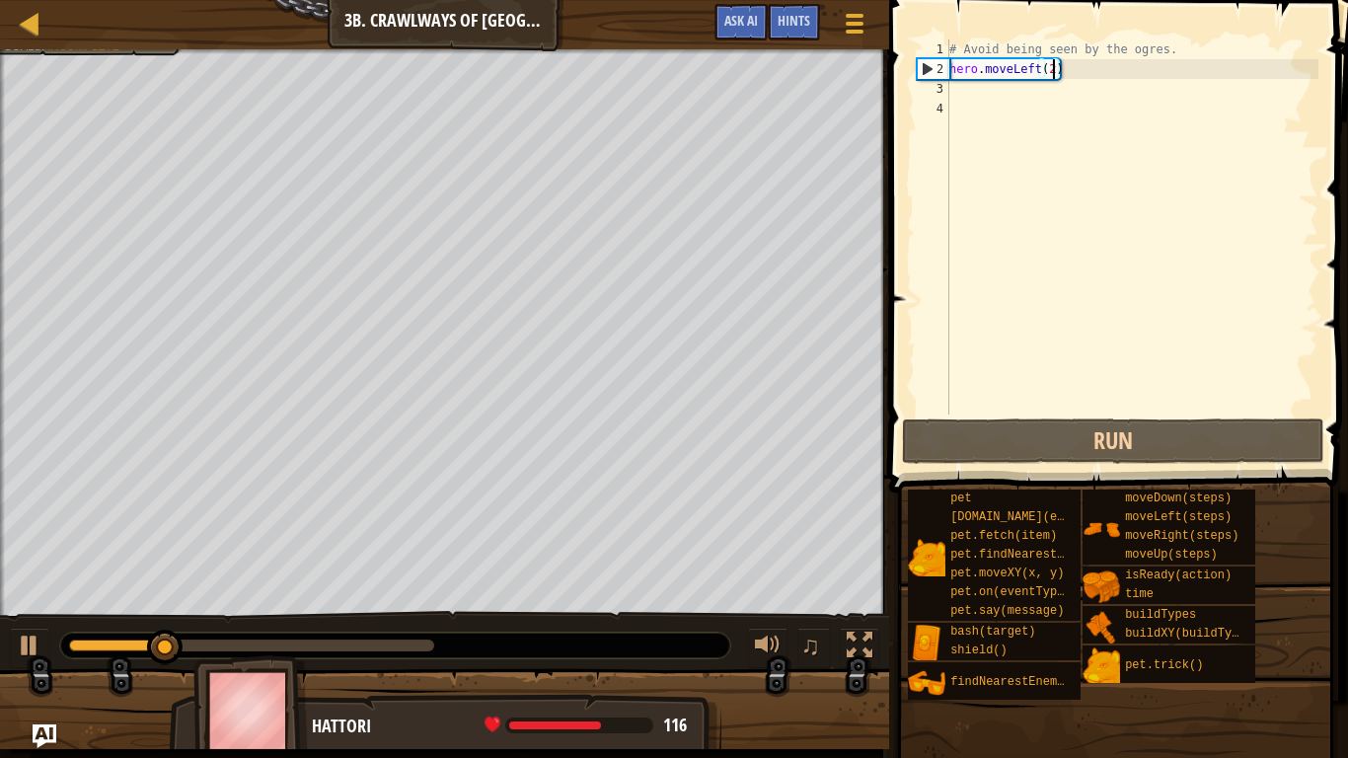
click at [1018, 71] on div "# Avoid being seen by the ogres. hero . moveLeft ( 2 )" at bounding box center [1131, 246] width 373 height 414
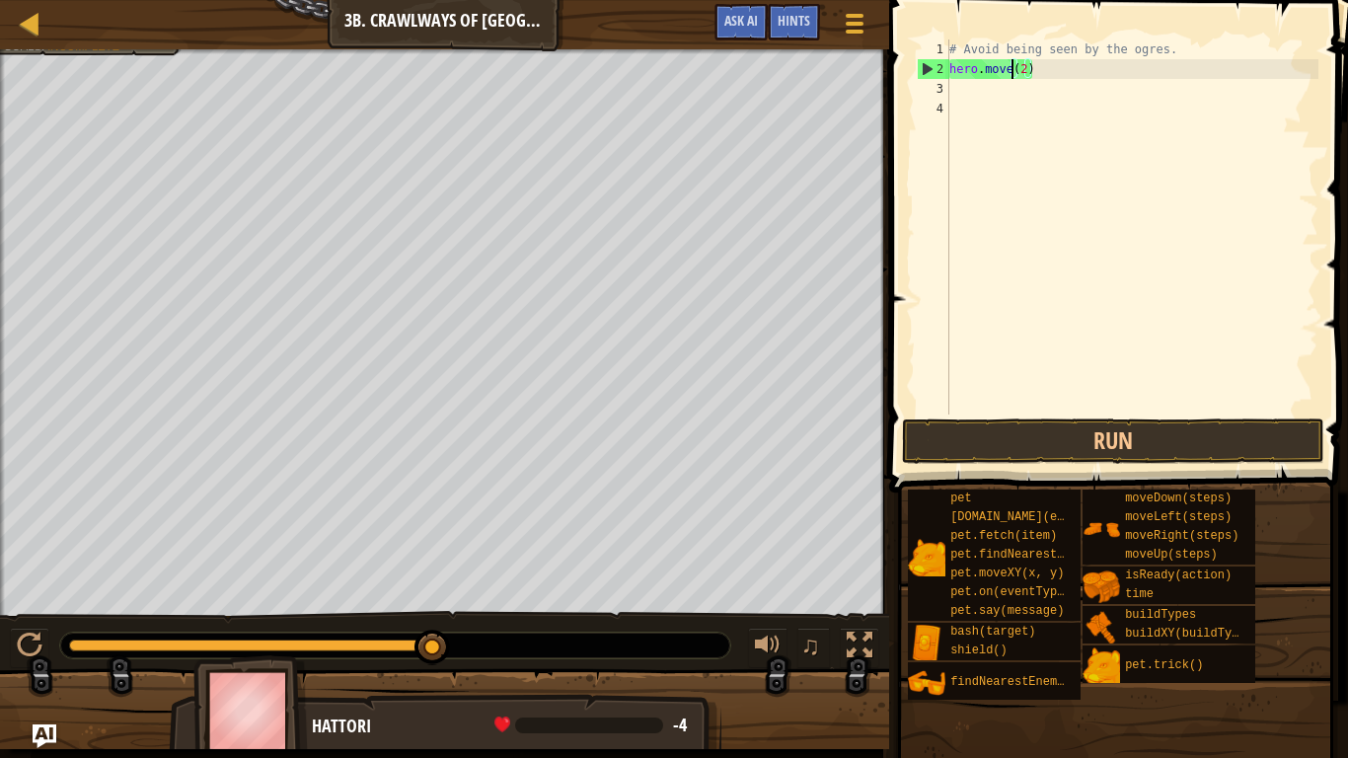
scroll to position [9, 11]
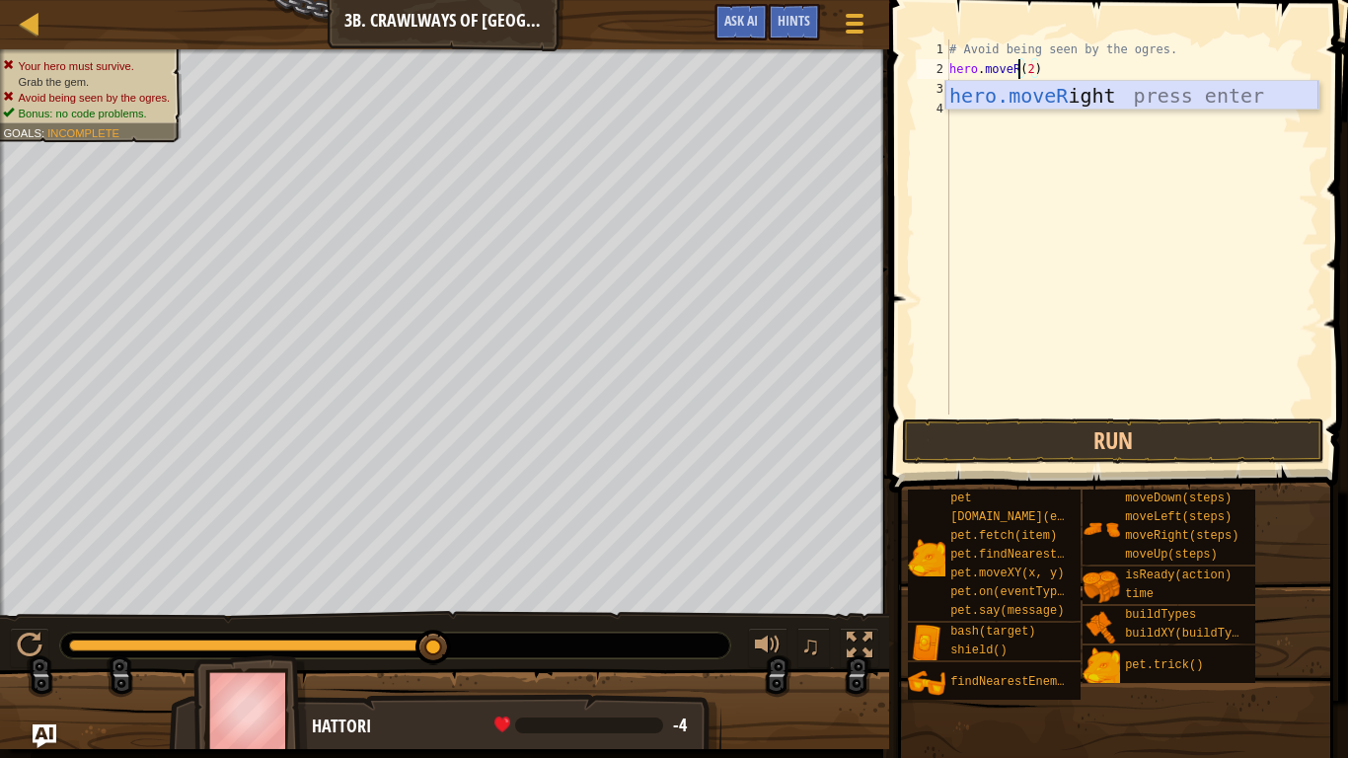
click at [1067, 101] on div "hero.moveR ight press enter" at bounding box center [1131, 125] width 373 height 89
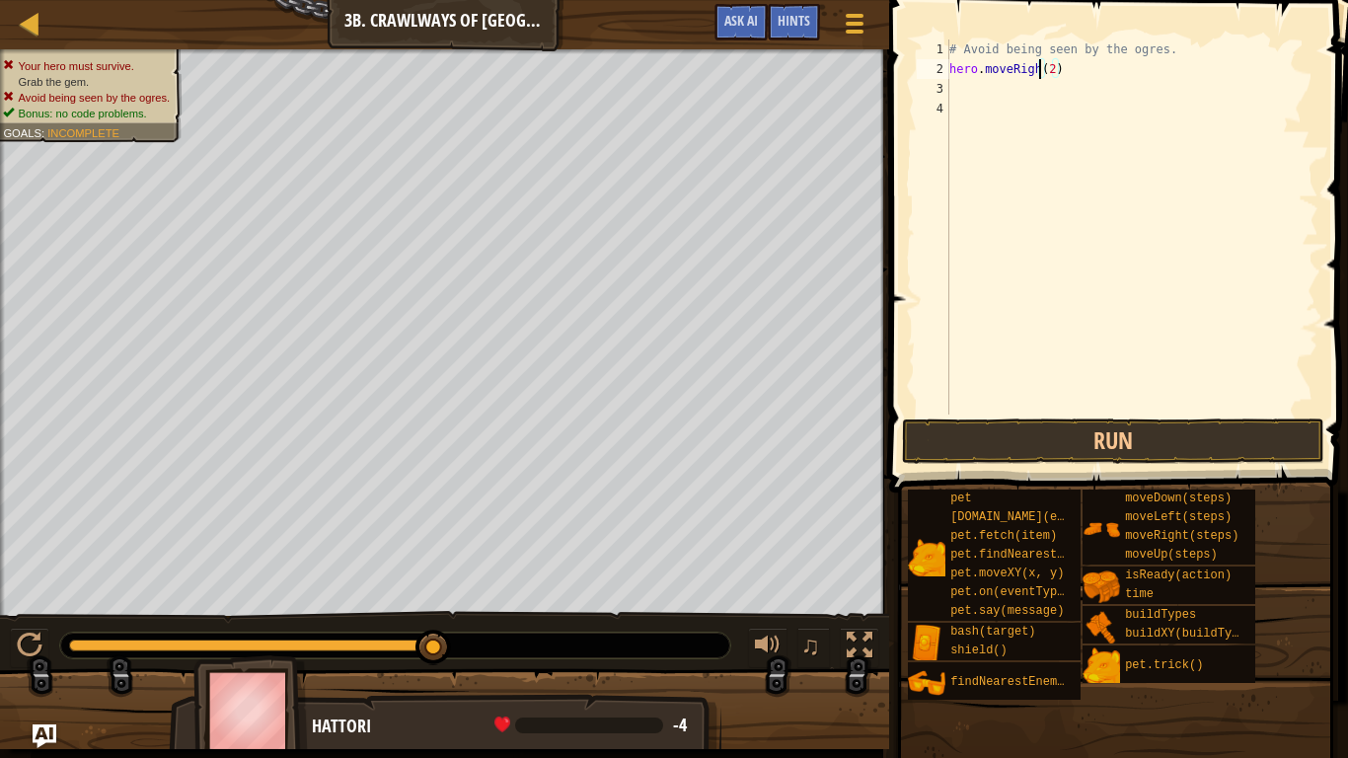
scroll to position [9, 14]
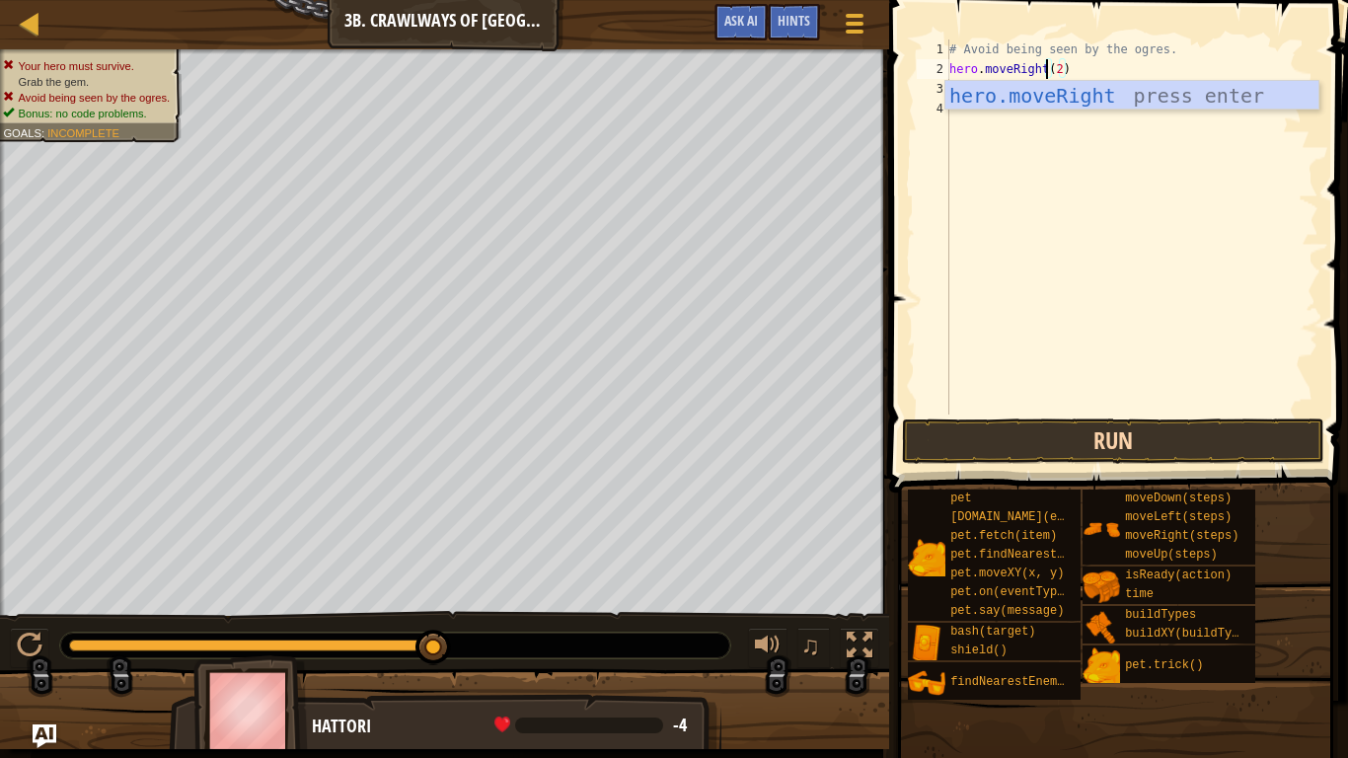
type textarea "hero.moveRight(2)"
click at [1038, 439] on button "Run" at bounding box center [1113, 440] width 422 height 45
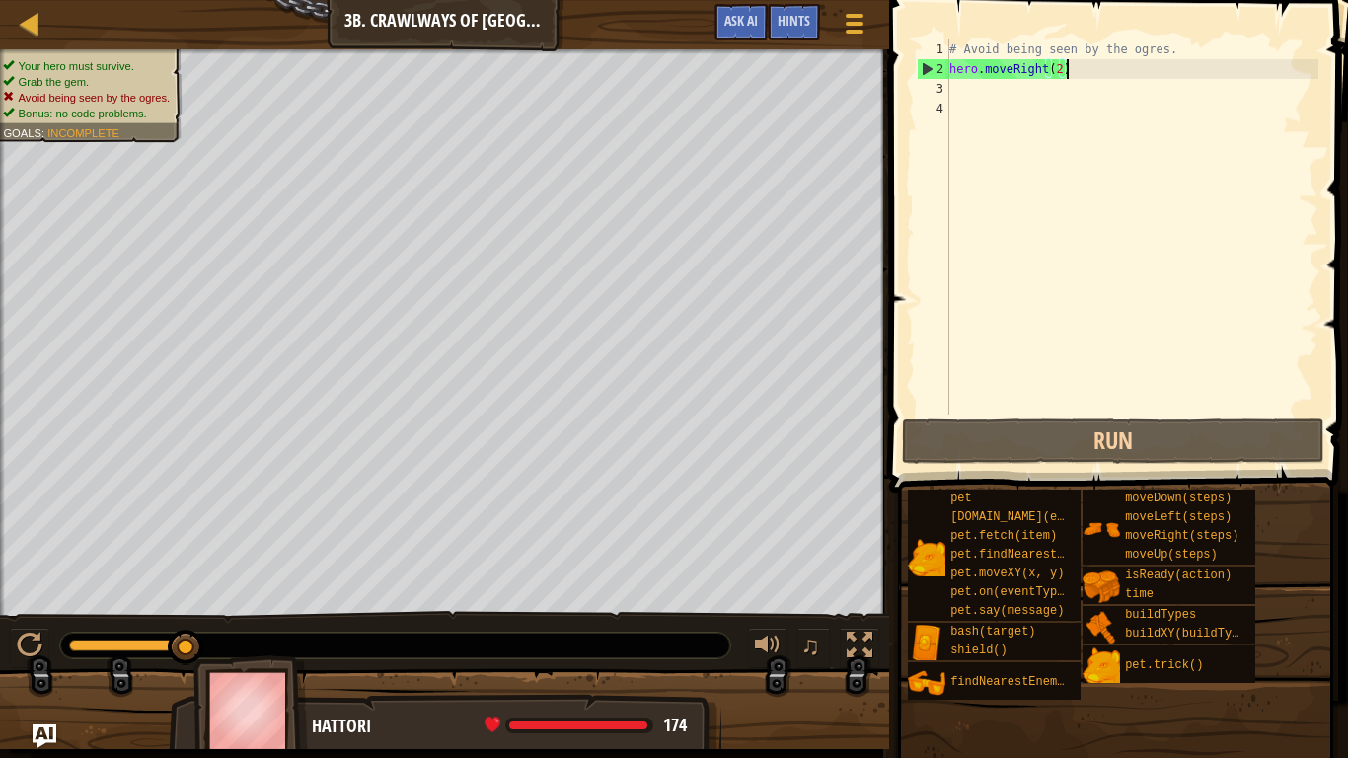
click at [1072, 70] on div "# Avoid being seen by the ogres. hero . moveRight ( 2 )" at bounding box center [1131, 246] width 373 height 414
click at [995, 91] on div "# Avoid being seen by the ogres. hero . moveRight ( 2 )" at bounding box center [1131, 246] width 373 height 414
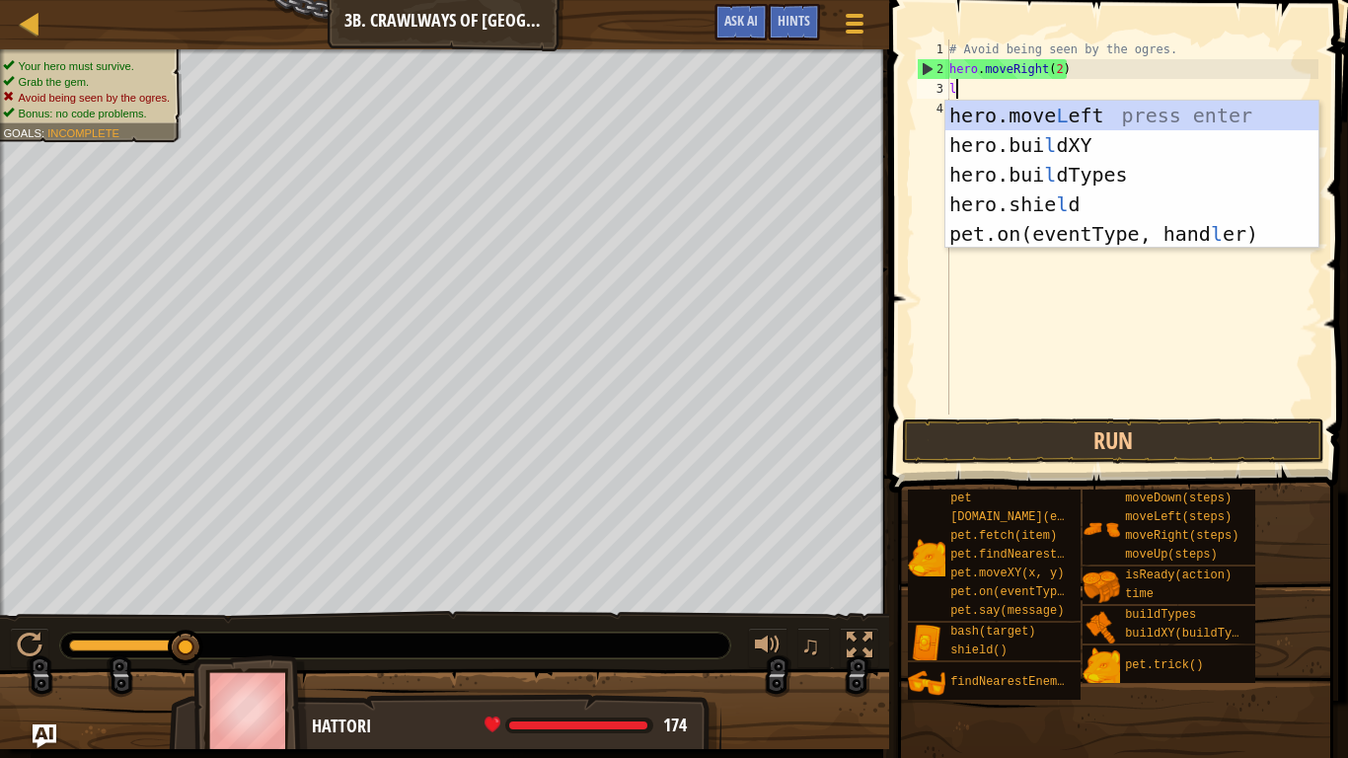
type textarea "le"
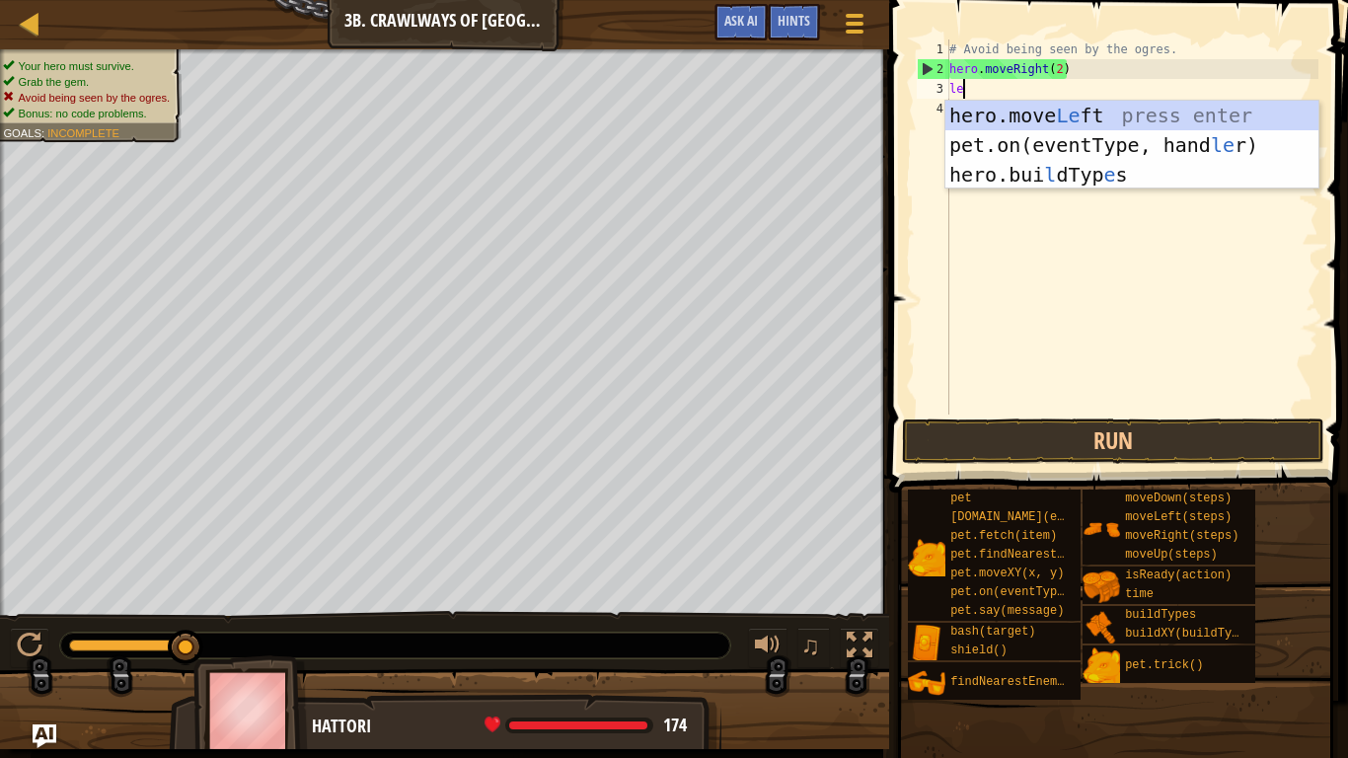
scroll to position [9, 1]
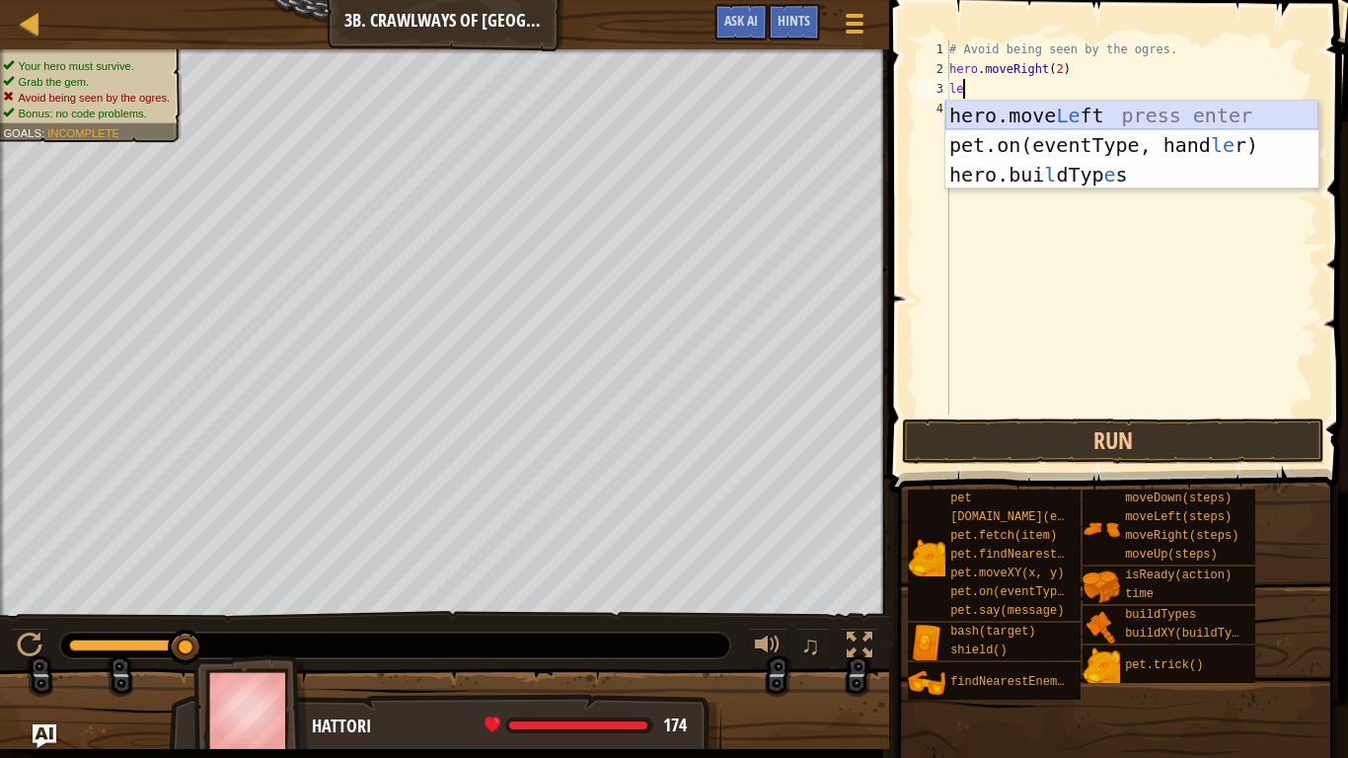
click at [1008, 119] on div "hero.move Le ft press enter pet.on(eventType, hand le r) press enter hero.[PERS…" at bounding box center [1131, 175] width 373 height 148
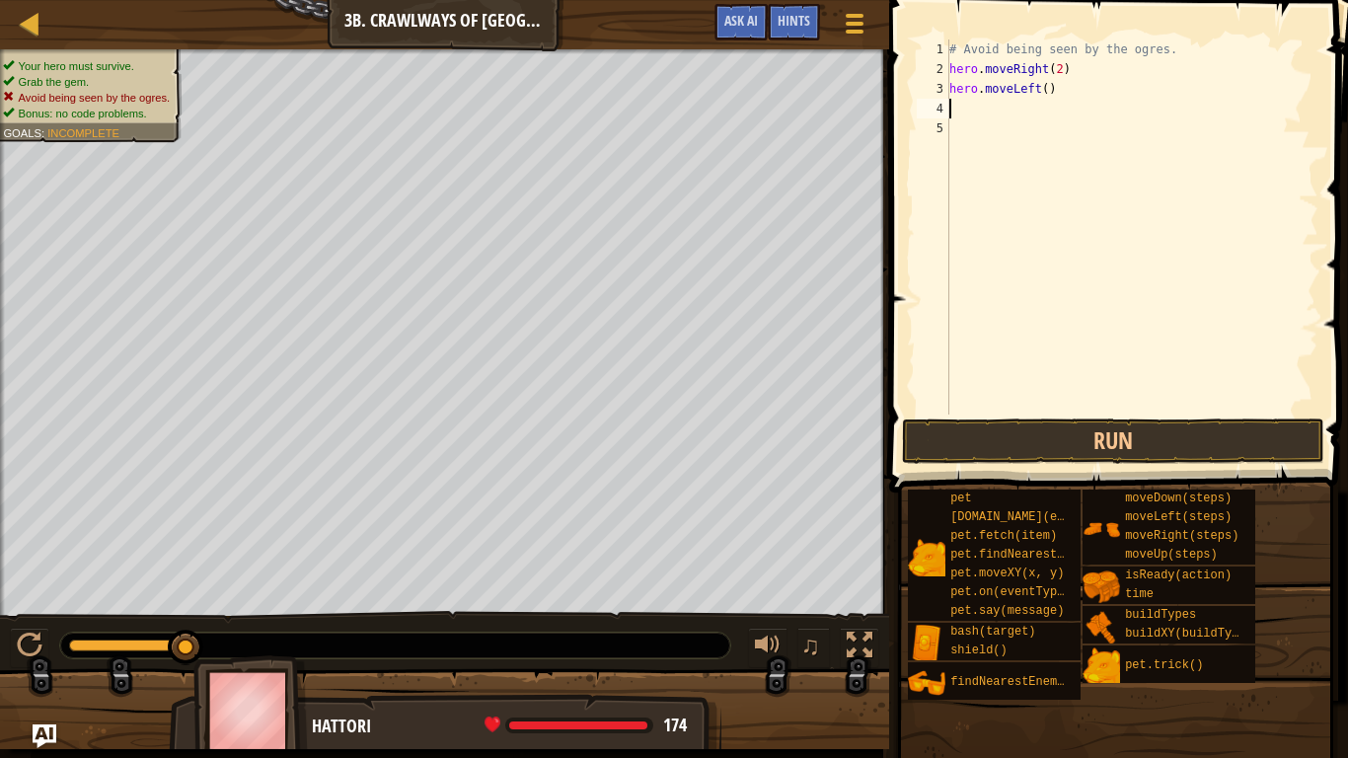
scroll to position [9, 0]
click at [1046, 90] on div "# Avoid being seen by the ogres. hero . moveRight ( 2 ) hero . moveLeft ( )" at bounding box center [1131, 246] width 373 height 414
type textarea "hero.moveLeft(1)"
click at [1032, 114] on div "# Avoid being seen by the ogres. hero . moveRight ( 2 ) hero . moveLeft ( 1 )" at bounding box center [1131, 246] width 373 height 414
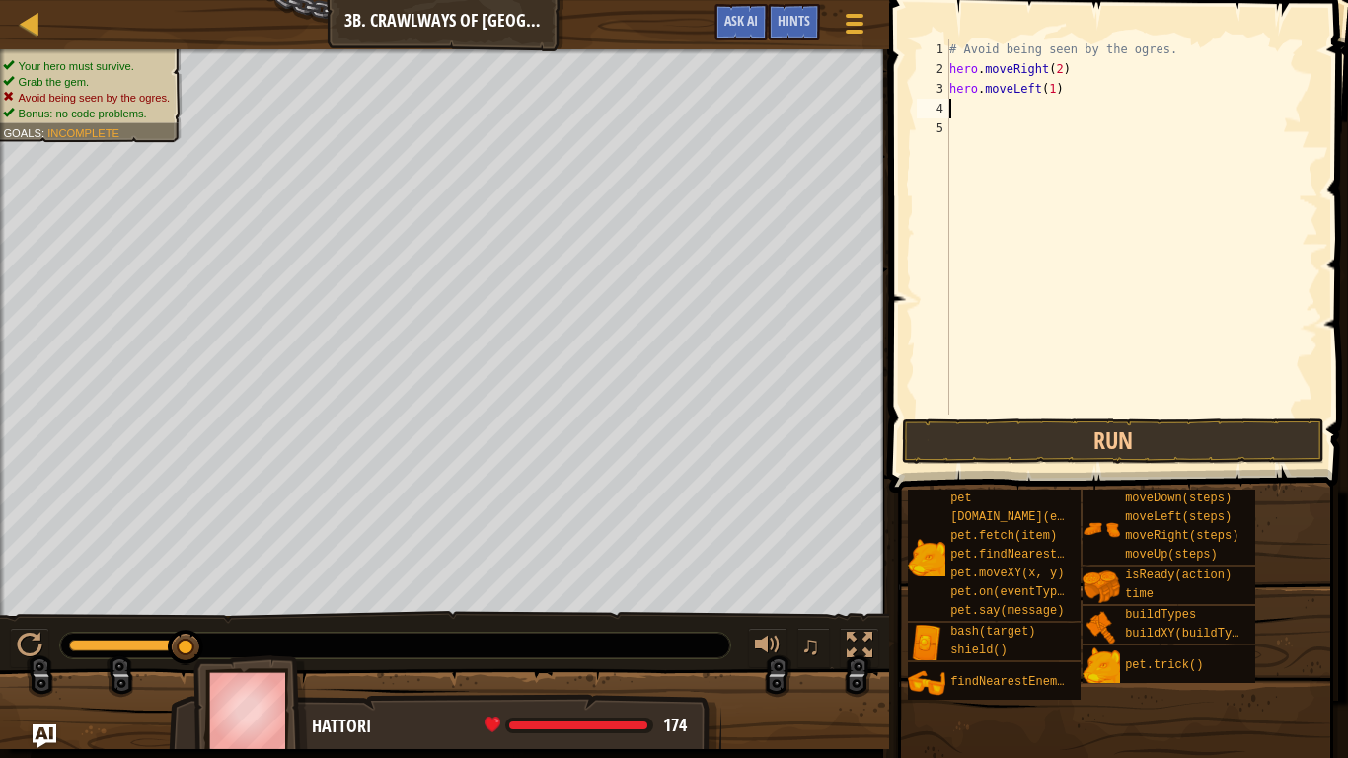
scroll to position [9, 0]
type textarea "r"
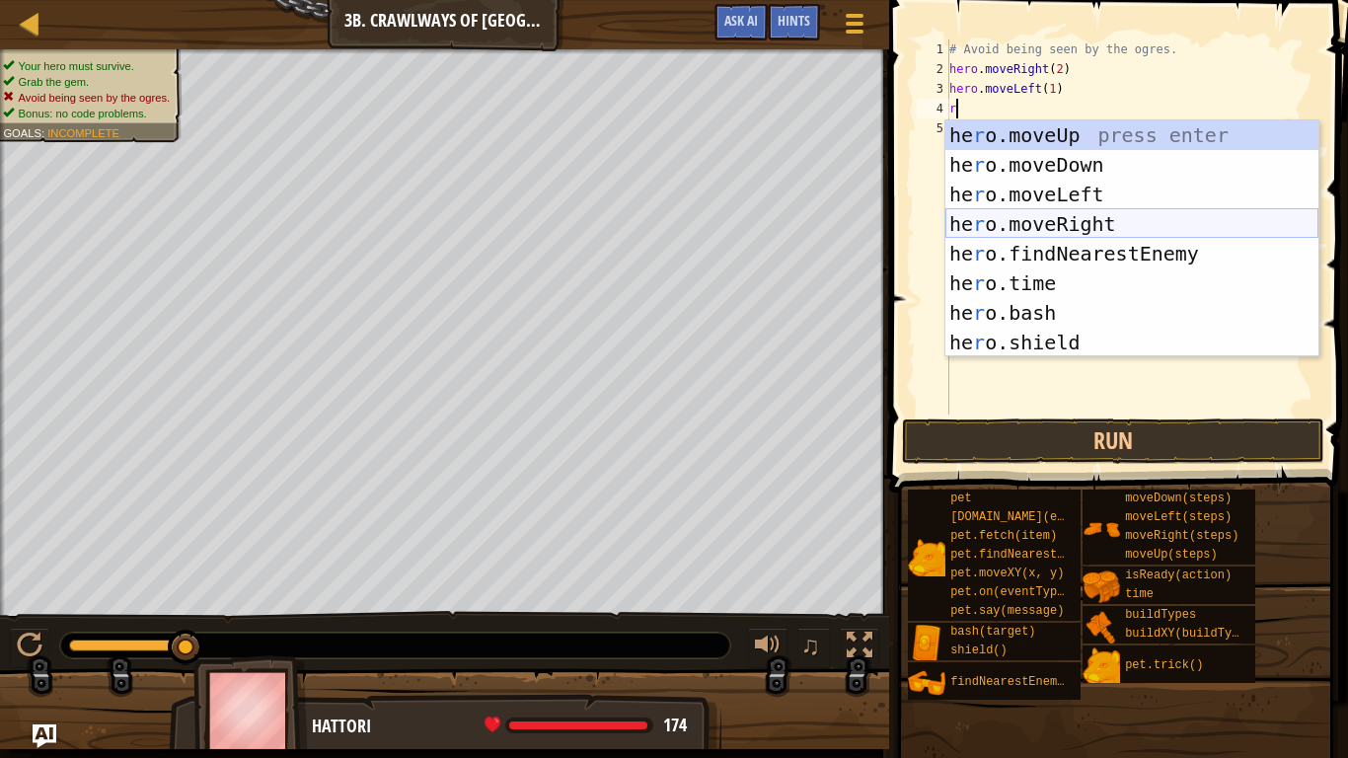
click at [1033, 226] on div "he r o.moveUp press enter he r o.moveDown press enter he r o.moveLeft press ent…" at bounding box center [1131, 268] width 373 height 296
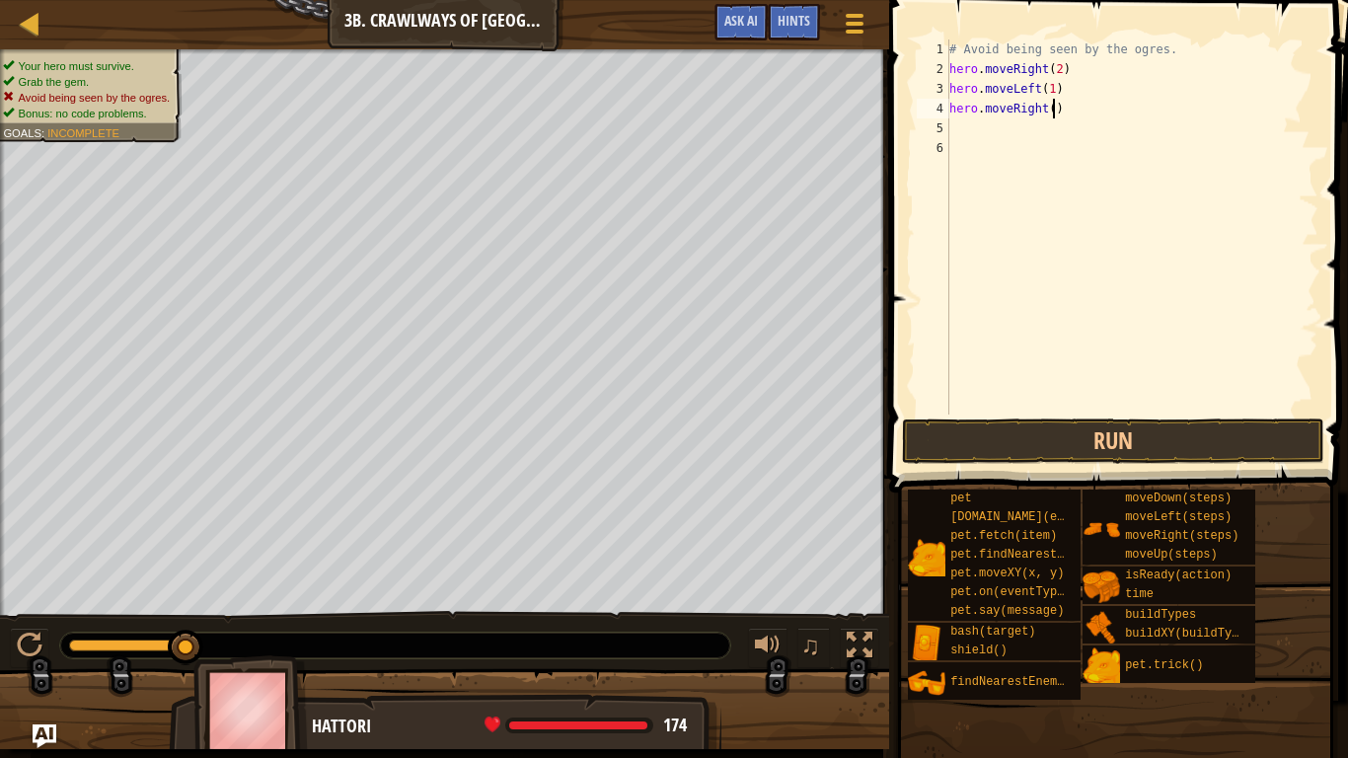
click at [1051, 114] on div "# Avoid being seen by the ogres. hero . moveRight ( 2 ) hero . moveLeft ( 1 ) h…" at bounding box center [1131, 246] width 373 height 414
click at [1059, 71] on div "# Avoid being seen by the ogres. hero . moveRight ( 2 ) hero . moveLeft ( 1 ) h…" at bounding box center [1131, 246] width 373 height 414
click at [1052, 112] on div "# Avoid being seen by the ogres. hero . moveRight ( 1 ) hero . moveLeft ( 1 ) h…" at bounding box center [1131, 246] width 373 height 414
type textarea "hero.moveRight(2)"
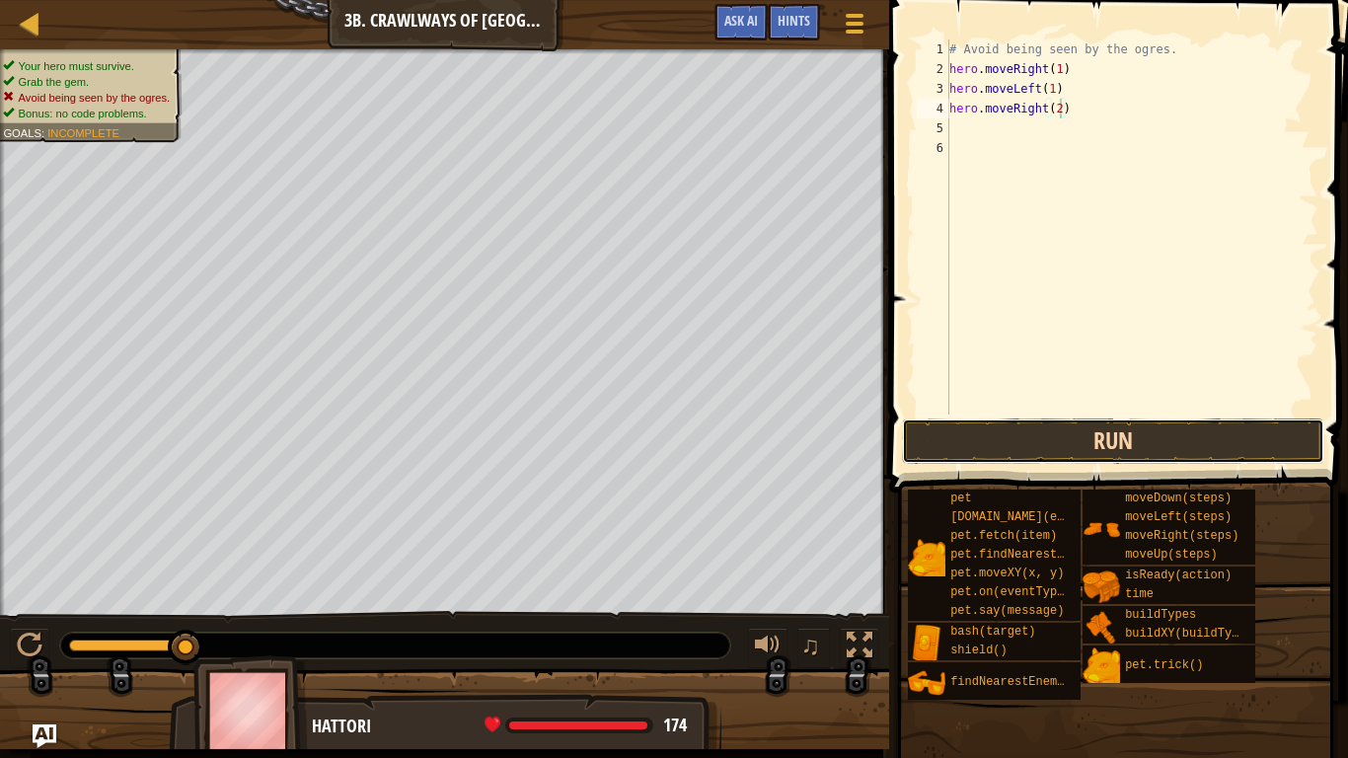
click at [1052, 420] on button "Run" at bounding box center [1113, 440] width 422 height 45
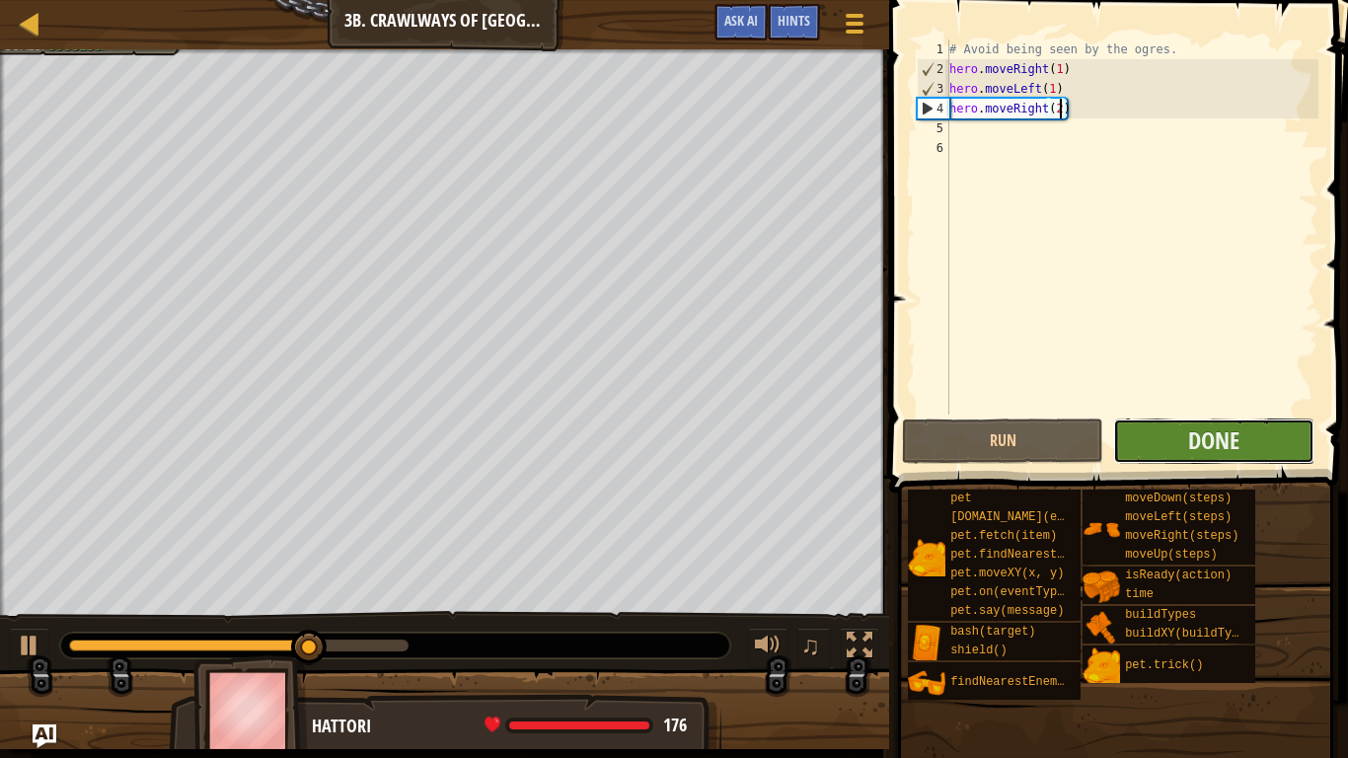
click at [1171, 434] on button "Done" at bounding box center [1213, 440] width 201 height 45
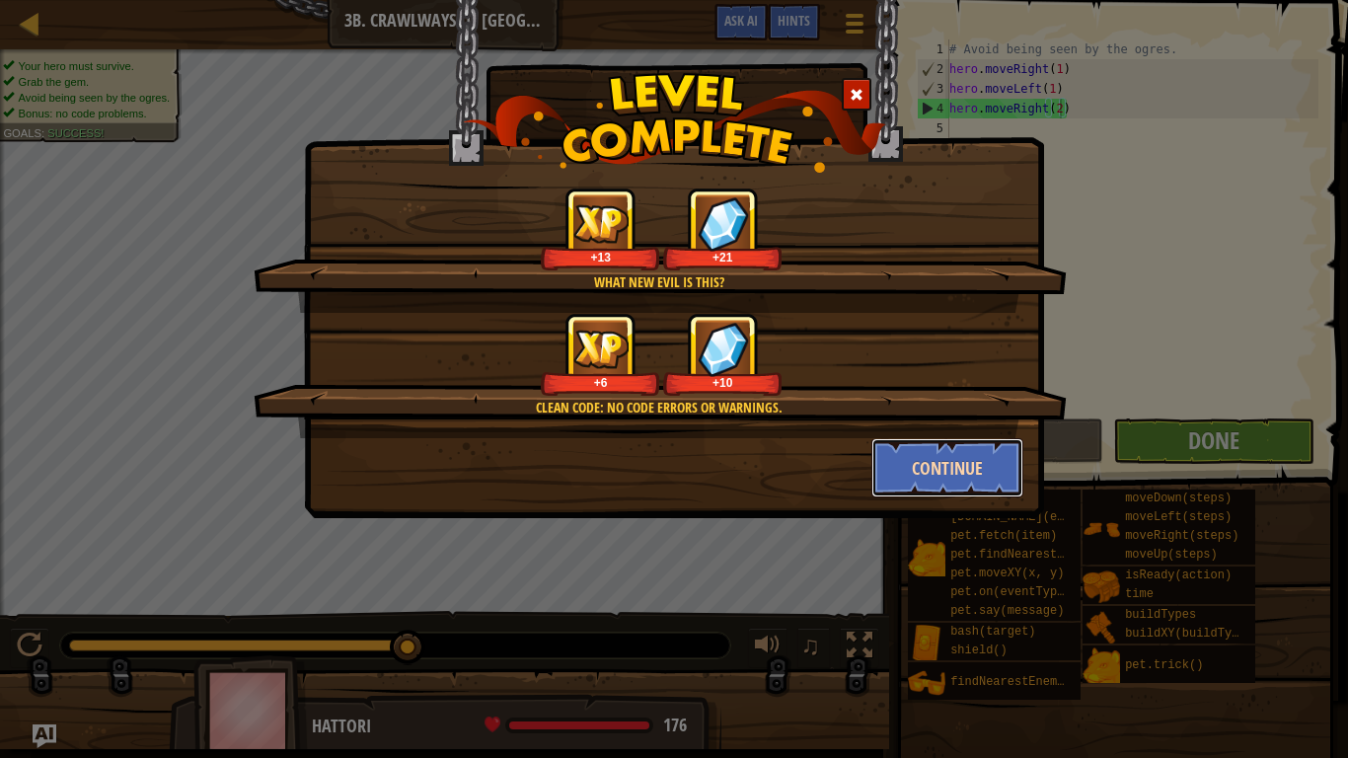
click at [939, 464] on button "Continue" at bounding box center [947, 467] width 153 height 59
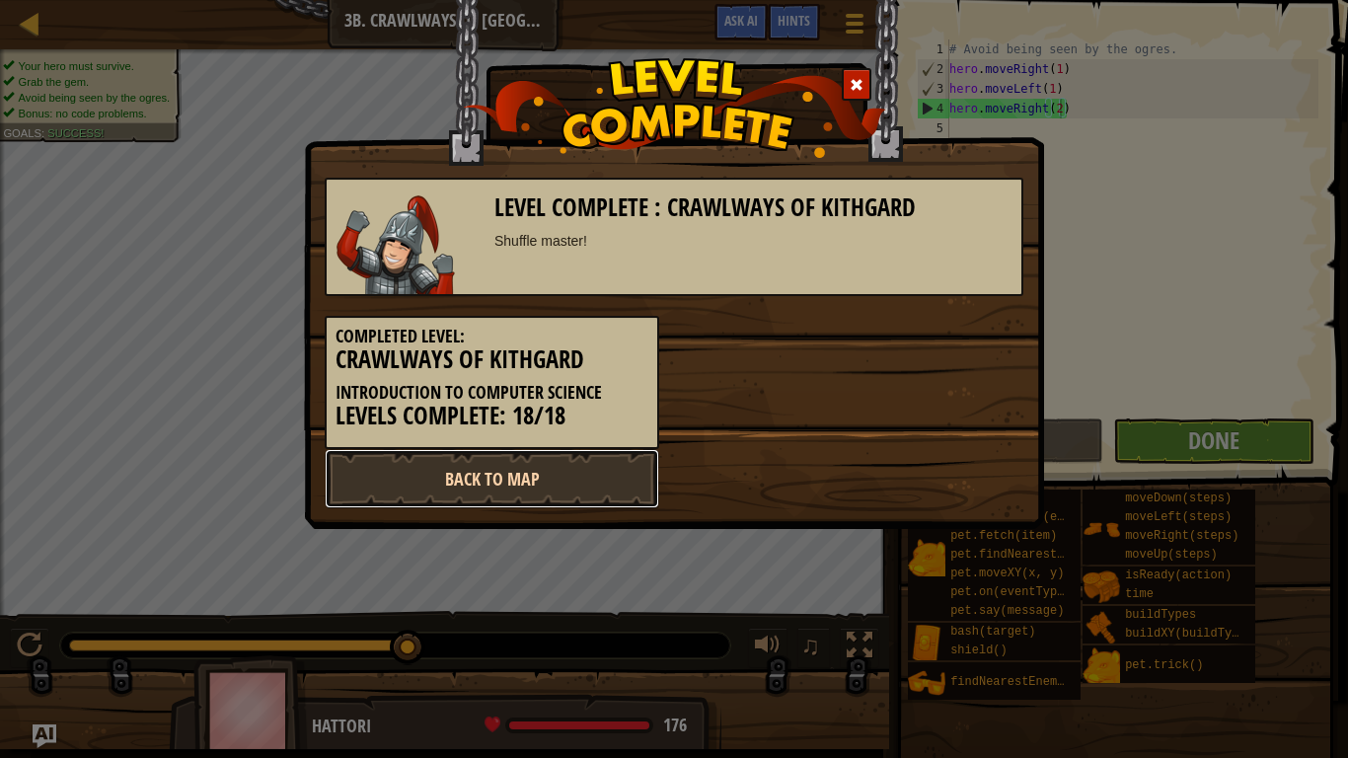
click at [562, 473] on link "Back to Map" at bounding box center [492, 478] width 335 height 59
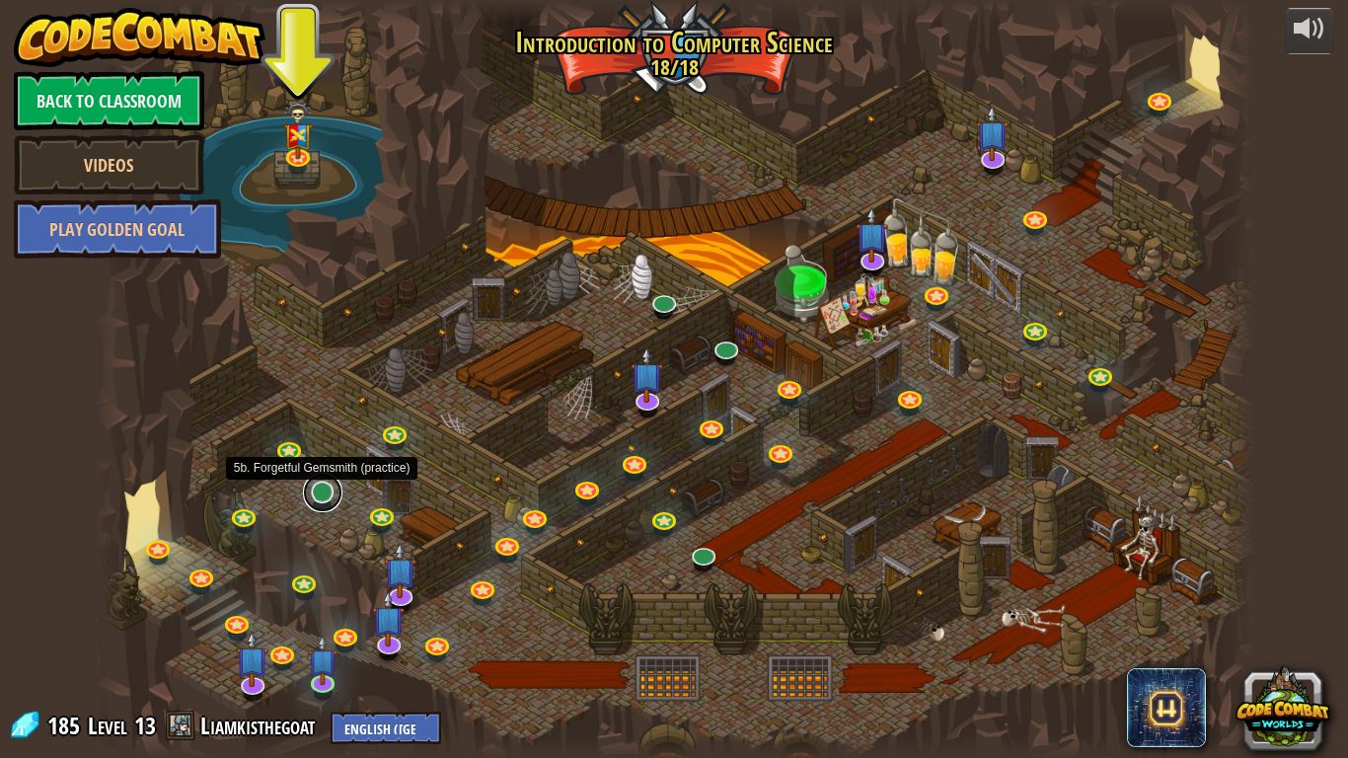
click at [321, 499] on link at bounding box center [322, 492] width 39 height 39
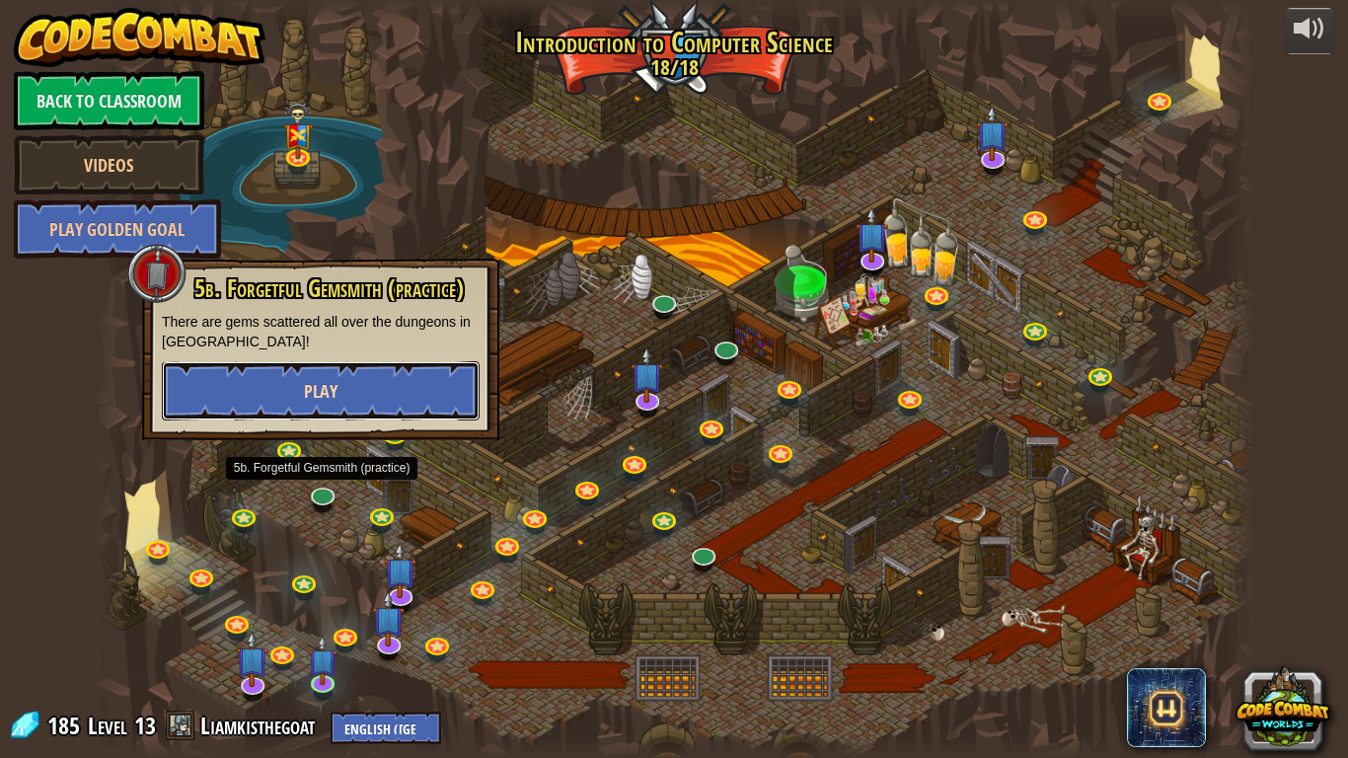
click at [308, 396] on span "Play" at bounding box center [321, 391] width 34 height 25
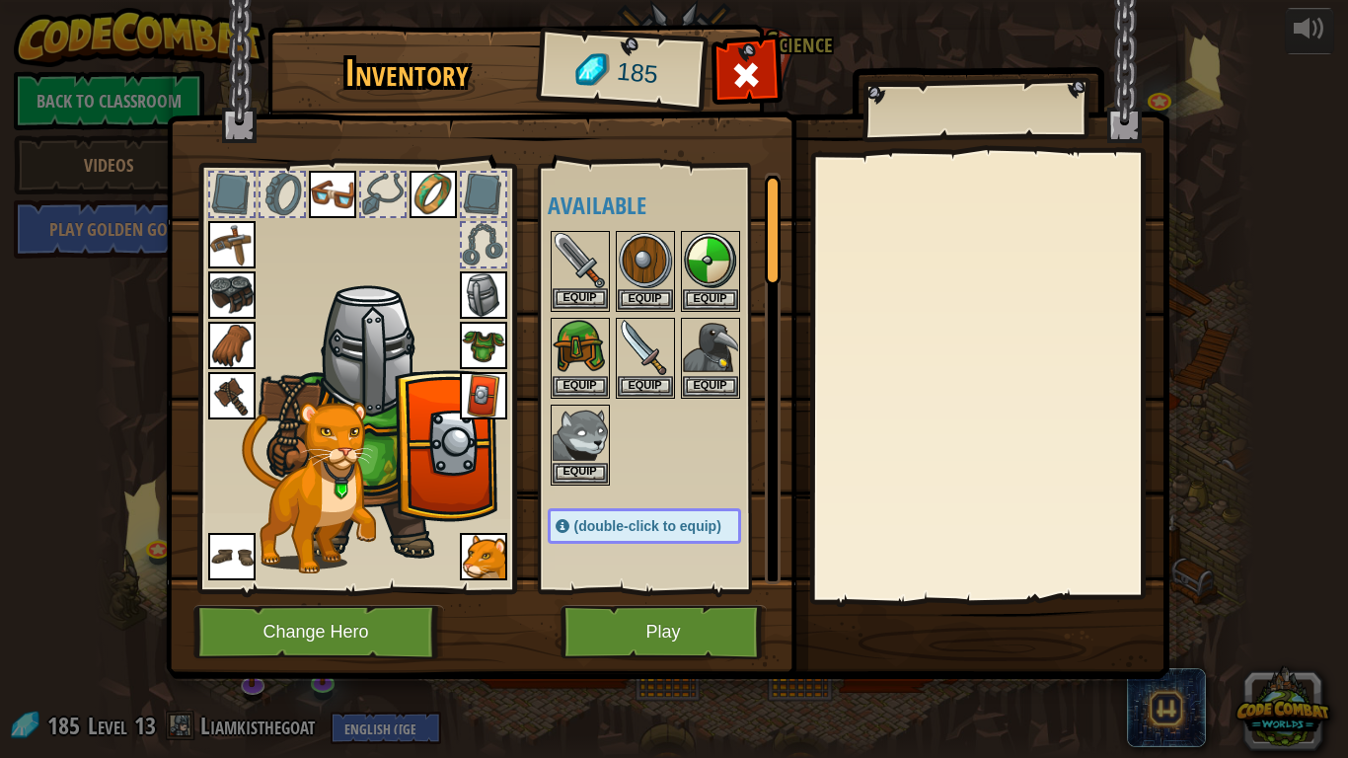
click at [566, 248] on img at bounding box center [580, 260] width 55 height 55
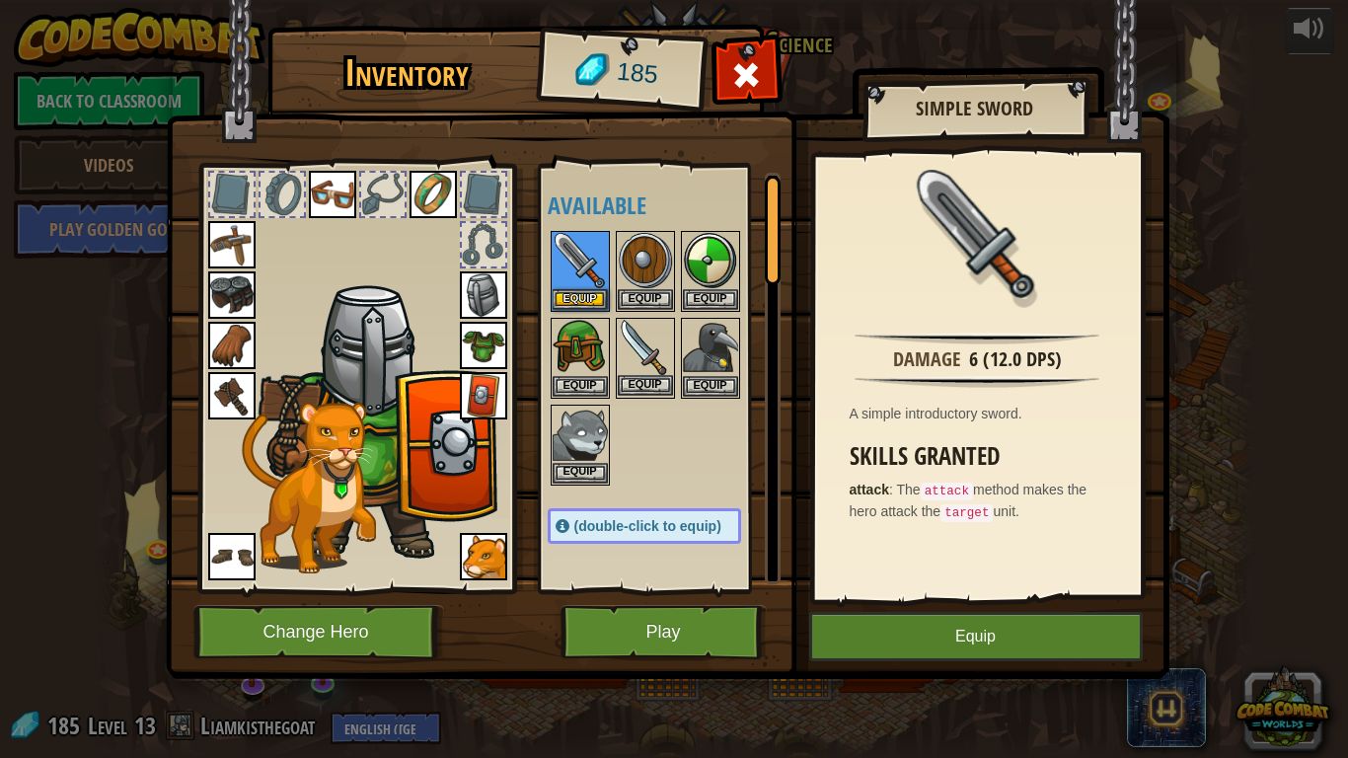
click at [649, 357] on img at bounding box center [645, 347] width 55 height 55
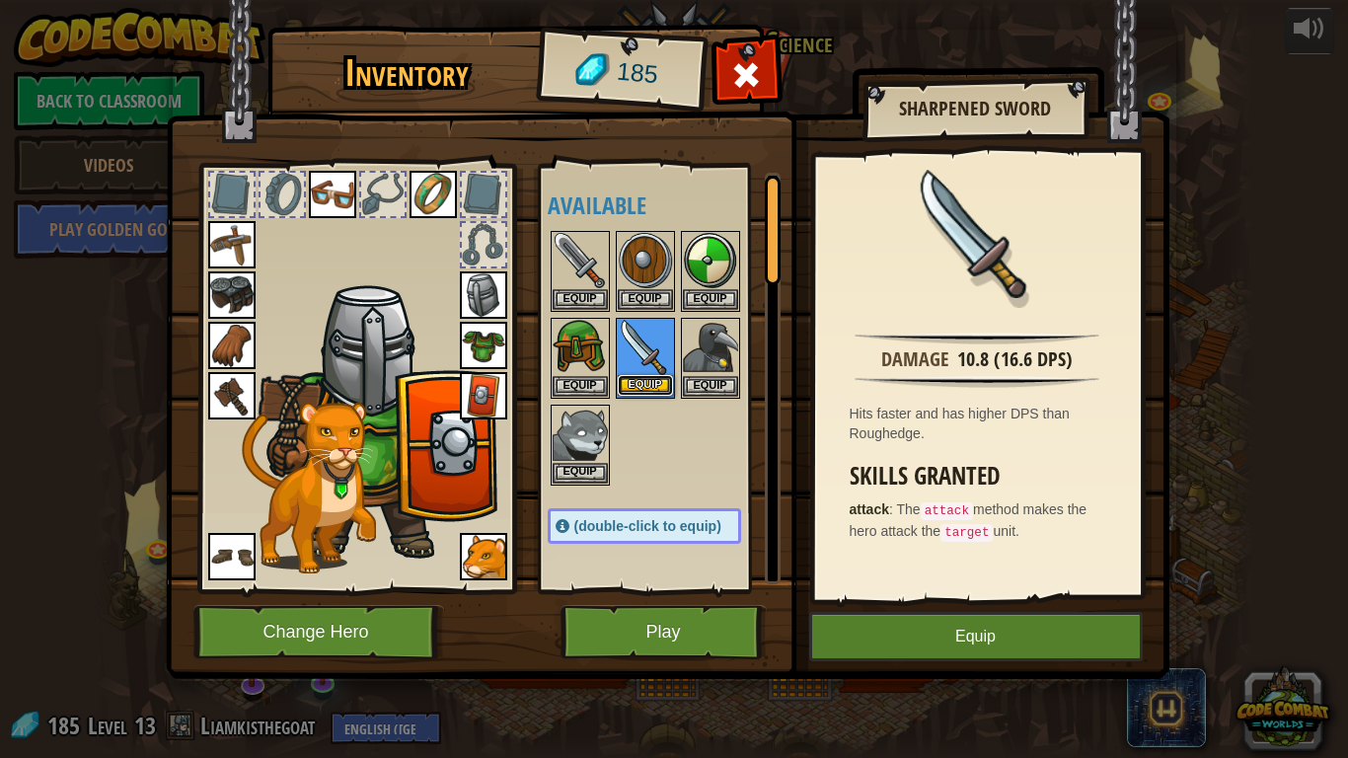
click at [656, 386] on button "Equip" at bounding box center [645, 385] width 55 height 21
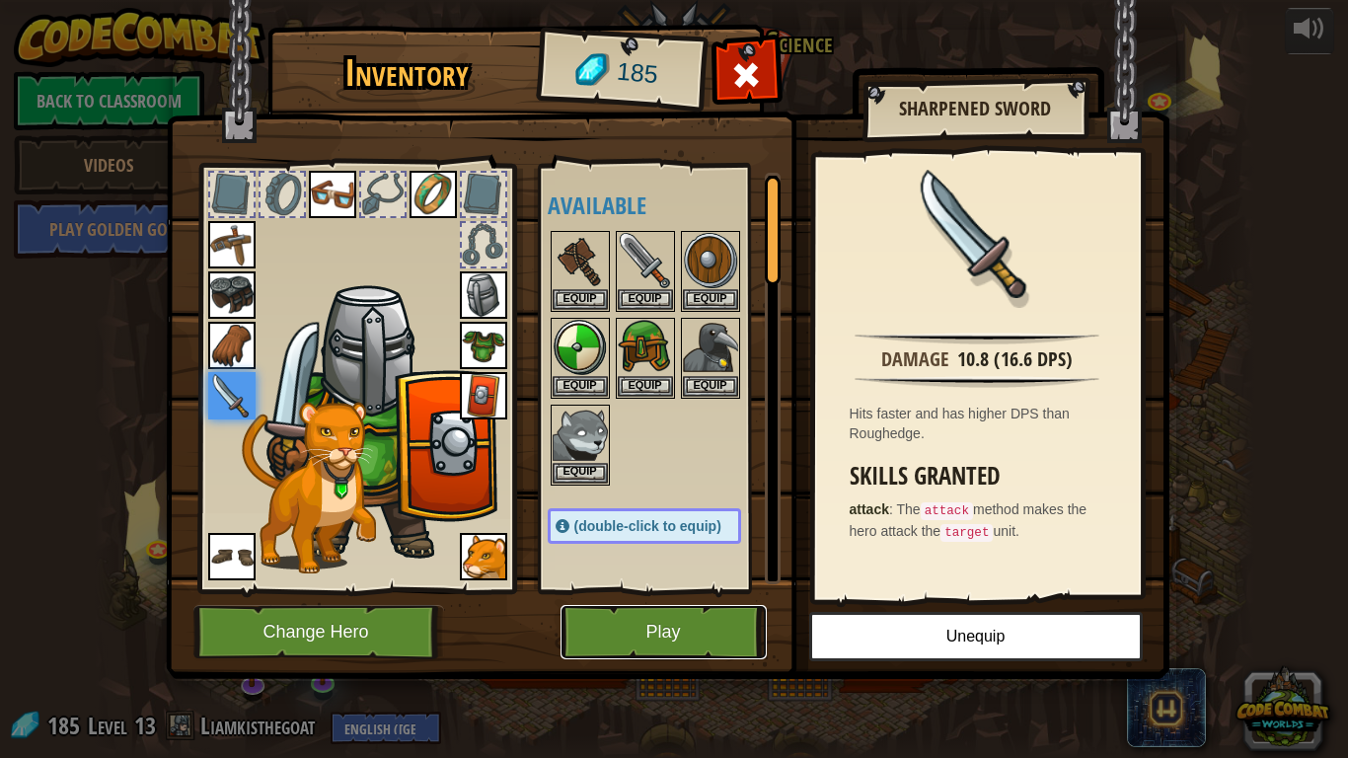
click at [666, 590] on button "Play" at bounding box center [663, 632] width 206 height 54
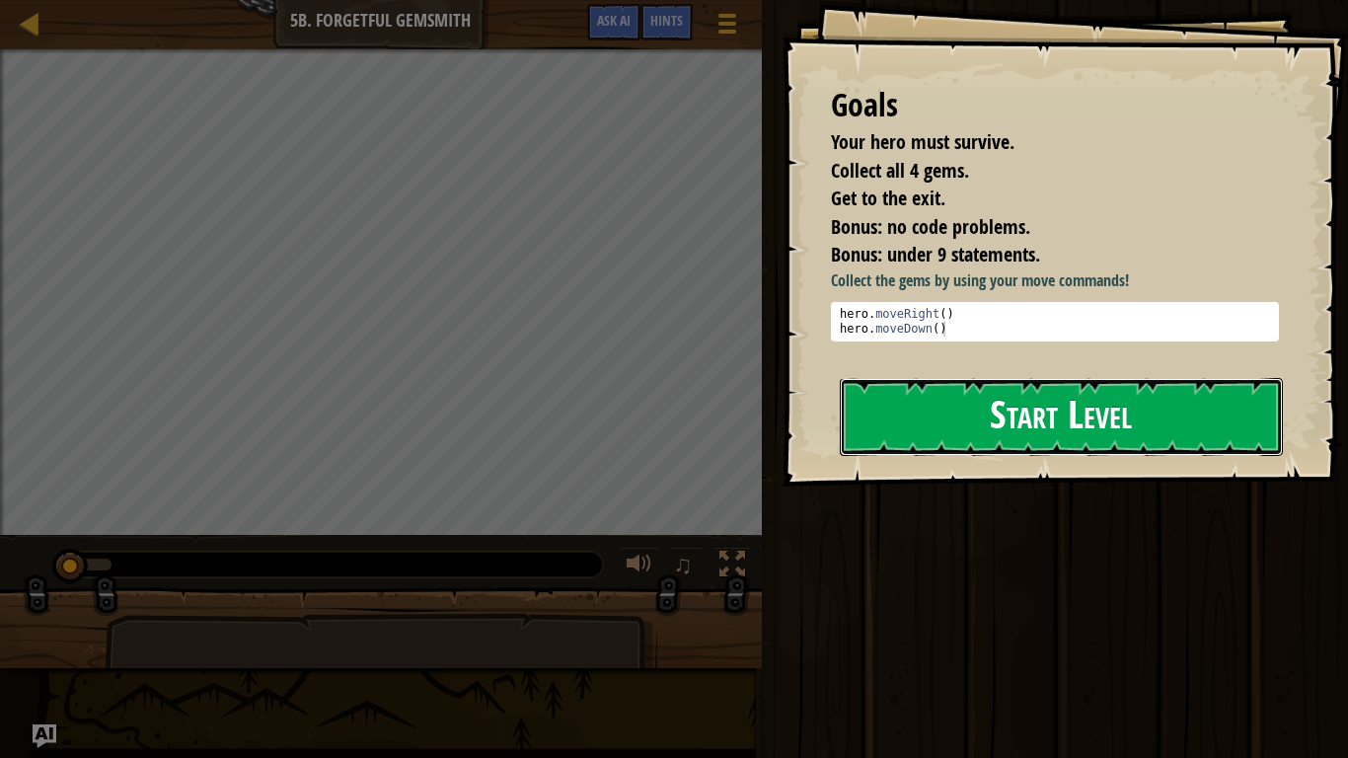
click at [970, 423] on button "Start Level" at bounding box center [1061, 417] width 443 height 78
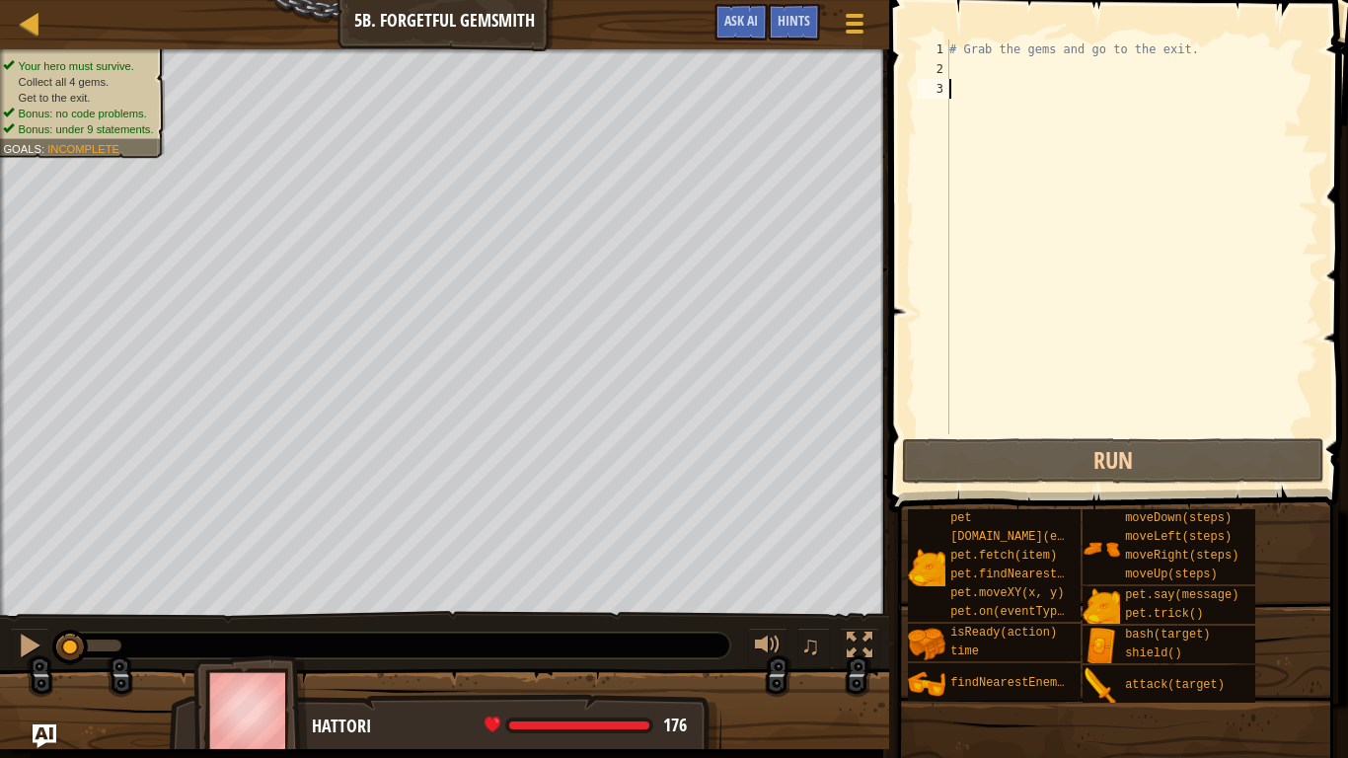
type textarea "r"
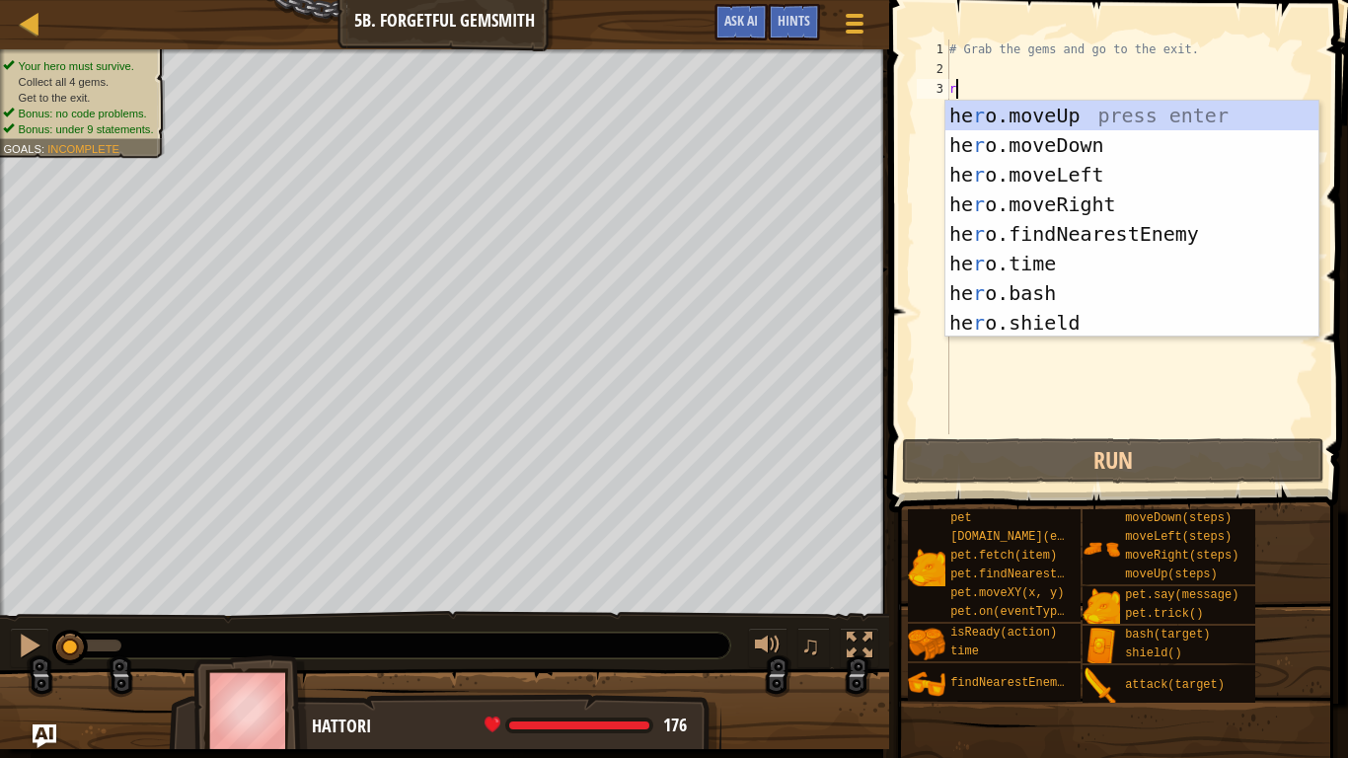
scroll to position [9, 0]
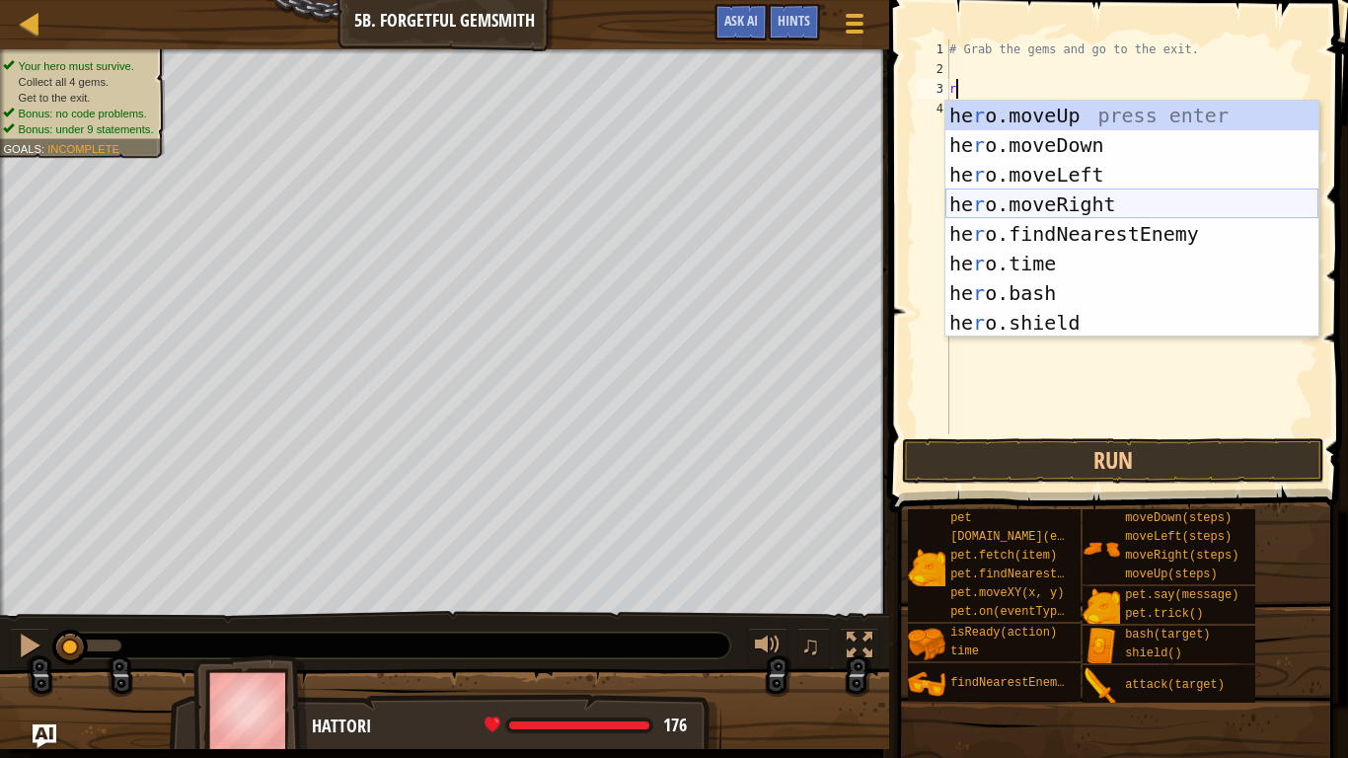
click at [1030, 210] on div "he r o.moveUp press enter he r o.moveDown press enter he r o.moveLeft press ent…" at bounding box center [1131, 249] width 373 height 296
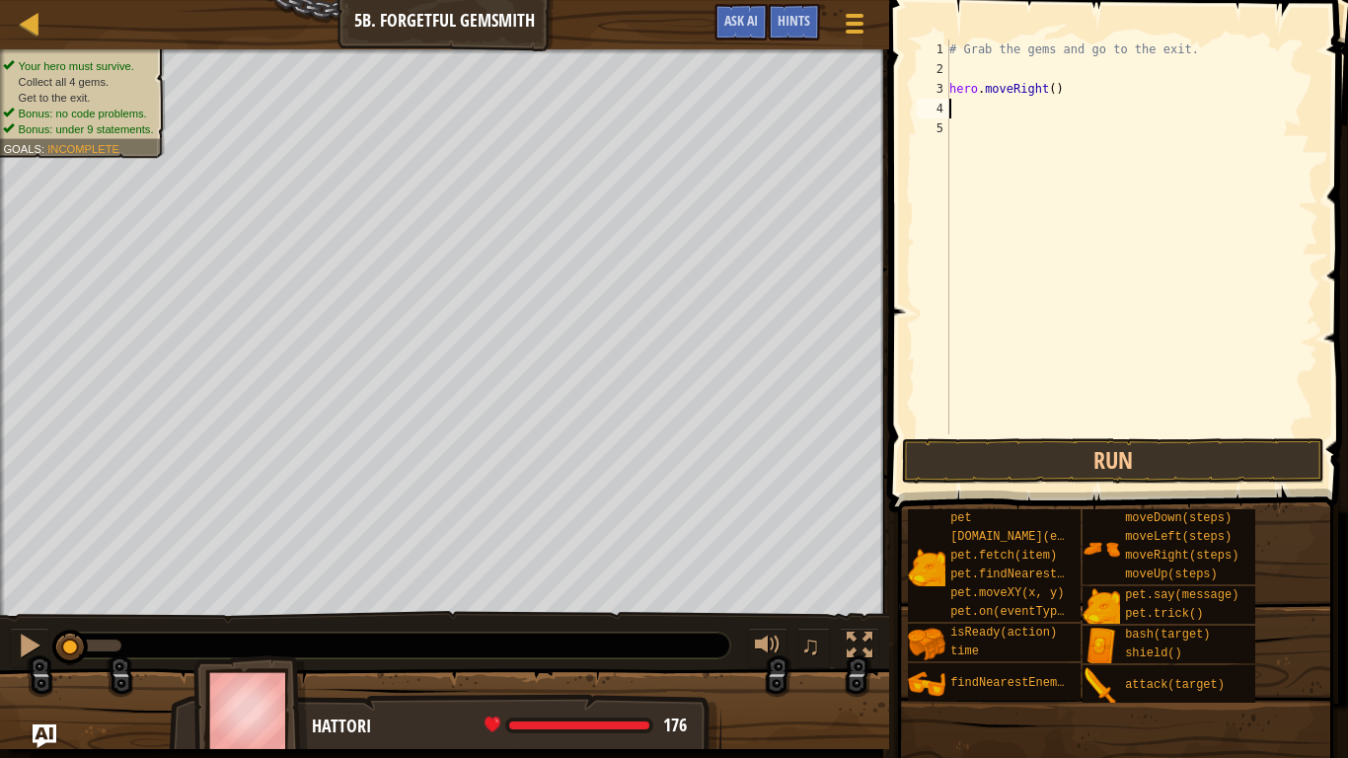
type textarea "d"
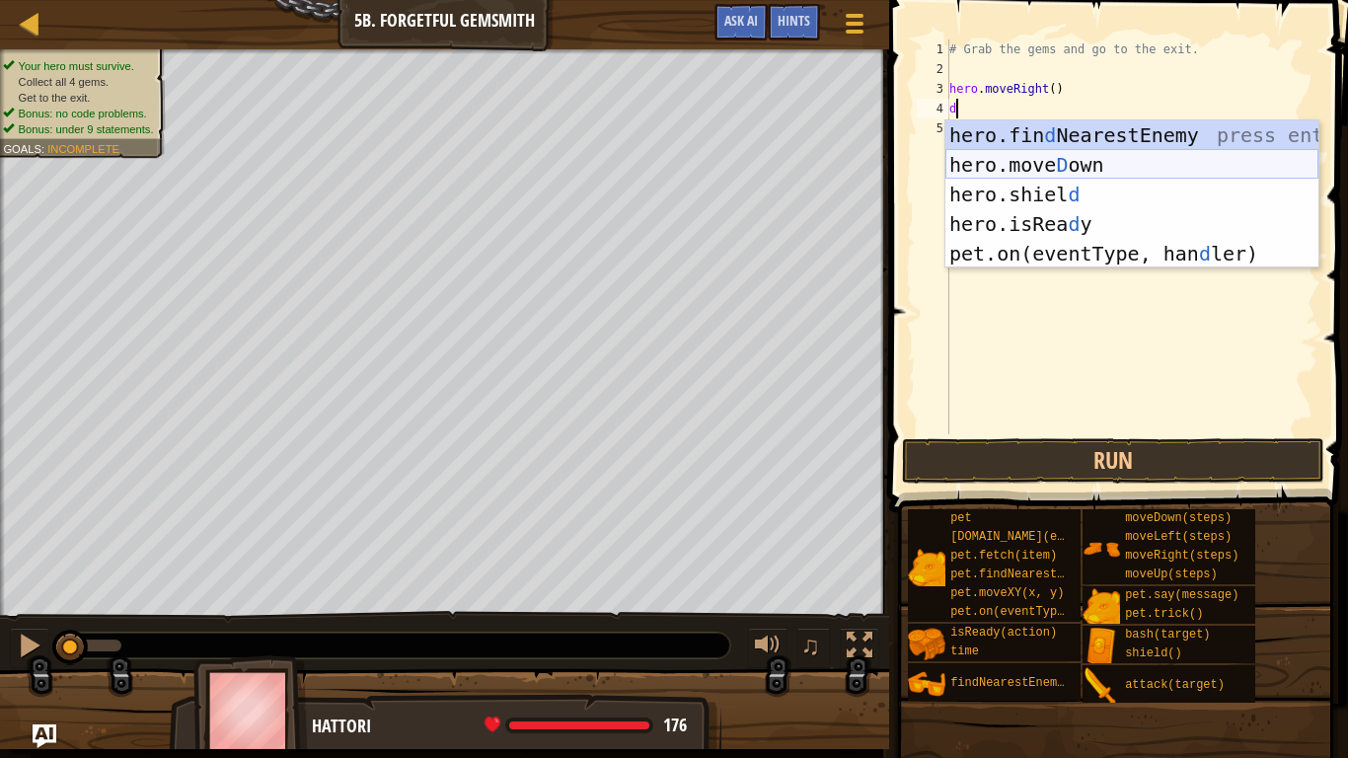
click at [1066, 164] on div "hero.fin d NearestEnemy press enter hero.[PERSON_NAME] own press enter hero.[PE…" at bounding box center [1131, 223] width 373 height 207
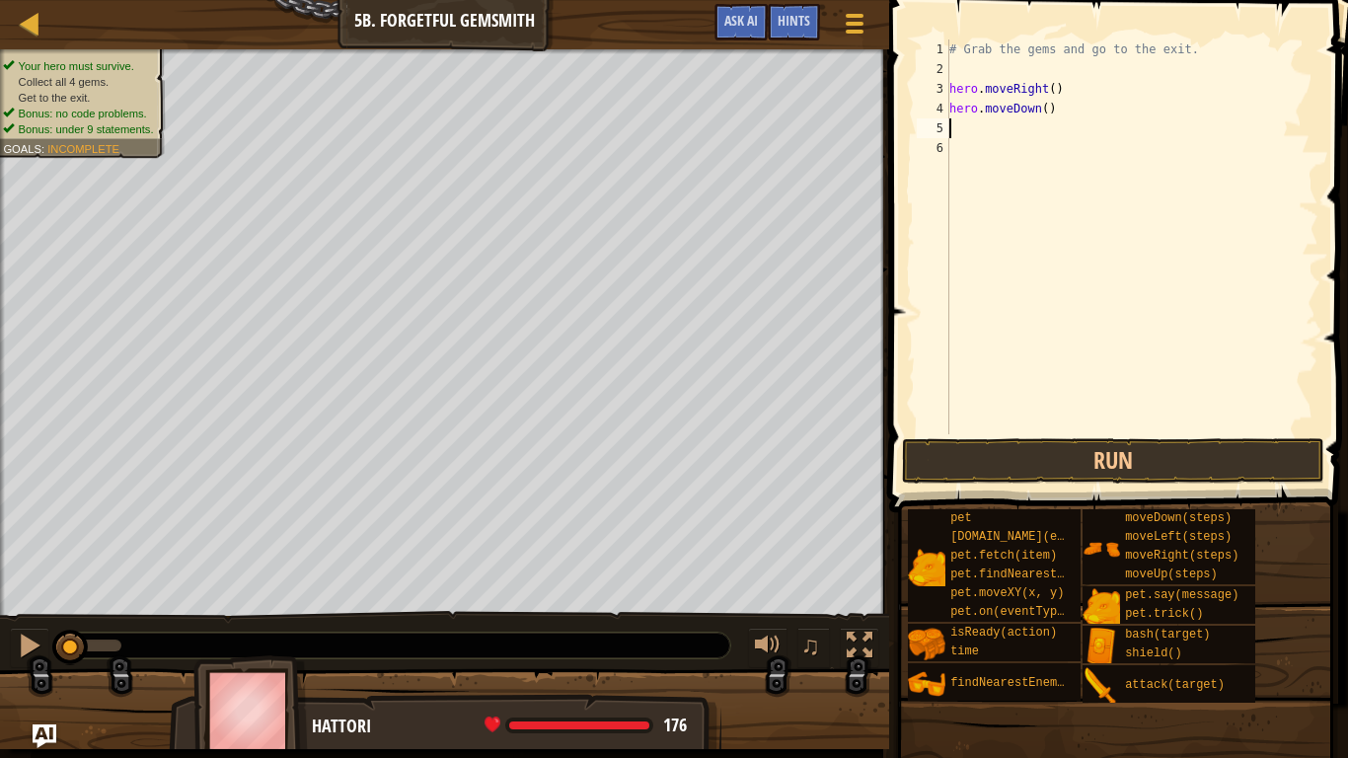
type textarea "r"
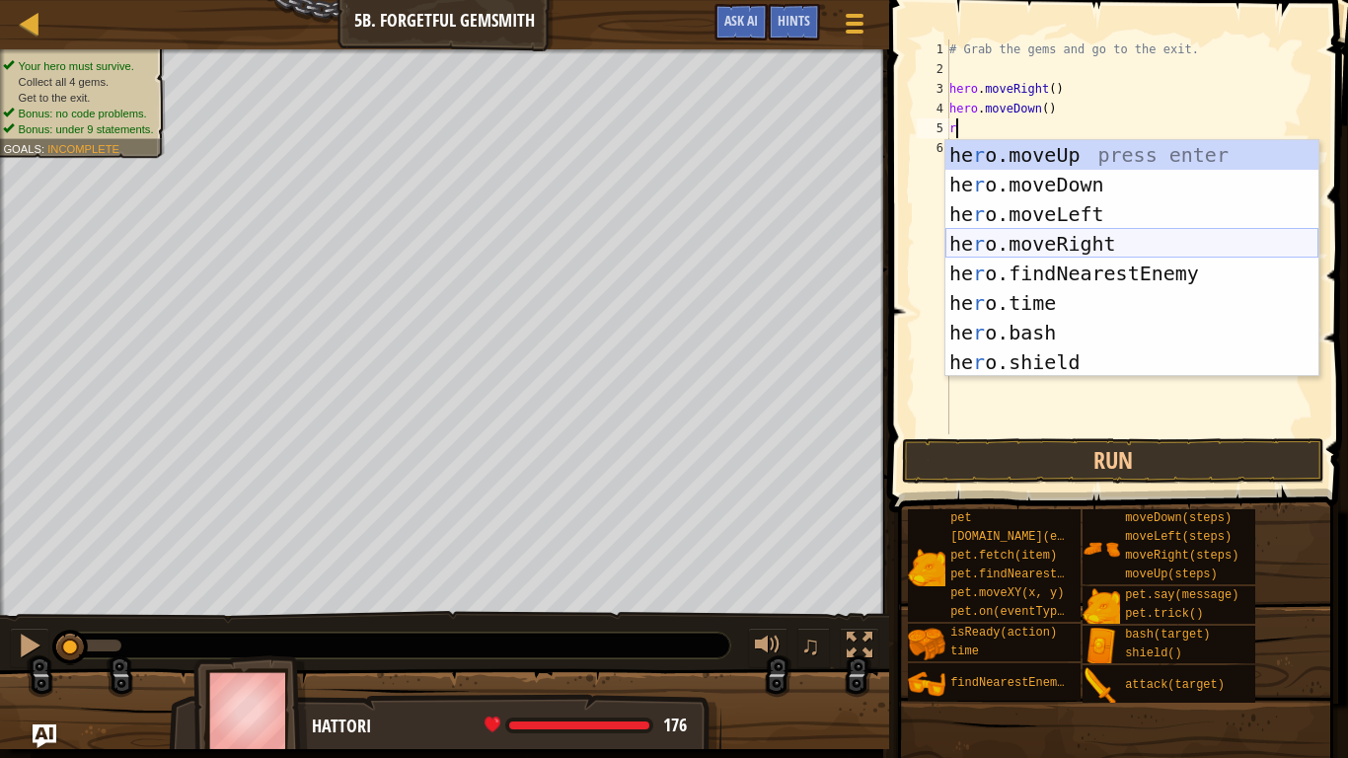
click at [1066, 251] on div "he r o.moveUp press enter he r o.moveDown press enter he r o.moveLeft press ent…" at bounding box center [1131, 288] width 373 height 296
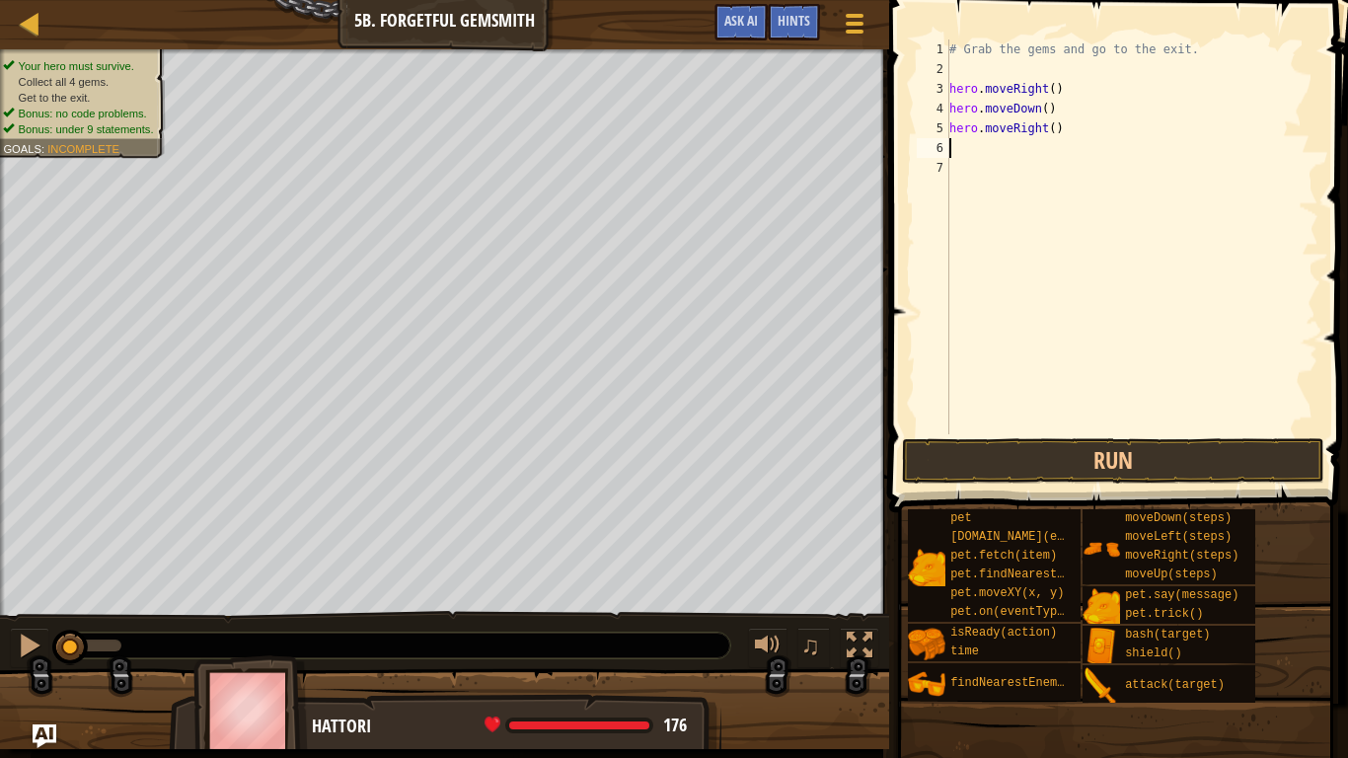
type textarea "u"
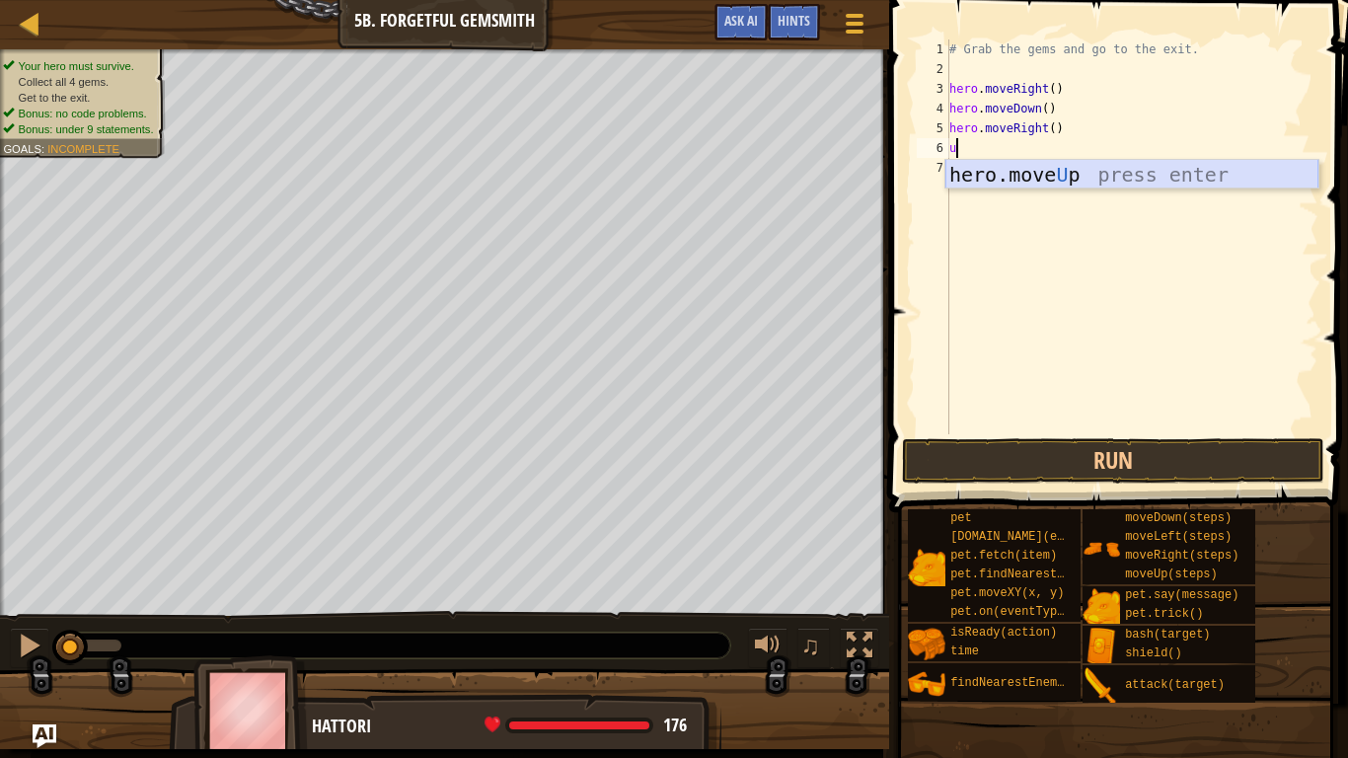
click at [1054, 169] on div "hero.move U p press enter" at bounding box center [1131, 204] width 373 height 89
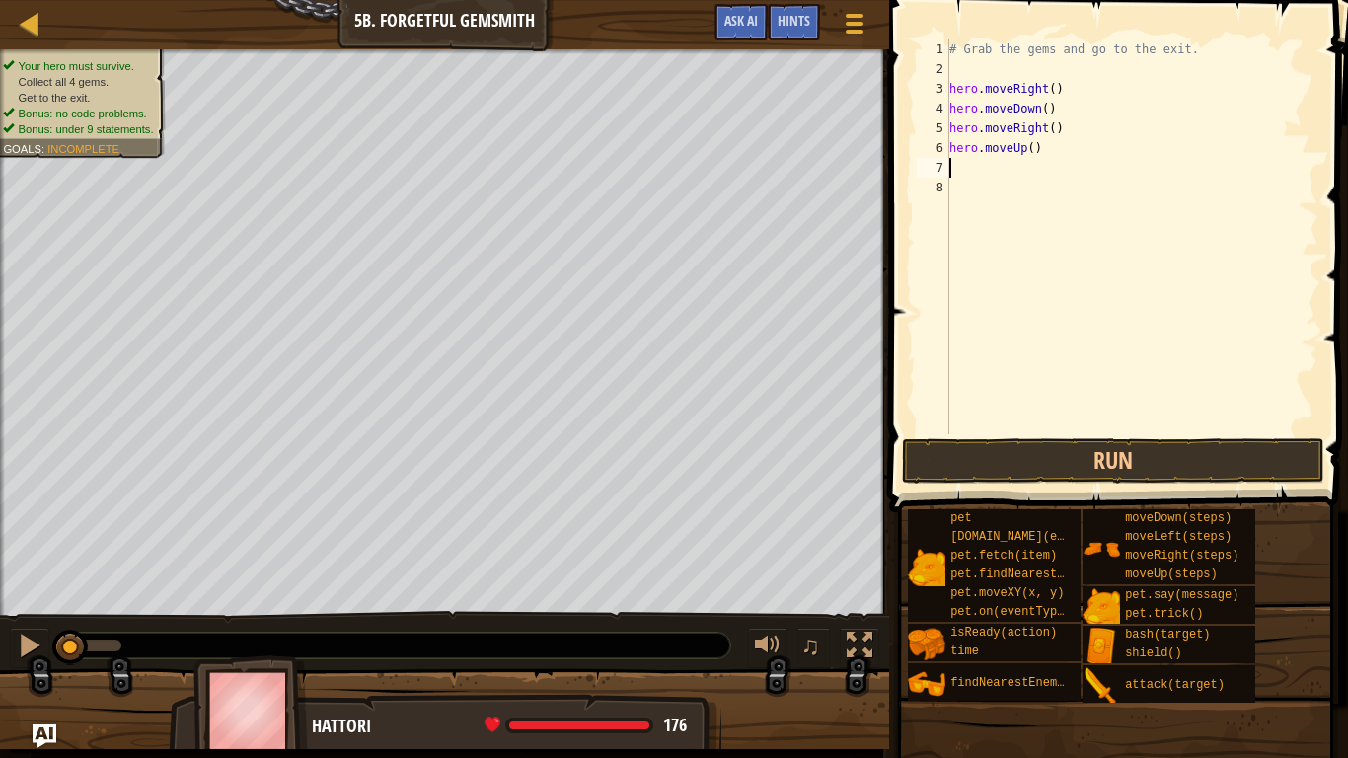
type textarea "r"
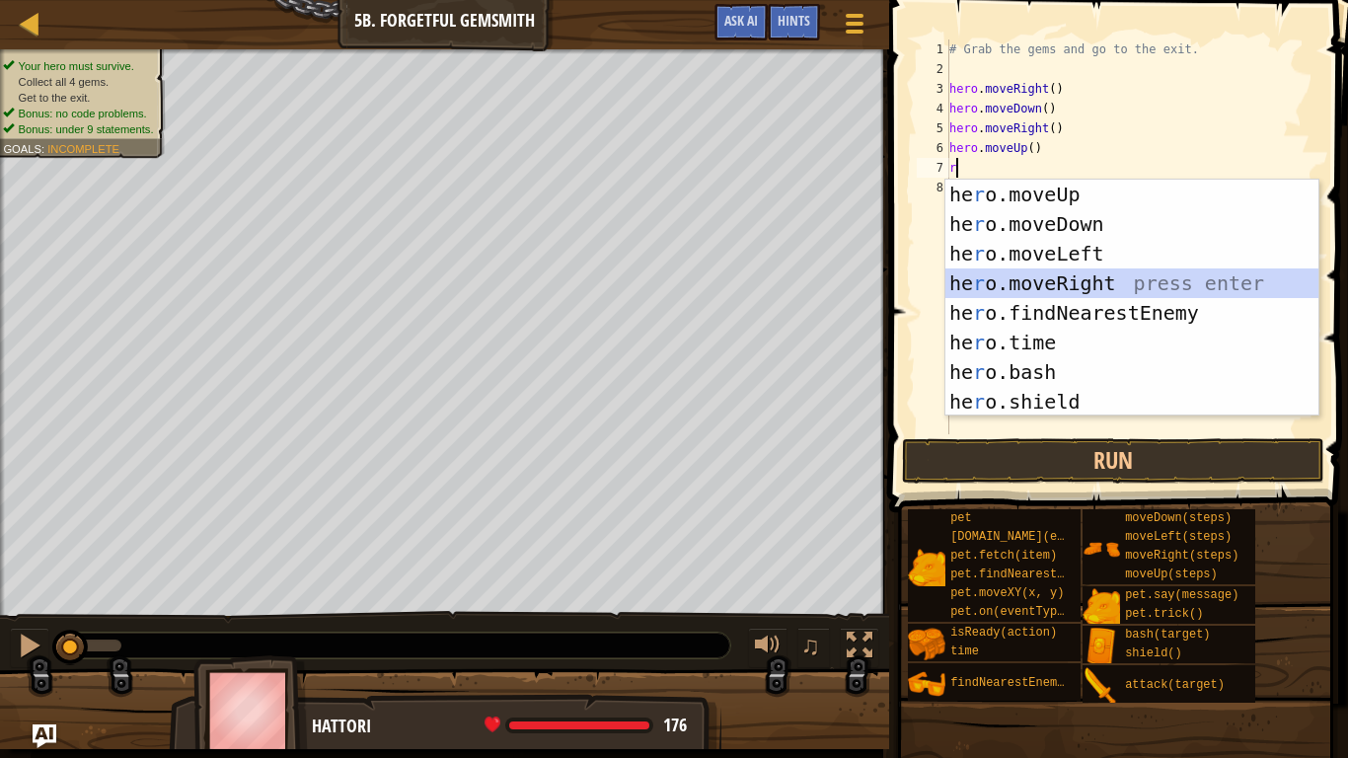
click at [1001, 289] on div "he r o.moveUp press enter he r o.moveDown press enter he r o.moveLeft press ent…" at bounding box center [1131, 328] width 373 height 296
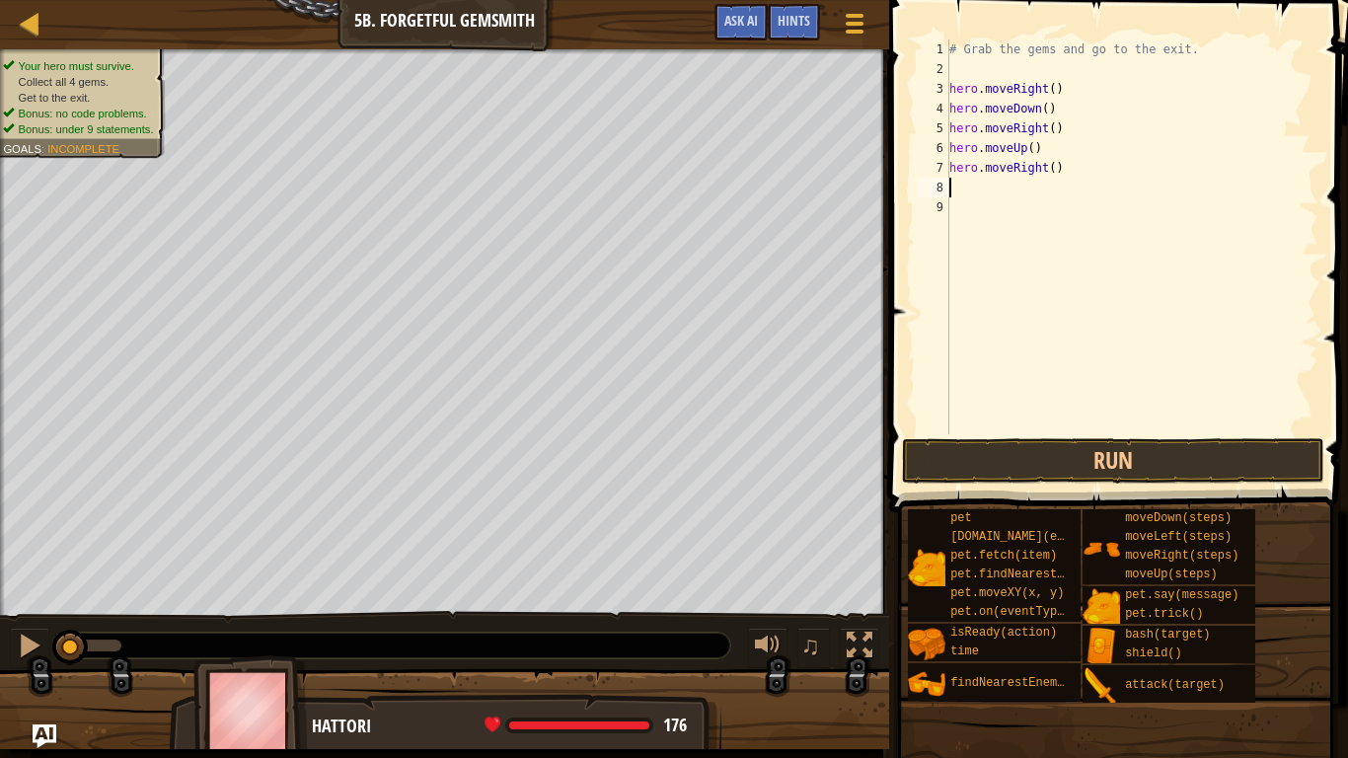
click at [1053, 91] on div "# Grab the gems and go to the exit. hero . moveRight ( ) hero . moveDown ( ) he…" at bounding box center [1131, 256] width 373 height 434
click at [1049, 109] on div "# Grab the gems and go to the exit. hero . moveRight ( 1 ) hero . moveDown ( ) …" at bounding box center [1131, 256] width 373 height 434
click at [1055, 132] on div "# Grab the gems and go to the exit. hero . moveRight ( 1 ) hero . moveDown ( 1 …" at bounding box center [1131, 256] width 373 height 434
click at [1030, 150] on div "# Grab the gems and go to the exit. hero . moveRight ( 1 ) hero . moveDown ( 1 …" at bounding box center [1131, 256] width 373 height 434
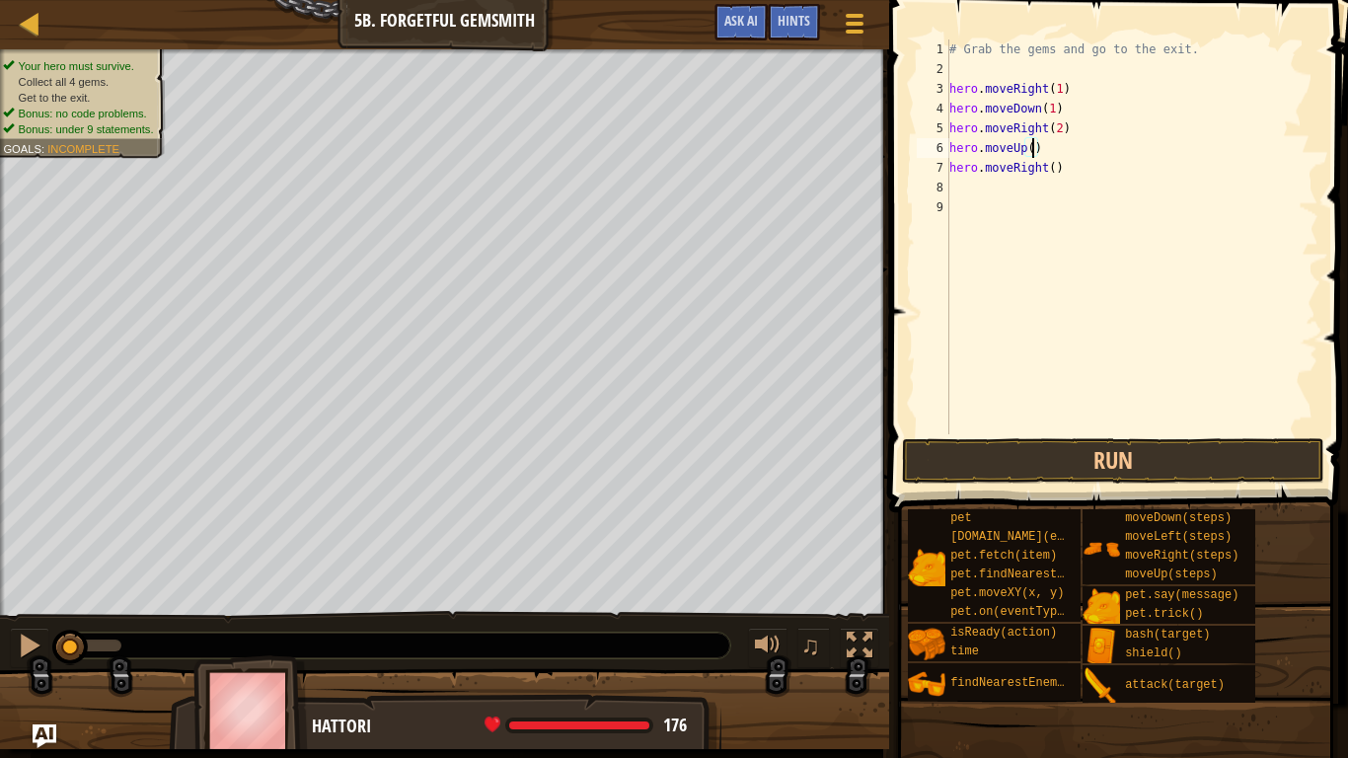
type textarea "hero.moveUp(1)"
click at [1060, 180] on div "# Grab the gems and go to the exit. hero . moveRight ( 1 ) hero . moveDown ( 1 …" at bounding box center [1131, 256] width 373 height 434
click at [1055, 169] on div "# Grab the gems and go to the exit. hero . moveRight ( 1 ) hero . moveDown ( 1 …" at bounding box center [1131, 256] width 373 height 434
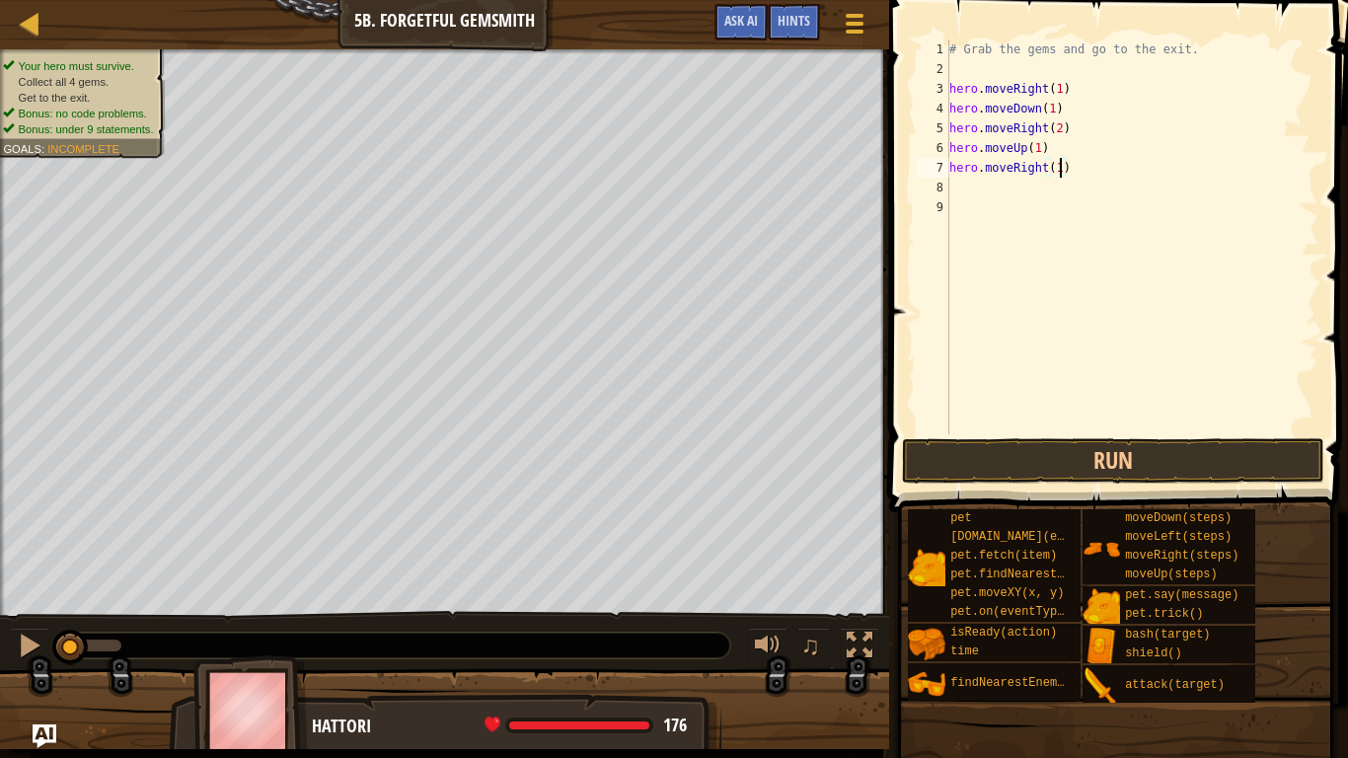
scroll to position [9, 16]
type textarea "hero.moveRight(1)"
click at [1063, 452] on button "Run" at bounding box center [1113, 460] width 422 height 45
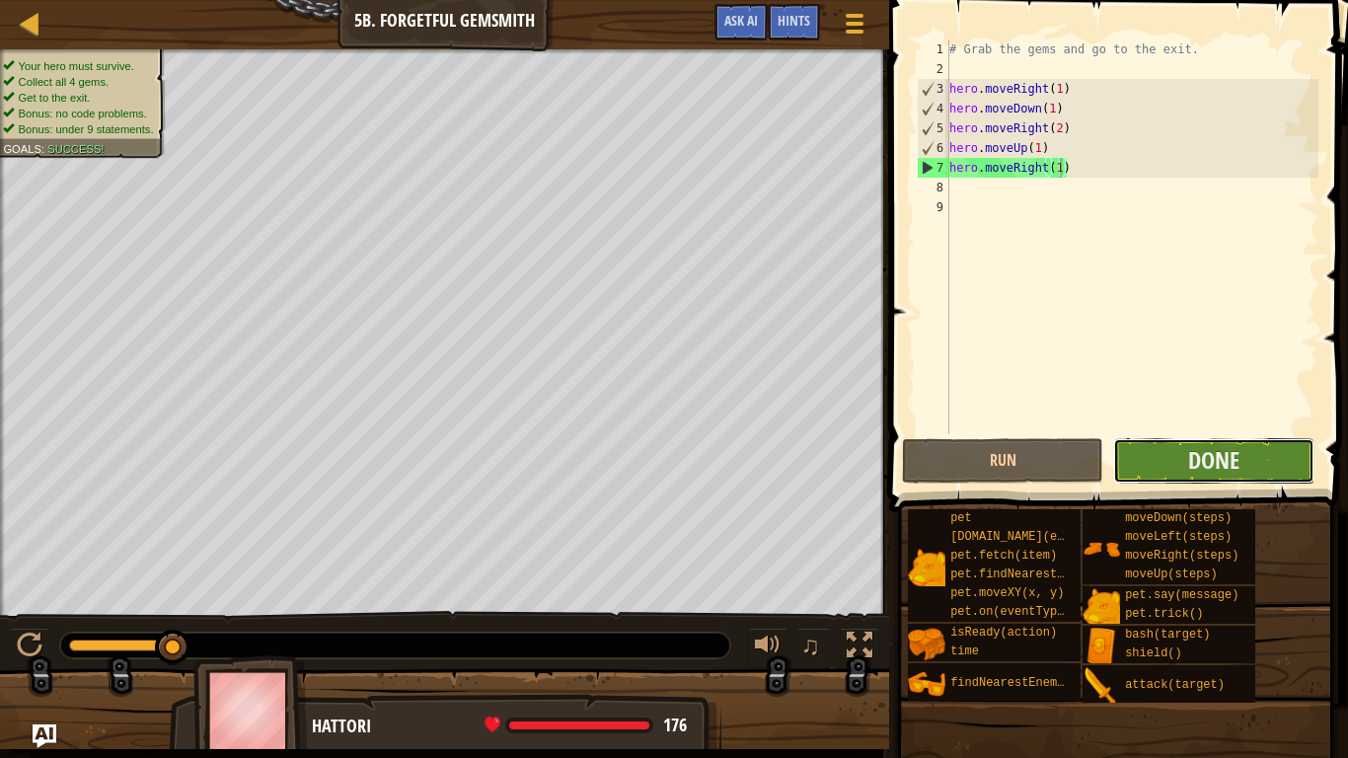
click at [1180, 465] on button "Done" at bounding box center [1213, 460] width 201 height 45
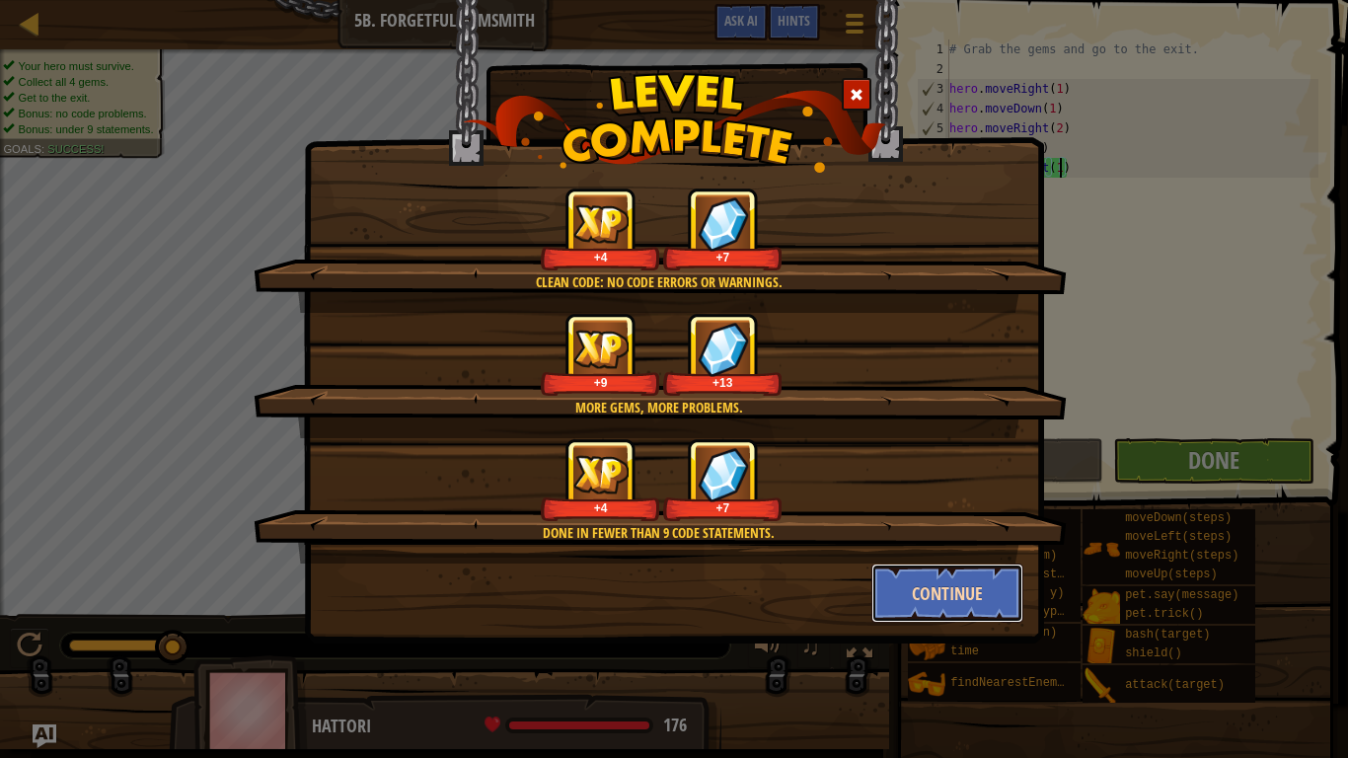
click at [969, 590] on button "Continue" at bounding box center [947, 592] width 153 height 59
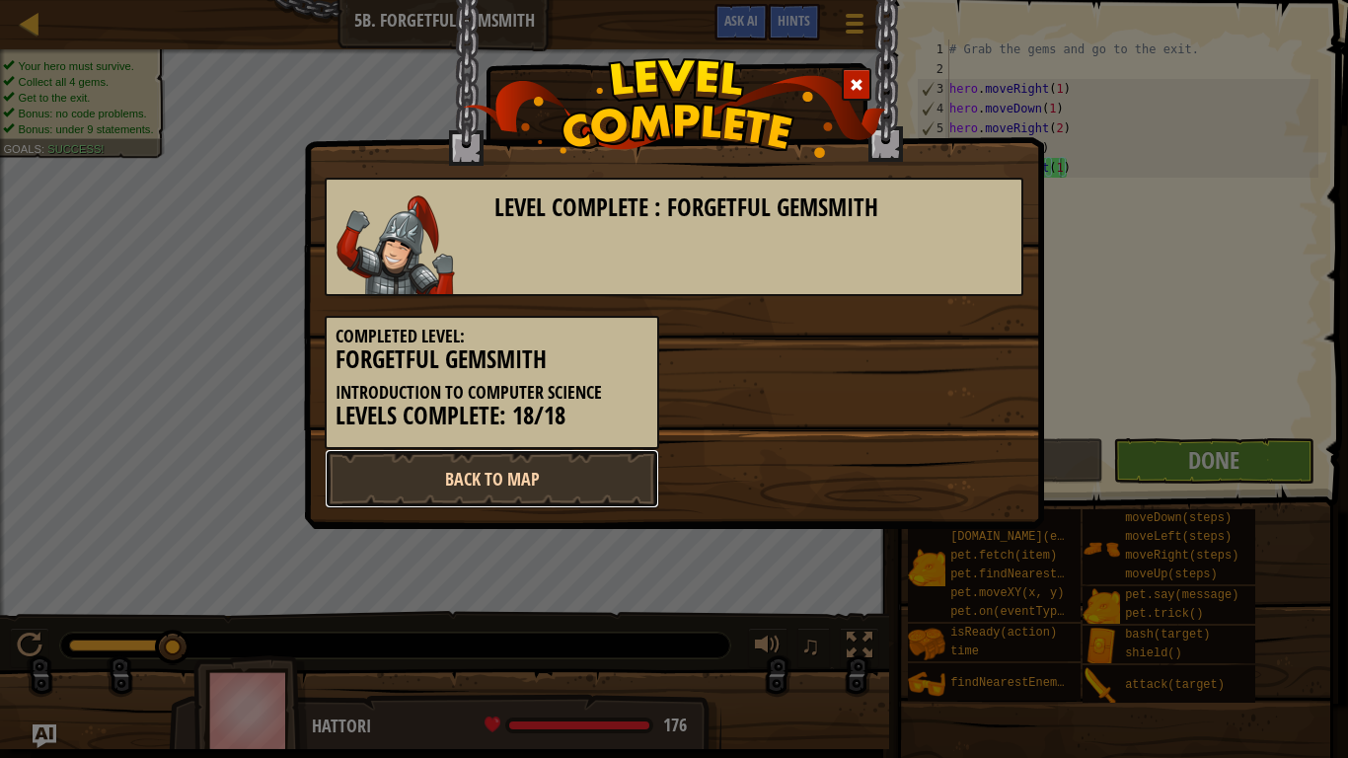
click at [600, 499] on link "Back to Map" at bounding box center [492, 478] width 335 height 59
